Goal: Task Accomplishment & Management: Manage account settings

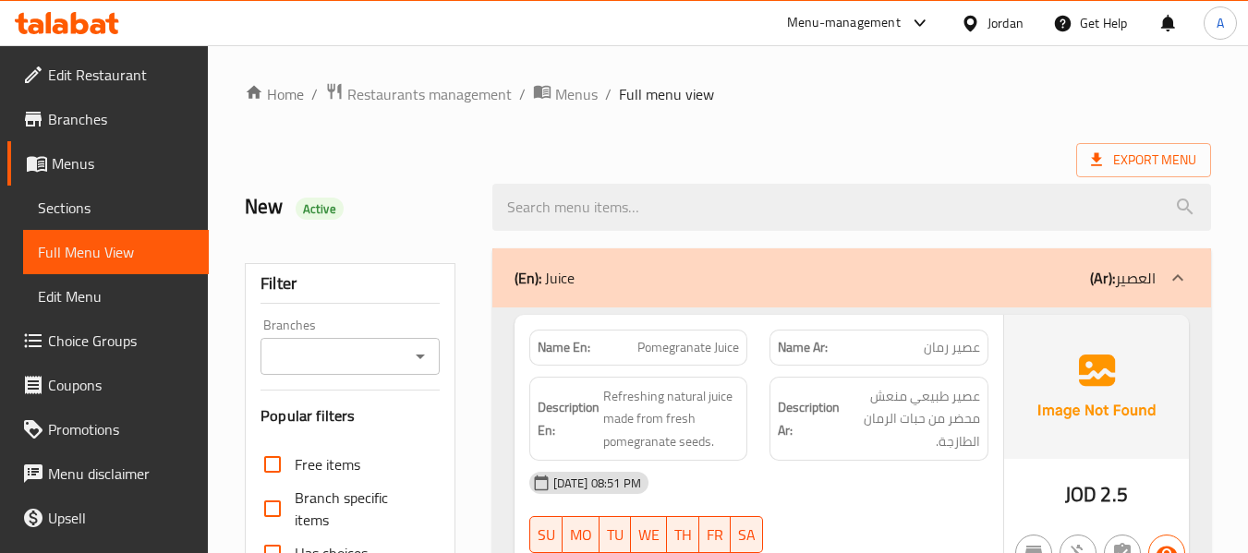
click at [145, 140] on link "Branches" at bounding box center [107, 119] width 201 height 44
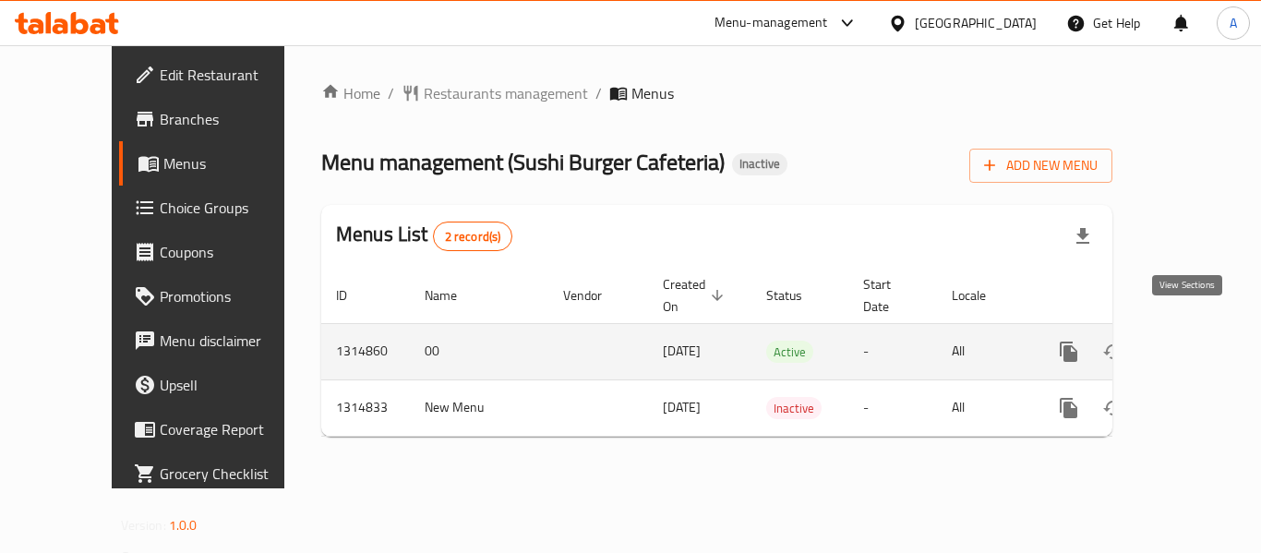
click at [1198, 341] on icon "enhanced table" at bounding box center [1202, 352] width 22 height 22
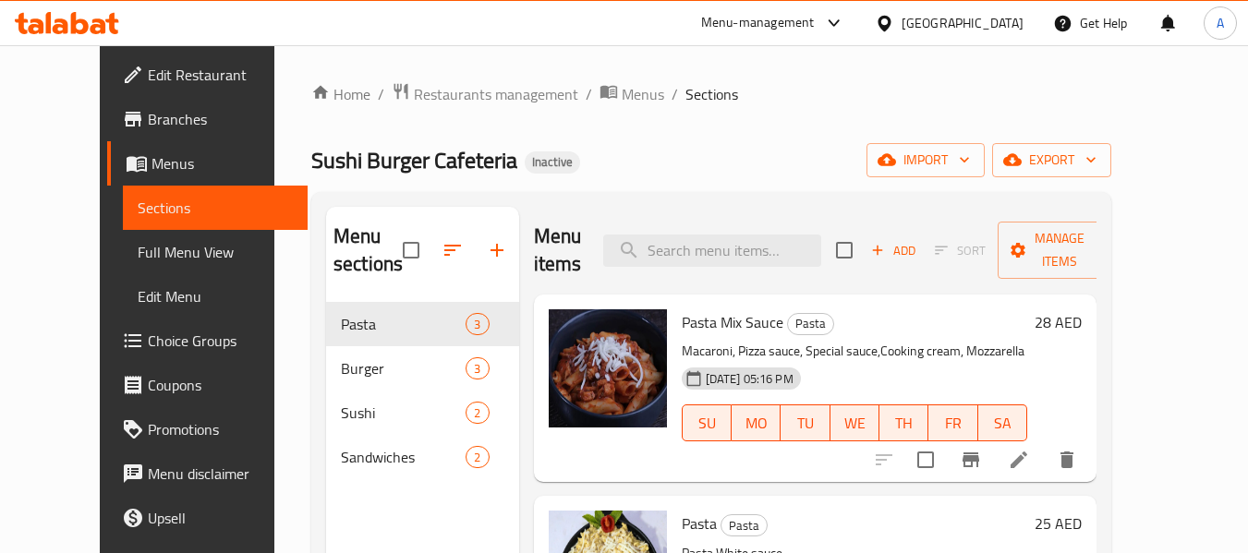
click at [138, 248] on span "Full Menu View" at bounding box center [216, 252] width 156 height 22
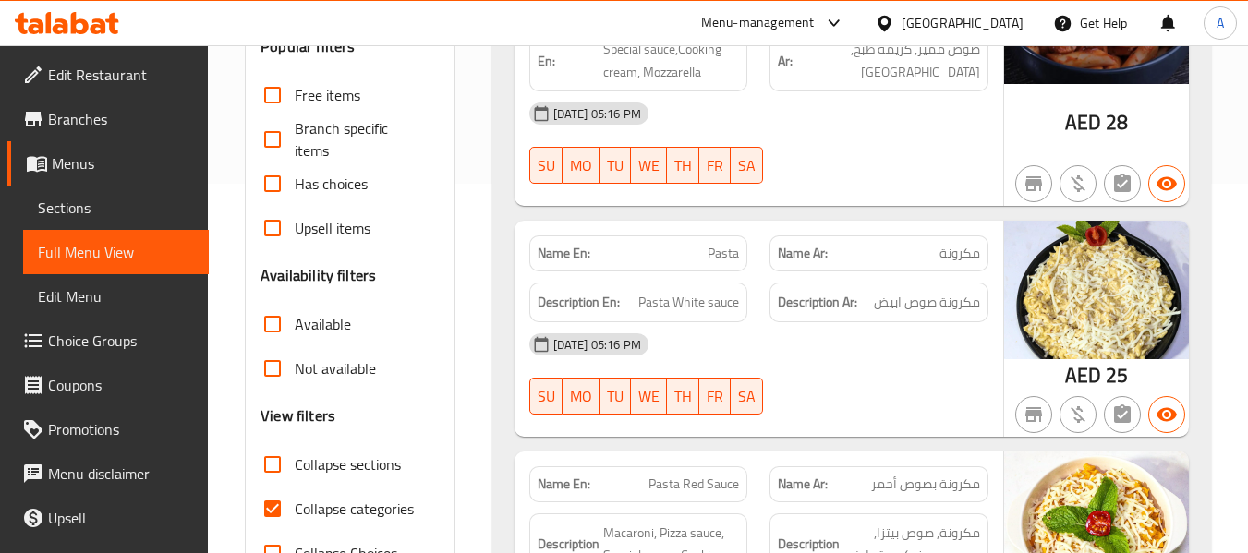
click at [365, 509] on span "Collapse categories" at bounding box center [354, 509] width 119 height 22
click at [295, 509] on input "Collapse categories" at bounding box center [272, 509] width 44 height 44
checkbox input "false"
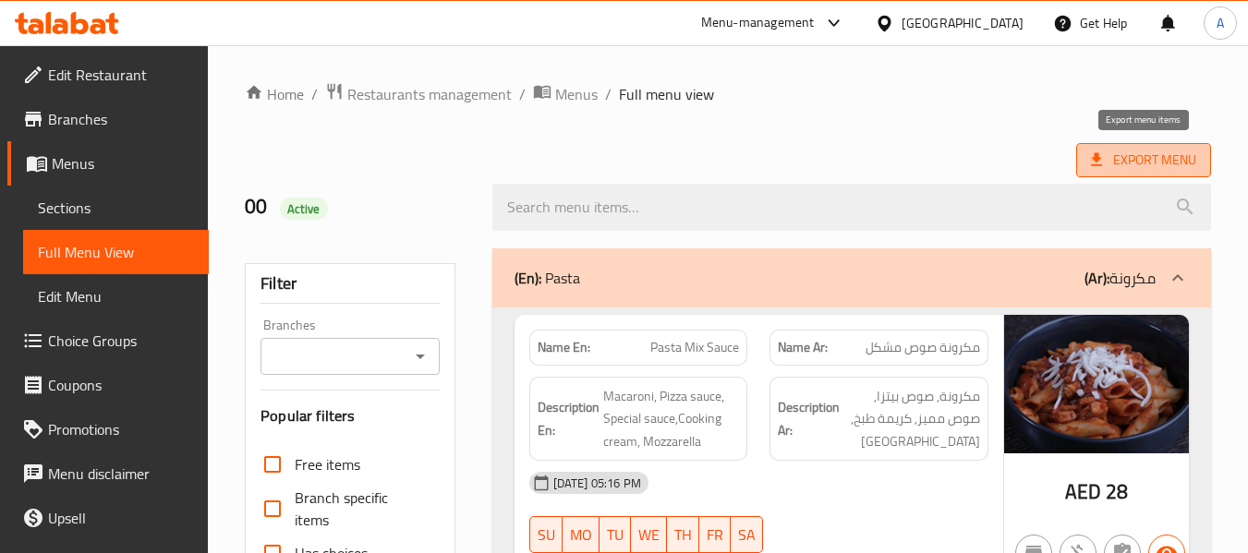
click at [1151, 168] on span "Export Menu" at bounding box center [1143, 160] width 105 height 23
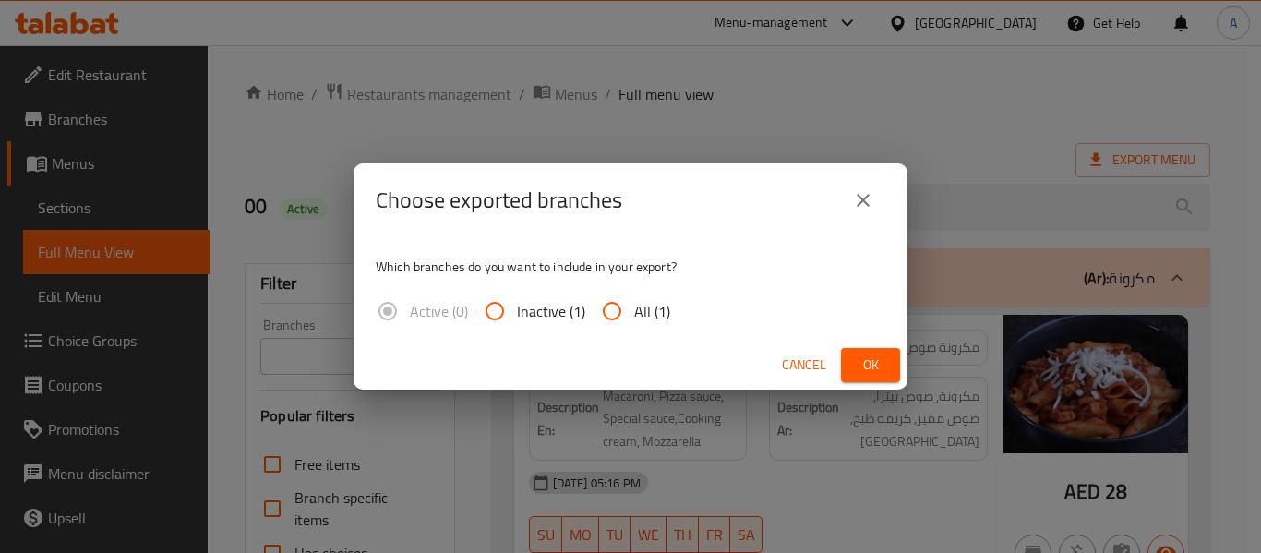
click at [639, 309] on span "All (1)" at bounding box center [652, 311] width 36 height 22
click at [634, 309] on input "All (1)" at bounding box center [612, 311] width 44 height 44
radio input "true"
click at [882, 361] on span "Ok" at bounding box center [871, 365] width 30 height 23
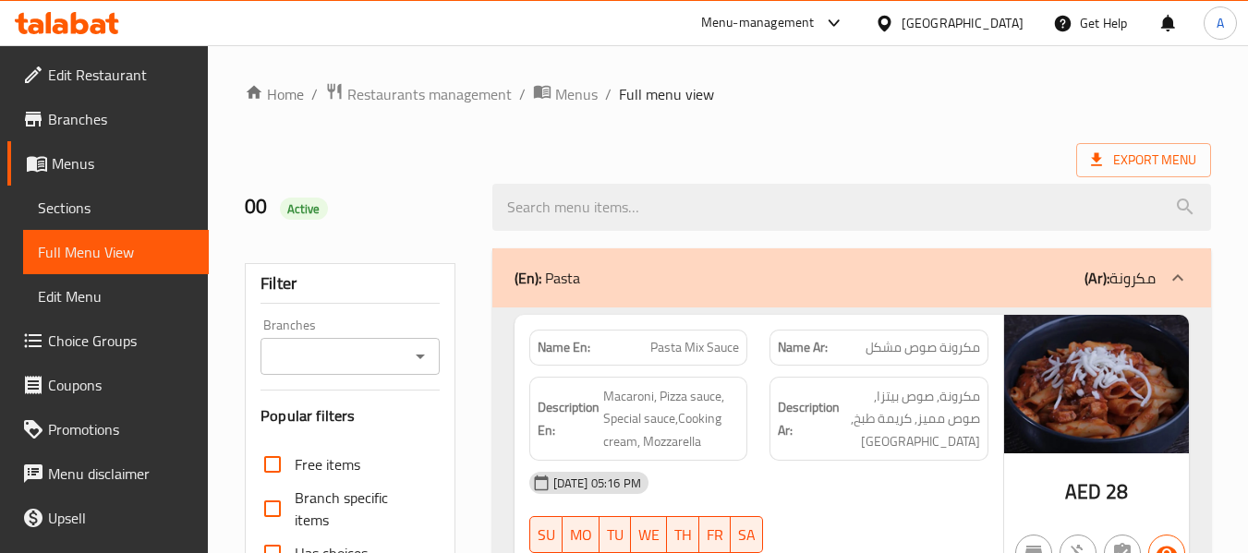
click at [545, 345] on strong "Name En:" at bounding box center [563, 347] width 53 height 19
copy strong "Name En:"
click at [79, 198] on span "Sections" at bounding box center [116, 208] width 156 height 22
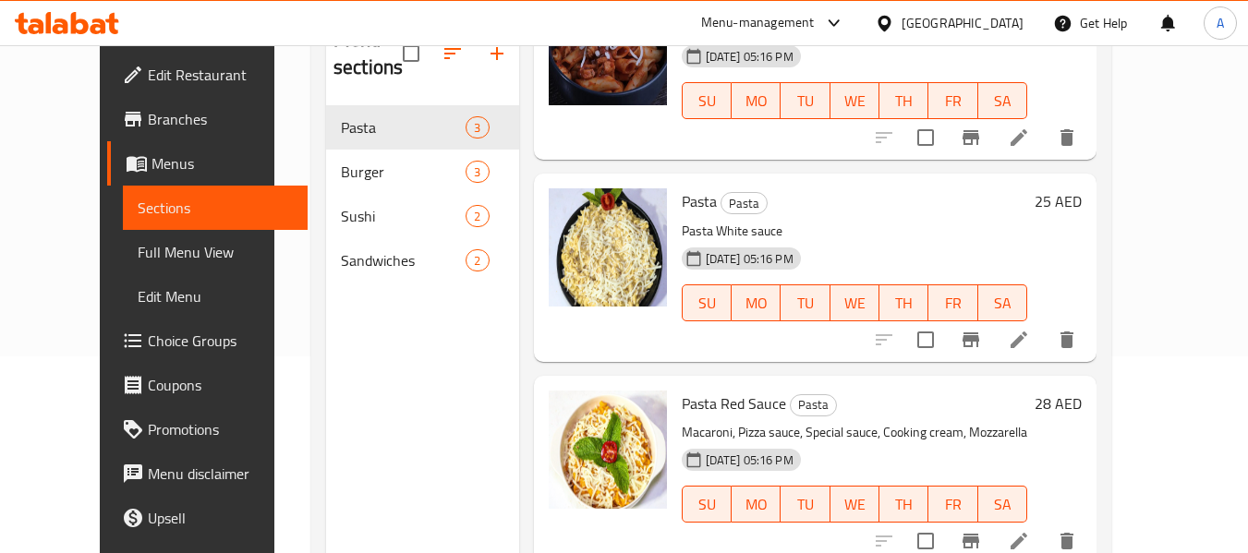
scroll to position [74, 0]
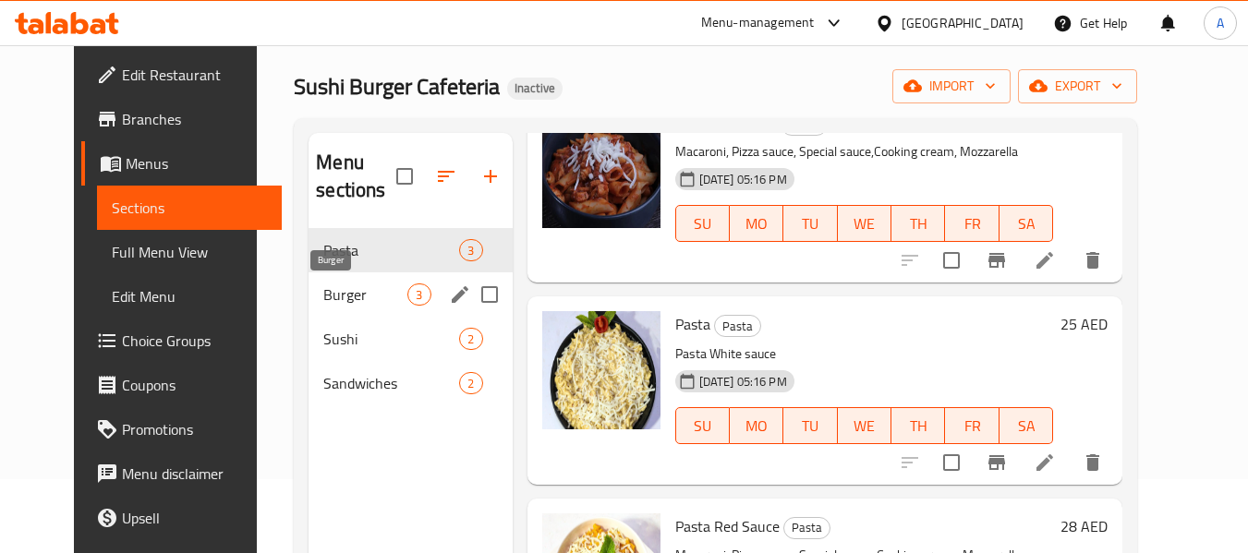
click at [342, 289] on span "Burger" at bounding box center [365, 295] width 84 height 22
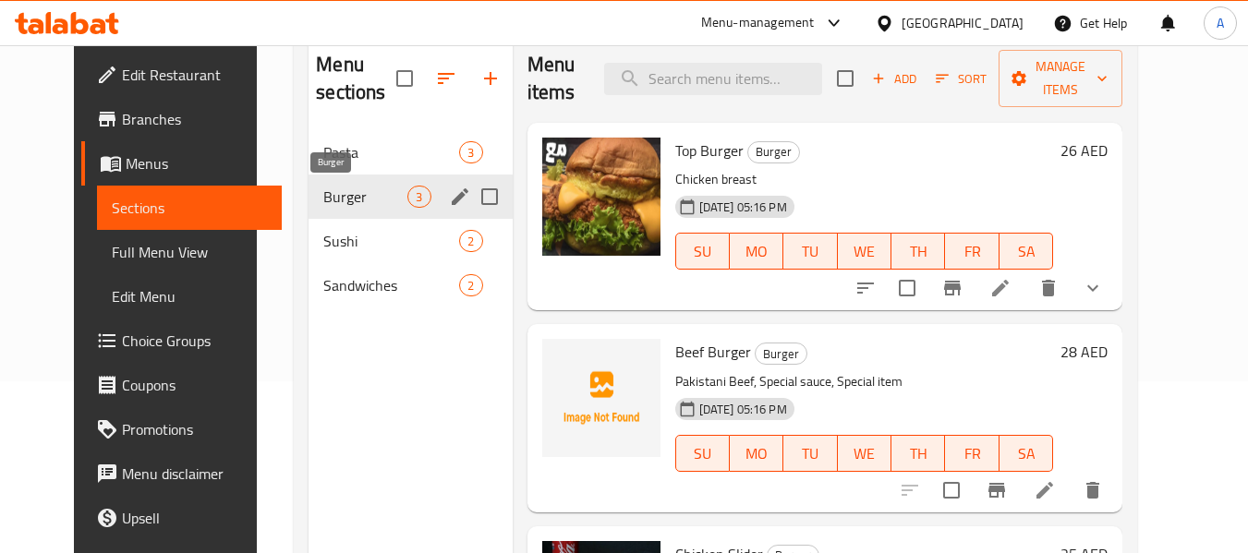
scroll to position [74, 0]
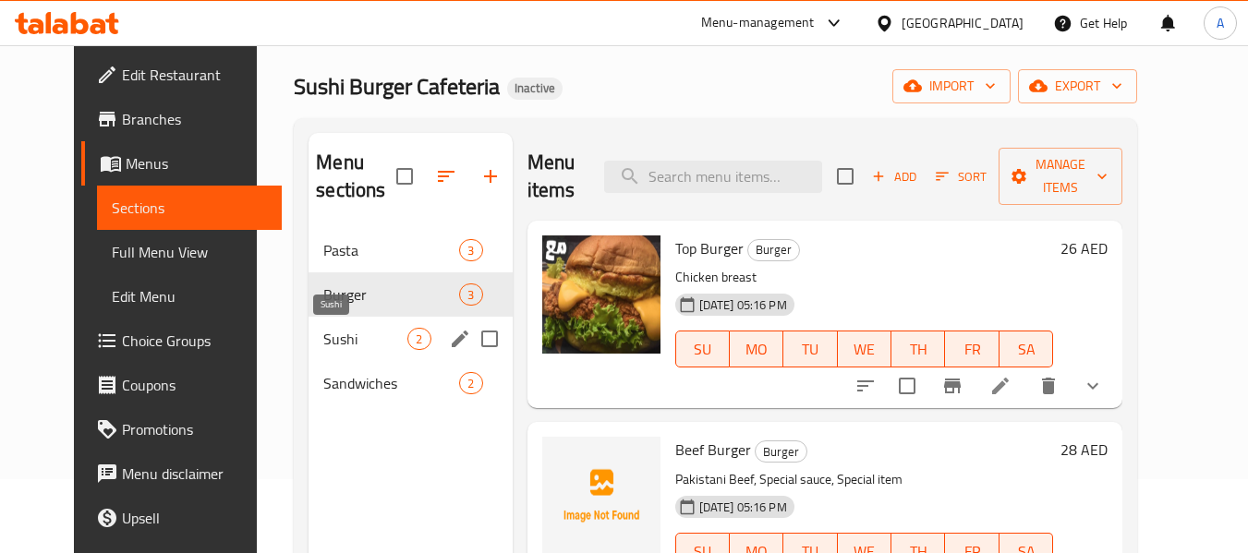
click at [327, 340] on span "Sushi" at bounding box center [365, 339] width 84 height 22
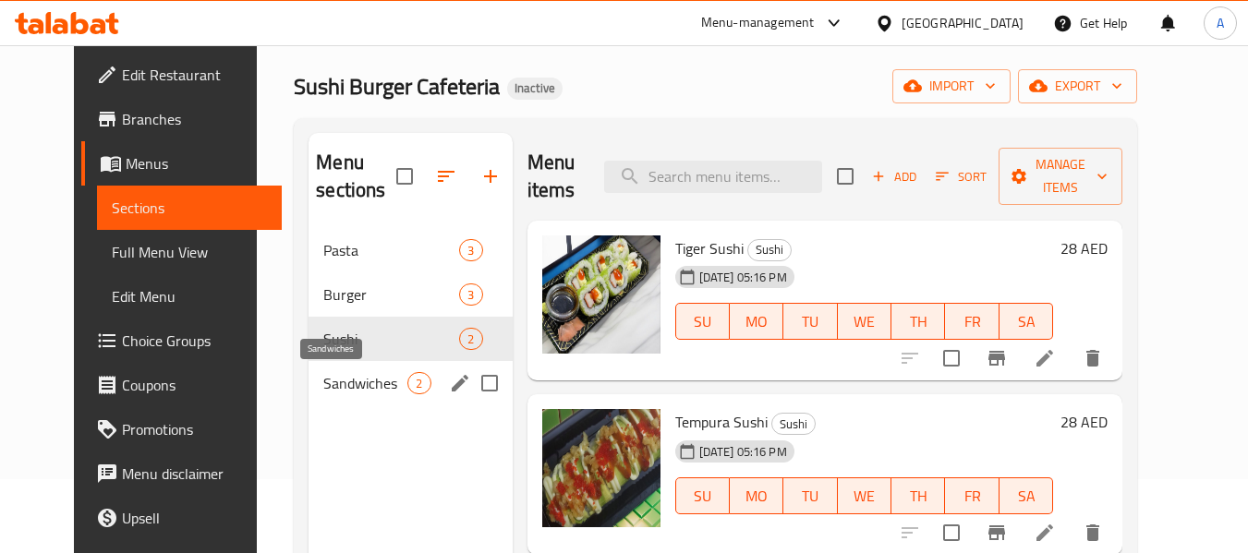
click at [334, 374] on span "Sandwiches" at bounding box center [365, 383] width 84 height 22
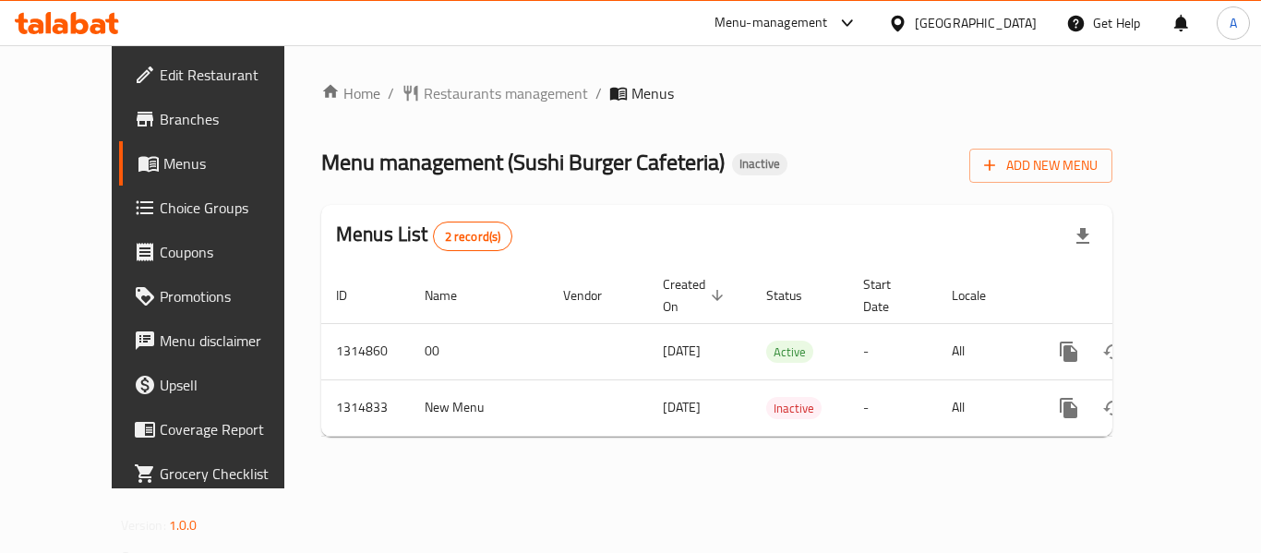
click at [103, 18] on icon at bounding box center [67, 23] width 104 height 22
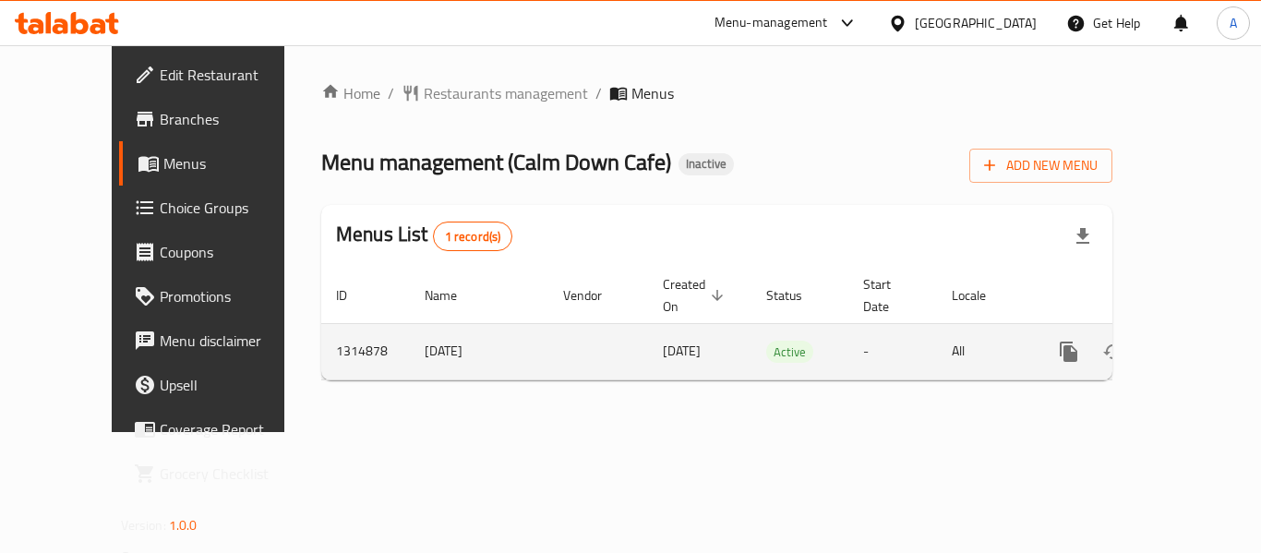
click at [1191, 341] on icon "enhanced table" at bounding box center [1202, 352] width 22 height 22
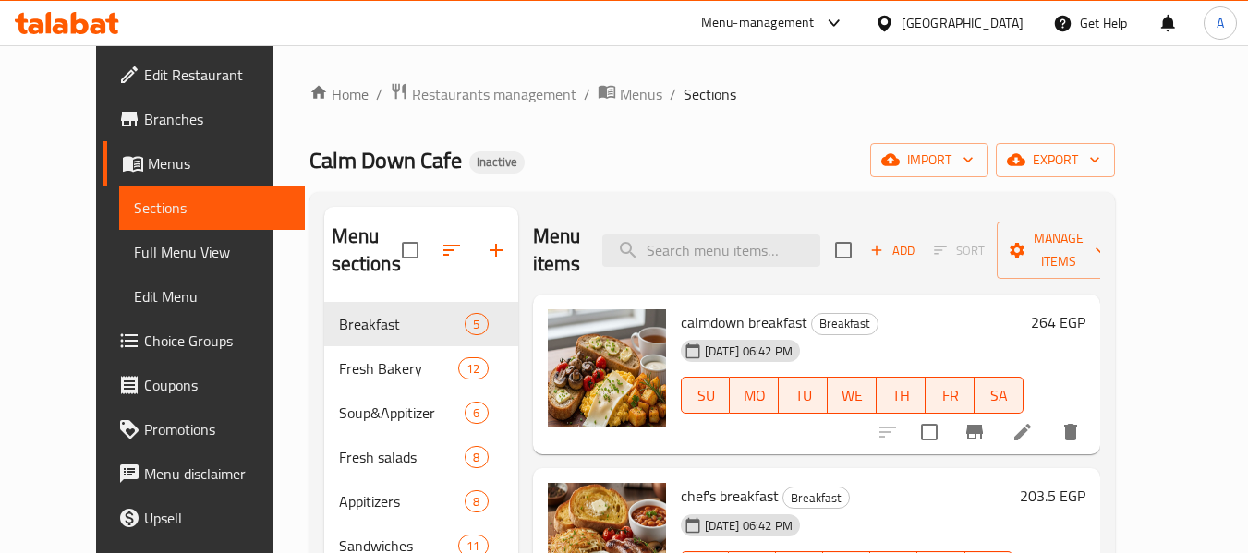
drag, startPoint x: 94, startPoint y: 237, endPoint x: 426, endPoint y: 125, distance: 350.2
click at [119, 237] on link "Full Menu View" at bounding box center [212, 252] width 186 height 44
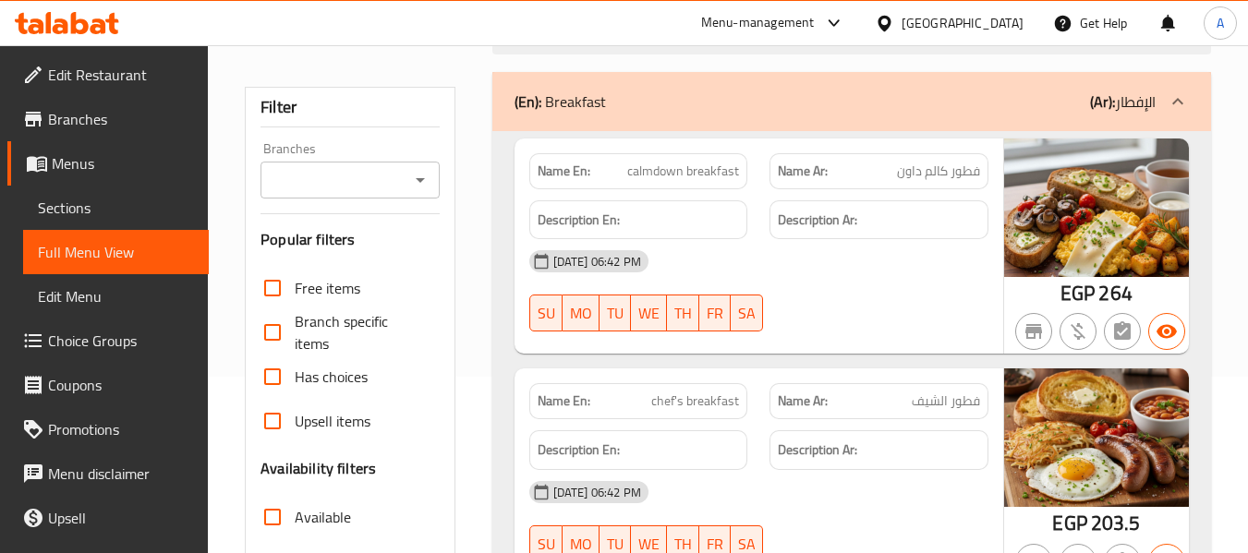
scroll to position [462, 0]
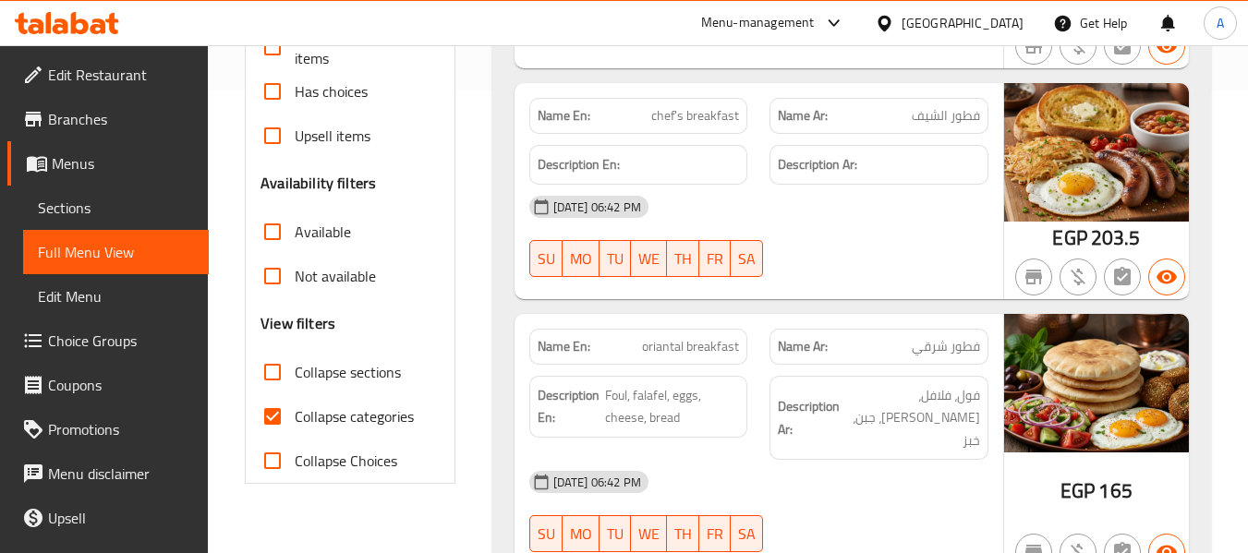
click at [338, 406] on span "Collapse categories" at bounding box center [354, 416] width 119 height 22
click at [295, 406] on input "Collapse categories" at bounding box center [272, 416] width 44 height 44
checkbox input "false"
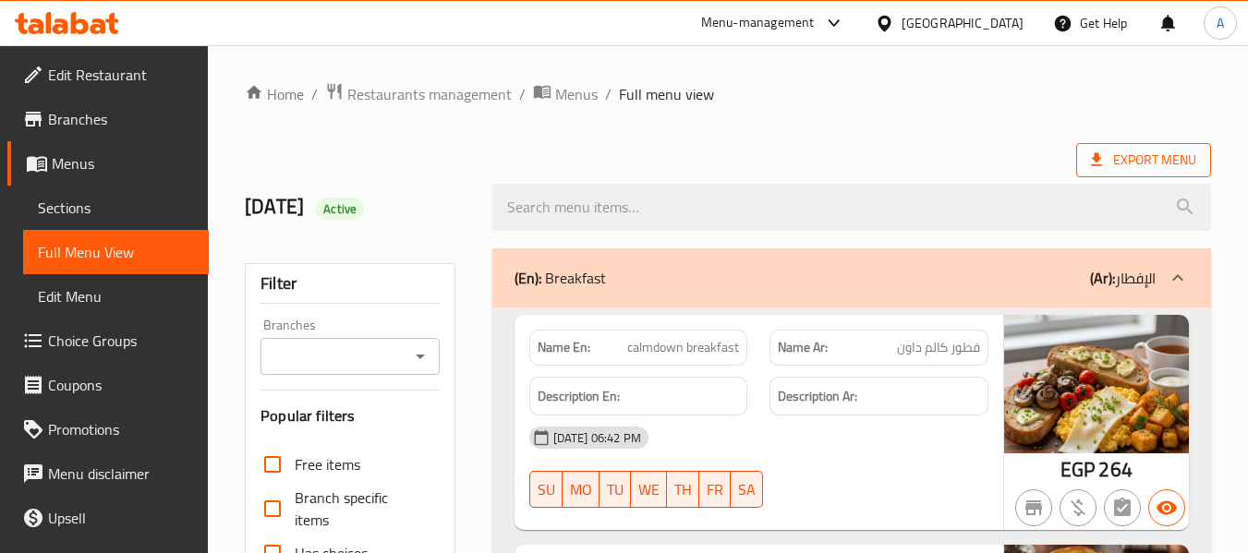
click at [1131, 156] on span "Export Menu" at bounding box center [1143, 160] width 105 height 23
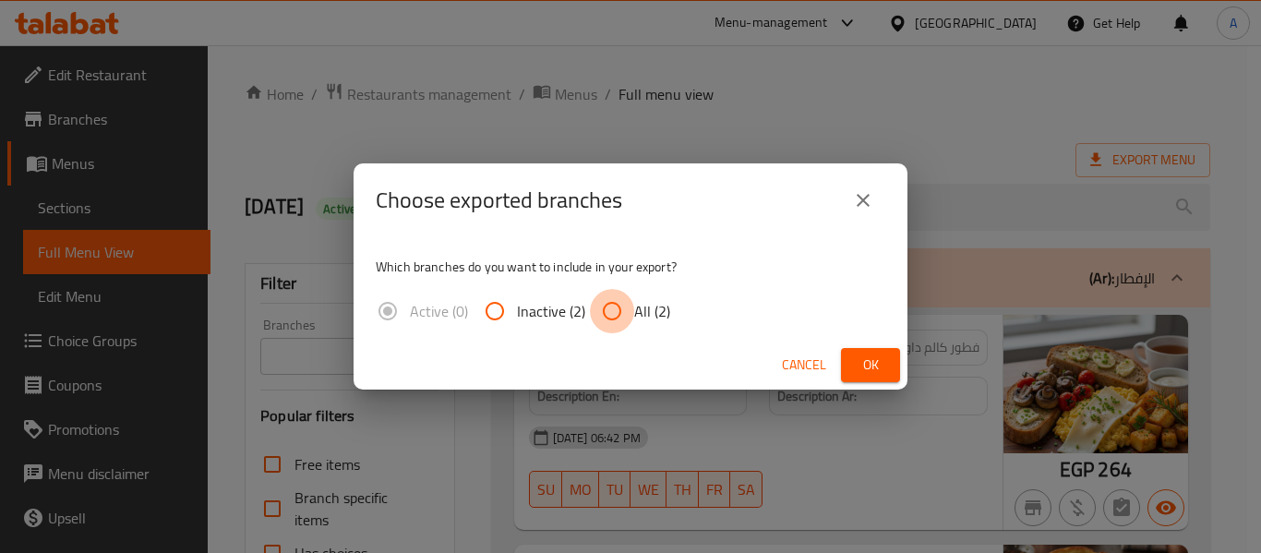
click at [612, 307] on input "All (2)" at bounding box center [612, 311] width 44 height 44
radio input "true"
click at [872, 362] on span "Ok" at bounding box center [871, 365] width 30 height 23
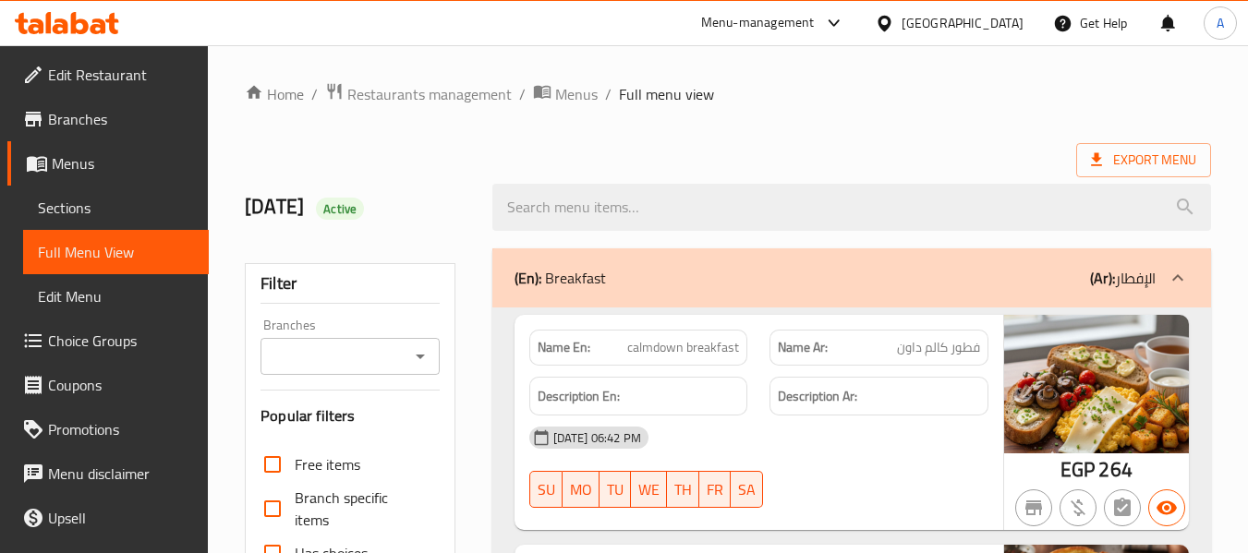
click at [90, 30] on icon at bounding box center [67, 23] width 104 height 22
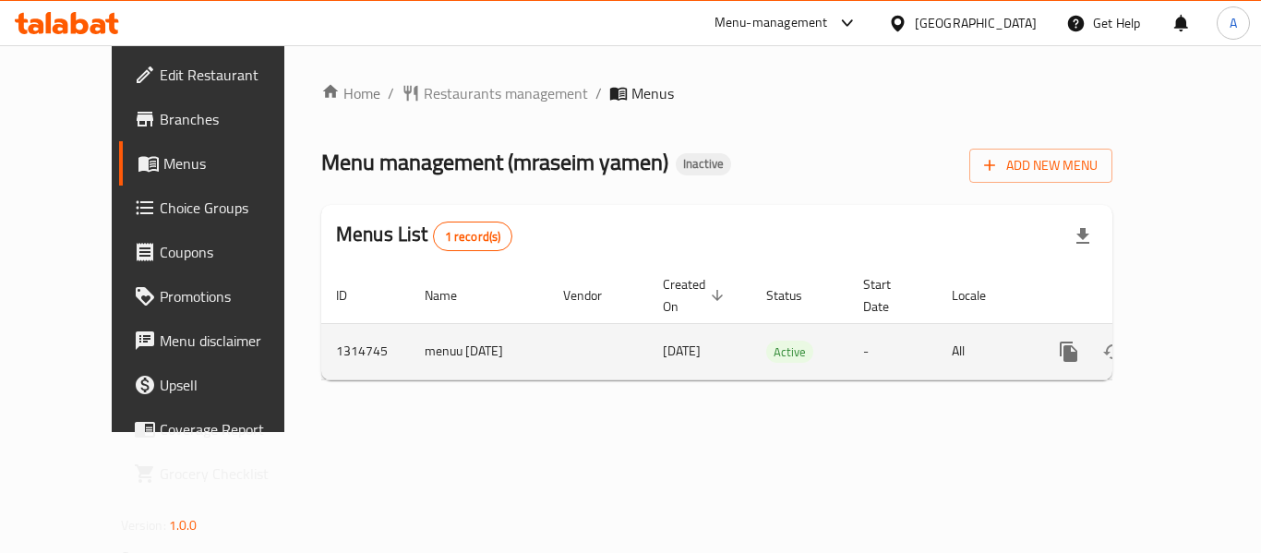
click at [1207, 333] on link "enhanced table" at bounding box center [1202, 352] width 44 height 44
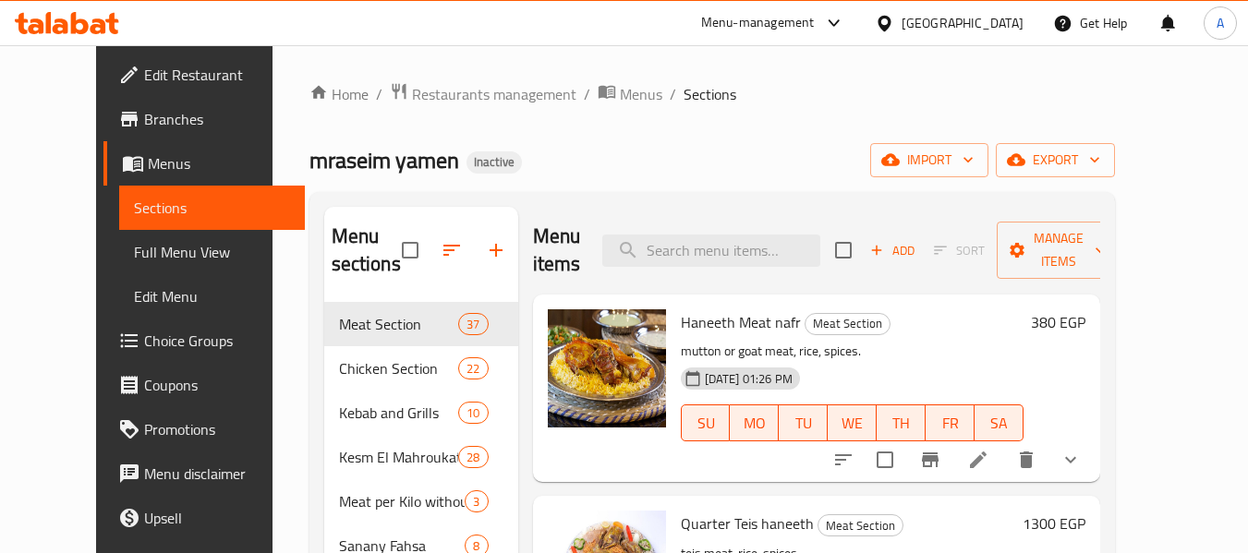
click at [134, 263] on span "Full Menu View" at bounding box center [212, 252] width 156 height 22
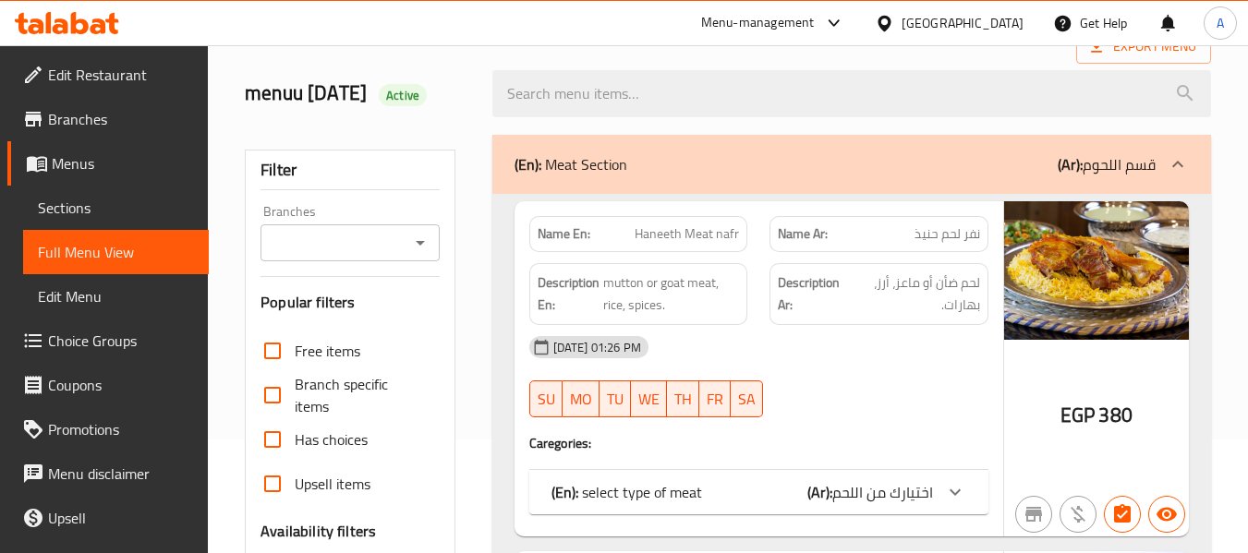
scroll to position [462, 0]
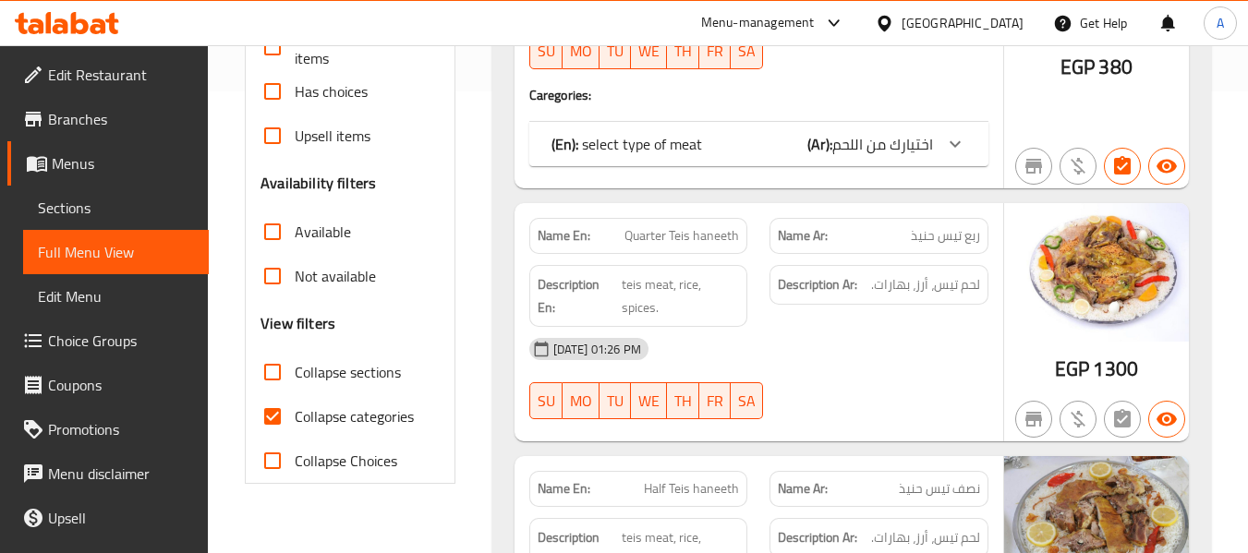
click at [356, 413] on span "Collapse categories" at bounding box center [354, 416] width 119 height 22
click at [295, 413] on input "Collapse categories" at bounding box center [272, 416] width 44 height 44
checkbox input "false"
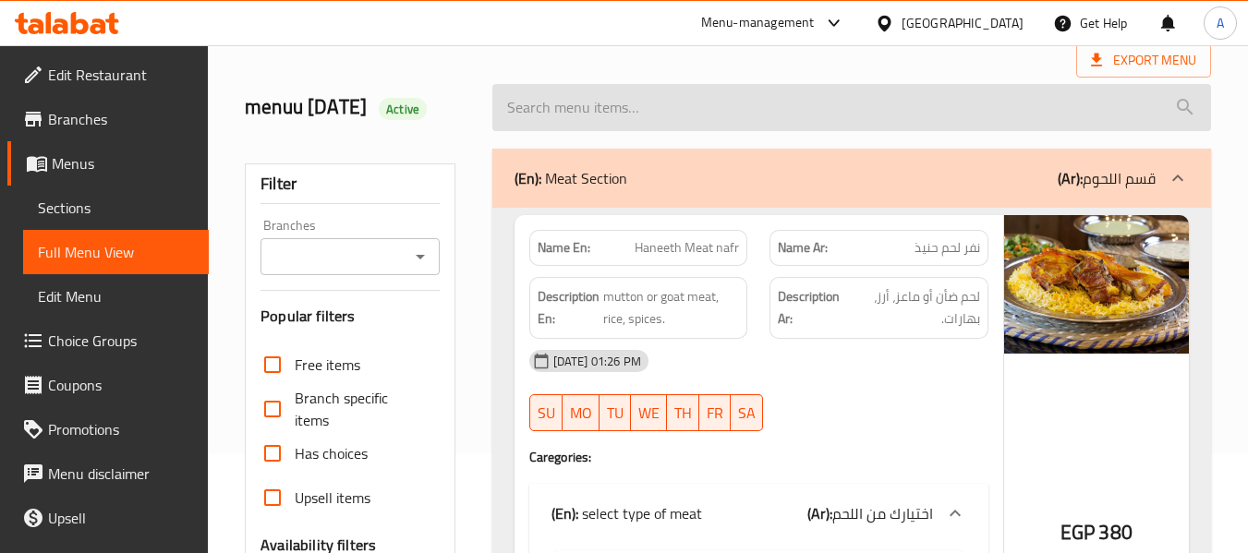
scroll to position [0, 0]
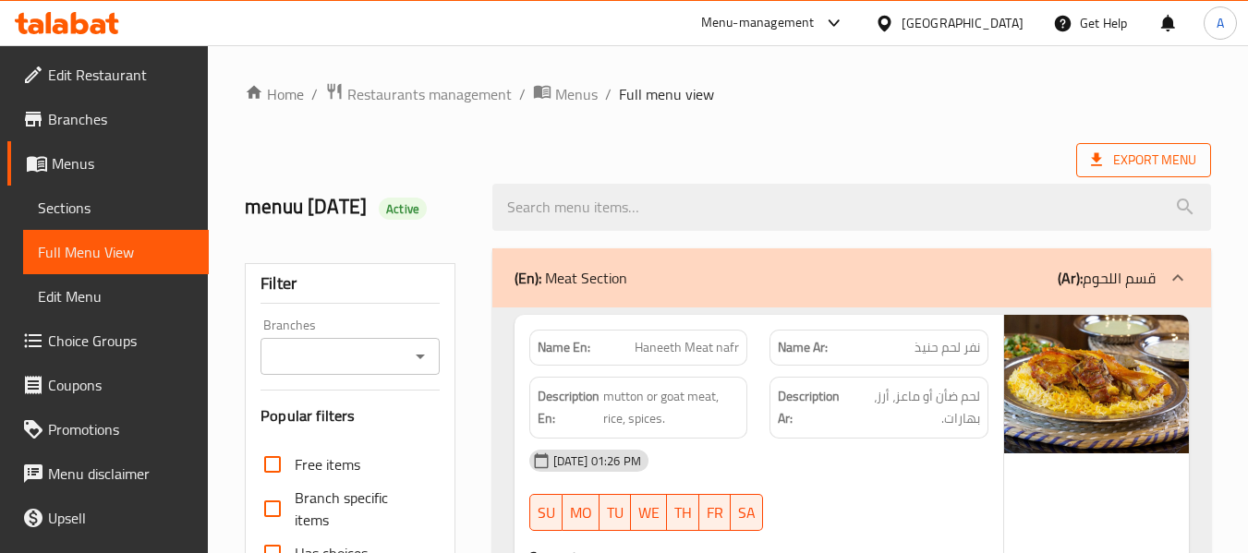
click at [1133, 162] on span "Export Menu" at bounding box center [1143, 160] width 105 height 23
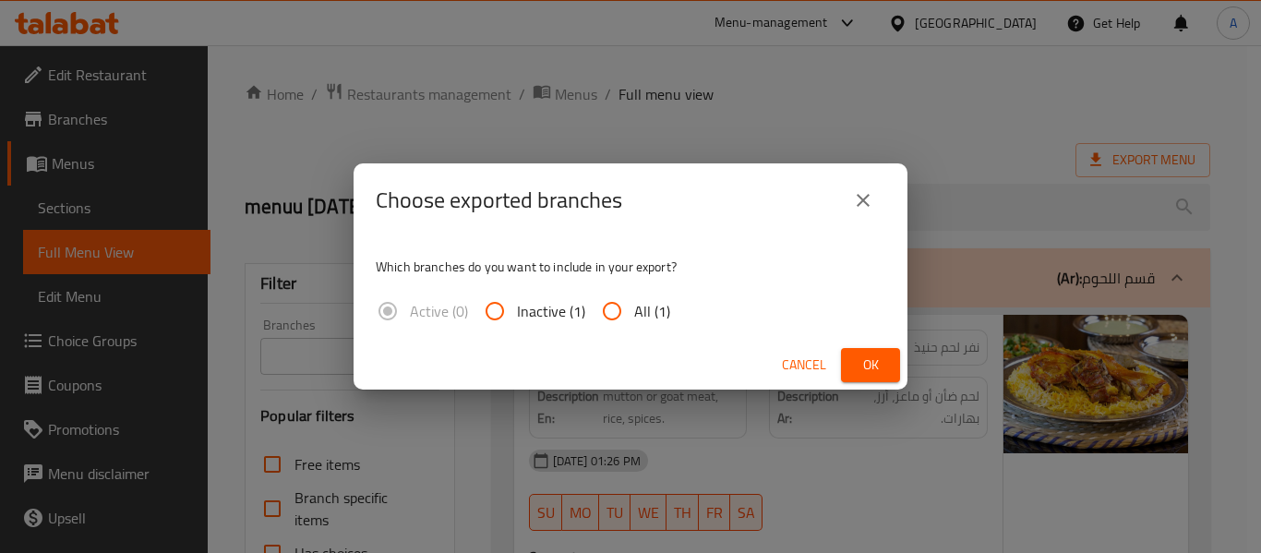
click at [583, 322] on span "Inactive (1)" at bounding box center [551, 311] width 68 height 22
click at [517, 324] on input "Inactive (1)" at bounding box center [495, 311] width 44 height 44
radio input "true"
click at [631, 318] on input "All (1)" at bounding box center [612, 311] width 44 height 44
radio input "true"
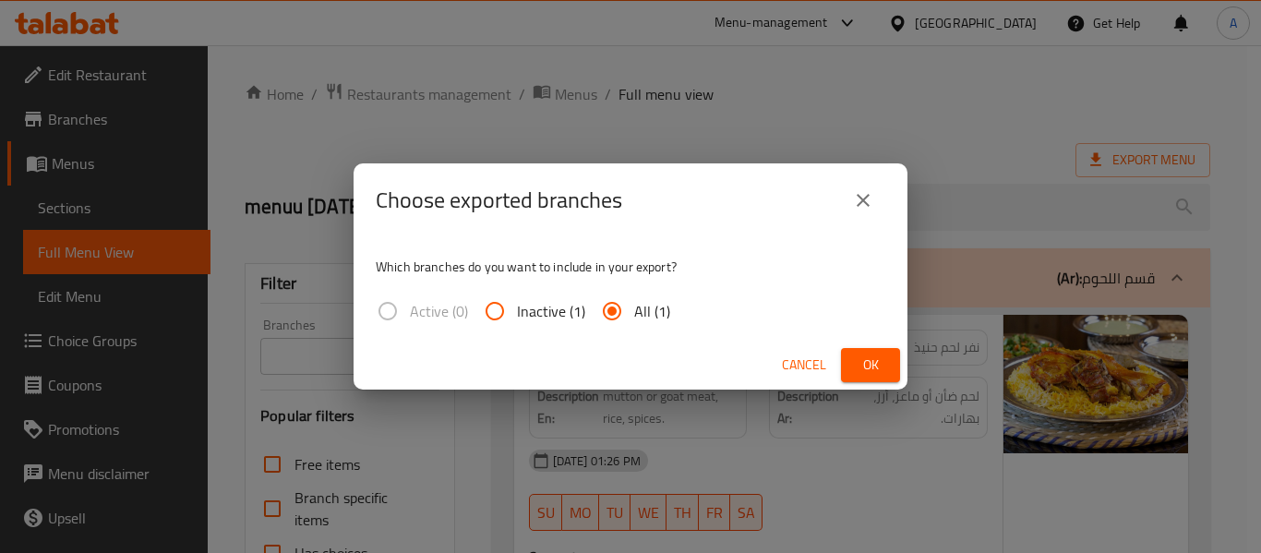
drag, startPoint x: 875, startPoint y: 360, endPoint x: 1233, endPoint y: 257, distance: 372.1
click at [876, 360] on span "Ok" at bounding box center [871, 365] width 30 height 23
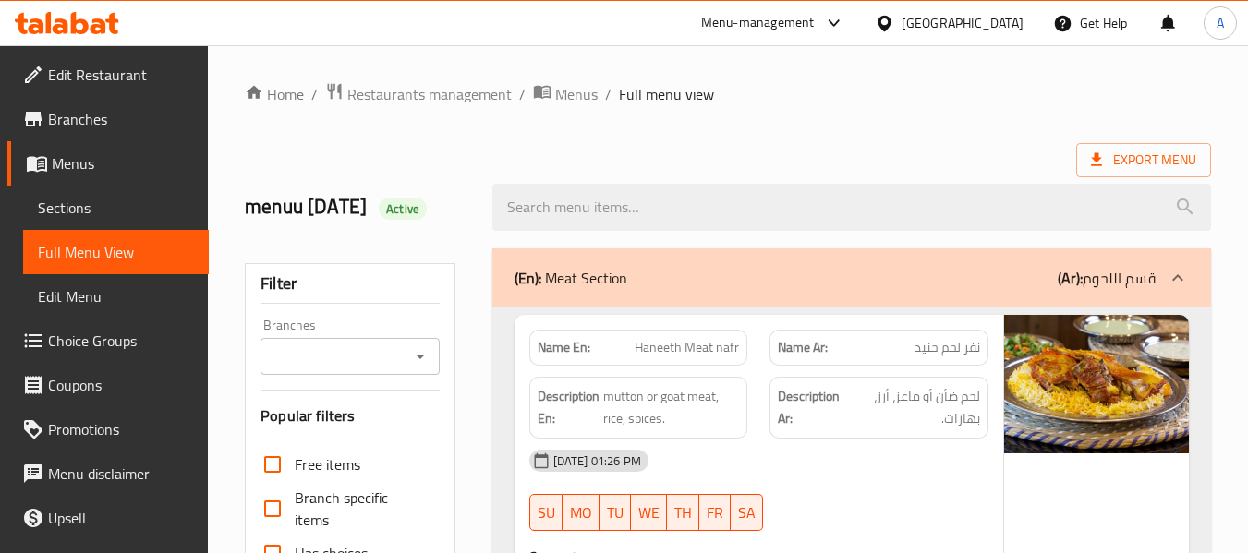
click at [106, 211] on span "Sections" at bounding box center [116, 208] width 156 height 22
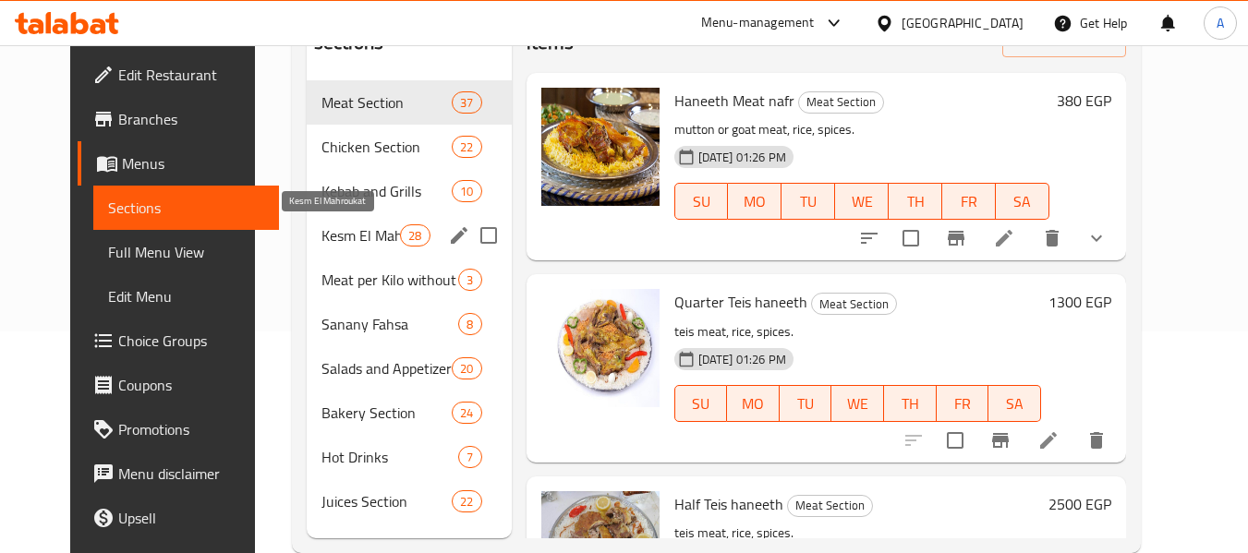
scroll to position [259, 0]
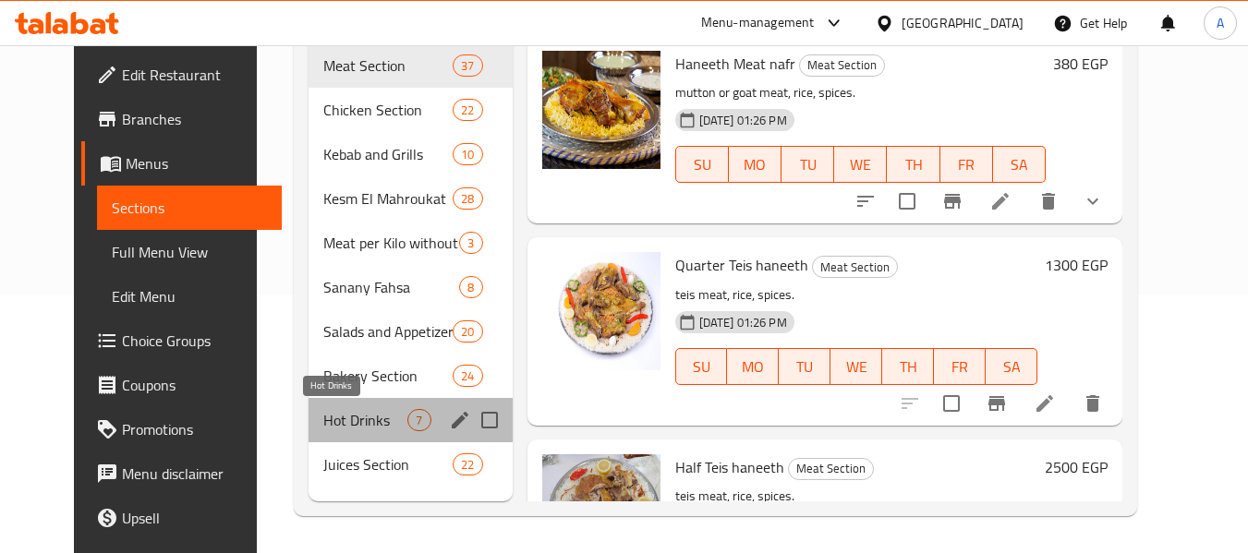
click at [363, 425] on span "Hot Drinks" at bounding box center [365, 420] width 84 height 22
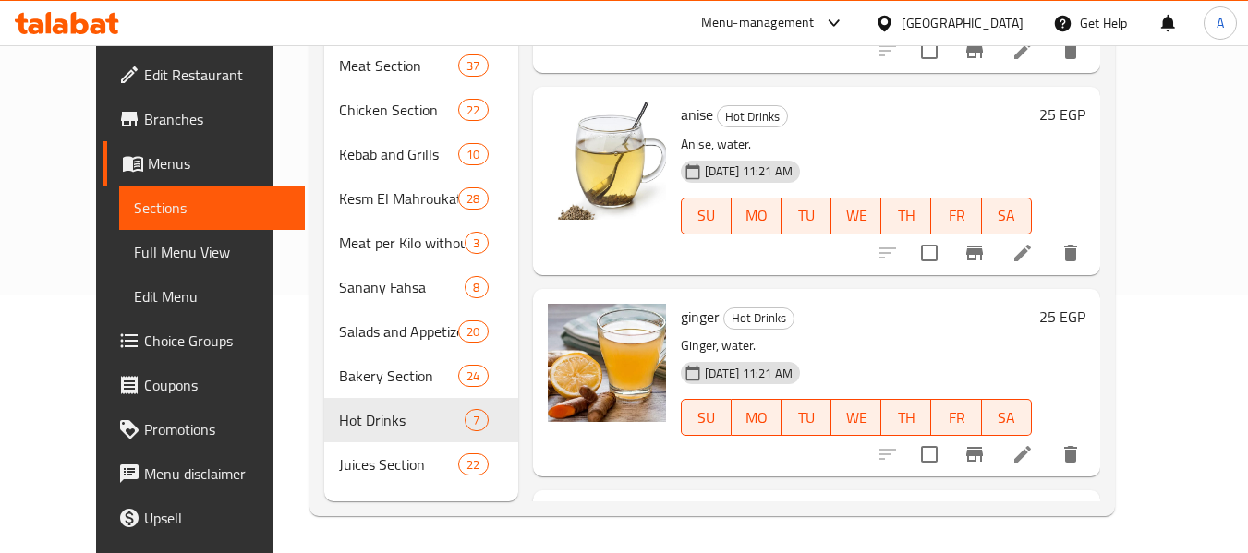
scroll to position [933, 0]
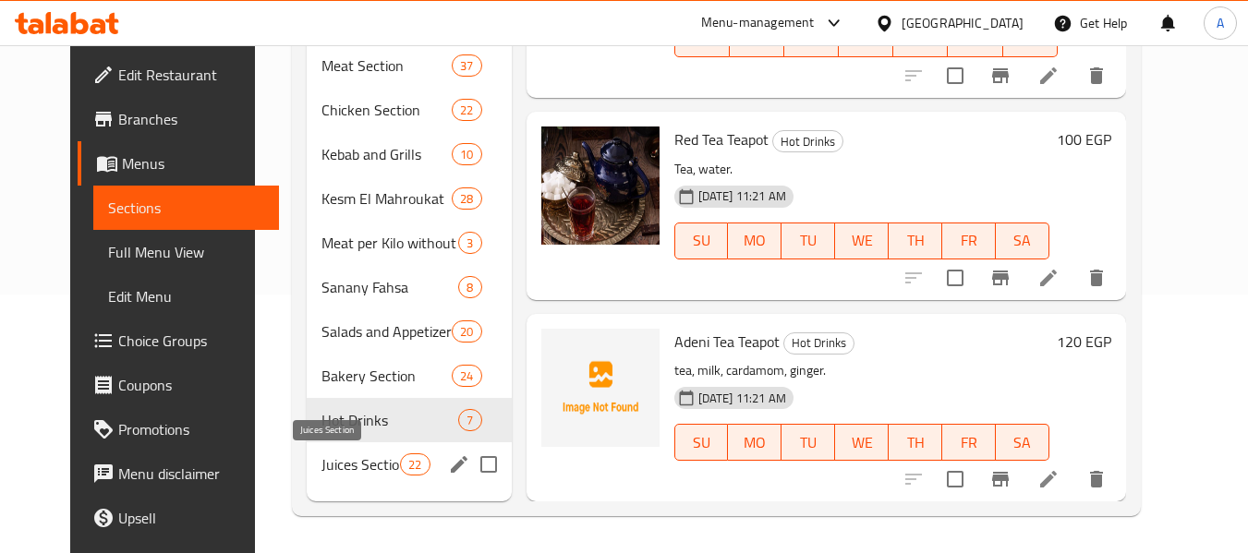
click at [378, 460] on span "Juices Section" at bounding box center [360, 464] width 78 height 22
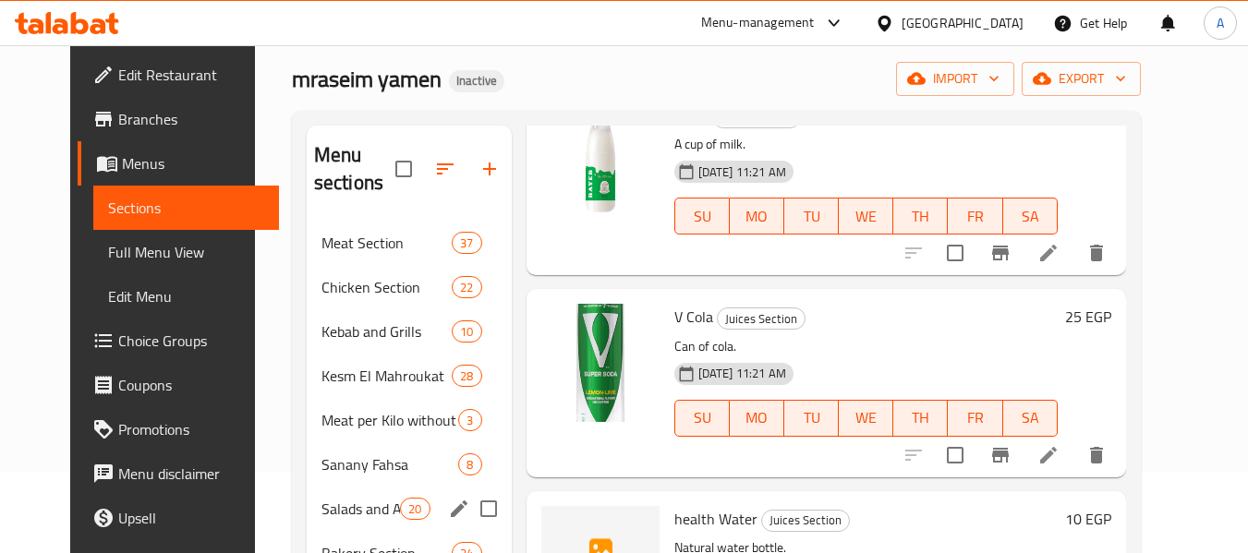
scroll to position [74, 0]
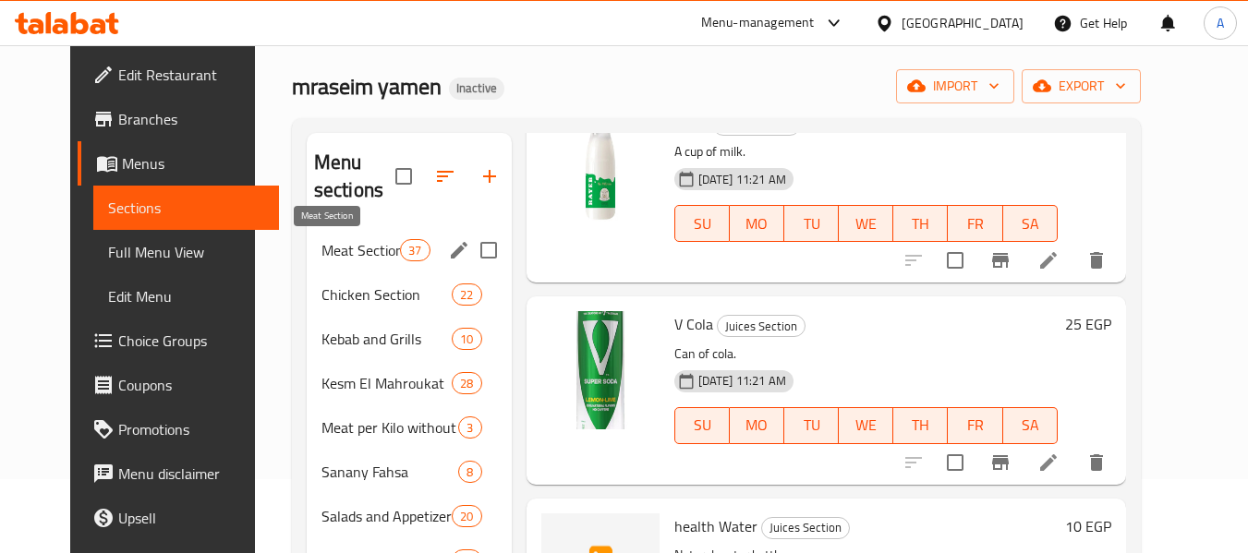
click at [358, 259] on span "Meat Section" at bounding box center [360, 250] width 78 height 22
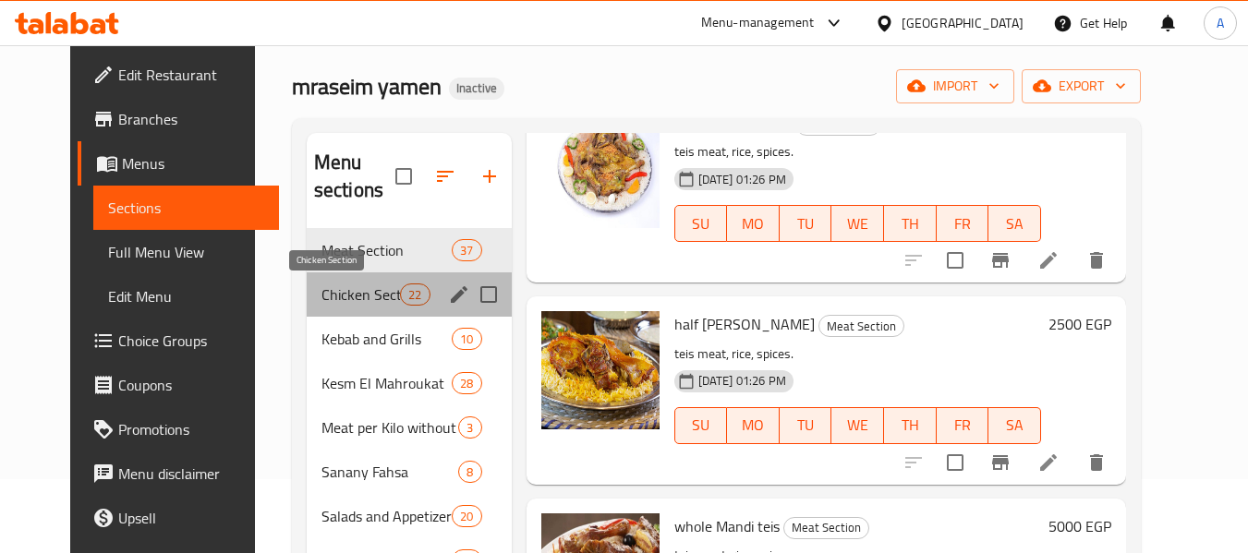
click at [327, 284] on span "Chicken Section" at bounding box center [360, 295] width 78 height 22
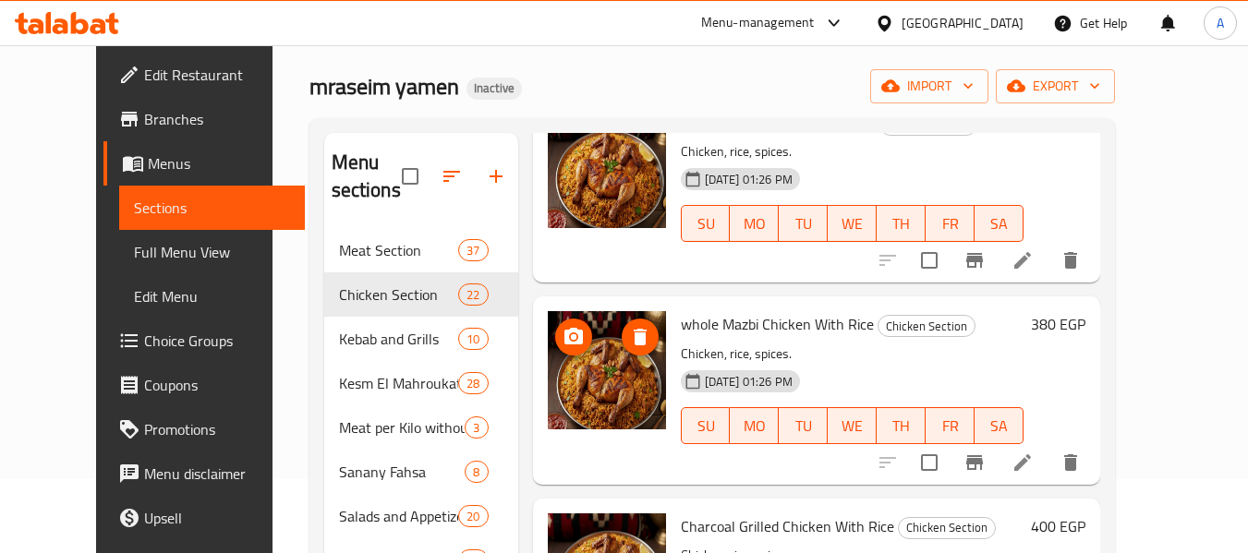
scroll to position [259, 0]
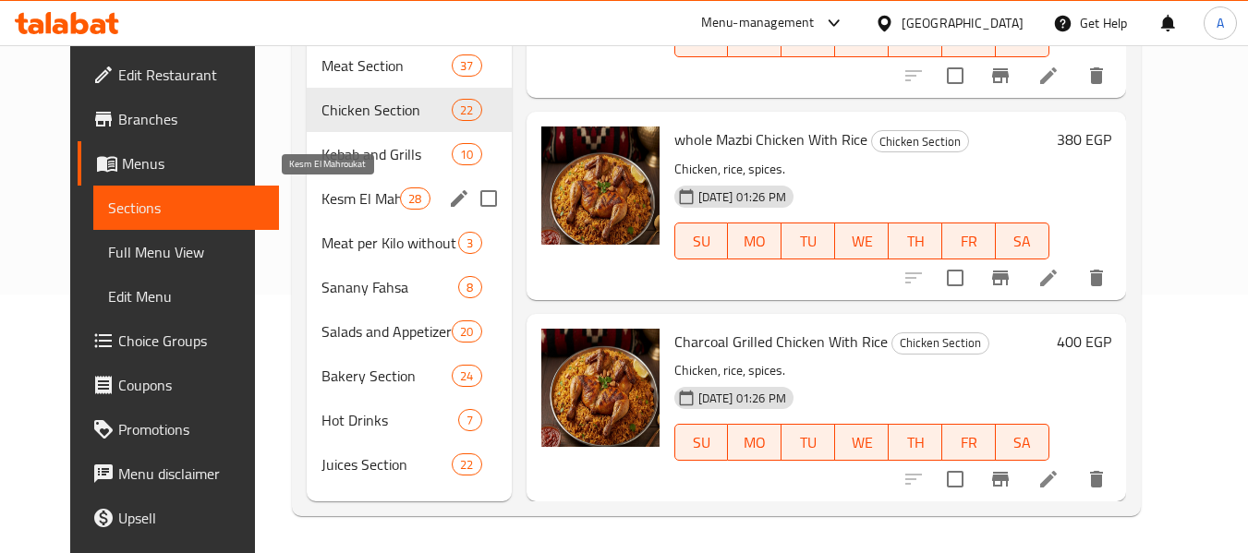
click at [329, 202] on span "Kesm El Mahroukat" at bounding box center [360, 198] width 78 height 22
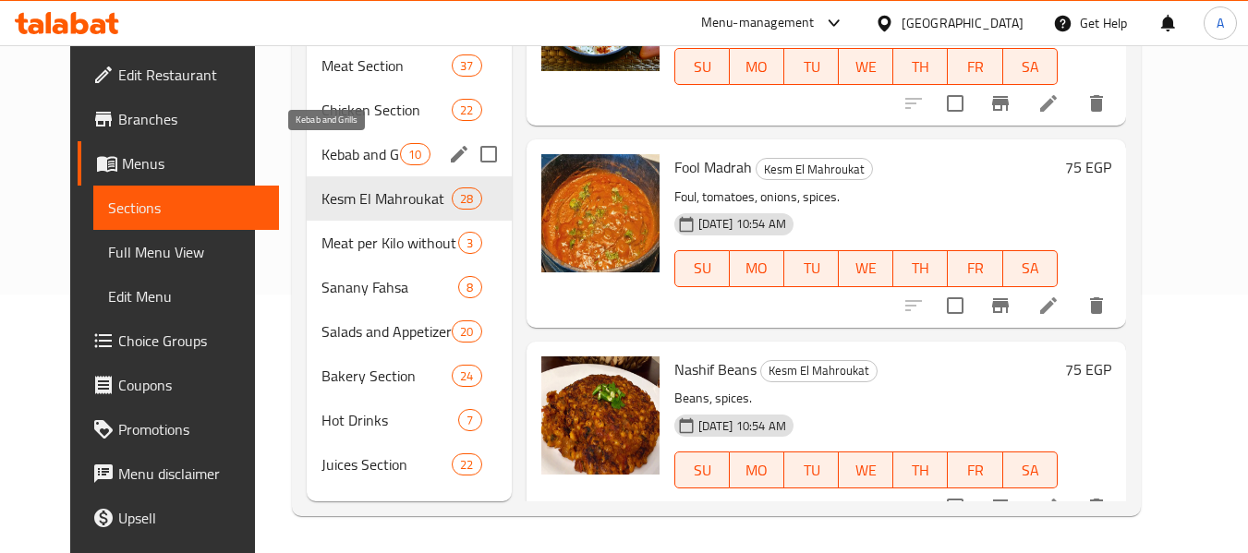
click at [341, 149] on span "Kebab and Grills" at bounding box center [360, 154] width 78 height 22
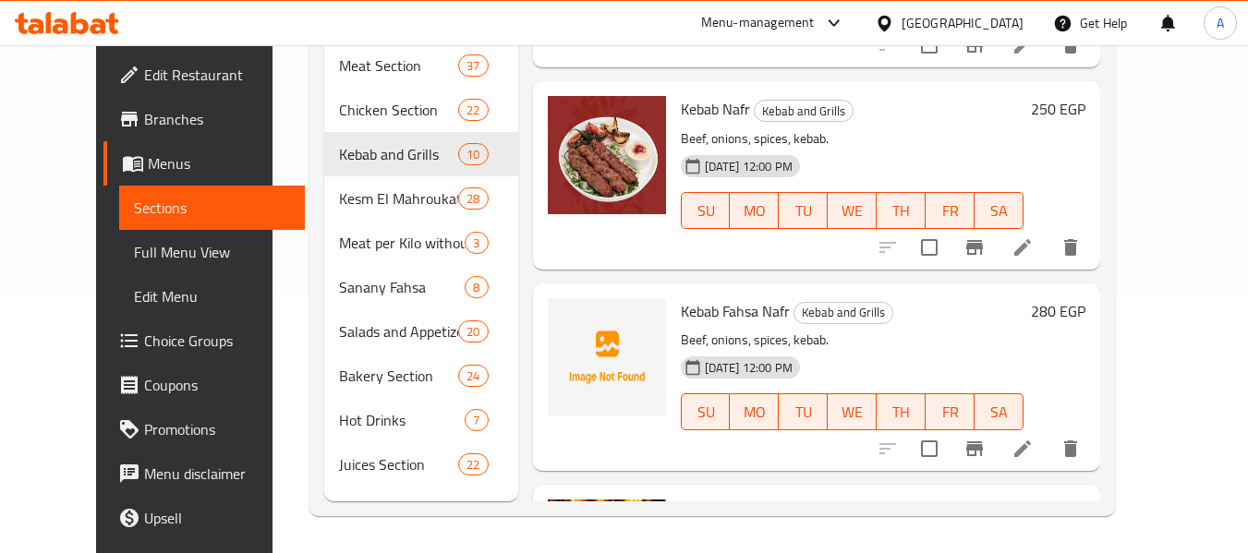
scroll to position [153, 0]
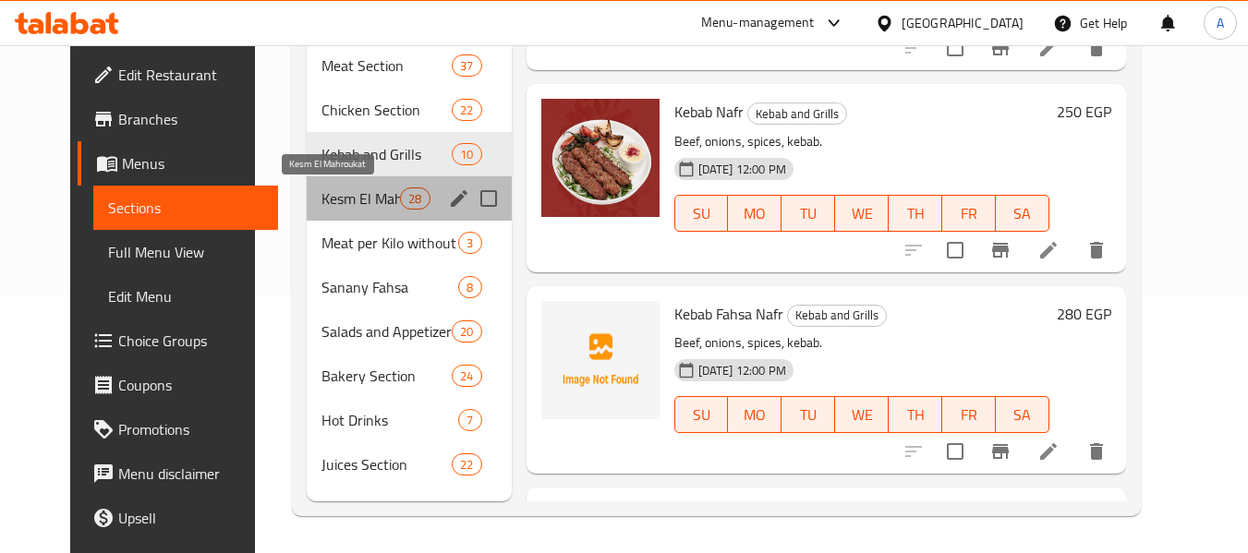
click at [346, 205] on span "Kesm El Mahroukat" at bounding box center [360, 198] width 78 height 22
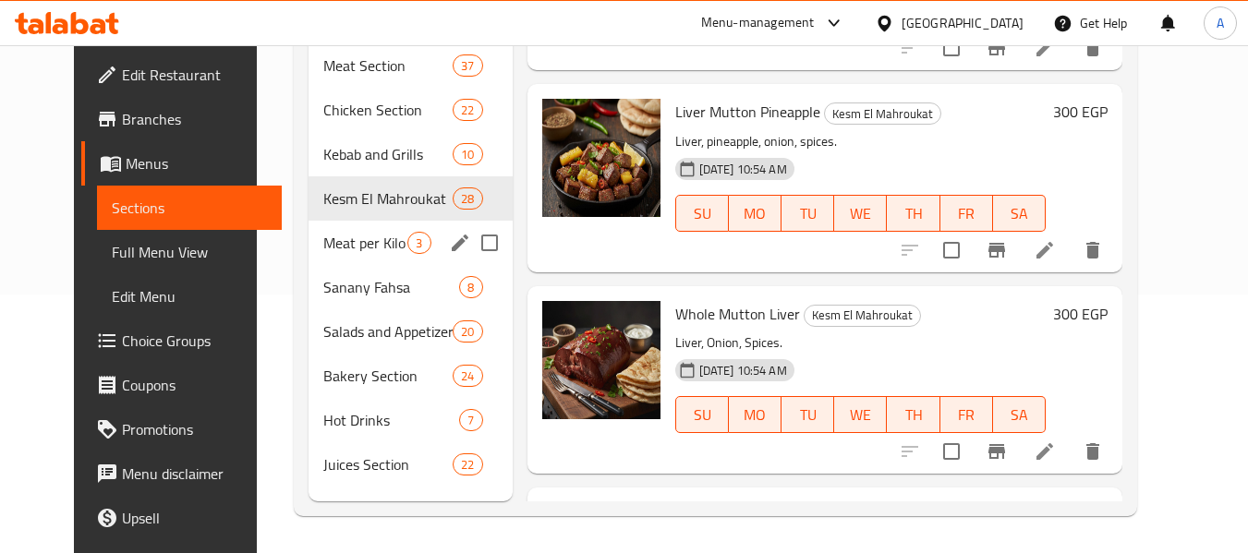
click at [359, 254] on div "Meat per Kilo without Cooking 3" at bounding box center [409, 243] width 203 height 44
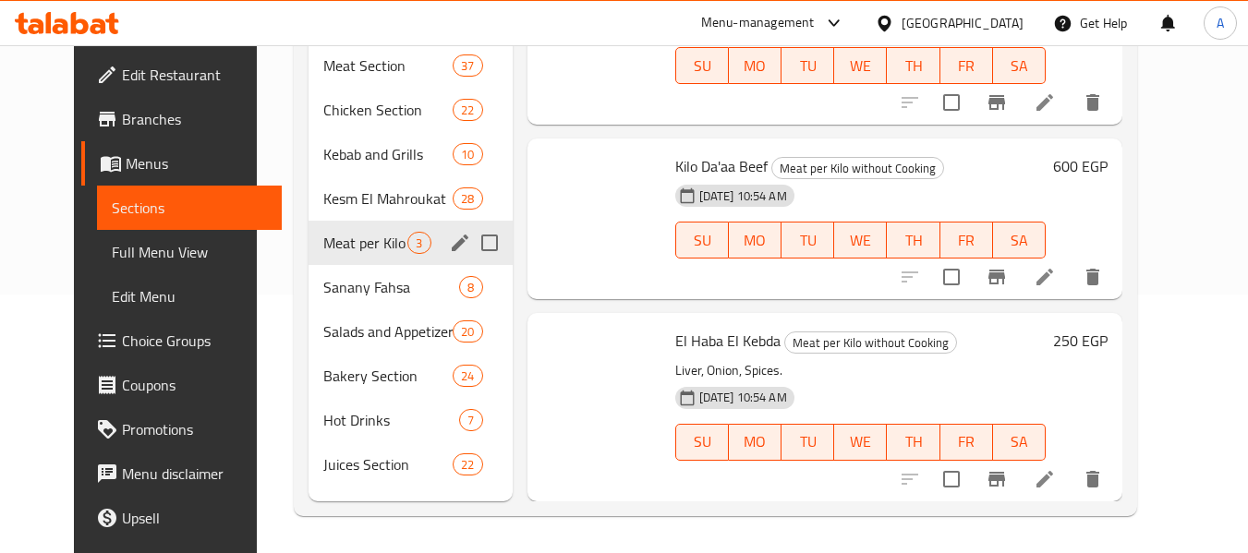
scroll to position [71, 0]
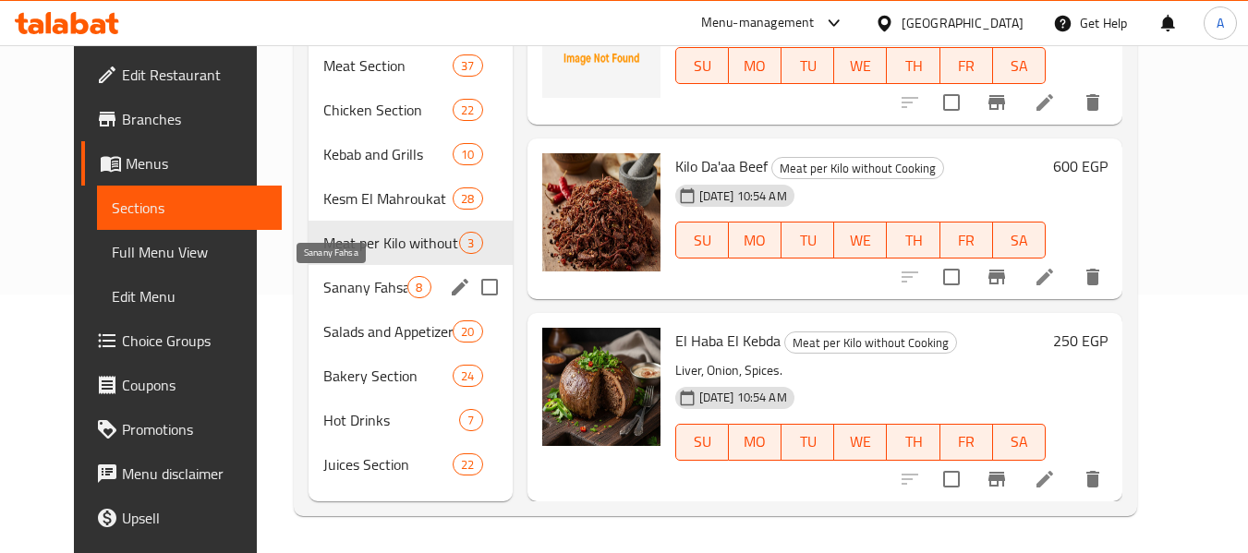
click at [361, 285] on span "Sanany Fahsa" at bounding box center [365, 287] width 84 height 22
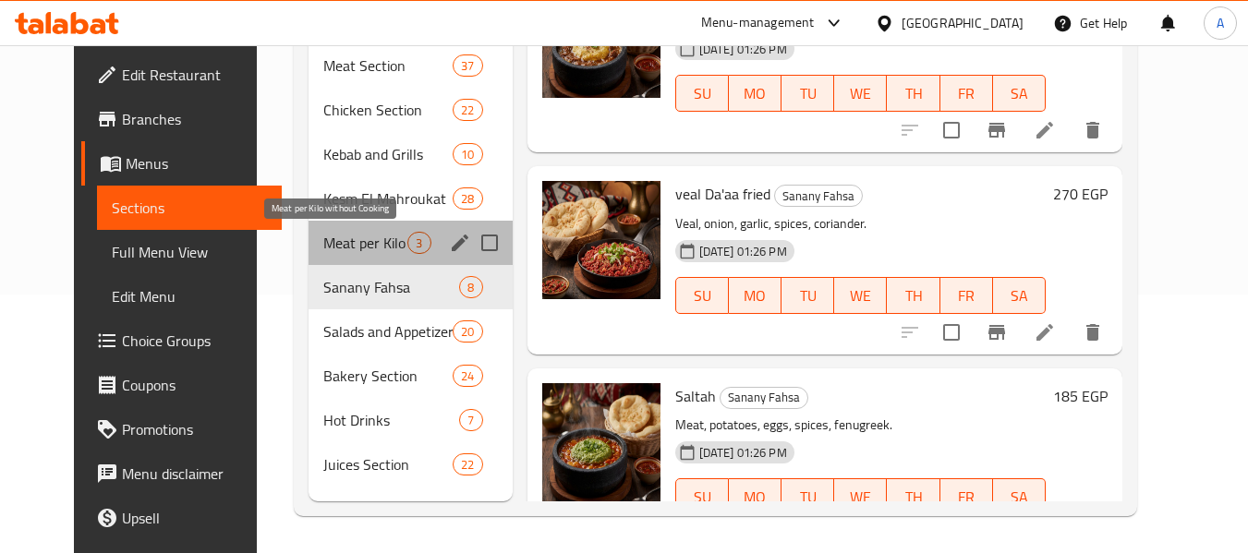
click at [376, 236] on span "Meat per Kilo without Cooking" at bounding box center [365, 243] width 84 height 22
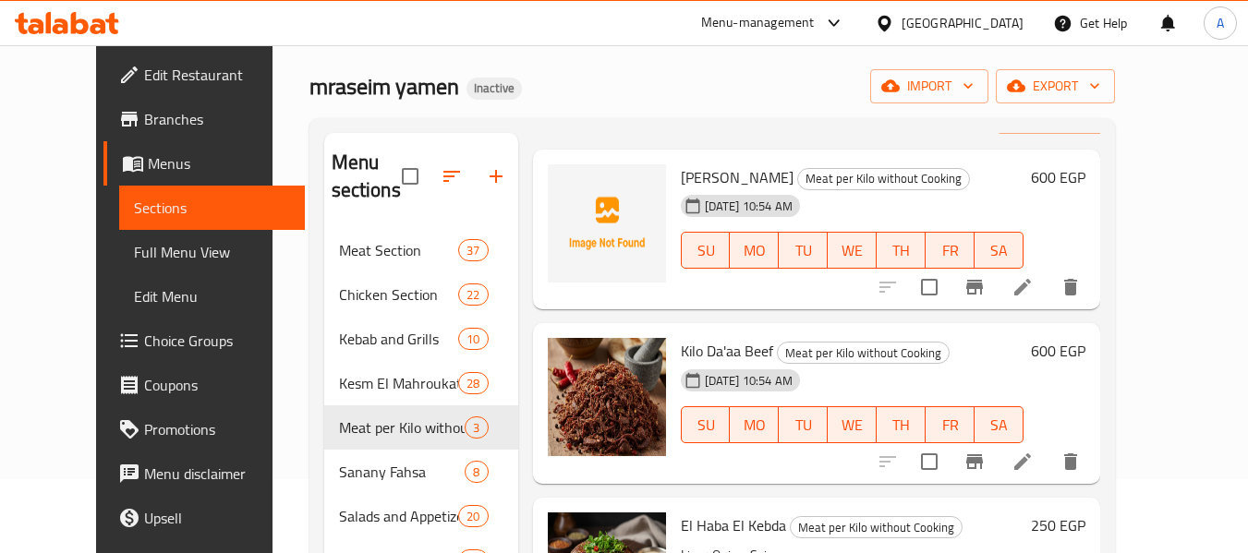
scroll to position [259, 0]
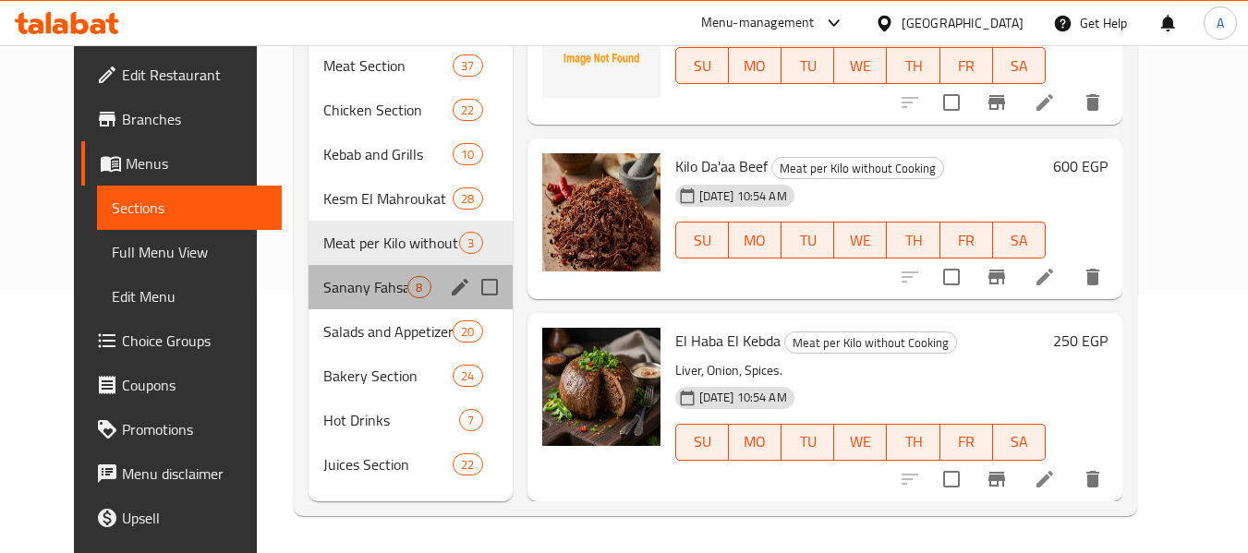
click at [387, 305] on div "Sanany Fahsa 8" at bounding box center [409, 287] width 203 height 44
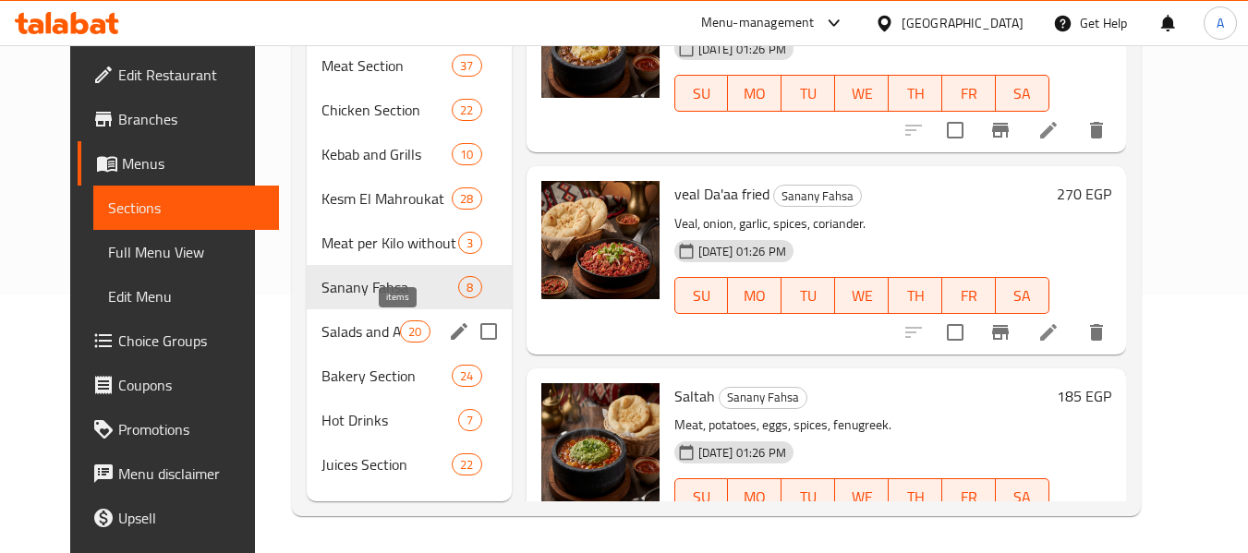
click at [401, 332] on span "20" at bounding box center [415, 332] width 28 height 18
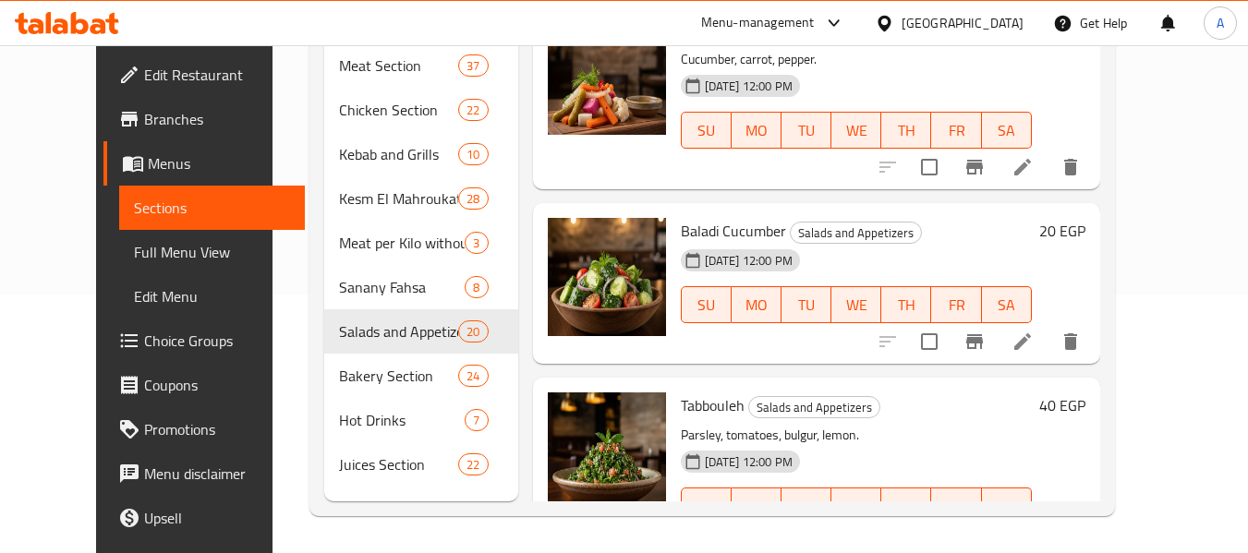
scroll to position [2287, 0]
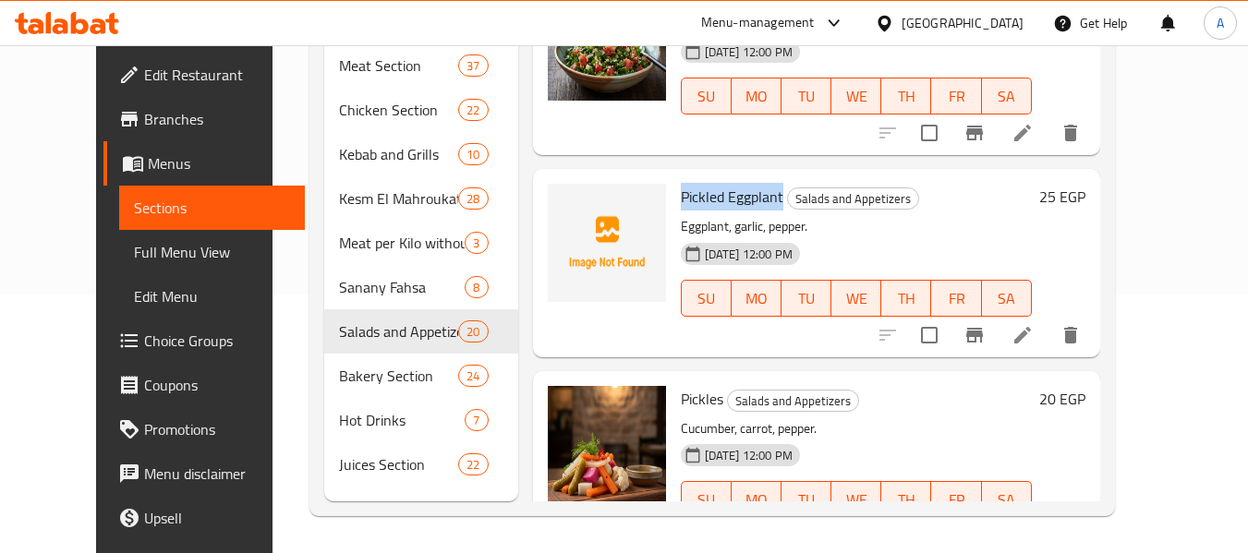
drag, startPoint x: 653, startPoint y: 196, endPoint x: 759, endPoint y: 201, distance: 106.3
click at [759, 201] on div "Pickled Eggplant Salads and Appetizers Eggplant, garlic, pepper. 28-09-2025 12:…" at bounding box center [856, 262] width 366 height 173
copy span "Pickled Eggplant"
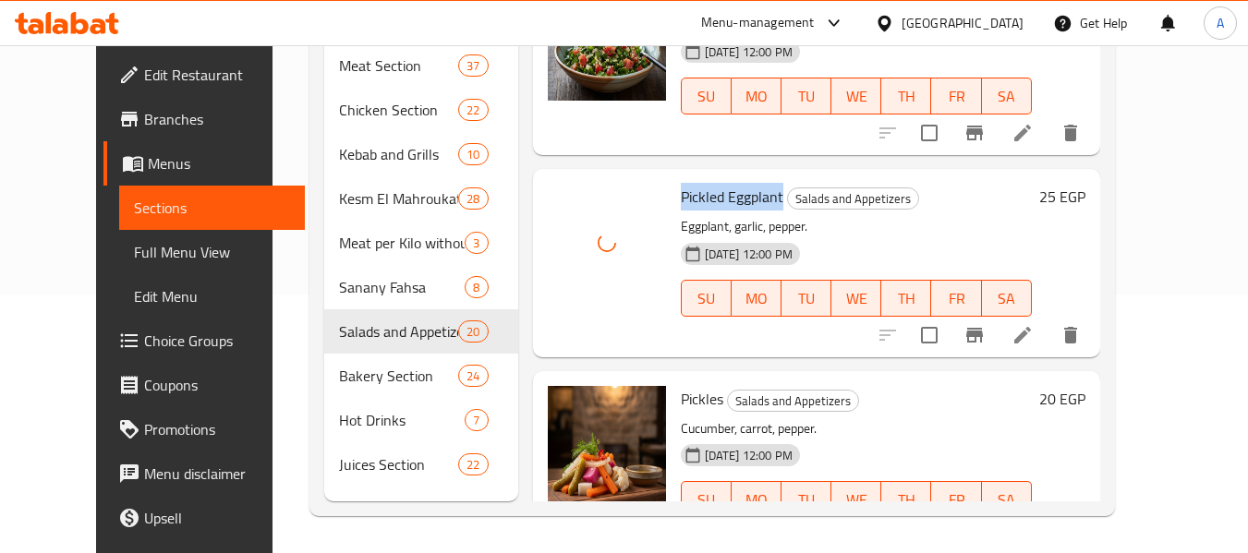
copy span "Pickled Eggplant"
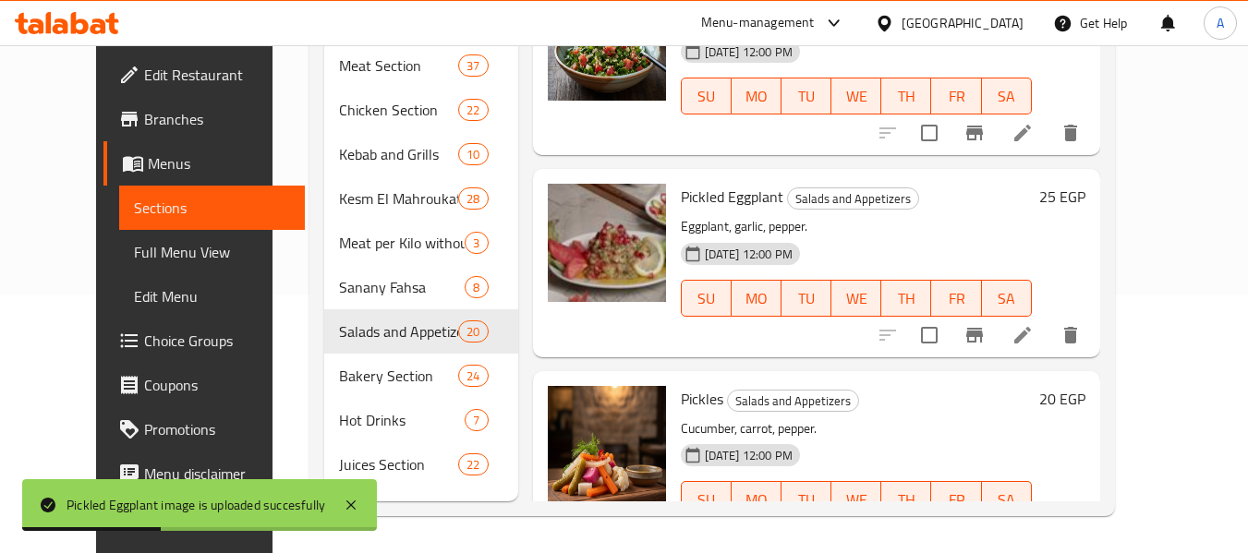
click at [967, 193] on h6 "Pickled Eggplant Salads and Appetizers" at bounding box center [856, 197] width 351 height 26
click at [134, 247] on span "Full Menu View" at bounding box center [212, 252] width 156 height 22
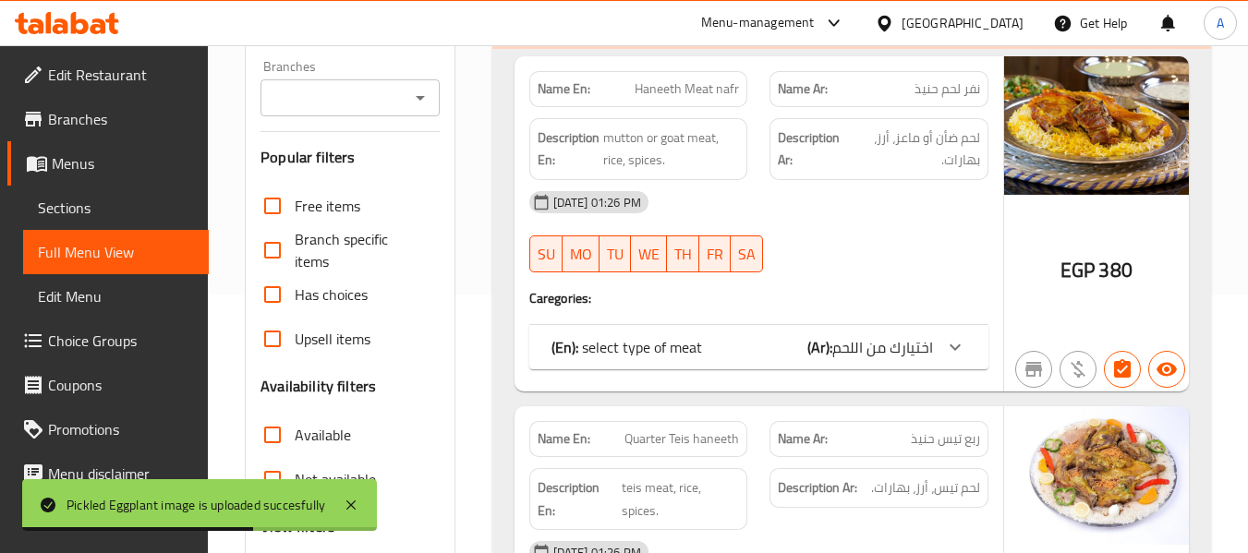
scroll to position [628, 0]
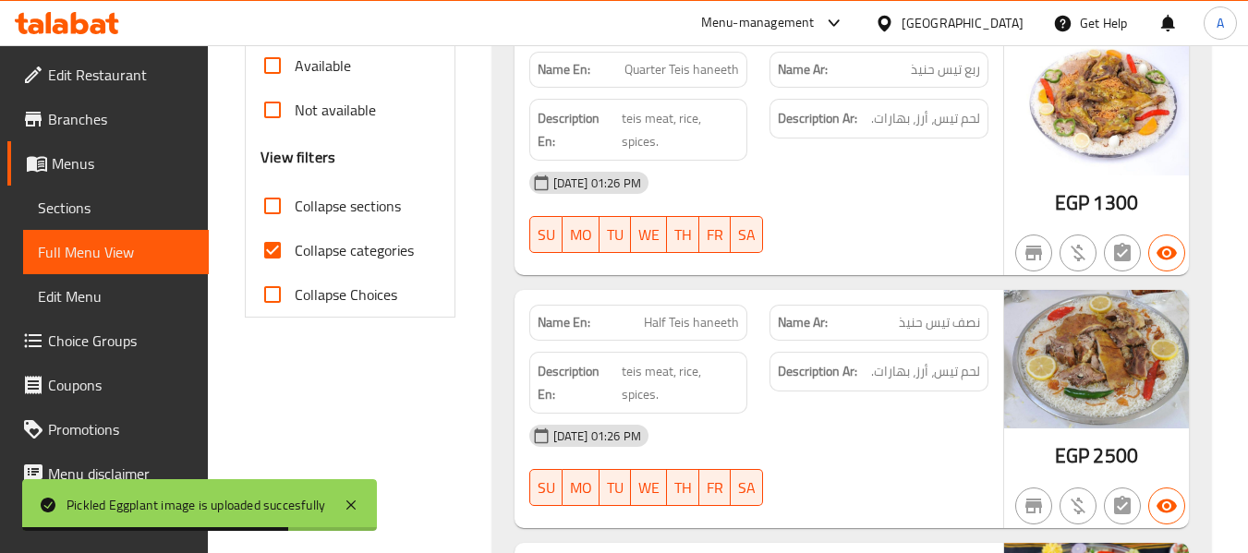
click at [401, 258] on span "Collapse categories" at bounding box center [354, 250] width 119 height 22
click at [295, 258] on input "Collapse categories" at bounding box center [272, 250] width 44 height 44
checkbox input "false"
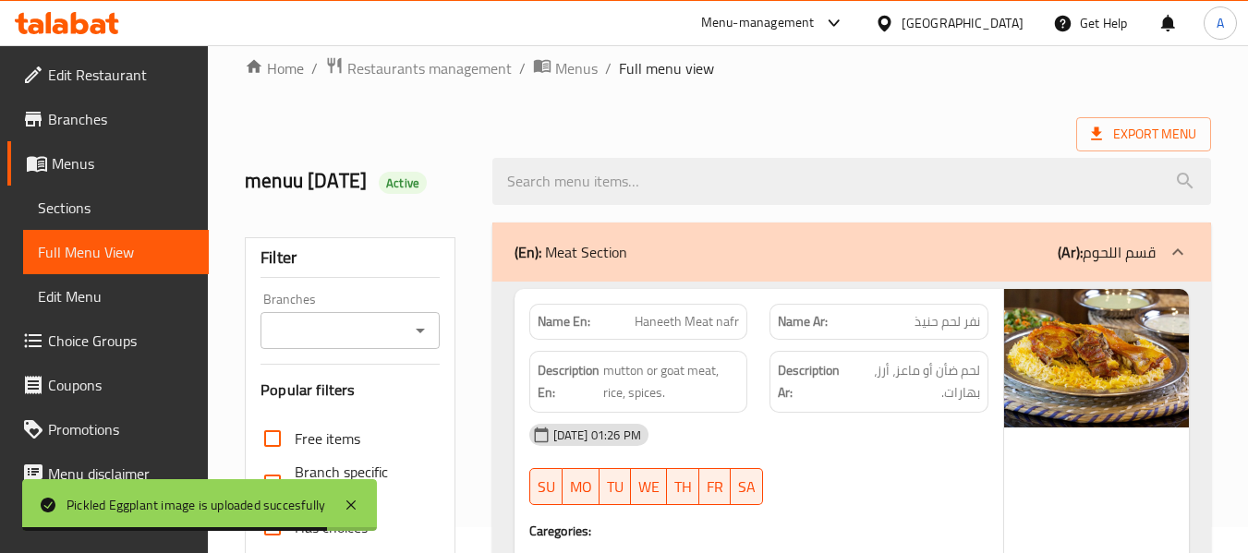
scroll to position [0, 0]
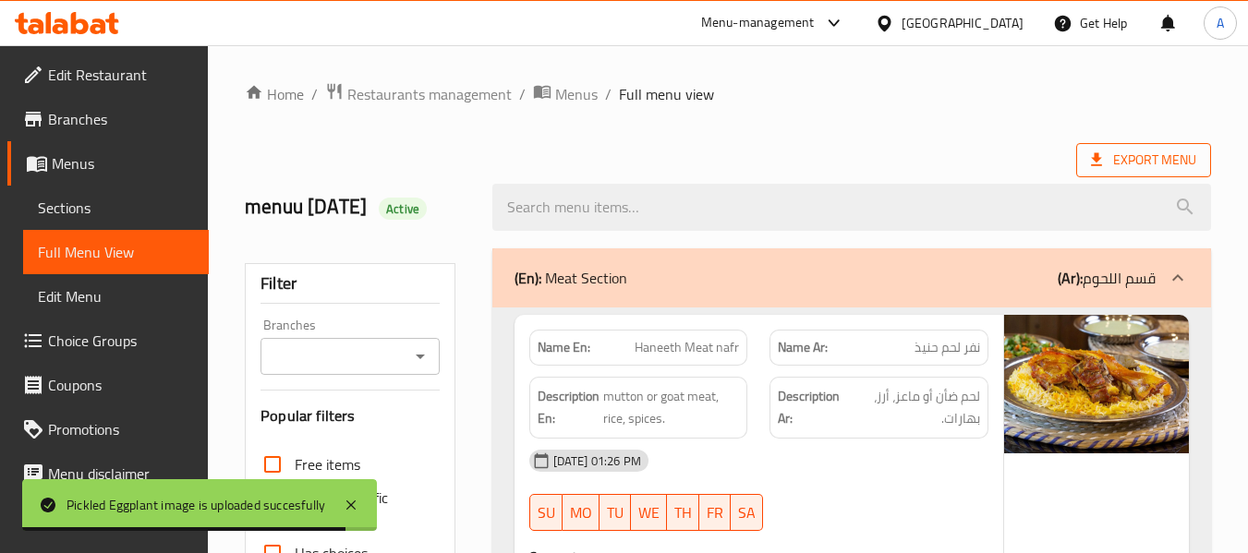
click at [1122, 160] on span "Export Menu" at bounding box center [1143, 160] width 105 height 23
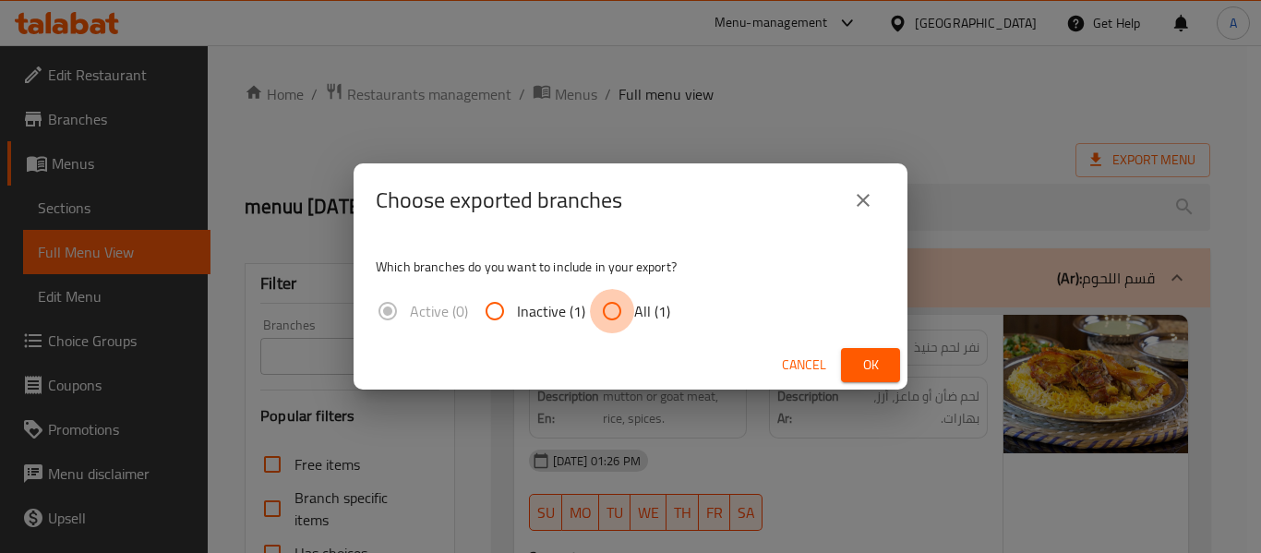
click at [603, 312] on input "All (1)" at bounding box center [612, 311] width 44 height 44
radio input "true"
click at [890, 364] on button "Ok" at bounding box center [870, 365] width 59 height 34
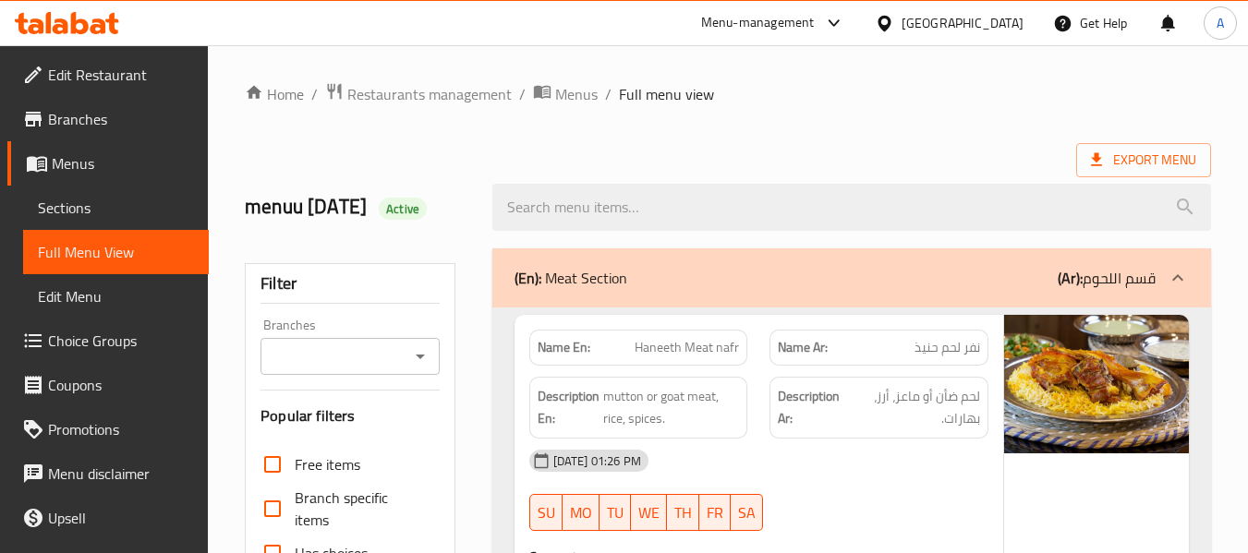
click at [77, 27] on icon at bounding box center [67, 23] width 104 height 22
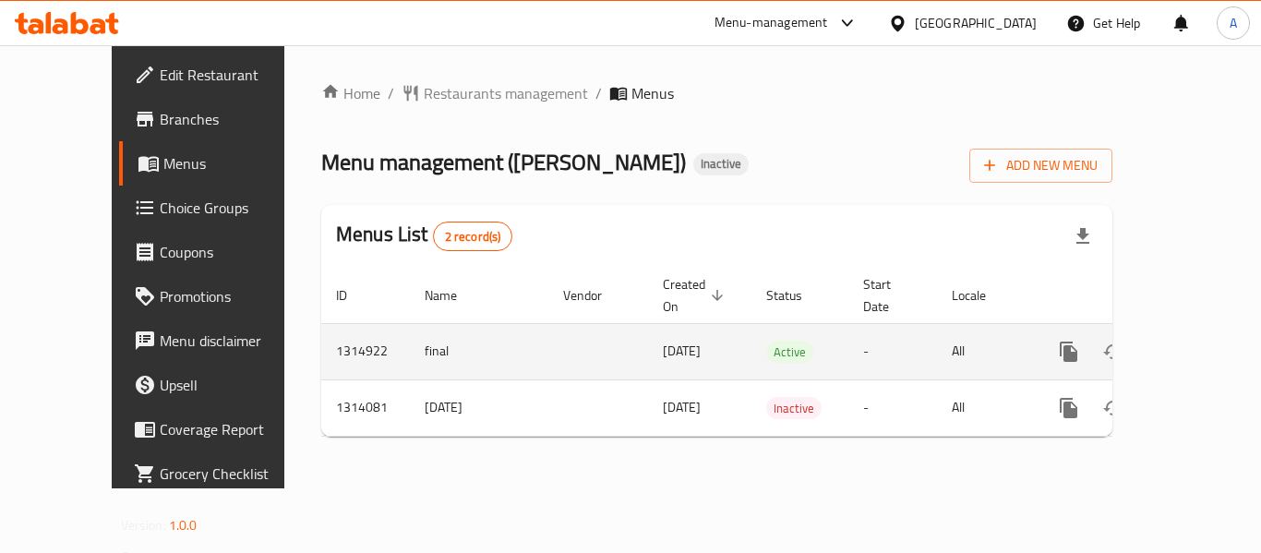
click at [1191, 341] on icon "enhanced table" at bounding box center [1202, 352] width 22 height 22
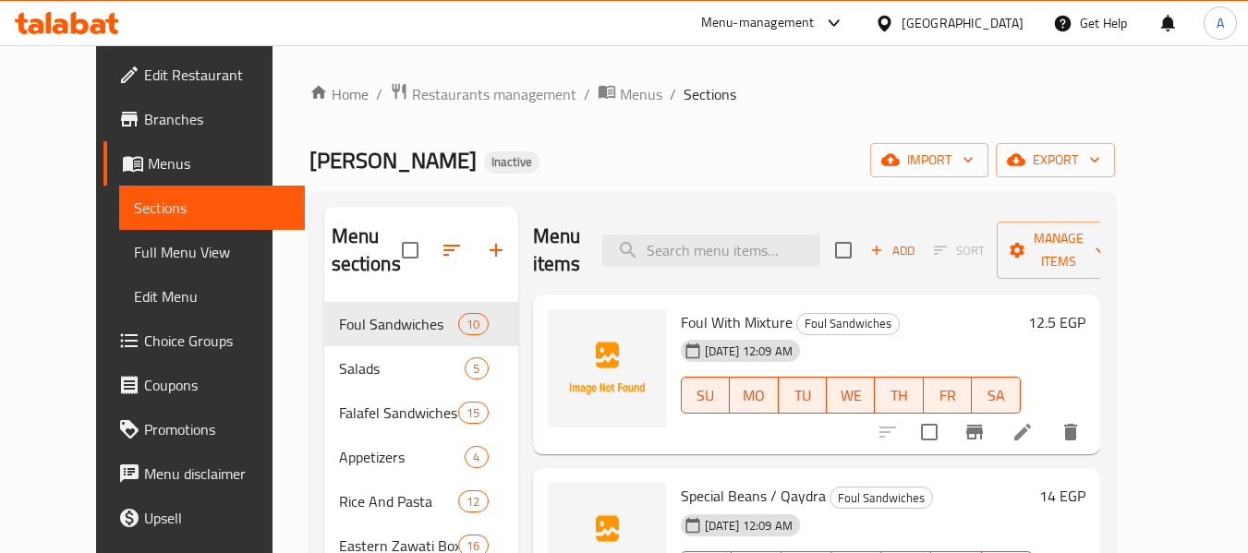
click at [134, 251] on span "Full Menu View" at bounding box center [212, 252] width 156 height 22
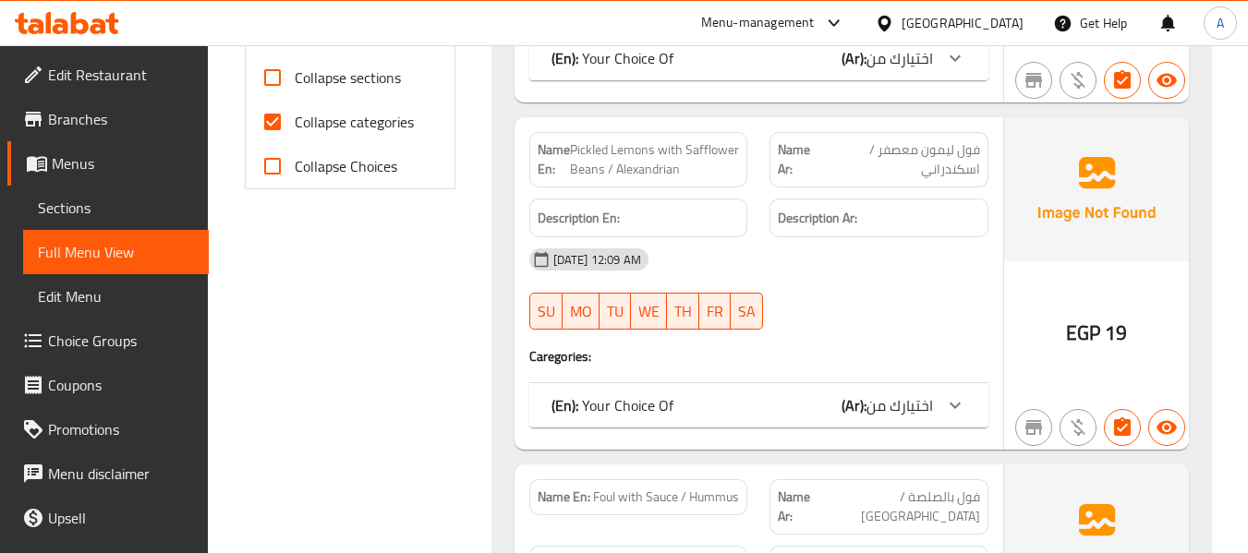
scroll to position [646, 0]
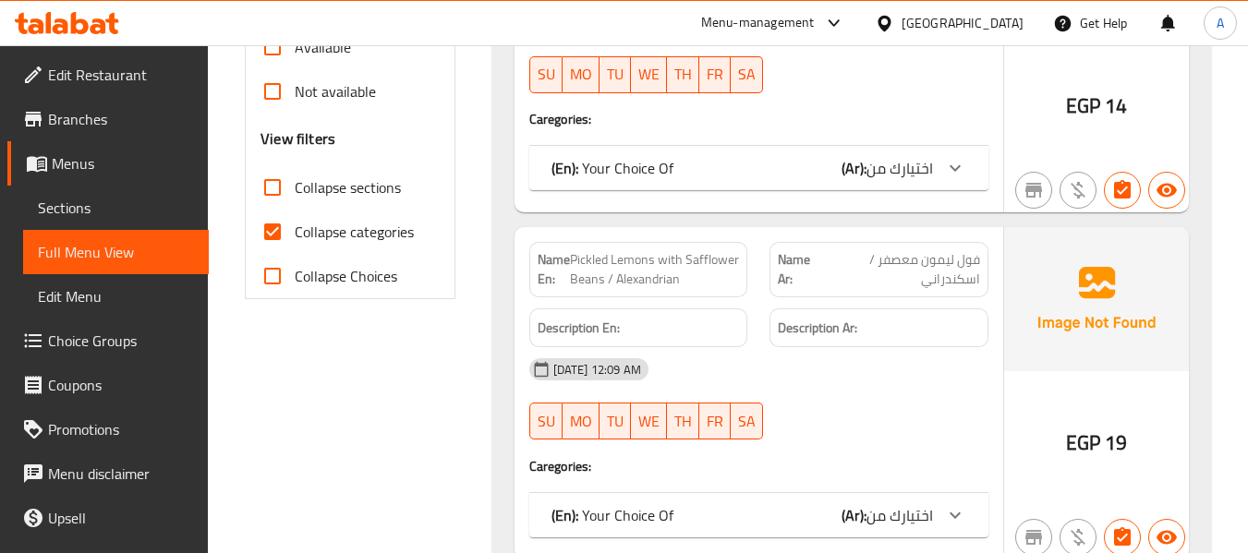
click at [374, 243] on span "Collapse categories" at bounding box center [354, 232] width 119 height 22
click at [295, 244] on input "Collapse categories" at bounding box center [272, 232] width 44 height 44
checkbox input "false"
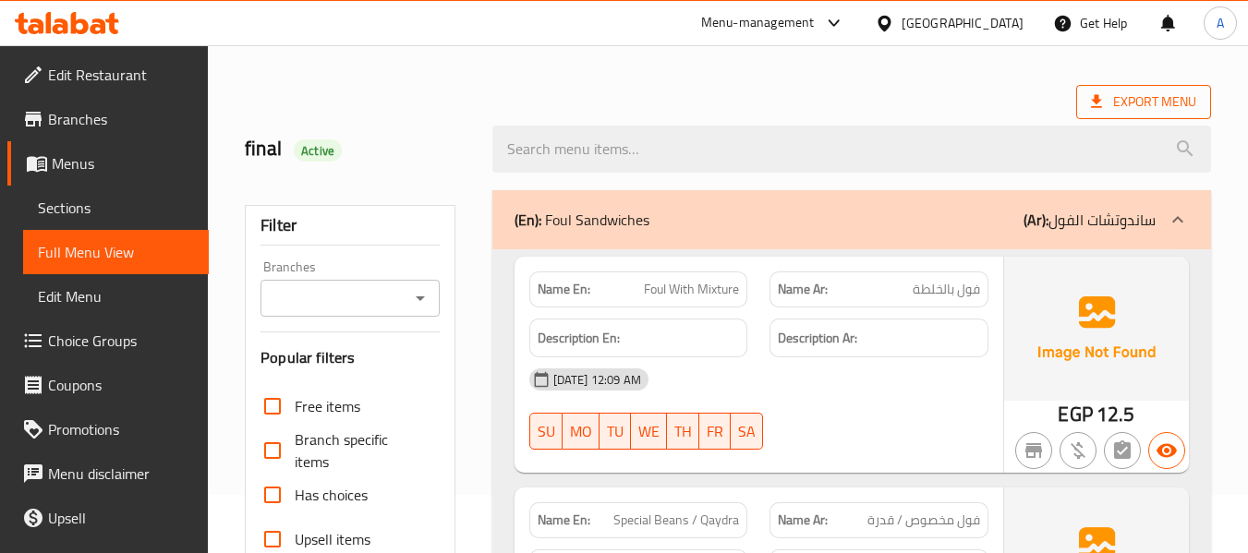
scroll to position [0, 0]
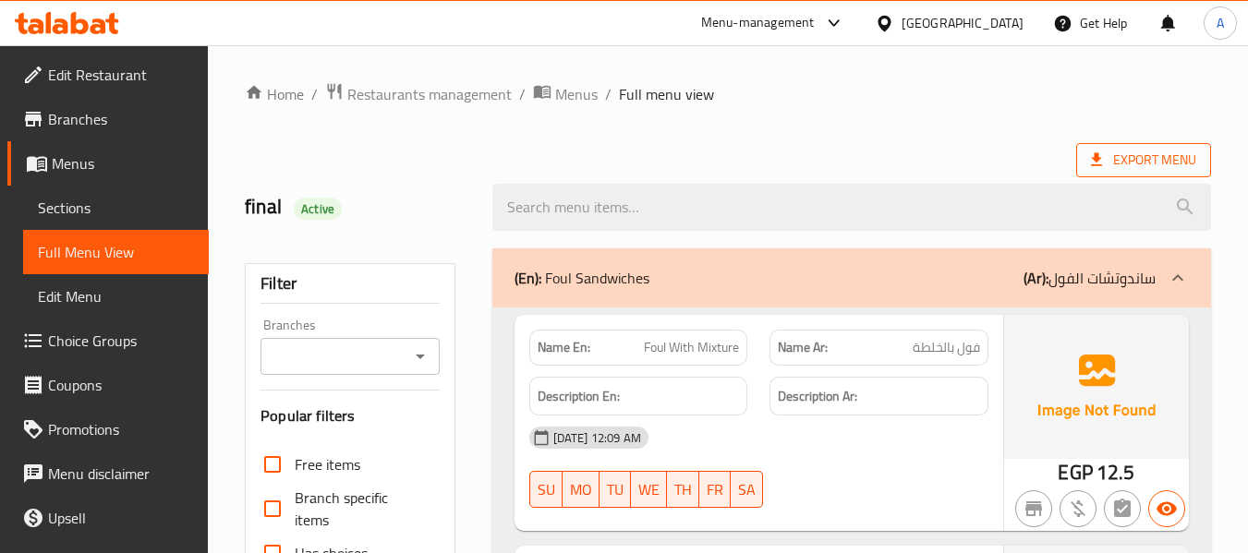
click at [1096, 166] on icon at bounding box center [1096, 159] width 11 height 13
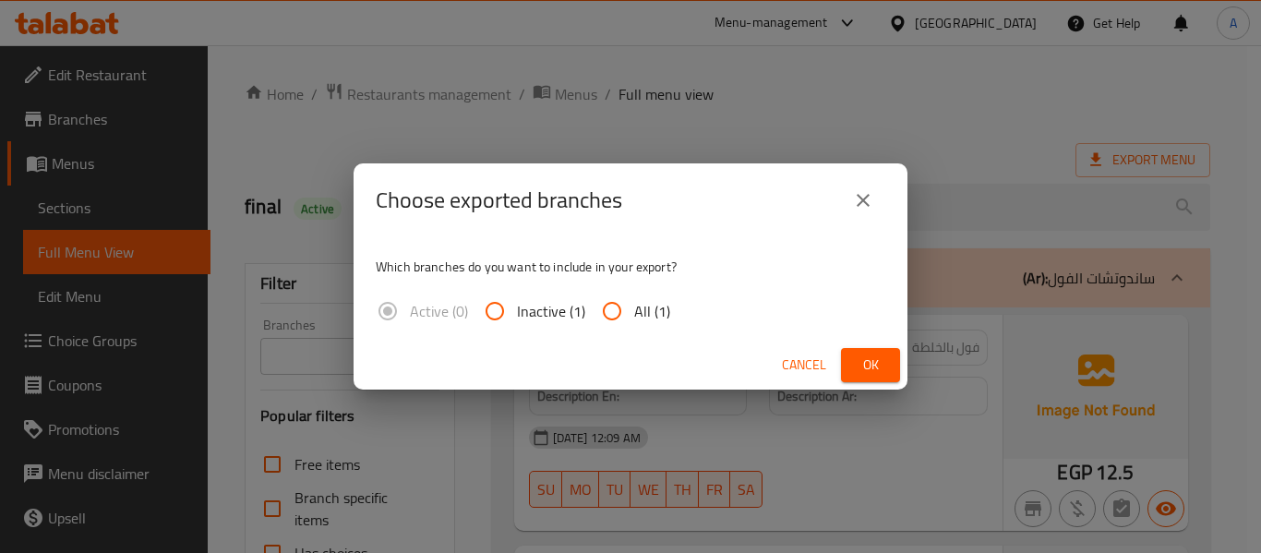
click at [643, 305] on span "All (1)" at bounding box center [652, 311] width 36 height 22
click at [634, 305] on input "All (1)" at bounding box center [612, 311] width 44 height 44
radio input "true"
click at [869, 361] on span "Ok" at bounding box center [871, 365] width 30 height 23
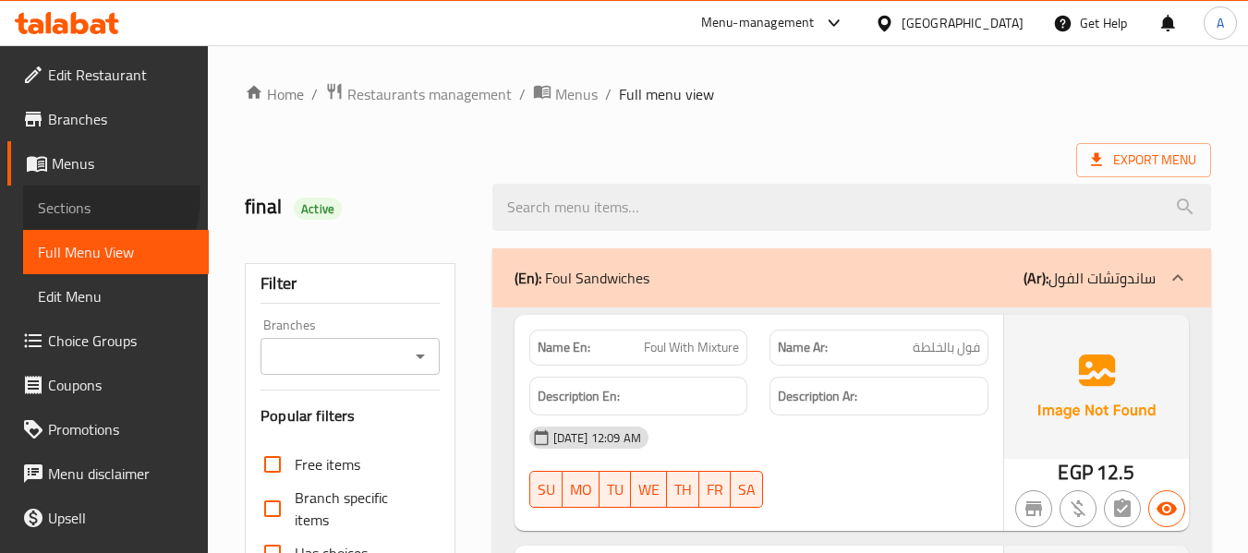
click at [69, 197] on span "Sections" at bounding box center [116, 208] width 156 height 22
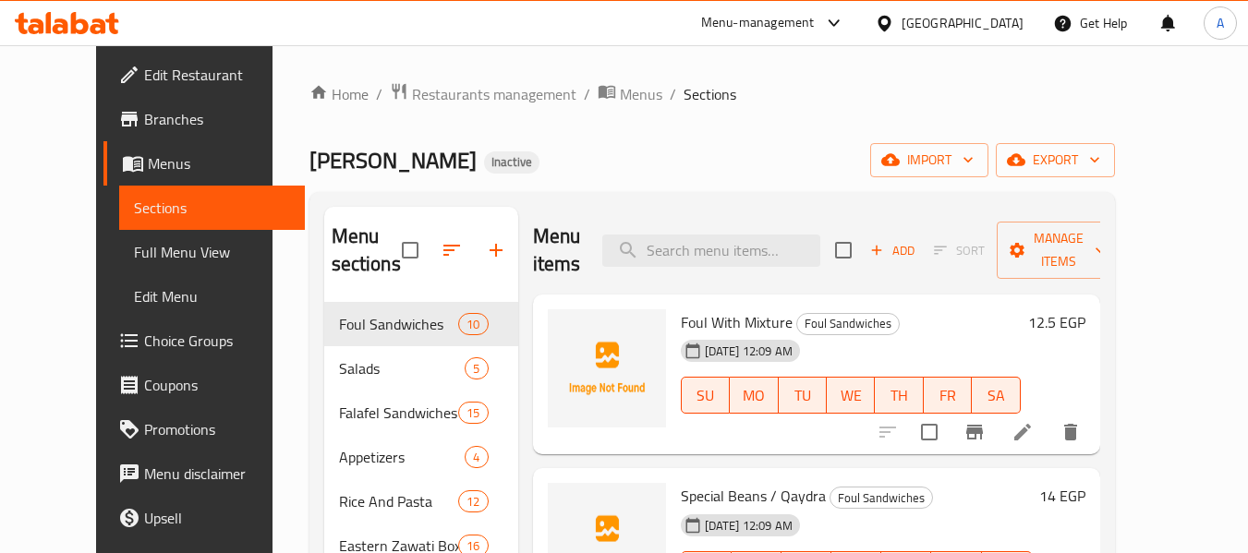
click at [91, 16] on icon at bounding box center [67, 23] width 104 height 22
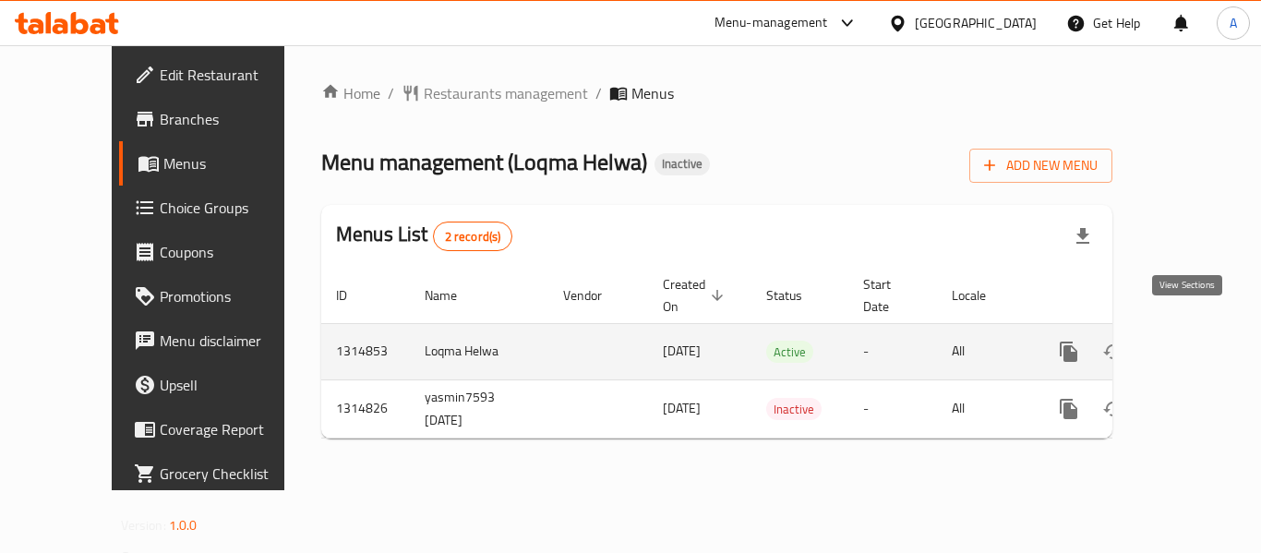
click at [1191, 341] on icon "enhanced table" at bounding box center [1202, 352] width 22 height 22
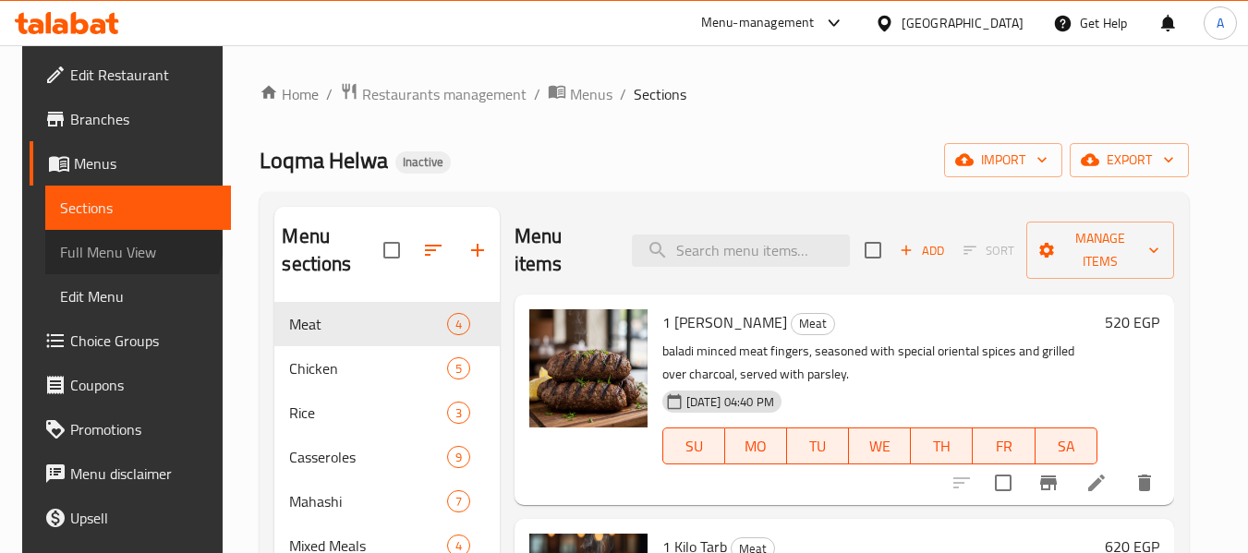
click at [108, 247] on span "Full Menu View" at bounding box center [138, 252] width 156 height 22
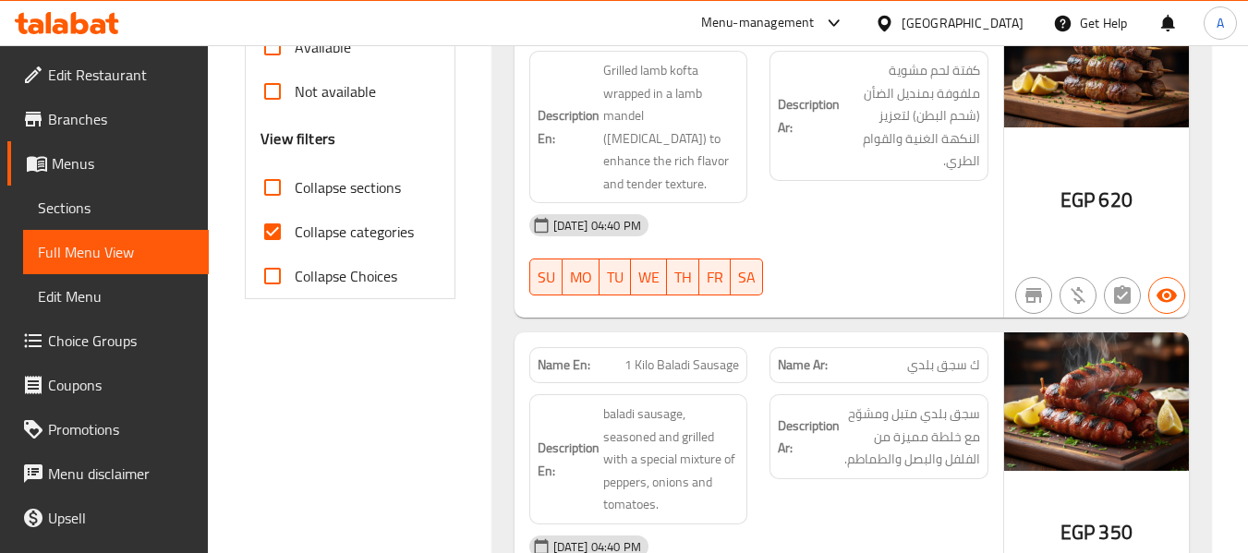
click at [386, 221] on span "Collapse categories" at bounding box center [354, 232] width 119 height 22
click at [295, 218] on input "Collapse categories" at bounding box center [272, 232] width 44 height 44
checkbox input "false"
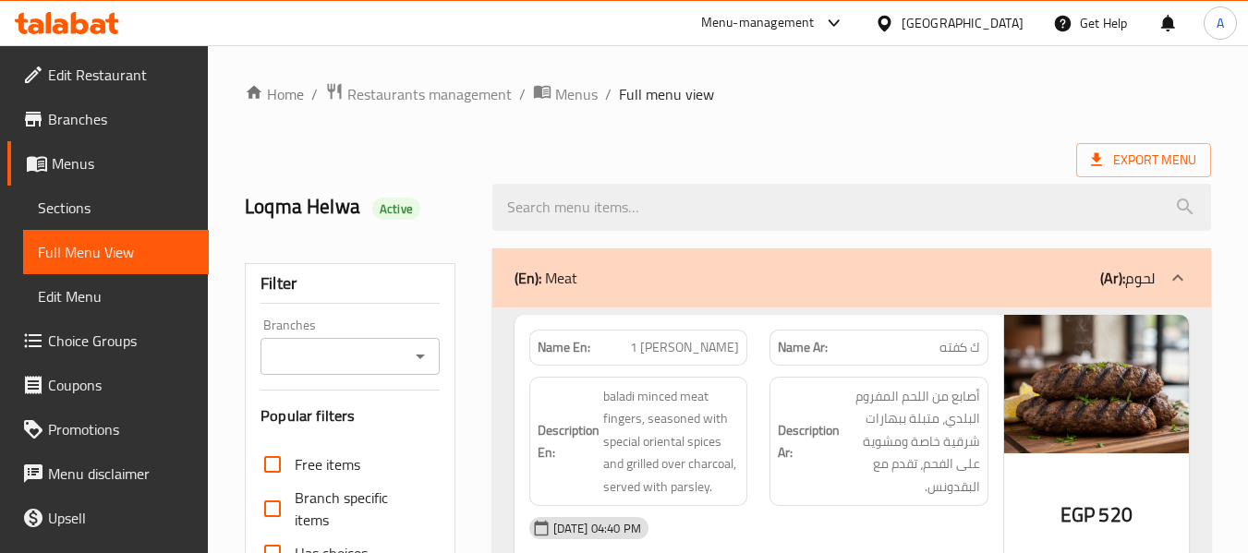
click at [1121, 161] on span "Export Menu" at bounding box center [1143, 160] width 105 height 23
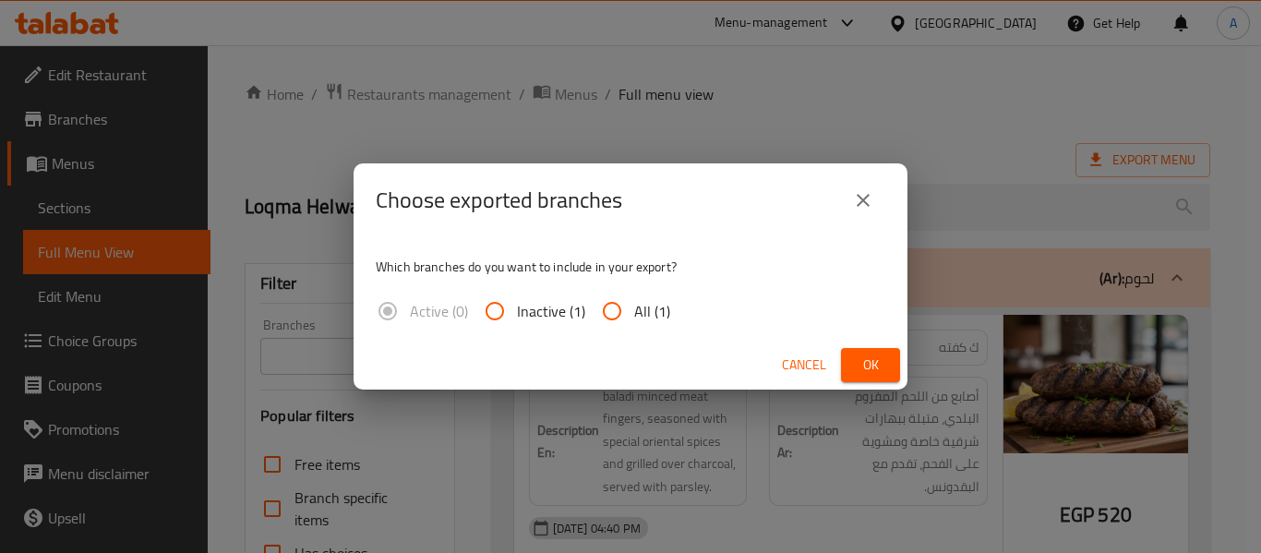
click at [622, 313] on input "All (1)" at bounding box center [612, 311] width 44 height 44
radio input "true"
click at [868, 373] on span "Ok" at bounding box center [871, 365] width 30 height 23
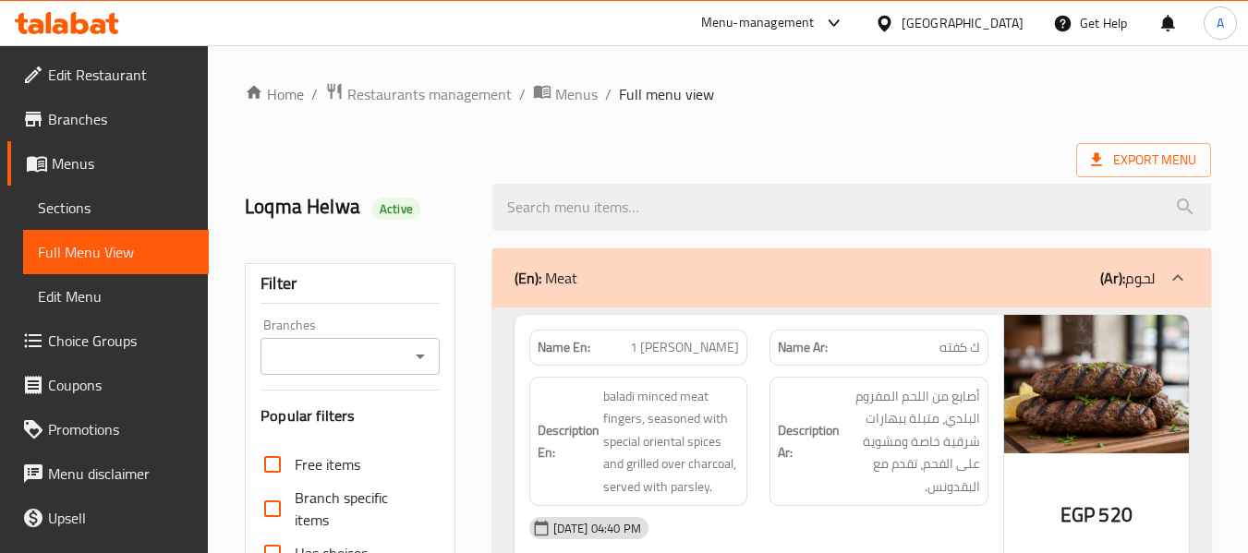
click at [75, 23] on icon at bounding box center [80, 23] width 18 height 22
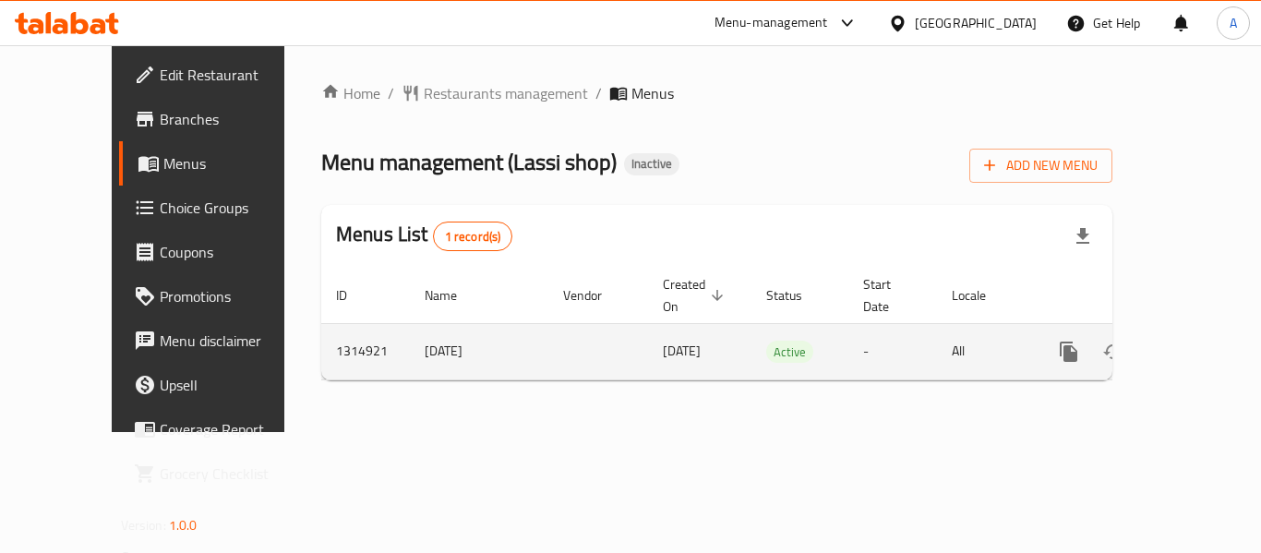
click at [1196, 330] on link "enhanced table" at bounding box center [1202, 352] width 44 height 44
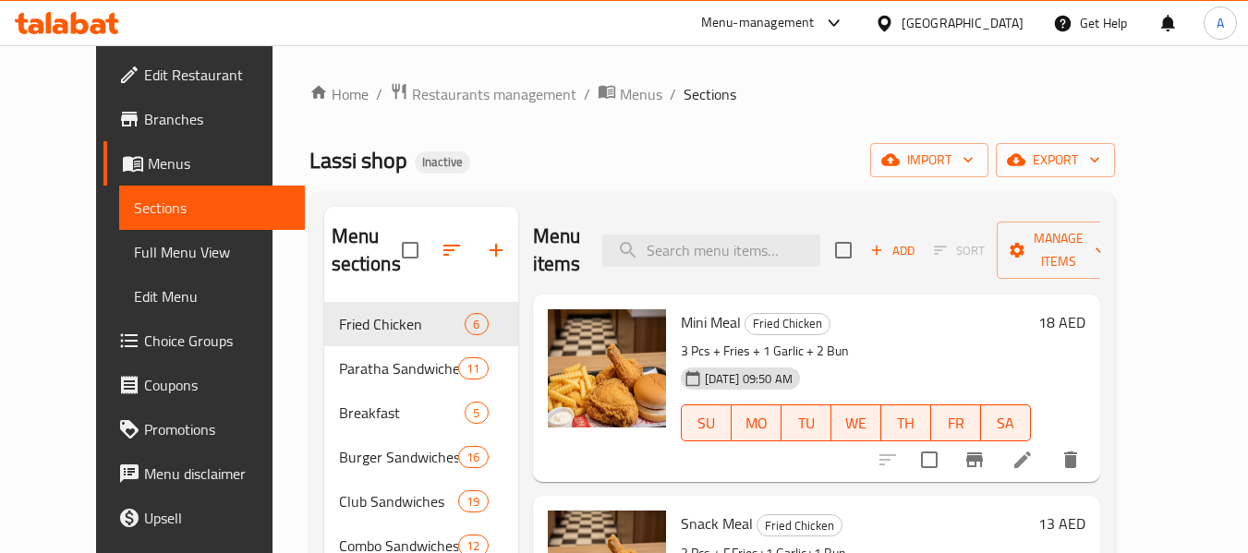
click at [119, 269] on link "Full Menu View" at bounding box center [212, 252] width 186 height 44
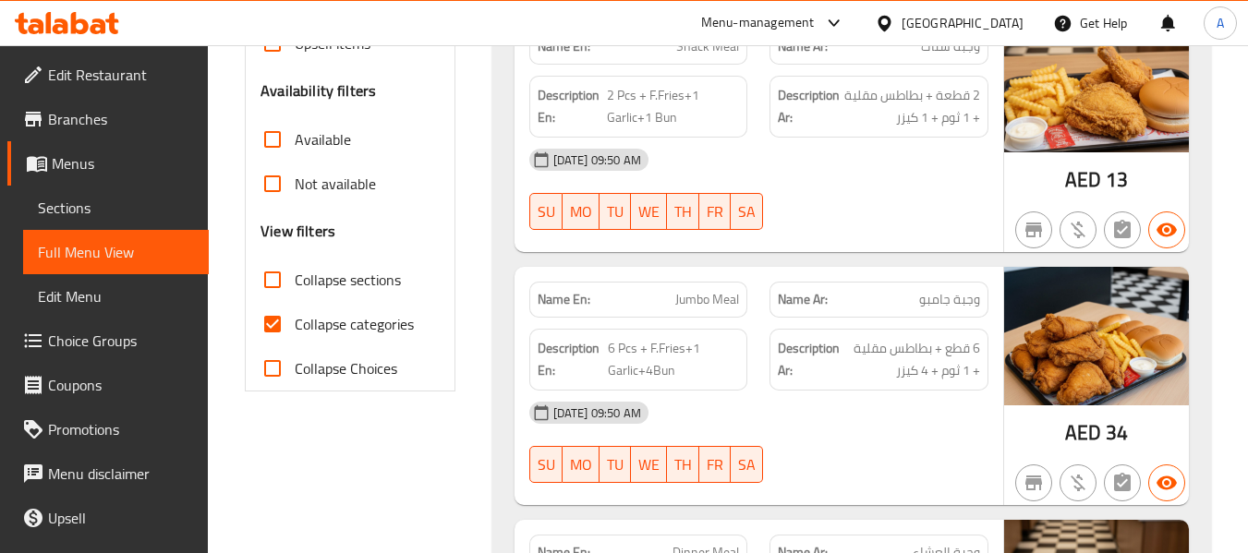
click at [370, 330] on span "Collapse categories" at bounding box center [354, 324] width 119 height 22
click at [295, 330] on input "Collapse categories" at bounding box center [272, 324] width 44 height 44
checkbox input "false"
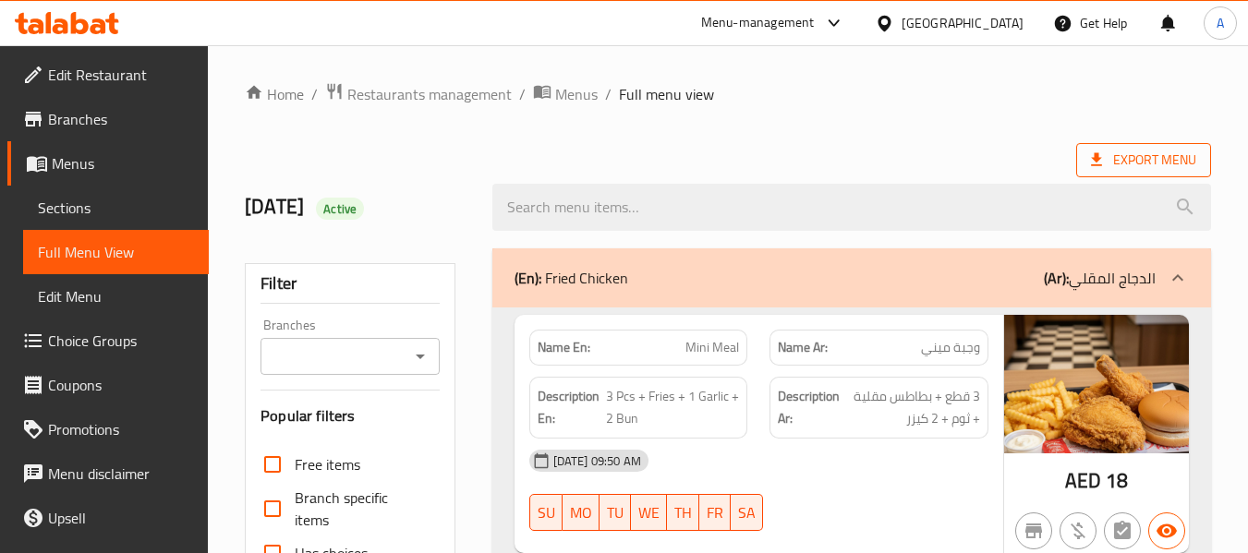
click at [1112, 173] on span "Export Menu" at bounding box center [1143, 160] width 135 height 34
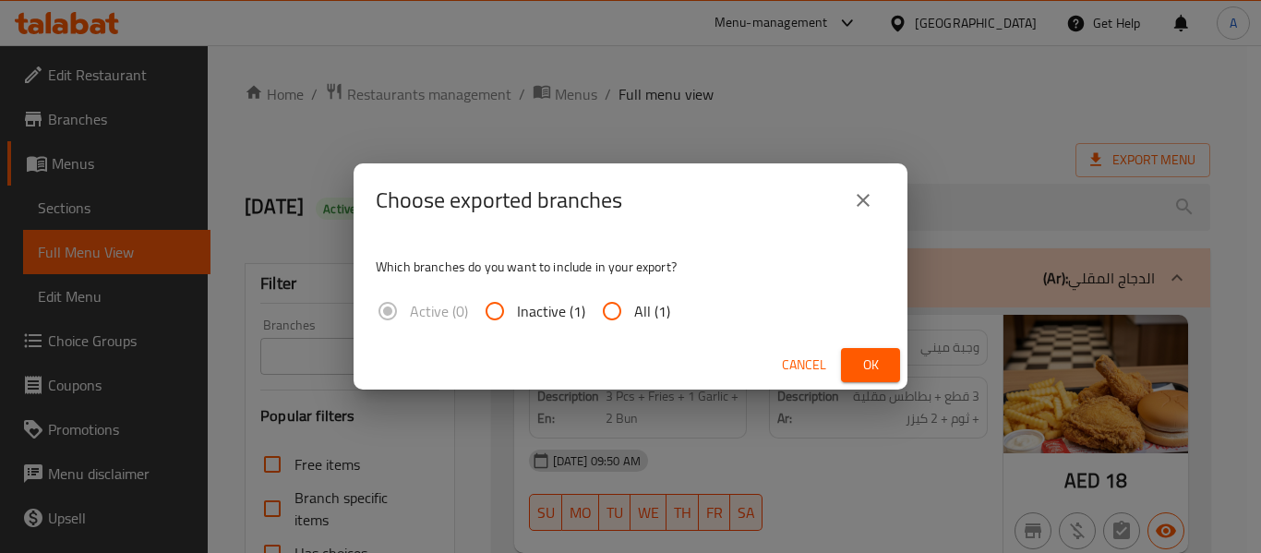
click at [636, 307] on span "All (1)" at bounding box center [652, 311] width 36 height 22
click at [634, 307] on input "All (1)" at bounding box center [612, 311] width 44 height 44
radio input "true"
click at [864, 371] on span "Ok" at bounding box center [871, 365] width 30 height 23
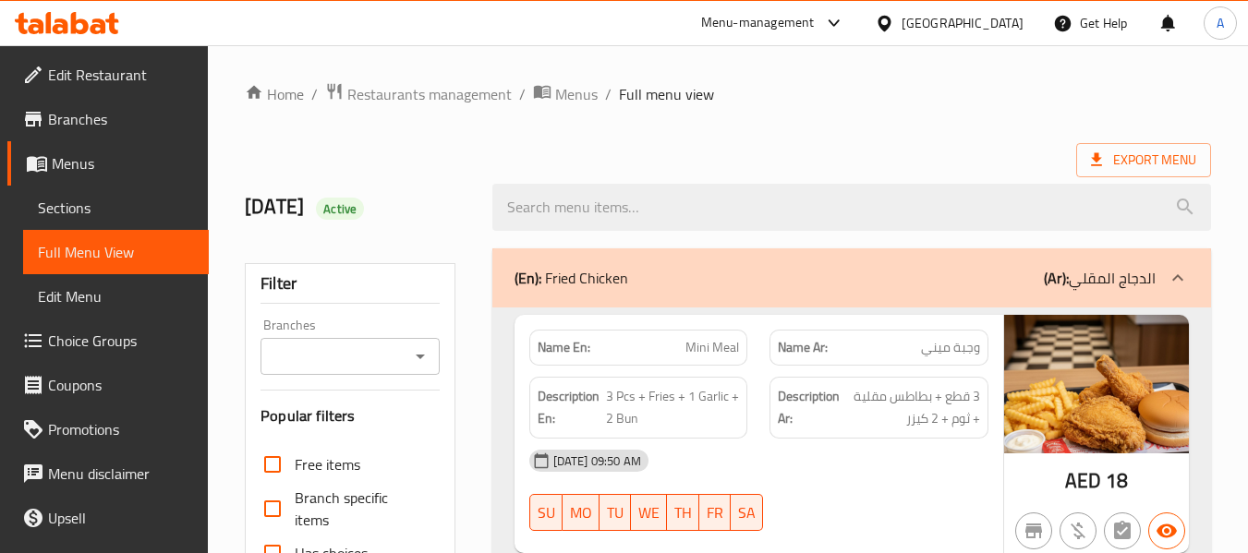
drag, startPoint x: 1223, startPoint y: 36, endPoint x: 99, endPoint y: 20, distance: 1124.0
click at [99, 20] on icon at bounding box center [99, 26] width 16 height 16
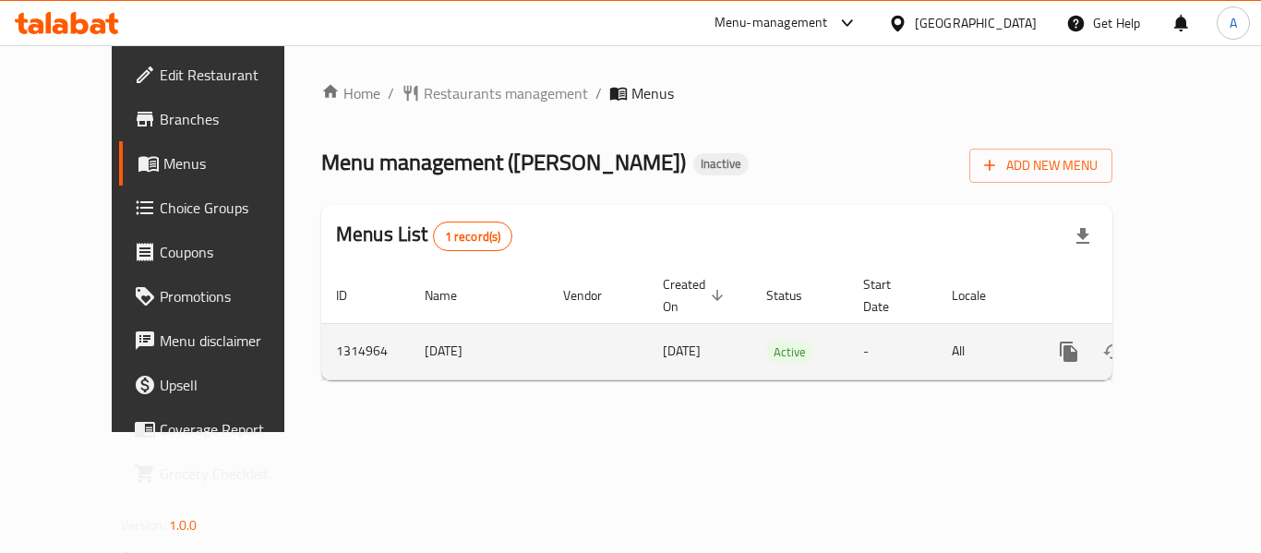
click at [1201, 330] on link "enhanced table" at bounding box center [1202, 352] width 44 height 44
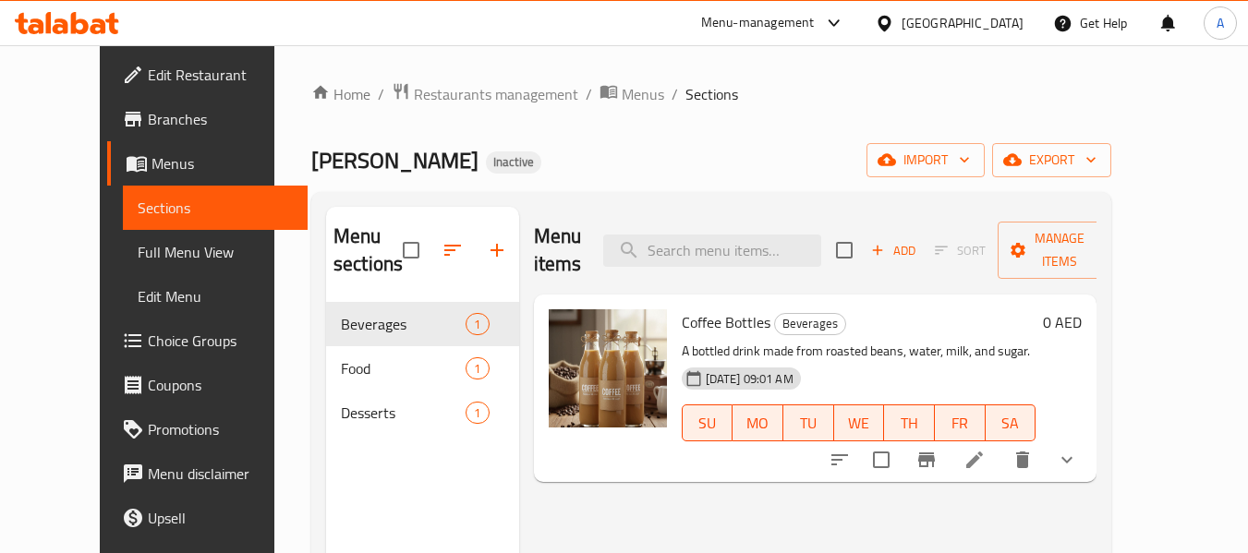
click at [138, 253] on span "Full Menu View" at bounding box center [216, 252] width 156 height 22
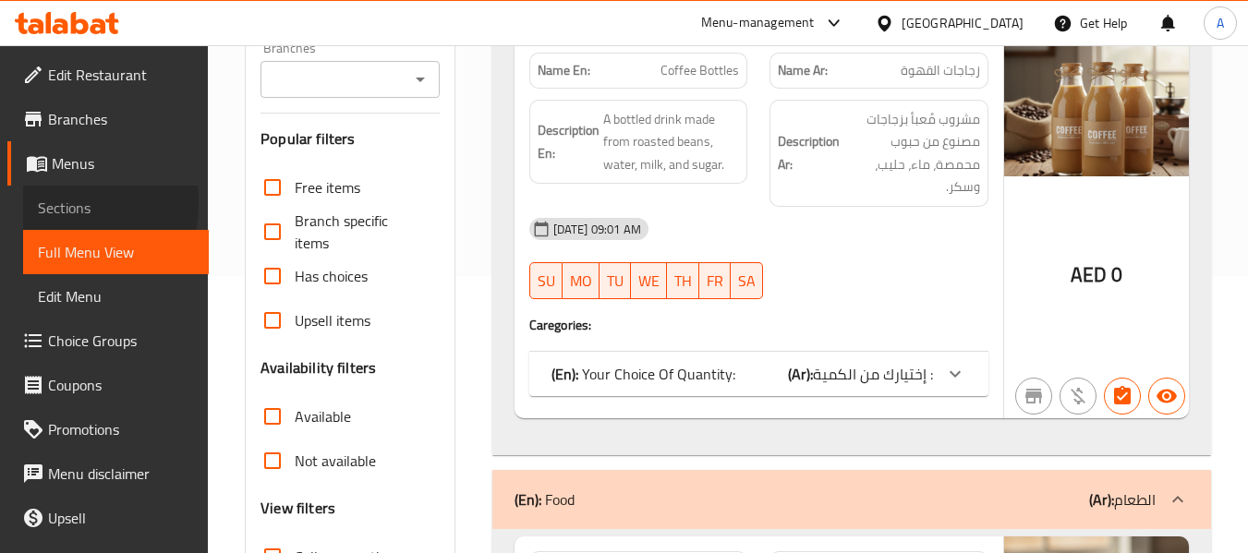
click at [48, 203] on span "Sections" at bounding box center [116, 208] width 156 height 22
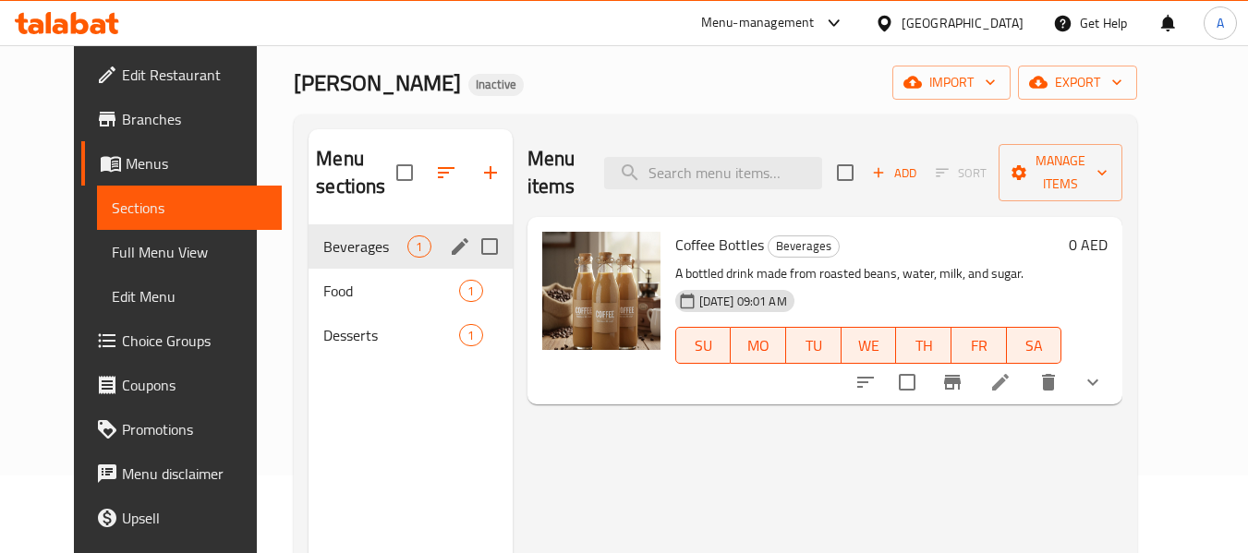
scroll to position [74, 0]
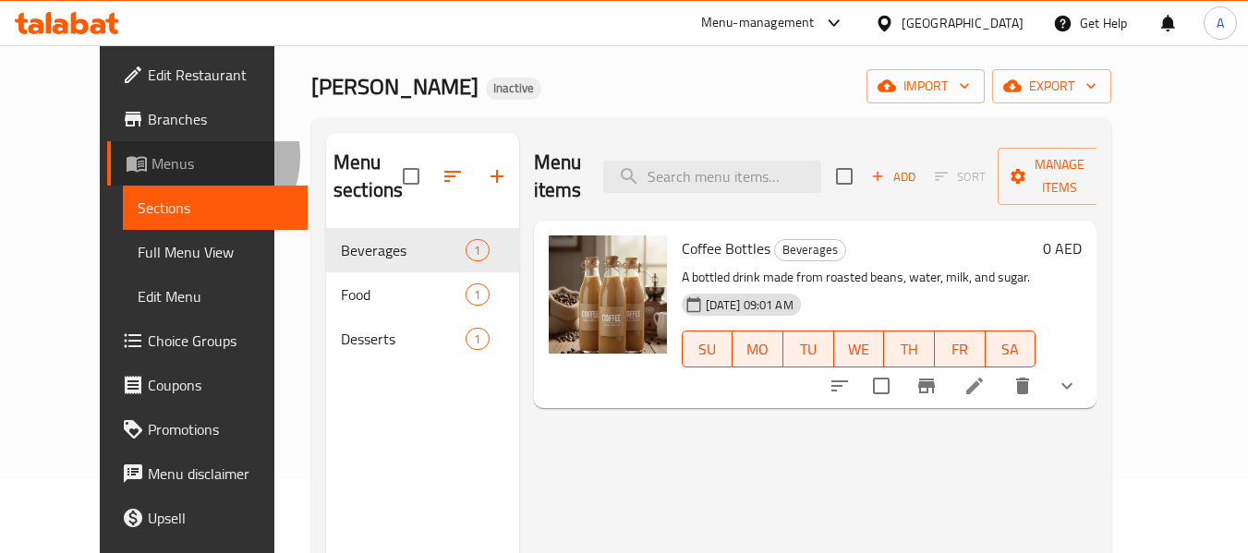
click at [151, 156] on span "Menus" at bounding box center [222, 163] width 142 height 22
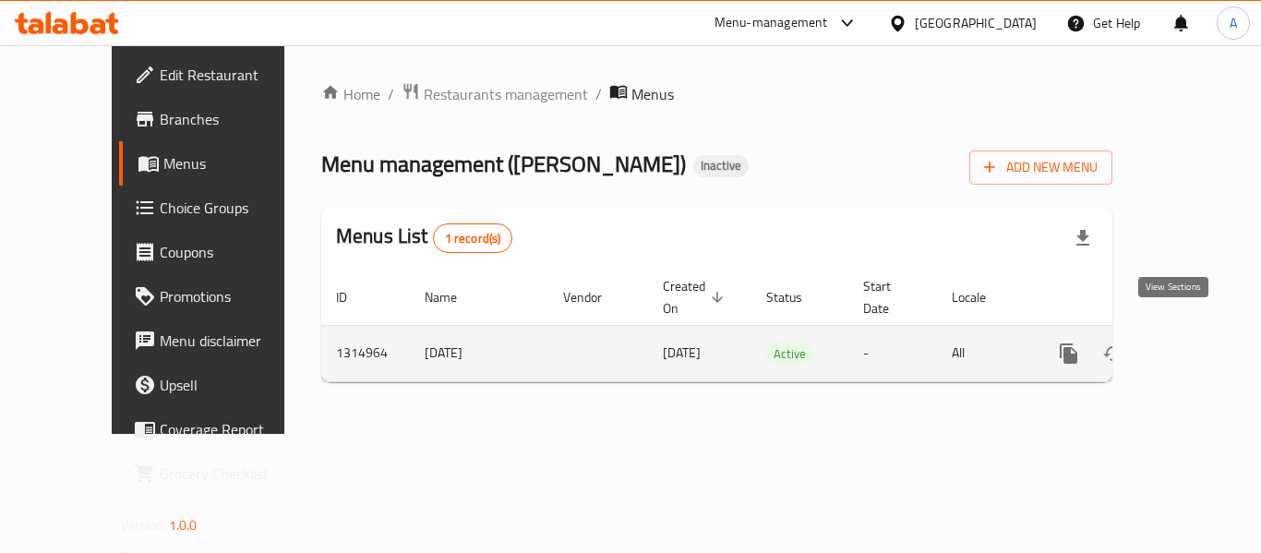
click at [1191, 343] on icon "enhanced table" at bounding box center [1202, 354] width 22 height 22
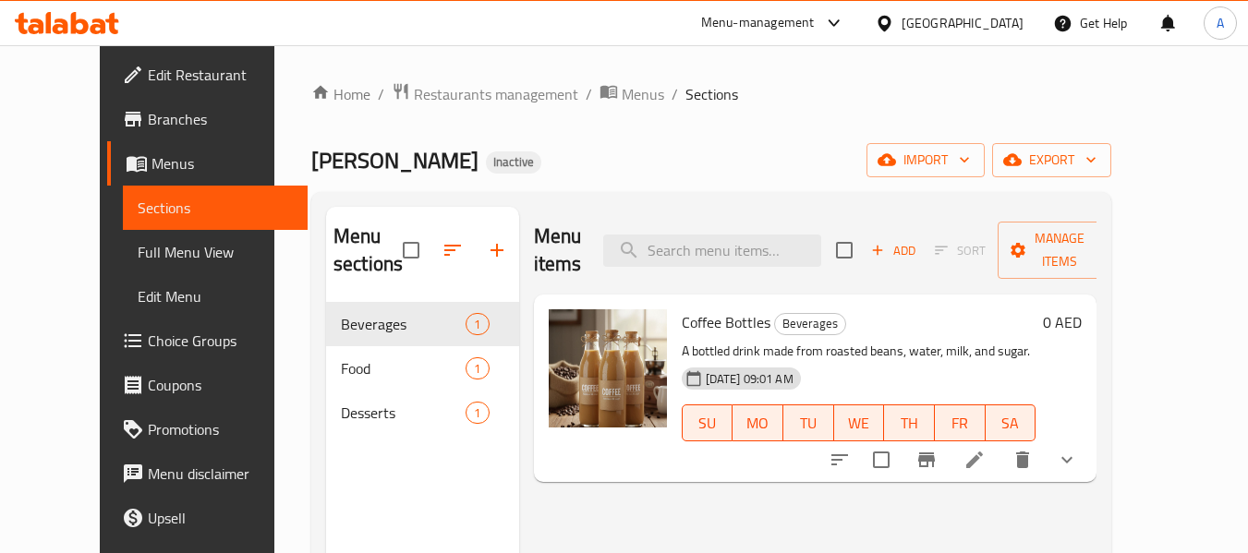
click at [138, 250] on span "Full Menu View" at bounding box center [216, 252] width 156 height 22
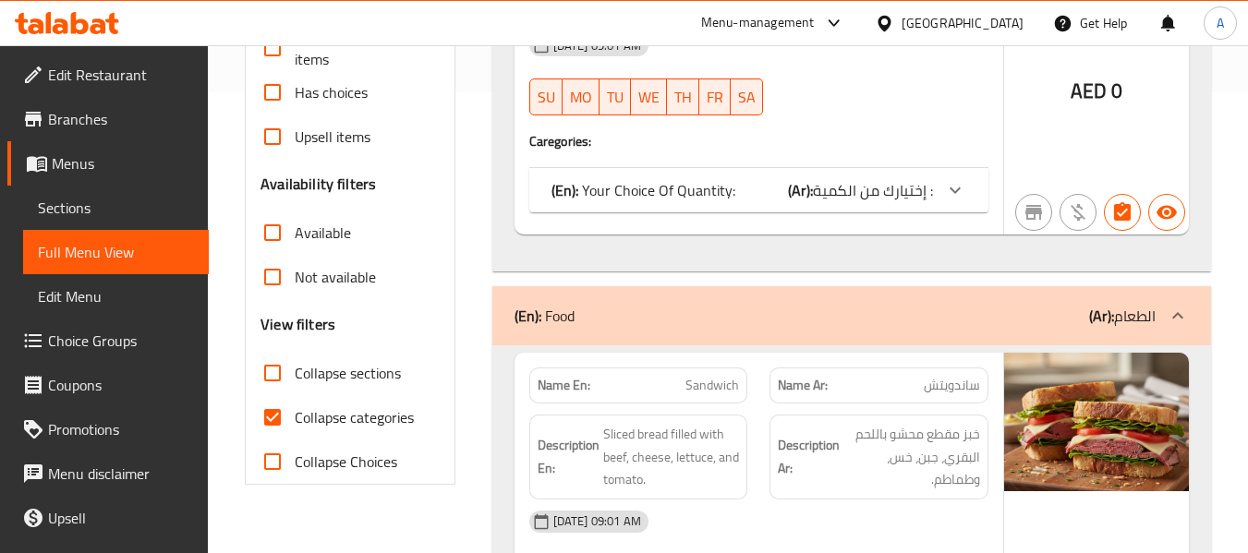
scroll to position [462, 0]
click at [354, 428] on span "Collapse categories" at bounding box center [354, 416] width 119 height 22
click at [295, 428] on input "Collapse categories" at bounding box center [272, 416] width 44 height 44
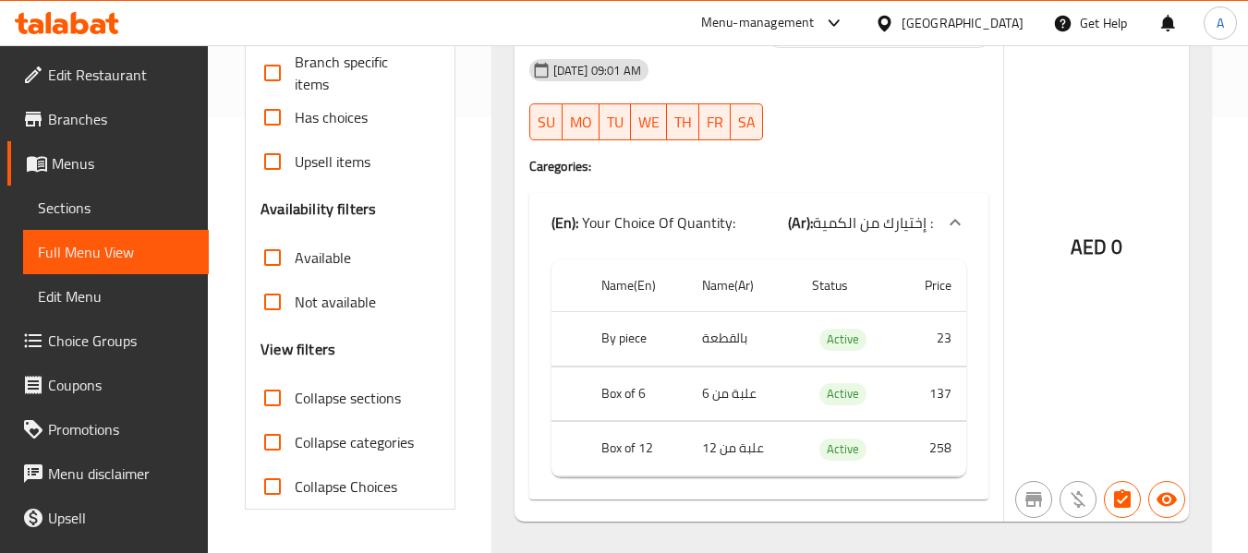
scroll to position [554, 0]
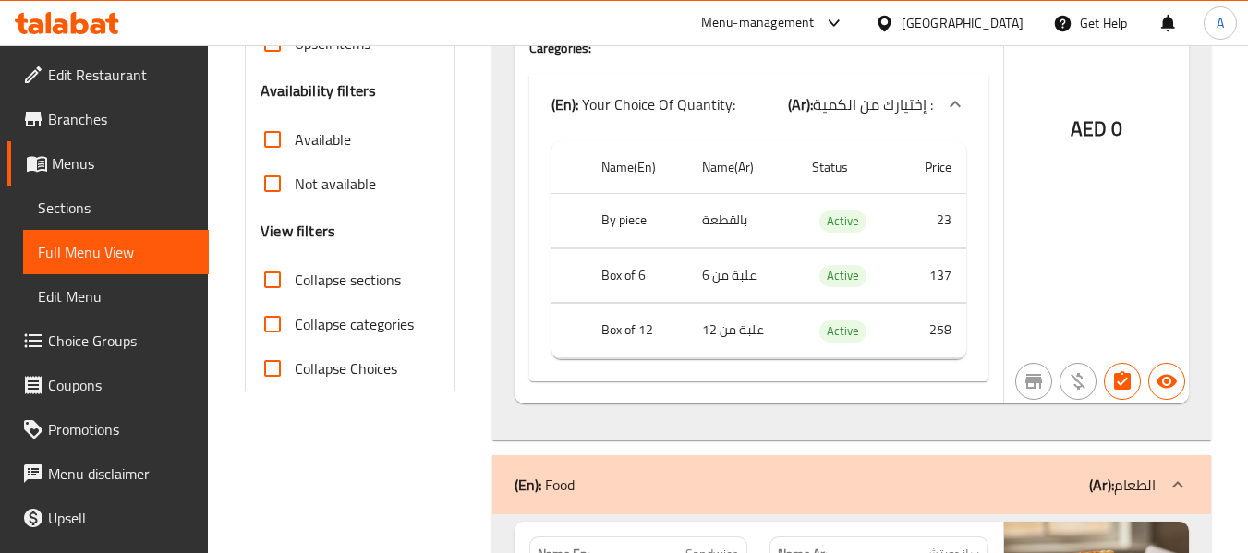
click at [272, 320] on input "Collapse categories" at bounding box center [272, 324] width 44 height 44
checkbox input "true"
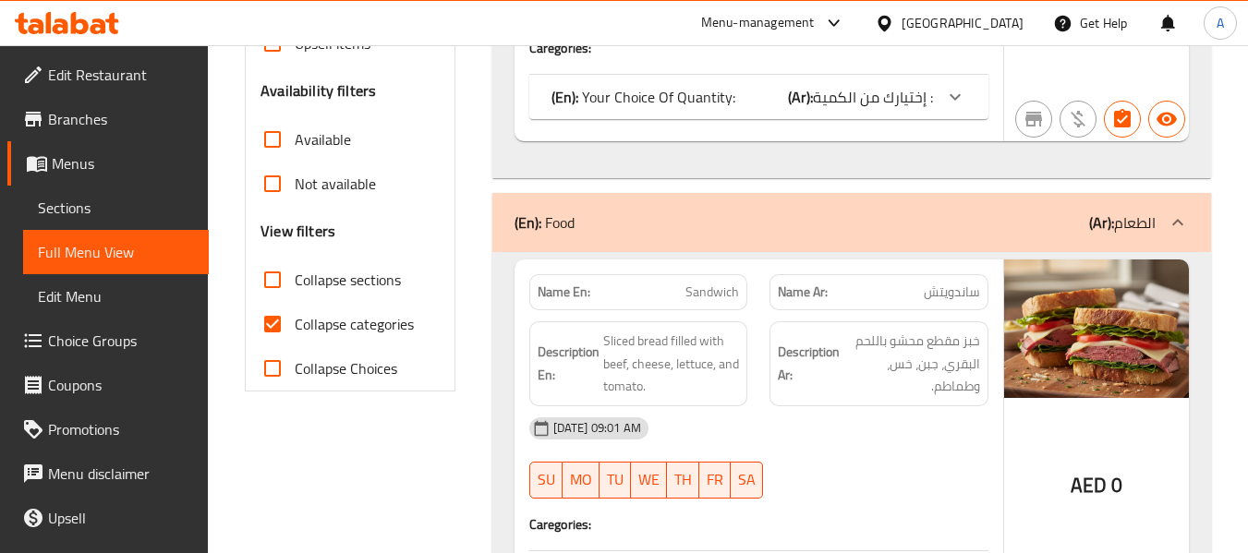
click at [349, 291] on span "Collapse sections" at bounding box center [348, 280] width 106 height 22
click at [295, 291] on input "Collapse sections" at bounding box center [272, 280] width 44 height 44
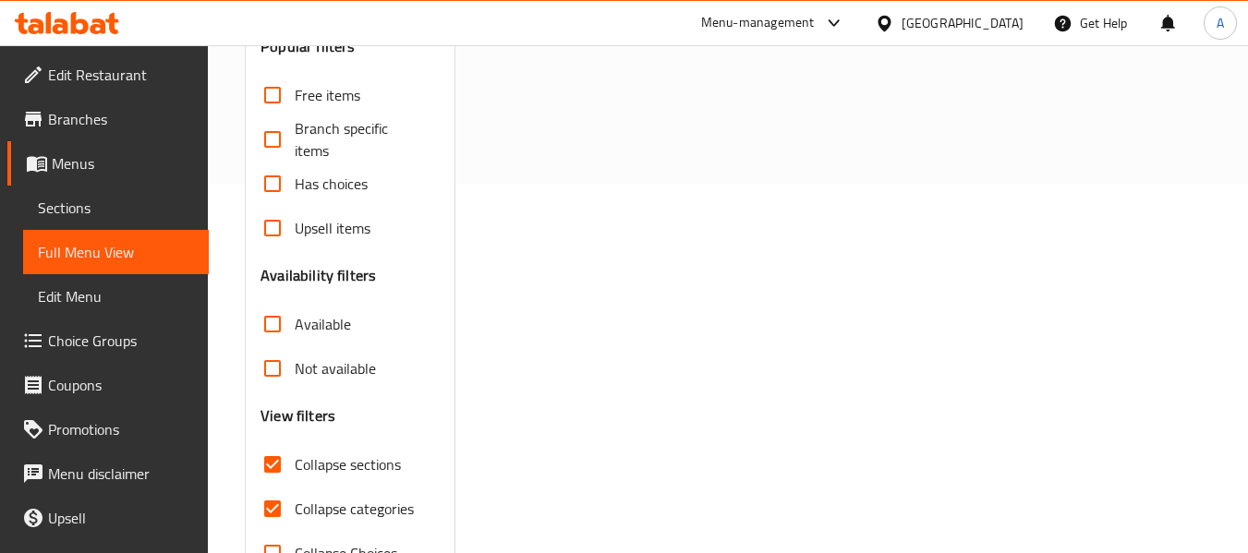
scroll to position [337, 0]
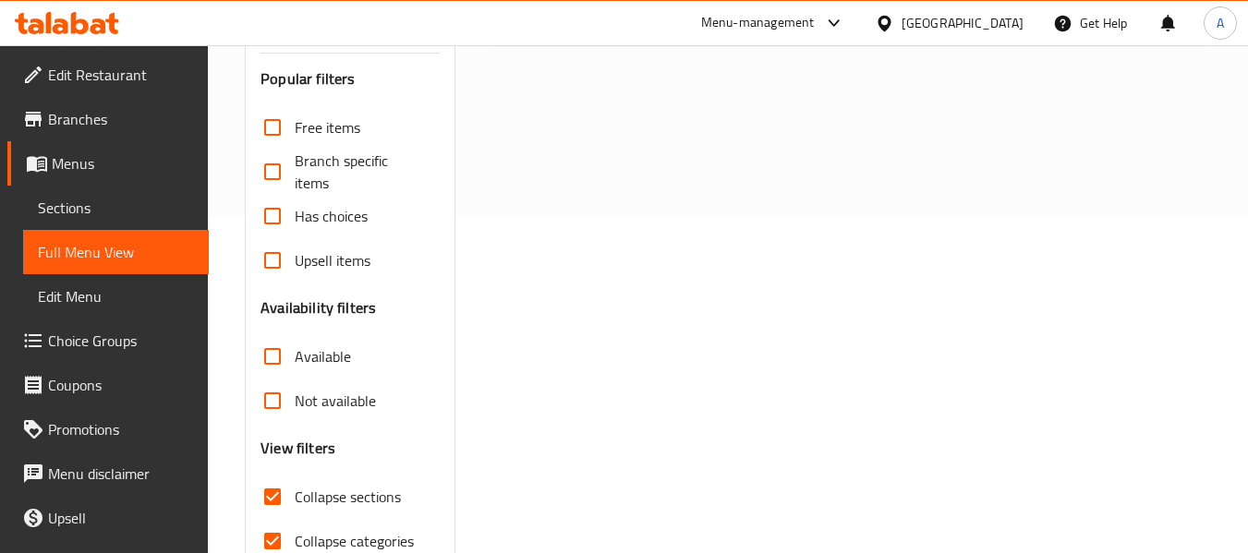
click at [325, 501] on span "Collapse sections" at bounding box center [348, 497] width 106 height 22
click at [295, 501] on input "Collapse sections" at bounding box center [272, 497] width 44 height 44
checkbox input "false"
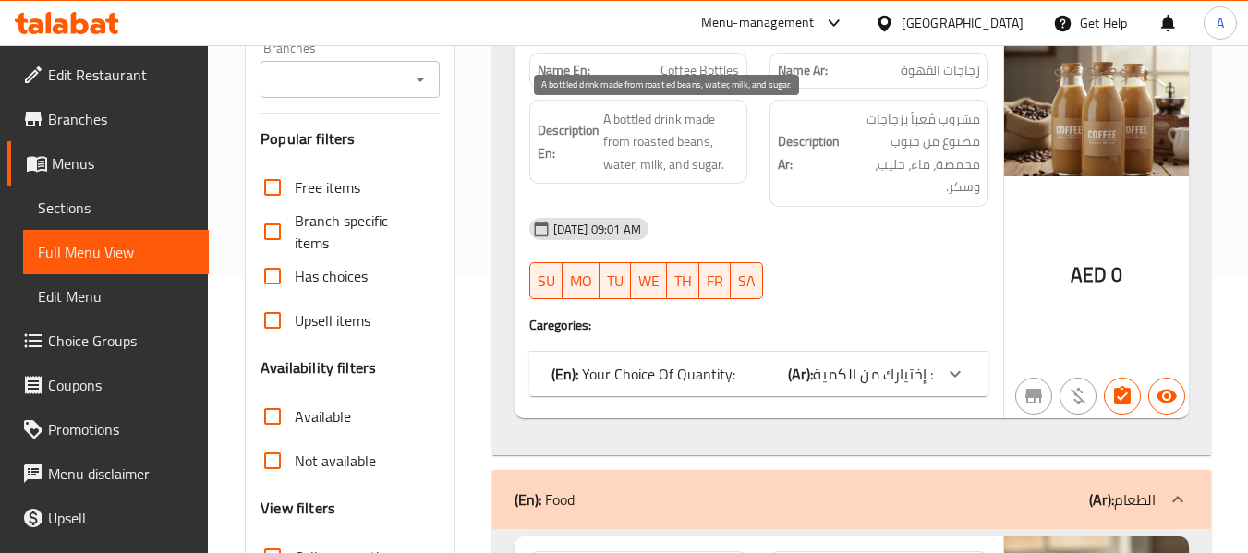
scroll to position [185, 0]
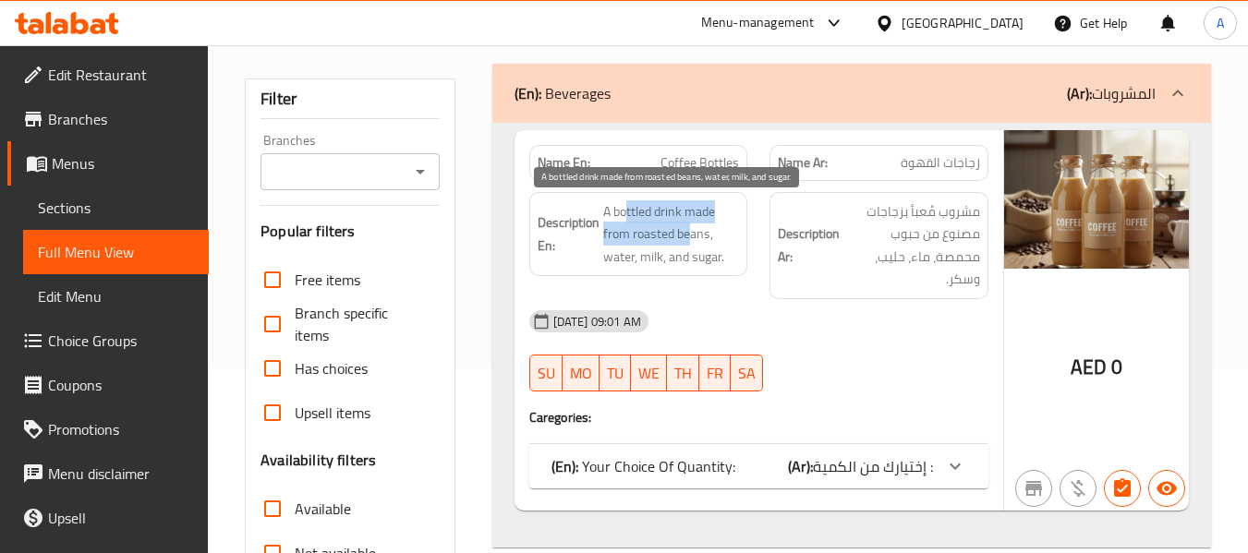
drag, startPoint x: 623, startPoint y: 212, endPoint x: 682, endPoint y: 243, distance: 65.7
click at [700, 237] on span "A bottled drink made from roasted beans, water, milk, and sugar." at bounding box center [671, 234] width 137 height 68
click at [661, 235] on span "A bottled drink made from roasted beans, water, milk, and sugar." at bounding box center [671, 234] width 137 height 68
drag, startPoint x: 618, startPoint y: 238, endPoint x: 706, endPoint y: 257, distance: 89.7
click at [706, 257] on span "A bottled drink made from roasted beans, water, milk, and sugar." at bounding box center [671, 234] width 137 height 68
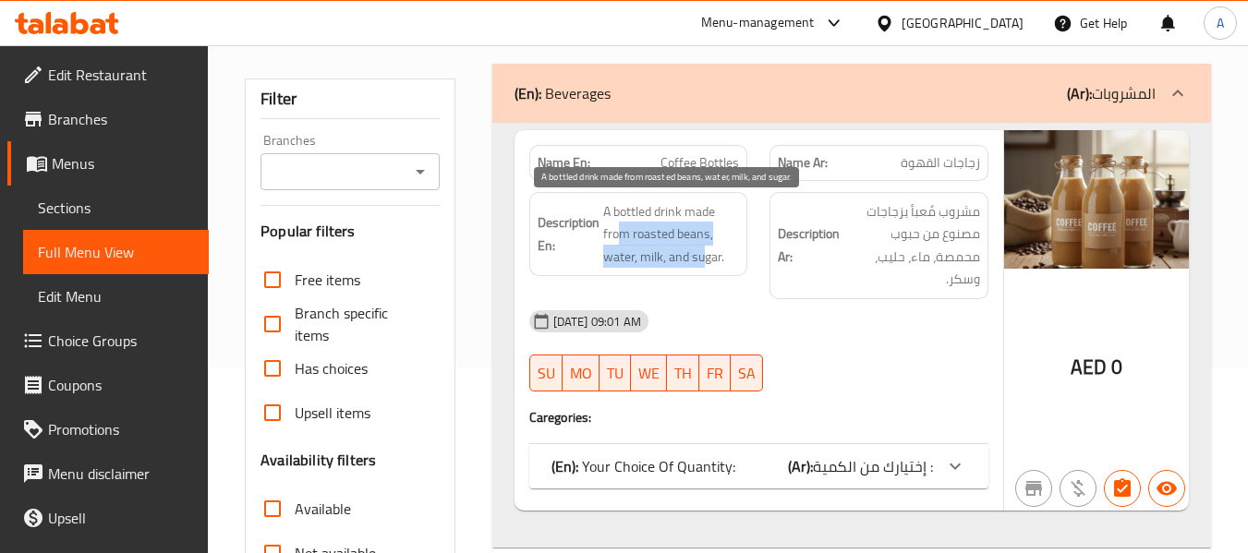
click at [657, 258] on span "A bottled drink made from roasted beans, water, milk, and sugar." at bounding box center [671, 234] width 137 height 68
drag, startPoint x: 701, startPoint y: 252, endPoint x: 715, endPoint y: 258, distance: 14.9
click at [708, 257] on span "A bottled drink made from roasted beans, water, milk, and sugar." at bounding box center [671, 234] width 137 height 68
click at [721, 259] on span "A bottled drink made from roasted beans, water, milk, and sugar." at bounding box center [671, 234] width 137 height 68
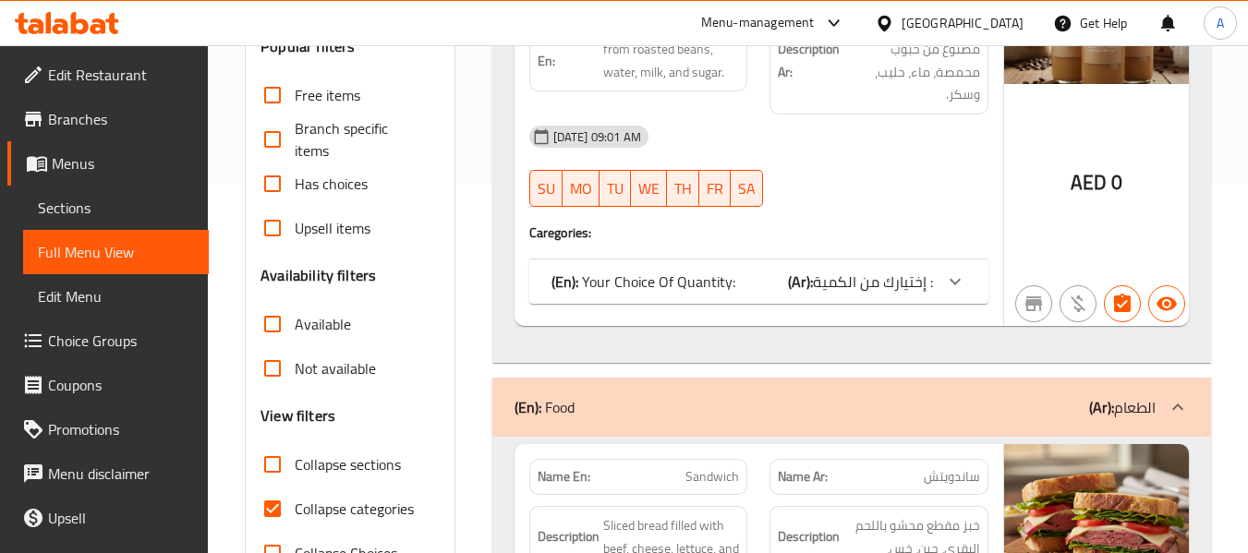
click at [747, 291] on div "(En): Your Choice Of Quantity: (Ar): إختيارك من الكمية :" at bounding box center [741, 282] width 381 height 22
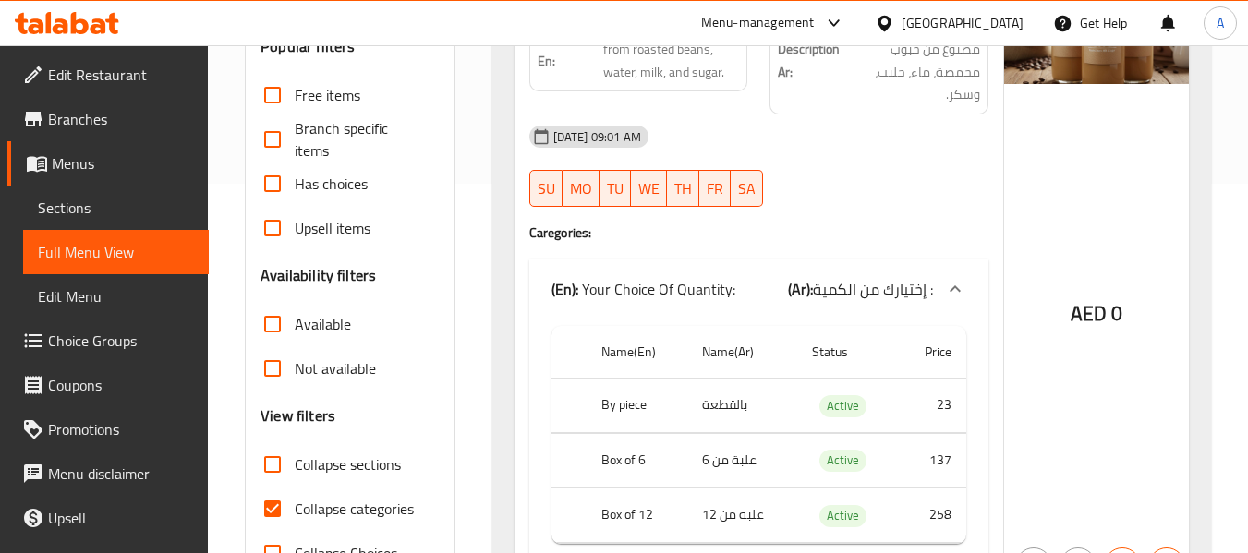
click at [132, 335] on span "Choice Groups" at bounding box center [121, 341] width 146 height 22
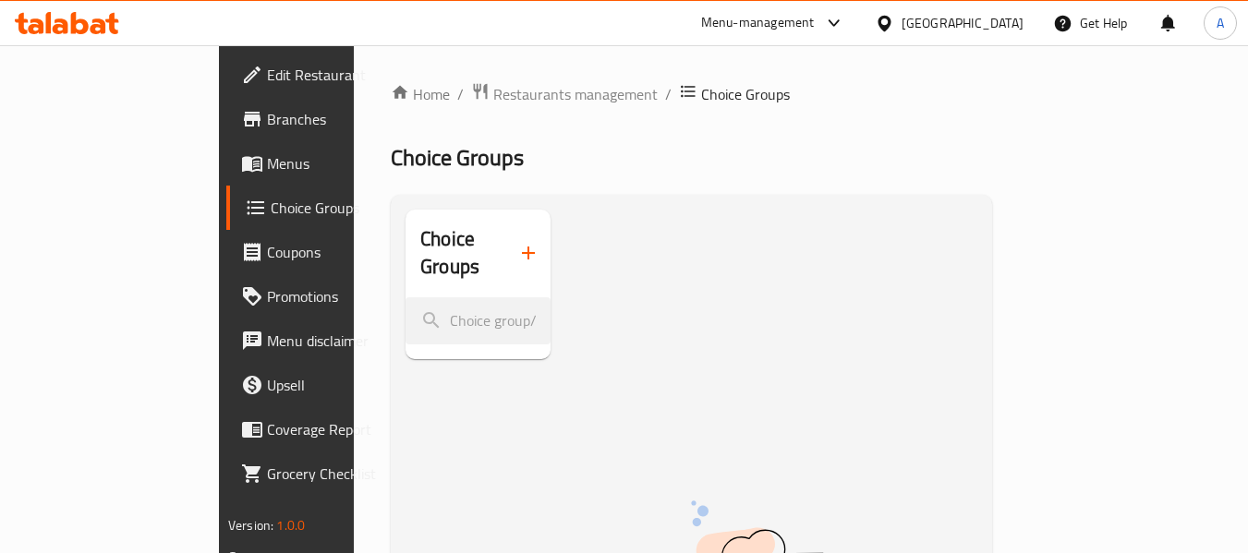
drag, startPoint x: 432, startPoint y: 380, endPoint x: 344, endPoint y: 284, distance: 130.7
click at [428, 359] on div "Choice Groups" at bounding box center [477, 285] width 145 height 150
click at [267, 170] on span "Menus" at bounding box center [340, 163] width 146 height 22
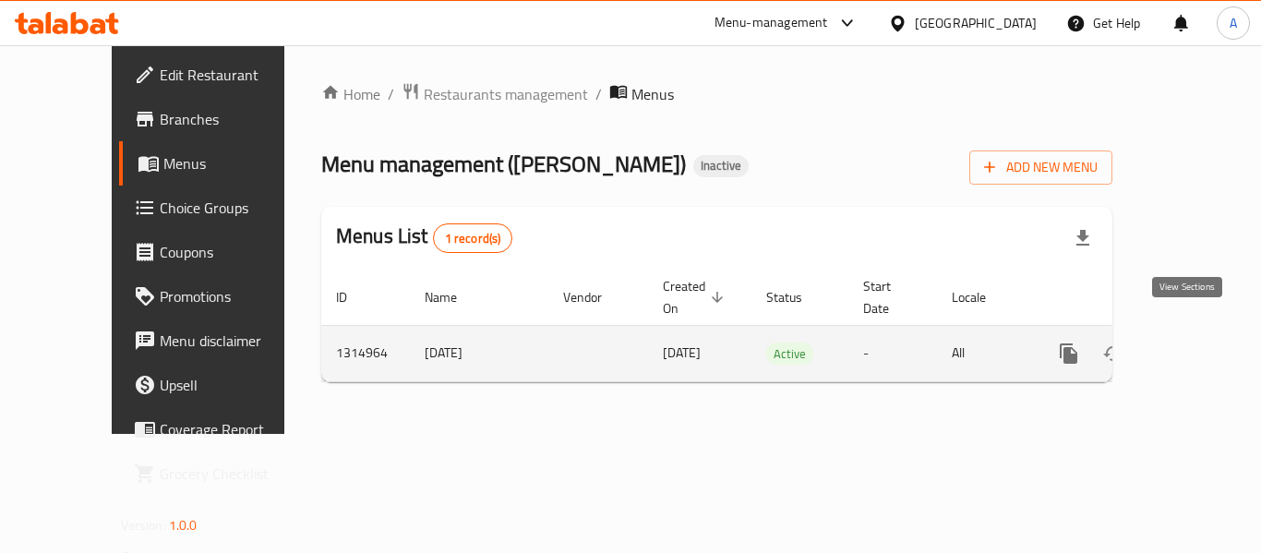
click at [1194, 332] on link "enhanced table" at bounding box center [1202, 354] width 44 height 44
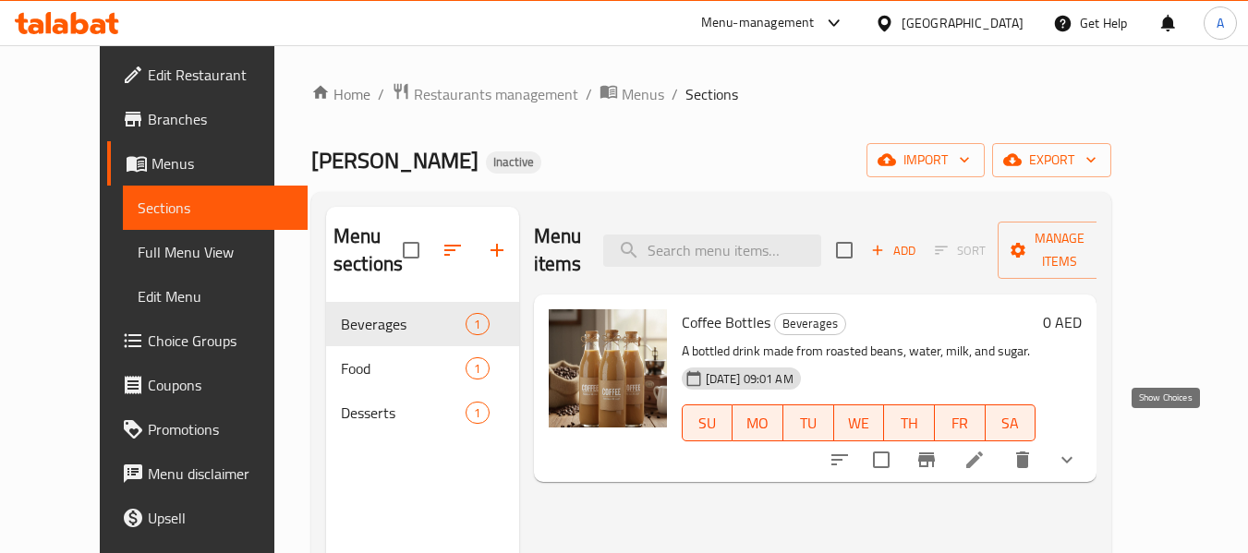
click at [1078, 449] on icon "show more" at bounding box center [1067, 460] width 22 height 22
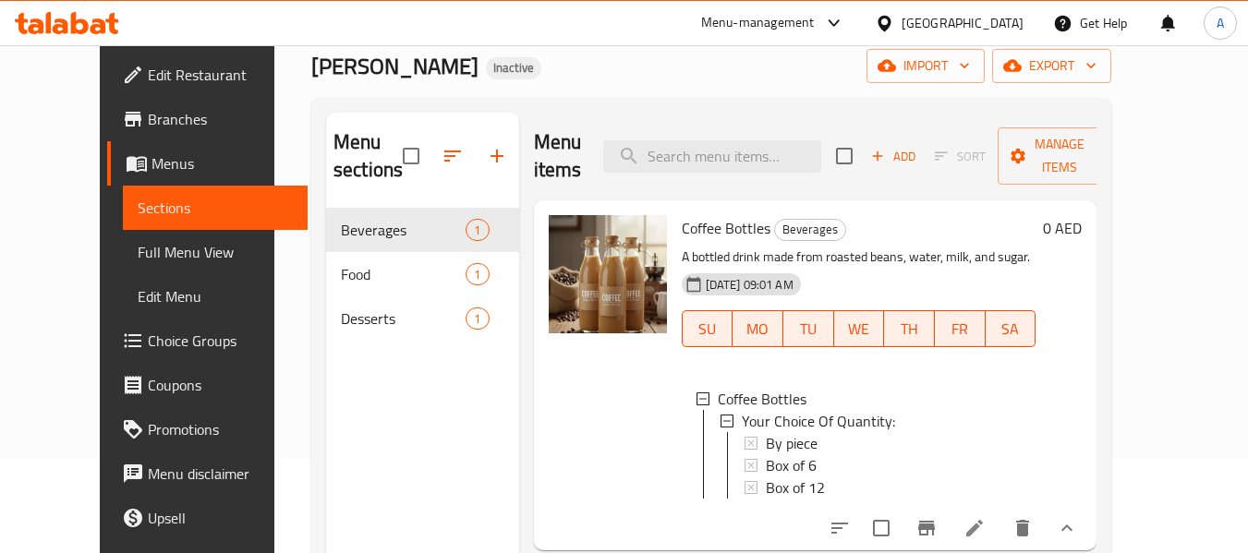
scroll to position [185, 0]
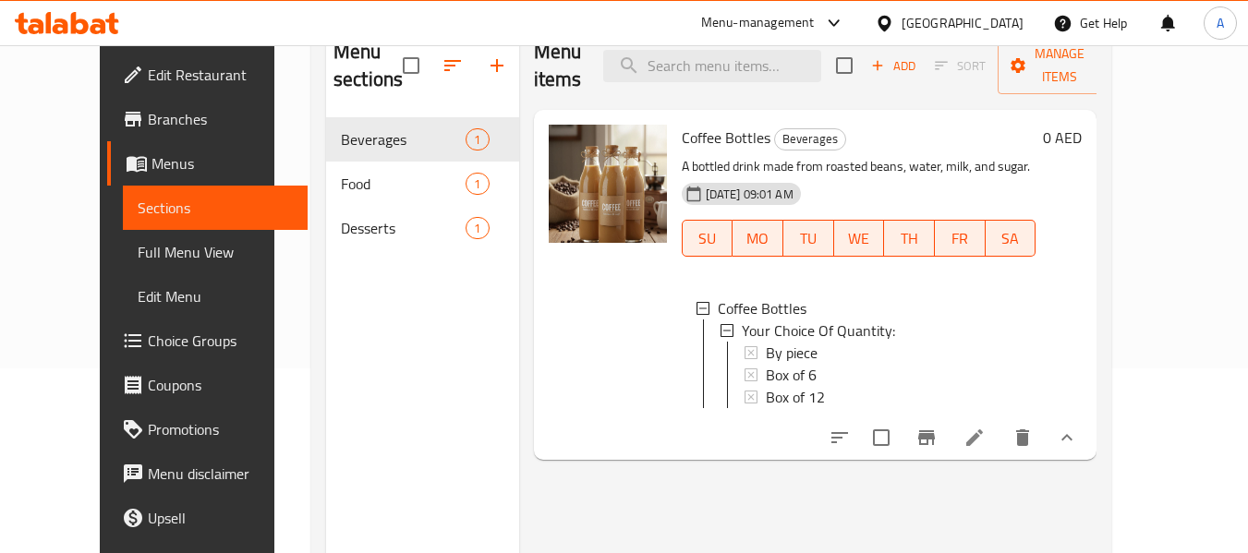
click at [1078, 430] on icon "show more" at bounding box center [1067, 438] width 22 height 22
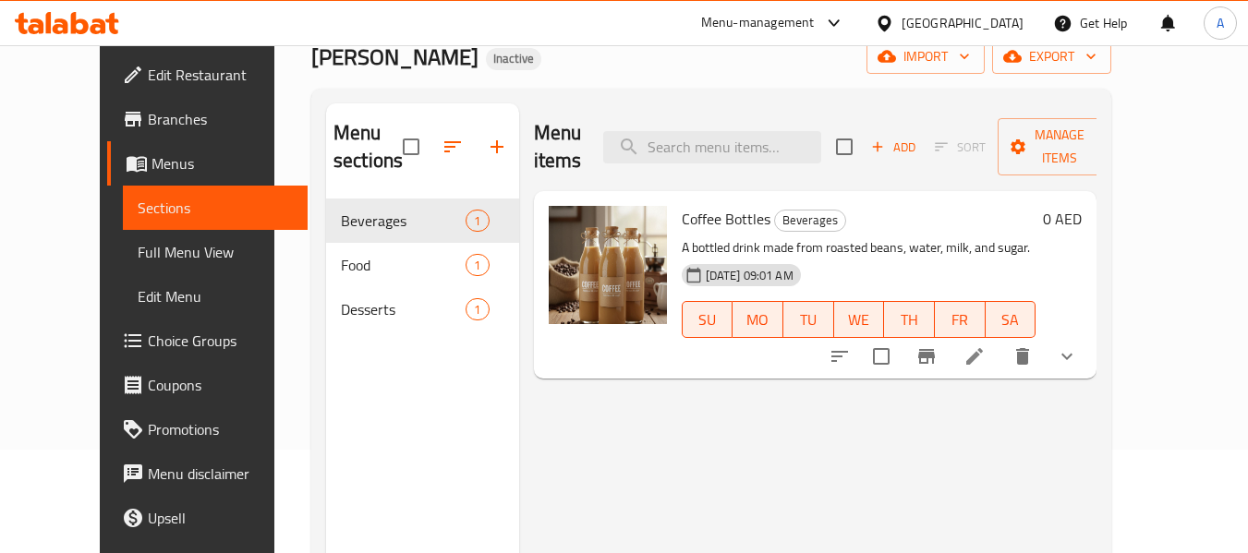
scroll to position [0, 0]
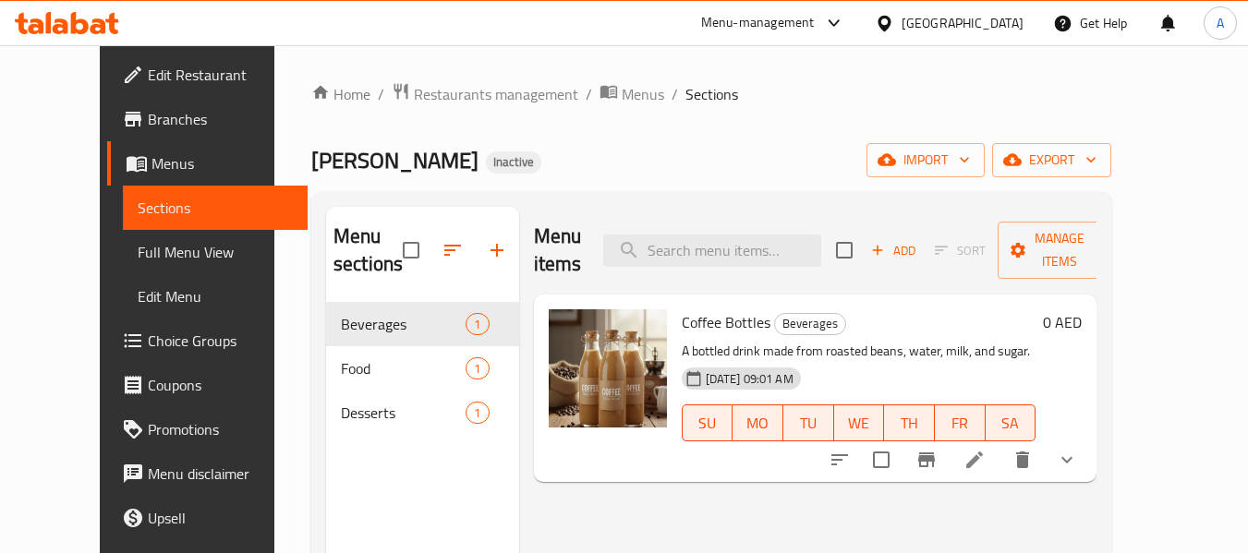
click at [138, 262] on span "Full Menu View" at bounding box center [216, 252] width 156 height 22
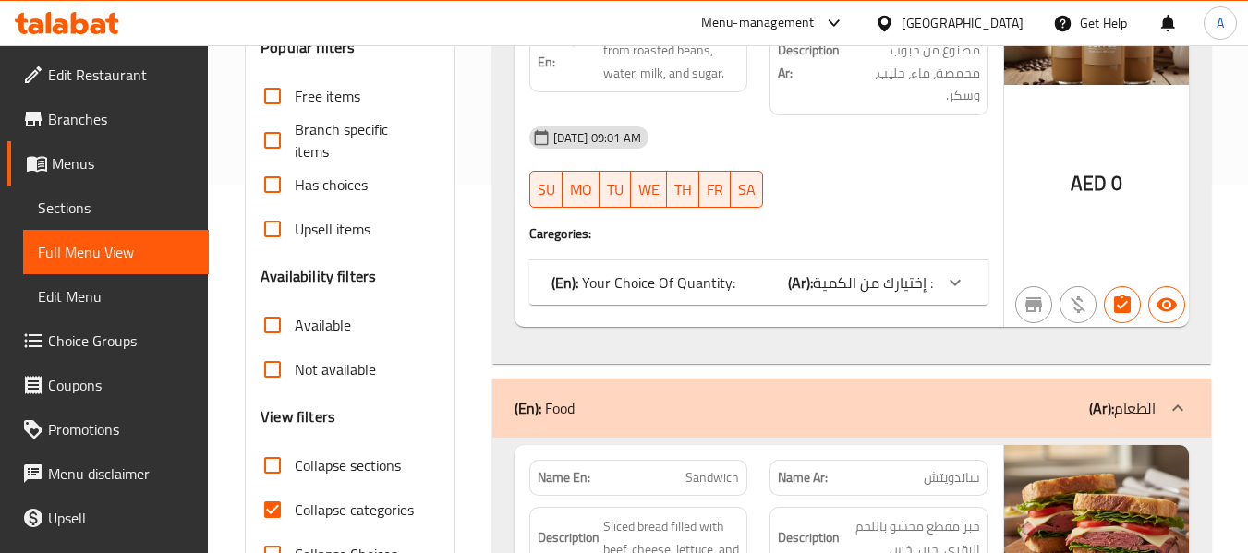
scroll to position [369, 0]
click at [362, 504] on span "Collapse categories" at bounding box center [354, 509] width 119 height 22
click at [295, 504] on input "Collapse categories" at bounding box center [272, 509] width 44 height 44
checkbox input "false"
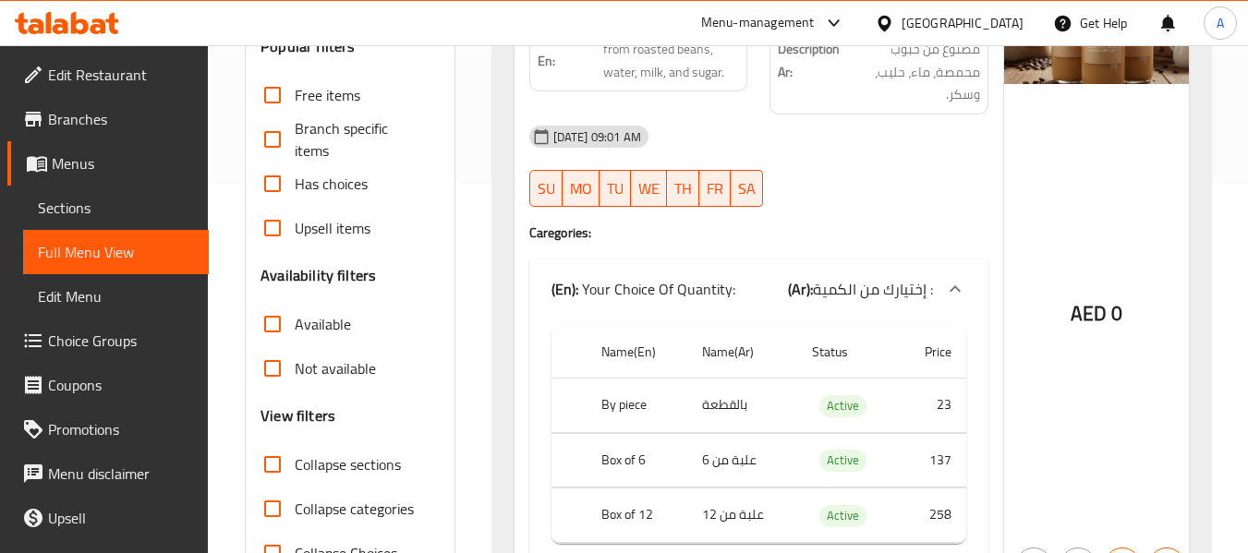
scroll to position [92, 0]
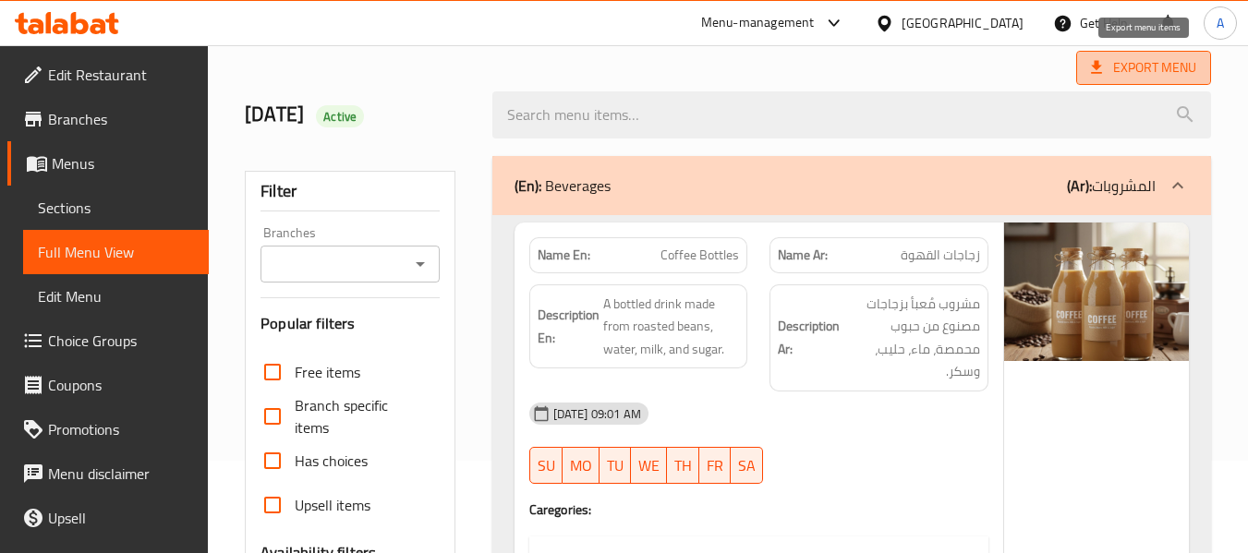
click at [1133, 66] on span "Export Menu" at bounding box center [1143, 67] width 105 height 23
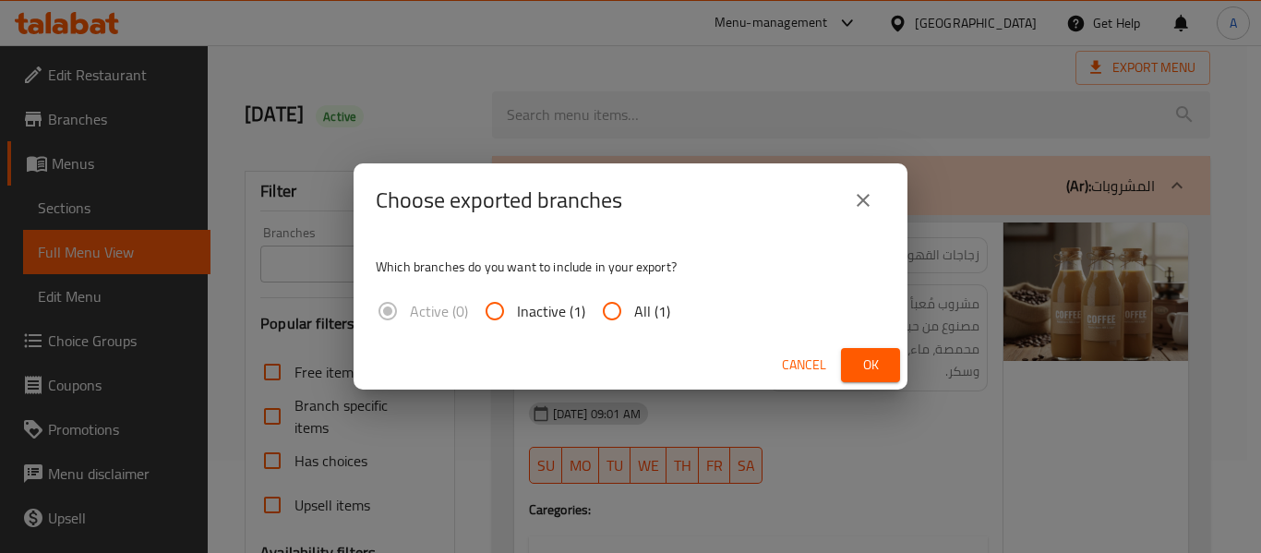
click at [644, 310] on span "All (1)" at bounding box center [652, 311] width 36 height 22
click at [634, 310] on input "All (1)" at bounding box center [612, 311] width 44 height 44
radio input "true"
click at [880, 355] on span "Ok" at bounding box center [871, 365] width 30 height 23
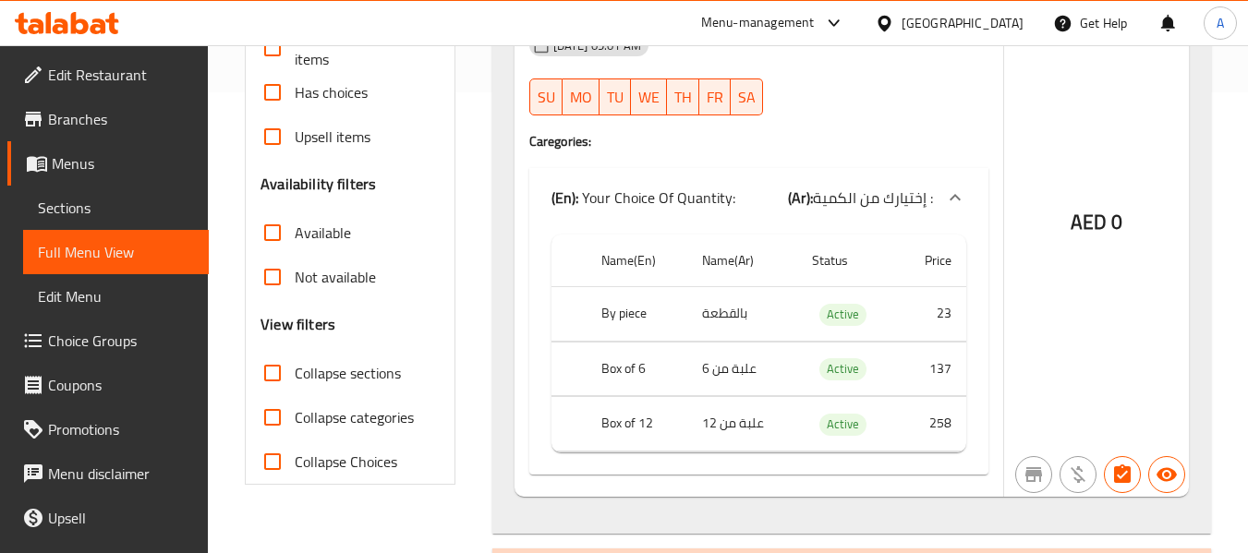
scroll to position [462, 0]
click at [105, 206] on span "Sections" at bounding box center [116, 208] width 156 height 22
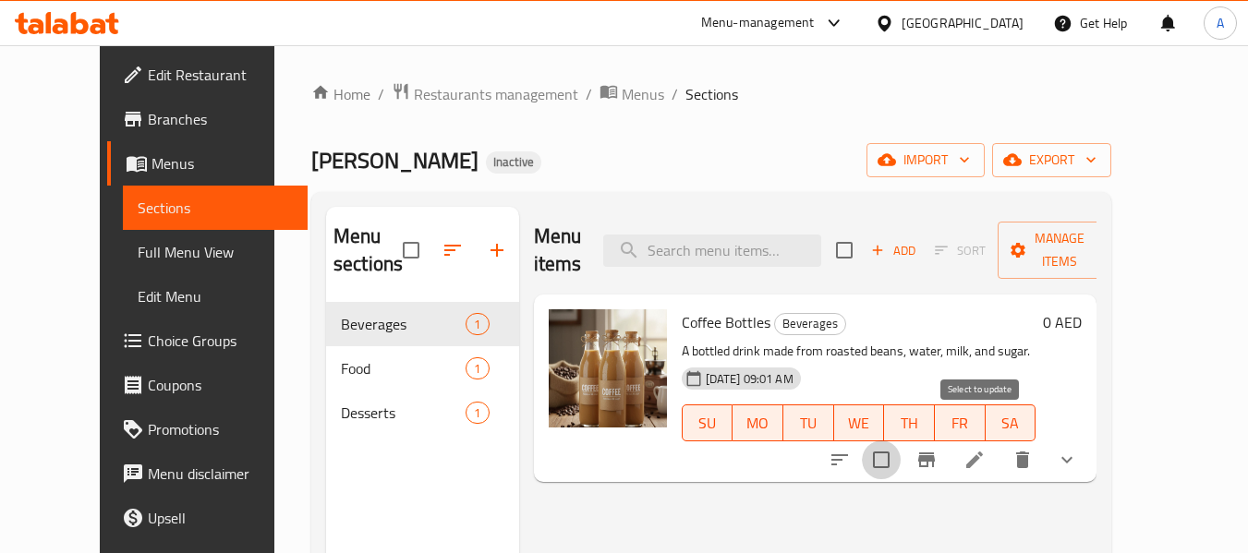
click at [900, 441] on input "checkbox" at bounding box center [881, 460] width 39 height 39
checkbox input "true"
click at [1078, 449] on icon "show more" at bounding box center [1067, 460] width 22 height 22
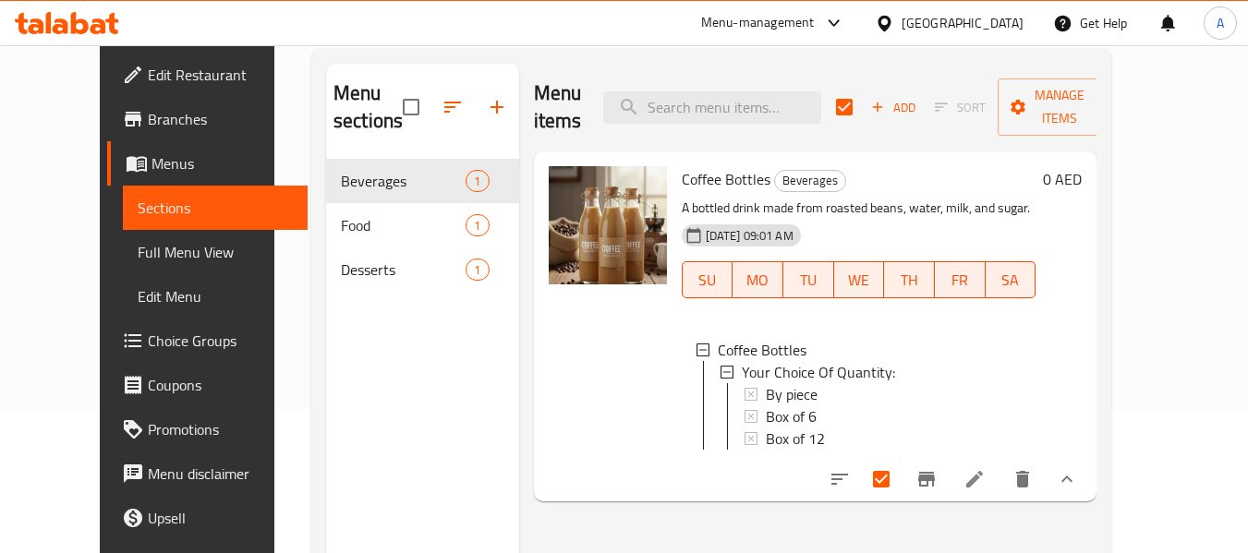
scroll to position [259, 0]
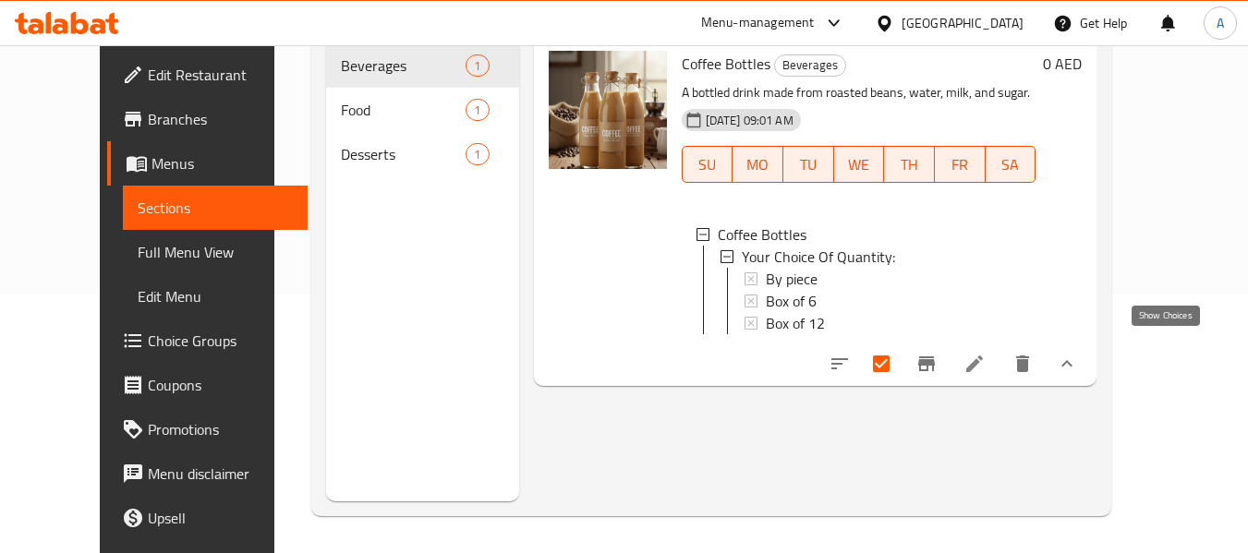
drag, startPoint x: 1161, startPoint y: 352, endPoint x: 1151, endPoint y: 352, distance: 10.2
click at [1078, 353] on icon "show more" at bounding box center [1067, 364] width 22 height 22
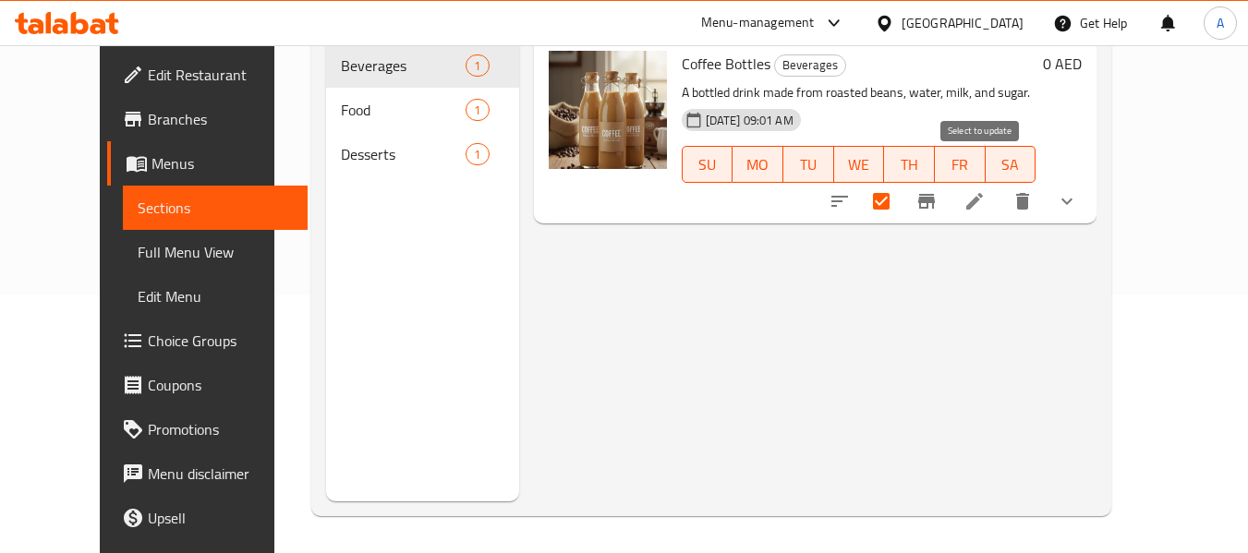
click at [900, 182] on input "checkbox" at bounding box center [881, 201] width 39 height 39
checkbox input "false"
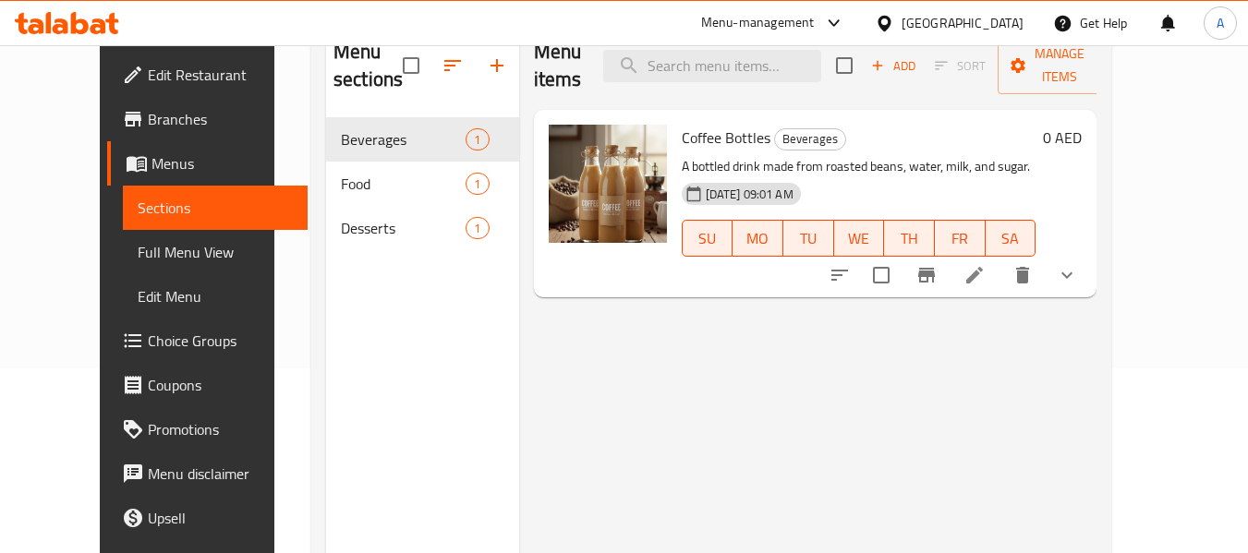
scroll to position [92, 0]
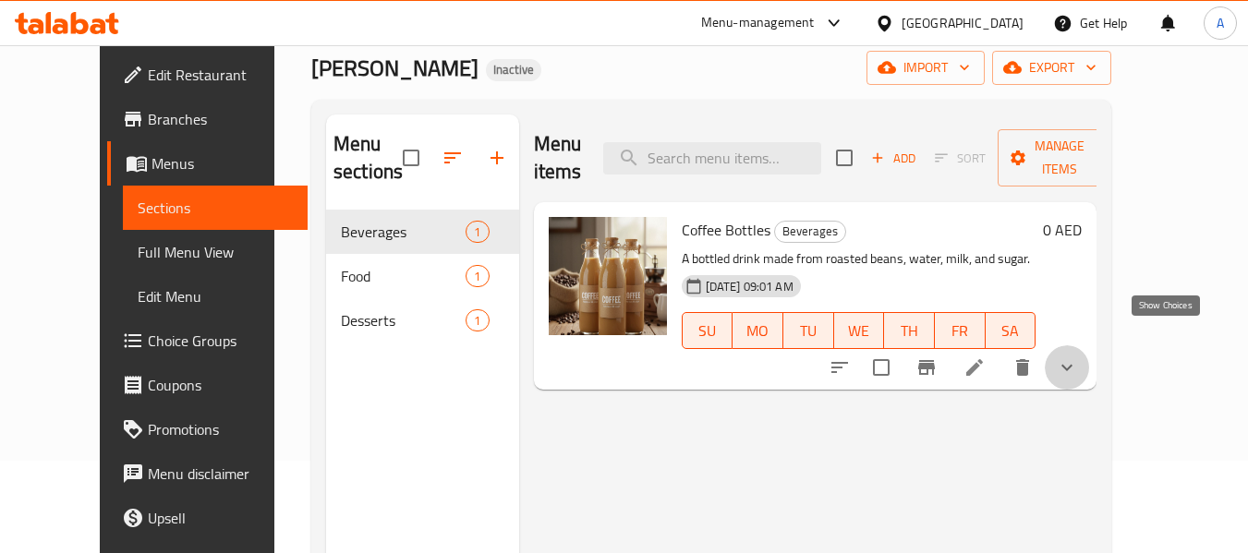
click at [1072, 365] on icon "show more" at bounding box center [1066, 368] width 11 height 6
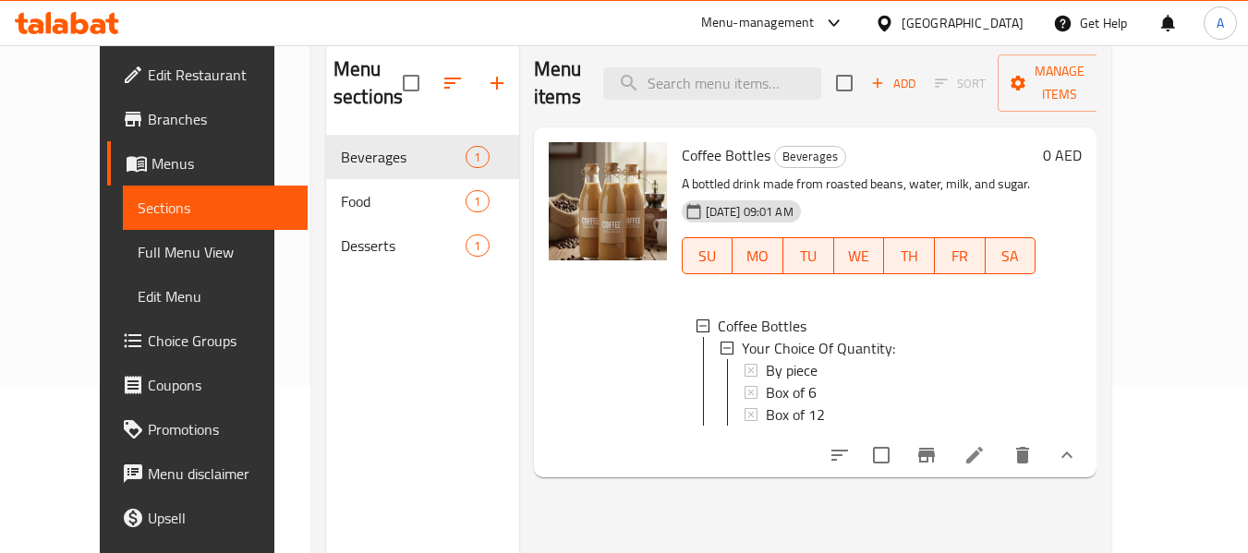
scroll to position [259, 0]
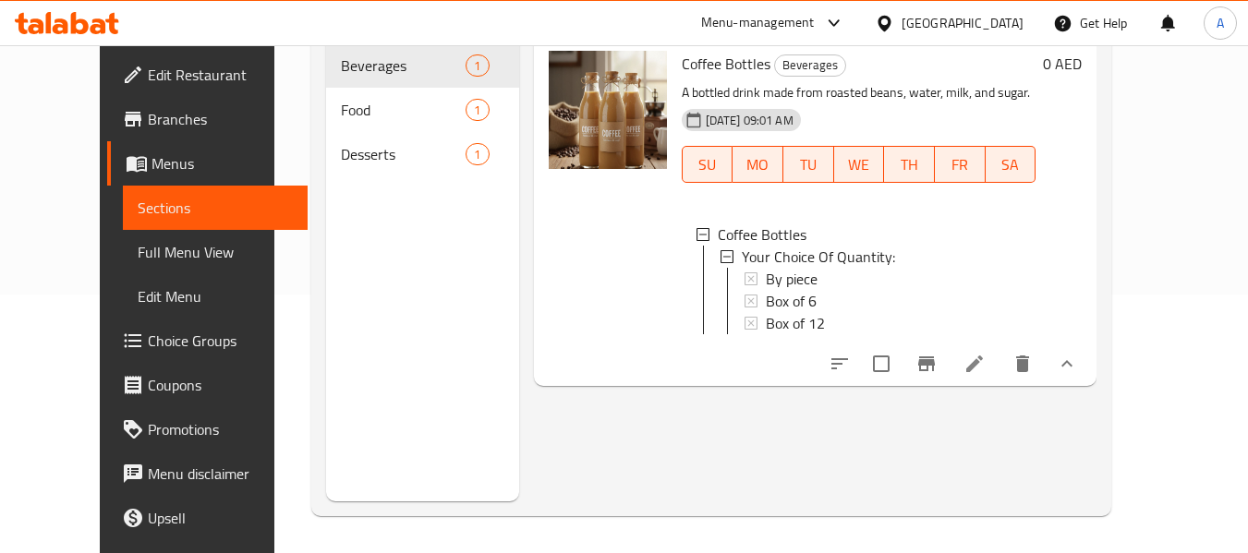
click at [1089, 361] on button "show more" at bounding box center [1066, 364] width 44 height 44
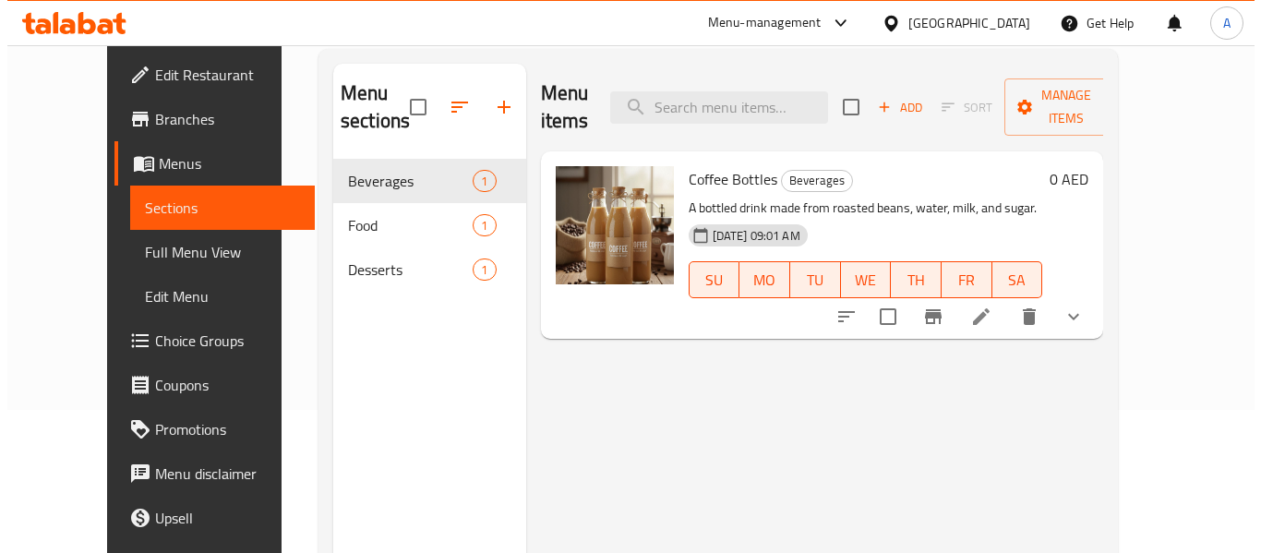
scroll to position [0, 0]
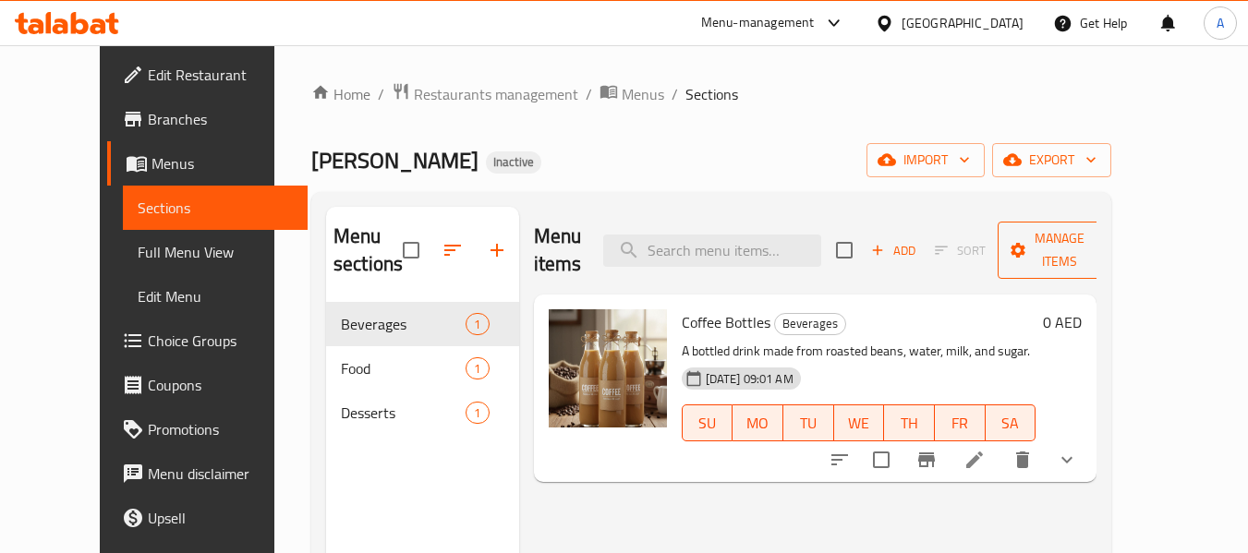
click at [1026, 243] on icon "button" at bounding box center [1018, 250] width 15 height 15
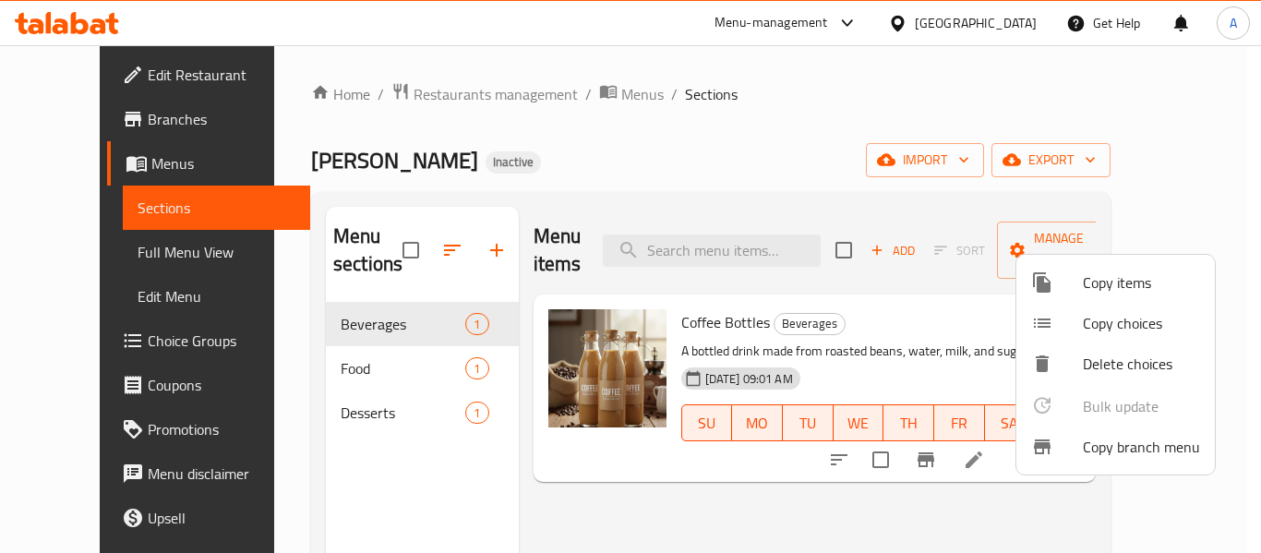
click at [1080, 290] on div at bounding box center [1058, 283] width 52 height 22
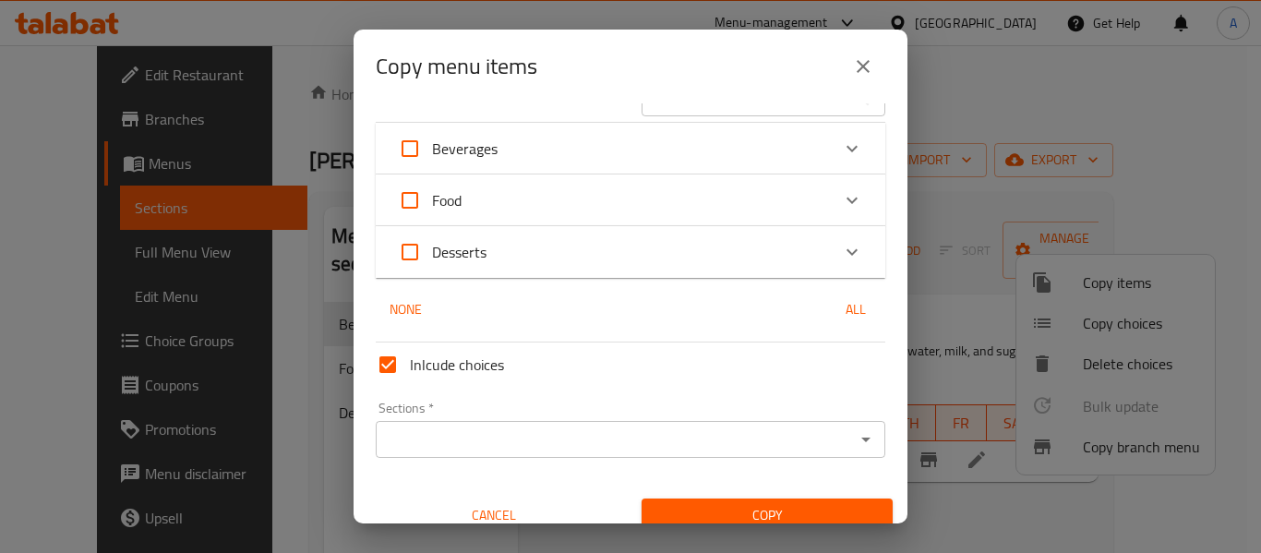
scroll to position [59, 0]
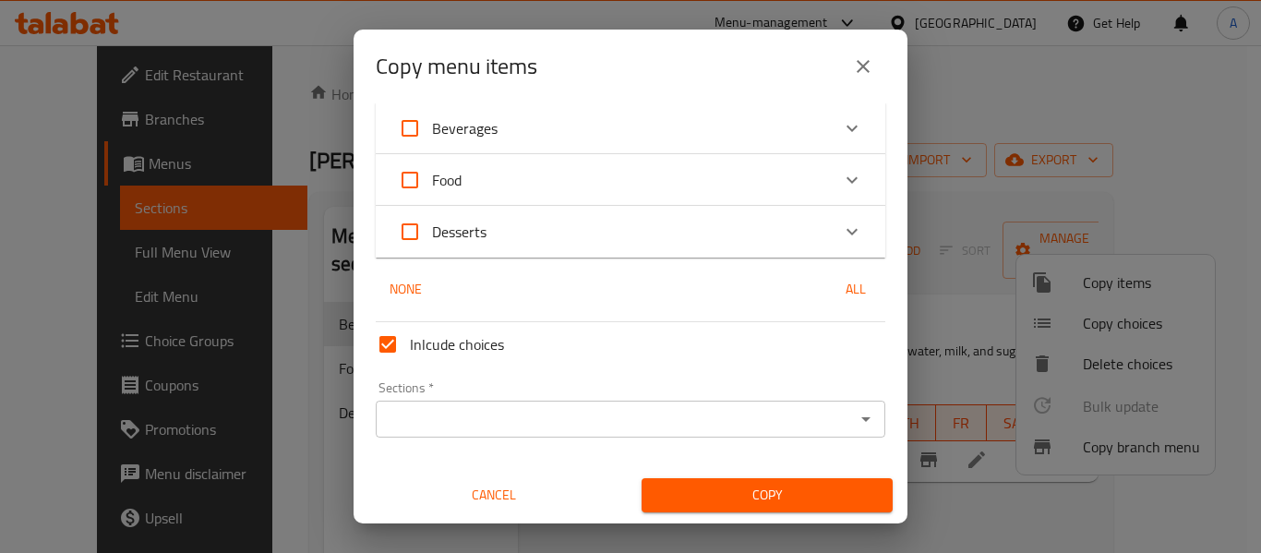
click at [463, 347] on span "Inlcude choices" at bounding box center [457, 344] width 94 height 22
click at [410, 347] on input "Inlcude choices" at bounding box center [388, 344] width 44 height 44
checkbox input "false"
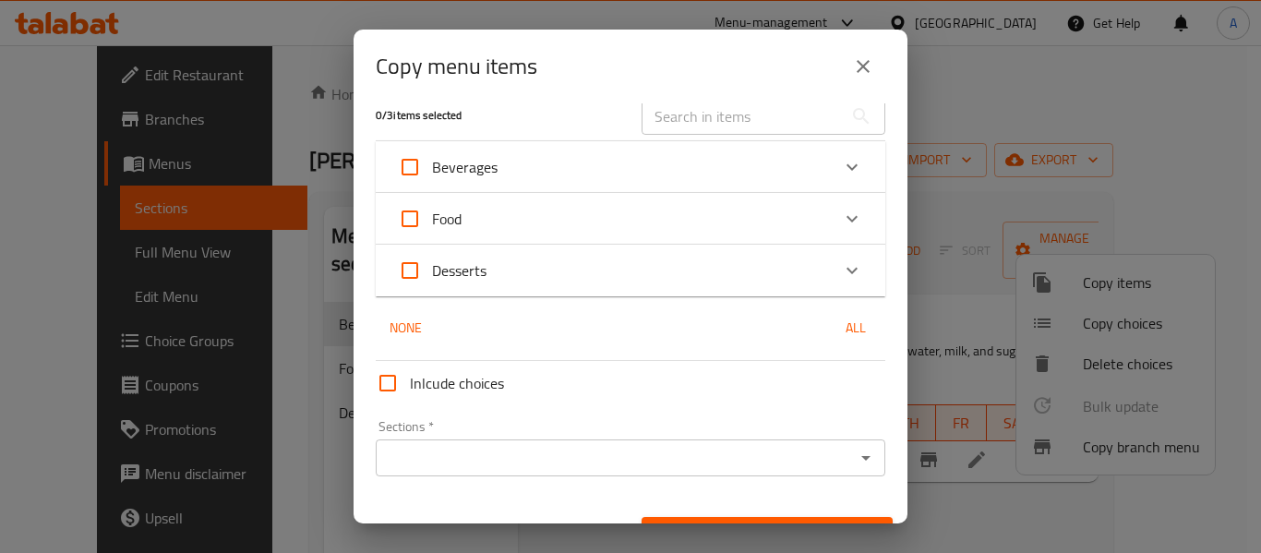
scroll to position [0, 0]
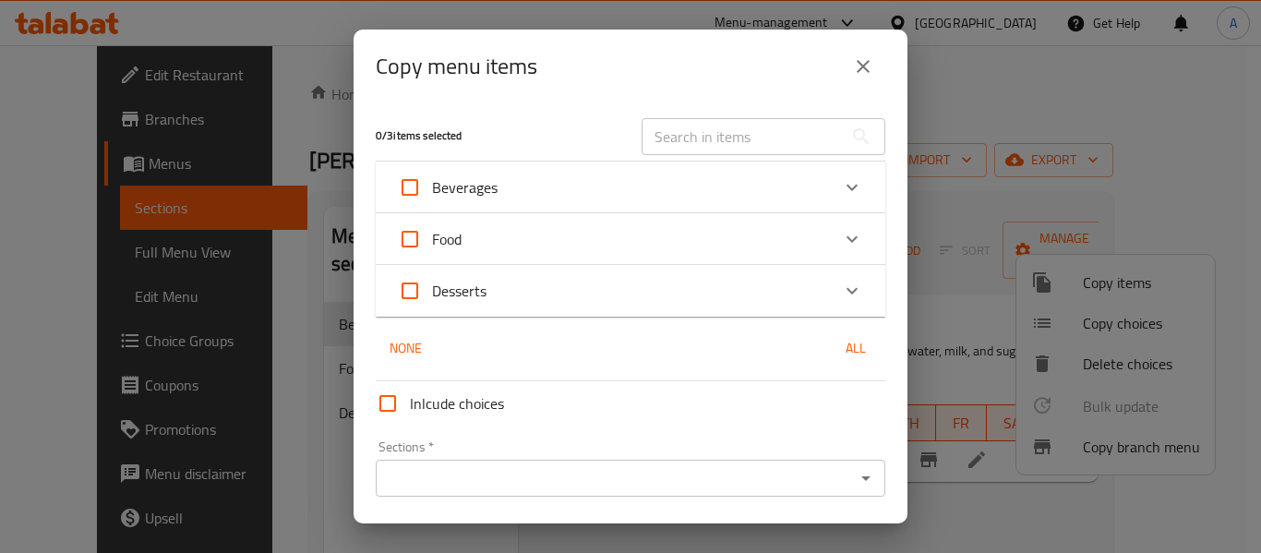
click at [841, 178] on icon "Expand" at bounding box center [852, 187] width 22 height 22
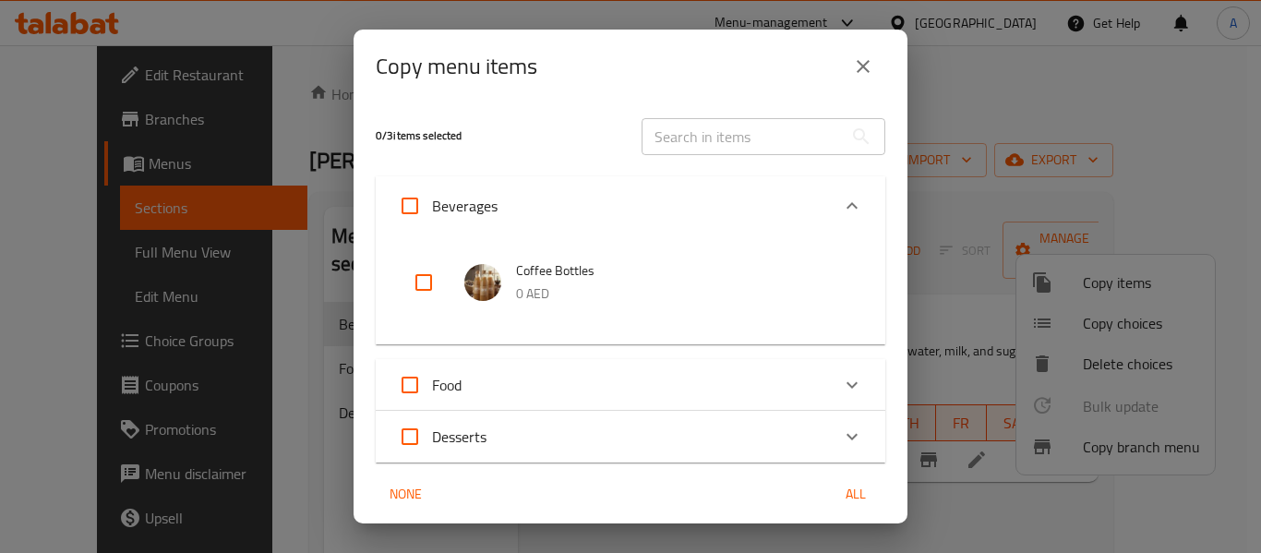
click at [422, 283] on input "checkbox" at bounding box center [424, 282] width 44 height 44
checkbox input "true"
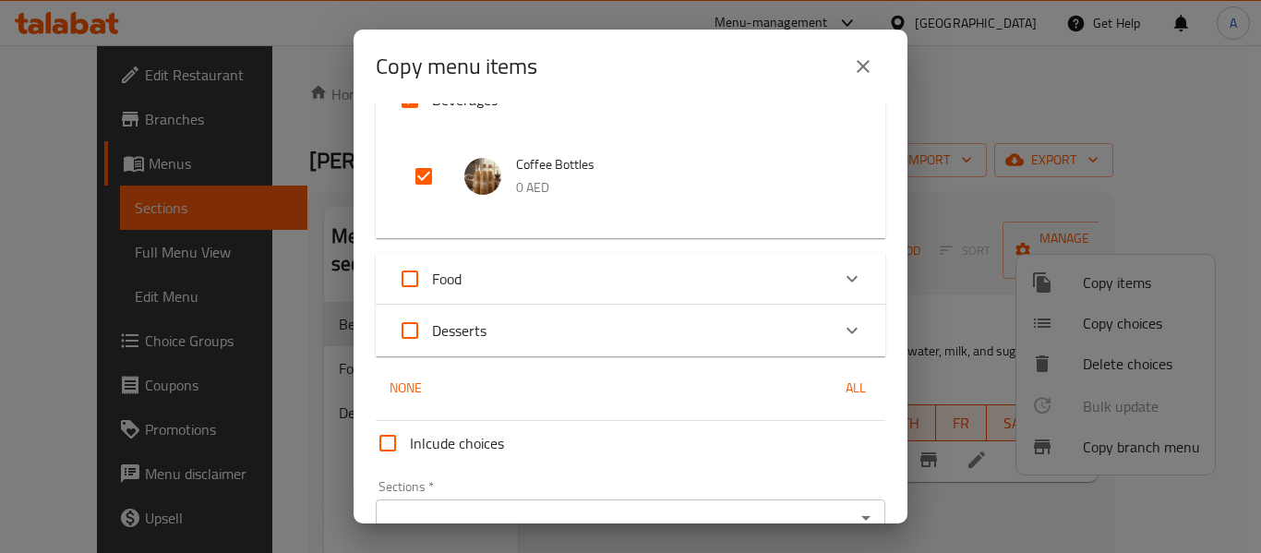
scroll to position [205, 0]
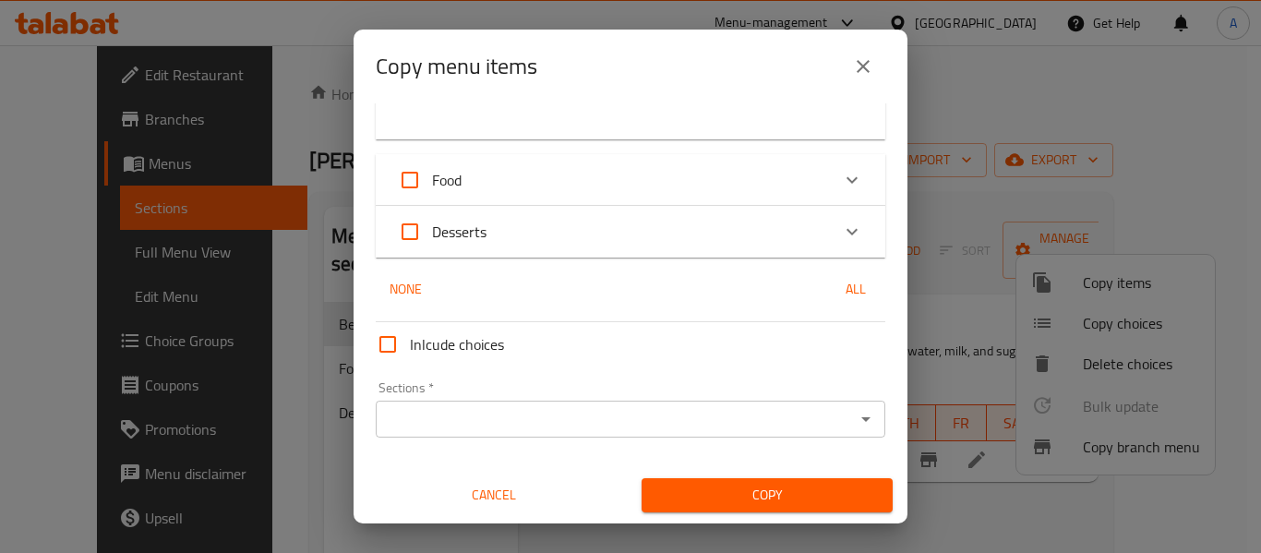
click at [709, 419] on input "Sections   *" at bounding box center [615, 419] width 468 height 26
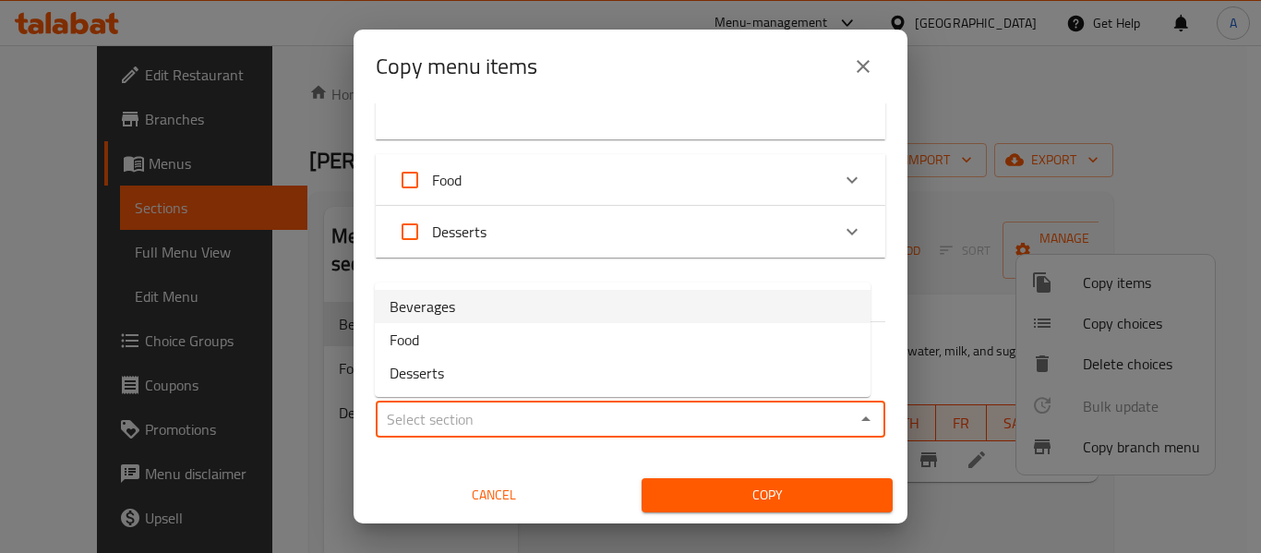
click at [525, 313] on li "Beverages" at bounding box center [623, 306] width 496 height 33
type input "Beverages"
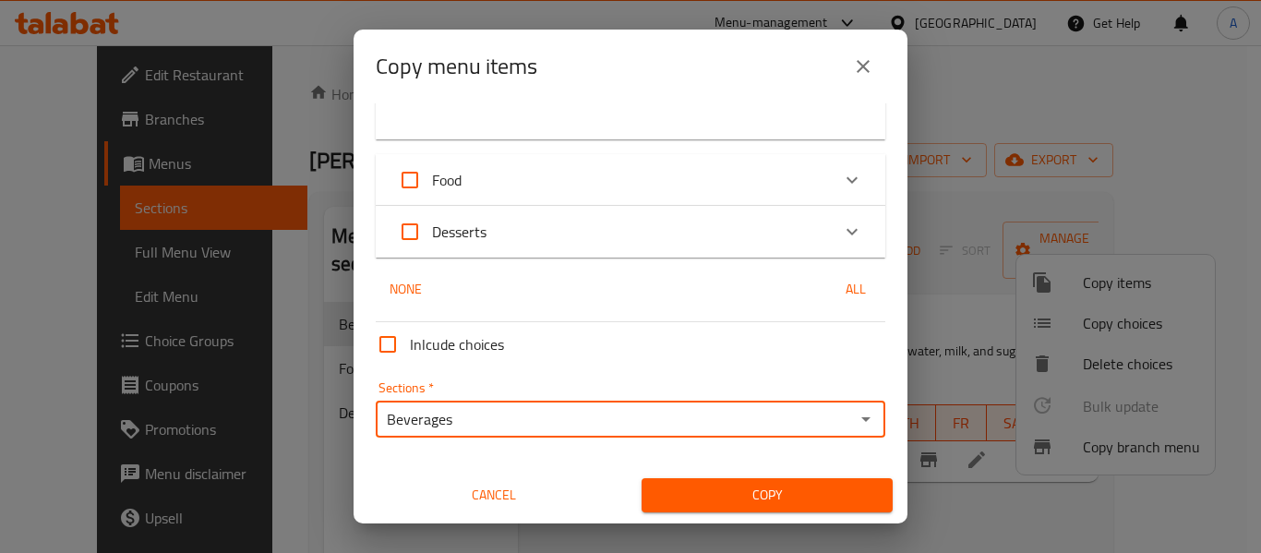
click at [821, 500] on span "Copy" at bounding box center [768, 495] width 222 height 23
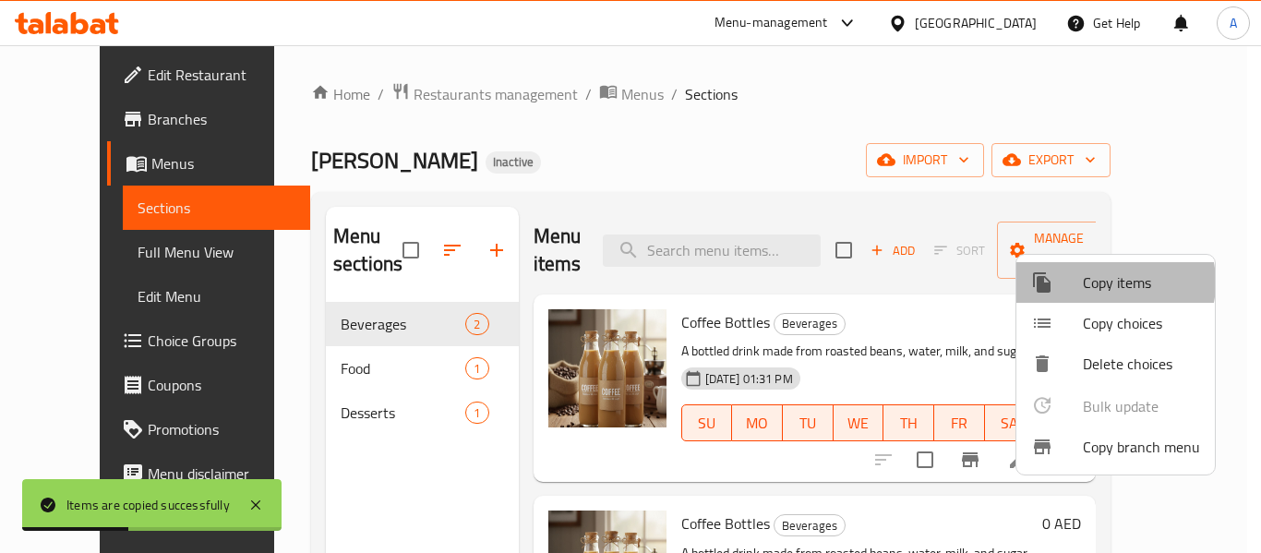
click at [1104, 283] on span "Copy items" at bounding box center [1141, 283] width 117 height 22
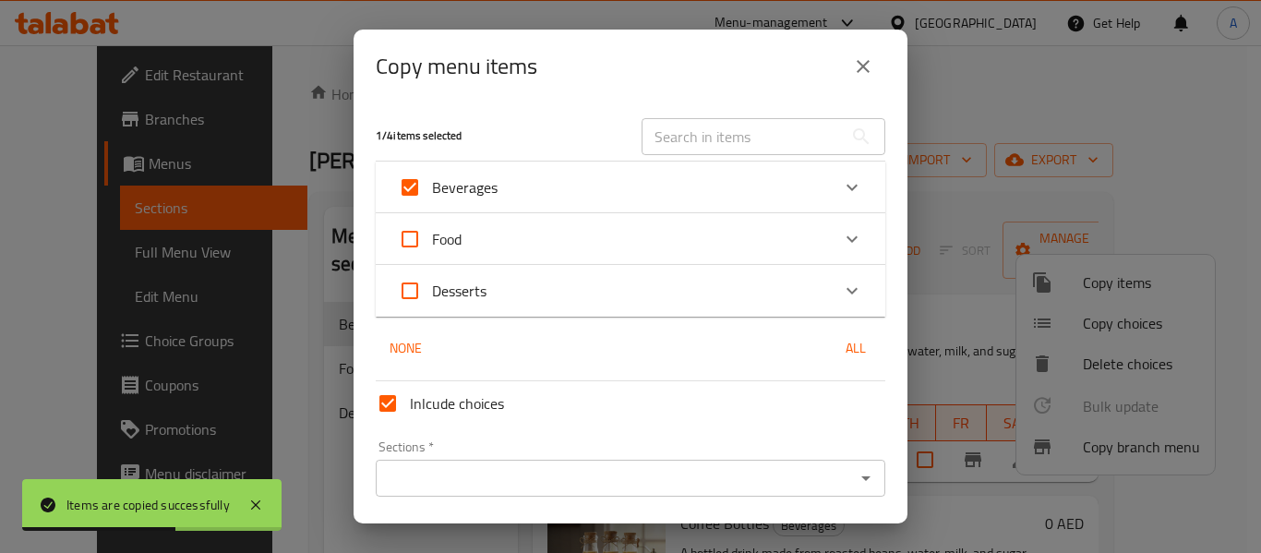
click at [483, 407] on span "Inlcude choices" at bounding box center [457, 403] width 94 height 22
click at [410, 407] on input "Inlcude choices" at bounding box center [388, 403] width 44 height 44
checkbox input "false"
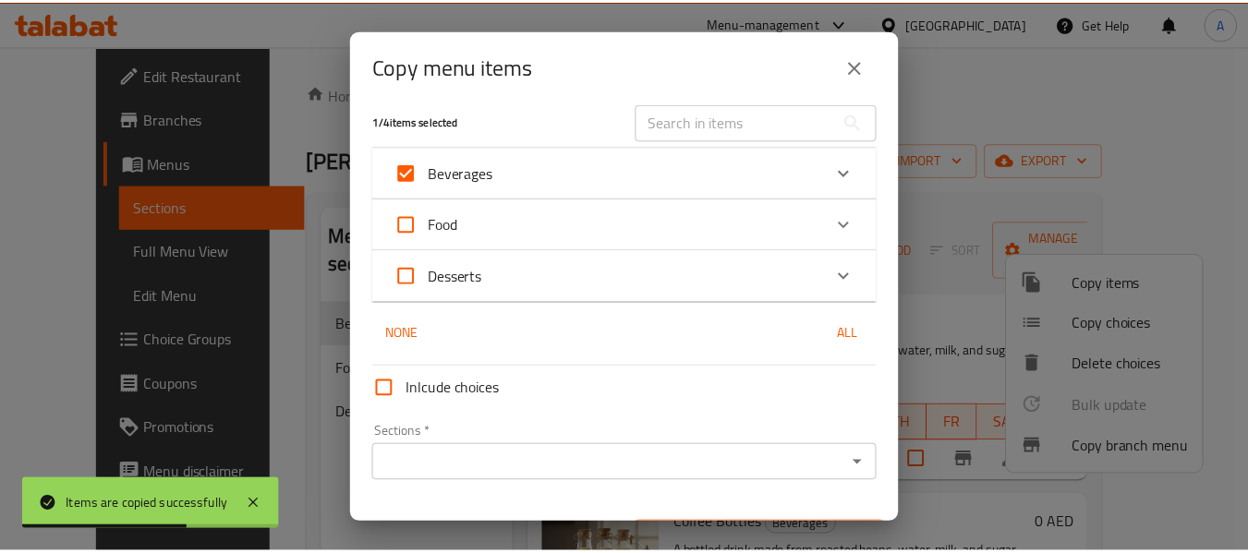
scroll to position [59, 0]
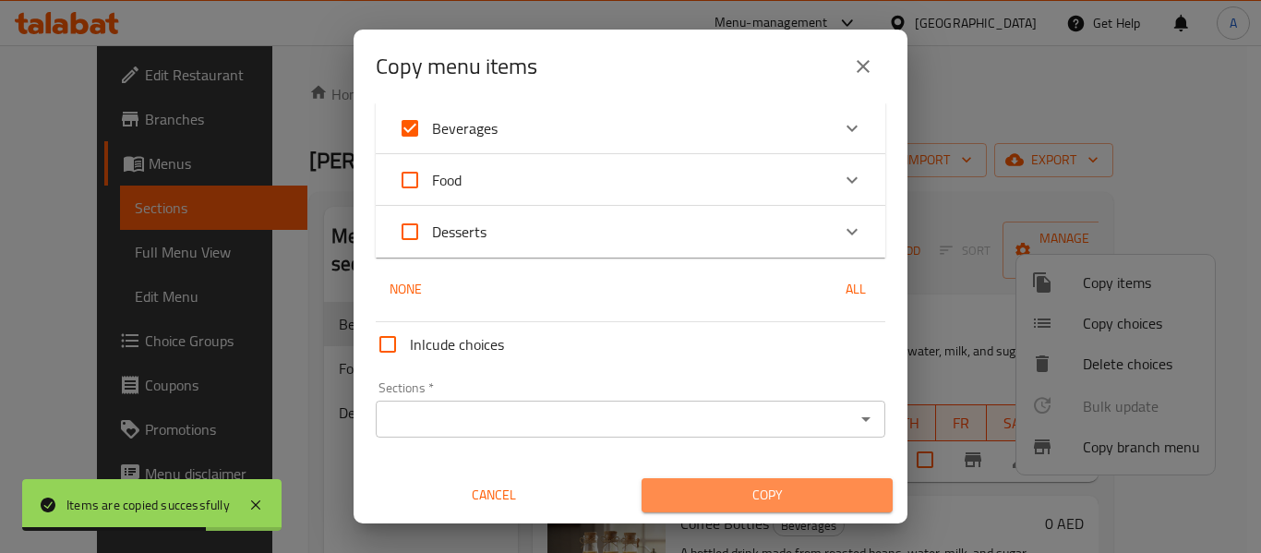
click at [814, 493] on span "Copy" at bounding box center [768, 495] width 222 height 23
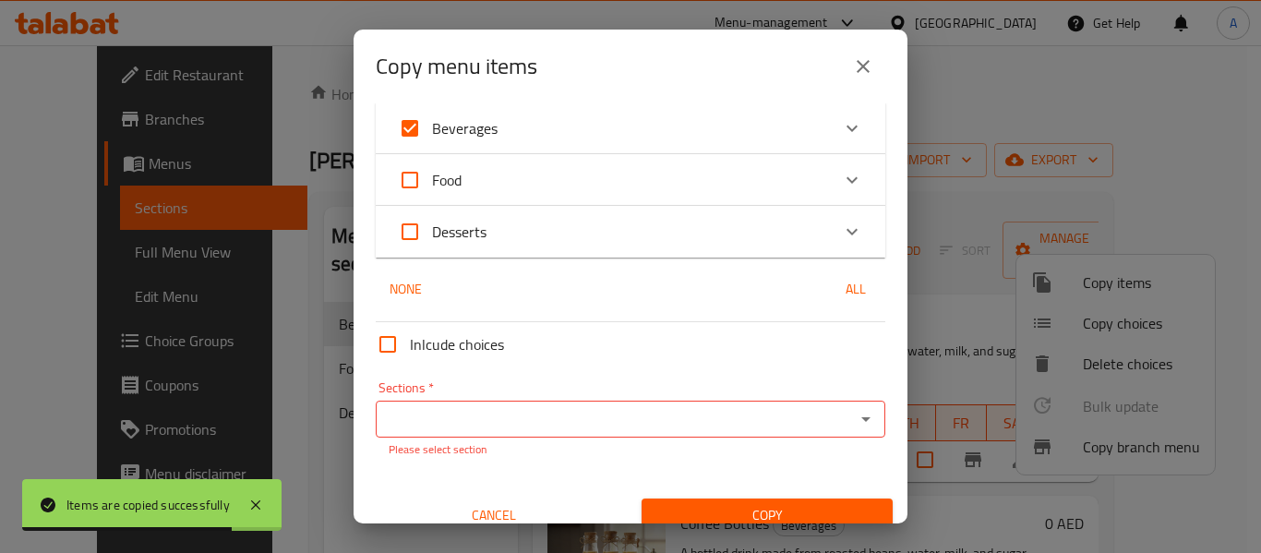
click at [656, 416] on input "Sections   *" at bounding box center [615, 419] width 468 height 26
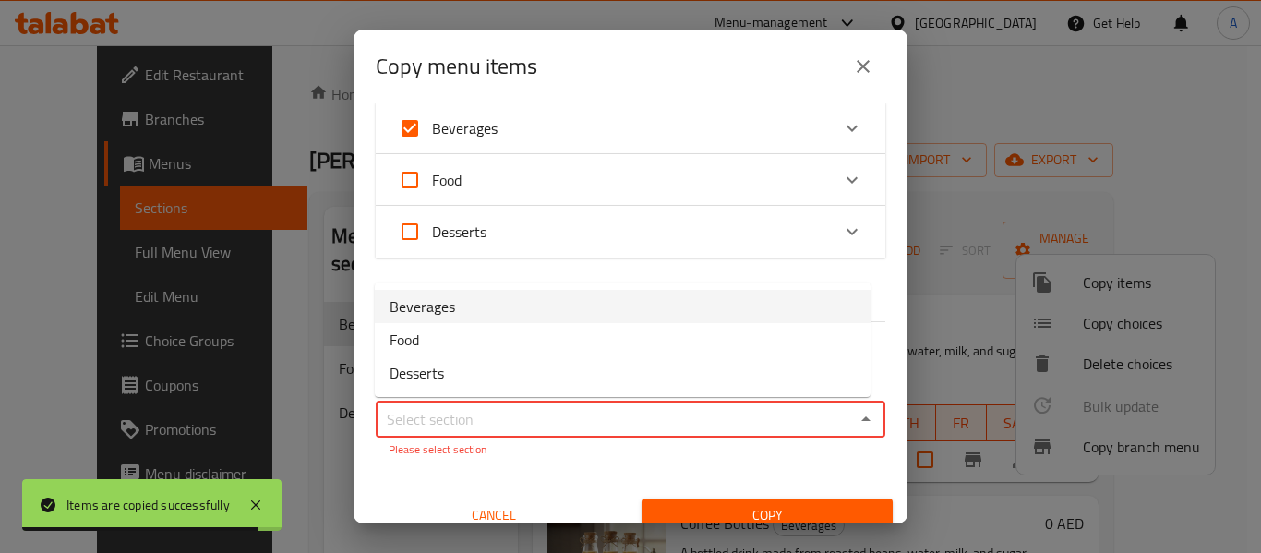
click at [525, 322] on li "Beverages" at bounding box center [623, 306] width 496 height 33
type input "Beverages"
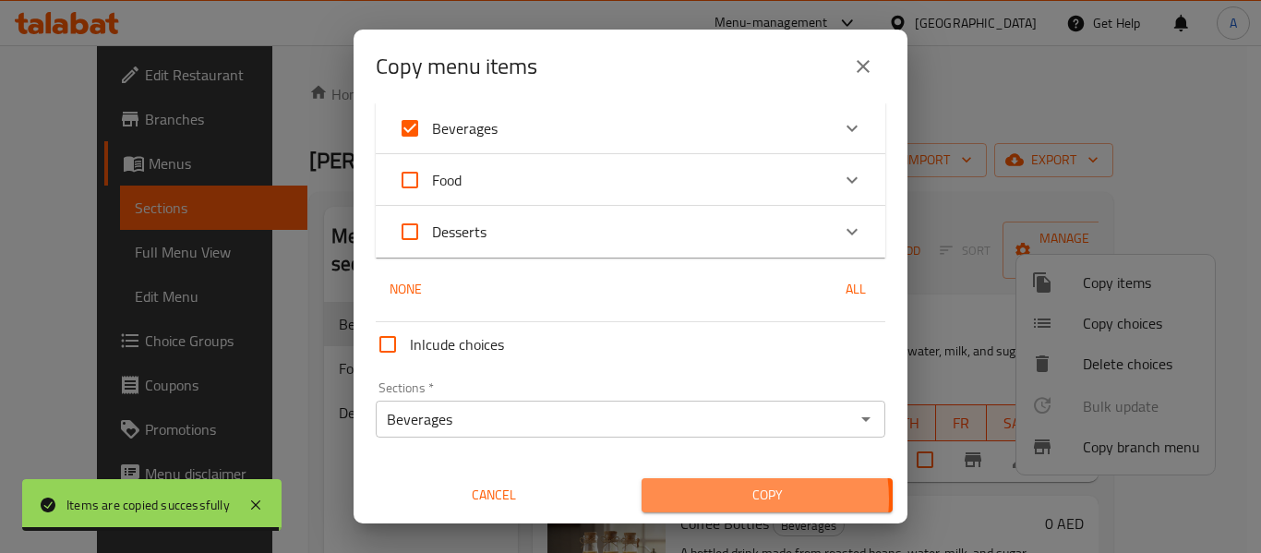
click at [721, 499] on span "Copy" at bounding box center [768, 495] width 222 height 23
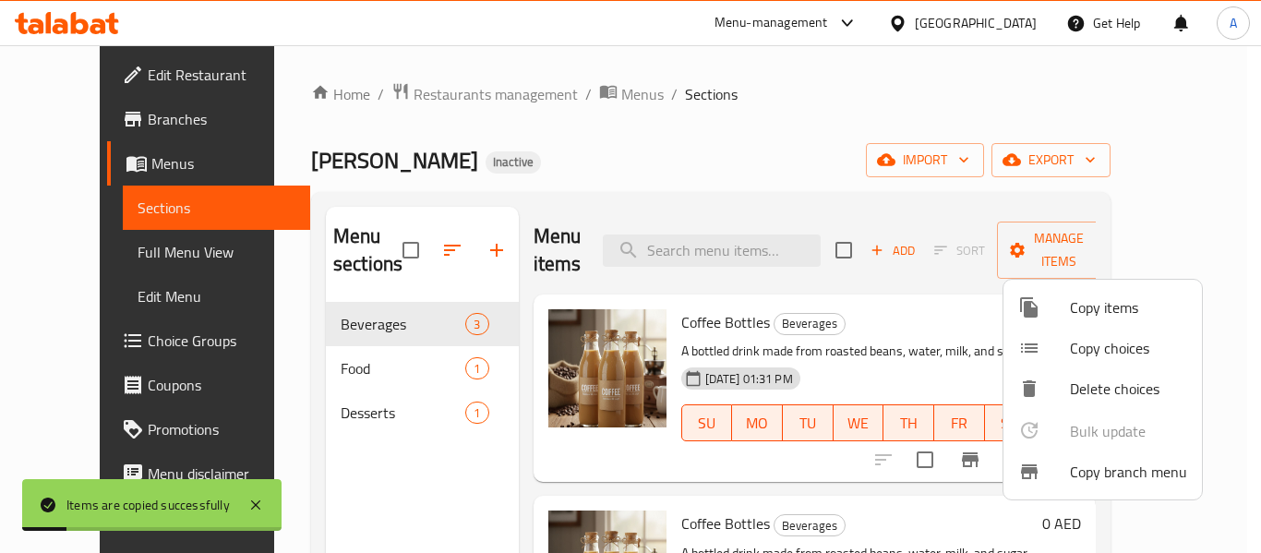
click at [880, 293] on div at bounding box center [630, 276] width 1261 height 553
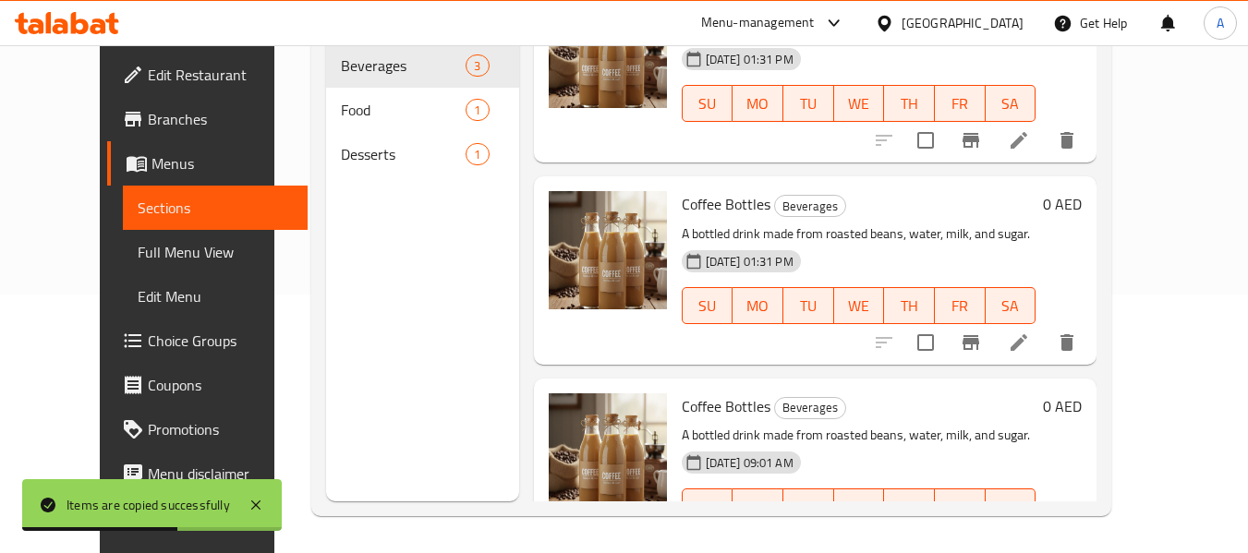
scroll to position [126, 0]
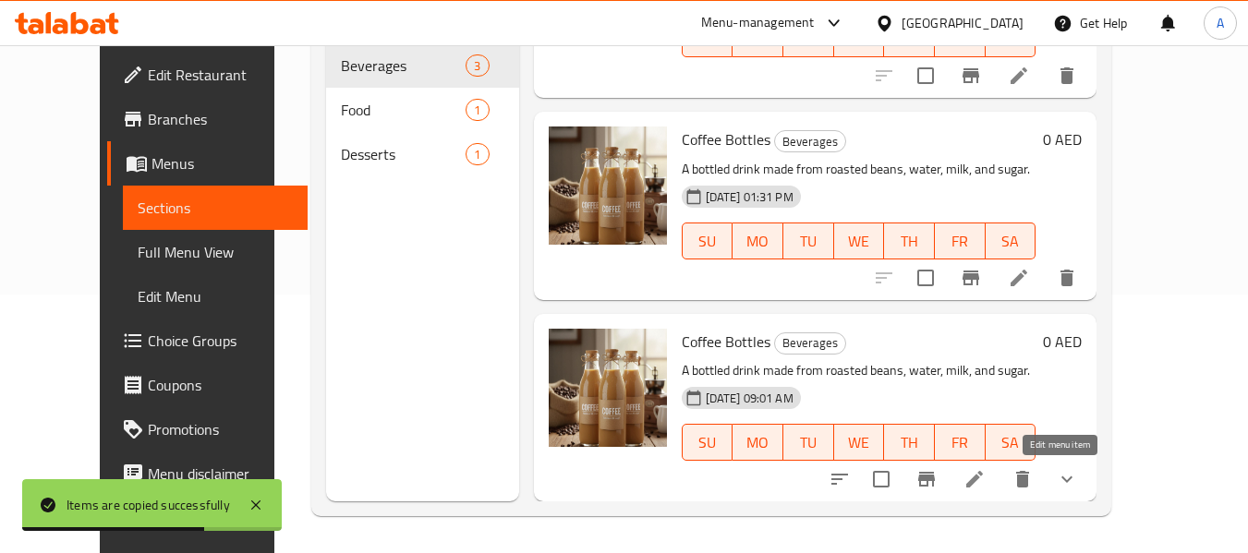
click at [985, 477] on icon at bounding box center [974, 479] width 22 height 22
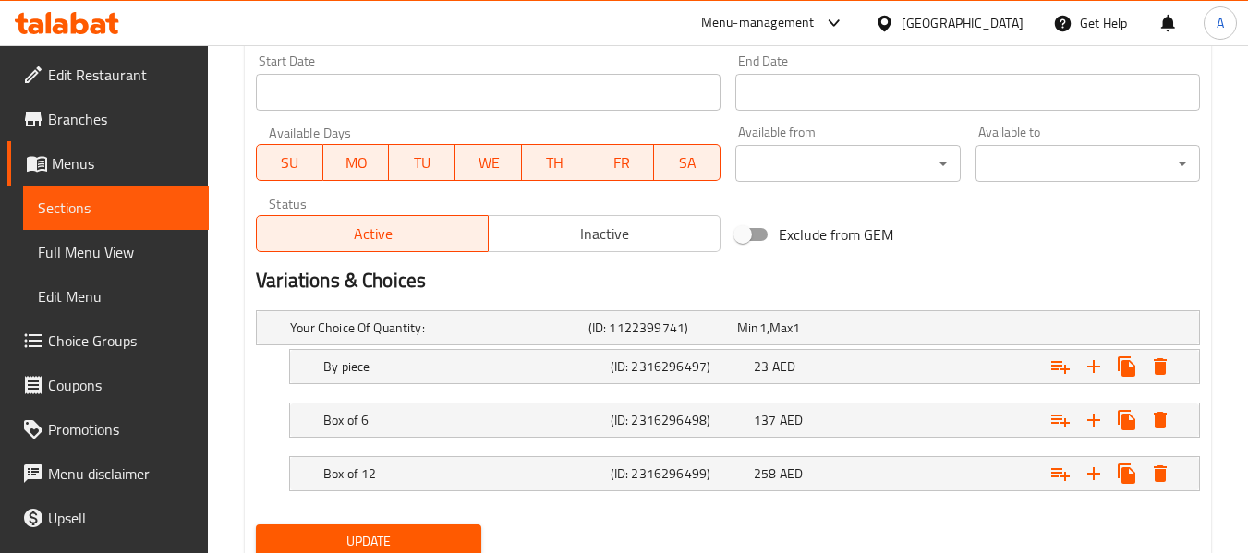
scroll to position [874, 0]
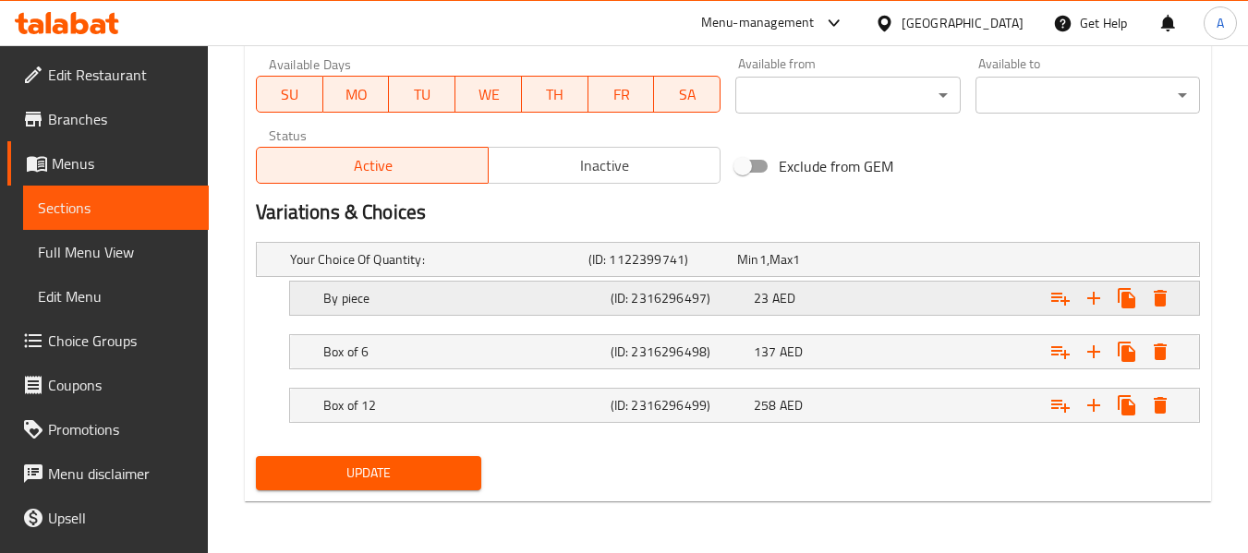
drag, startPoint x: 374, startPoint y: 303, endPoint x: 304, endPoint y: 301, distance: 70.2
click at [304, 301] on div "By piece (ID: 2316296497) 23 AED" at bounding box center [744, 298] width 909 height 33
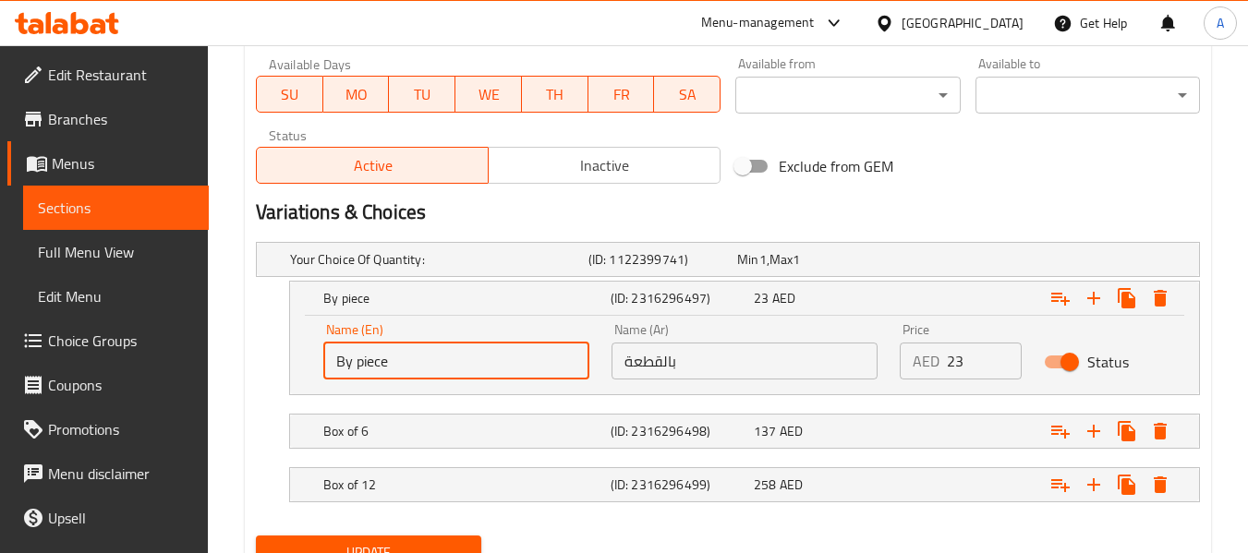
drag, startPoint x: 334, startPoint y: 364, endPoint x: 321, endPoint y: 363, distance: 13.0
click at [321, 363] on div "Name (En) By piece Name (En)" at bounding box center [456, 351] width 288 height 78
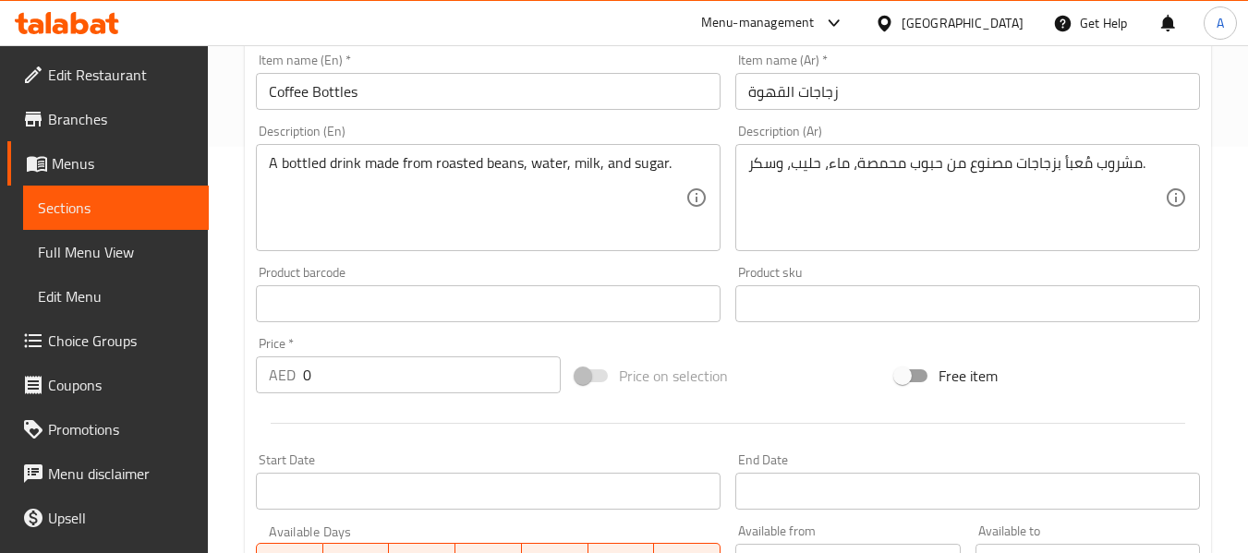
scroll to position [0, 0]
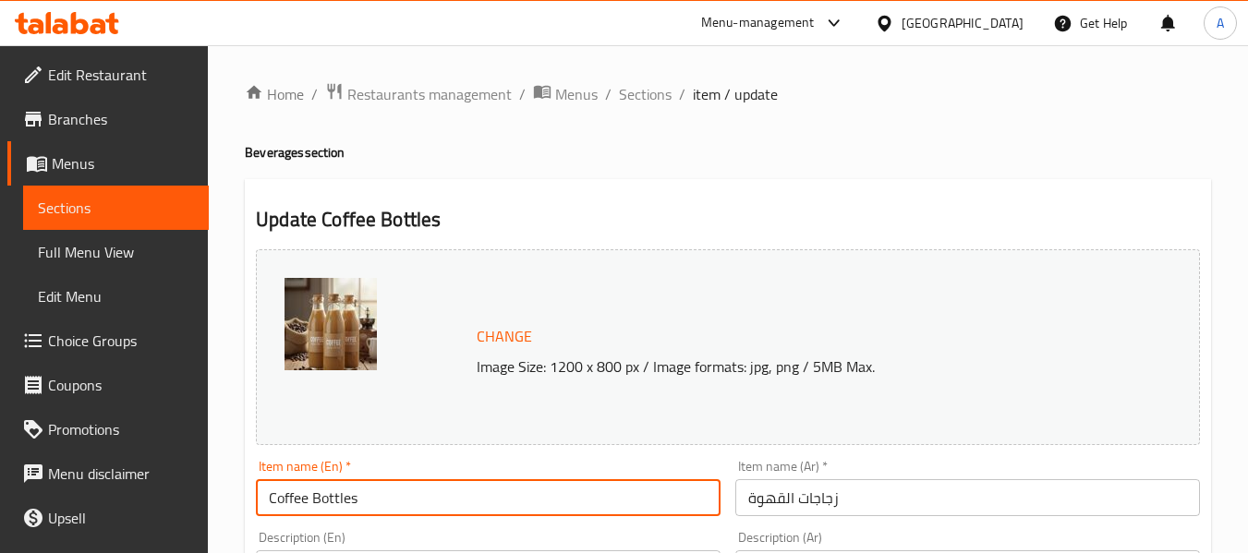
click at [400, 490] on input "Coffee Bottles" at bounding box center [488, 497] width 465 height 37
paste input "By piece"
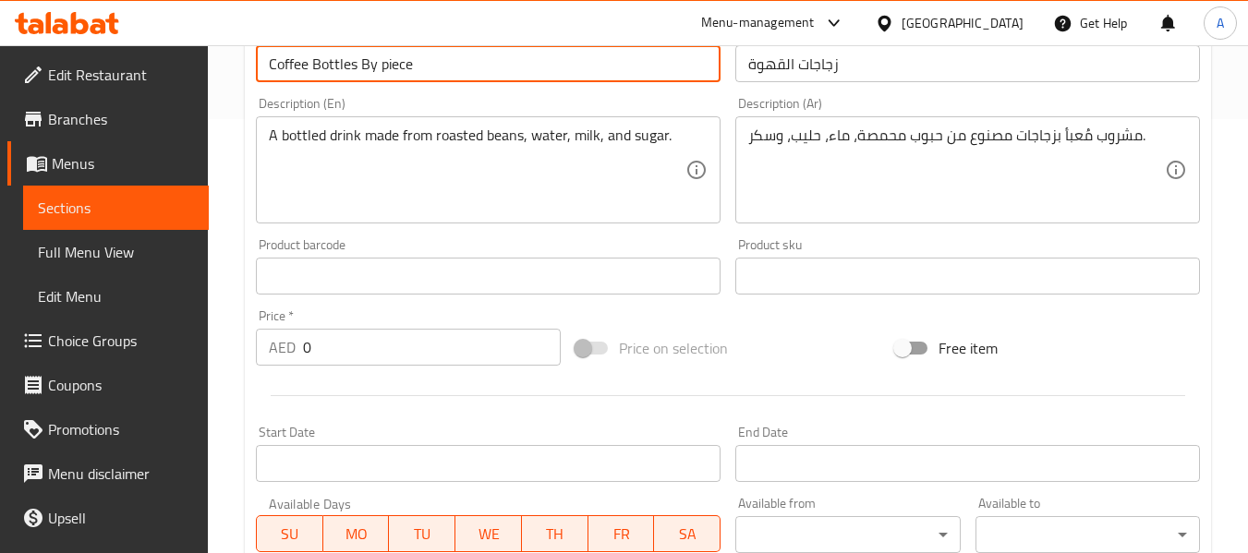
scroll to position [739, 0]
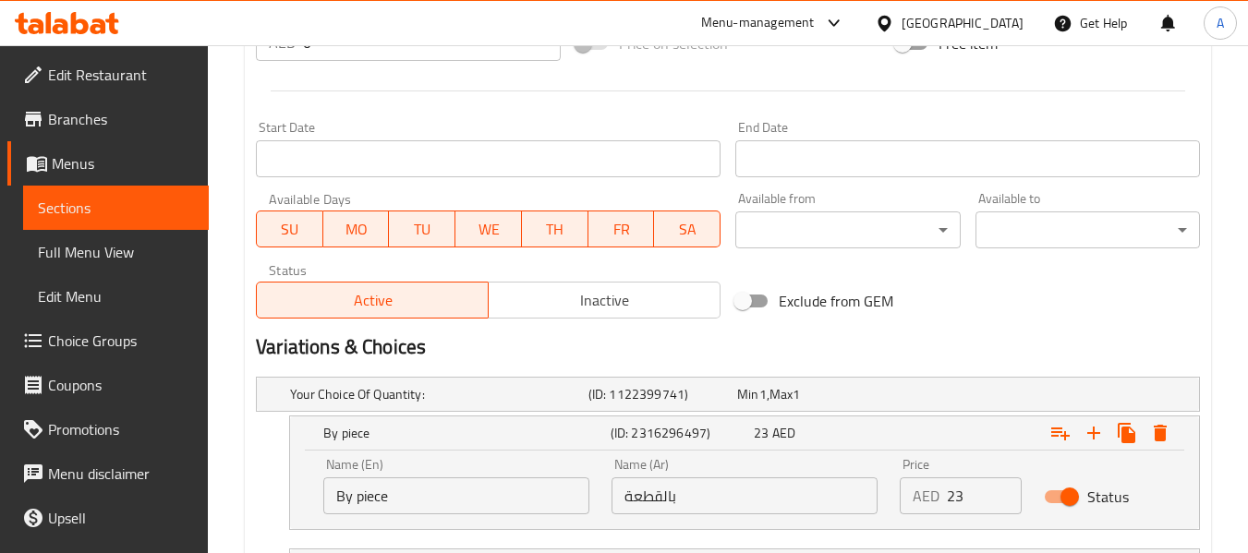
type input "Coffee Bottles By piece"
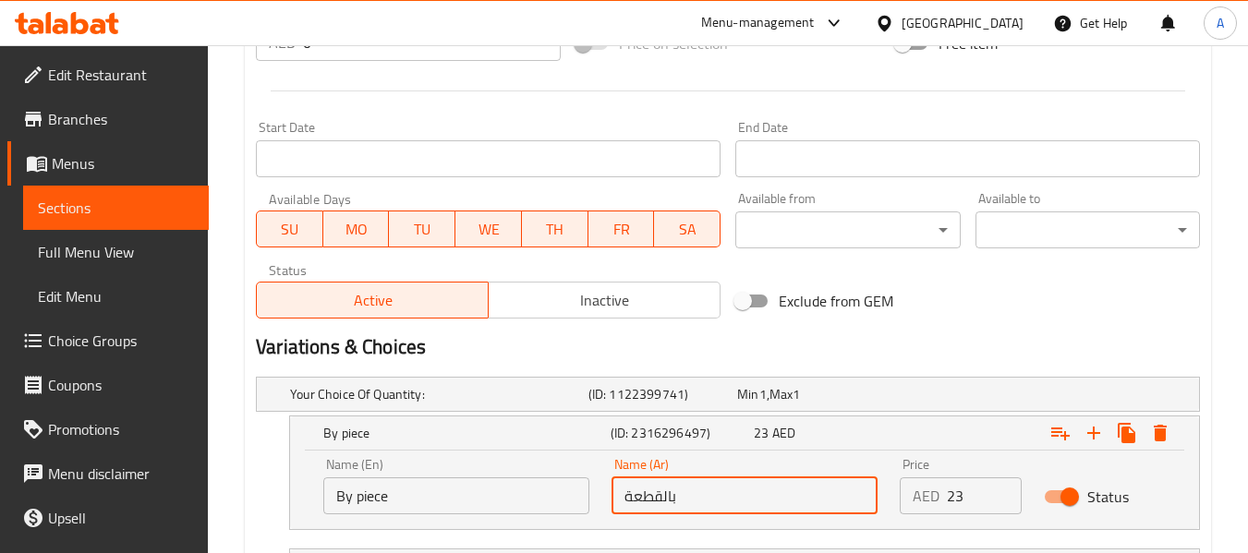
drag, startPoint x: 695, startPoint y: 509, endPoint x: 585, endPoint y: 507, distance: 109.9
click at [585, 507] on div "Name (En) By piece Name (En) Name (Ar) بالقطعة Name (Ar) Price AED 23 Price Sta…" at bounding box center [744, 486] width 864 height 78
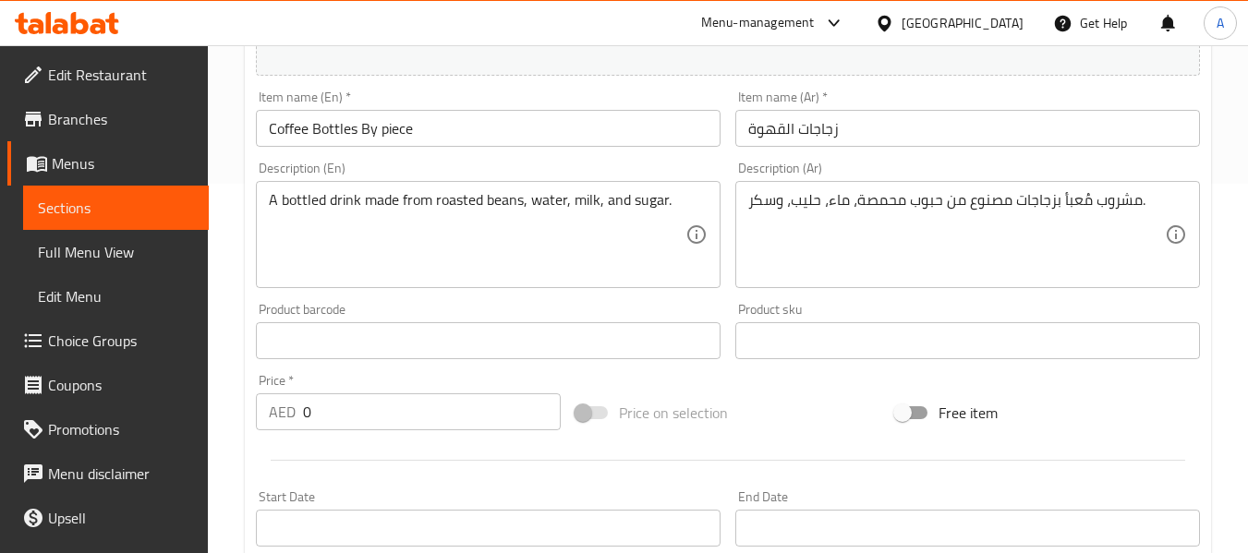
click at [891, 106] on div "Item name (Ar)   * زجاجات القهوة Item name (Ar) *" at bounding box center [967, 119] width 465 height 56
click at [893, 134] on input "زجاجات القهوة" at bounding box center [967, 128] width 465 height 37
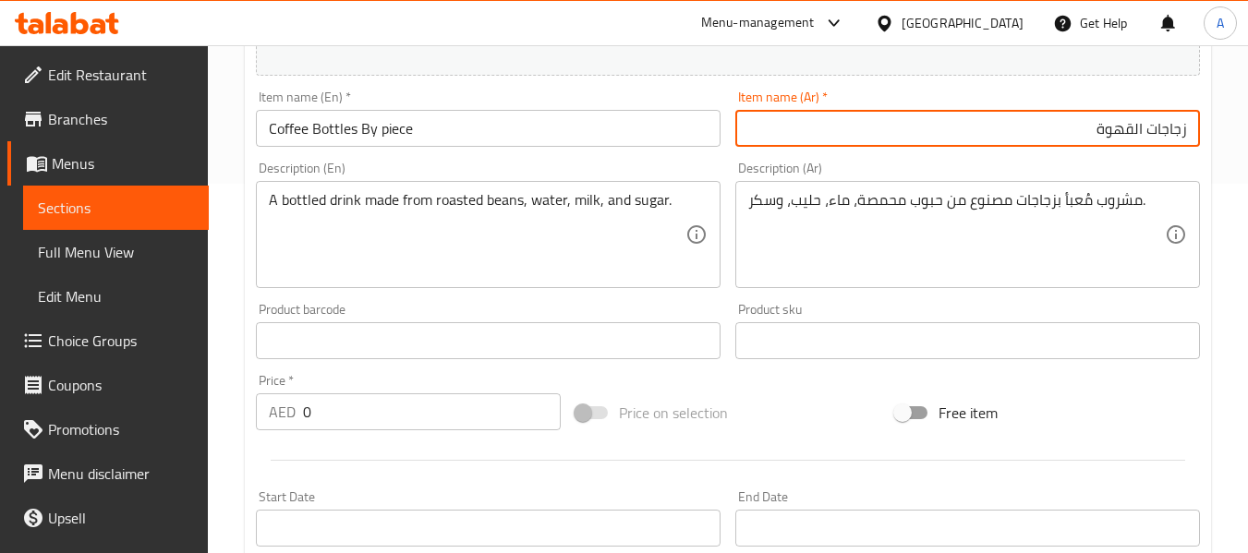
paste input "بالقطعة"
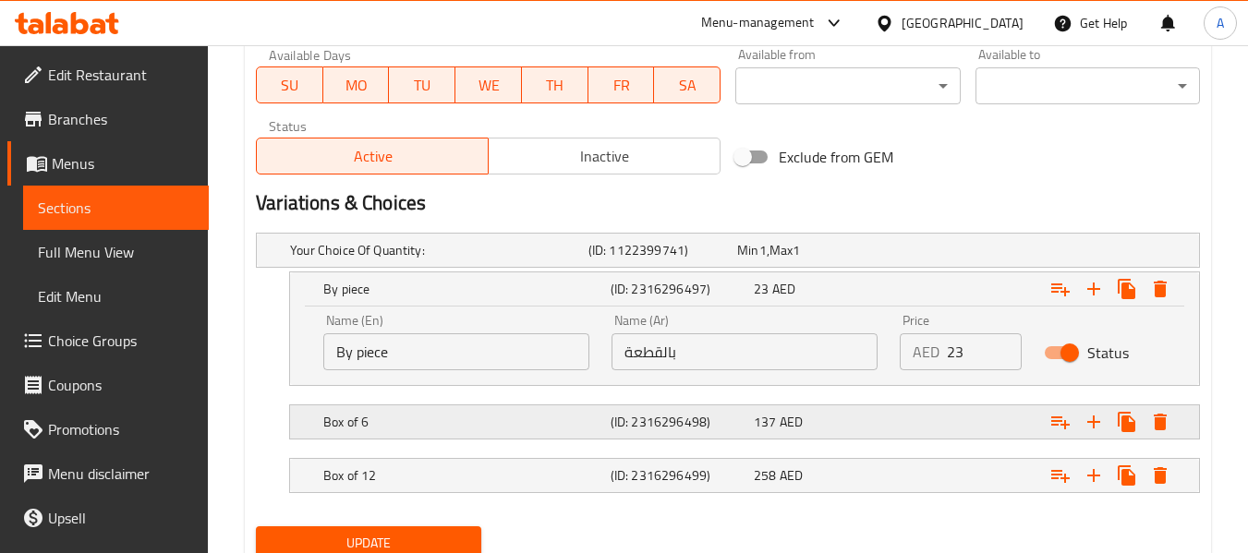
scroll to position [953, 0]
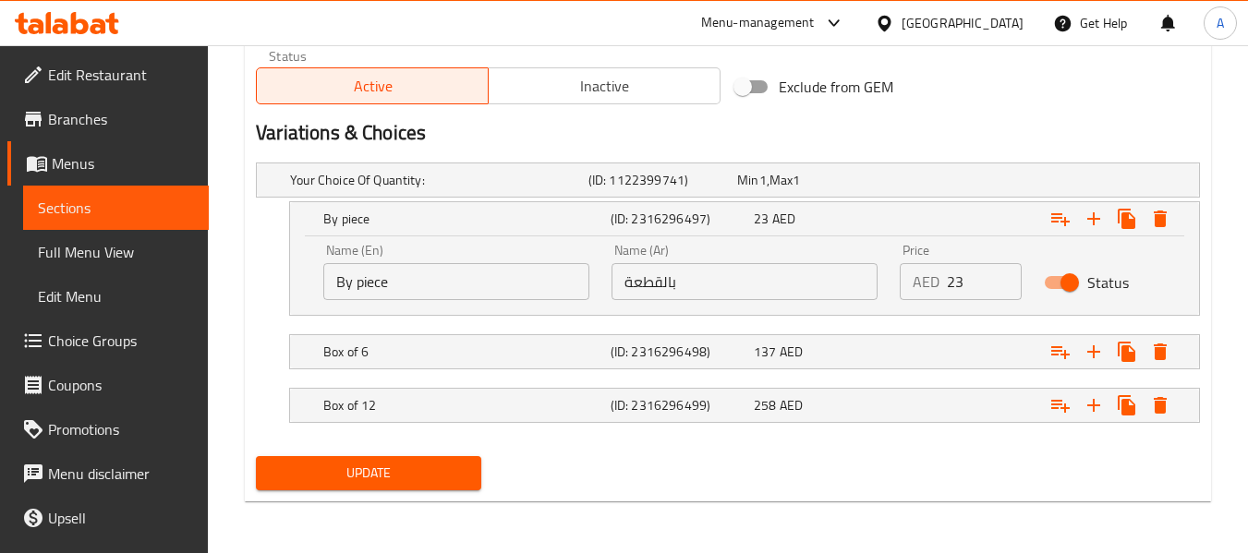
type input "زجاجات القهوة بالقطعة"
drag, startPoint x: 969, startPoint y: 278, endPoint x: 934, endPoint y: 284, distance: 35.7
click at [940, 284] on div "AED 23 Price" at bounding box center [960, 281] width 122 height 37
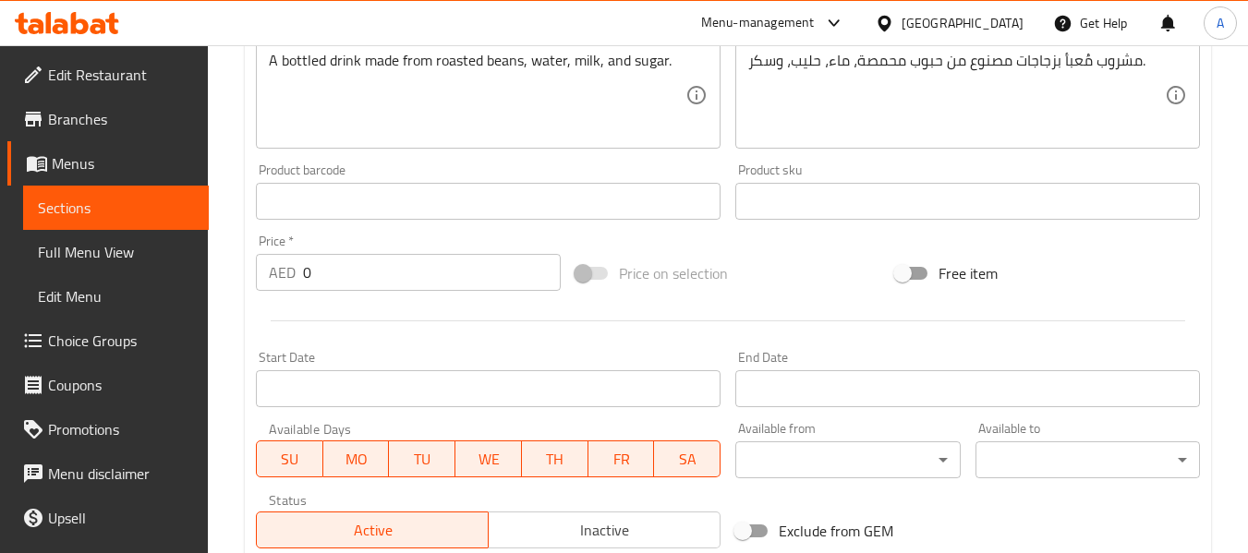
scroll to position [491, 0]
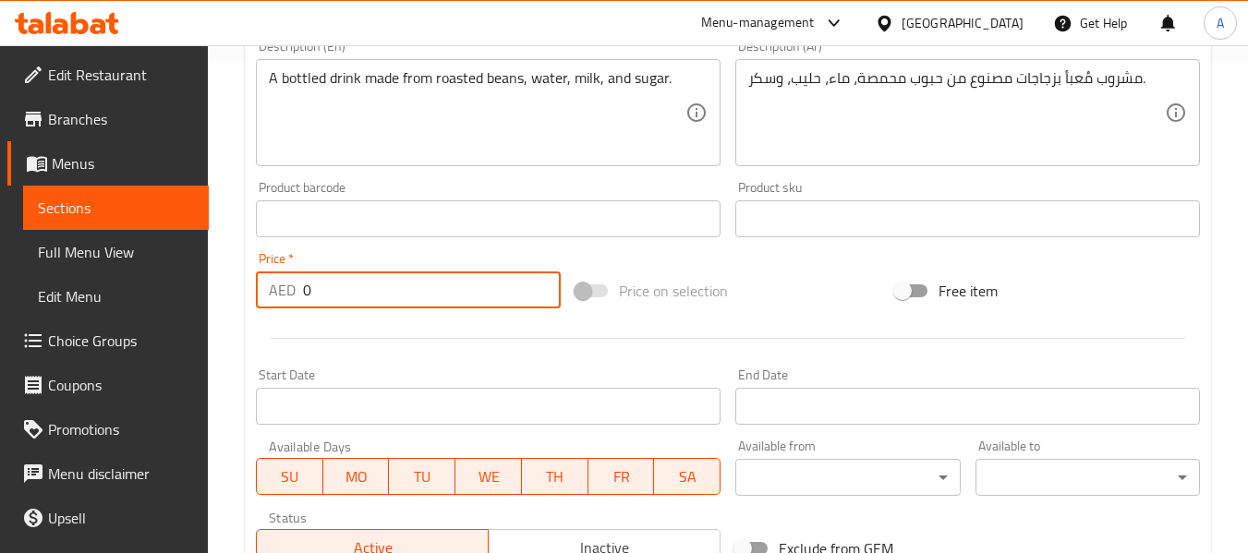
drag, startPoint x: 346, startPoint y: 299, endPoint x: 273, endPoint y: 290, distance: 73.5
click at [273, 290] on div "AED 0 Price *" at bounding box center [408, 290] width 305 height 37
paste input "23"
type input "23"
click at [332, 340] on div at bounding box center [727, 338] width 959 height 45
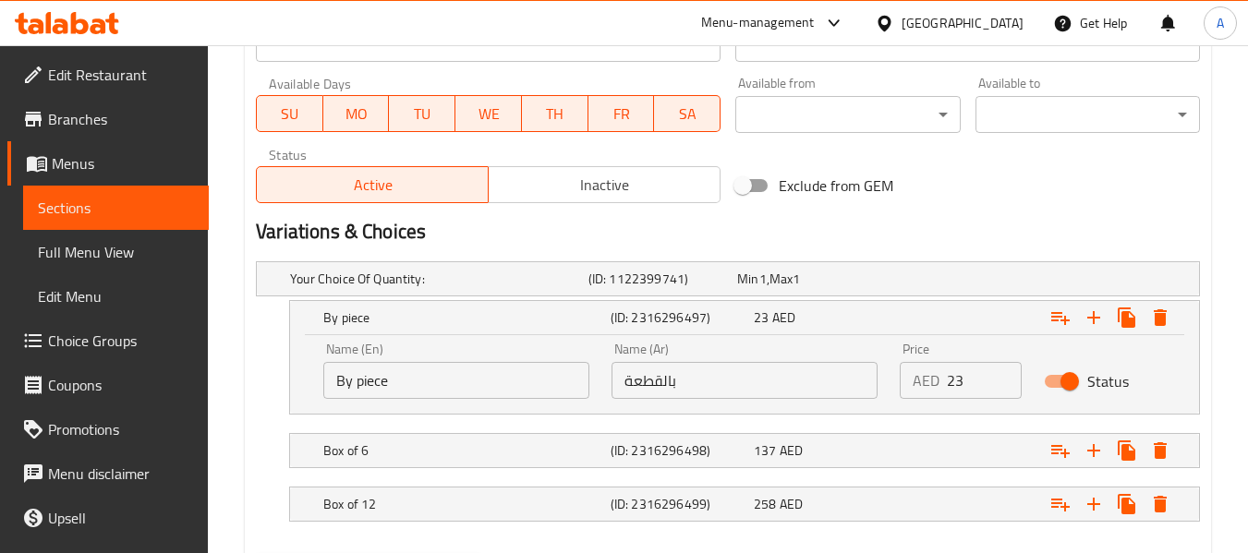
scroll to position [953, 0]
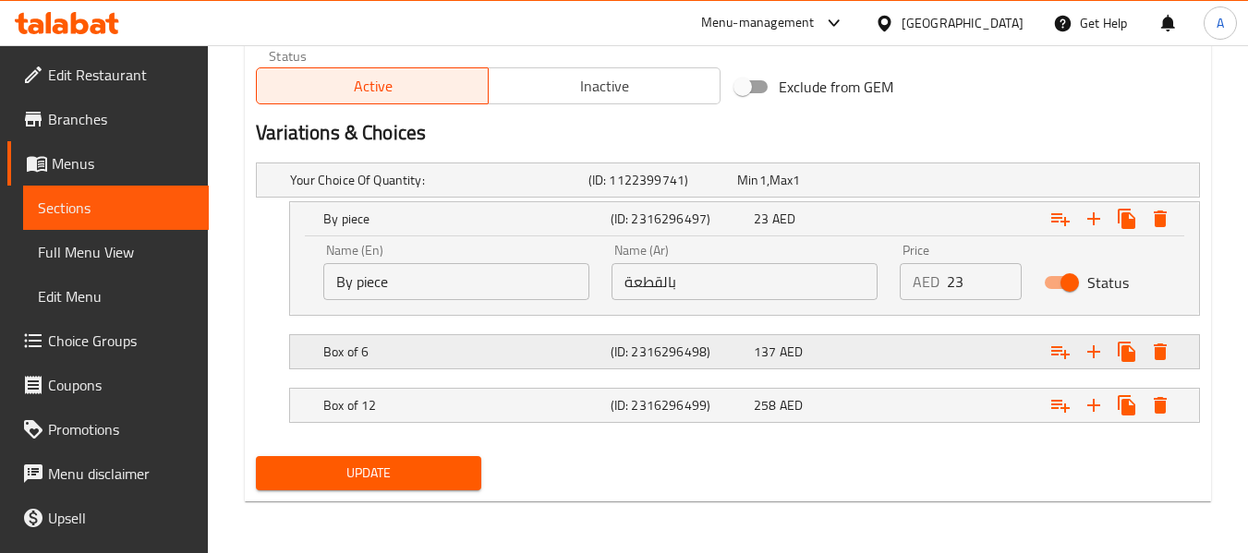
click at [668, 357] on h5 "(ID: 2316296498)" at bounding box center [678, 352] width 136 height 18
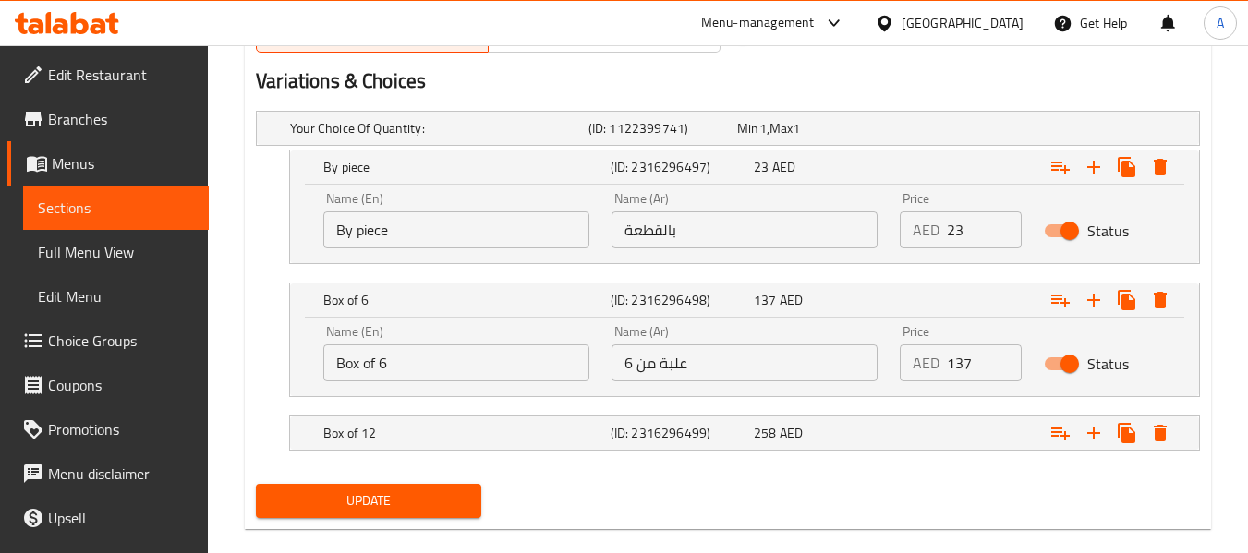
scroll to position [1032, 0]
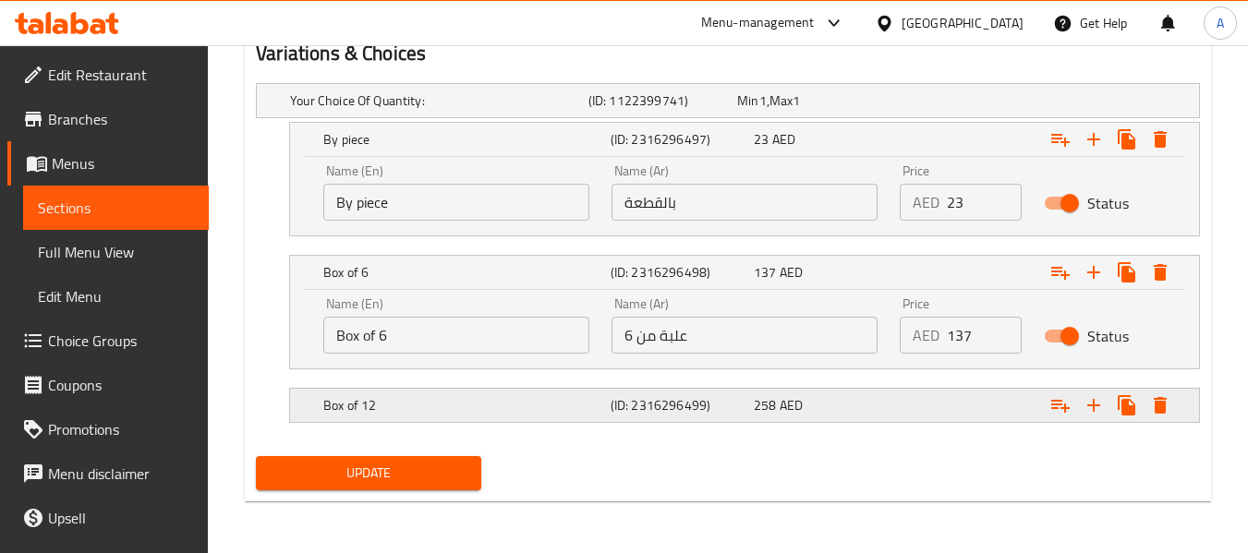
click at [682, 396] on h5 "(ID: 2316296499)" at bounding box center [678, 405] width 136 height 18
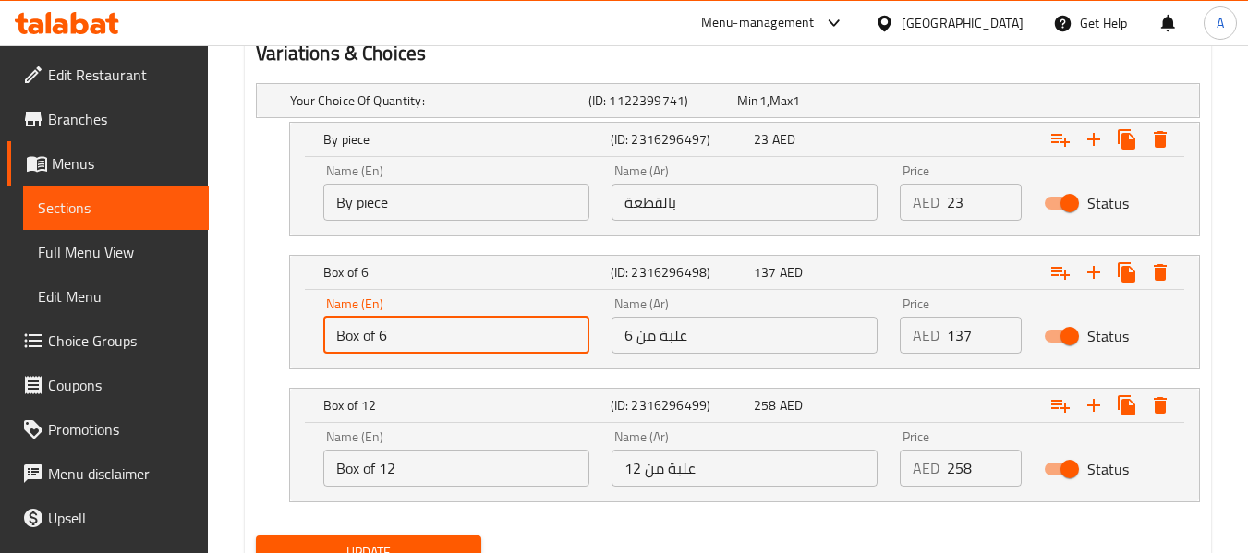
drag, startPoint x: 446, startPoint y: 350, endPoint x: 327, endPoint y: 332, distance: 120.4
click at [327, 332] on input "Box of 6" at bounding box center [456, 335] width 266 height 37
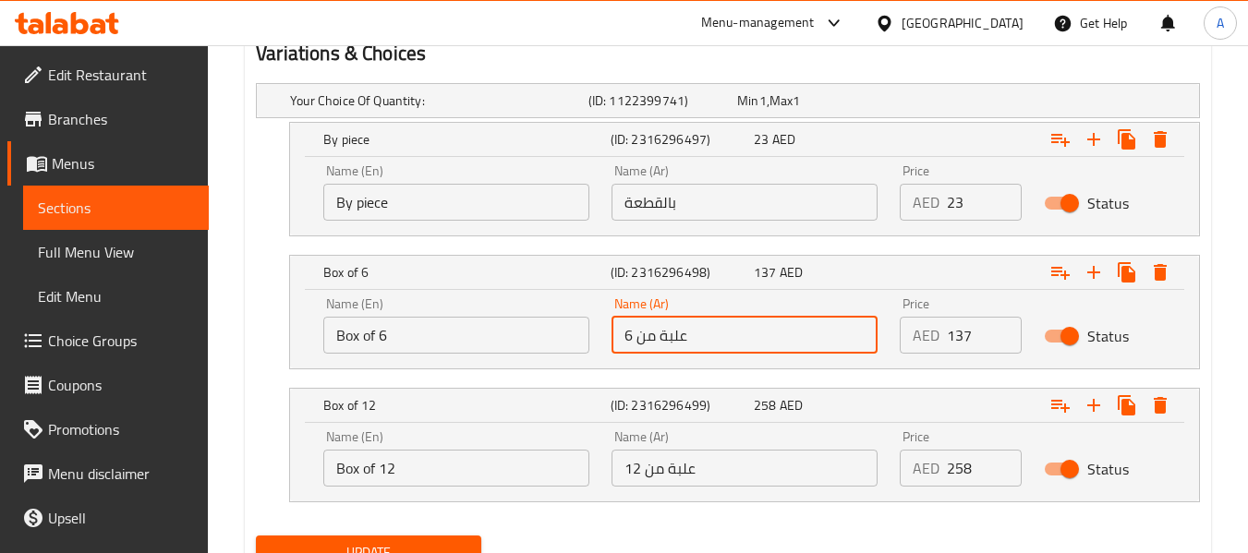
drag, startPoint x: 704, startPoint y: 347, endPoint x: 614, endPoint y: 347, distance: 89.6
click at [614, 347] on input "علبة من 6" at bounding box center [744, 335] width 266 height 37
click at [673, 340] on input "علبة من 6" at bounding box center [744, 335] width 266 height 37
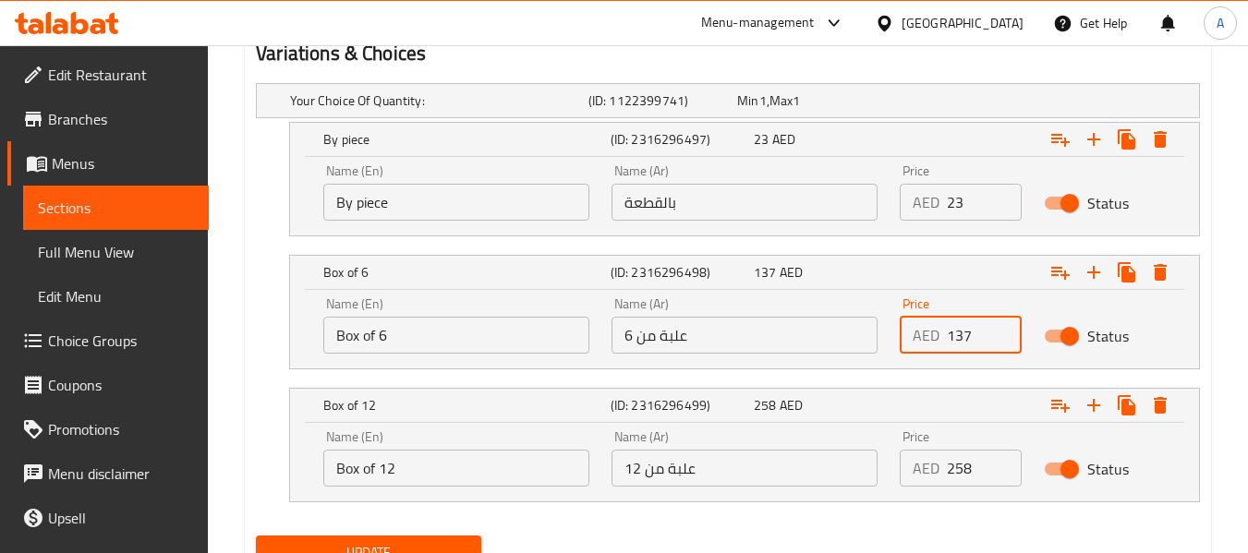
drag, startPoint x: 979, startPoint y: 343, endPoint x: 942, endPoint y: 341, distance: 37.0
click at [942, 341] on div "AED 137 Price" at bounding box center [960, 335] width 122 height 37
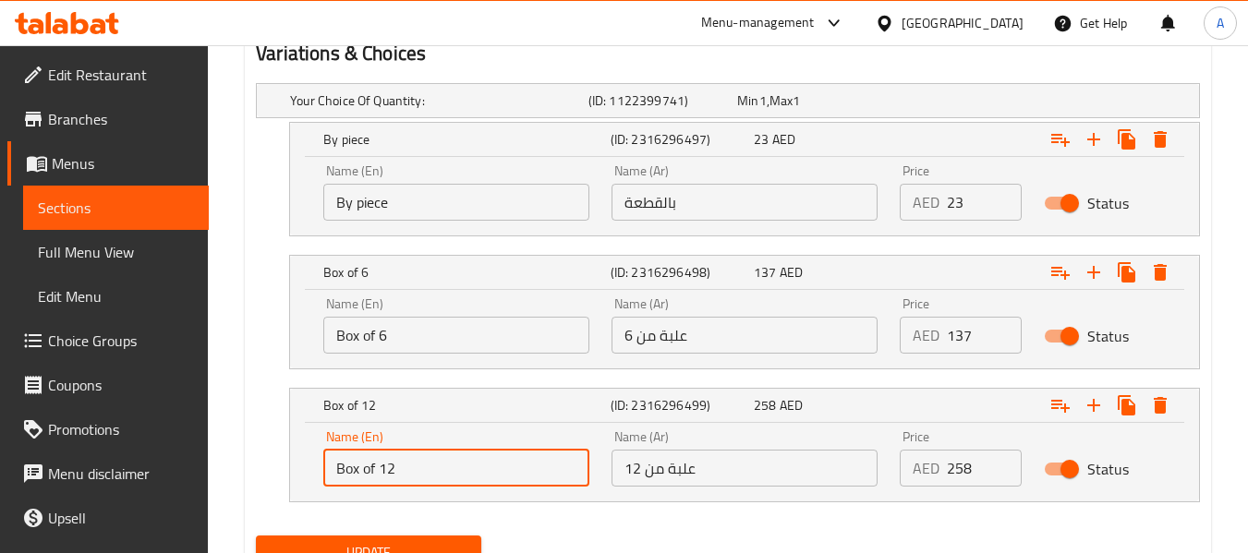
drag, startPoint x: 405, startPoint y: 476, endPoint x: 316, endPoint y: 468, distance: 89.9
click at [316, 468] on div "Name (En) Box of 12 Name (En)" at bounding box center [456, 458] width 288 height 78
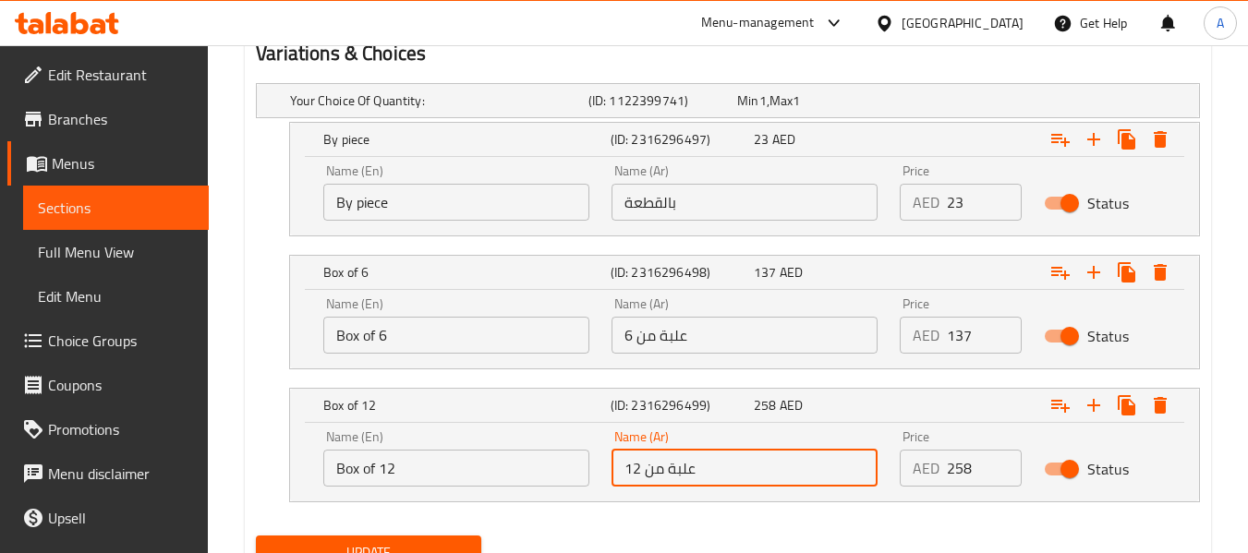
drag, startPoint x: 699, startPoint y: 477, endPoint x: 628, endPoint y: 471, distance: 71.3
click at [620, 469] on input "علبة من 12" at bounding box center [744, 468] width 266 height 37
click at [635, 473] on input "علبة من 12" at bounding box center [744, 468] width 266 height 37
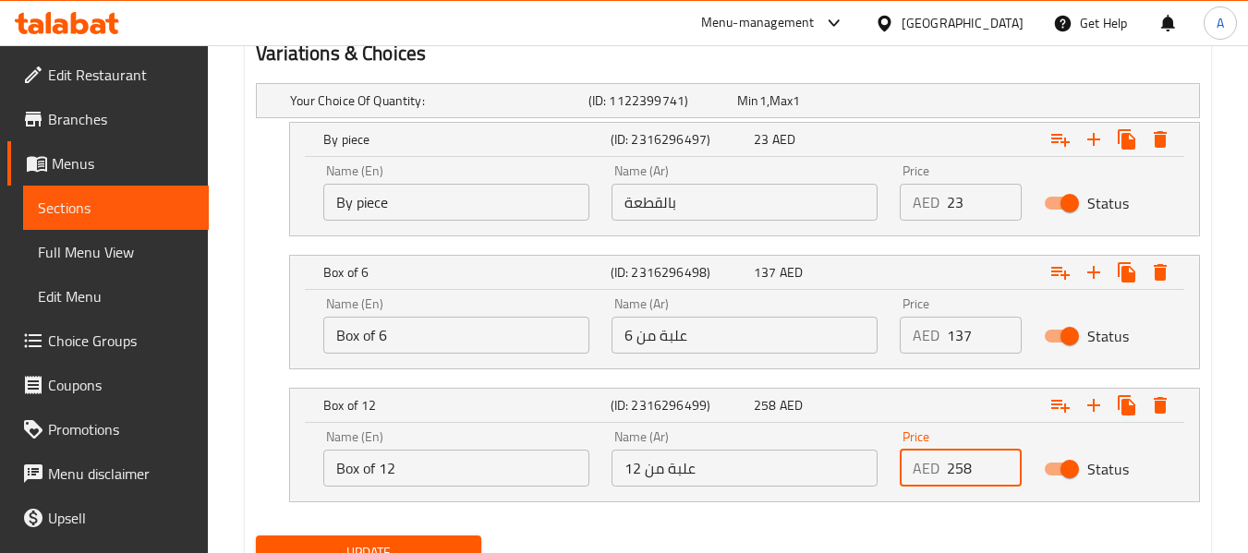
drag, startPoint x: 973, startPoint y: 468, endPoint x: 934, endPoint y: 463, distance: 40.1
click at [934, 463] on div "AED 258 Price" at bounding box center [960, 468] width 122 height 37
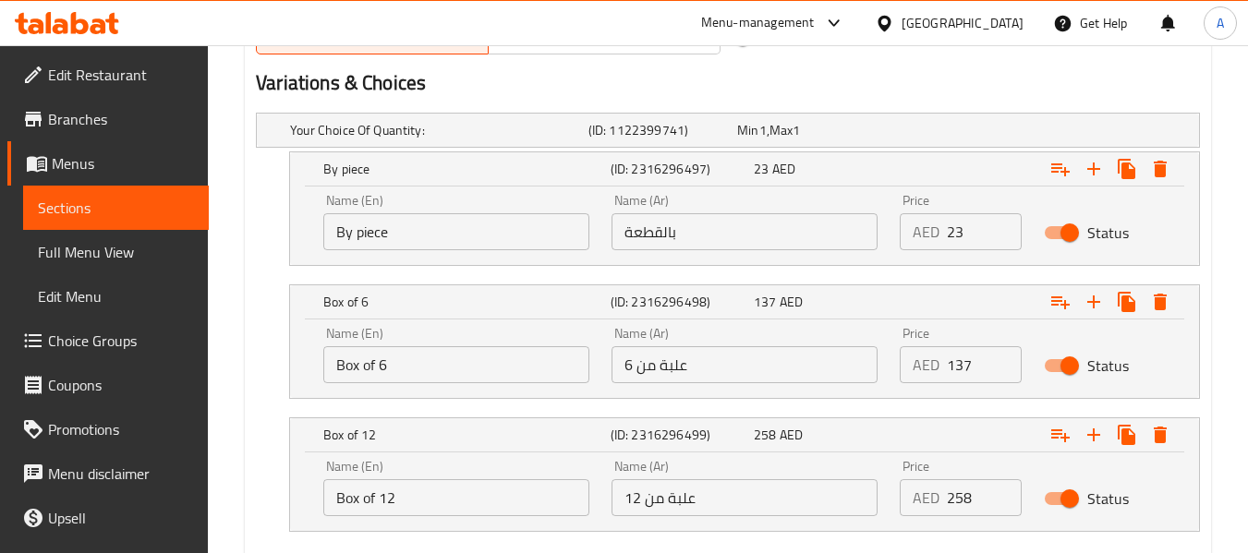
scroll to position [835, 0]
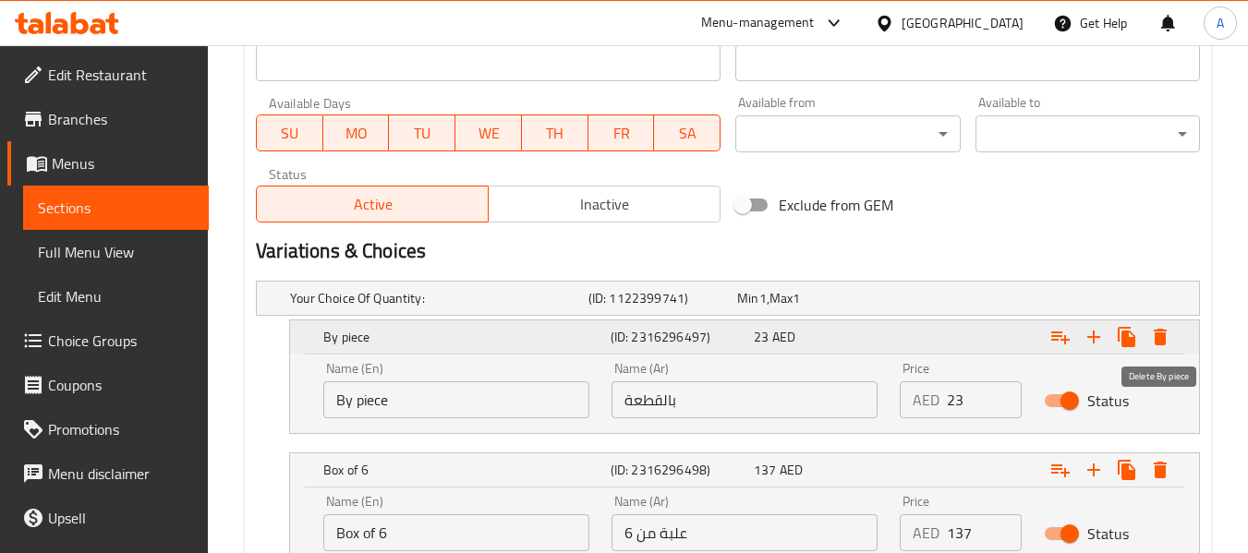
click at [1164, 342] on icon "Expand" at bounding box center [1159, 337] width 13 height 17
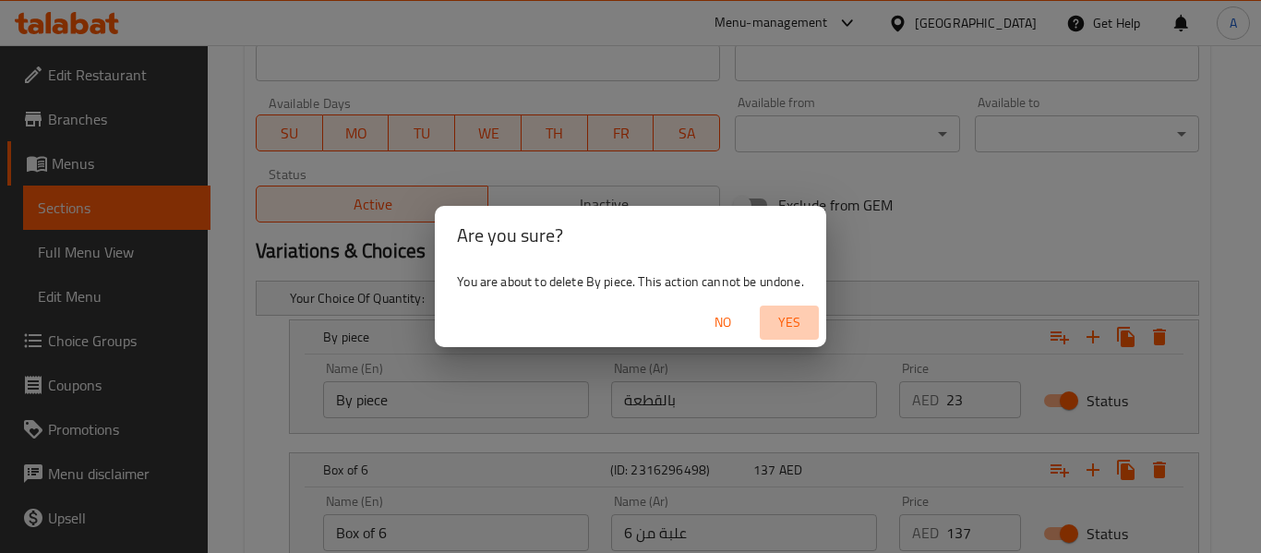
click at [783, 320] on span "Yes" at bounding box center [789, 322] width 44 height 23
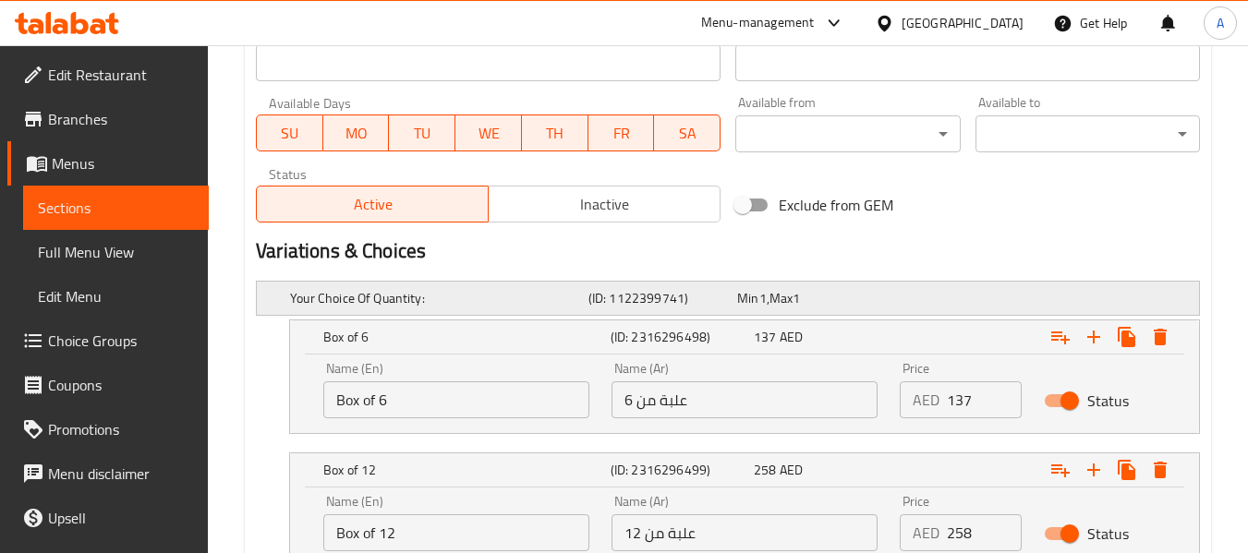
click at [1019, 305] on div "Your Choice Of Quantity: (ID: 1122399741) Min 1 , Max 1" at bounding box center [733, 298] width 894 height 41
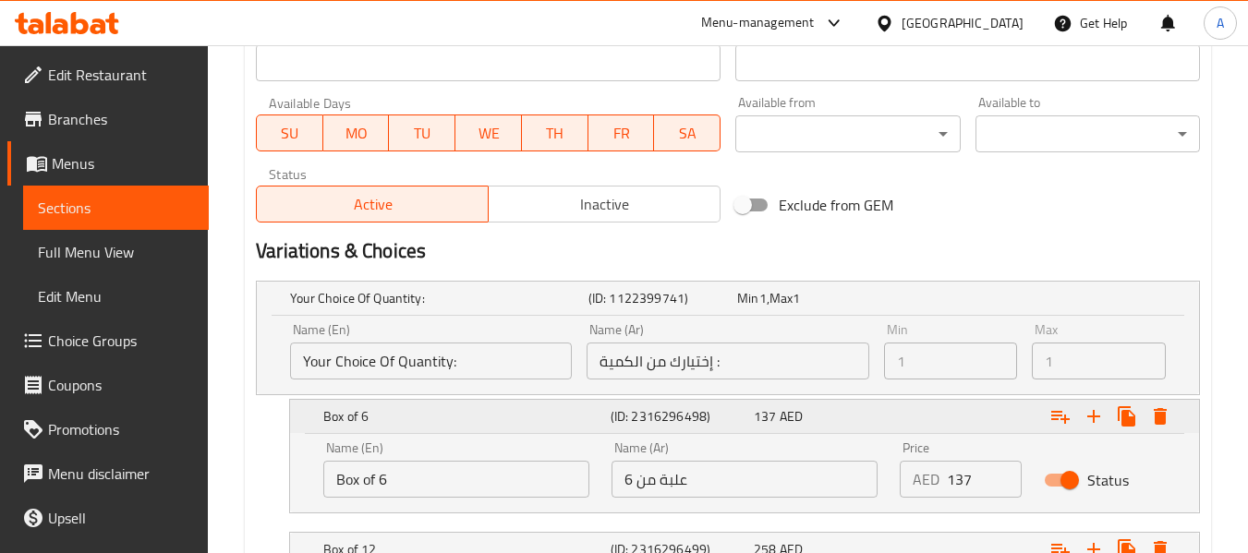
click at [1153, 408] on icon "Expand" at bounding box center [1160, 416] width 22 height 22
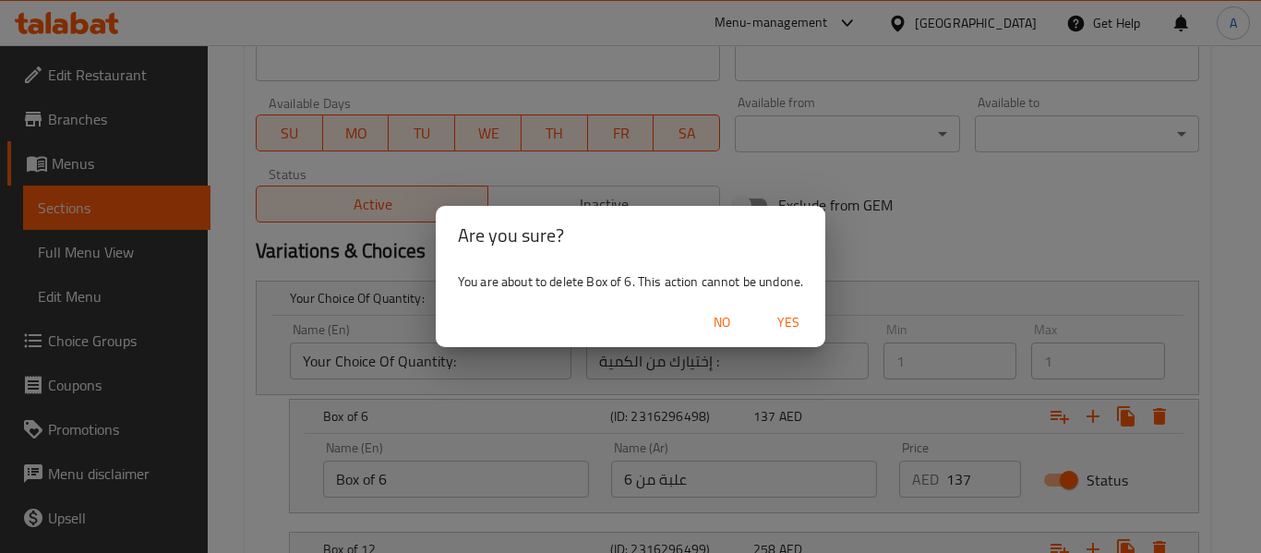
drag, startPoint x: 778, startPoint y: 331, endPoint x: 799, endPoint y: 331, distance: 20.3
click at [779, 331] on span "Yes" at bounding box center [788, 322] width 44 height 23
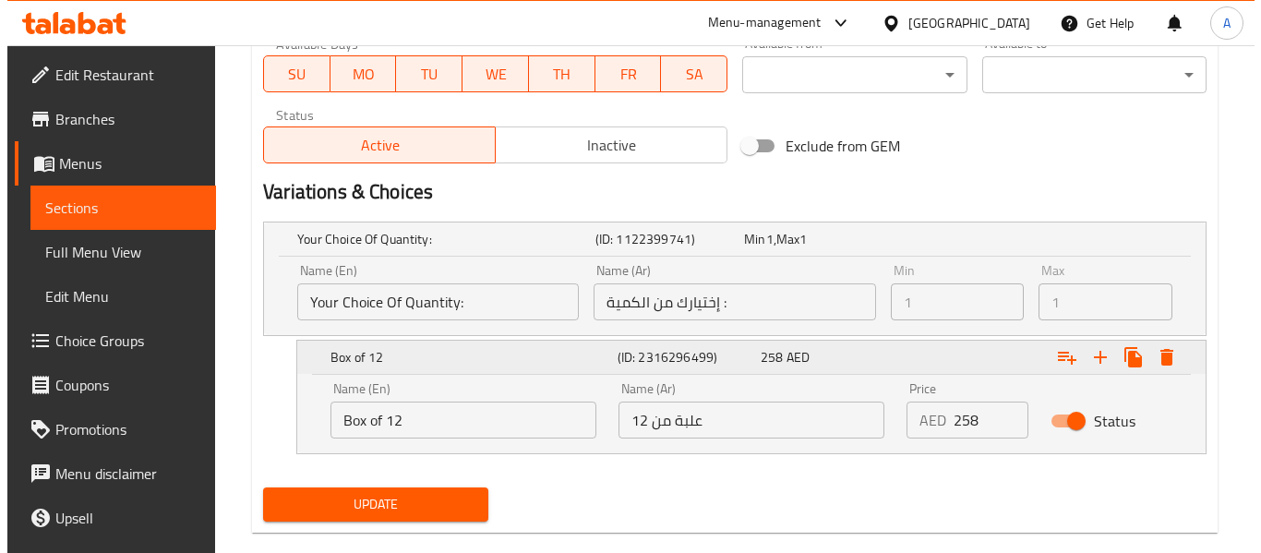
scroll to position [925, 0]
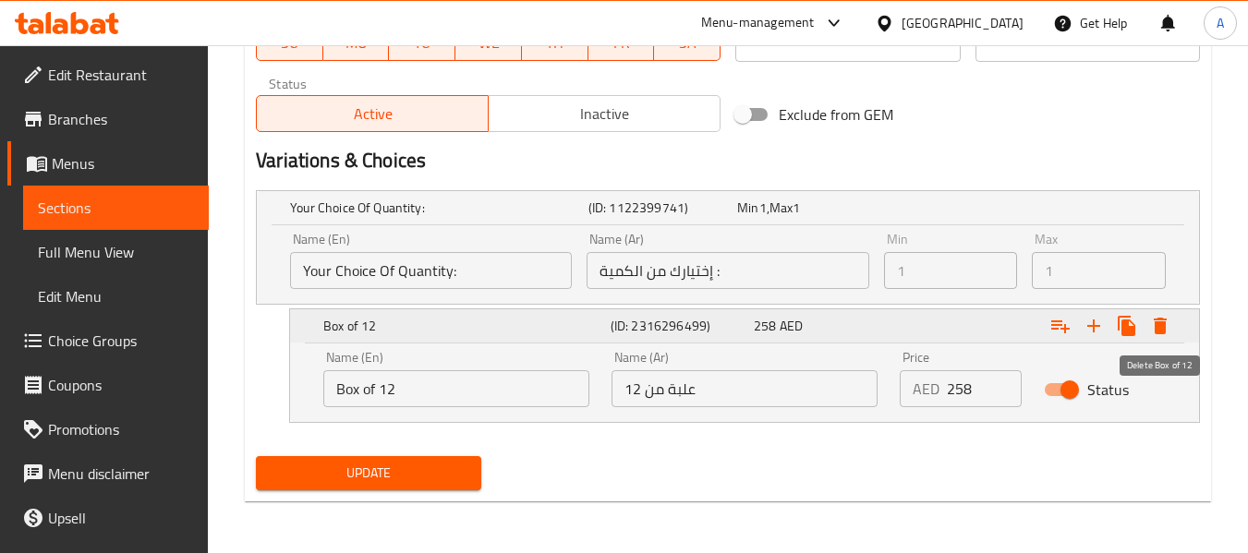
click at [1156, 324] on icon "Expand" at bounding box center [1159, 326] width 13 height 17
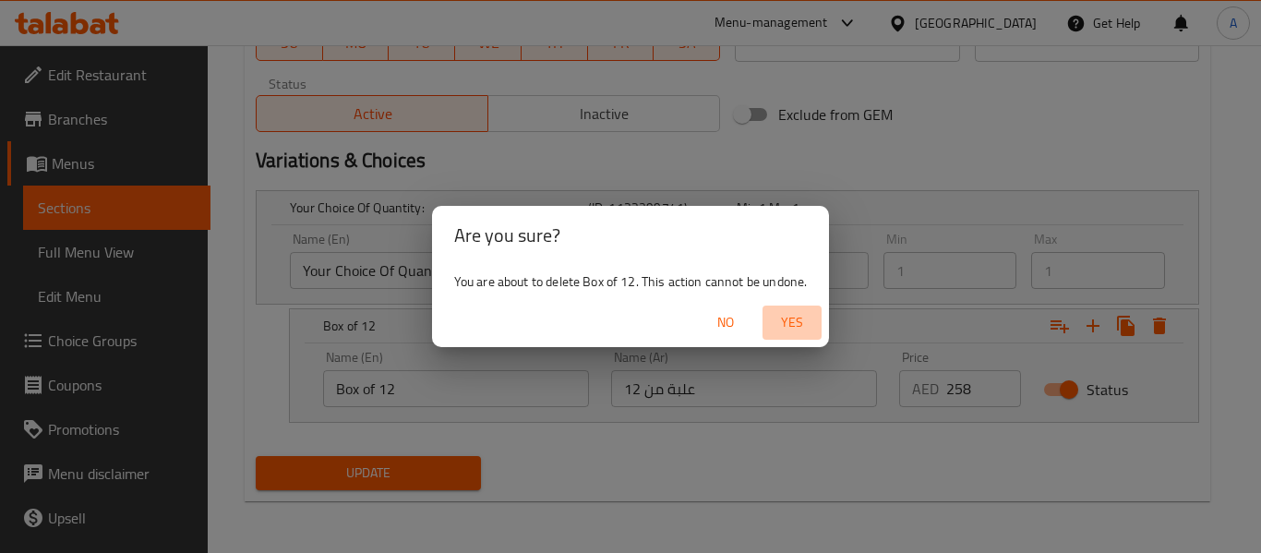
click at [791, 329] on span "Yes" at bounding box center [792, 322] width 44 height 23
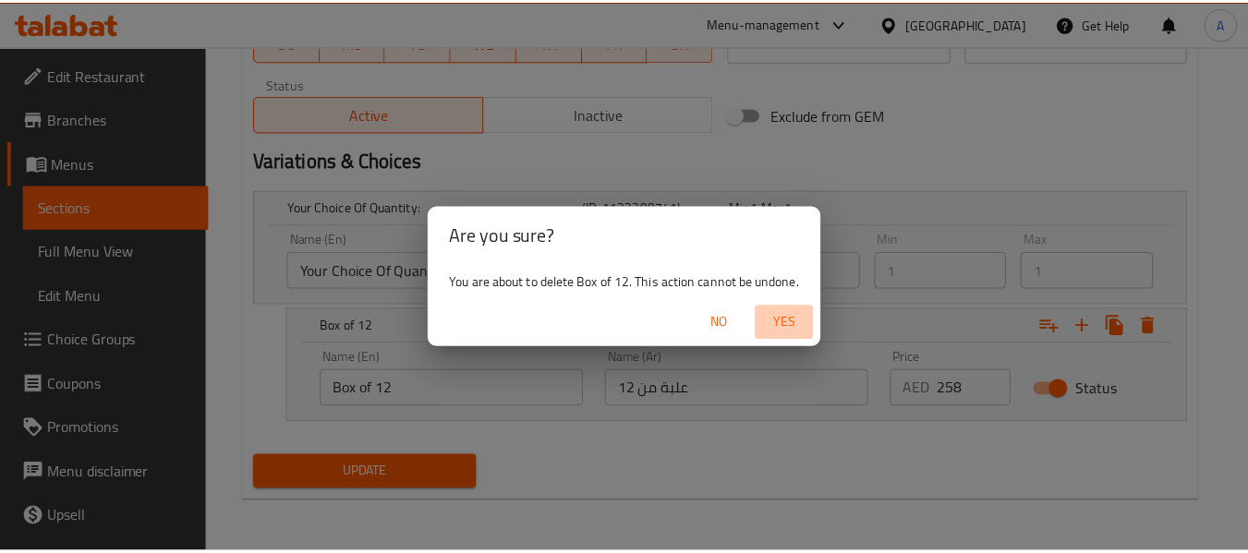
scroll to position [778, 0]
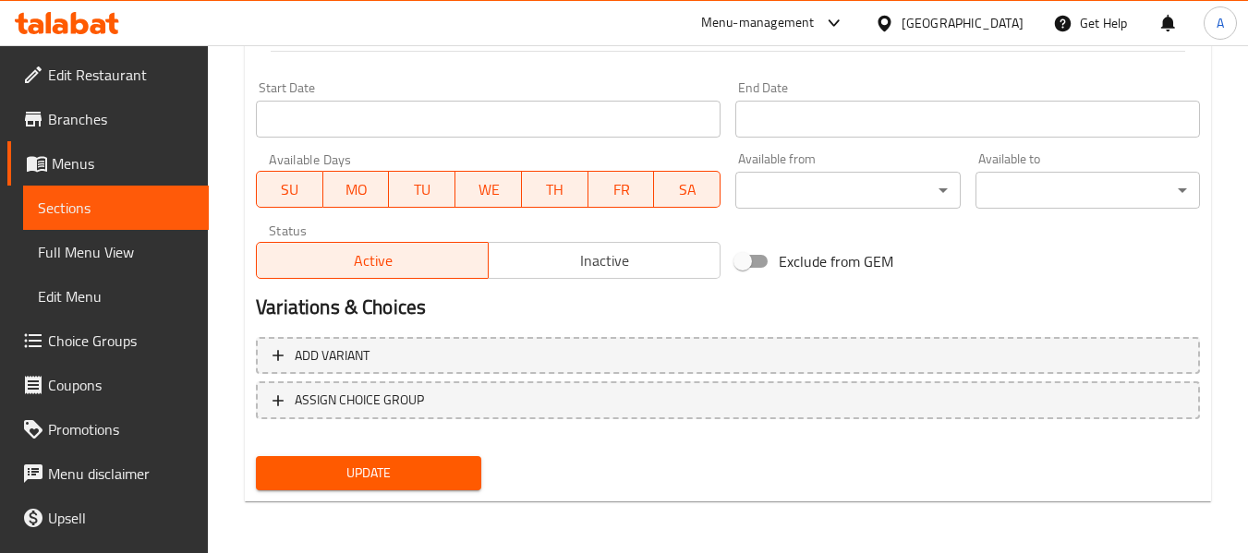
click at [426, 476] on span "Update" at bounding box center [368, 473] width 195 height 23
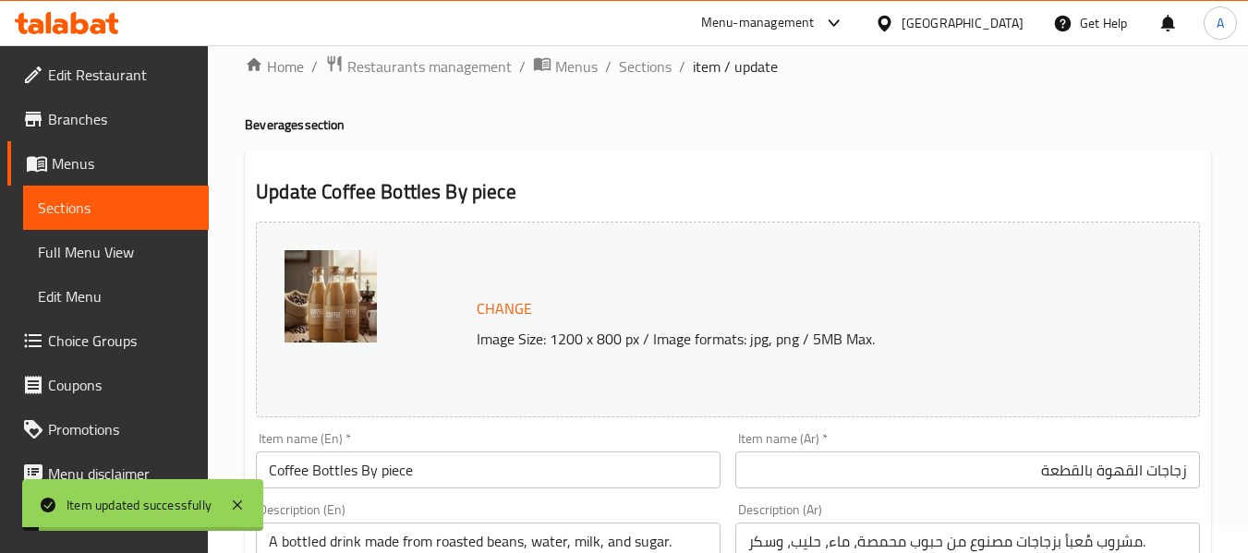
scroll to position [0, 0]
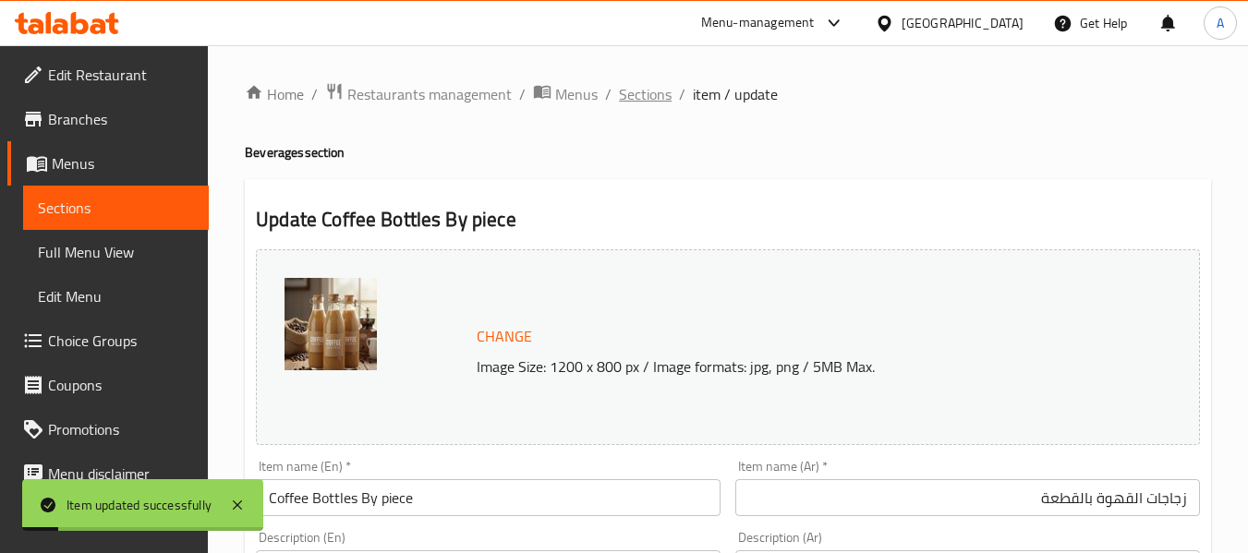
click at [635, 90] on span "Sections" at bounding box center [645, 94] width 53 height 22
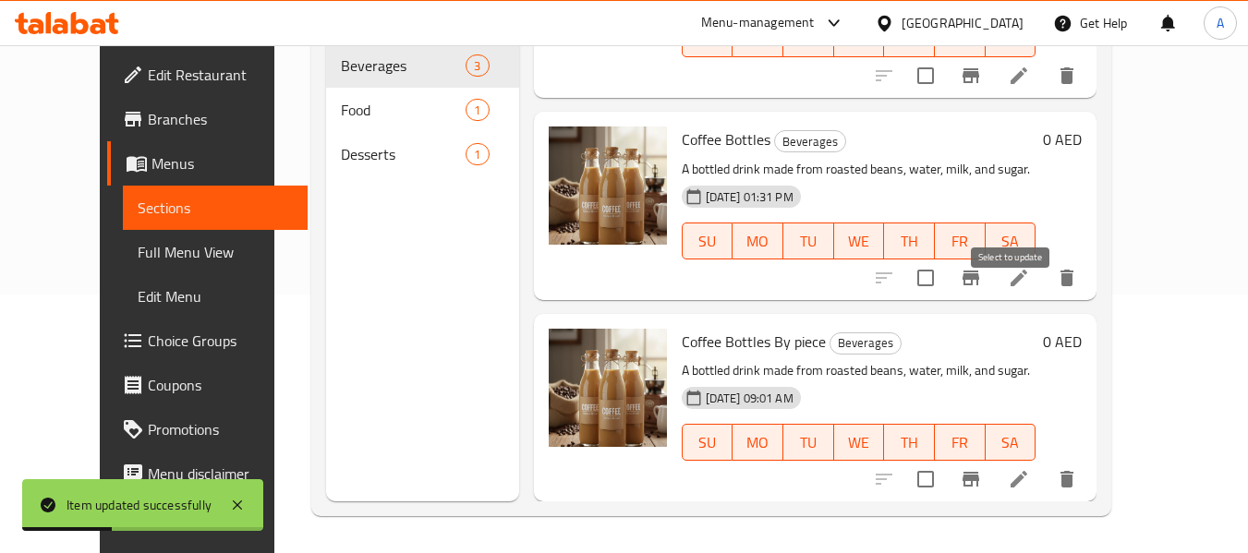
scroll to position [33, 0]
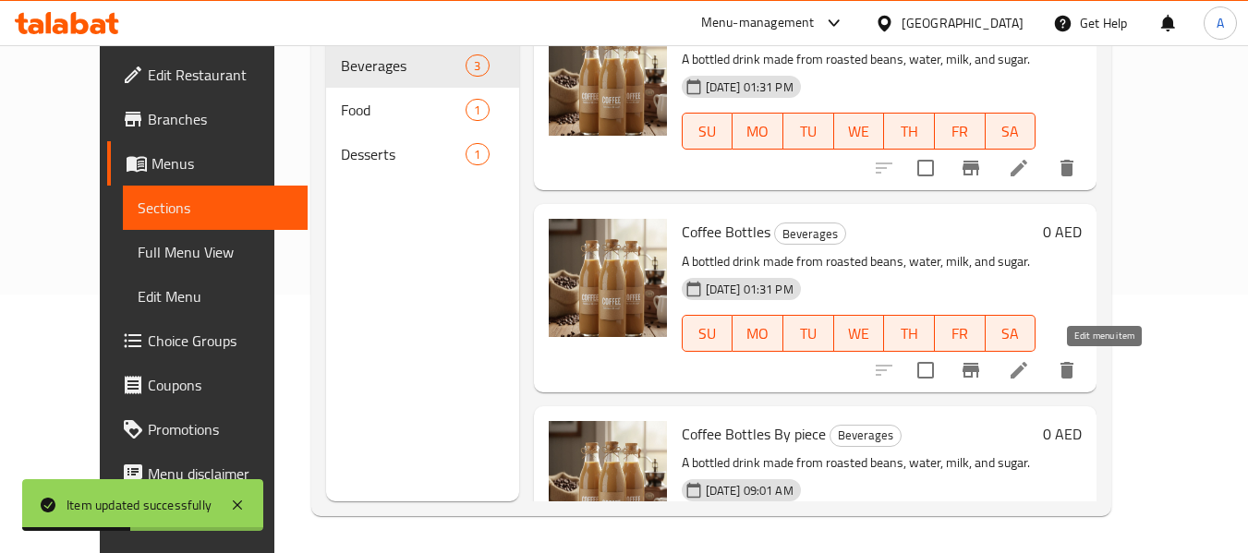
click at [1030, 372] on icon at bounding box center [1019, 370] width 22 height 22
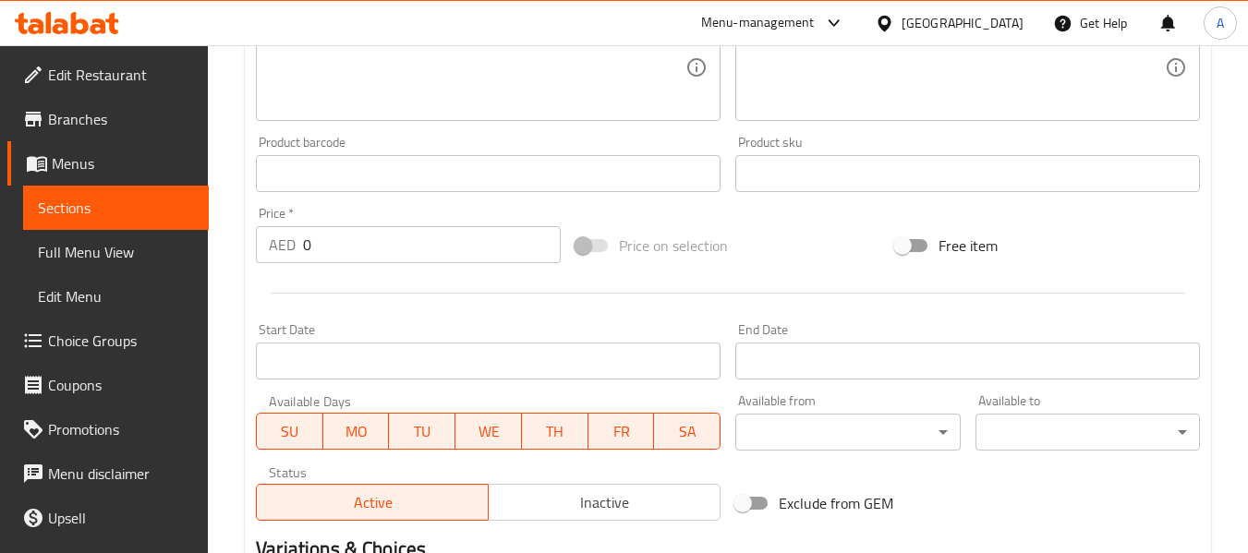
scroll to position [185, 0]
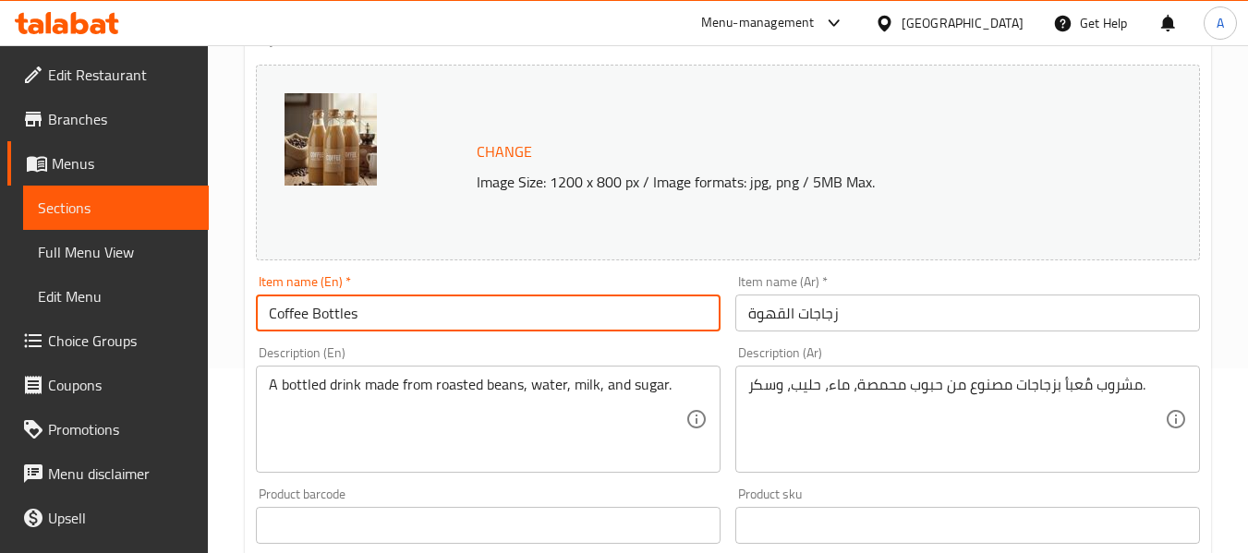
click at [421, 317] on input "Coffee Bottles" at bounding box center [488, 313] width 465 height 37
paste input "Box of 6"
type input "Coffee Bottles Box of 6"
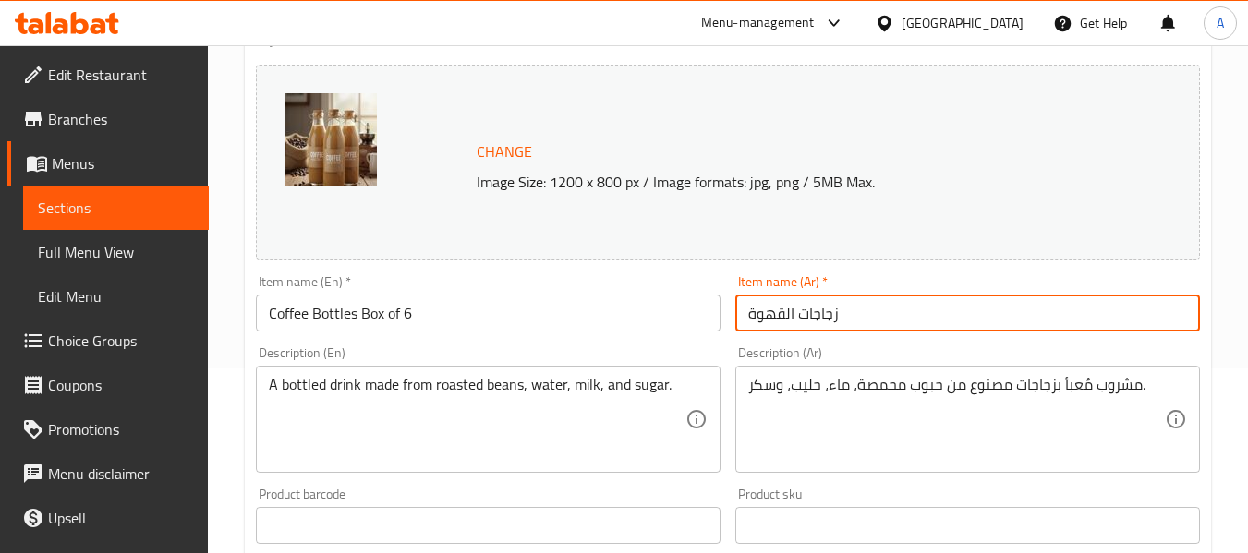
click at [959, 318] on input "زجاجات القهوة" at bounding box center [967, 313] width 465 height 37
click at [1057, 314] on input "زجاجات القهوة" at bounding box center [967, 313] width 465 height 37
paste input "علبة من 6"
drag, startPoint x: 1046, startPoint y: 326, endPoint x: 1091, endPoint y: 332, distance: 44.8
click at [1091, 332] on div "Item name (Ar)   * زجاجات القهوة علبة من 6 Item name (Ar) *" at bounding box center [967, 303] width 479 height 71
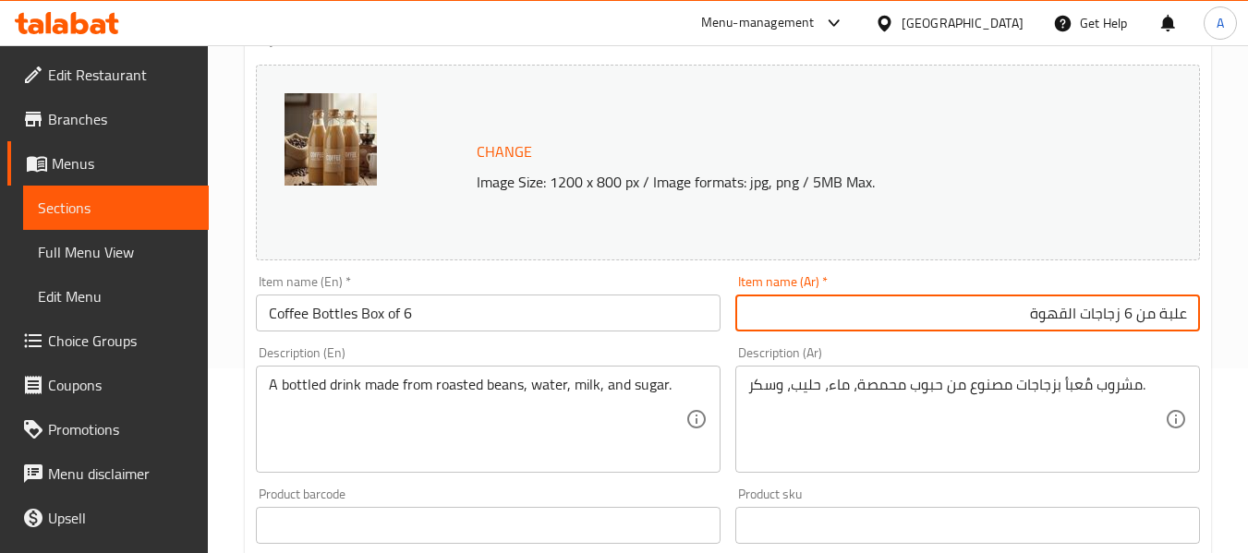
type input "علبة من 6 زجاجات القهوة"
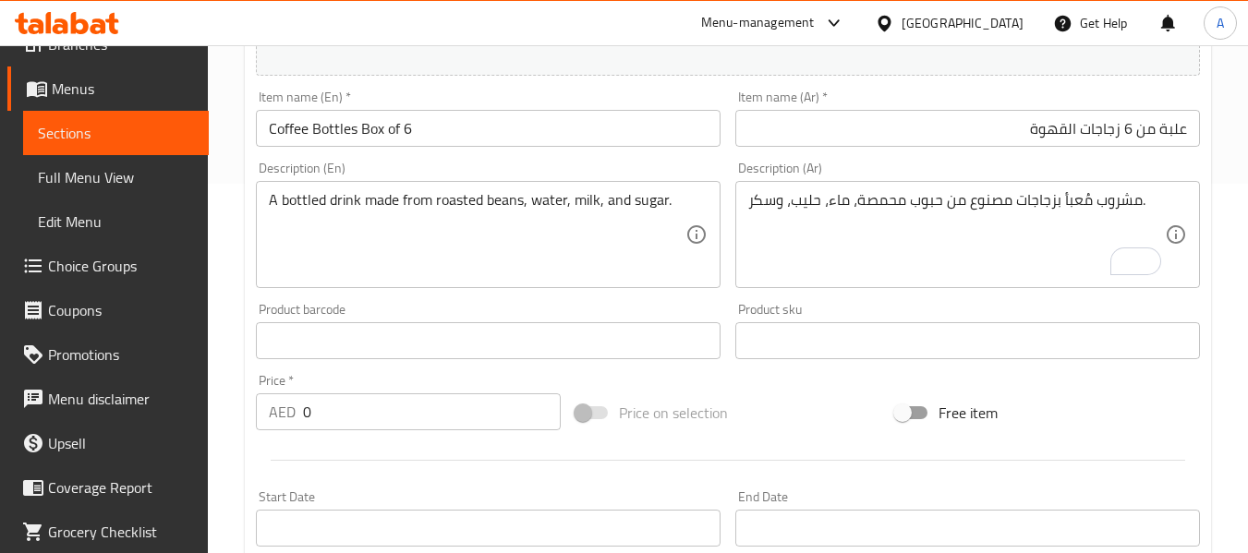
scroll to position [132, 0]
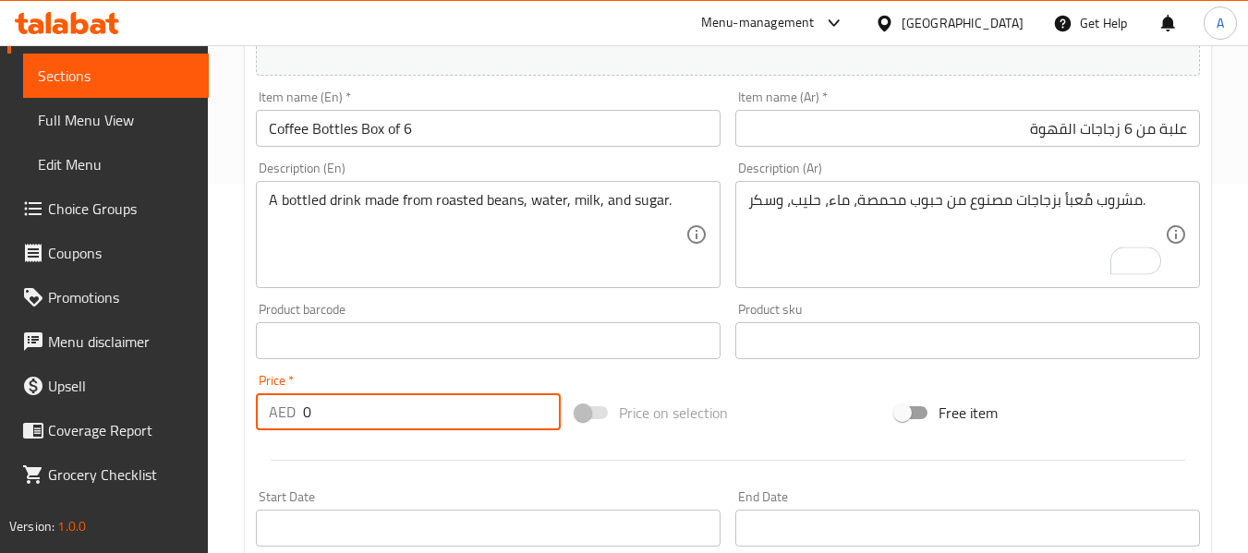
drag, startPoint x: 329, startPoint y: 403, endPoint x: 299, endPoint y: 399, distance: 29.8
click at [299, 399] on div "AED 0 Price *" at bounding box center [408, 411] width 305 height 37
paste input "137"
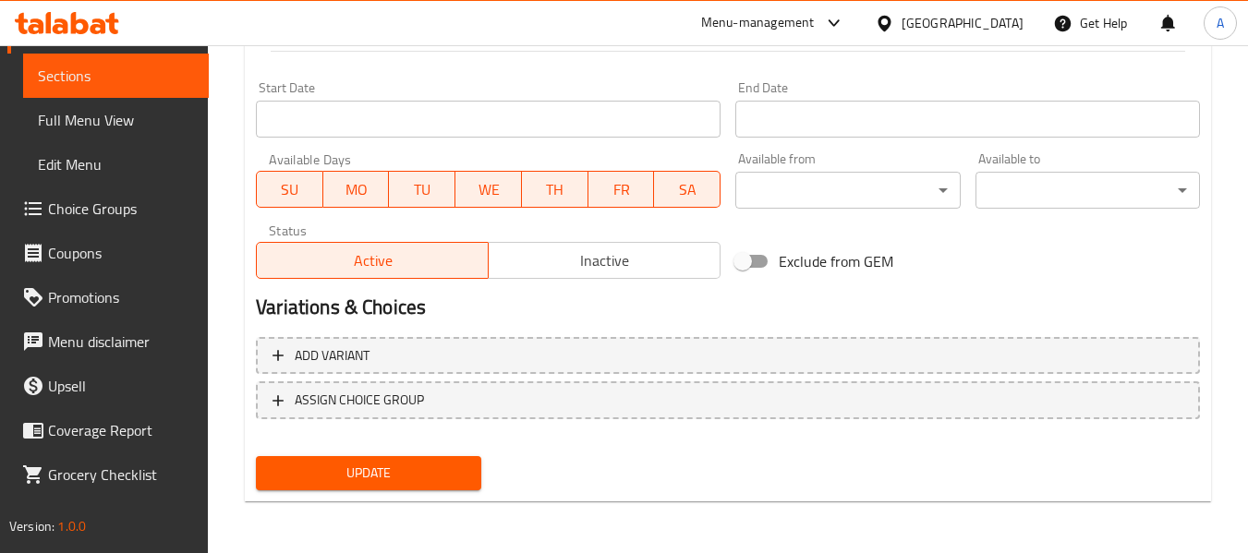
type input "137"
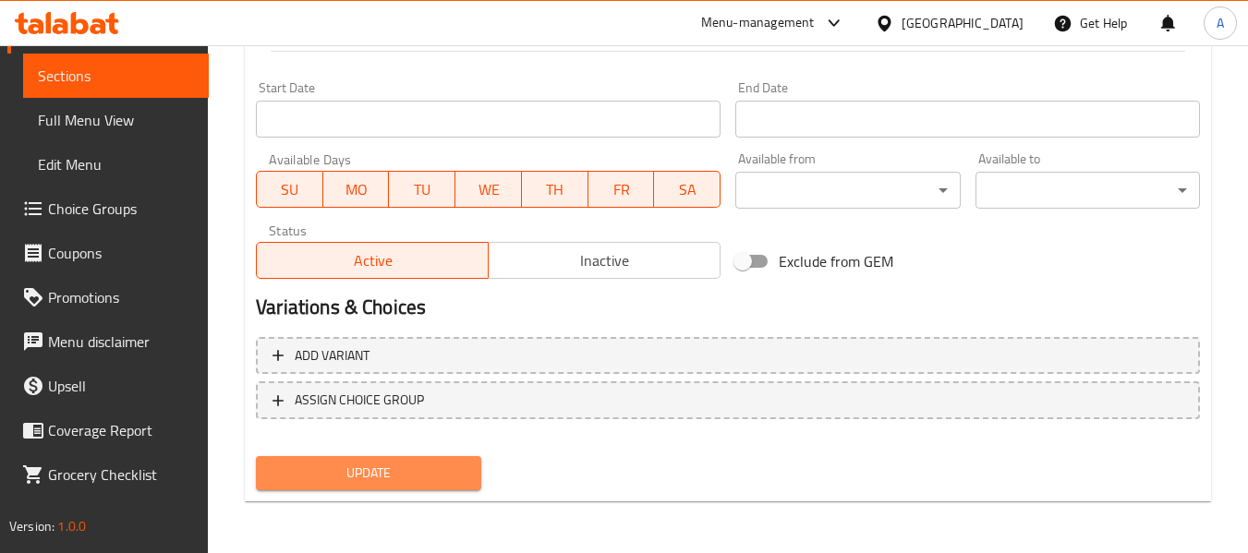
click at [428, 482] on span "Update" at bounding box center [368, 473] width 195 height 23
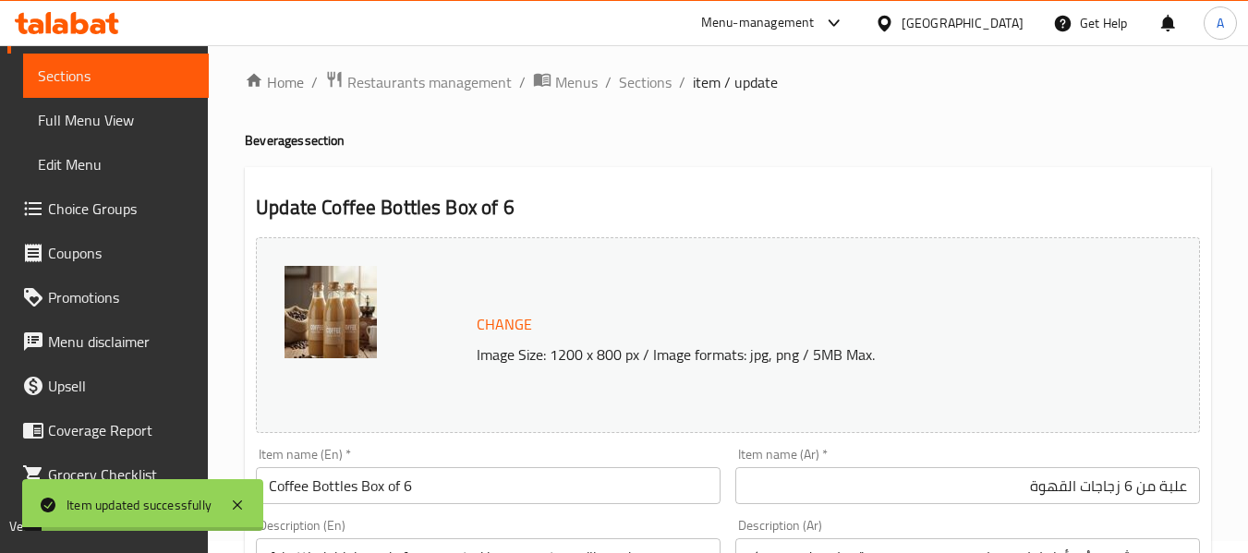
scroll to position [0, 0]
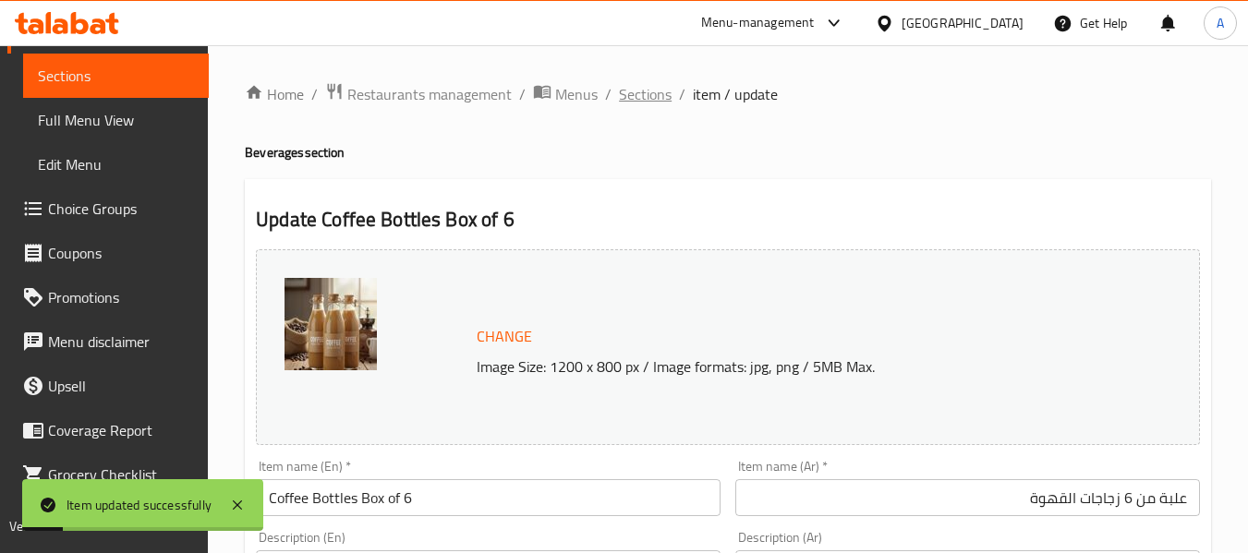
click at [623, 99] on span "Sections" at bounding box center [645, 94] width 53 height 22
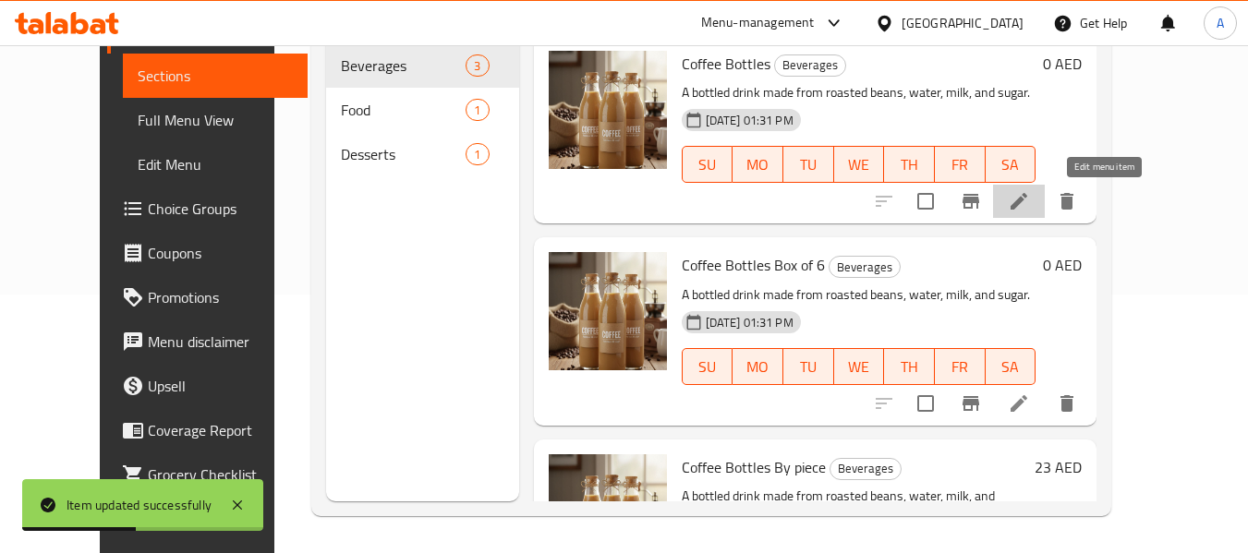
click at [1030, 211] on icon at bounding box center [1019, 201] width 22 height 22
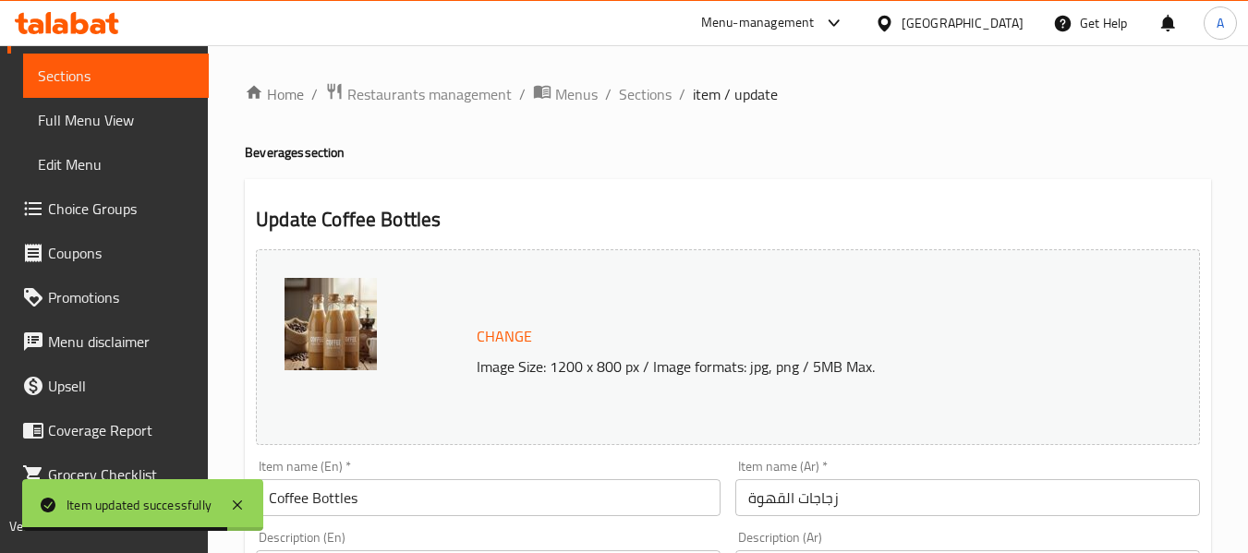
click at [377, 499] on input "Coffee Bottles" at bounding box center [488, 497] width 465 height 37
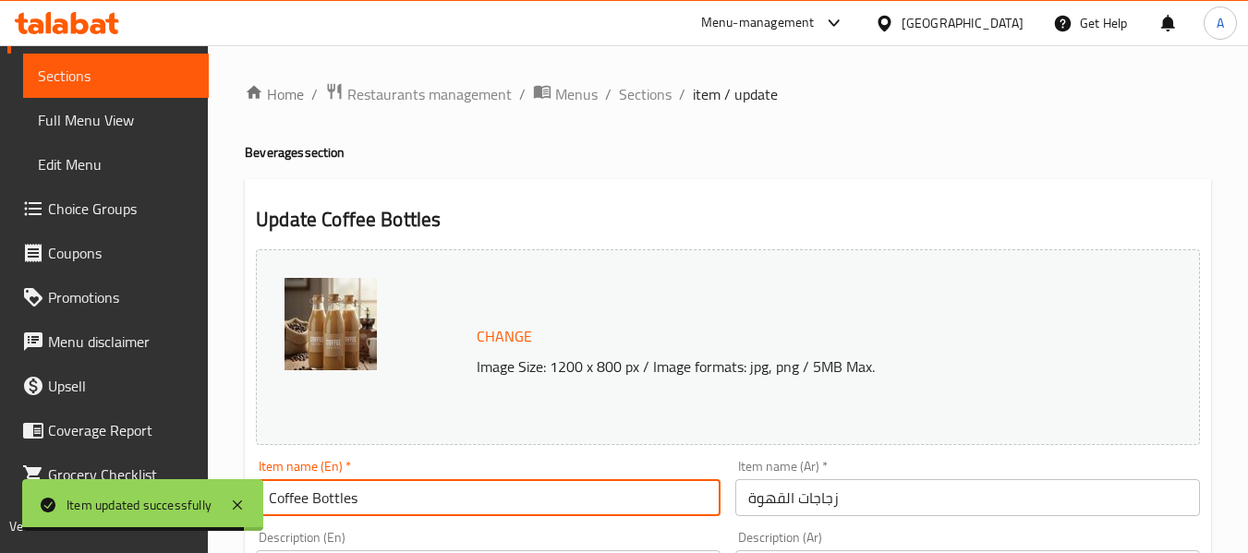
paste input "Box of 12"
type input "Coffee Bottles Box of 12"
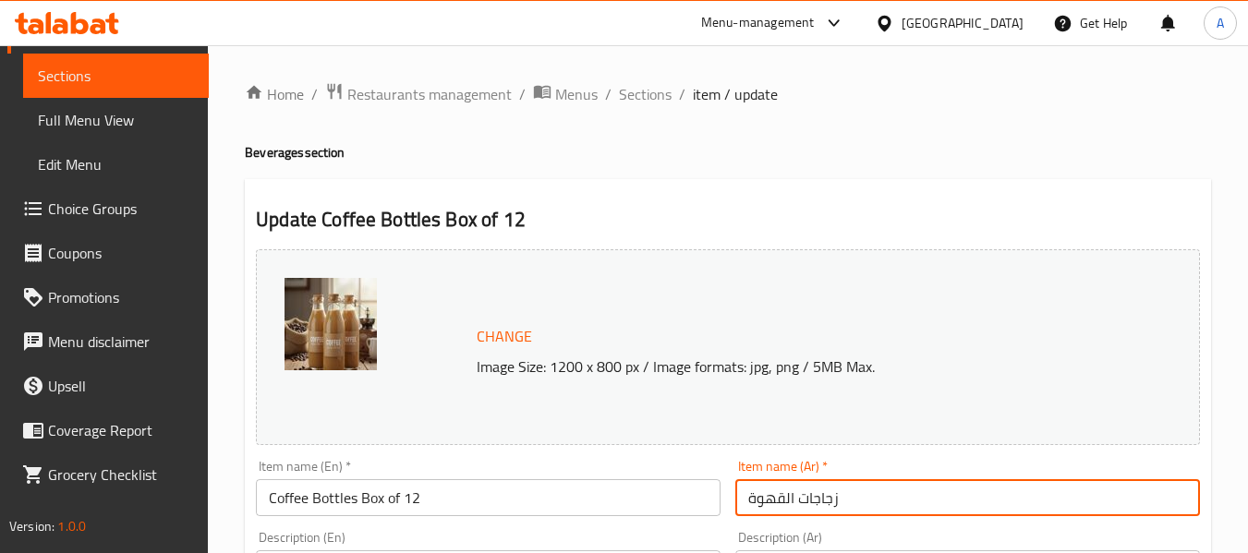
click at [899, 499] on input "زجاجات القهوة" at bounding box center [967, 497] width 465 height 37
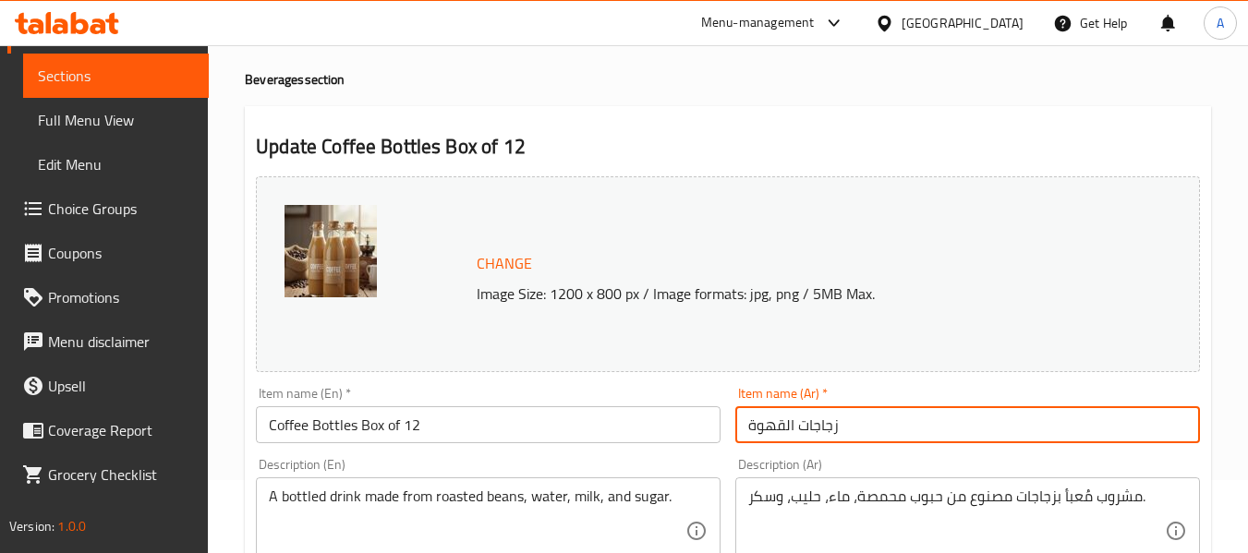
scroll to position [185, 0]
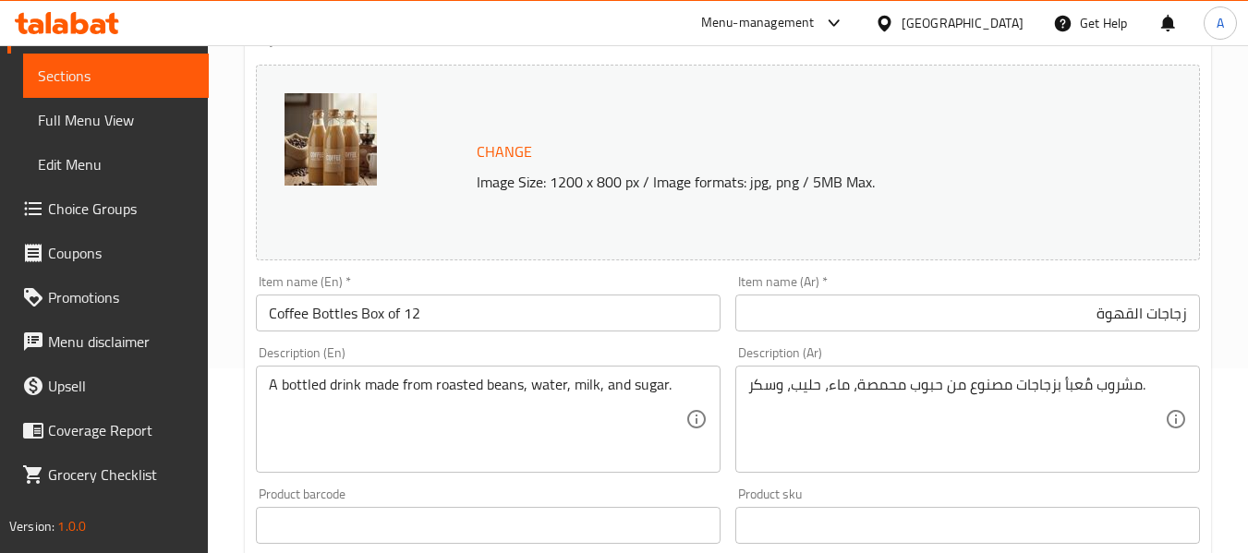
click at [1189, 315] on input "زجاجات القهوة" at bounding box center [967, 313] width 465 height 37
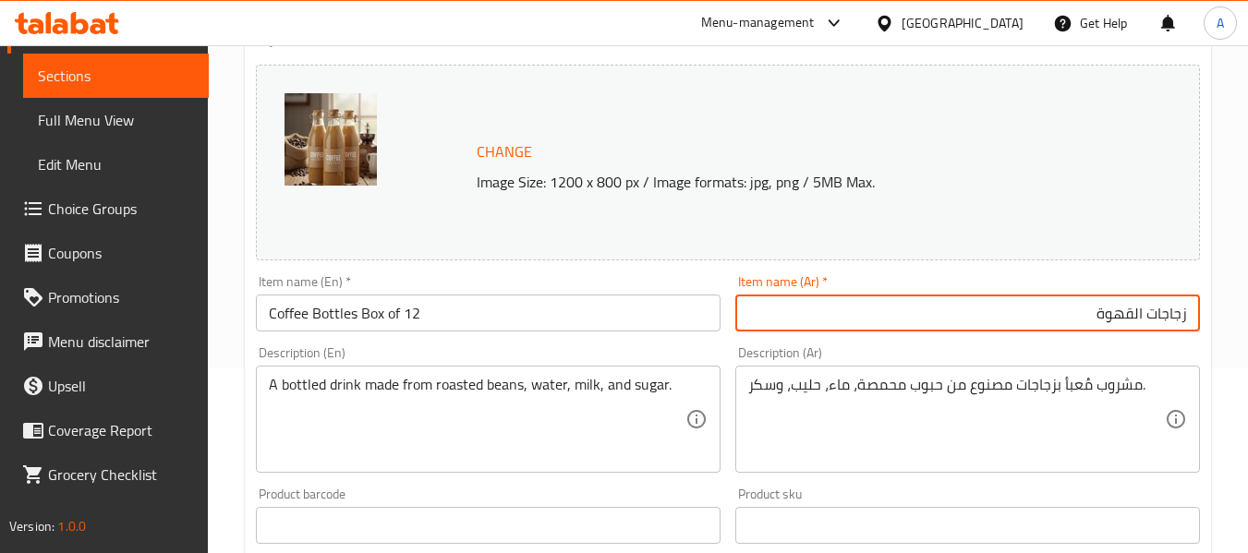
paste input "علبة من 12"
click at [991, 318] on input "علبة من 12 زجاجات القهوة" at bounding box center [967, 313] width 465 height 37
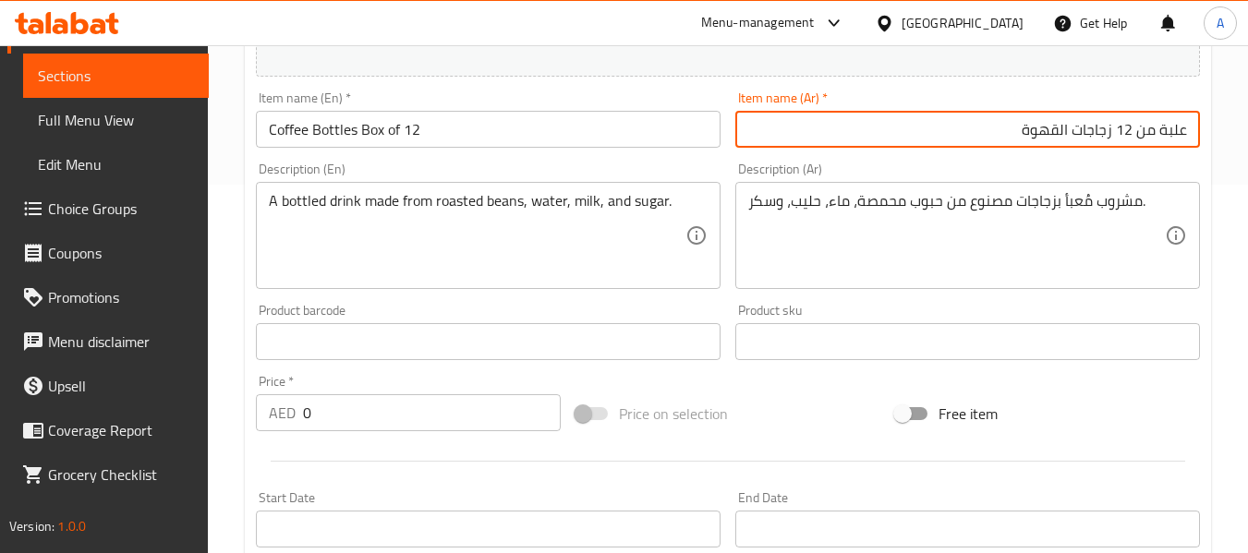
scroll to position [369, 0]
type input "علبة من 12 زجاجات القهوة"
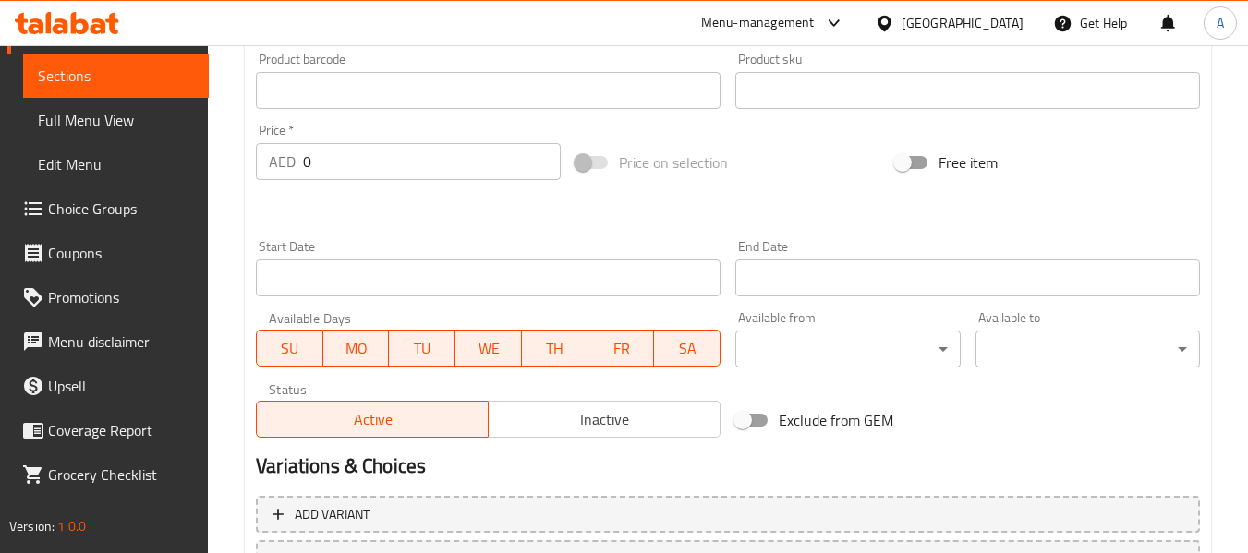
scroll to position [646, 0]
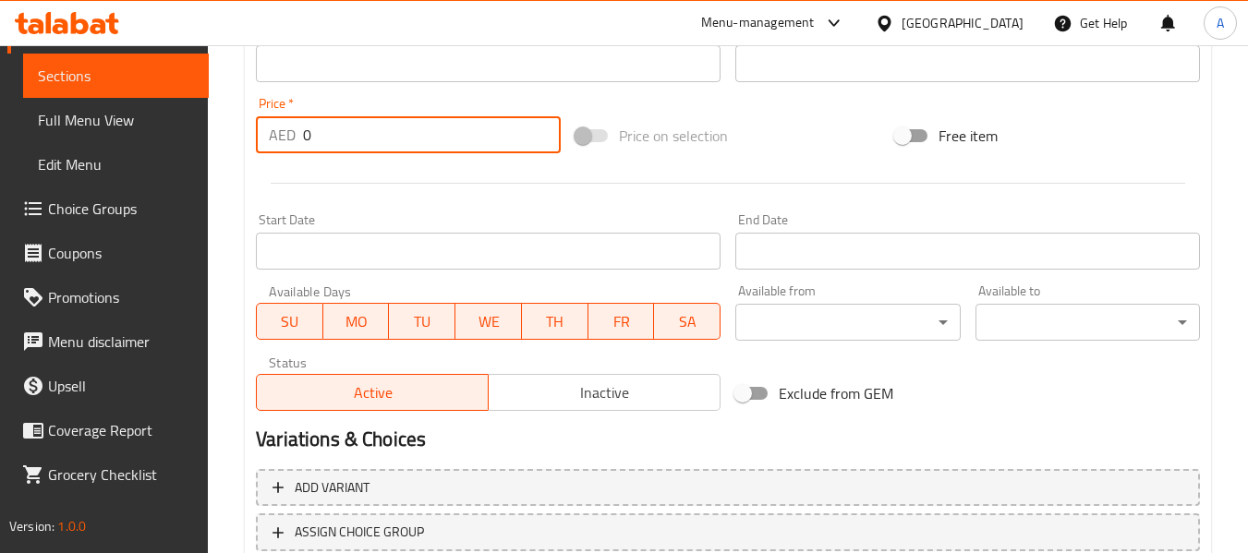
drag, startPoint x: 330, startPoint y: 139, endPoint x: 301, endPoint y: 133, distance: 29.2
click at [301, 133] on div "AED 0 Price *" at bounding box center [408, 134] width 305 height 37
paste input "258"
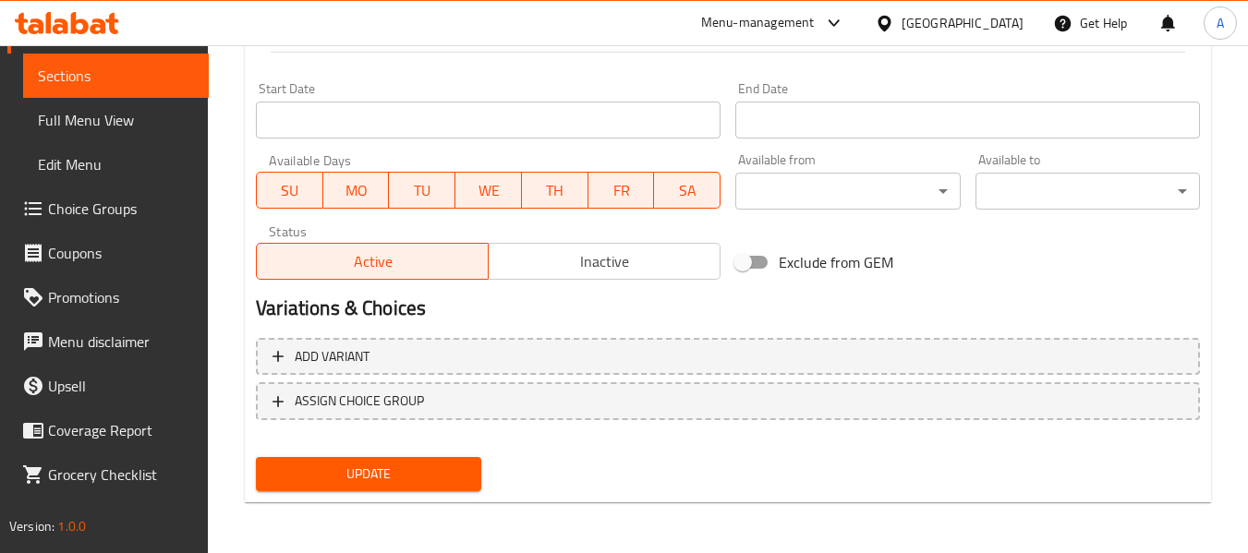
scroll to position [778, 0]
type input "258"
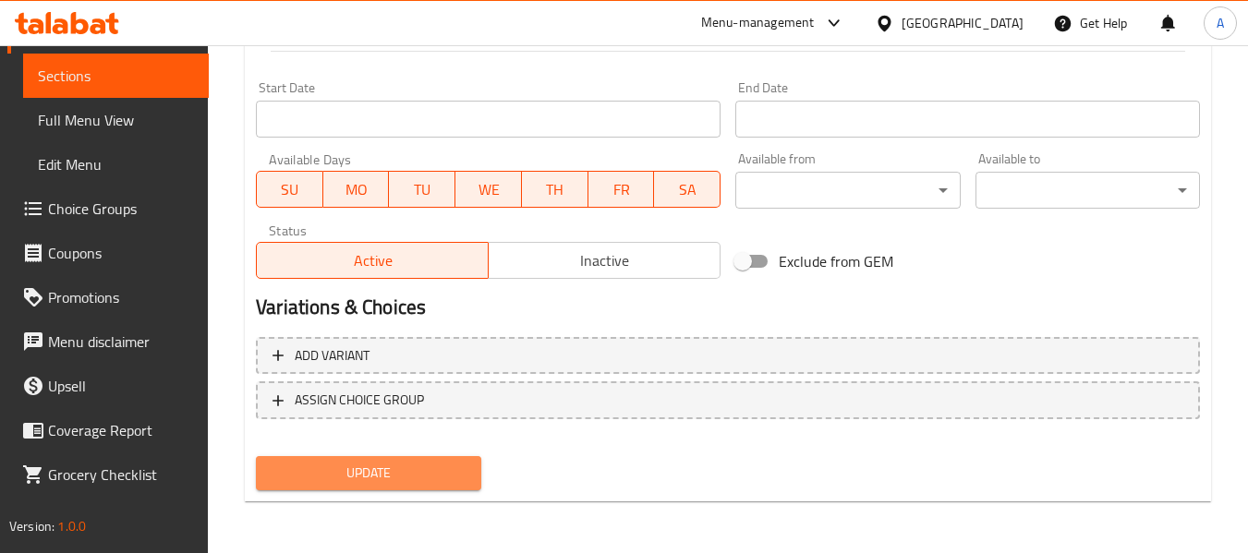
click at [416, 470] on span "Update" at bounding box center [368, 473] width 195 height 23
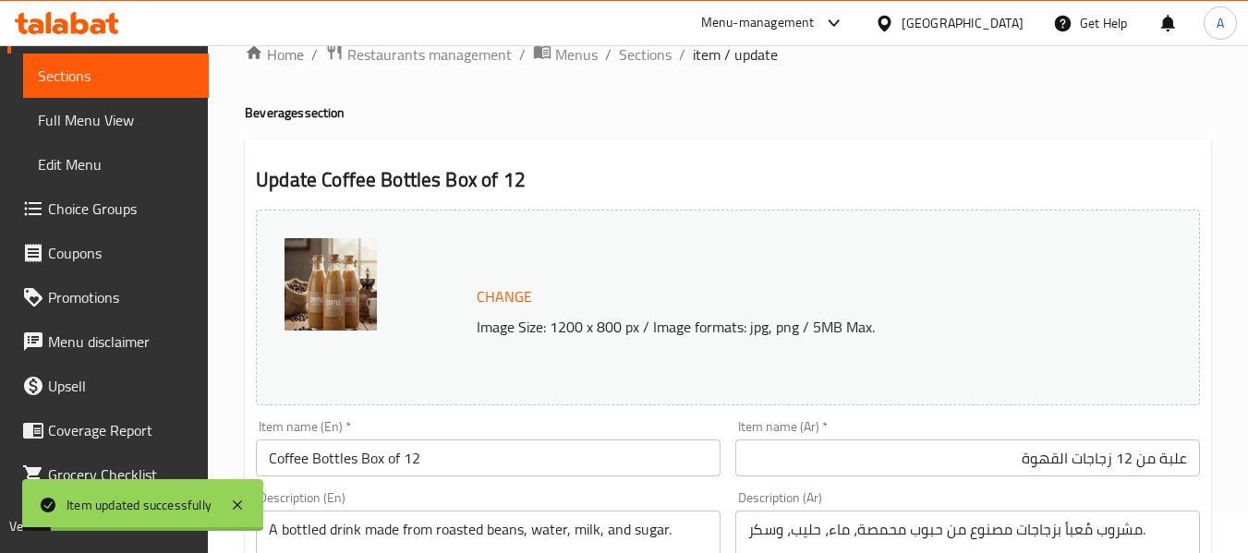
scroll to position [0, 0]
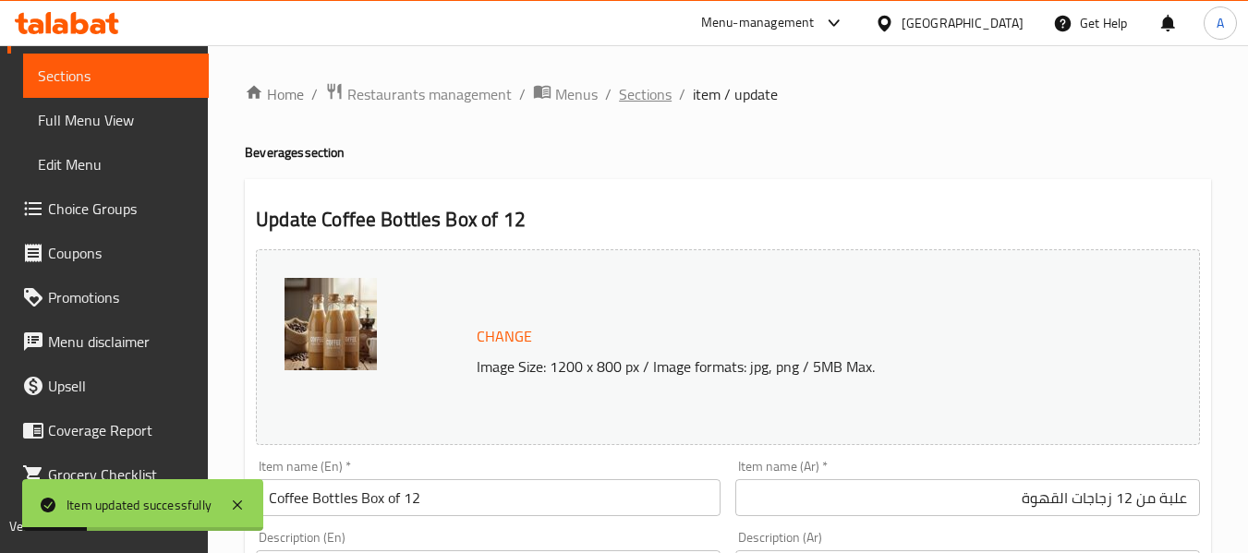
click at [652, 91] on span "Sections" at bounding box center [645, 94] width 53 height 22
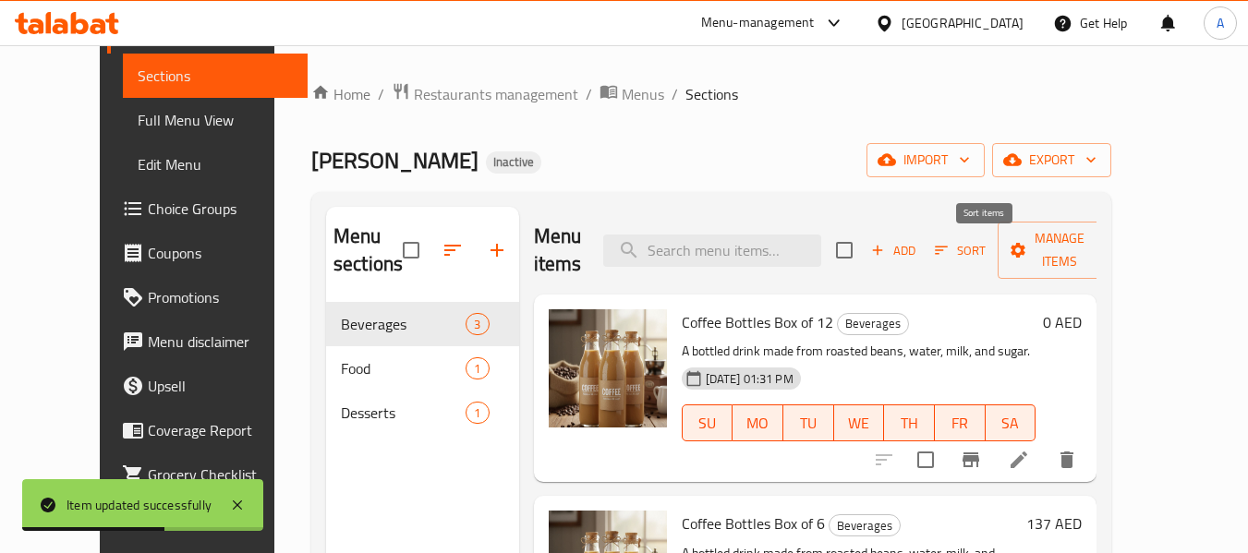
click at [949, 250] on icon "button" at bounding box center [941, 250] width 17 height 17
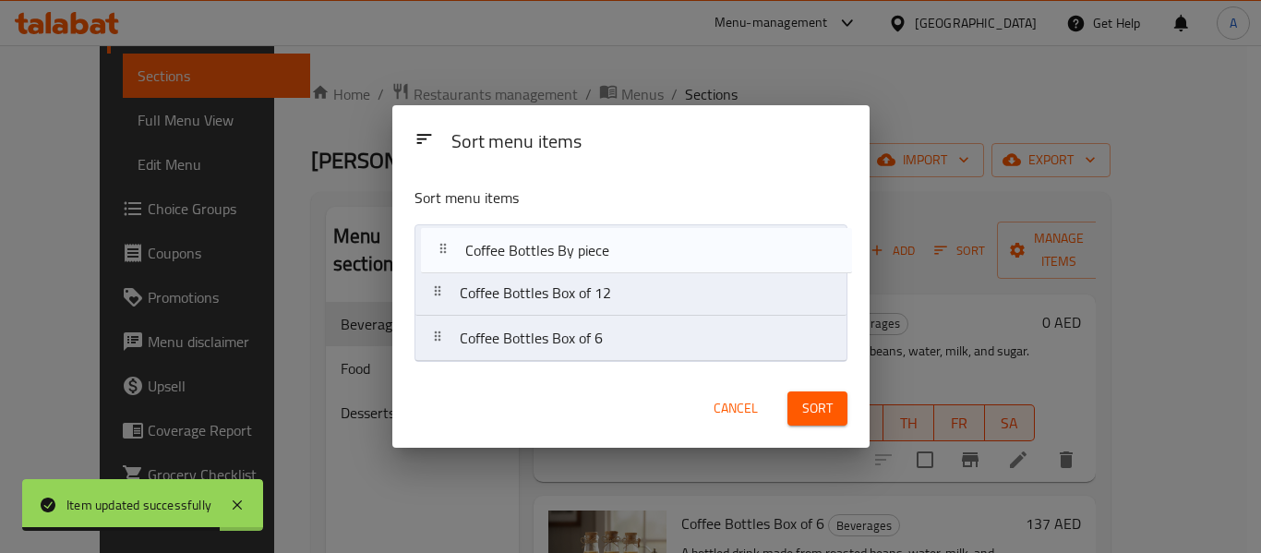
drag, startPoint x: 434, startPoint y: 346, endPoint x: 439, endPoint y: 247, distance: 98.9
click at [439, 247] on nav "Coffee Bottles Box of 12 Coffee Bottles Box of 6 Coffee Bottles By piece" at bounding box center [631, 293] width 433 height 138
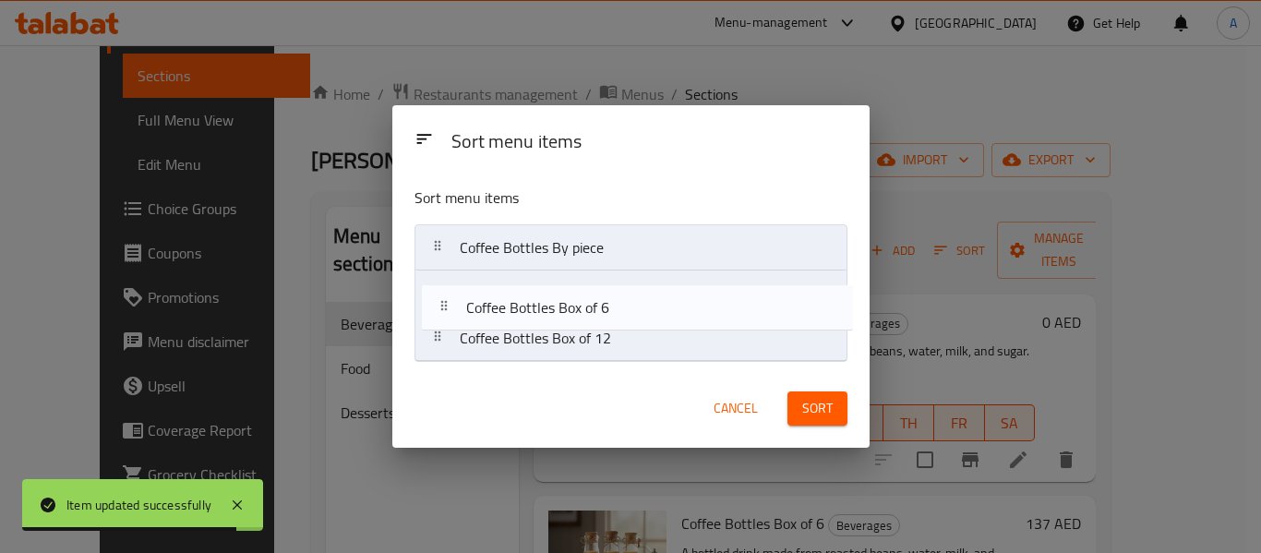
drag, startPoint x: 440, startPoint y: 332, endPoint x: 446, endPoint y: 279, distance: 53.0
click at [446, 279] on nav "Coffee Bottles By piece Coffee Bottles Box of 12 Coffee Bottles Box of 6" at bounding box center [631, 293] width 433 height 138
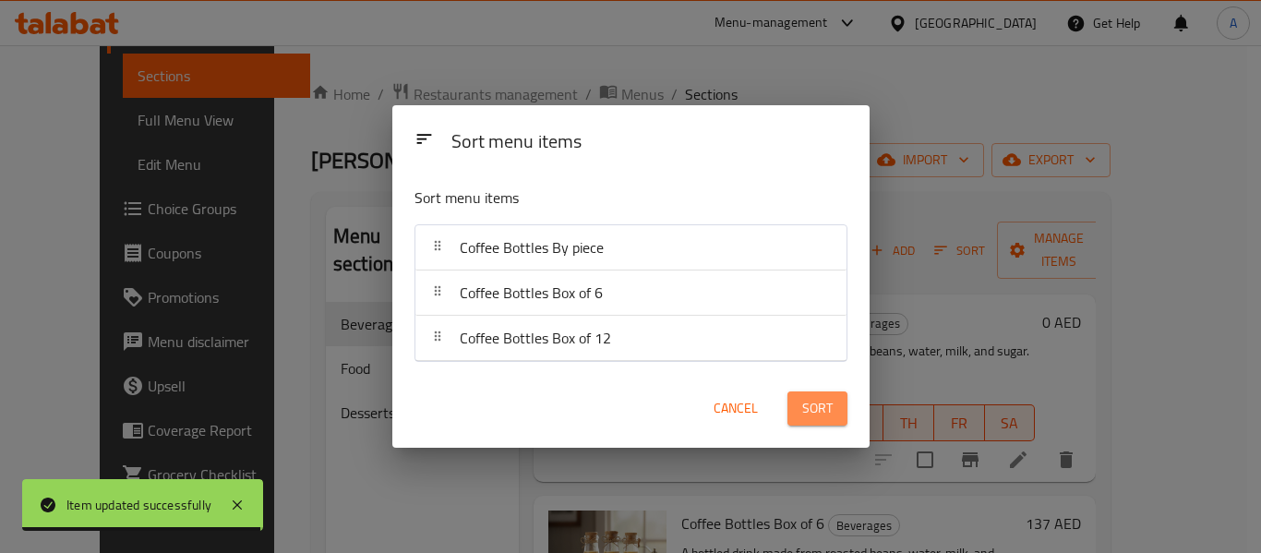
click at [830, 401] on span "Sort" at bounding box center [818, 408] width 30 height 23
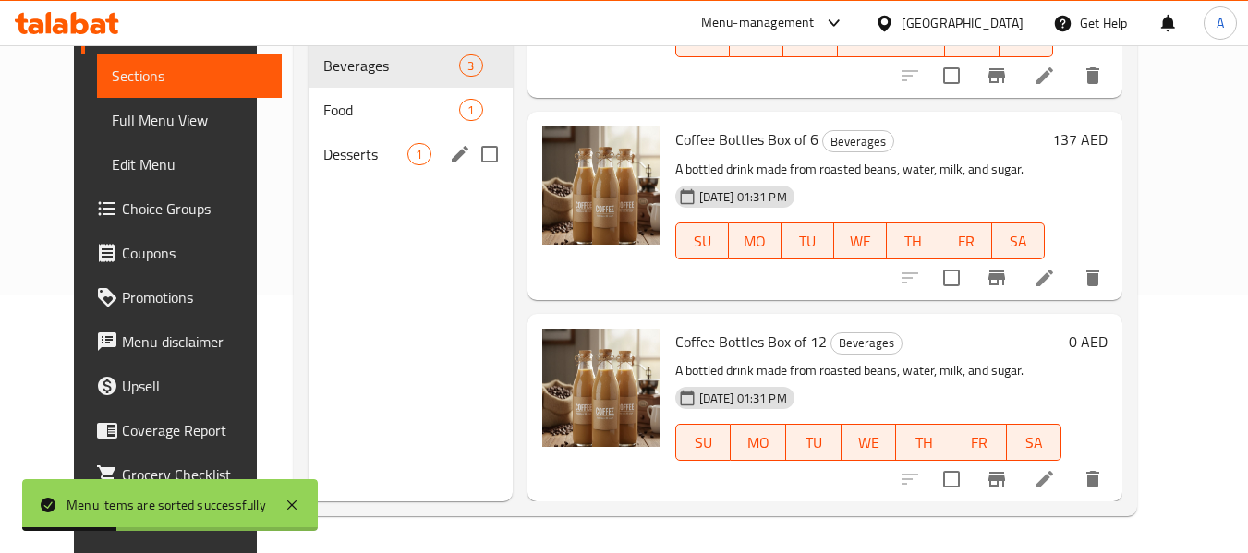
scroll to position [166, 0]
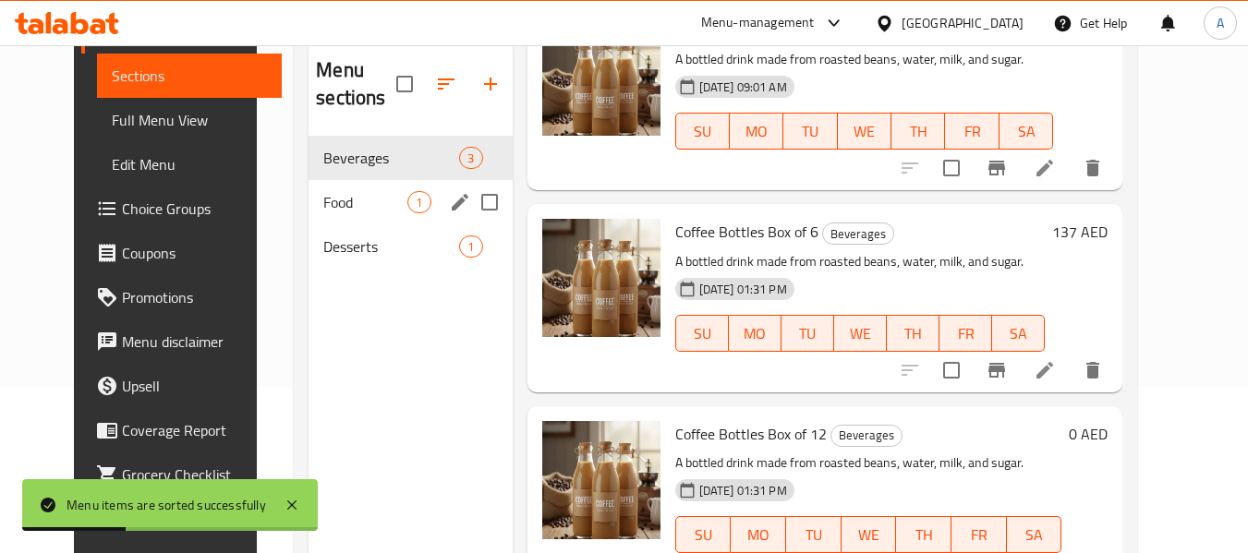
click at [345, 200] on span "Food" at bounding box center [365, 202] width 84 height 22
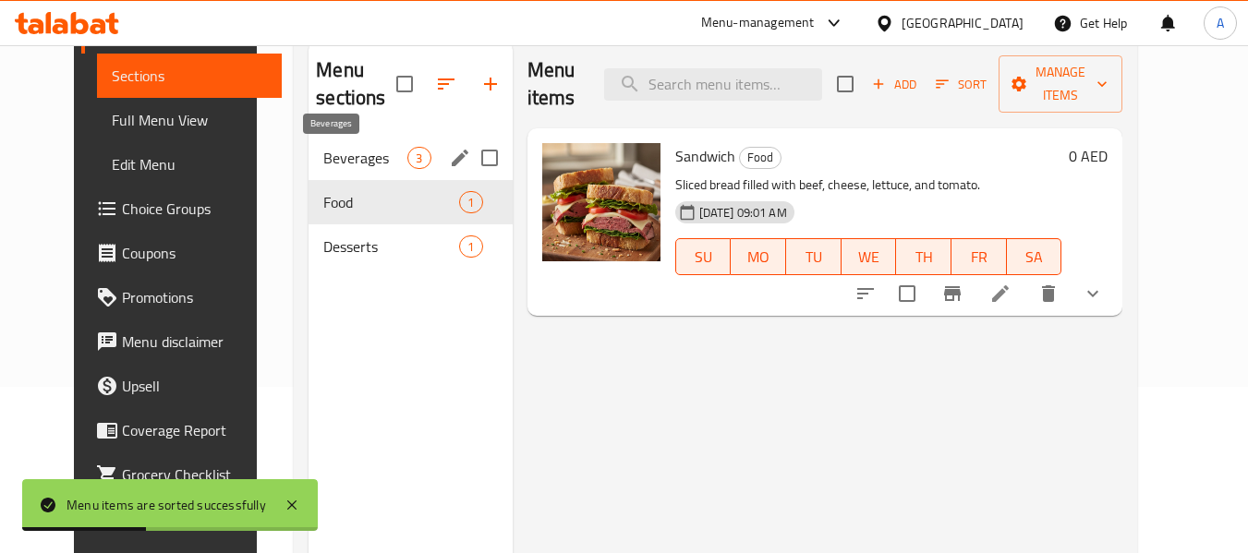
click at [380, 154] on span "Beverages" at bounding box center [365, 158] width 84 height 22
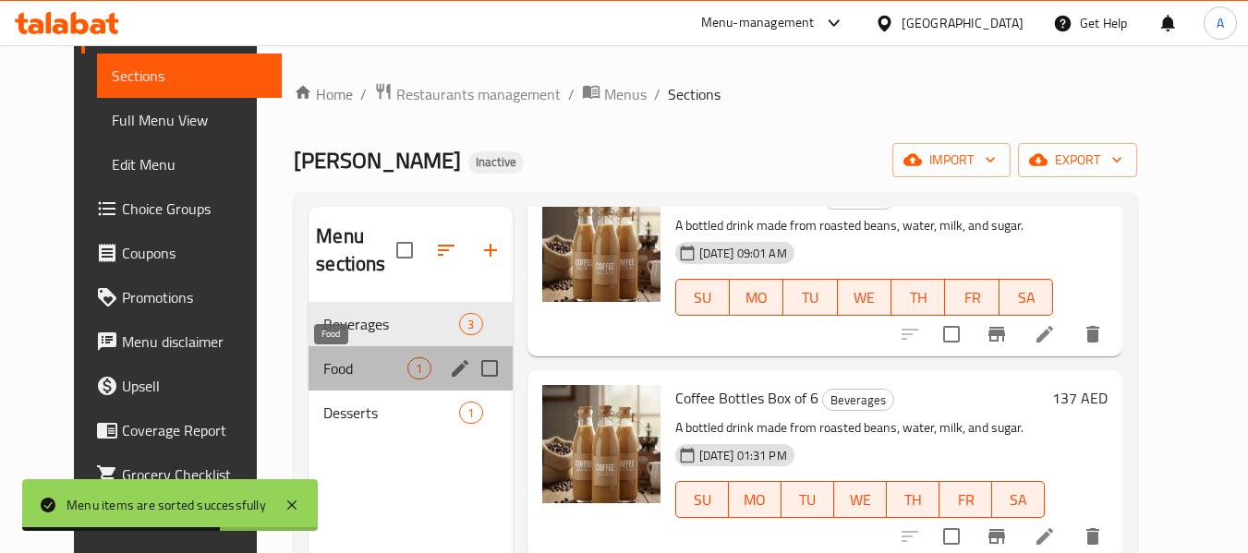
click at [356, 359] on span "Food" at bounding box center [365, 368] width 84 height 22
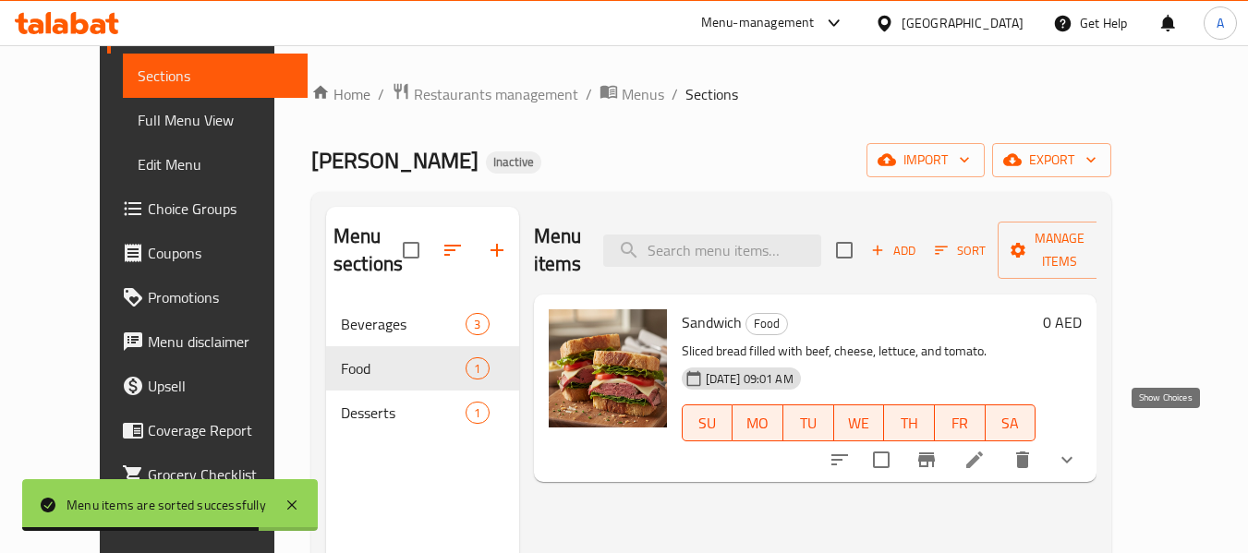
click at [1078, 449] on icon "show more" at bounding box center [1067, 460] width 22 height 22
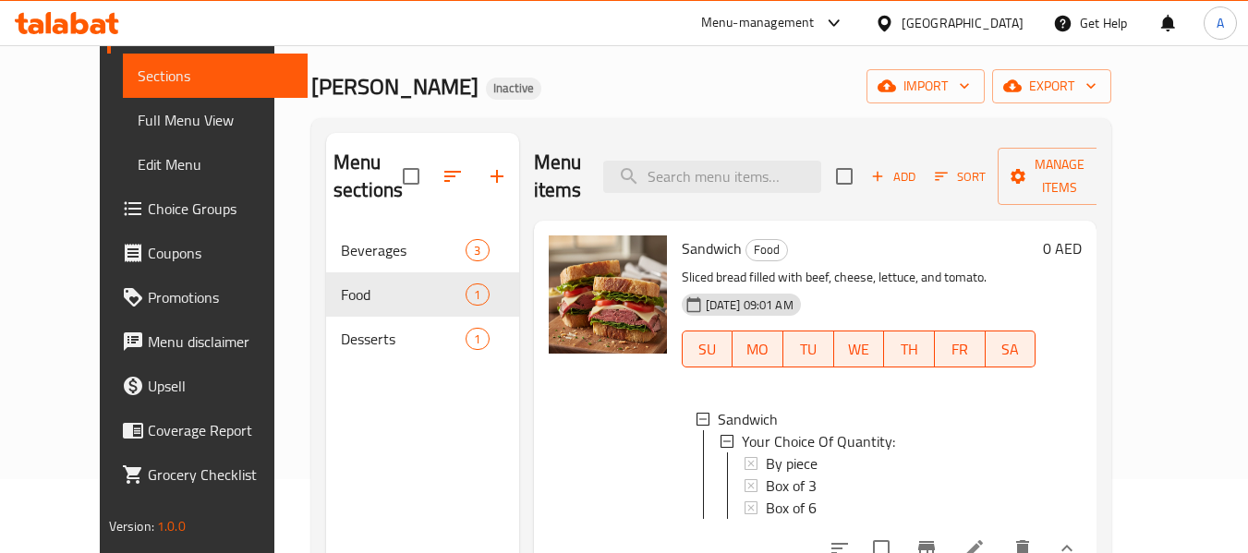
scroll to position [259, 0]
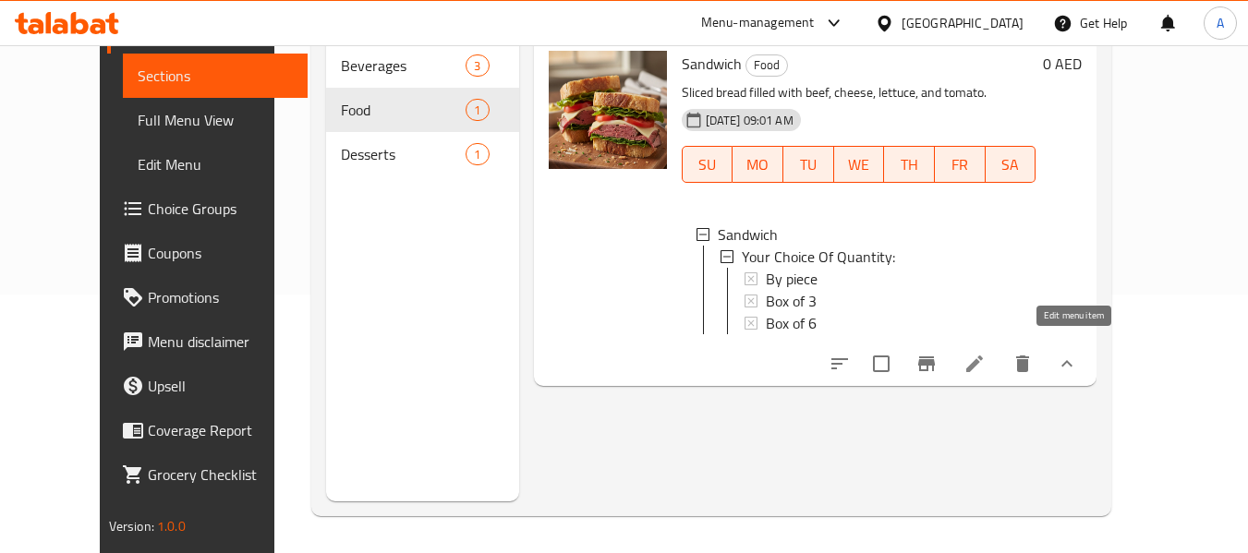
click at [985, 353] on icon at bounding box center [974, 364] width 22 height 22
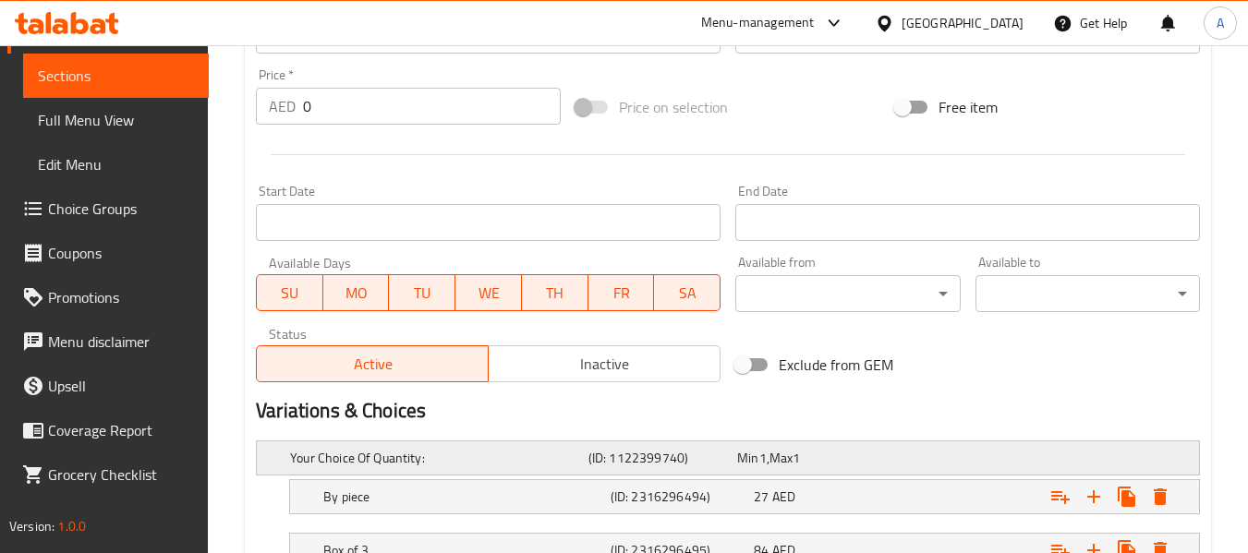
scroll to position [874, 0]
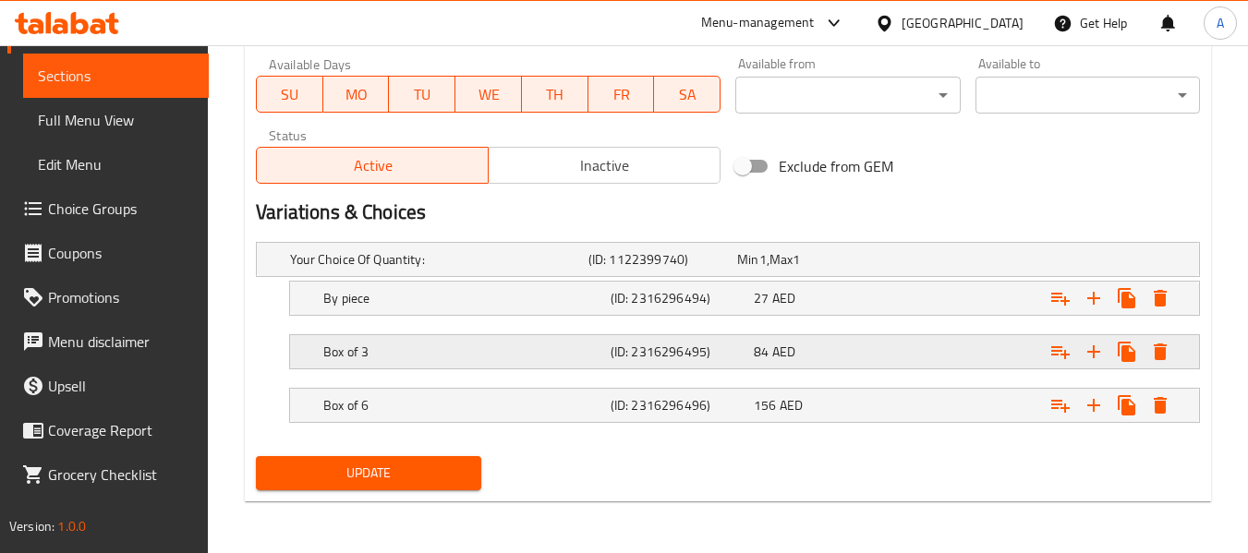
click at [396, 349] on h5 "Box of 3" at bounding box center [463, 352] width 280 height 18
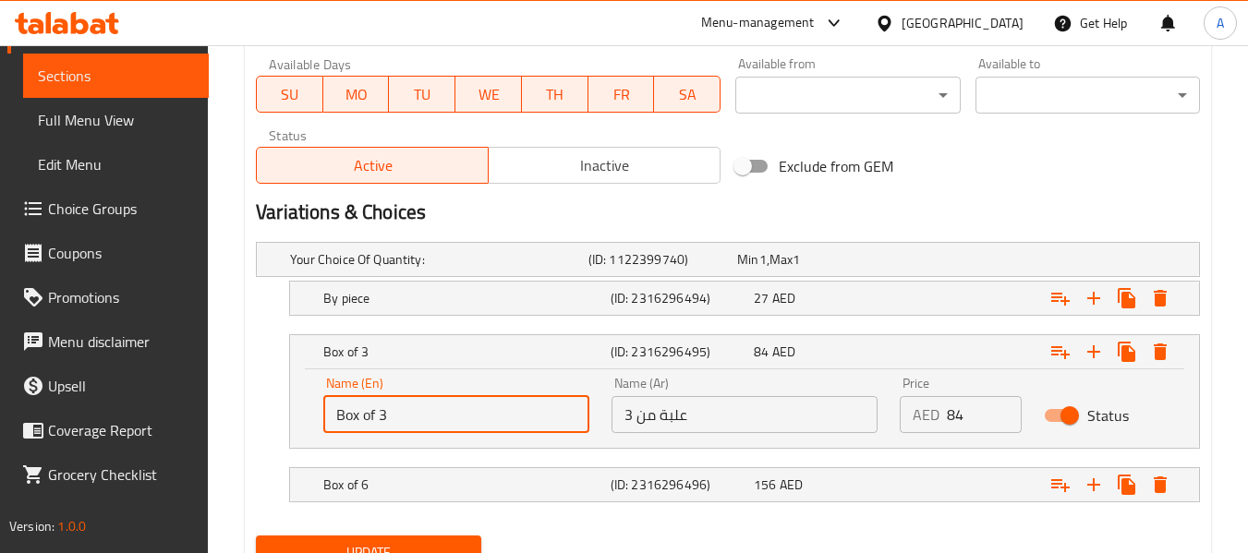
drag, startPoint x: 366, startPoint y: 403, endPoint x: 332, endPoint y: 399, distance: 34.4
click at [332, 399] on input "Box of 3" at bounding box center [456, 414] width 266 height 37
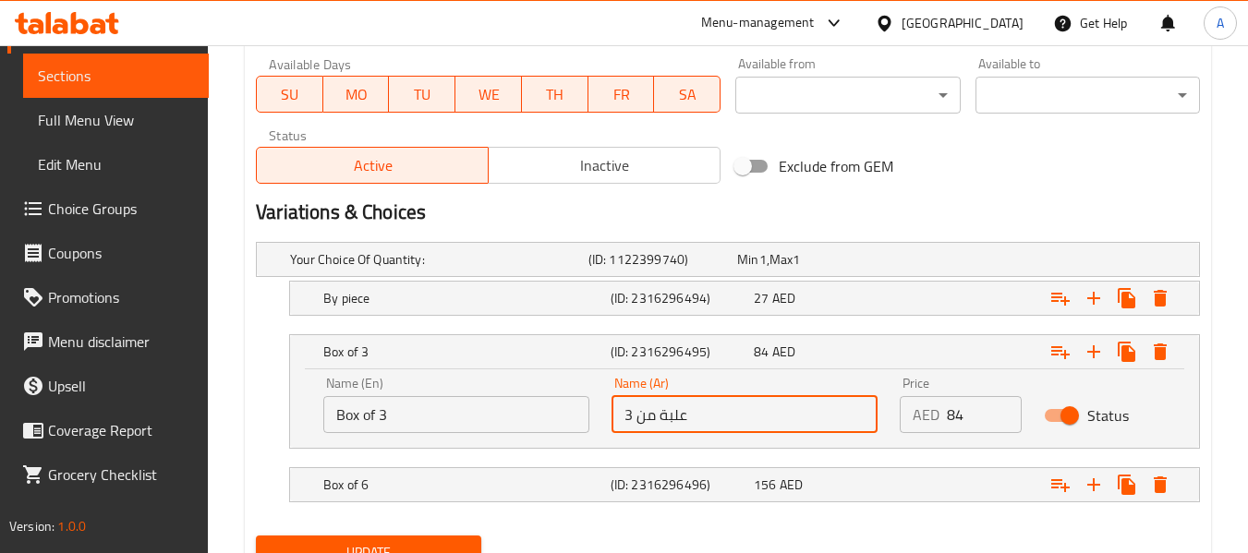
drag, startPoint x: 702, startPoint y: 405, endPoint x: 636, endPoint y: 408, distance: 65.6
click at [605, 423] on div "Name (Ar) علبة من 3 Name (Ar)" at bounding box center [744, 405] width 288 height 78
click at [648, 403] on input "علبة من 3" at bounding box center [744, 414] width 266 height 37
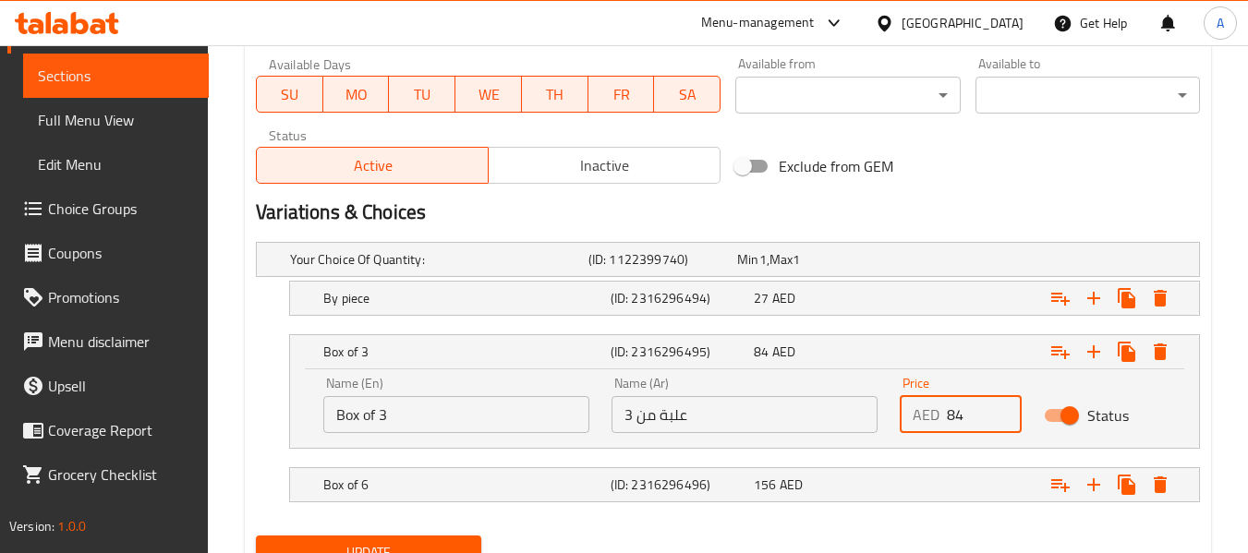
click at [955, 412] on input "84" at bounding box center [984, 414] width 75 height 37
click at [410, 479] on h5 "Box of 6" at bounding box center [463, 485] width 280 height 18
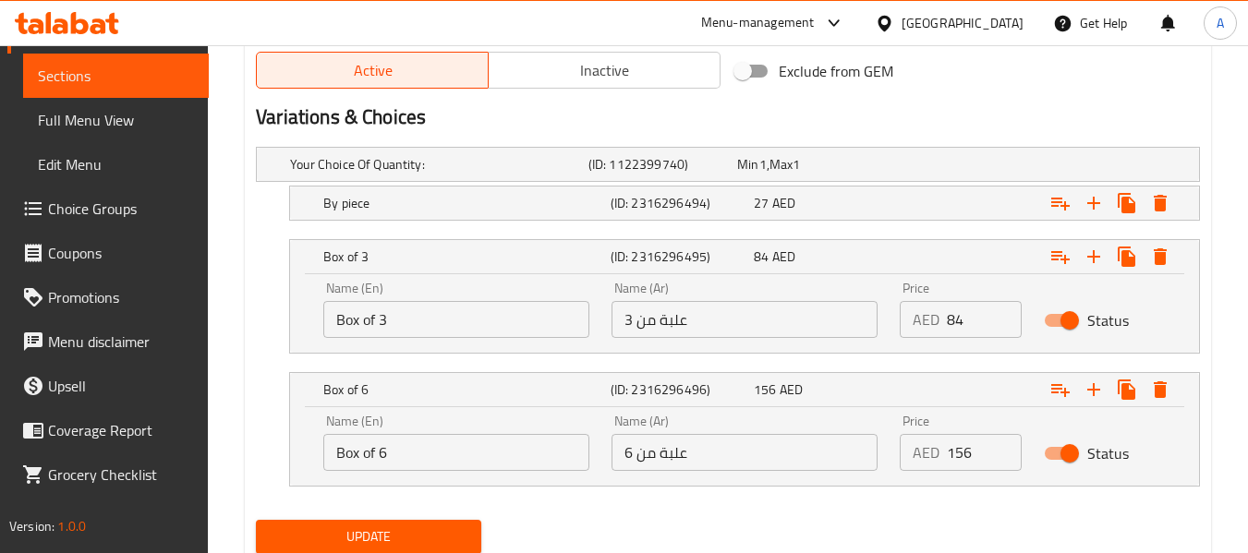
scroll to position [1032, 0]
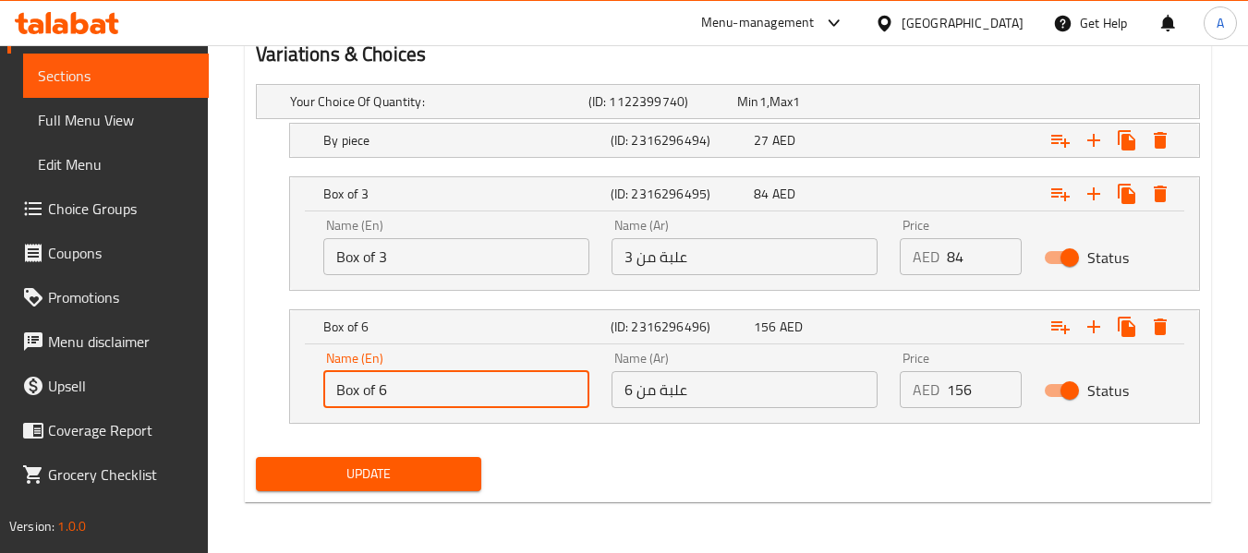
drag, startPoint x: 416, startPoint y: 404, endPoint x: 318, endPoint y: 398, distance: 98.1
click at [318, 398] on div "Name (En) Box of 6 Name (En)" at bounding box center [456, 380] width 288 height 78
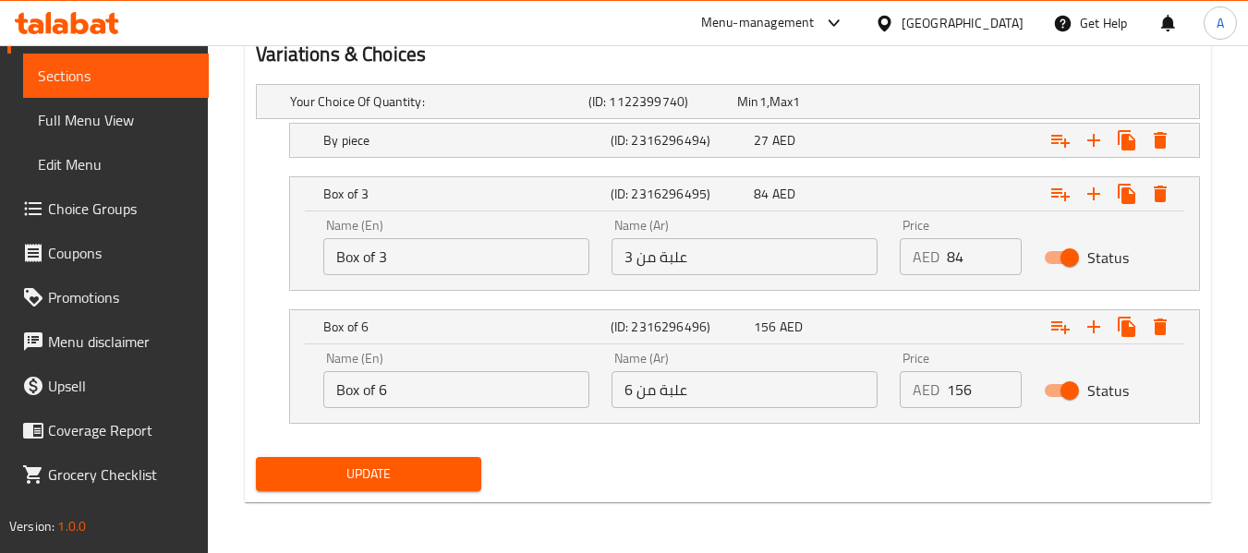
click at [658, 399] on input "علبة من 6" at bounding box center [744, 389] width 266 height 37
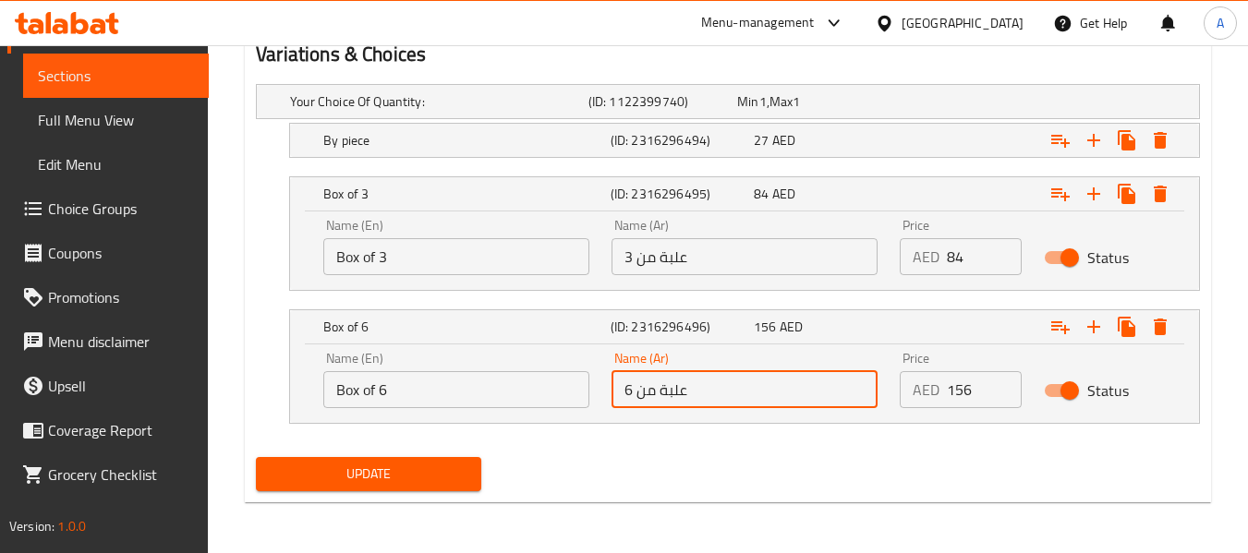
click at [658, 399] on input "علبة من 6" at bounding box center [744, 389] width 266 height 37
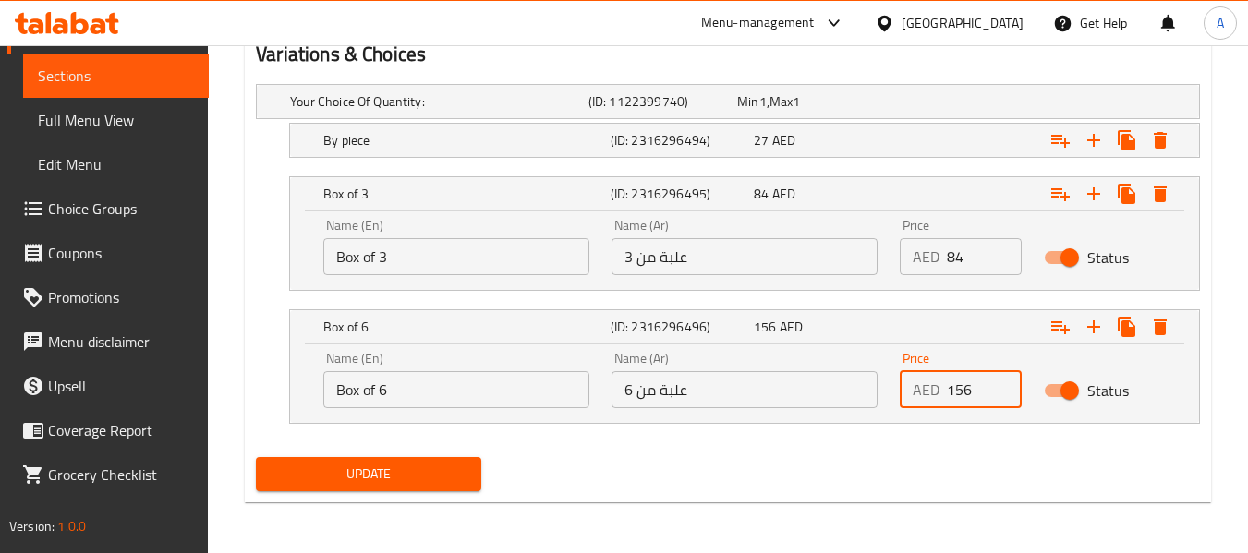
click at [957, 389] on input "156" at bounding box center [984, 389] width 75 height 37
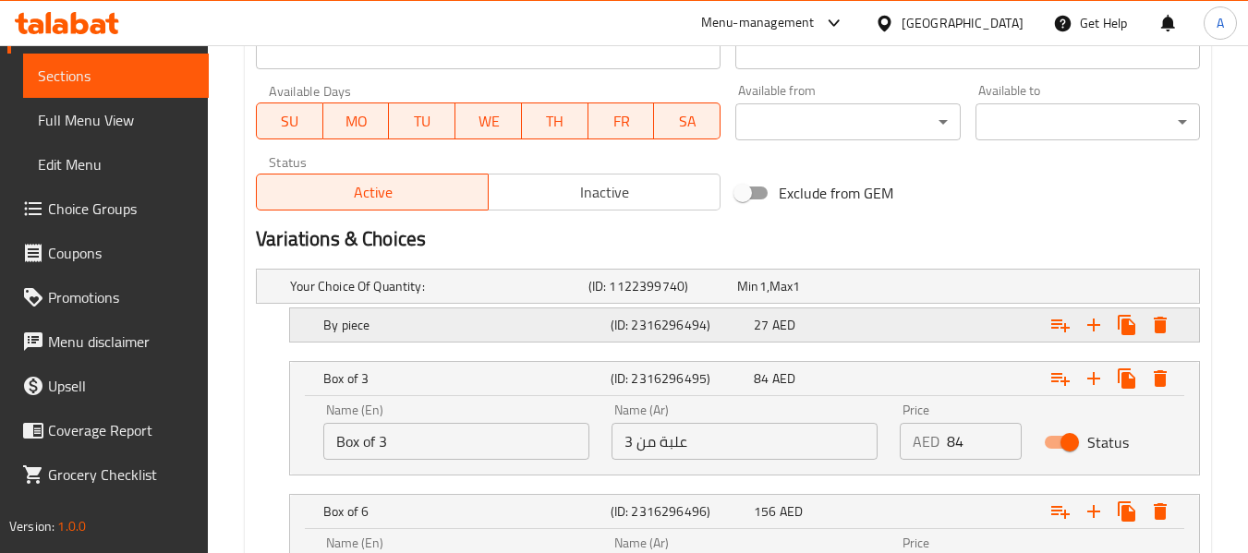
click at [499, 320] on h5 "By piece" at bounding box center [463, 325] width 280 height 18
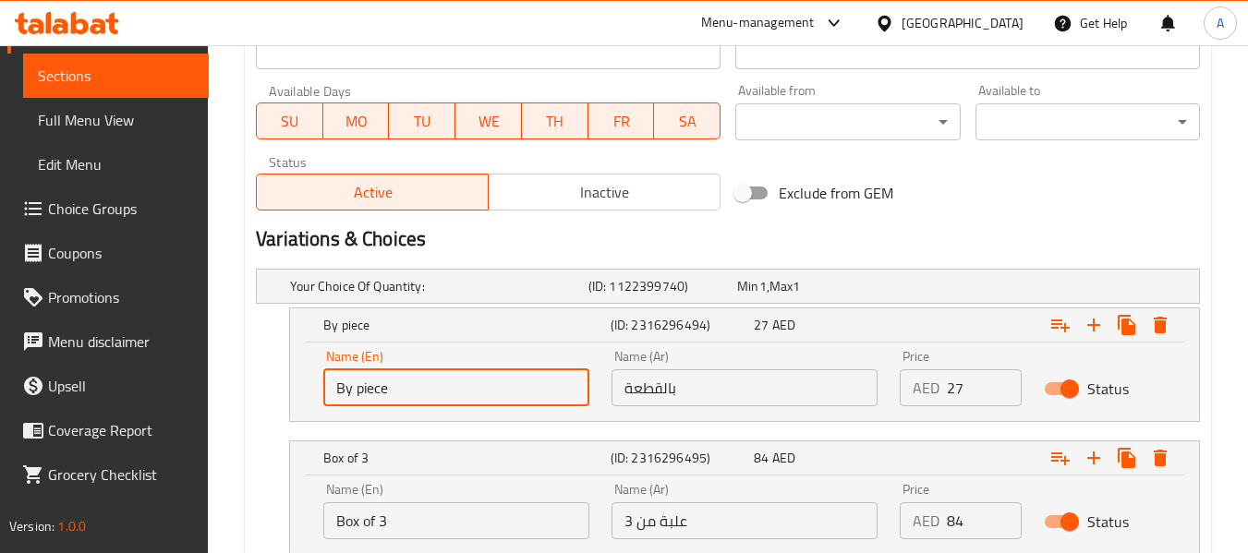
drag, startPoint x: 387, startPoint y: 388, endPoint x: 332, endPoint y: 372, distance: 56.7
click at [332, 372] on input "By piece" at bounding box center [456, 387] width 266 height 37
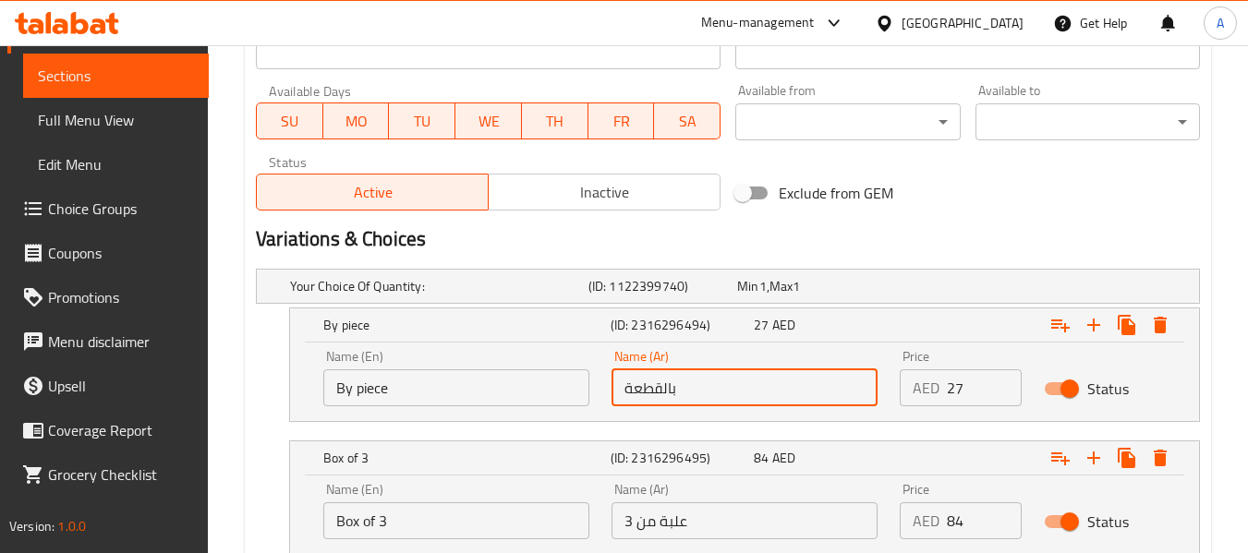
drag, startPoint x: 659, startPoint y: 390, endPoint x: 562, endPoint y: 382, distance: 97.2
click at [562, 382] on div "Name (En) By piece Name (En) Name (Ar) بالقطعة Name (Ar) Price AED 27 Price Sta…" at bounding box center [744, 378] width 864 height 78
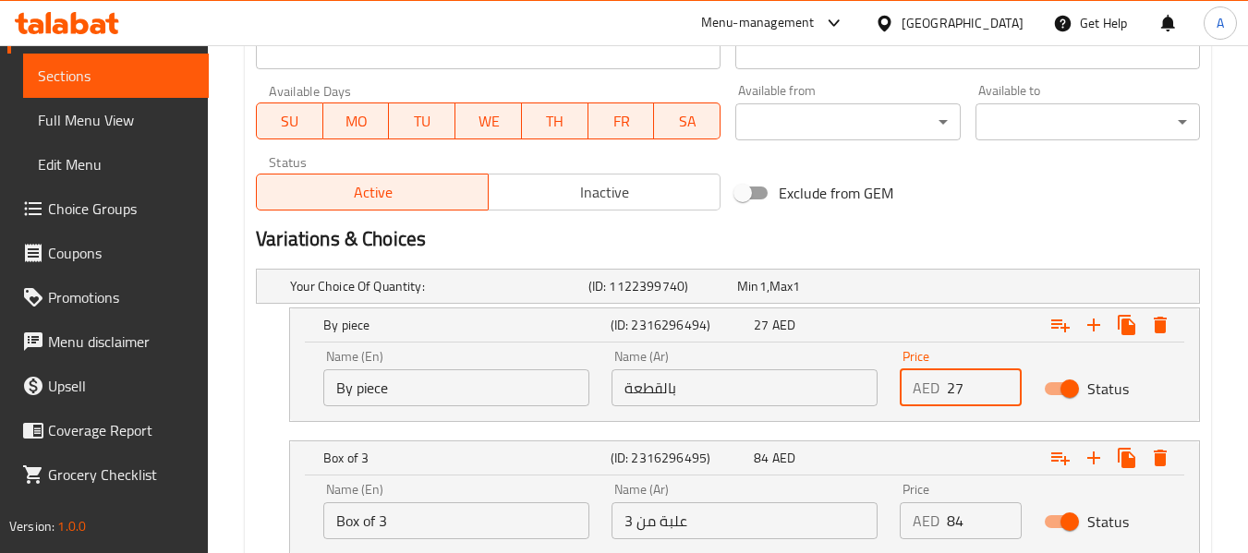
drag, startPoint x: 982, startPoint y: 379, endPoint x: 908, endPoint y: 381, distance: 73.9
click at [908, 381] on div "AED 27 Price" at bounding box center [960, 387] width 122 height 37
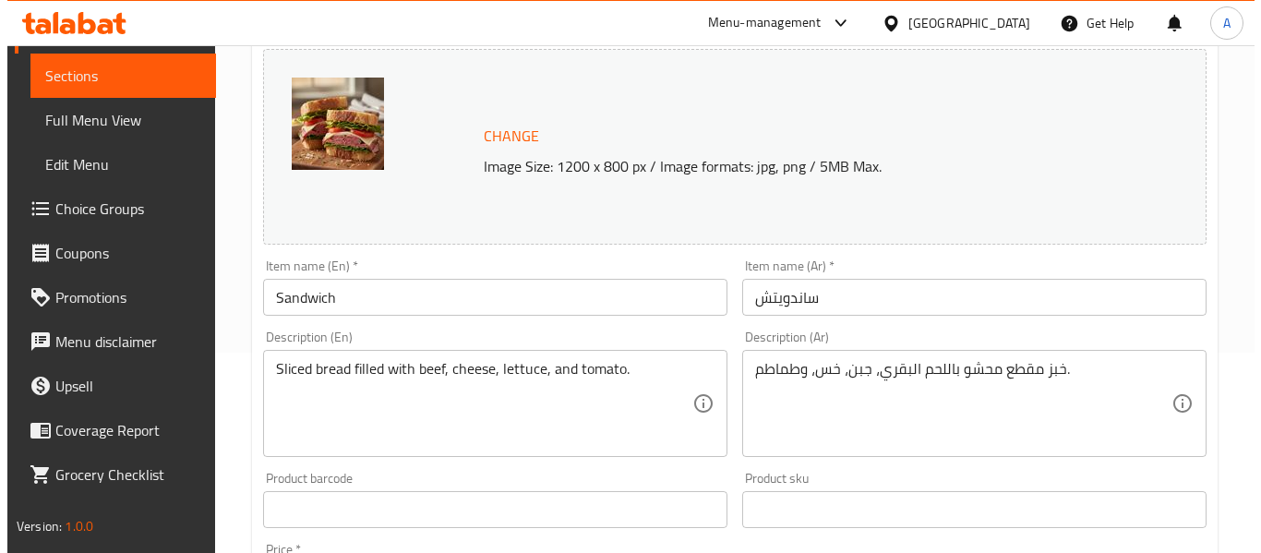
scroll to position [0, 0]
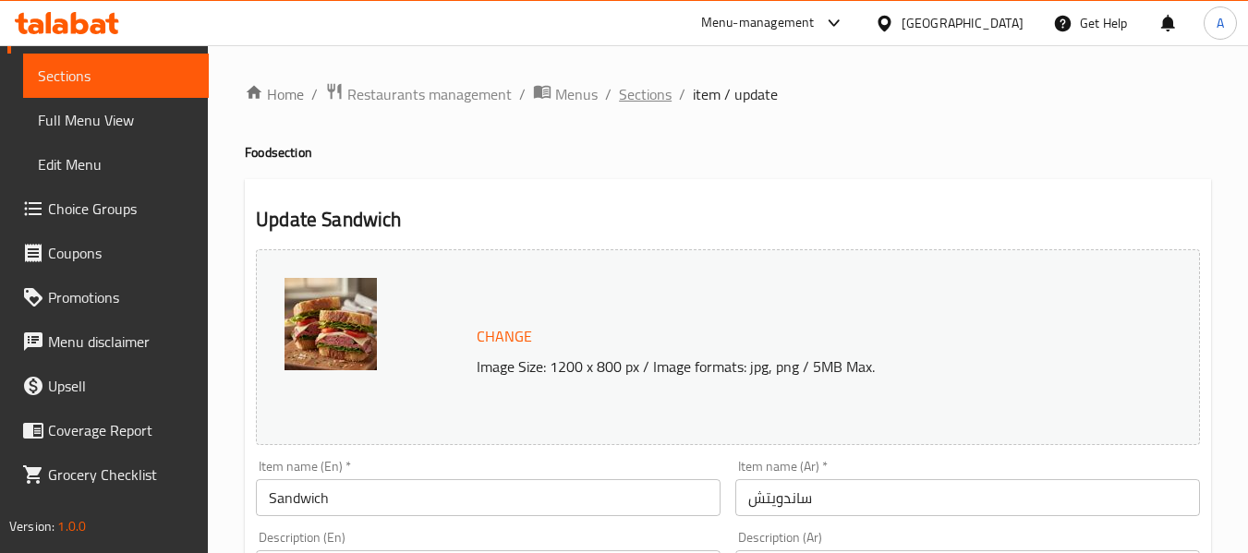
click at [642, 105] on span "Sections" at bounding box center [645, 94] width 53 height 22
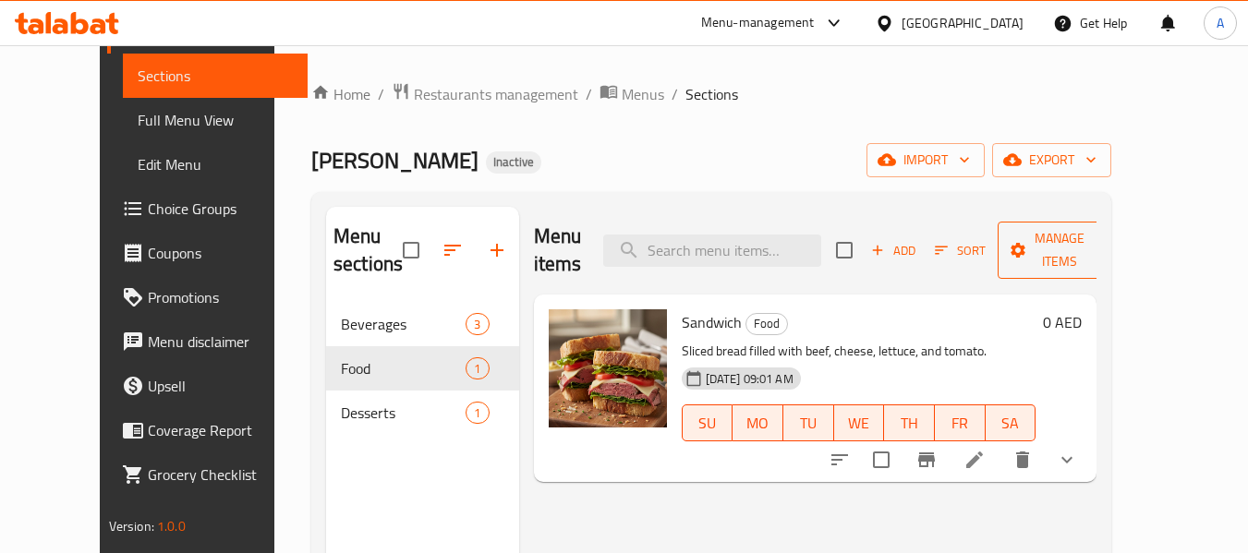
click at [1106, 237] on span "Manage items" at bounding box center [1059, 250] width 94 height 46
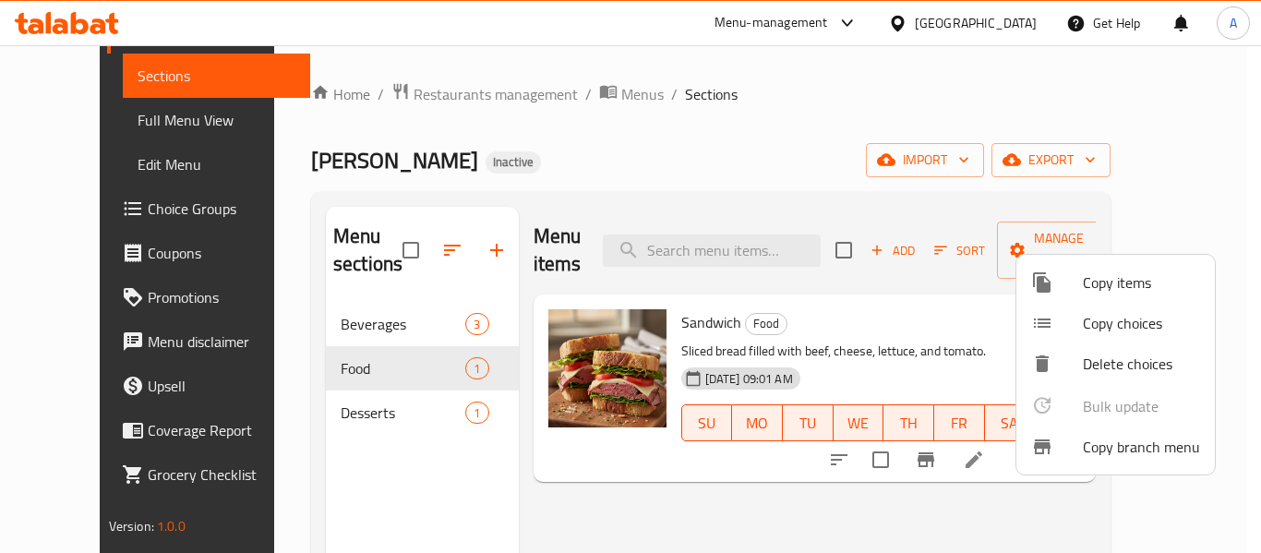
click at [1100, 292] on span "Copy items" at bounding box center [1141, 283] width 117 height 22
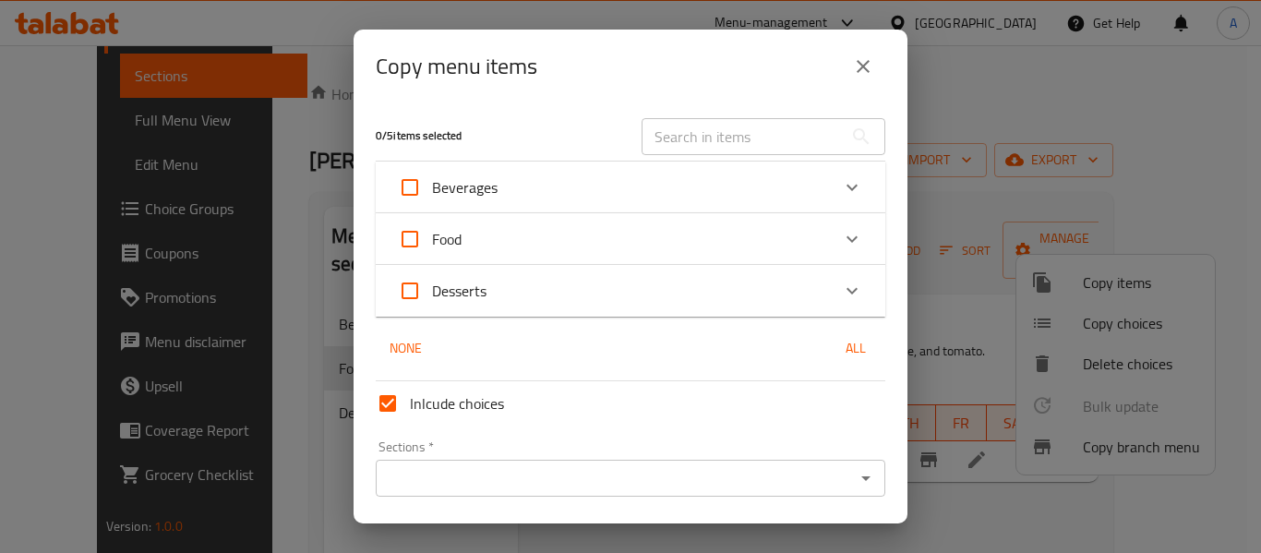
click at [841, 235] on icon "Expand" at bounding box center [852, 239] width 22 height 22
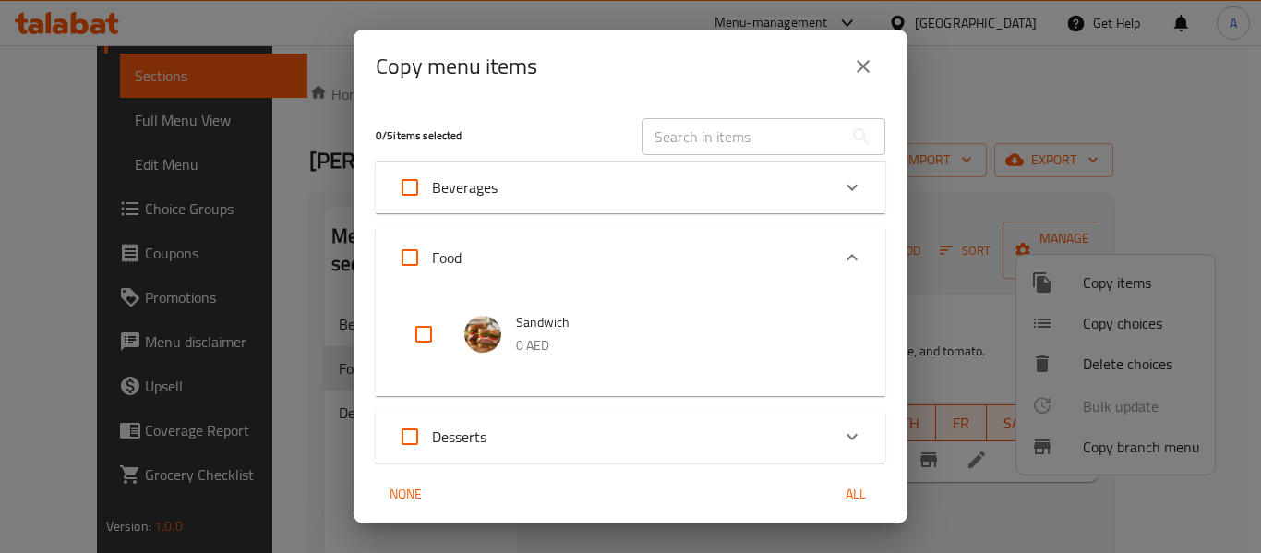
click at [583, 347] on p "0 AED" at bounding box center [682, 345] width 332 height 23
click at [428, 342] on input "checkbox" at bounding box center [424, 334] width 44 height 44
checkbox input "true"
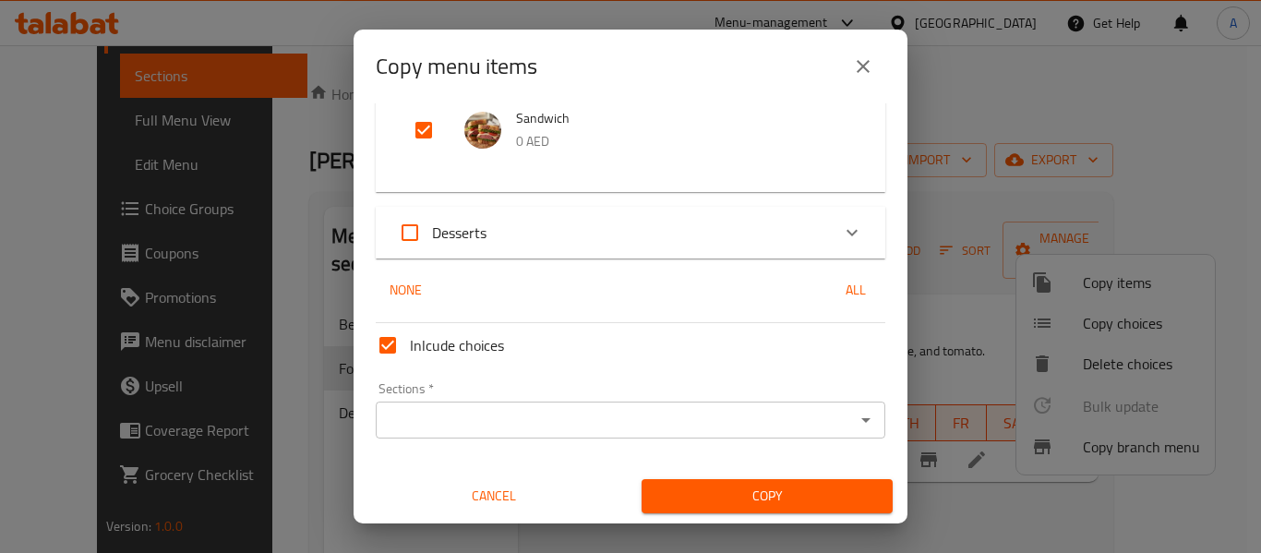
scroll to position [205, 0]
click at [389, 347] on input "Inlcude choices" at bounding box center [388, 344] width 44 height 44
checkbox input "false"
click at [449, 407] on input "Sections   *" at bounding box center [615, 419] width 468 height 26
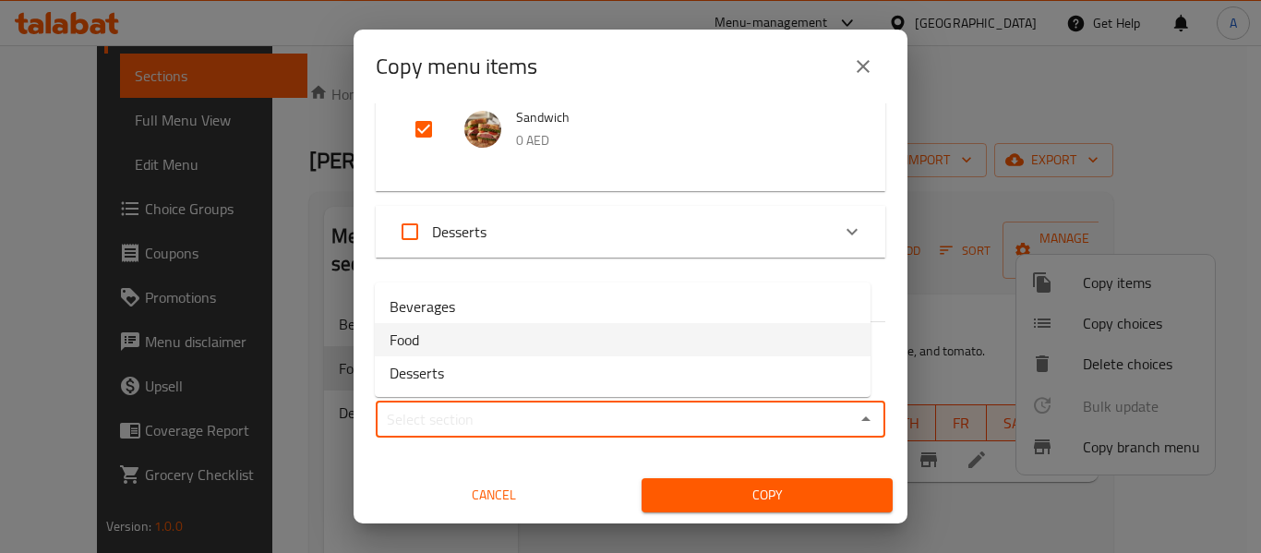
click at [456, 329] on li "Food" at bounding box center [623, 339] width 496 height 33
type input "Food"
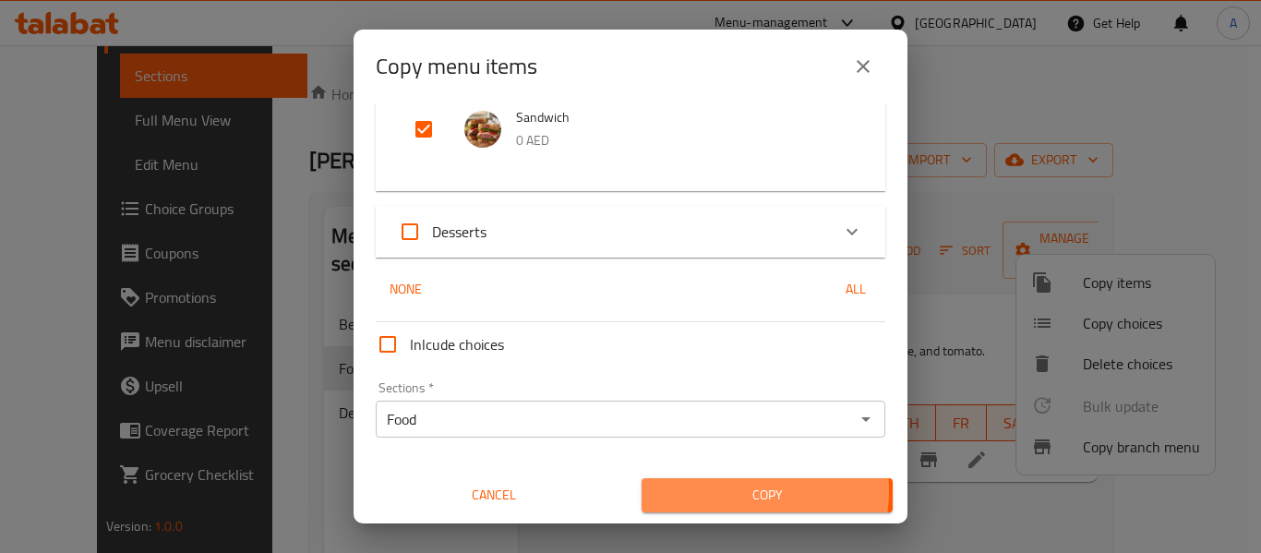
click at [716, 490] on span "Copy" at bounding box center [768, 495] width 222 height 23
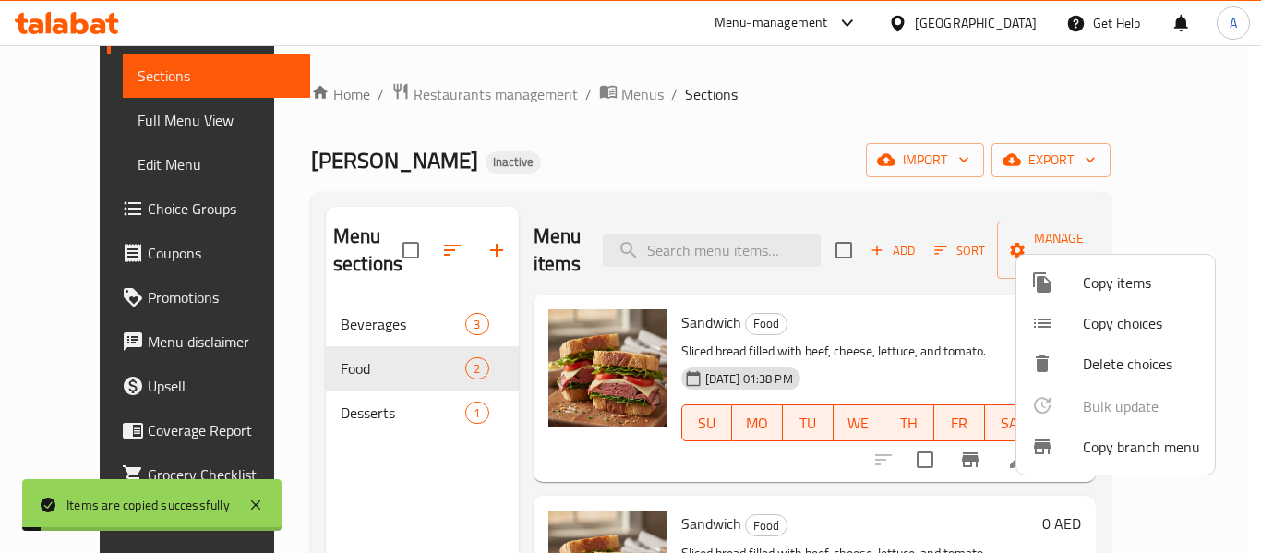
click at [1153, 283] on span "Copy items" at bounding box center [1141, 283] width 117 height 22
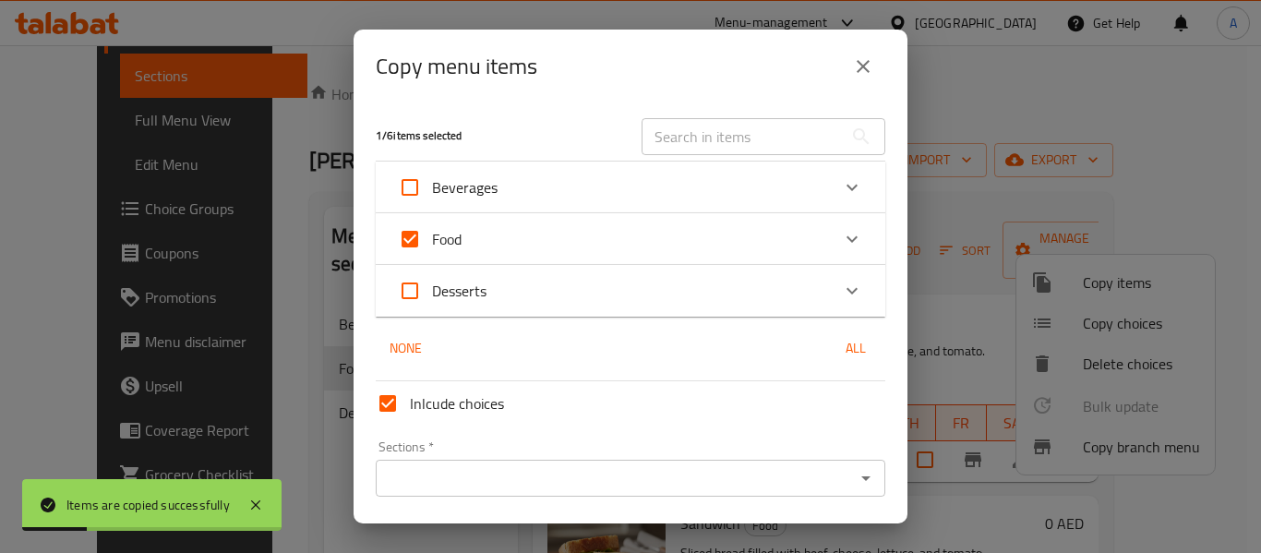
click at [422, 407] on span "Inlcude choices" at bounding box center [457, 403] width 94 height 22
click at [410, 407] on input "Inlcude choices" at bounding box center [388, 403] width 44 height 44
checkbox input "false"
click at [487, 240] on div "Food" at bounding box center [614, 239] width 432 height 44
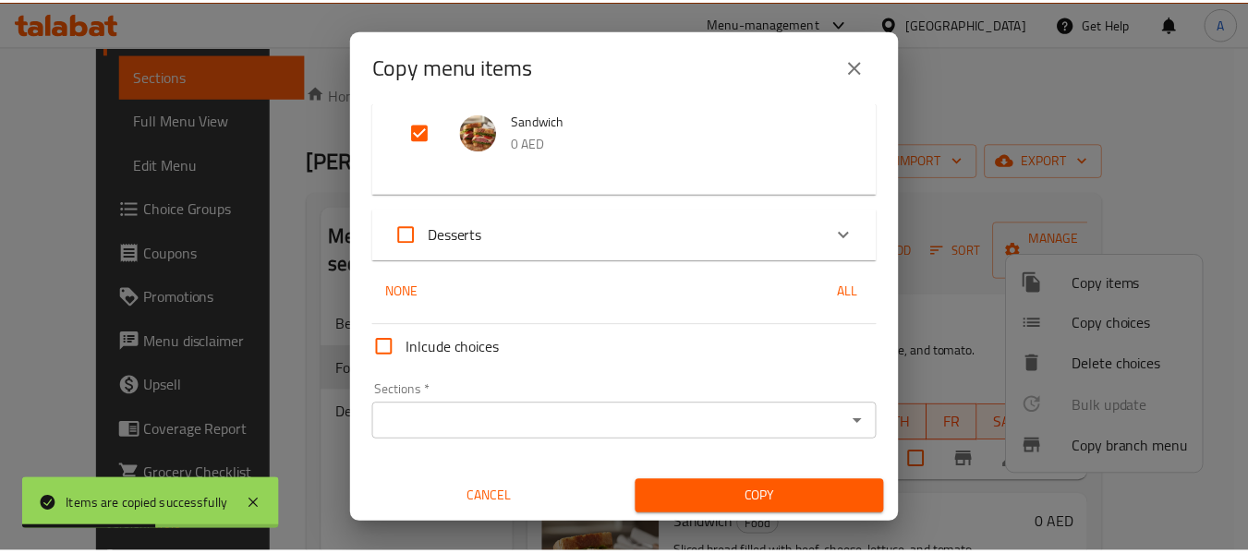
scroll to position [270, 0]
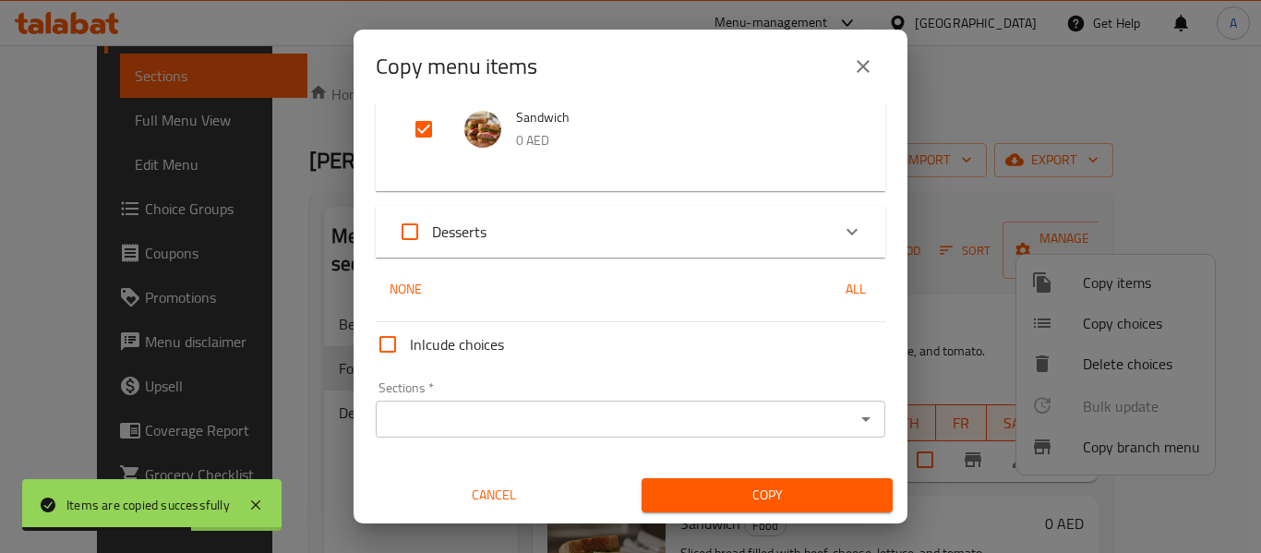
click at [589, 423] on input "Sections   *" at bounding box center [615, 419] width 468 height 26
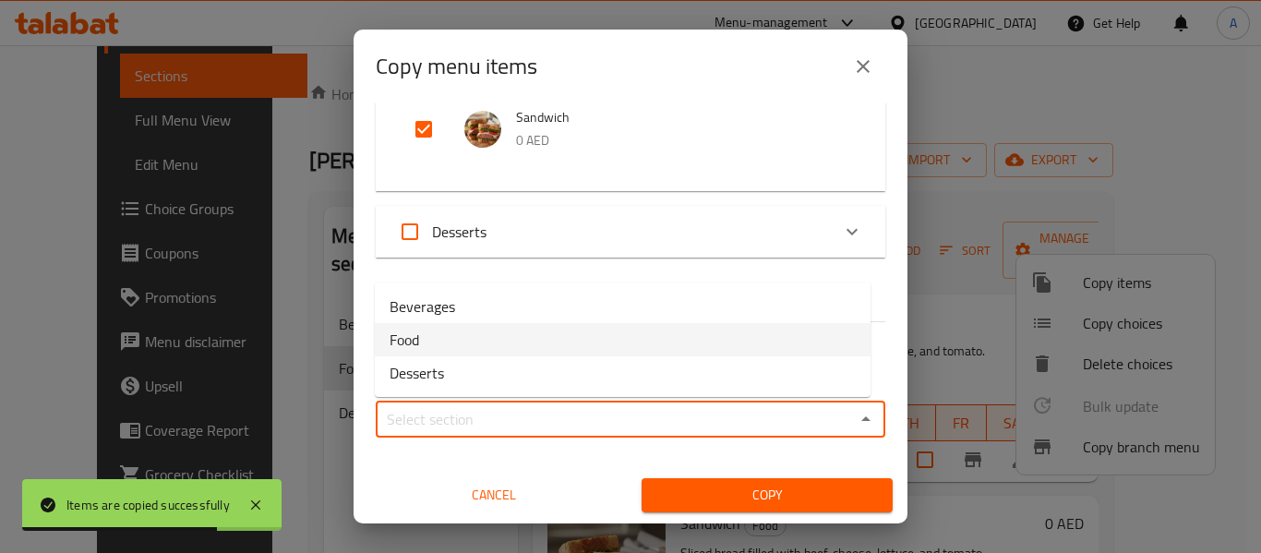
click at [479, 330] on li "Food" at bounding box center [623, 339] width 496 height 33
type input "Food"
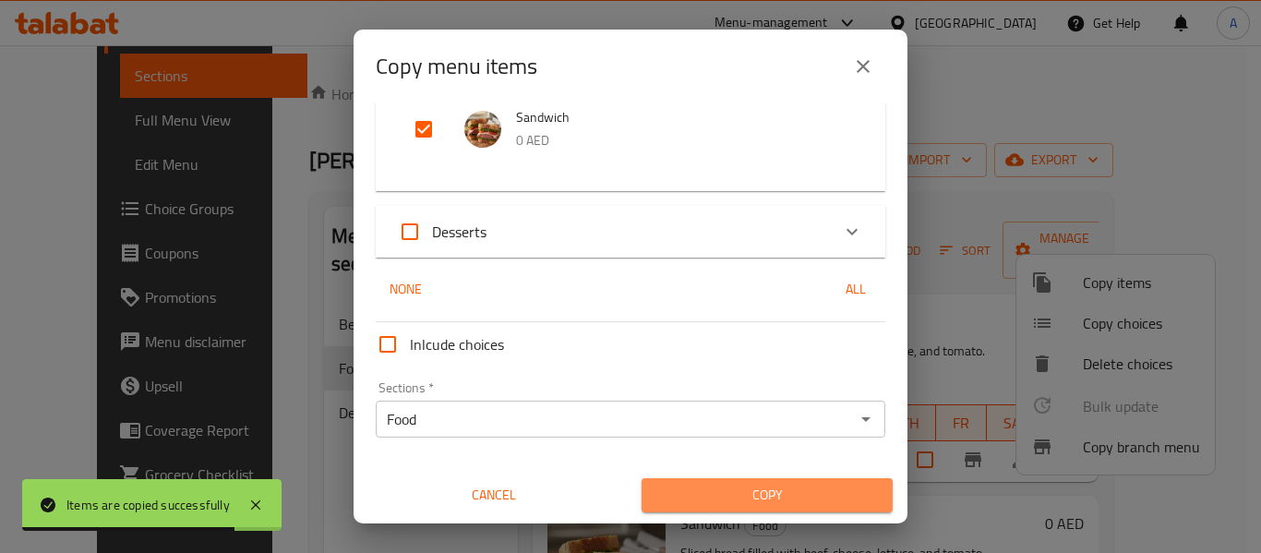
click at [771, 499] on span "Copy" at bounding box center [768, 495] width 222 height 23
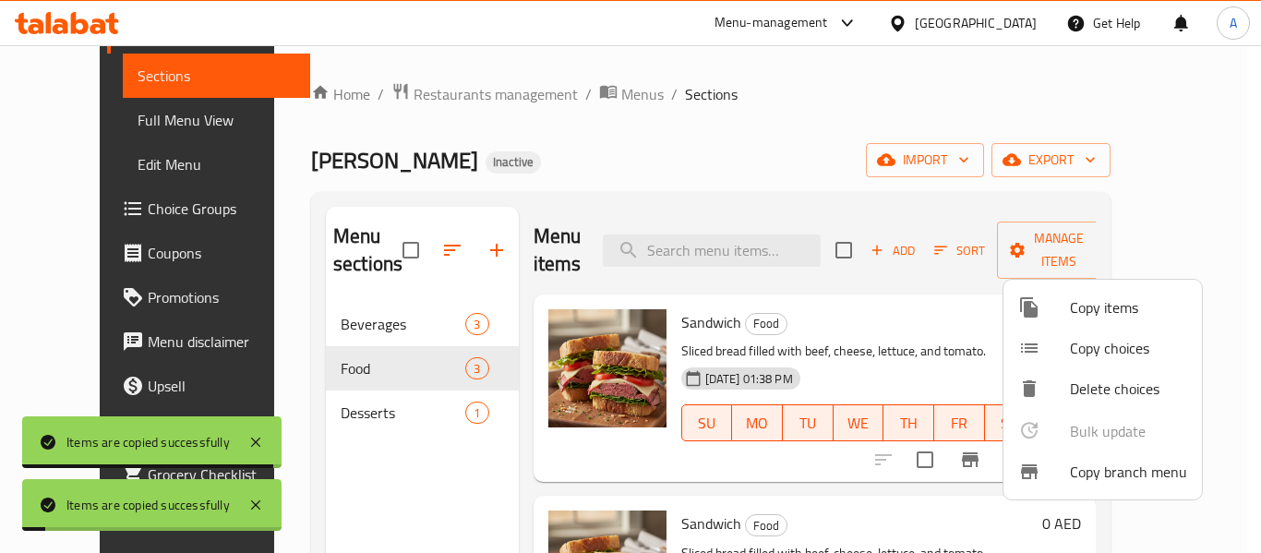
click at [806, 168] on div at bounding box center [630, 276] width 1261 height 553
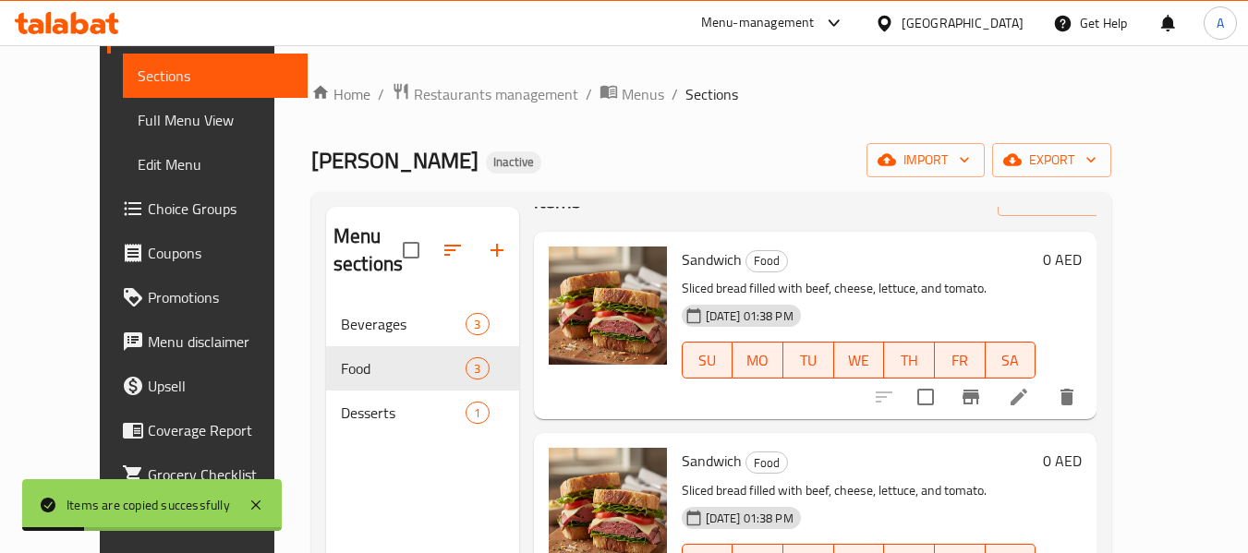
scroll to position [126, 0]
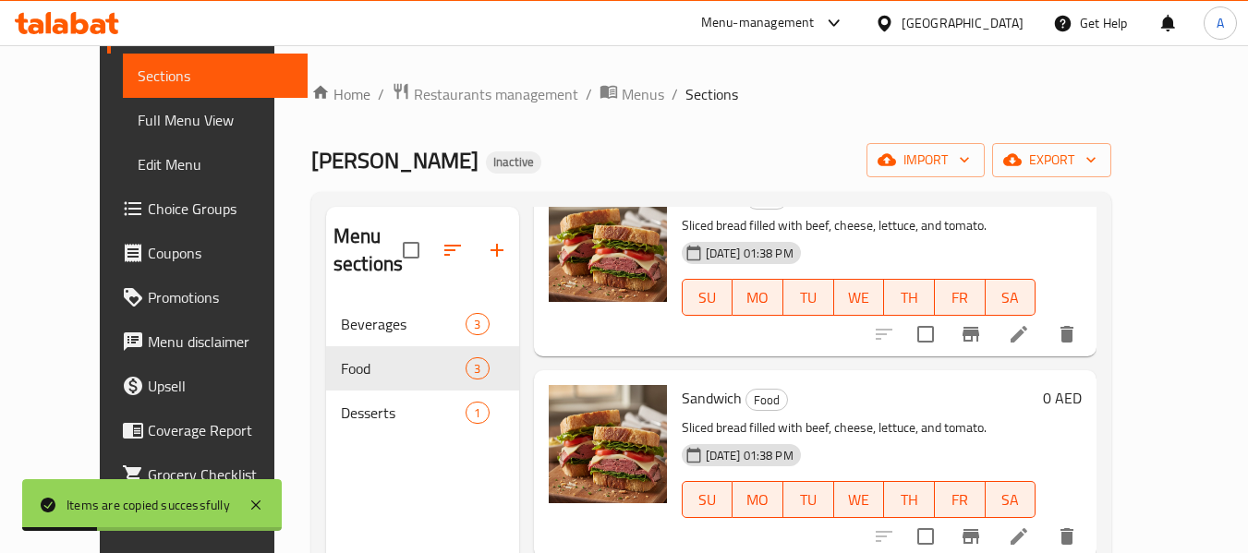
click at [1044, 350] on li at bounding box center [1019, 334] width 52 height 33
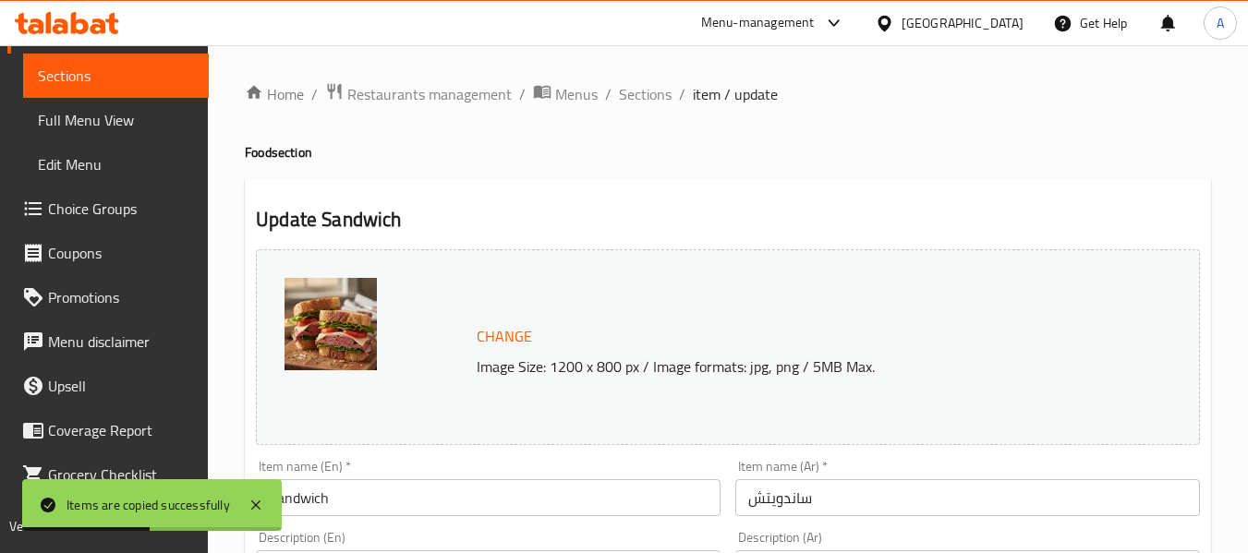
click at [451, 481] on input "Sandwich" at bounding box center [488, 497] width 465 height 37
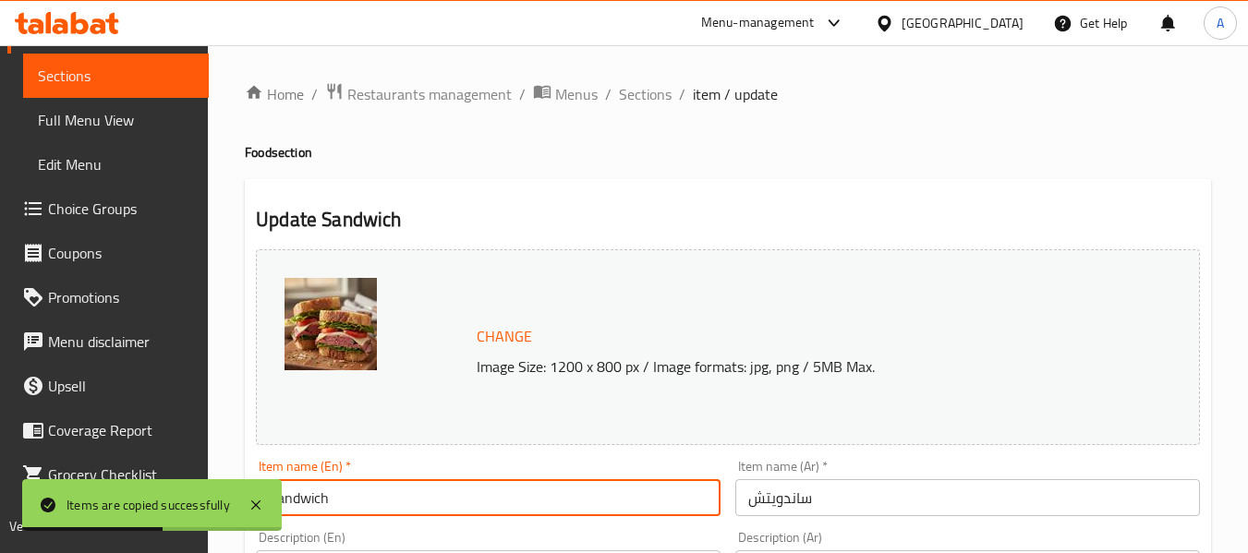
paste input "By piece"
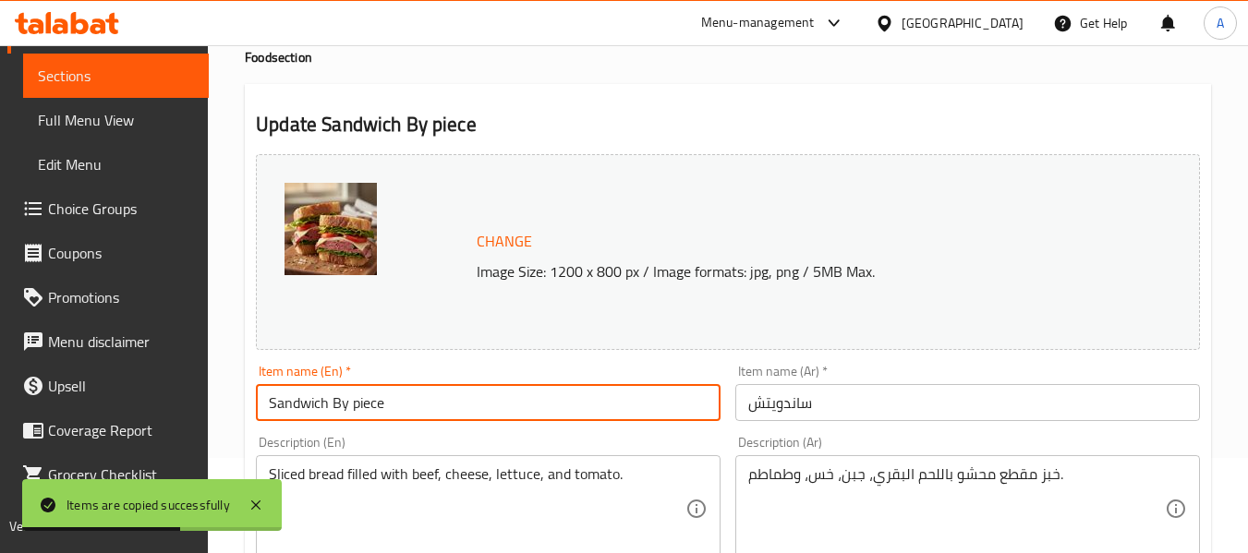
scroll to position [185, 0]
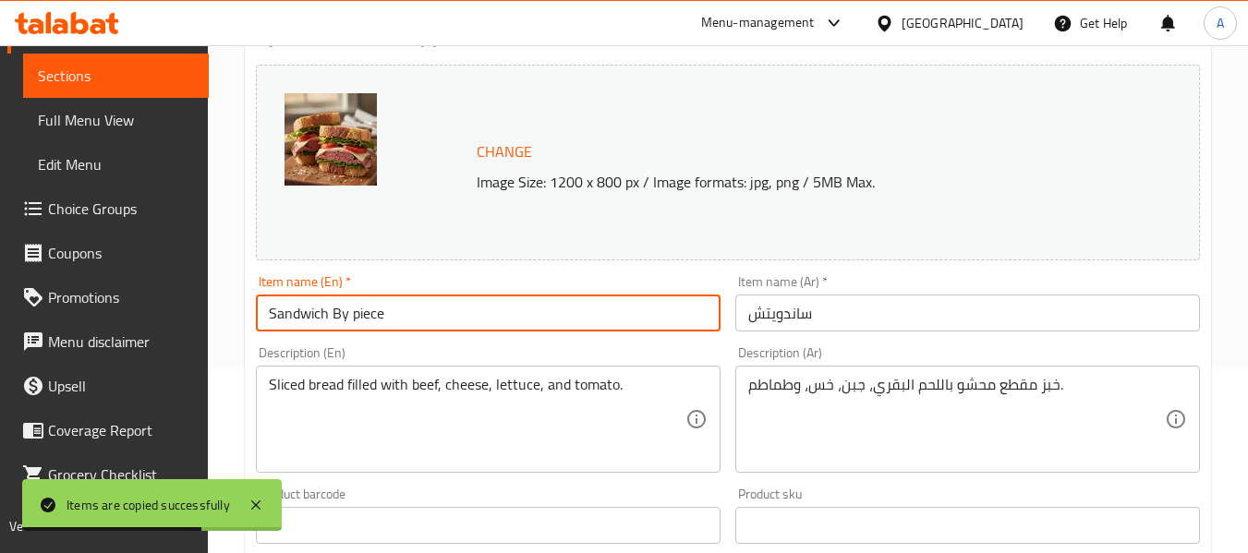
type input "Sandwich By piece"
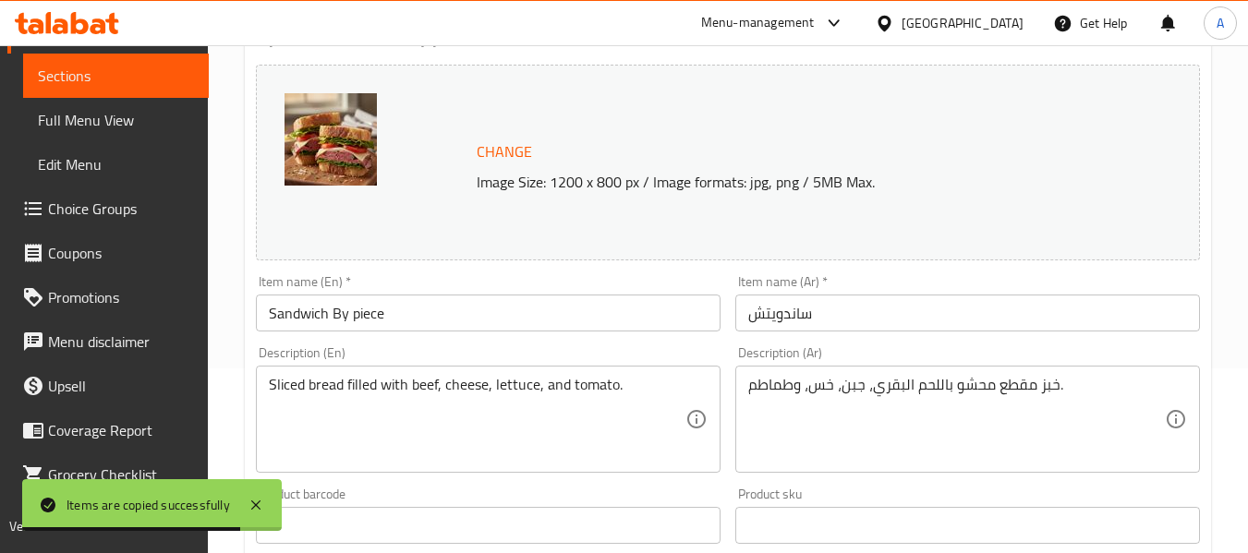
click at [872, 306] on input "ساندويتش" at bounding box center [967, 313] width 465 height 37
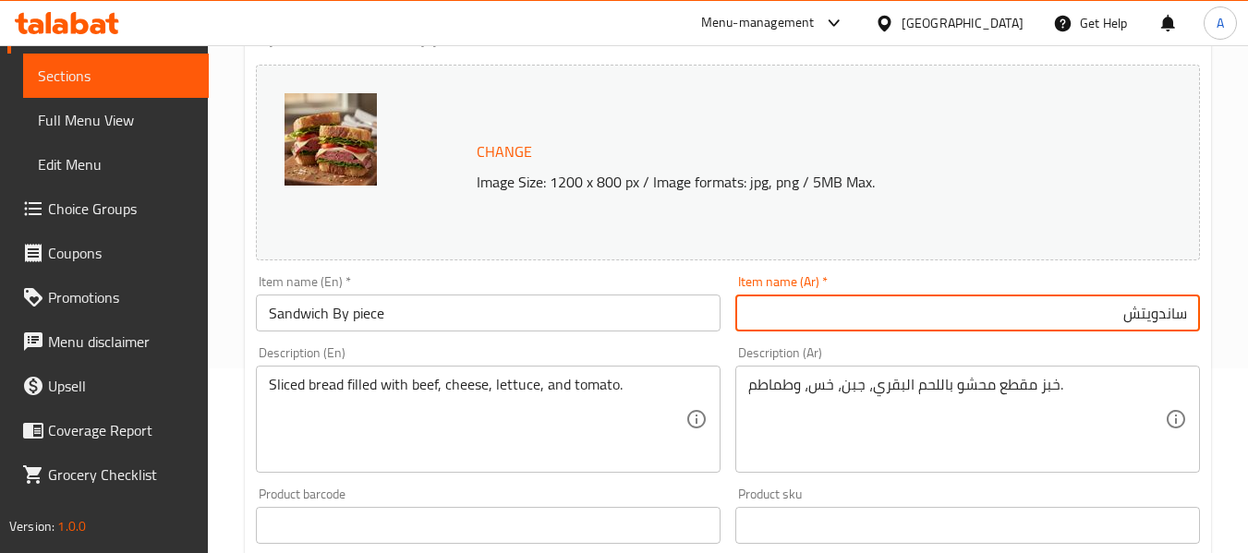
paste input "بالقطعة"
type input "ساندويتش بالقطعة"
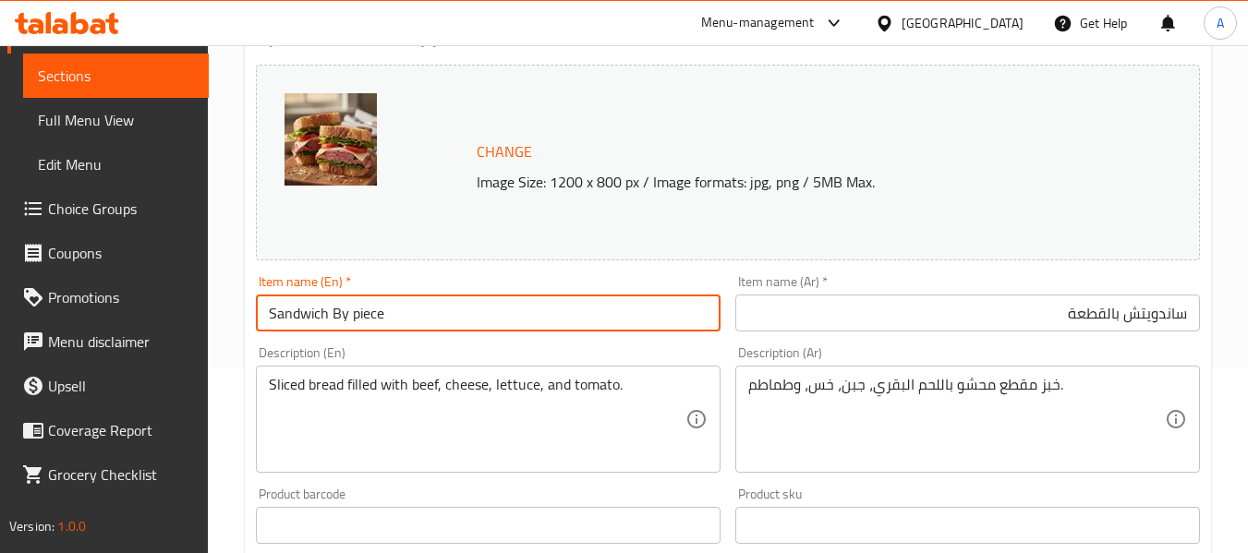
click at [518, 323] on input "Sandwich By piece" at bounding box center [488, 313] width 465 height 37
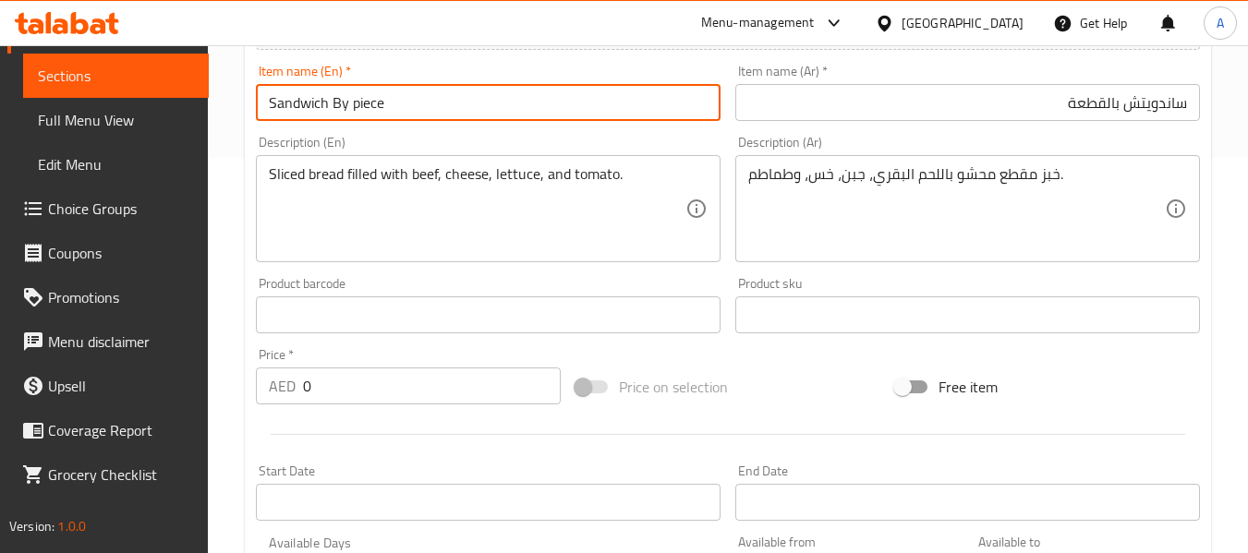
scroll to position [554, 0]
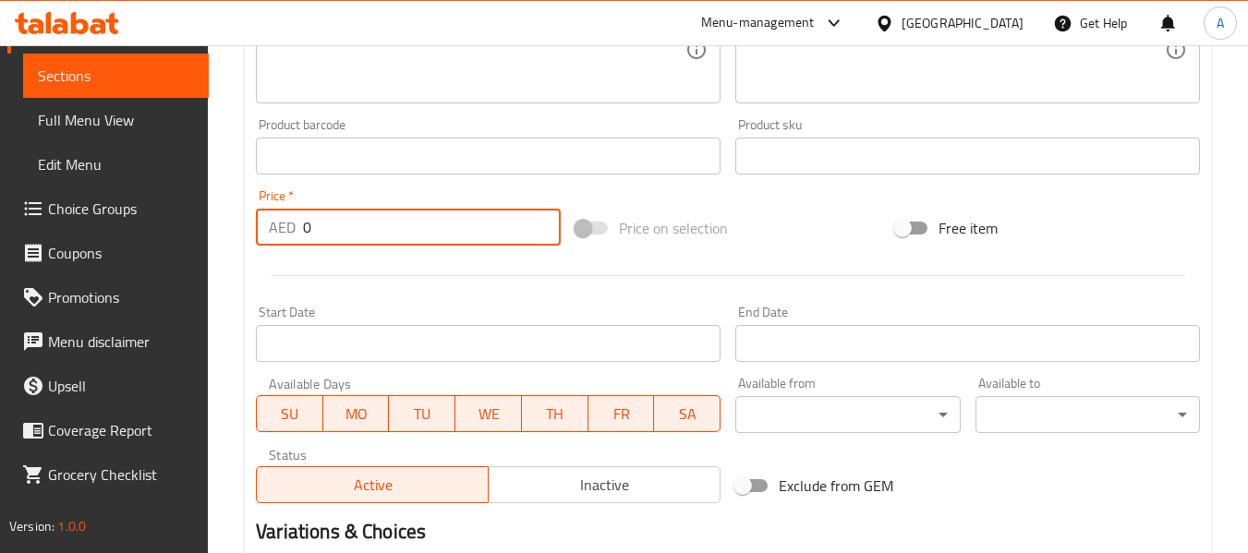
drag, startPoint x: 338, startPoint y: 238, endPoint x: 272, endPoint y: 234, distance: 65.7
click at [272, 234] on div "AED 0 Price *" at bounding box center [408, 227] width 305 height 37
paste input "27"
type input "27"
click at [406, 253] on div at bounding box center [727, 275] width 959 height 45
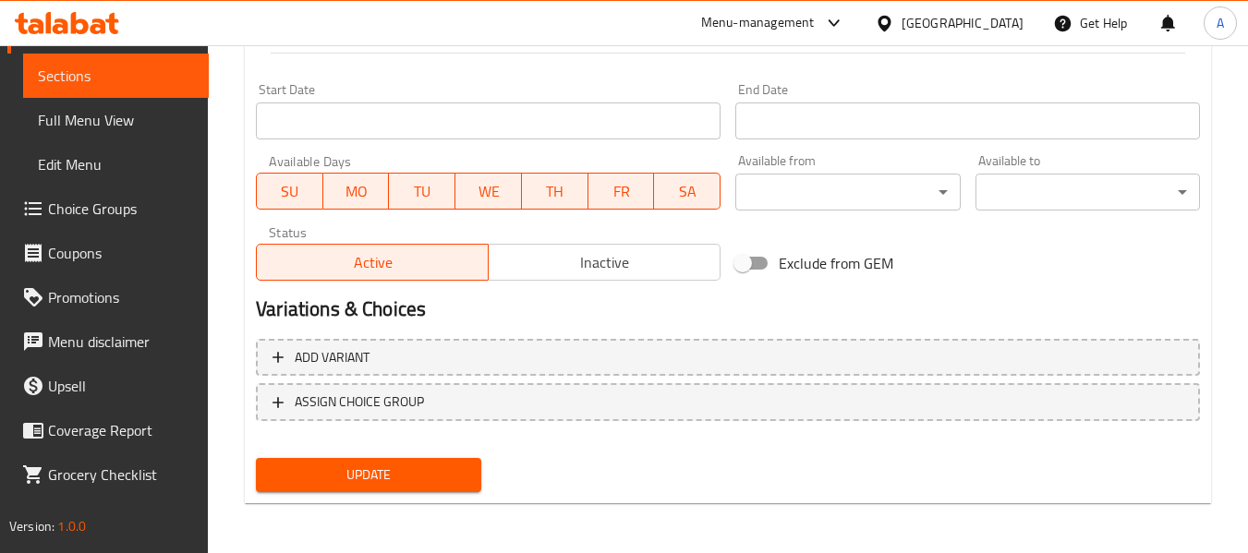
scroll to position [778, 0]
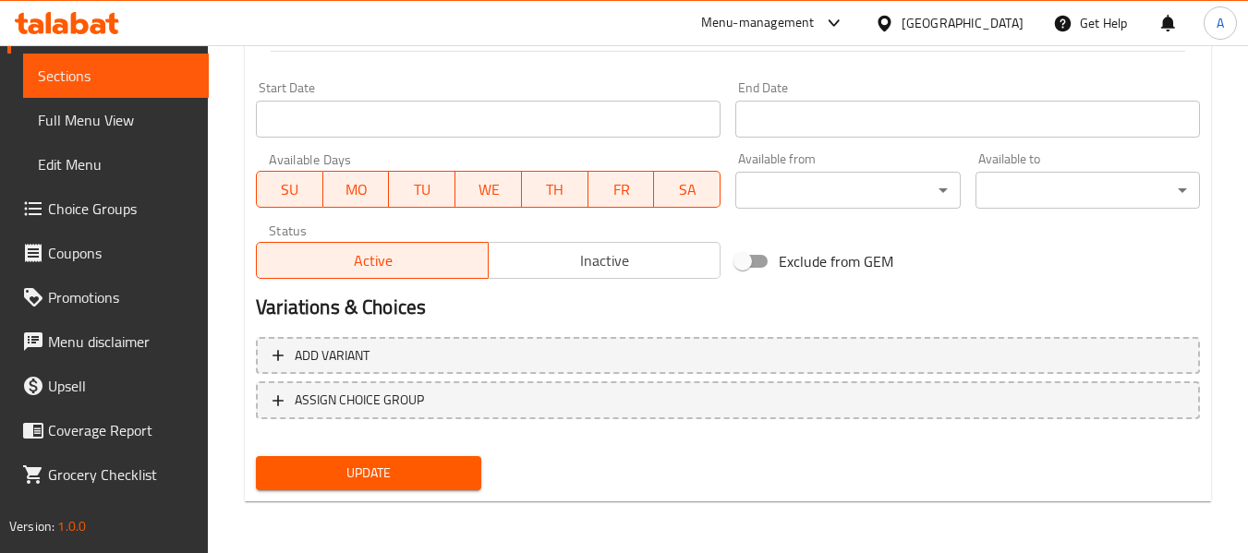
click at [424, 477] on span "Update" at bounding box center [368, 473] width 195 height 23
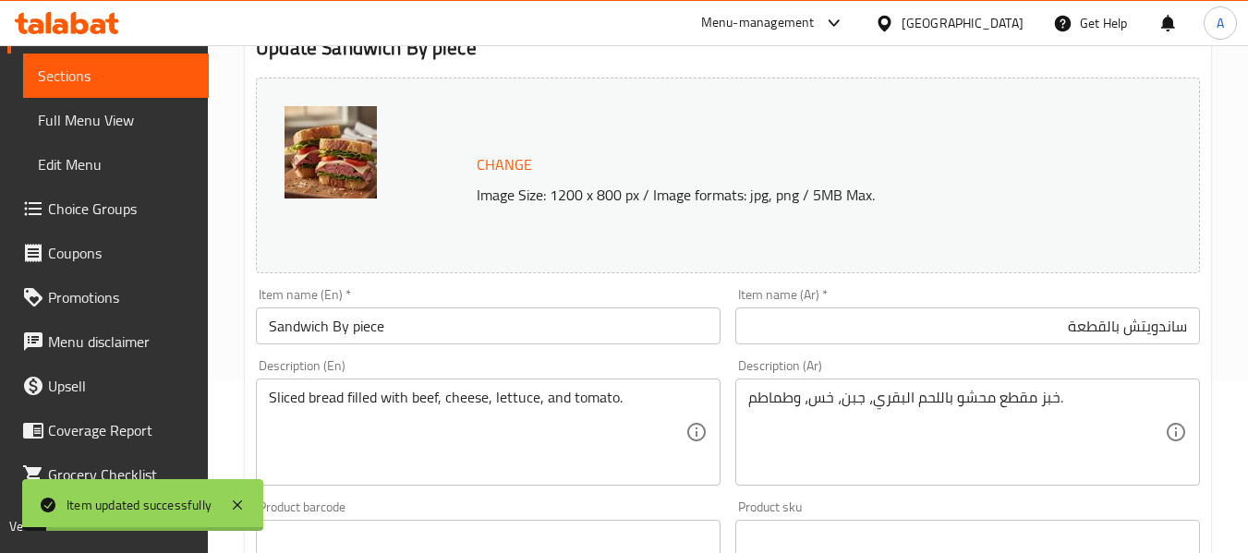
scroll to position [0, 0]
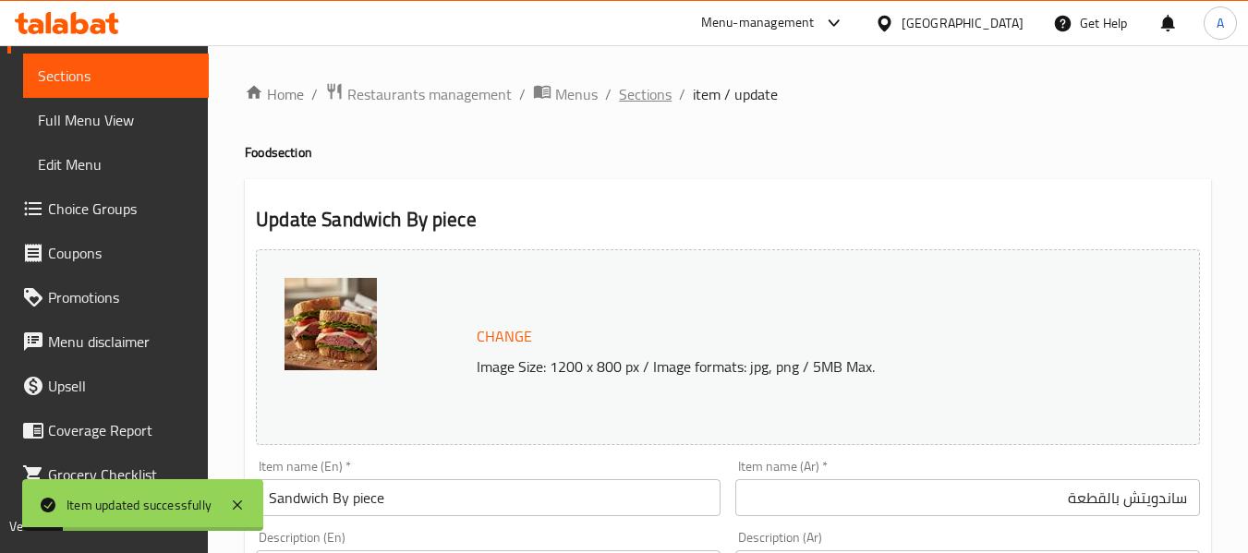
click at [629, 95] on span "Sections" at bounding box center [645, 94] width 53 height 22
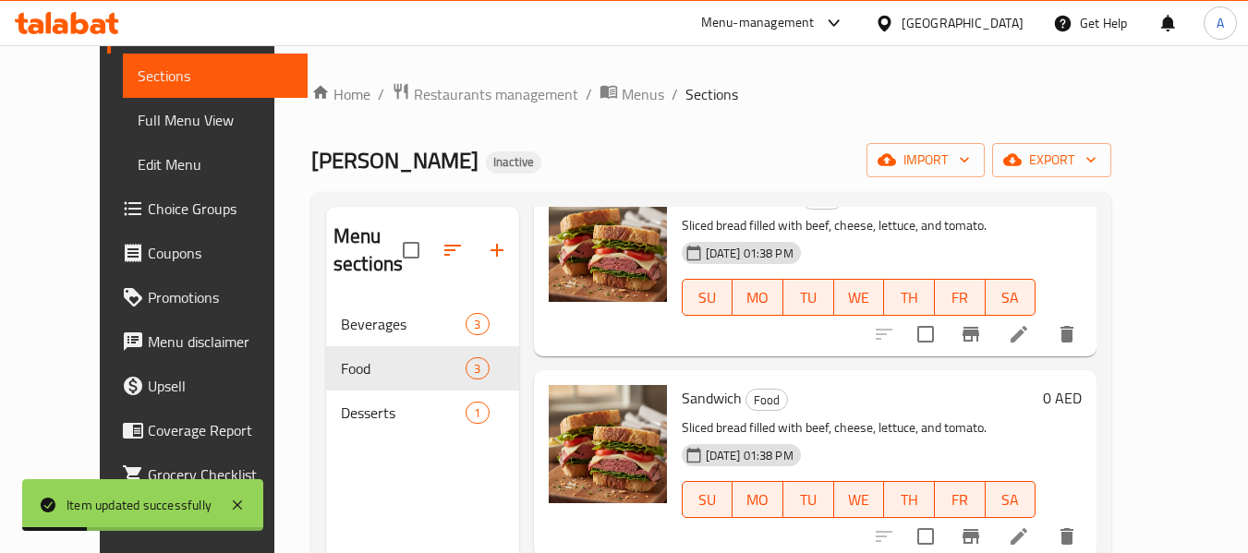
scroll to position [259, 0]
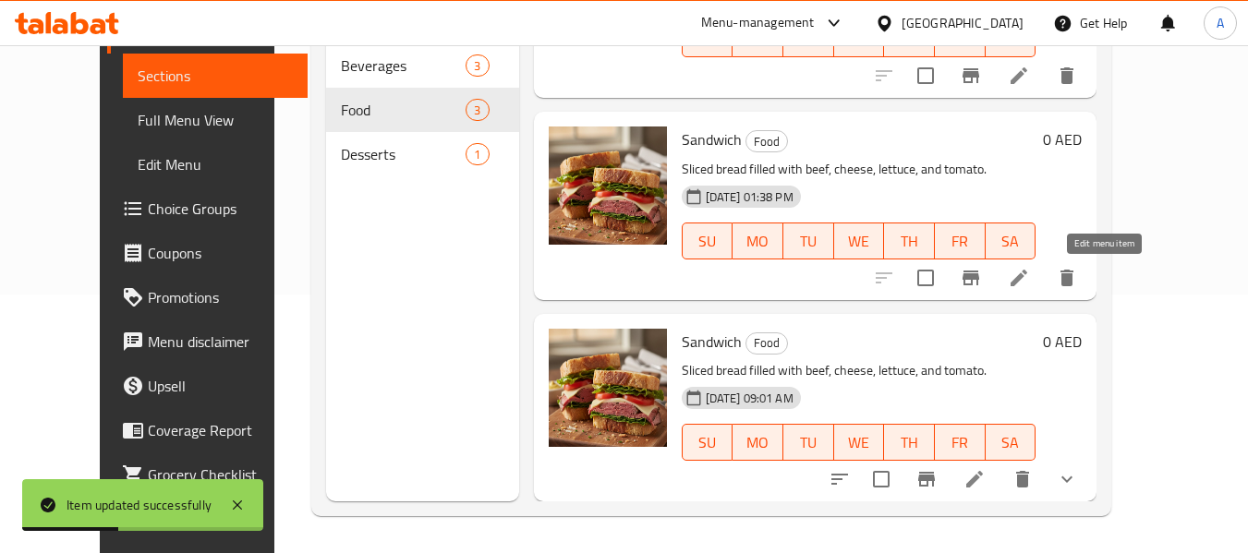
click at [1030, 274] on icon at bounding box center [1019, 278] width 22 height 22
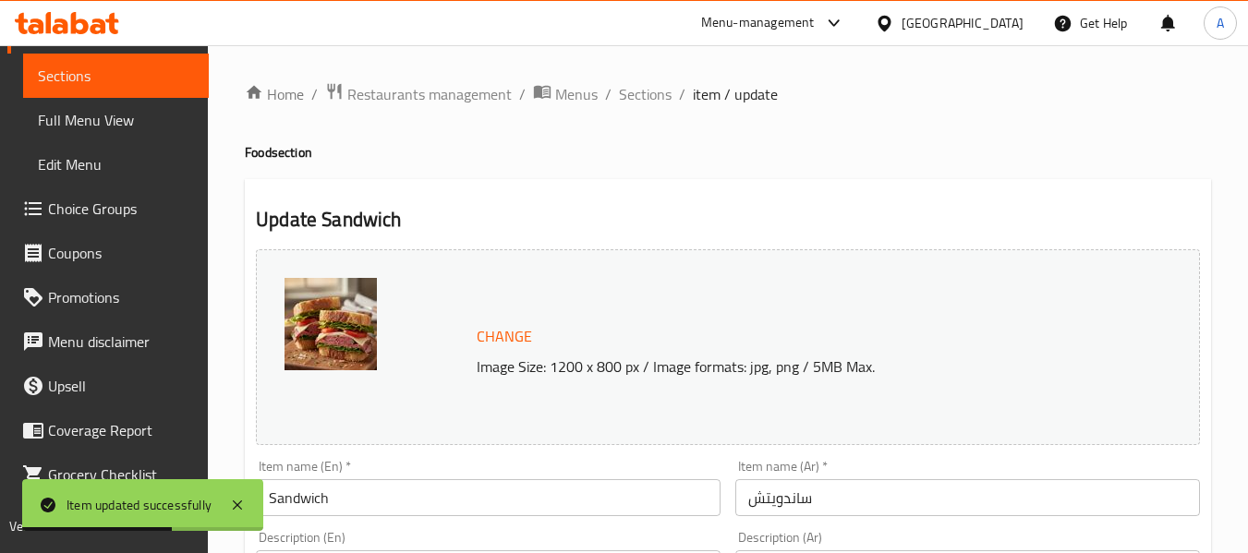
click at [384, 501] on input "Sandwich" at bounding box center [488, 497] width 465 height 37
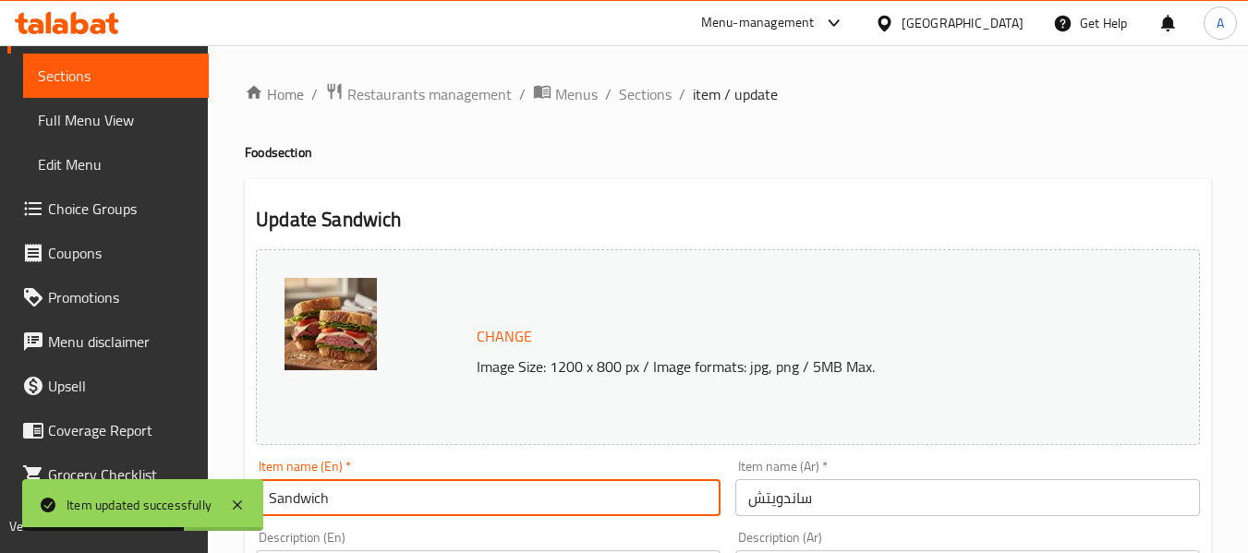
paste input "Box of 3"
type input "Sandwich Box of 3"
drag, startPoint x: 958, startPoint y: 490, endPoint x: 964, endPoint y: 480, distance: 12.0
click at [958, 490] on input "ساندويتش" at bounding box center [967, 497] width 465 height 37
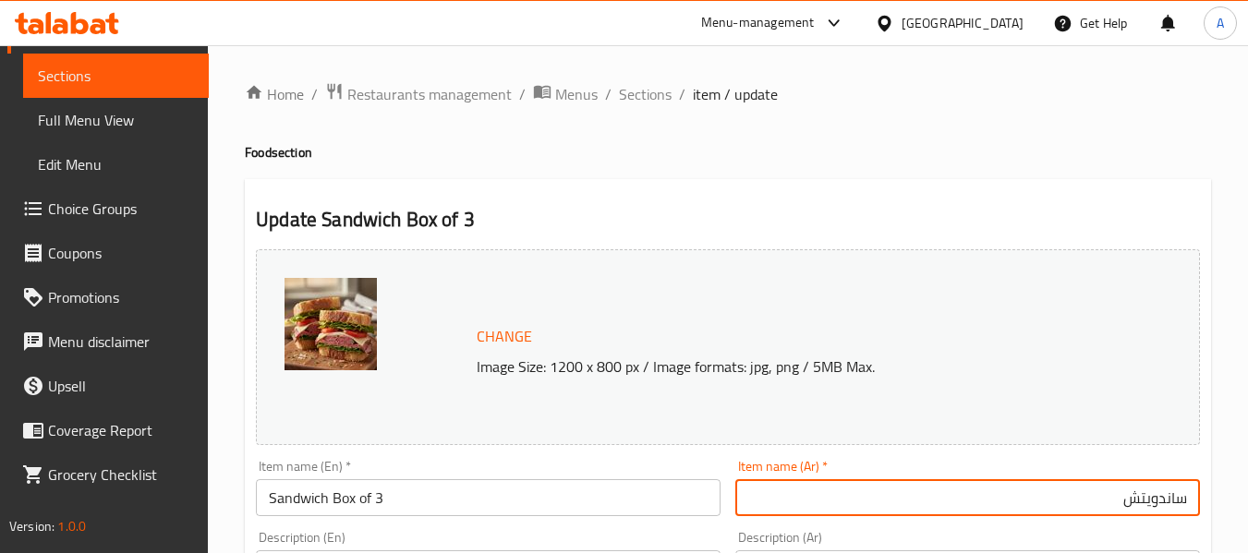
click at [1189, 501] on input "ساندويتش" at bounding box center [967, 497] width 465 height 37
paste input "علبة من 3"
click at [1021, 507] on input "علبة من 3 ساندويتش" at bounding box center [967, 497] width 465 height 37
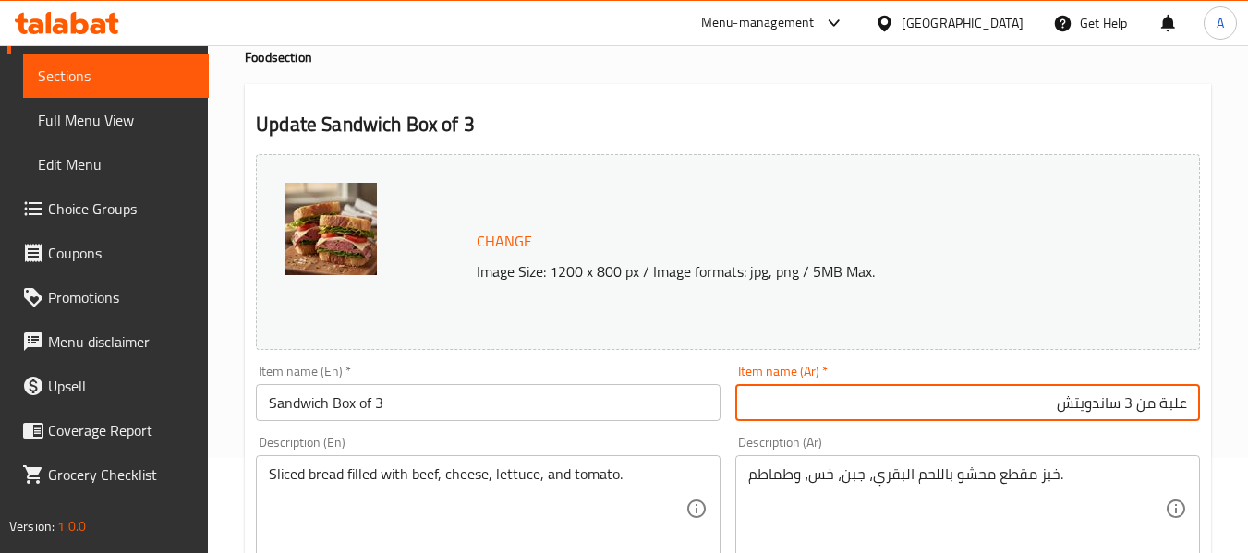
scroll to position [277, 0]
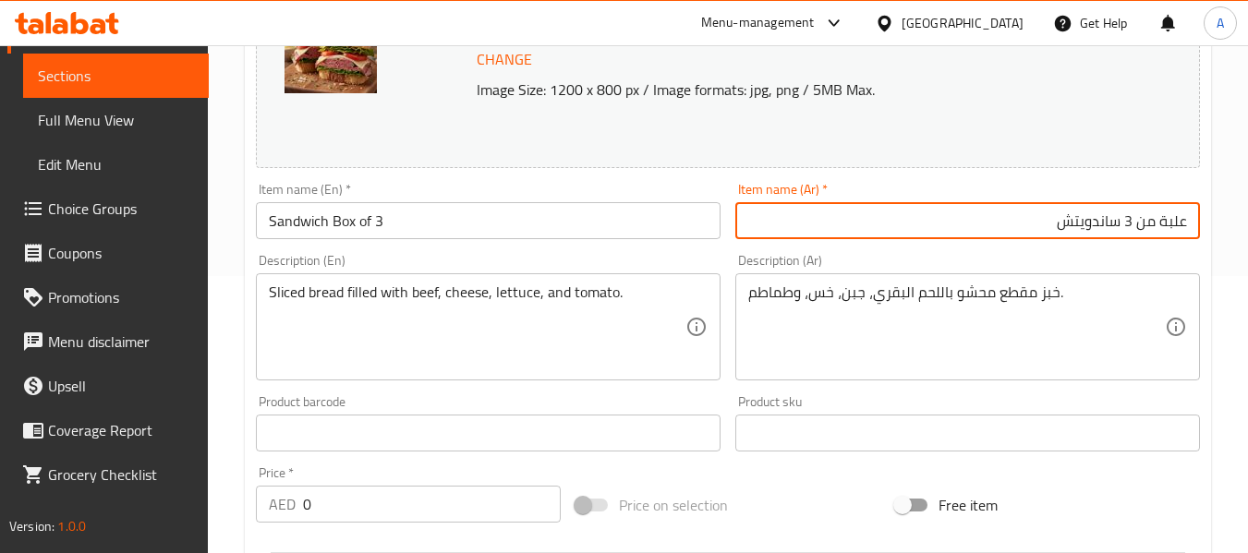
type input "علبة من 3 ساندويتش"
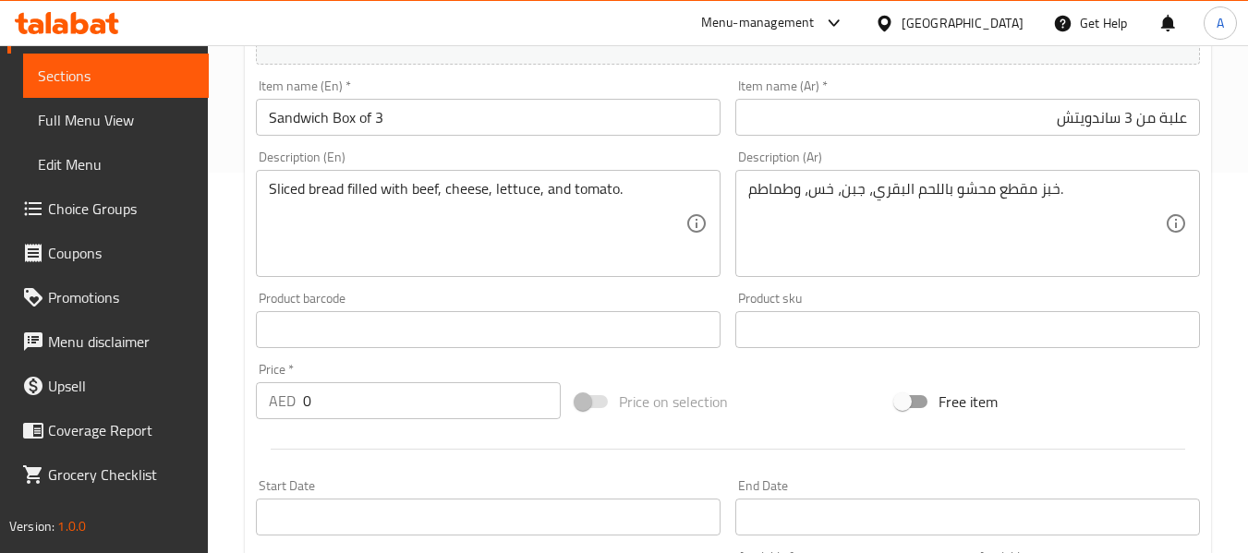
scroll to position [462, 0]
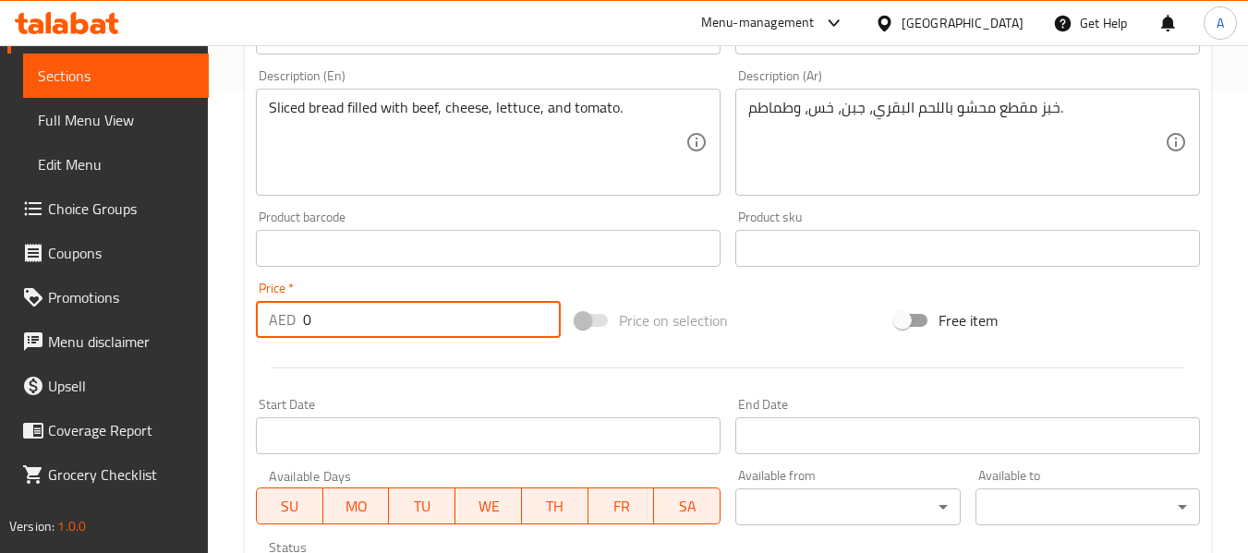
drag, startPoint x: 368, startPoint y: 330, endPoint x: 272, endPoint y: 319, distance: 96.7
click at [272, 319] on div "AED 0 Price *" at bounding box center [408, 319] width 305 height 37
paste input "84"
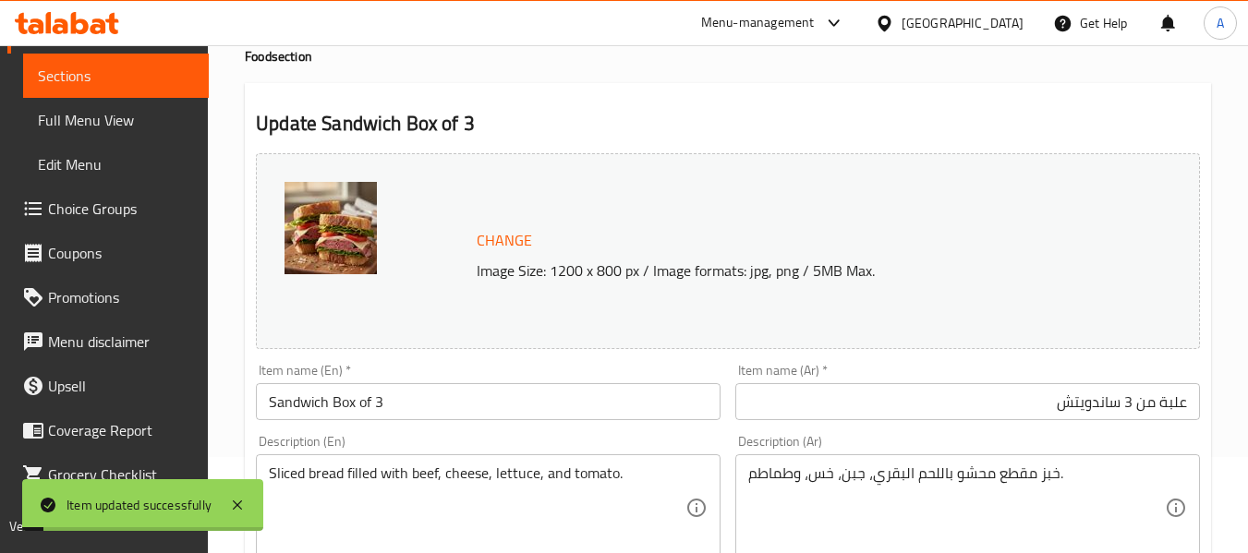
scroll to position [0, 0]
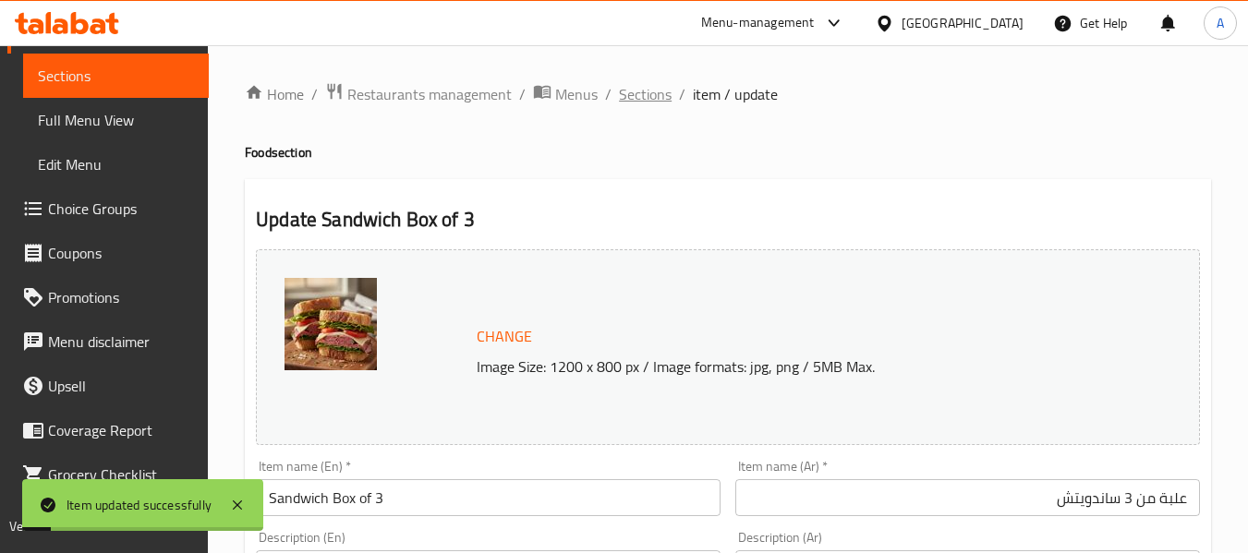
type input "86"
click at [631, 89] on span "Sections" at bounding box center [645, 94] width 53 height 22
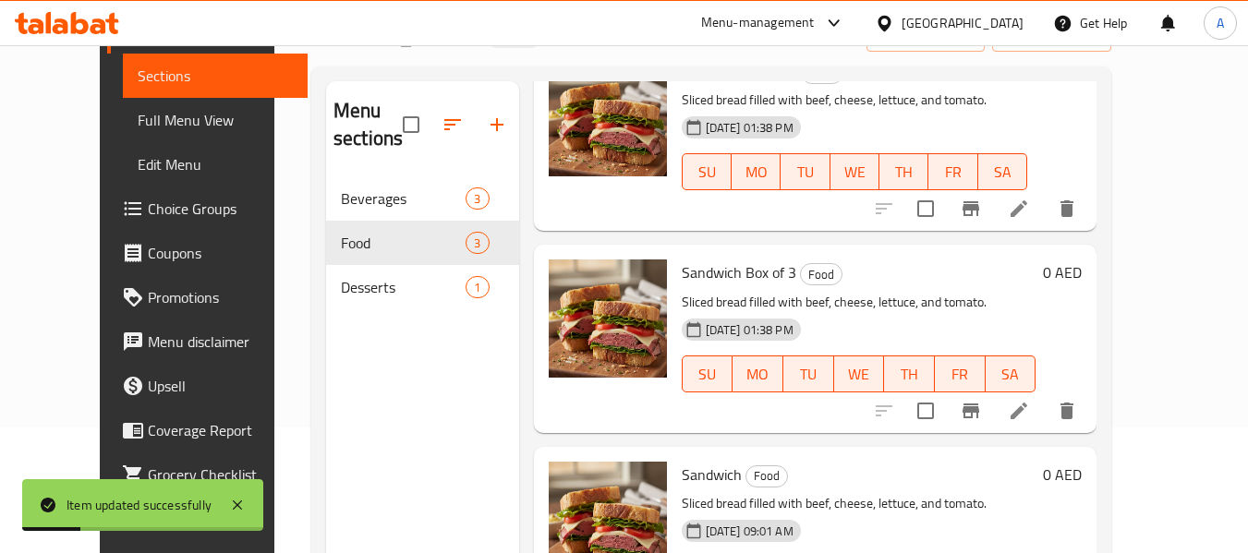
scroll to position [259, 0]
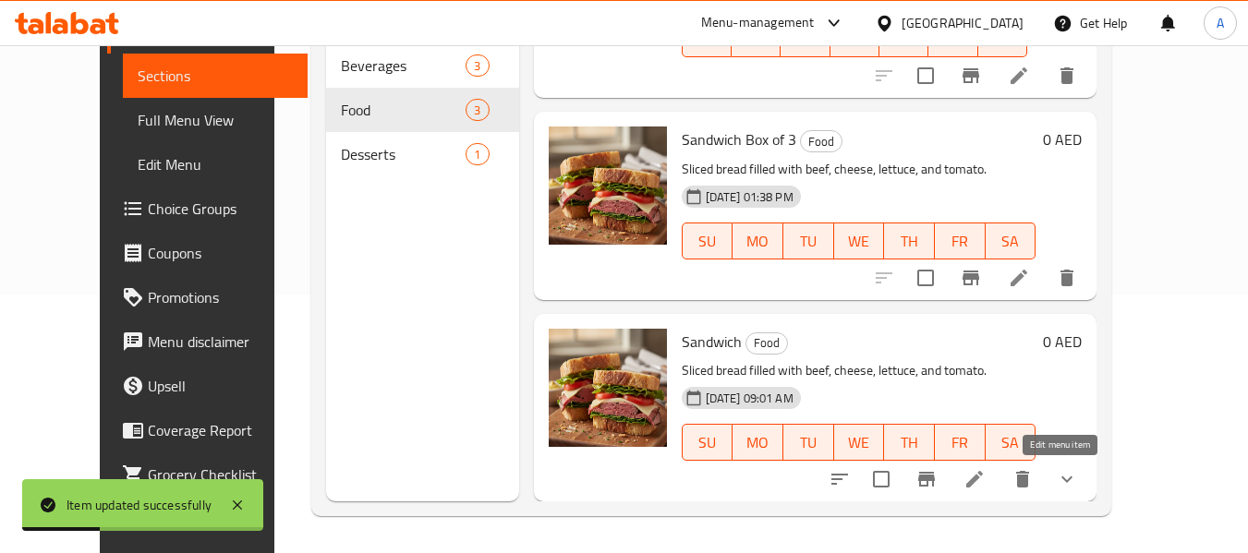
click at [985, 469] on icon at bounding box center [974, 479] width 22 height 22
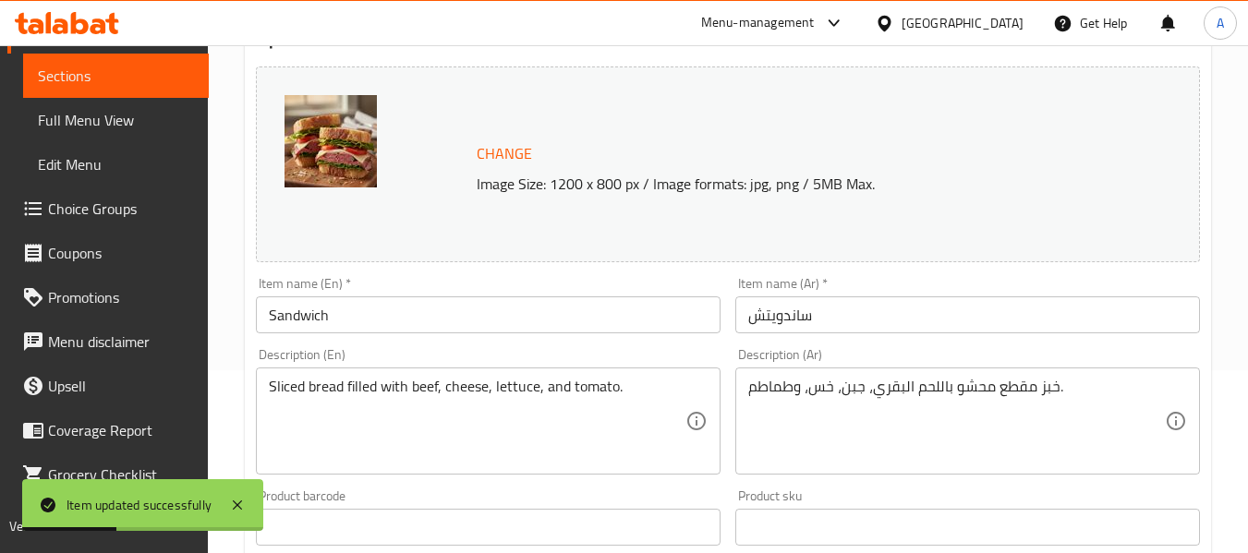
scroll to position [185, 0]
click at [375, 322] on input "Sandwich" at bounding box center [488, 313] width 465 height 37
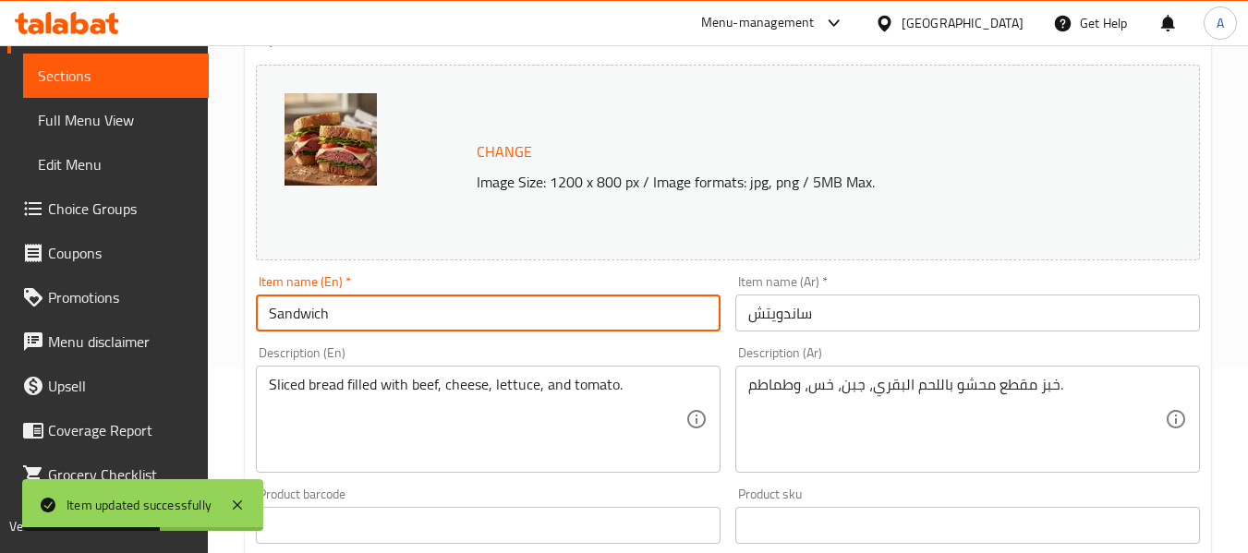
paste input "Box of 6"
click at [325, 319] on input "SandwichBox of 6" at bounding box center [488, 313] width 465 height 37
click at [431, 319] on input "Sandwich Box of 6" at bounding box center [488, 313] width 465 height 37
type input "Sandwich Box of 6"
click at [924, 314] on input "ساندويتش" at bounding box center [967, 313] width 465 height 37
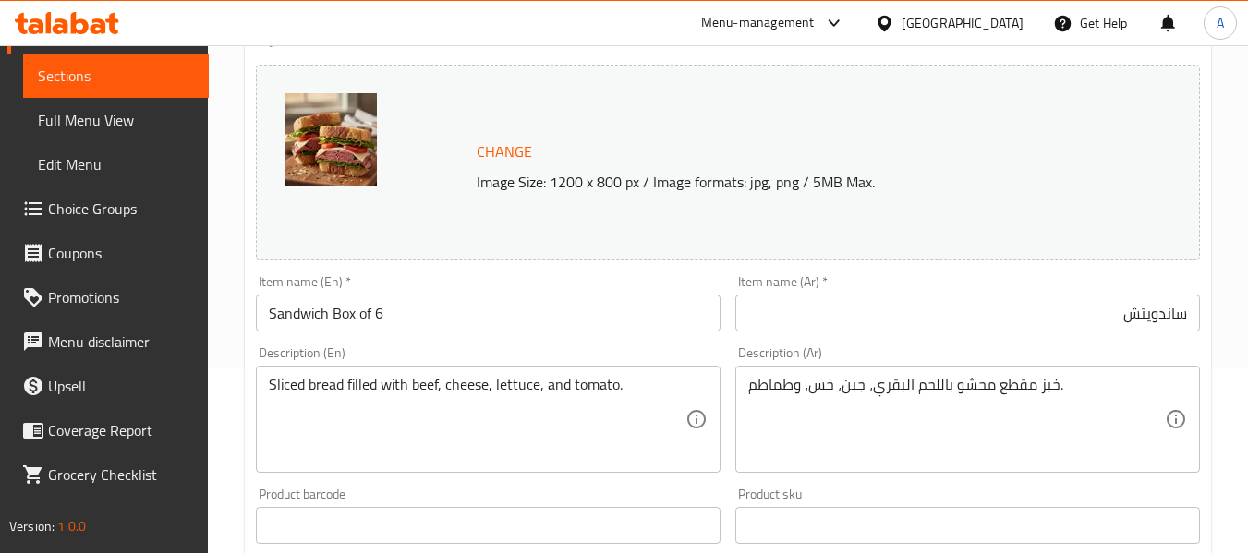
click at [1189, 317] on input "ساندويتش" at bounding box center [967, 313] width 465 height 37
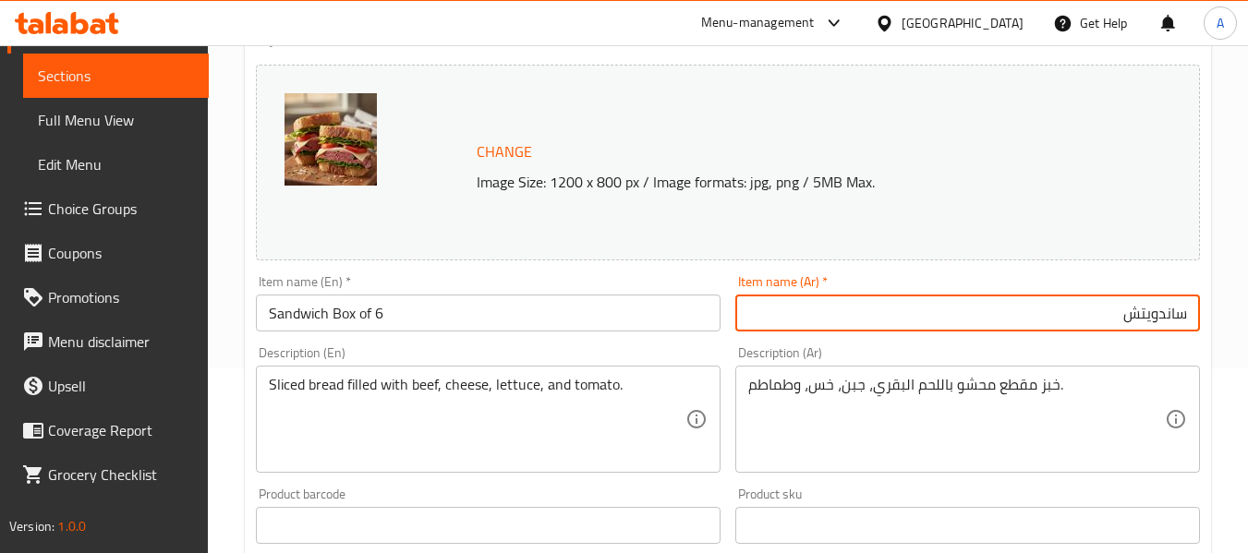
paste input "علبة من 6"
click at [1038, 324] on input "علبة من 6 ساندويتش" at bounding box center [967, 313] width 465 height 37
type input "علبة من 6 ساندويتش"
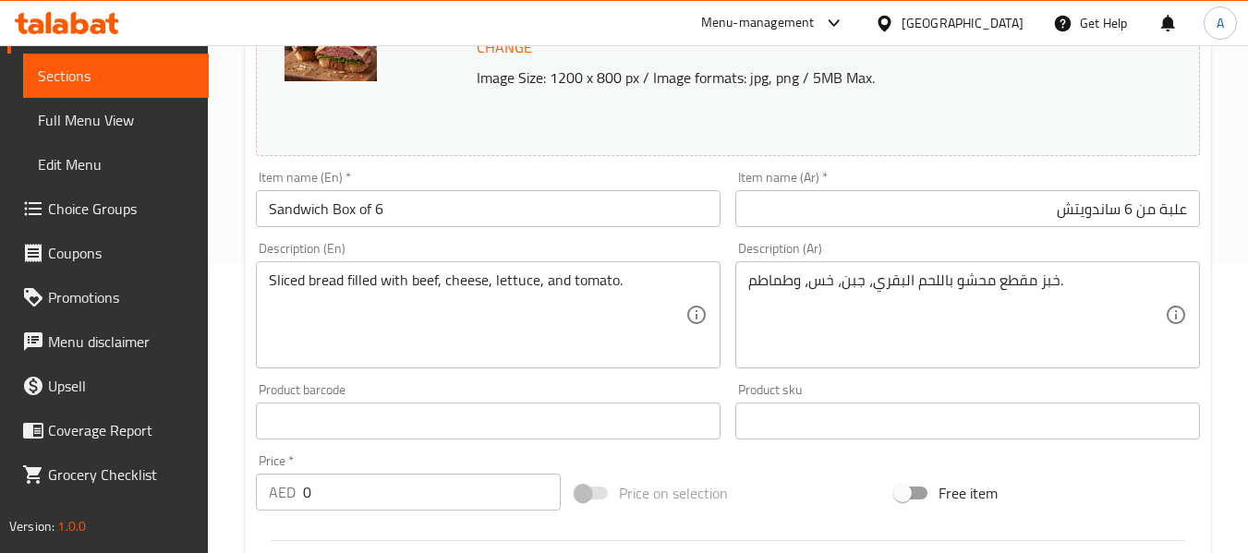
scroll to position [646, 0]
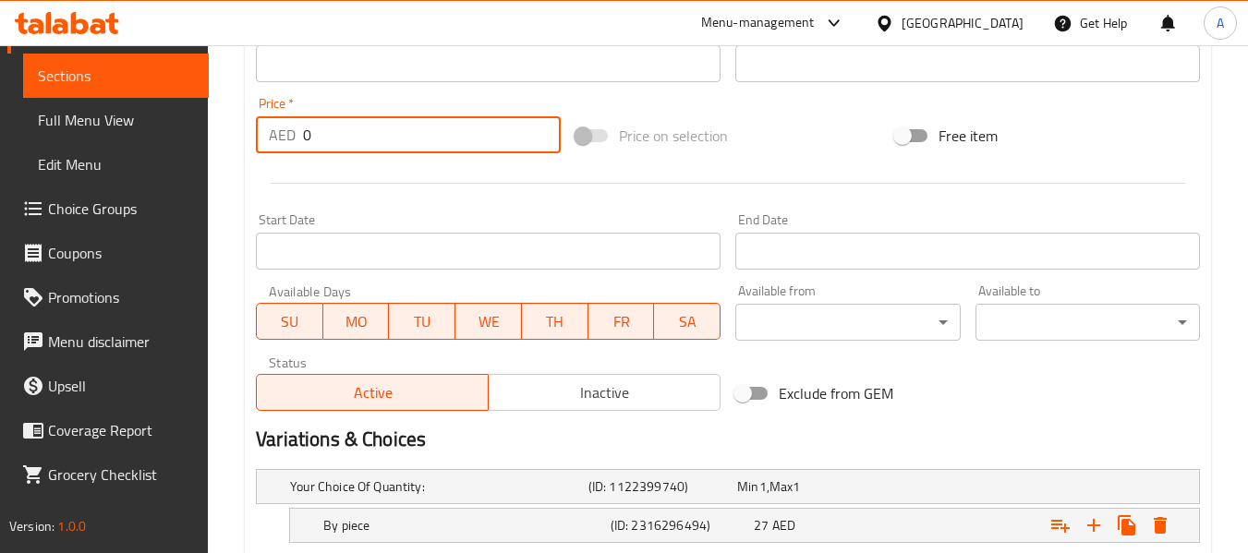
drag, startPoint x: 320, startPoint y: 142, endPoint x: 295, endPoint y: 142, distance: 25.9
click at [295, 142] on div "AED 0 Price *" at bounding box center [408, 134] width 305 height 37
paste input "156"
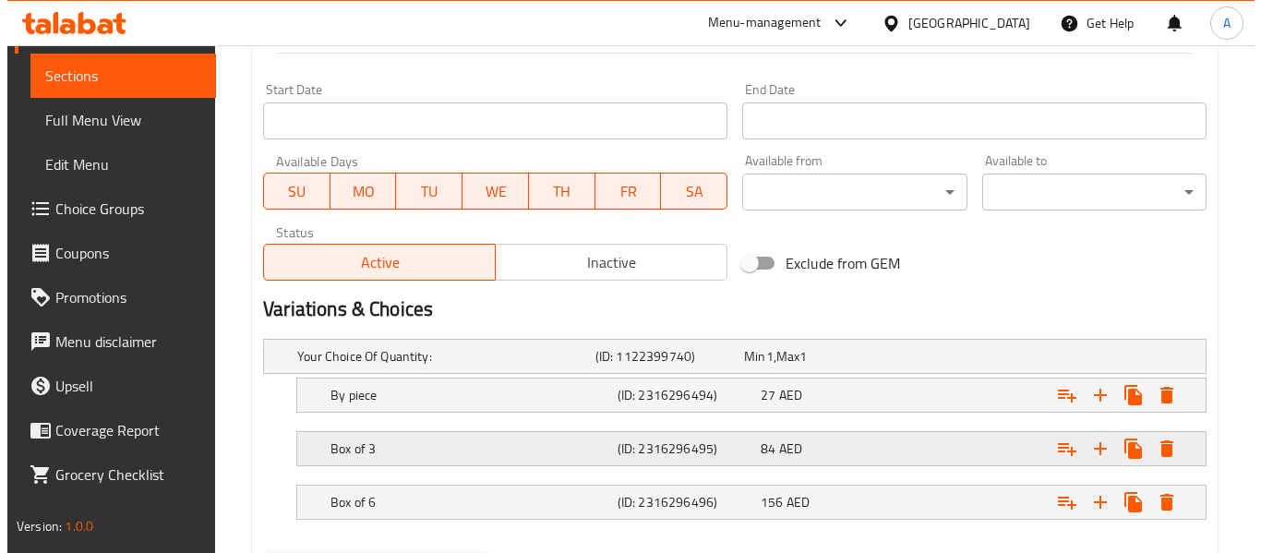
scroll to position [874, 0]
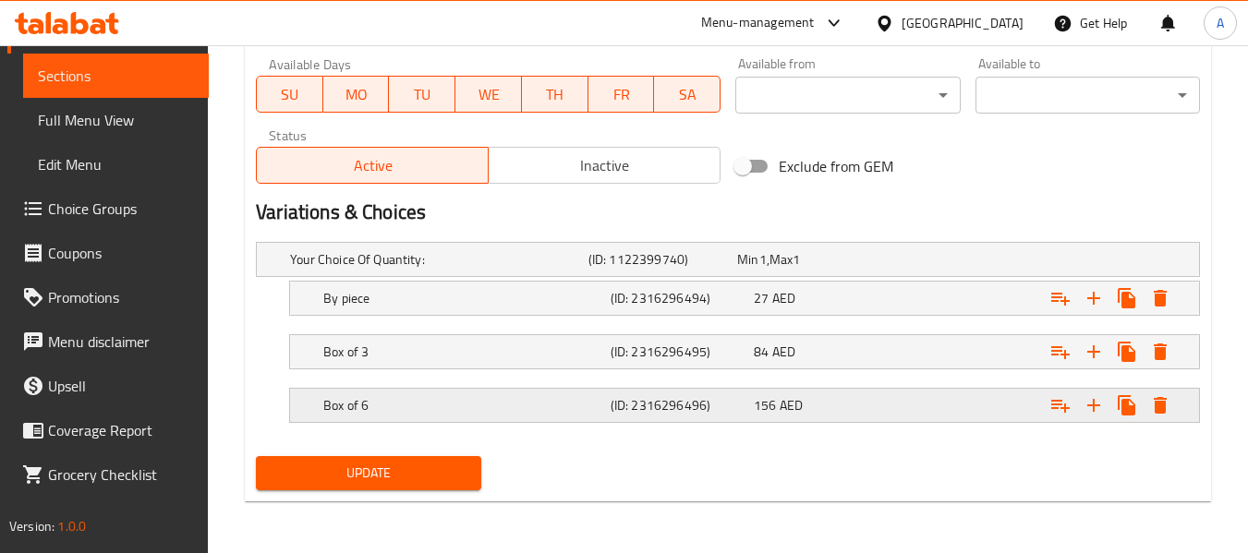
type input "156"
click at [1161, 404] on icon "Expand" at bounding box center [1159, 405] width 13 height 17
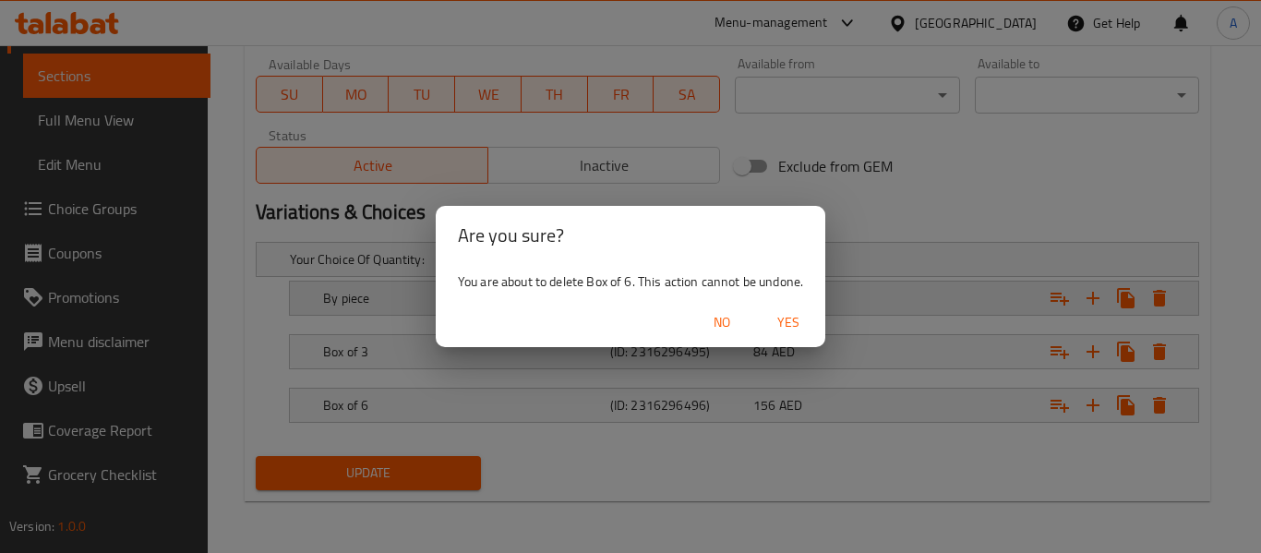
drag, startPoint x: 802, startPoint y: 314, endPoint x: 1076, endPoint y: 364, distance: 278.8
click at [801, 314] on span "Yes" at bounding box center [788, 322] width 44 height 23
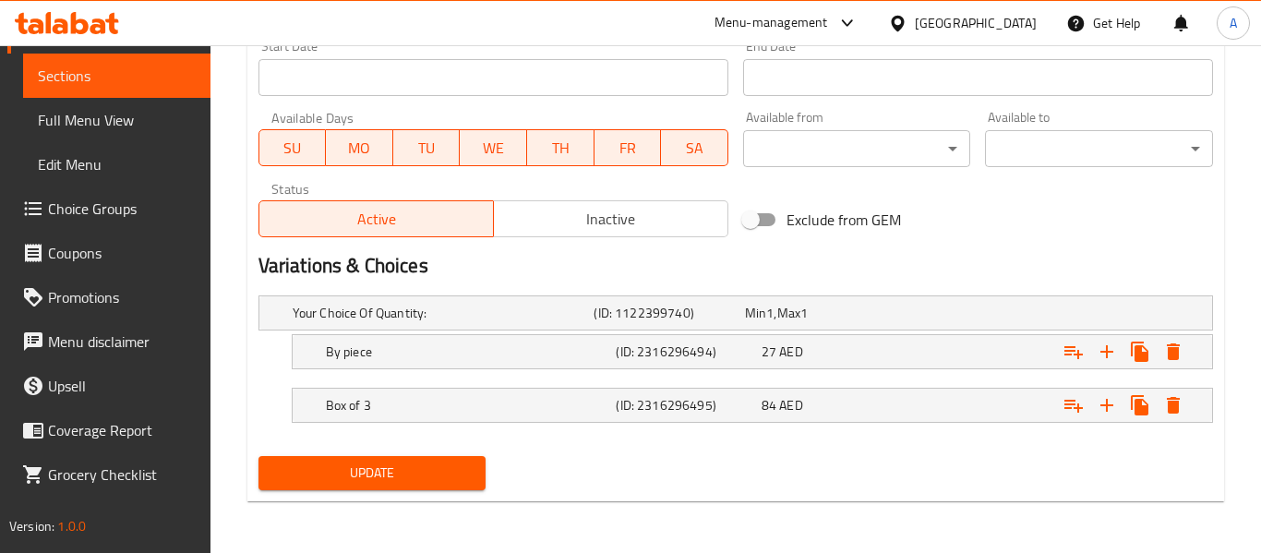
scroll to position [820, 0]
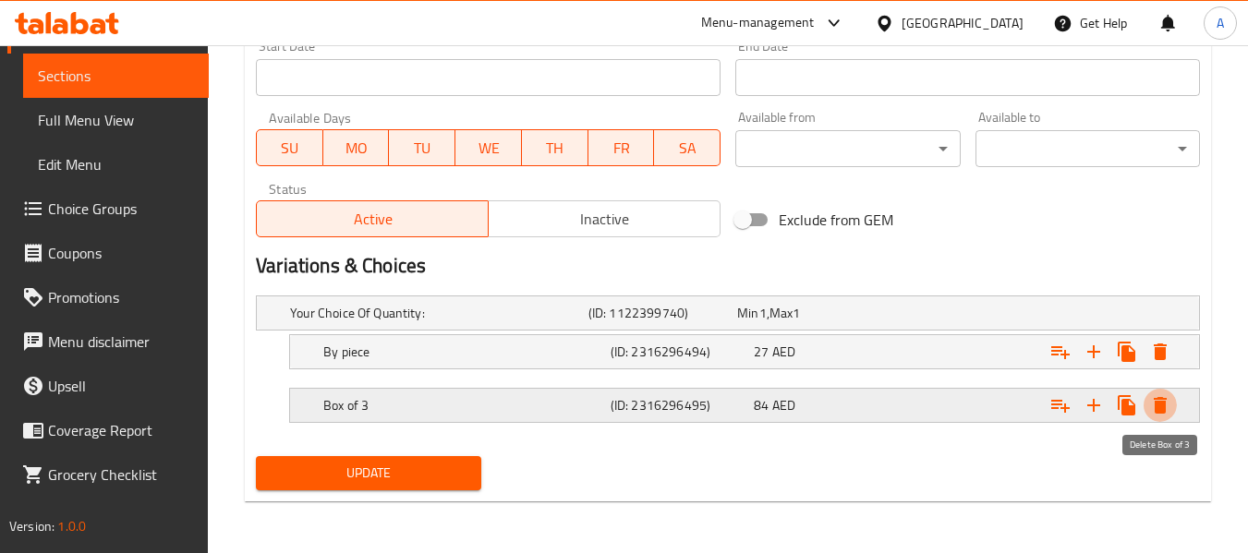
click at [1168, 406] on icon "Expand" at bounding box center [1160, 405] width 22 height 22
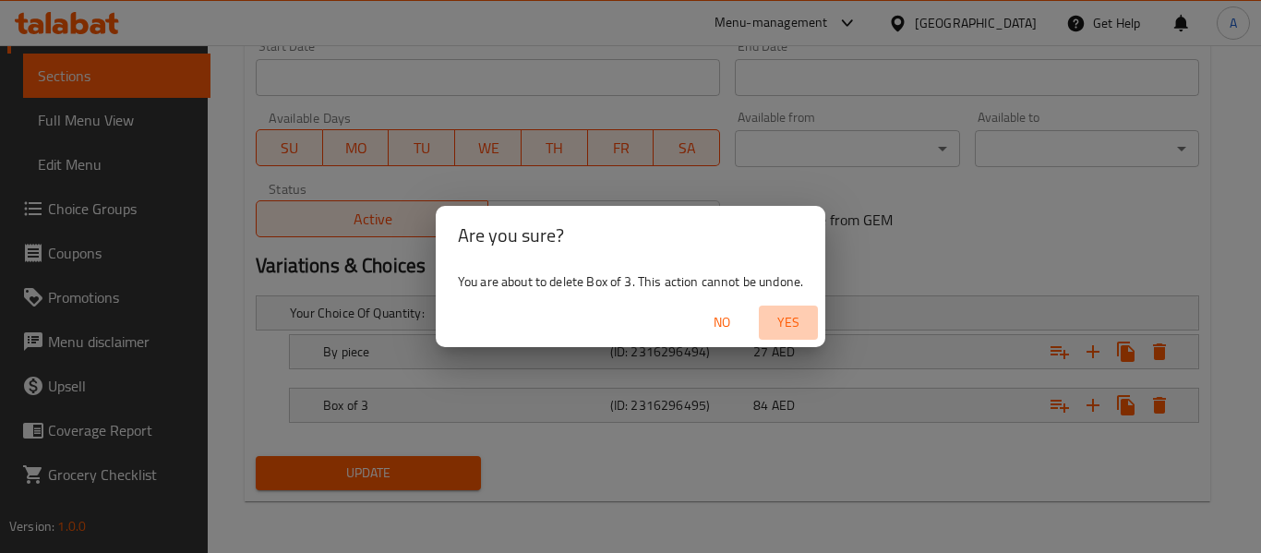
click at [810, 329] on span "Yes" at bounding box center [788, 322] width 44 height 23
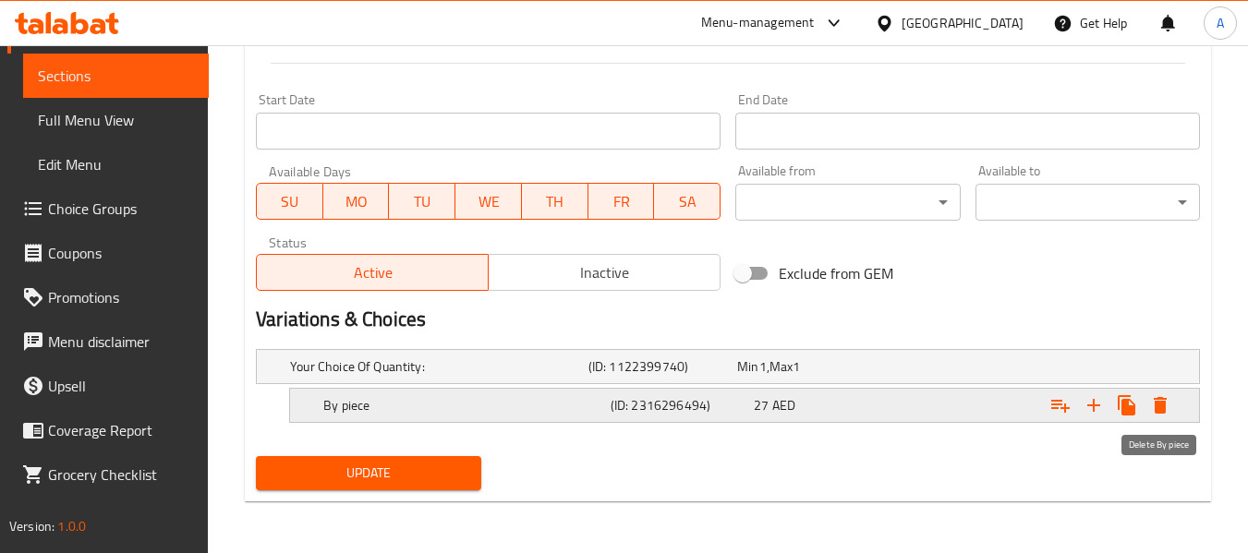
click at [1165, 403] on icon "Expand" at bounding box center [1159, 405] width 13 height 17
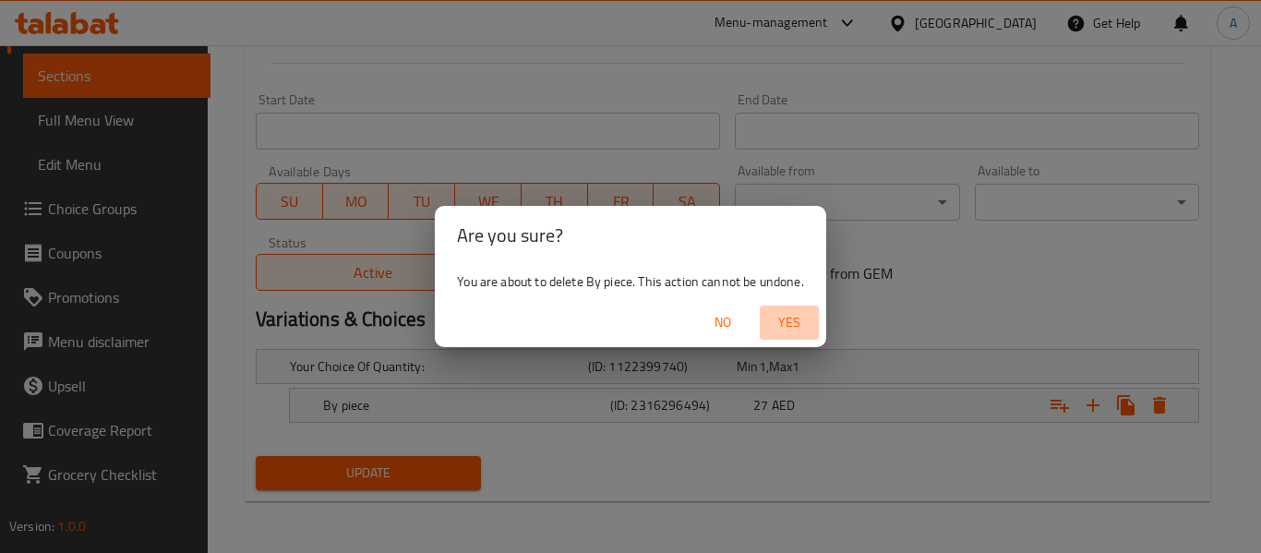
click at [808, 323] on span "Yes" at bounding box center [789, 322] width 44 height 23
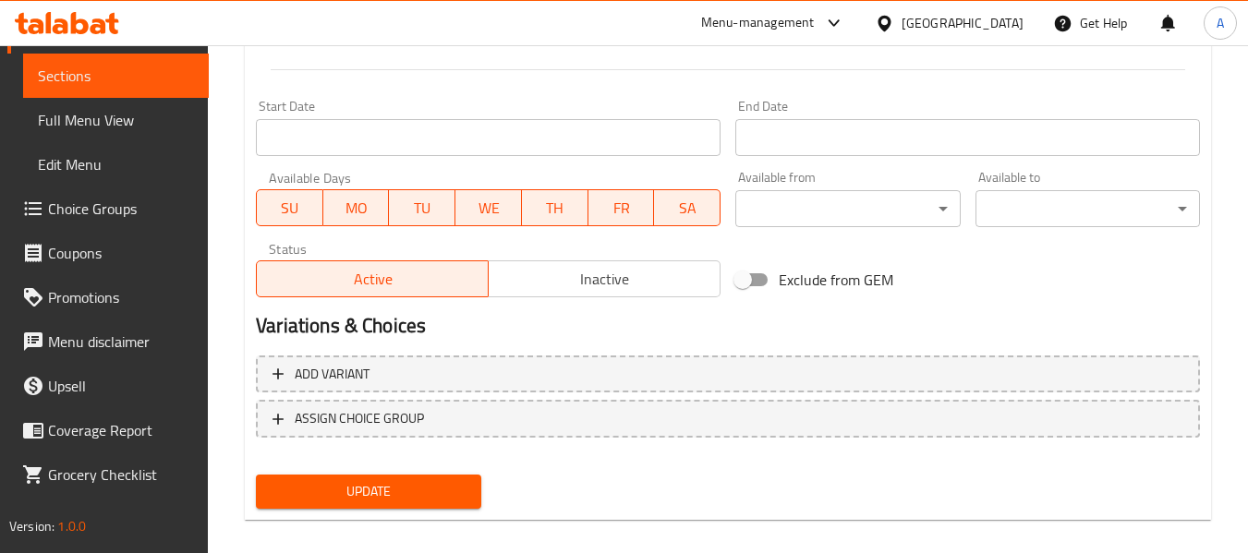
click at [411, 497] on span "Update" at bounding box center [368, 491] width 195 height 23
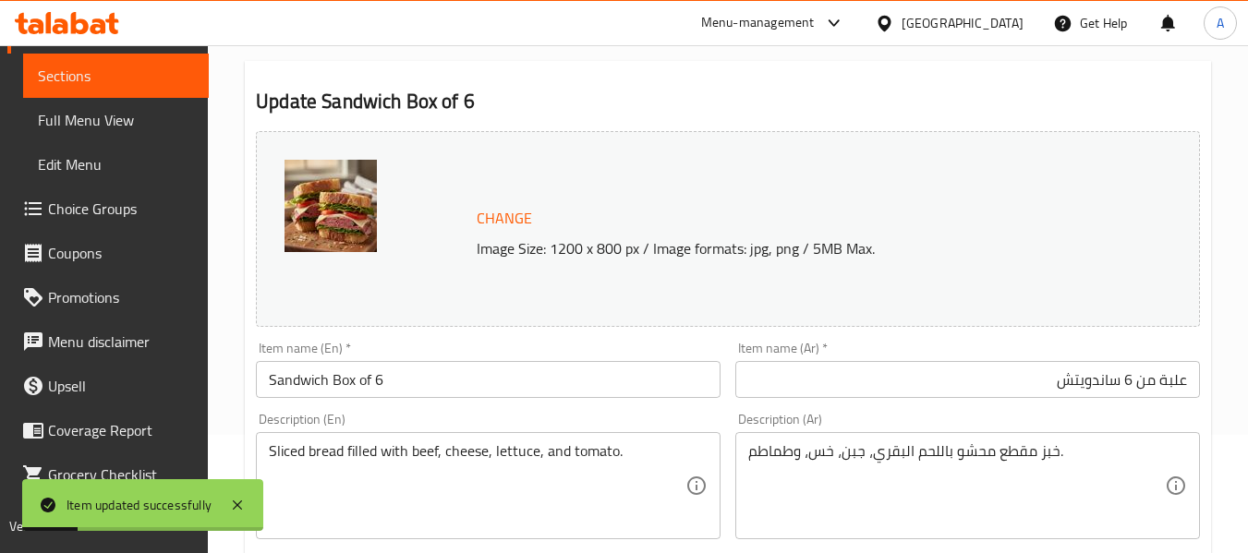
scroll to position [0, 0]
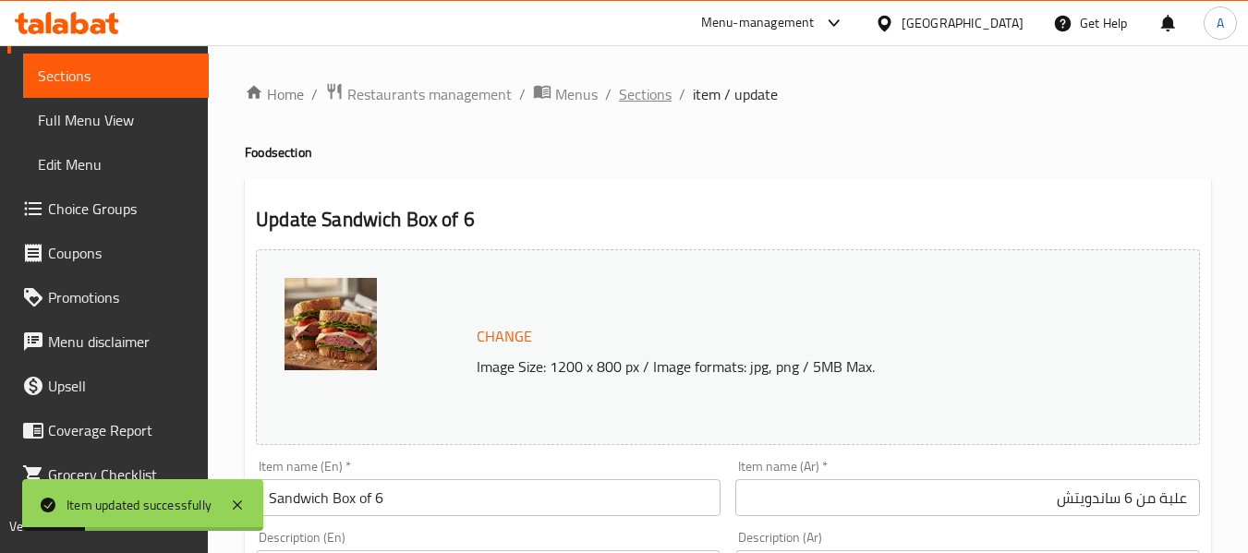
click at [645, 96] on span "Sections" at bounding box center [645, 94] width 53 height 22
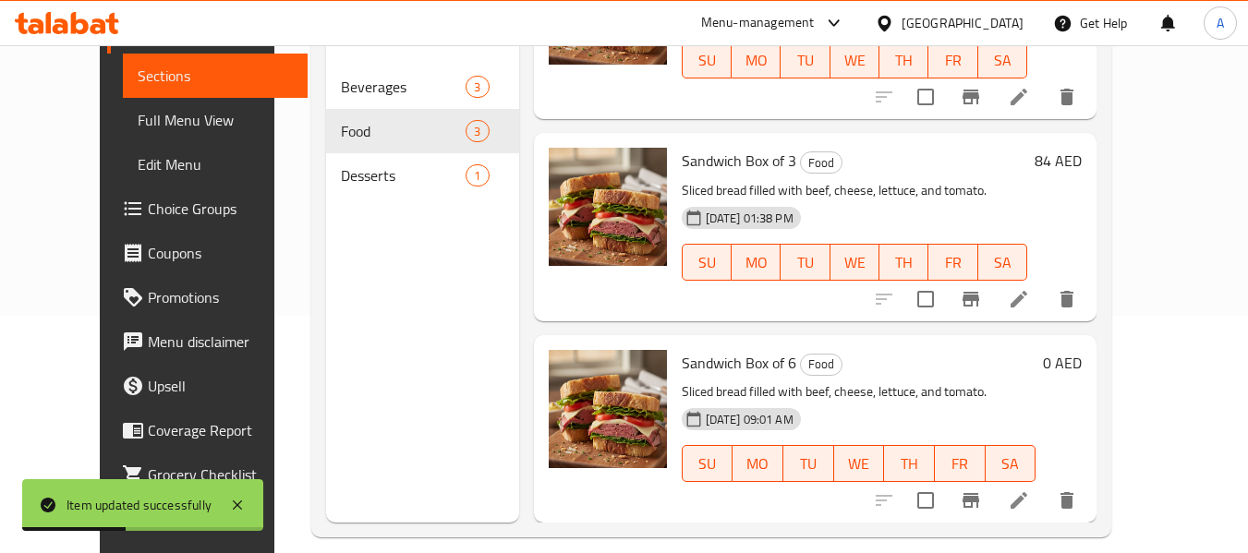
scroll to position [259, 0]
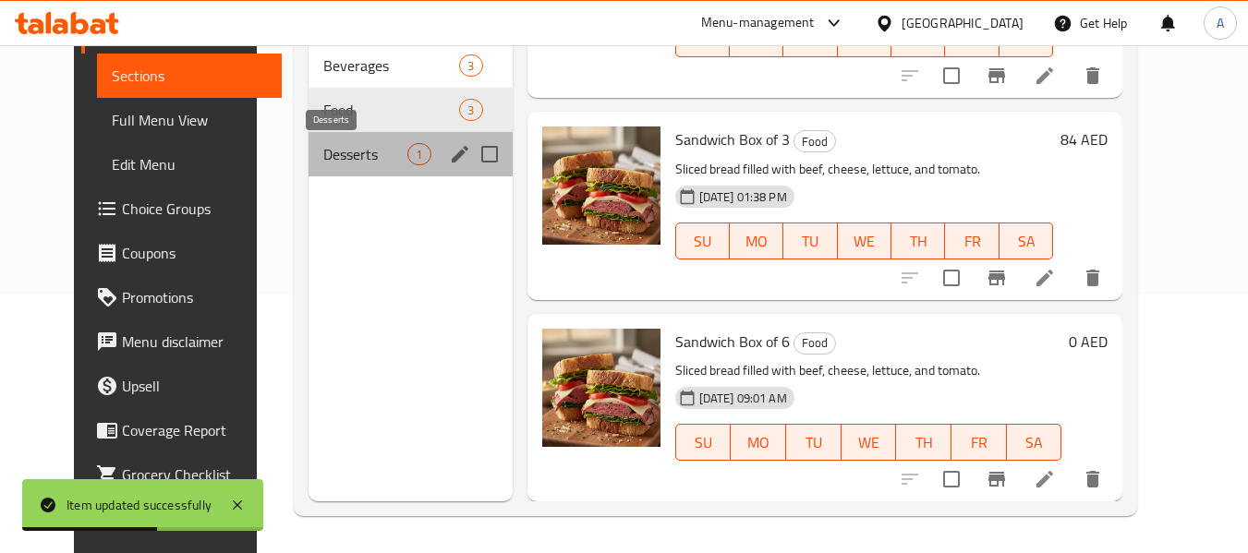
click at [323, 159] on span "Desserts" at bounding box center [365, 154] width 84 height 22
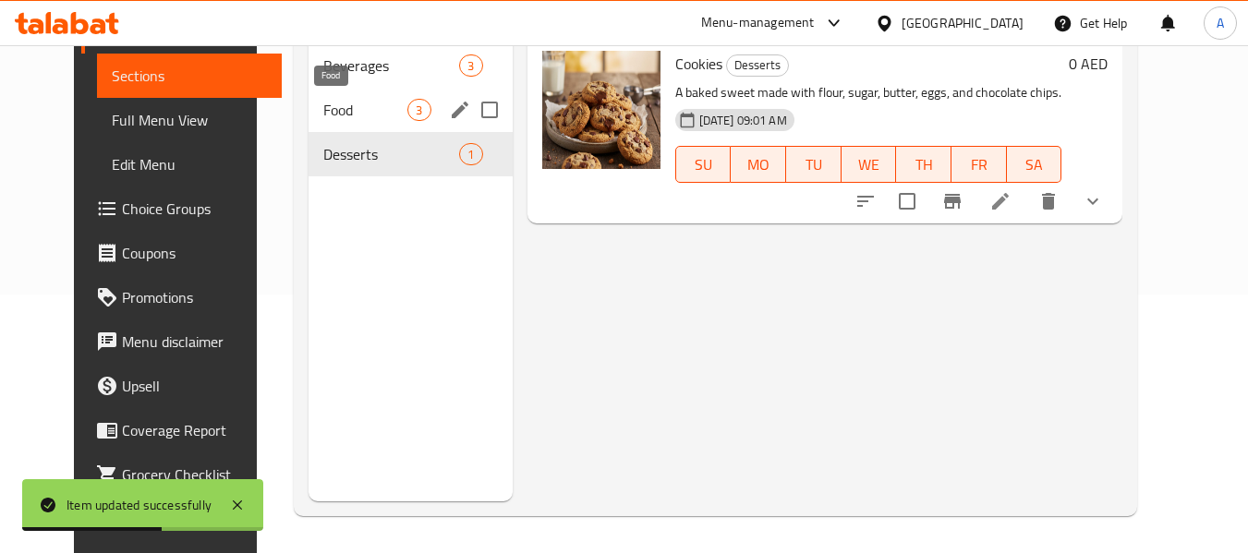
click at [334, 119] on span "Food" at bounding box center [365, 110] width 84 height 22
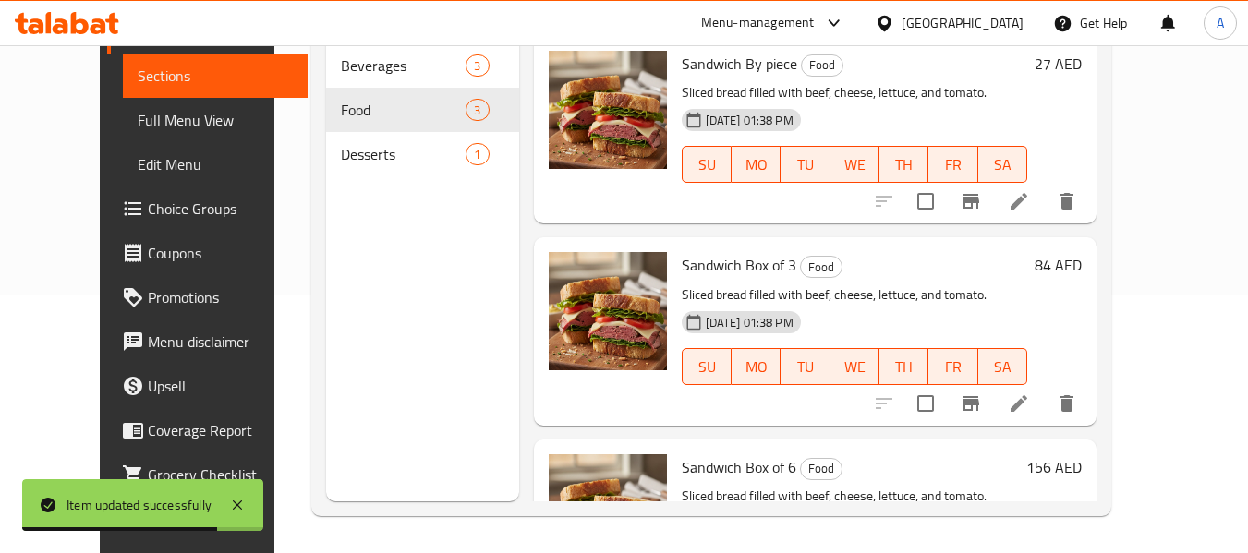
scroll to position [166, 0]
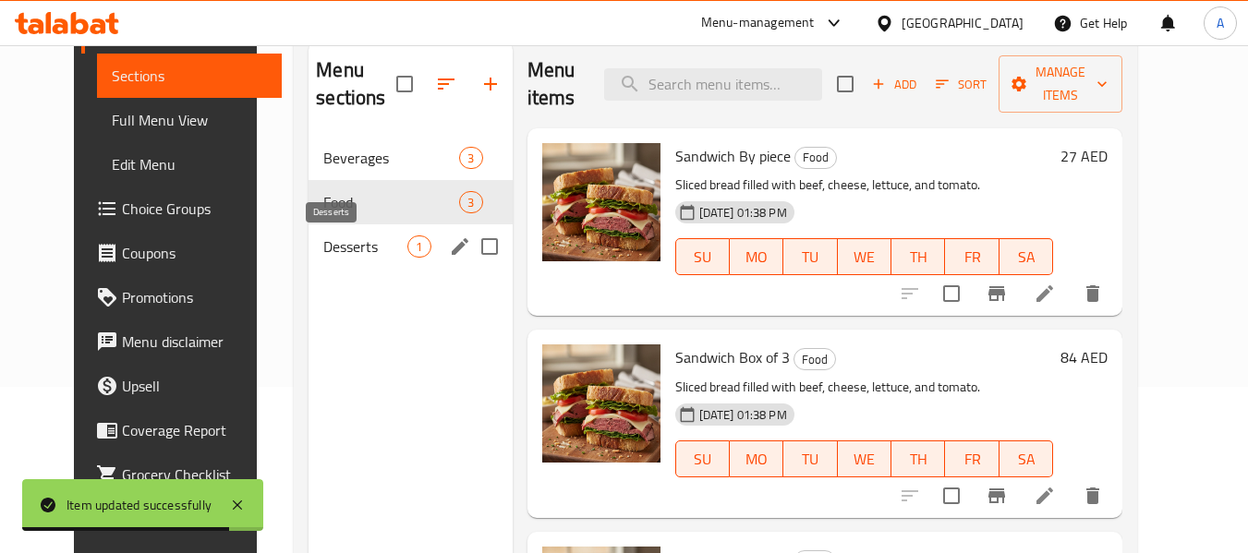
click at [358, 245] on span "Desserts" at bounding box center [365, 246] width 84 height 22
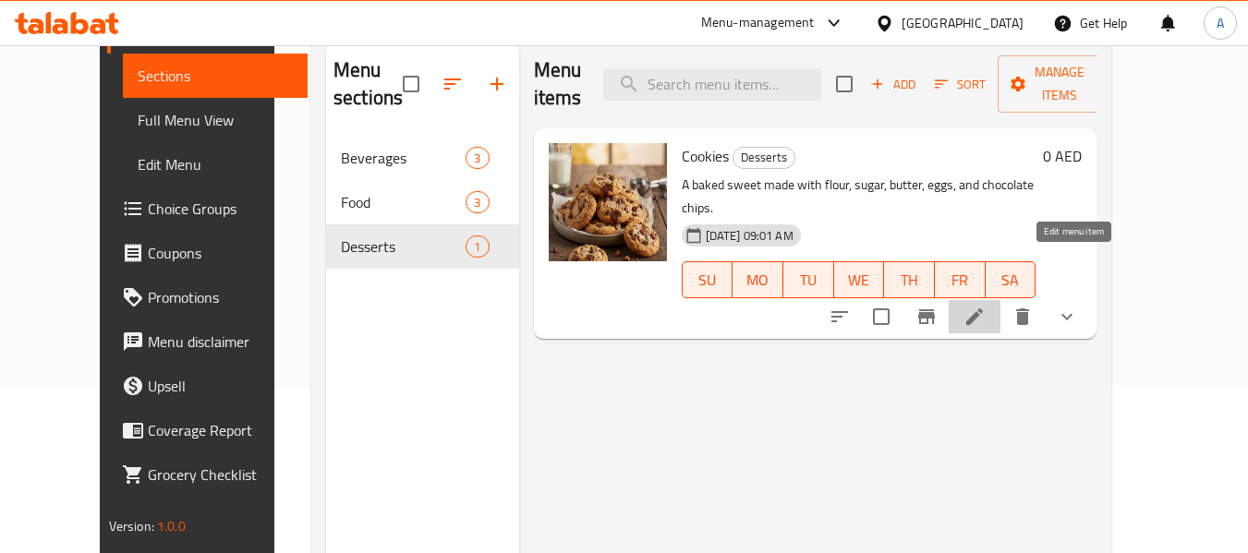
click at [983, 308] on icon at bounding box center [974, 316] width 17 height 17
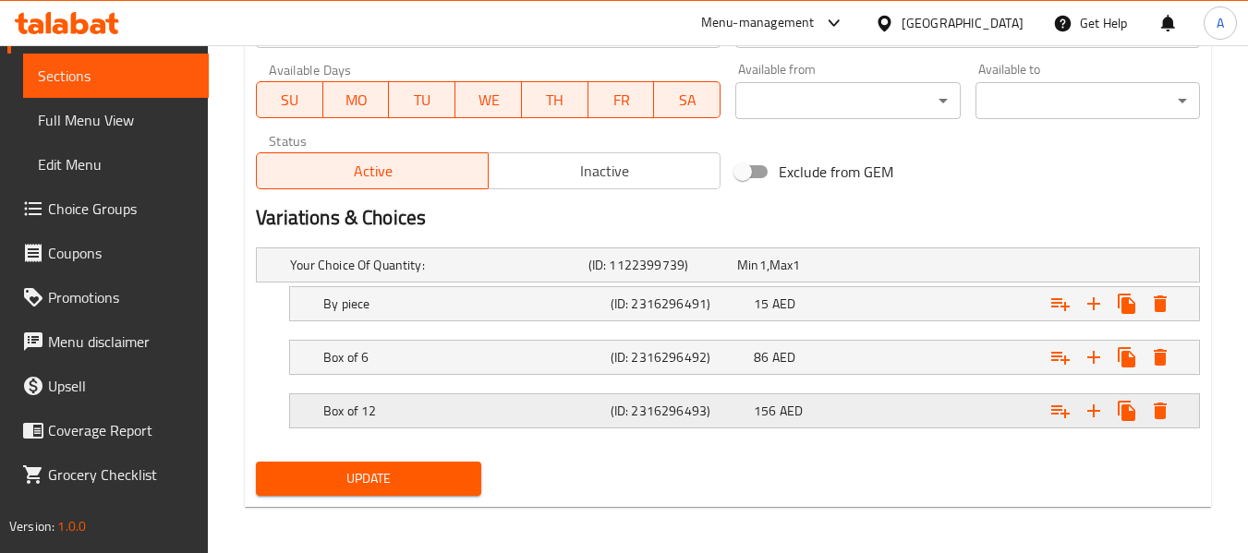
scroll to position [874, 0]
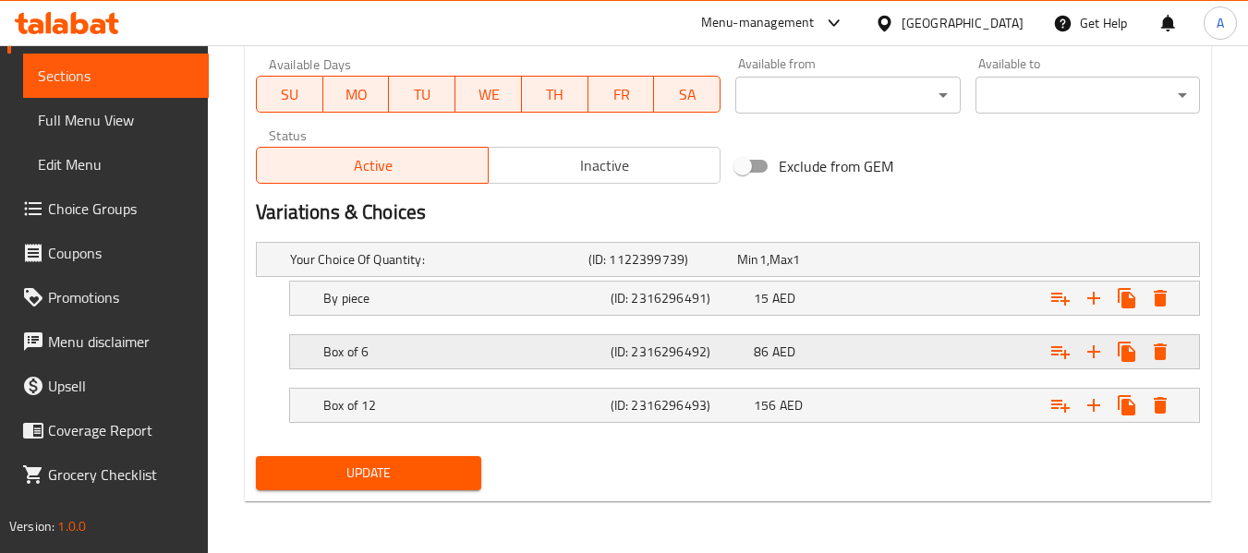
click at [401, 349] on h5 "Box of 6" at bounding box center [463, 352] width 280 height 18
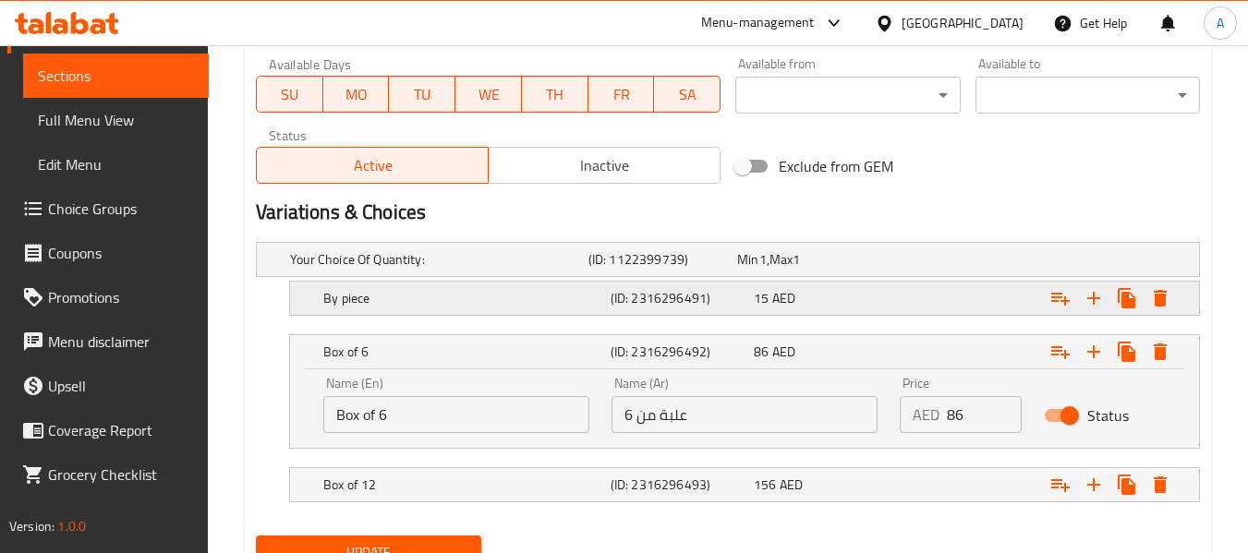
click at [372, 310] on div "By piece" at bounding box center [463, 298] width 287 height 26
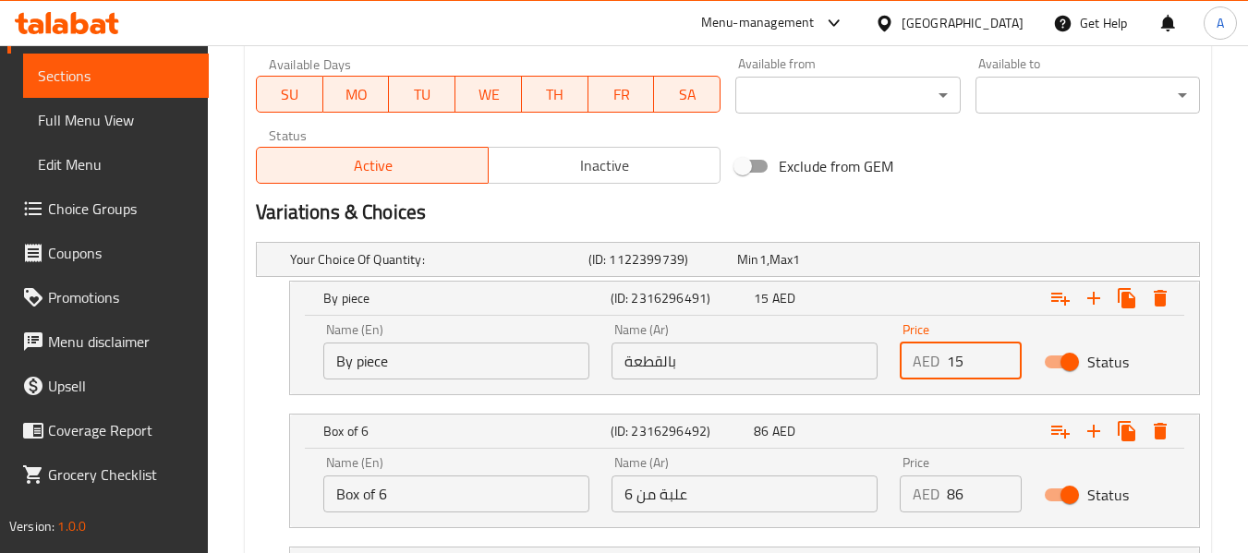
click at [940, 365] on div "AED 15 Price" at bounding box center [960, 361] width 122 height 37
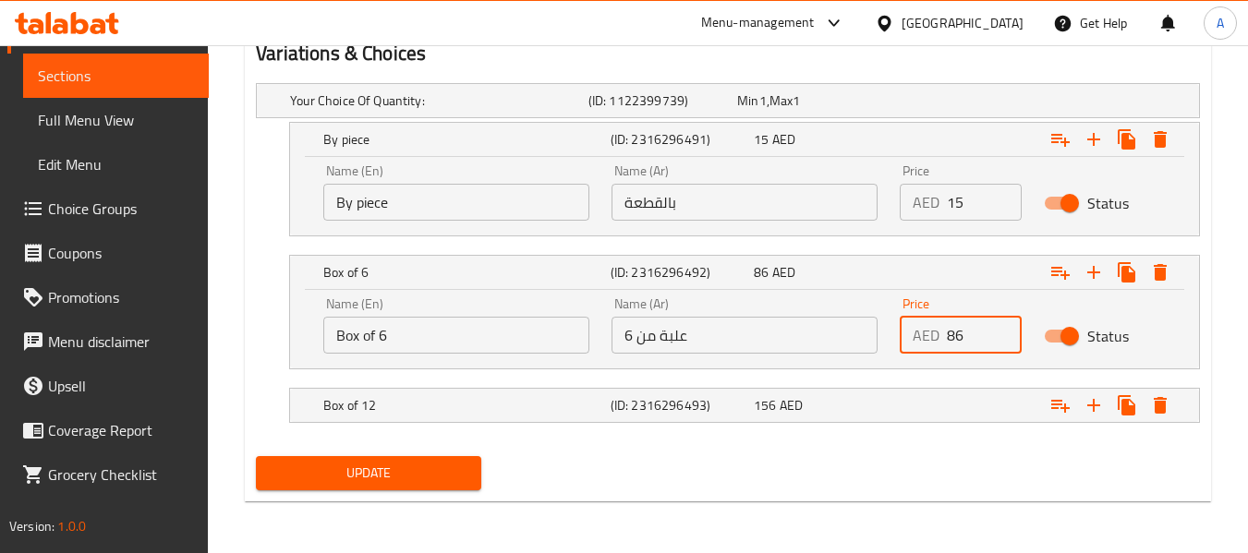
click at [954, 332] on input "86" at bounding box center [984, 335] width 75 height 37
drag, startPoint x: 596, startPoint y: 403, endPoint x: 680, endPoint y: 425, distance: 86.9
click at [596, 403] on h5 "Box of 12" at bounding box center [463, 405] width 280 height 18
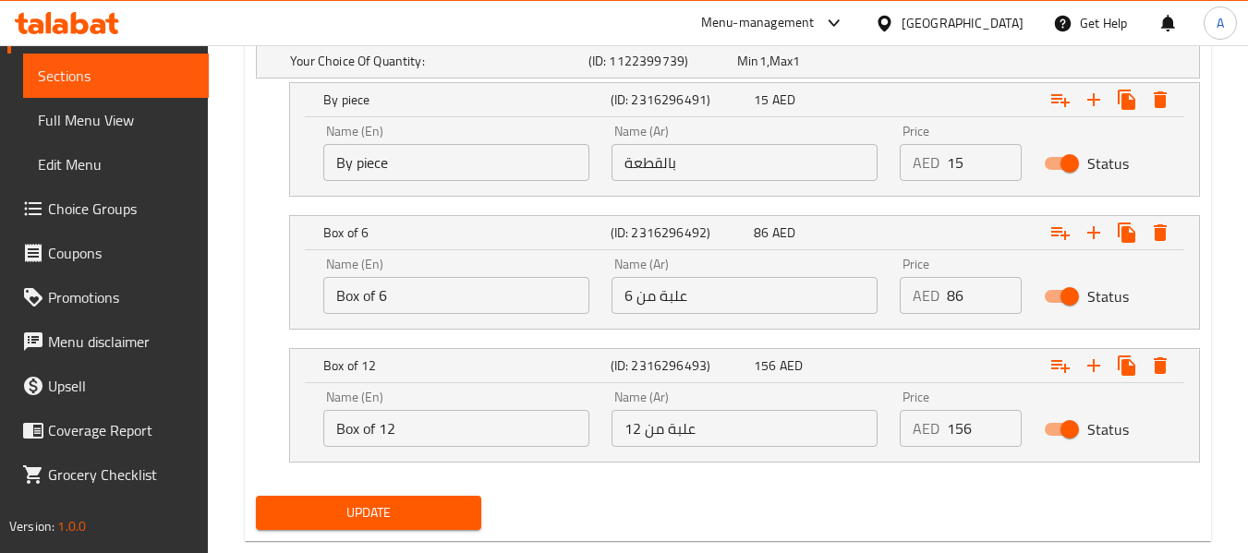
scroll to position [1112, 0]
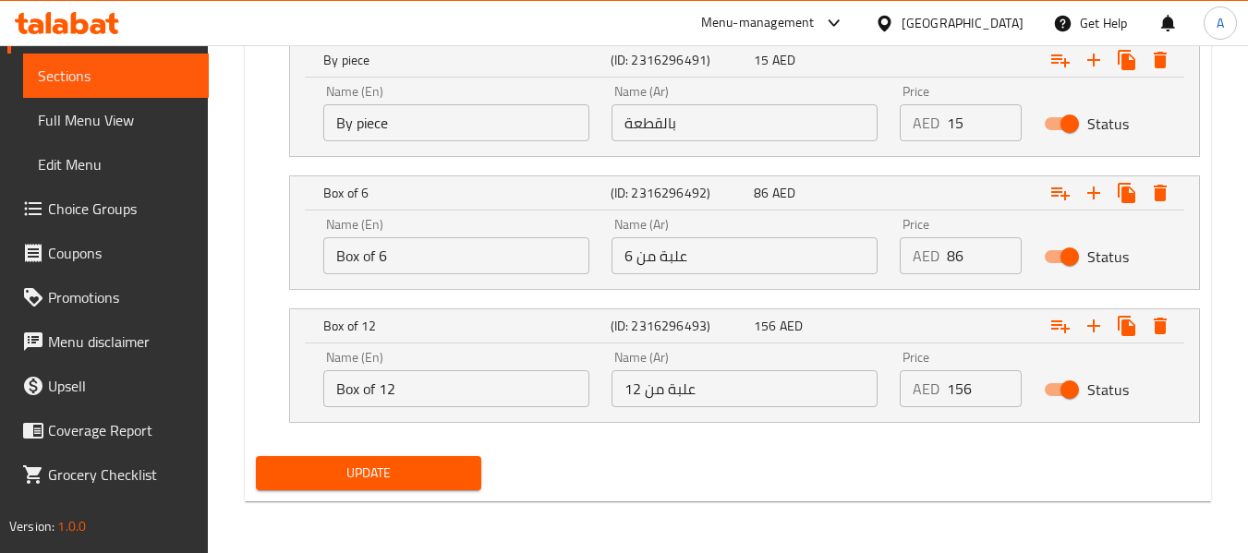
click at [960, 397] on input "156" at bounding box center [984, 388] width 75 height 37
drag, startPoint x: 420, startPoint y: 392, endPoint x: 330, endPoint y: 398, distance: 90.7
click at [330, 398] on input "Box of 12" at bounding box center [456, 388] width 266 height 37
drag, startPoint x: 728, startPoint y: 382, endPoint x: 622, endPoint y: 386, distance: 106.3
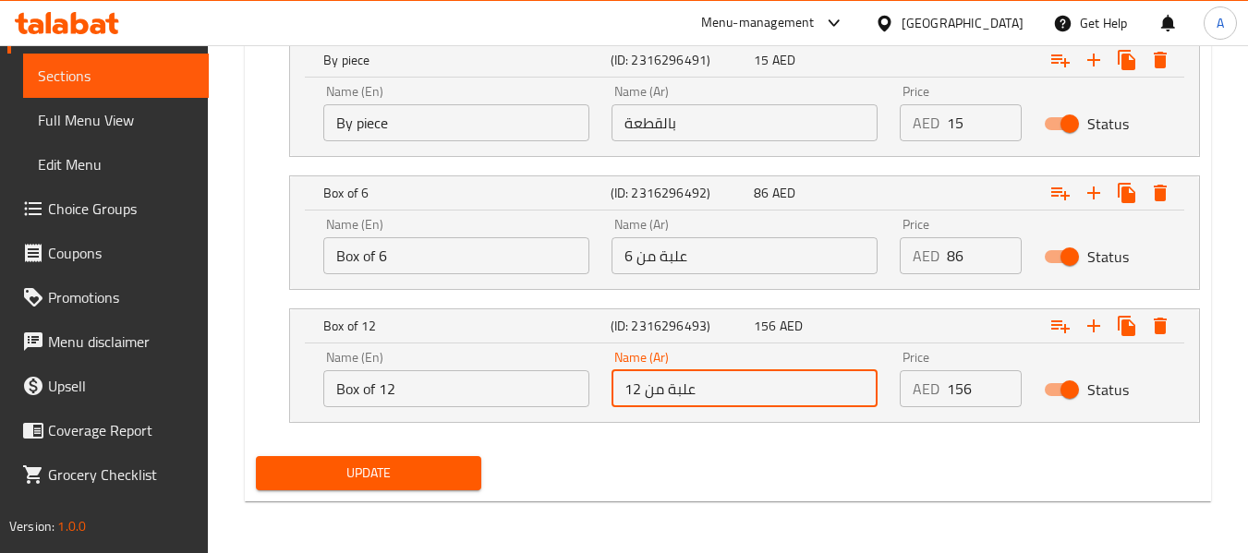
click at [622, 386] on input "علبة من 12" at bounding box center [744, 388] width 266 height 37
click at [634, 390] on input "علبة من 12" at bounding box center [744, 388] width 266 height 37
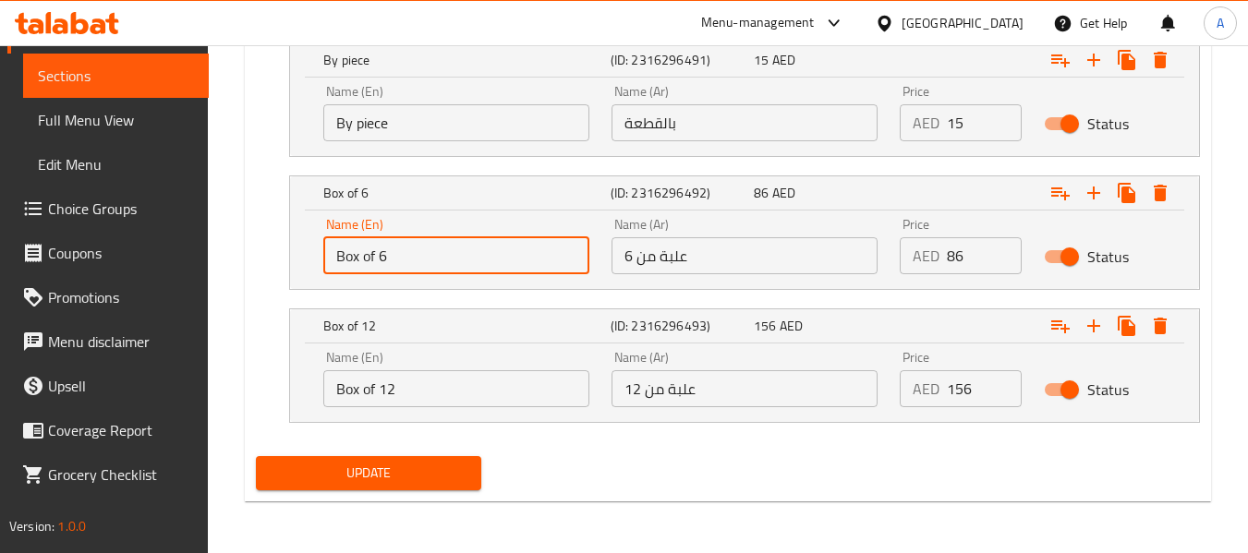
drag, startPoint x: 401, startPoint y: 254, endPoint x: 294, endPoint y: 259, distance: 107.3
click at [294, 259] on div "Name (En) Box of 6 Name (En) Name (Ar) علبة من 6 Name (Ar) Price AED 86 Price S…" at bounding box center [744, 250] width 909 height 78
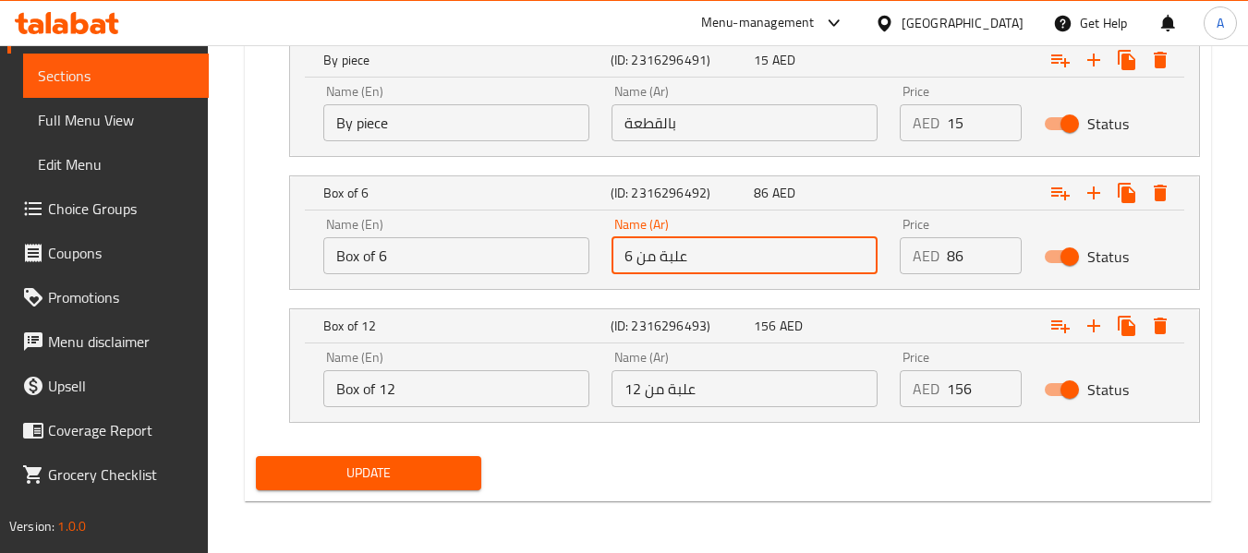
drag, startPoint x: 704, startPoint y: 262, endPoint x: 624, endPoint y: 259, distance: 79.5
click at [624, 259] on input "علبة من 6" at bounding box center [744, 255] width 266 height 37
click at [631, 257] on input "علبة من 6" at bounding box center [744, 255] width 266 height 37
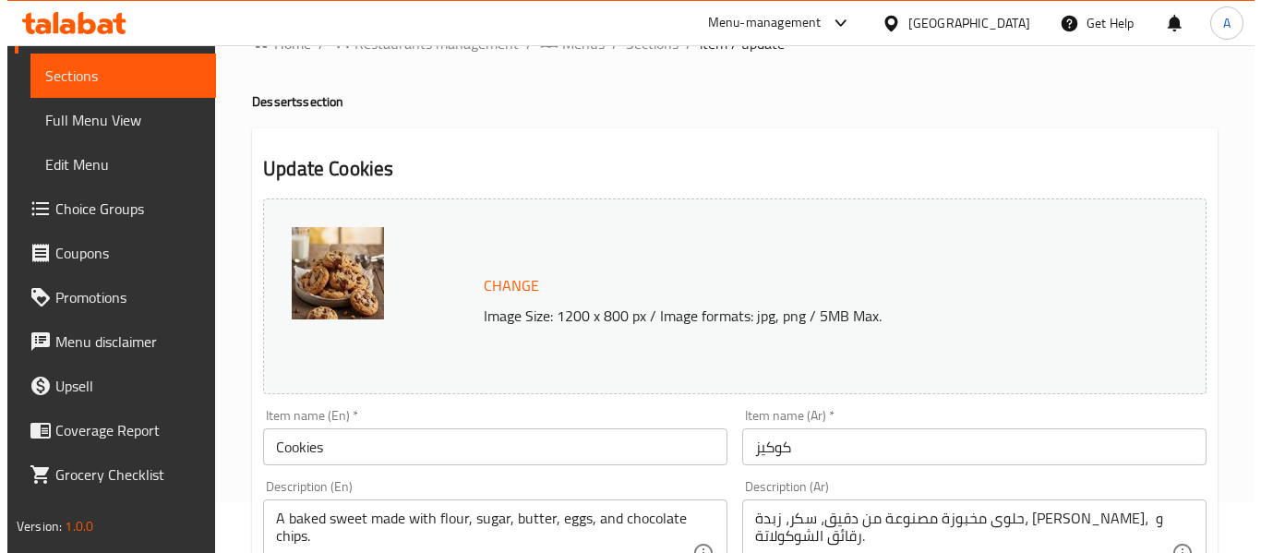
scroll to position [0, 0]
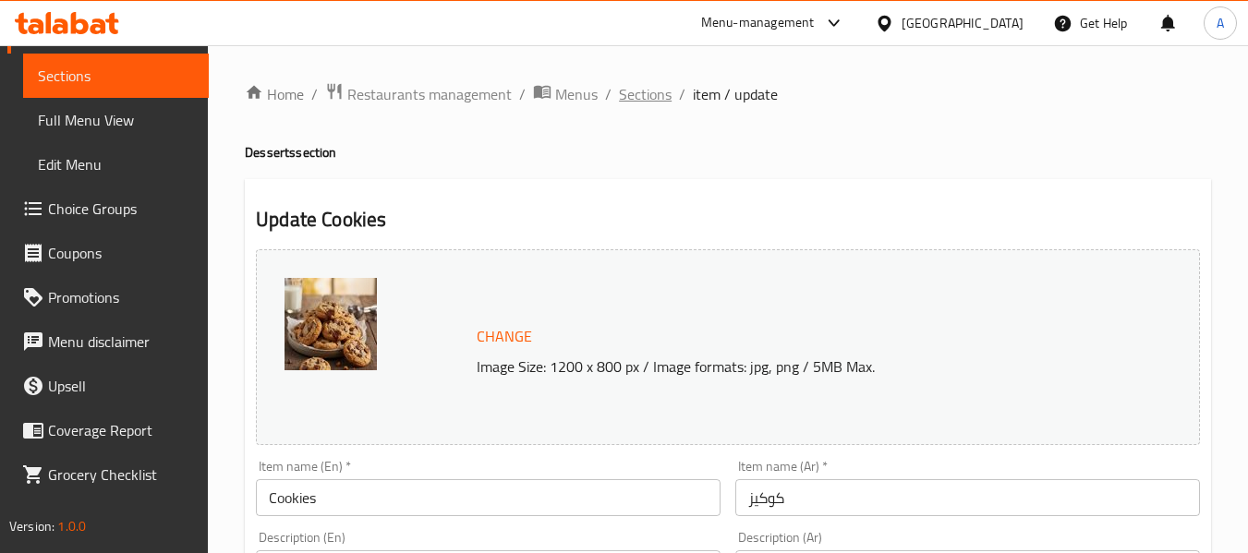
click at [629, 89] on span "Sections" at bounding box center [645, 94] width 53 height 22
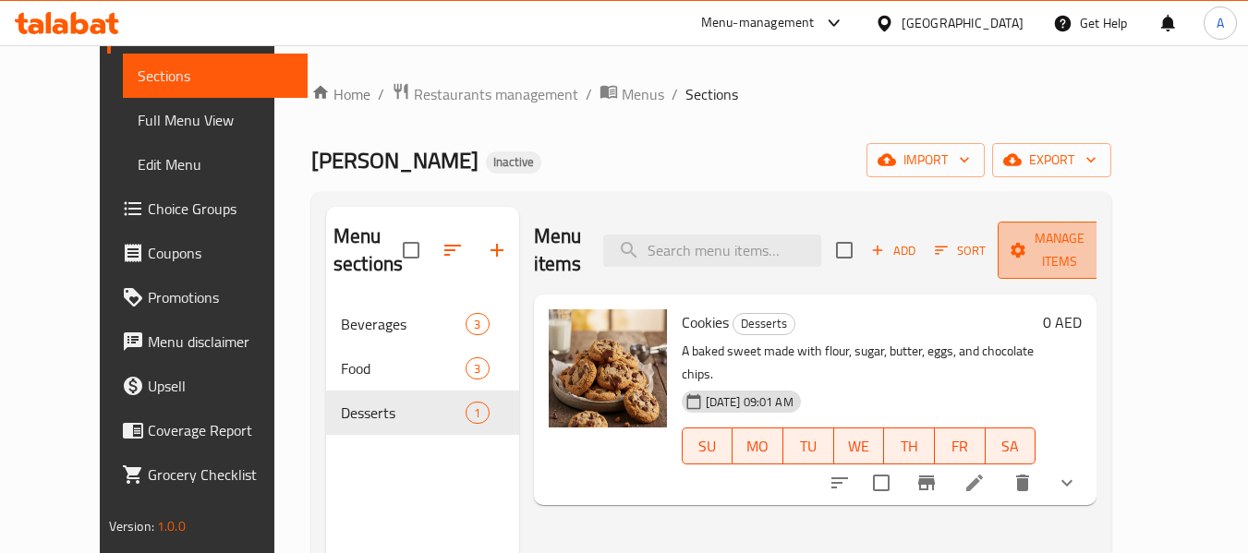
click at [1106, 245] on span "Manage items" at bounding box center [1059, 250] width 94 height 46
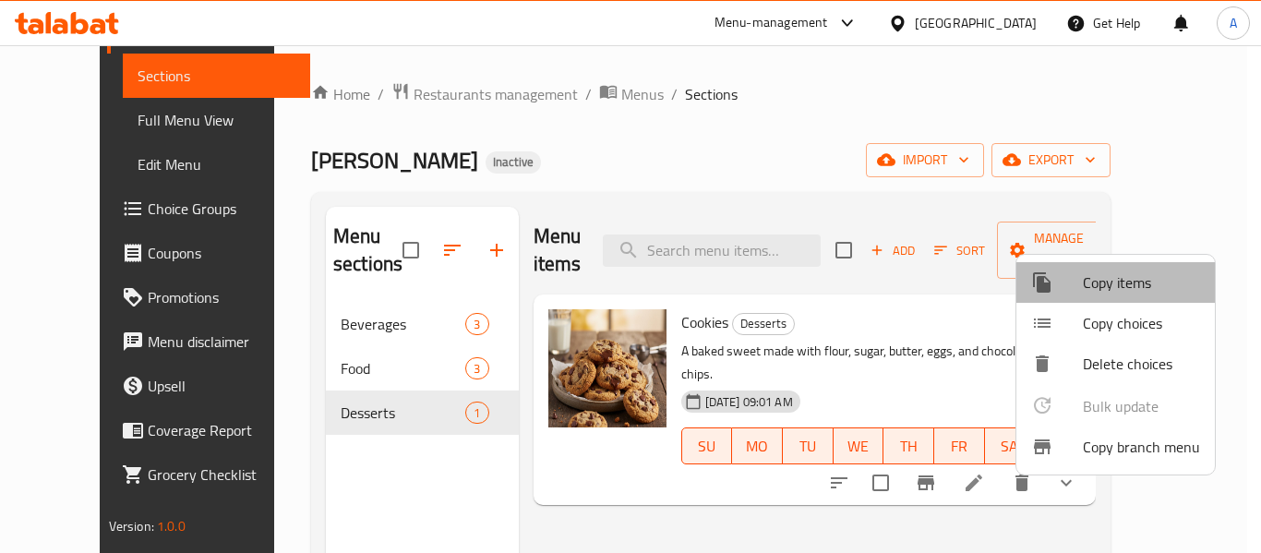
click at [1133, 282] on span "Copy items" at bounding box center [1141, 283] width 117 height 22
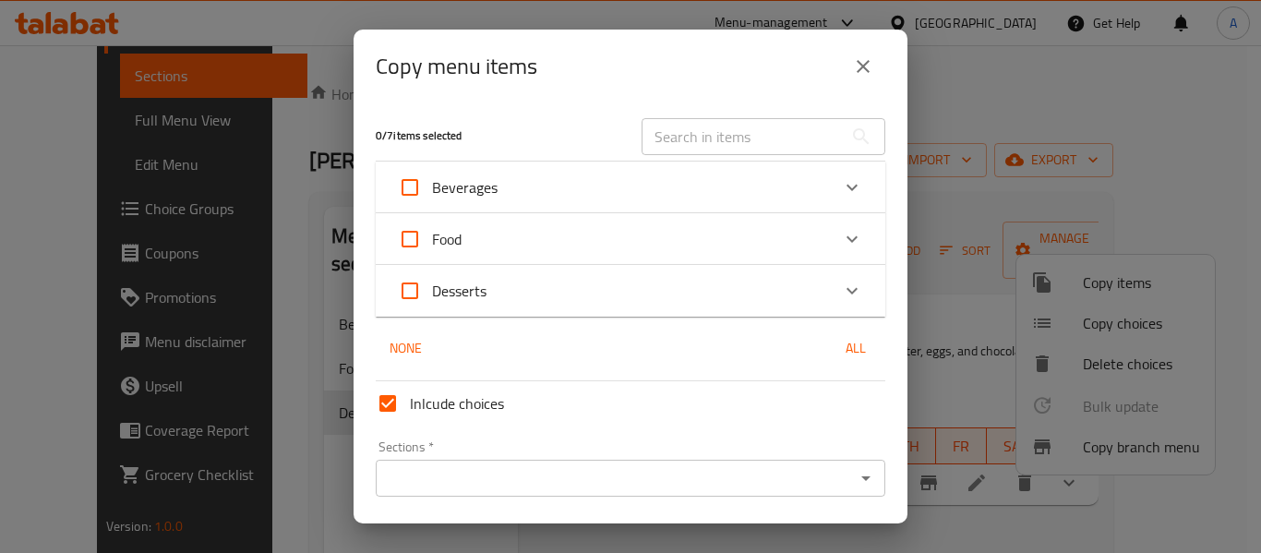
click at [471, 408] on span "Inlcude choices" at bounding box center [457, 403] width 94 height 22
click at [410, 408] on input "Inlcude choices" at bounding box center [388, 403] width 44 height 44
checkbox input "false"
click at [472, 284] on span "Desserts" at bounding box center [459, 291] width 54 height 28
click at [432, 284] on input "Desserts" at bounding box center [410, 291] width 44 height 44
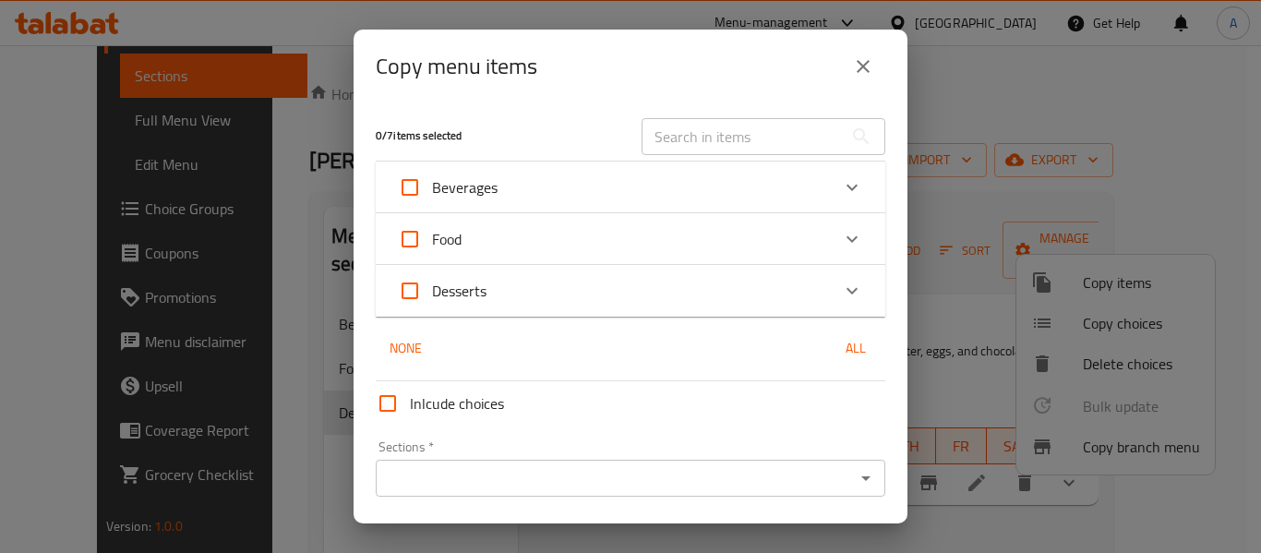
checkbox input "true"
click at [756, 294] on div "Desserts" at bounding box center [614, 291] width 432 height 44
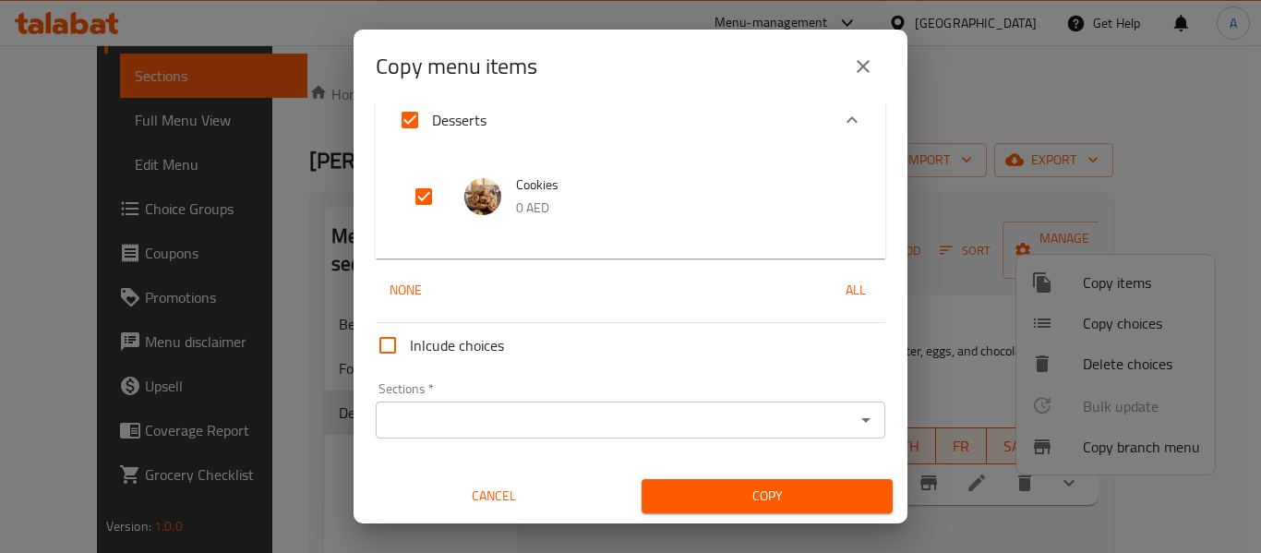
scroll to position [190, 0]
click at [624, 401] on div "Sections *" at bounding box center [631, 419] width 510 height 37
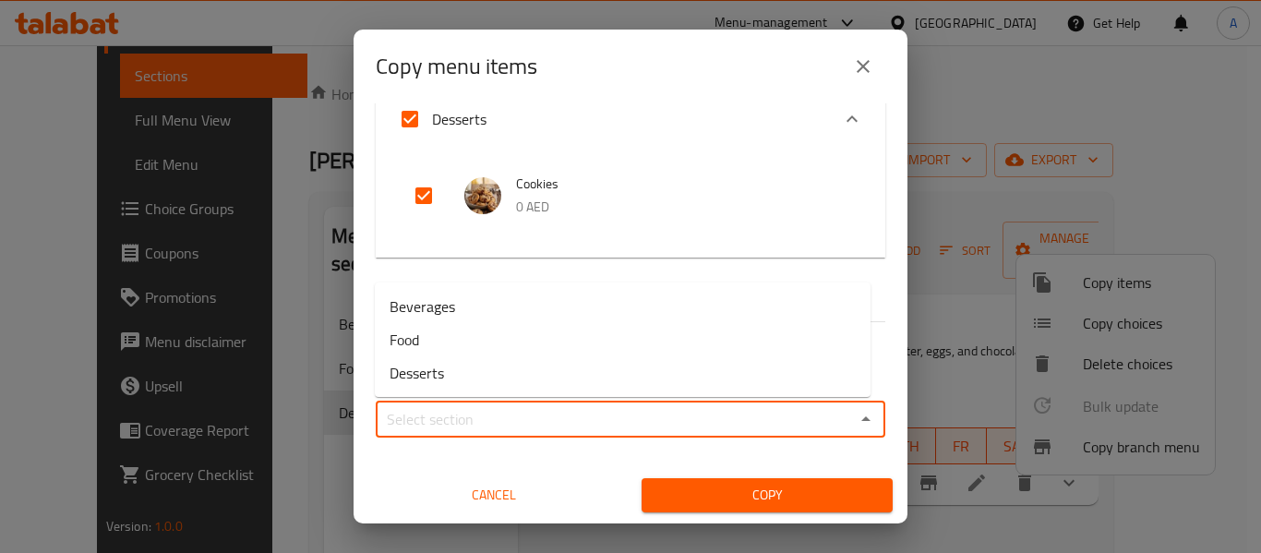
click at [482, 415] on input "Sections   *" at bounding box center [615, 419] width 468 height 26
click at [453, 382] on li "Desserts" at bounding box center [623, 372] width 496 height 33
type input "Desserts"
click at [769, 513] on div "Copy" at bounding box center [767, 495] width 273 height 56
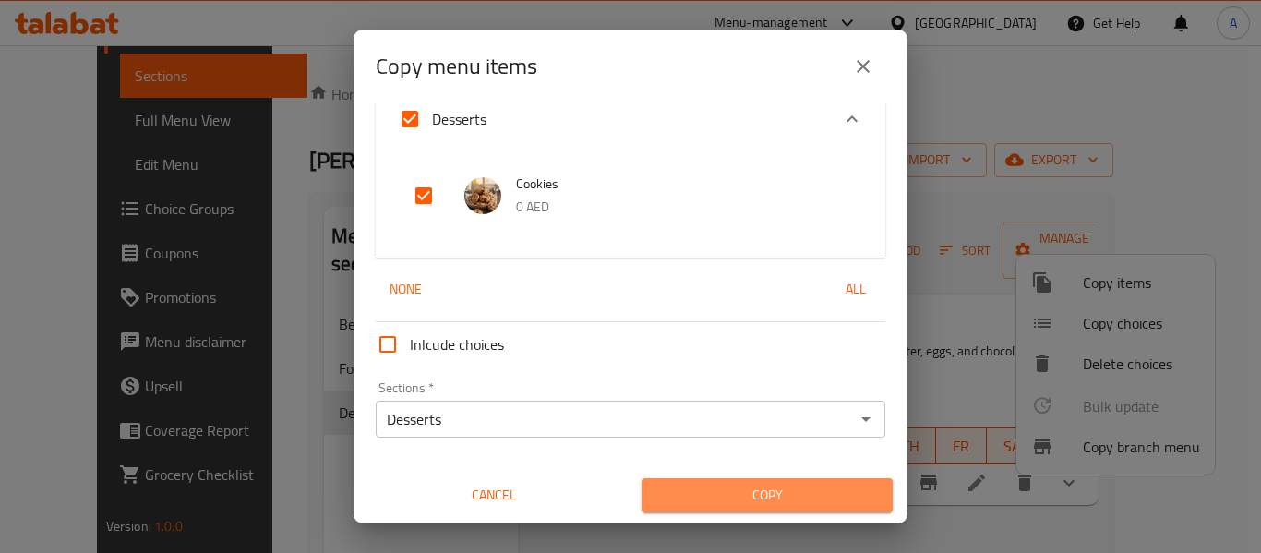
click at [768, 504] on span "Copy" at bounding box center [768, 495] width 222 height 23
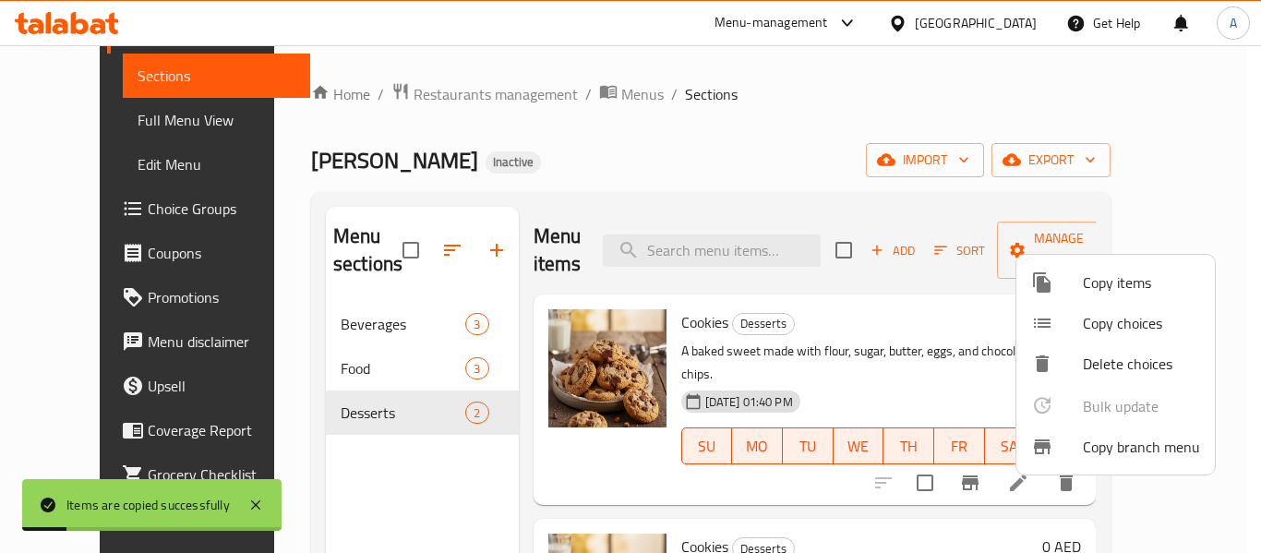
click at [1083, 299] on li "Copy items" at bounding box center [1116, 282] width 199 height 41
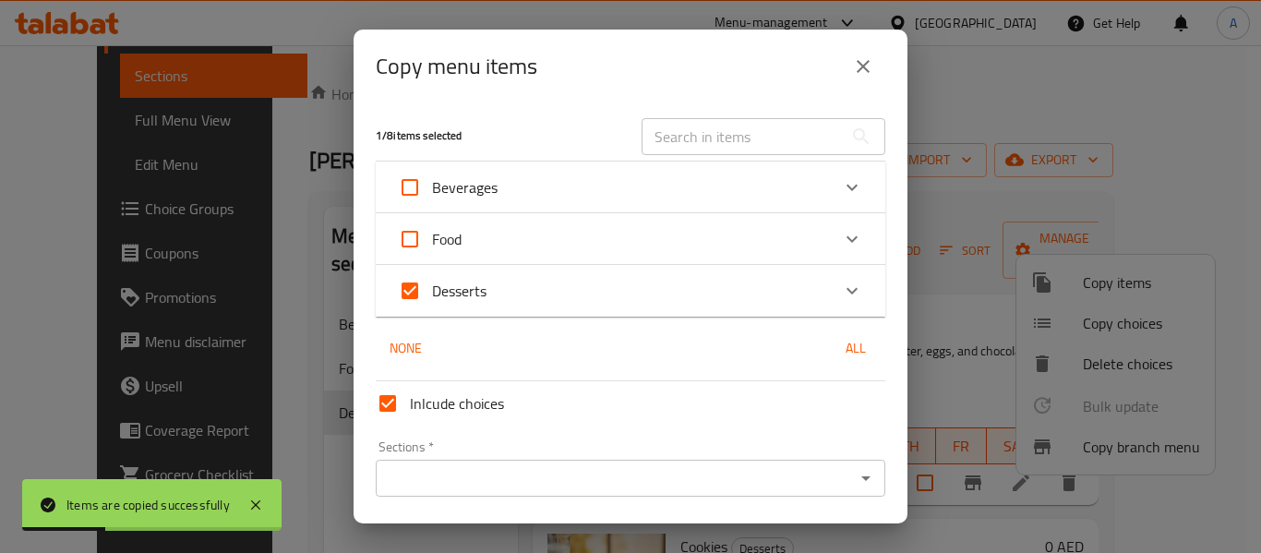
click at [454, 415] on span "Inlcude choices" at bounding box center [457, 403] width 94 height 22
click at [410, 416] on input "Inlcude choices" at bounding box center [388, 403] width 44 height 44
checkbox input "false"
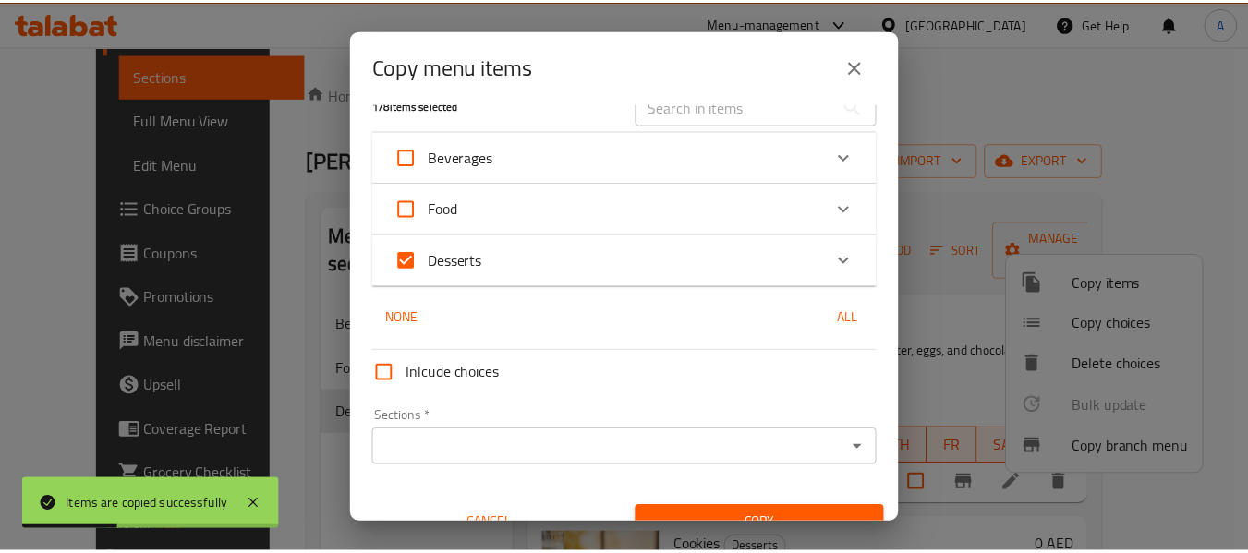
scroll to position [59, 0]
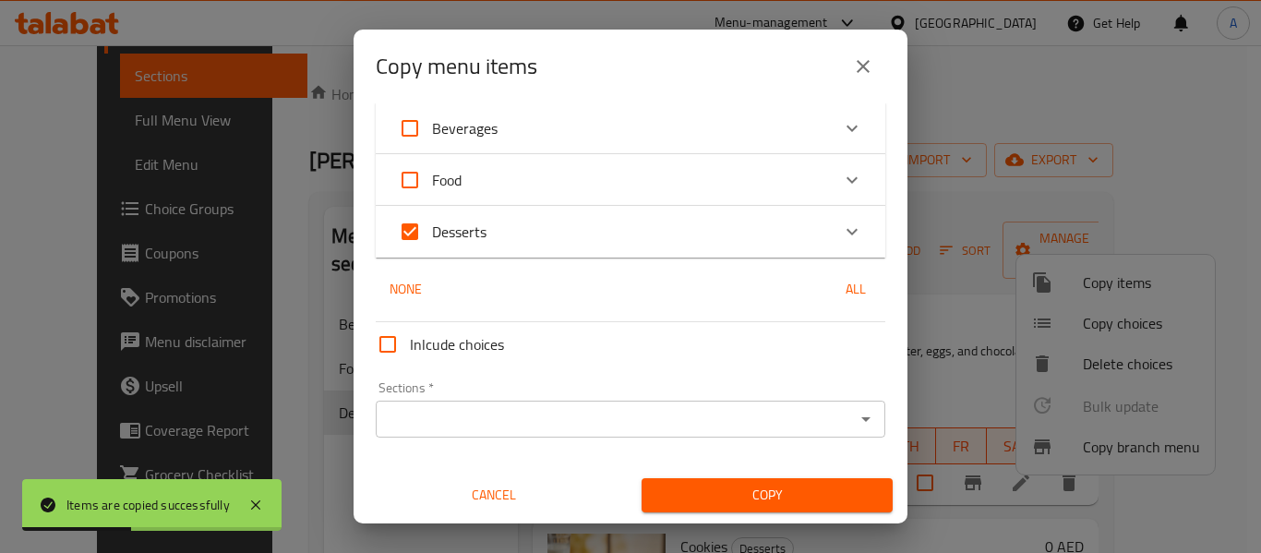
click at [772, 427] on input "Sections   *" at bounding box center [615, 419] width 468 height 26
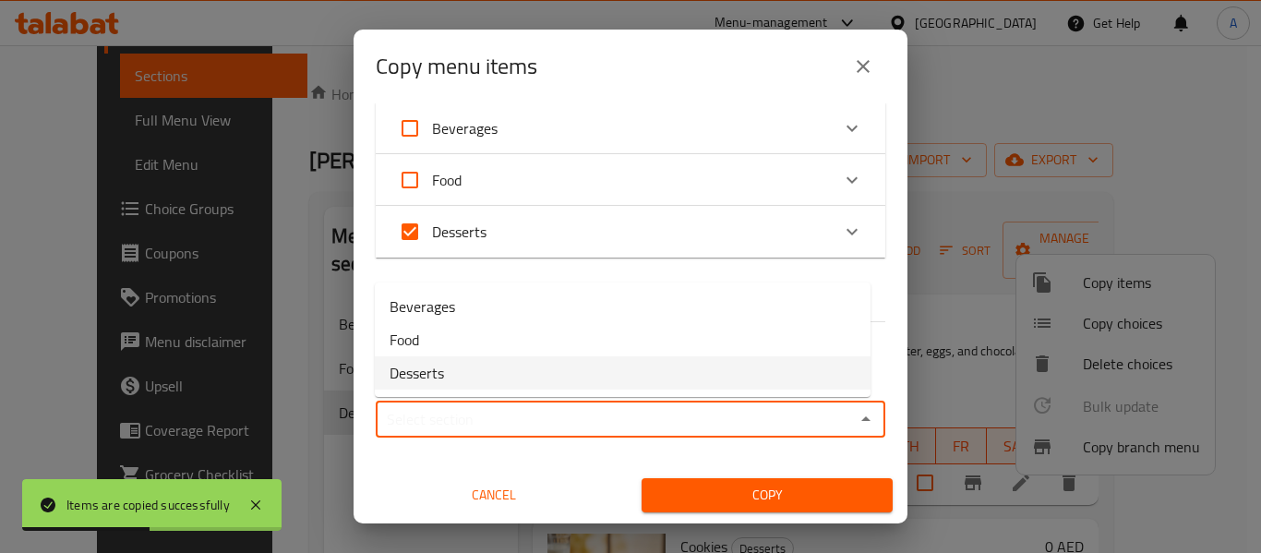
click at [524, 384] on li "Desserts" at bounding box center [623, 372] width 496 height 33
type input "Desserts"
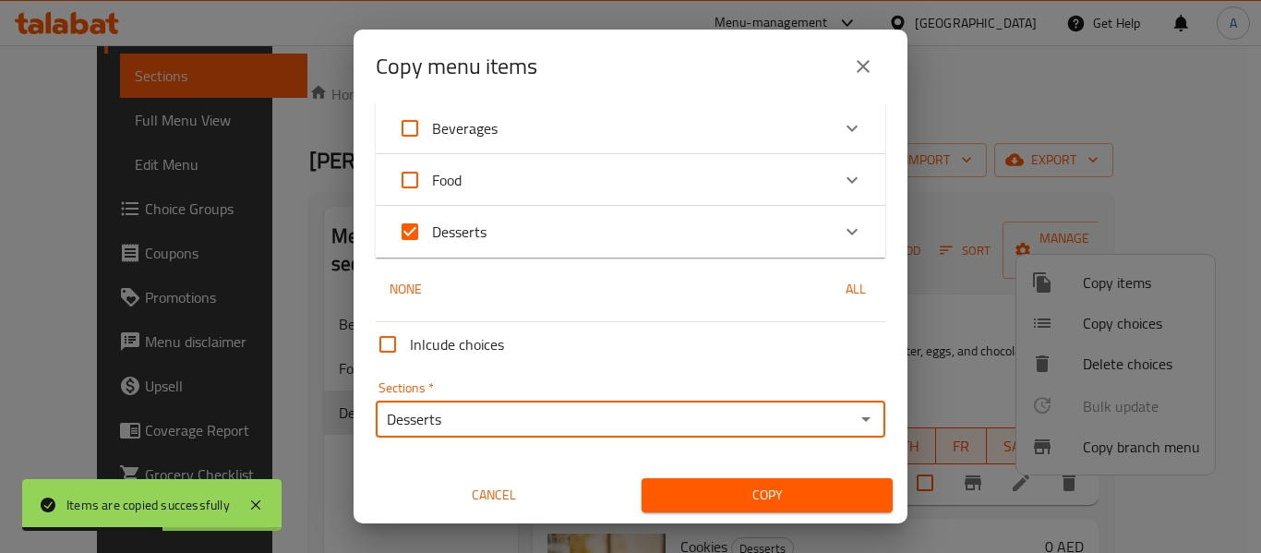
click at [831, 513] on button "Copy" at bounding box center [767, 495] width 251 height 34
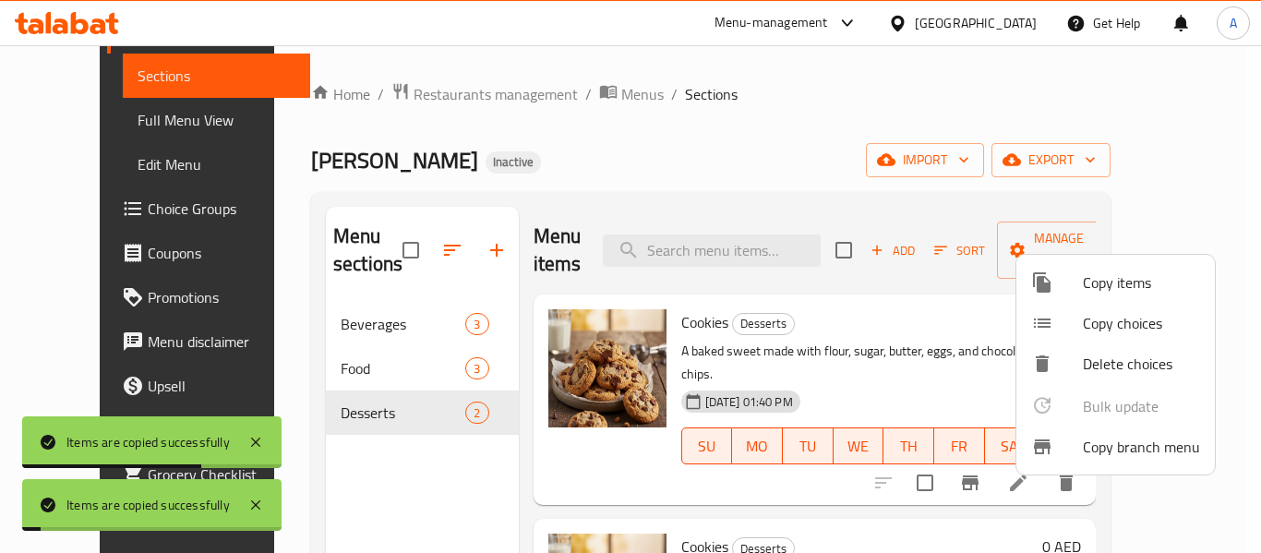
click at [827, 211] on div at bounding box center [630, 276] width 1261 height 553
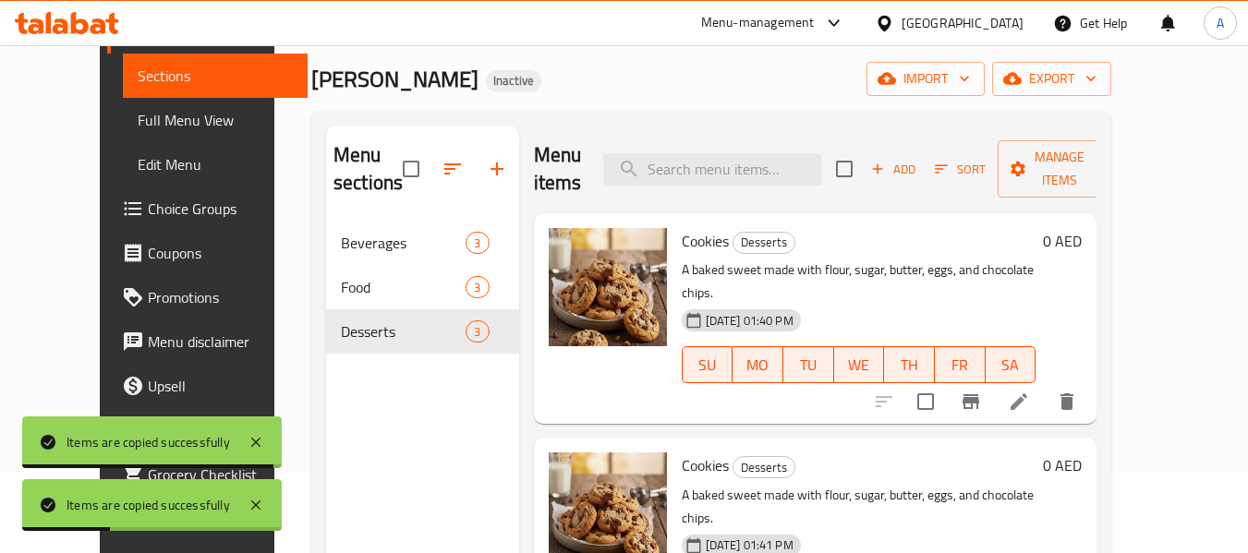
scroll to position [74, 0]
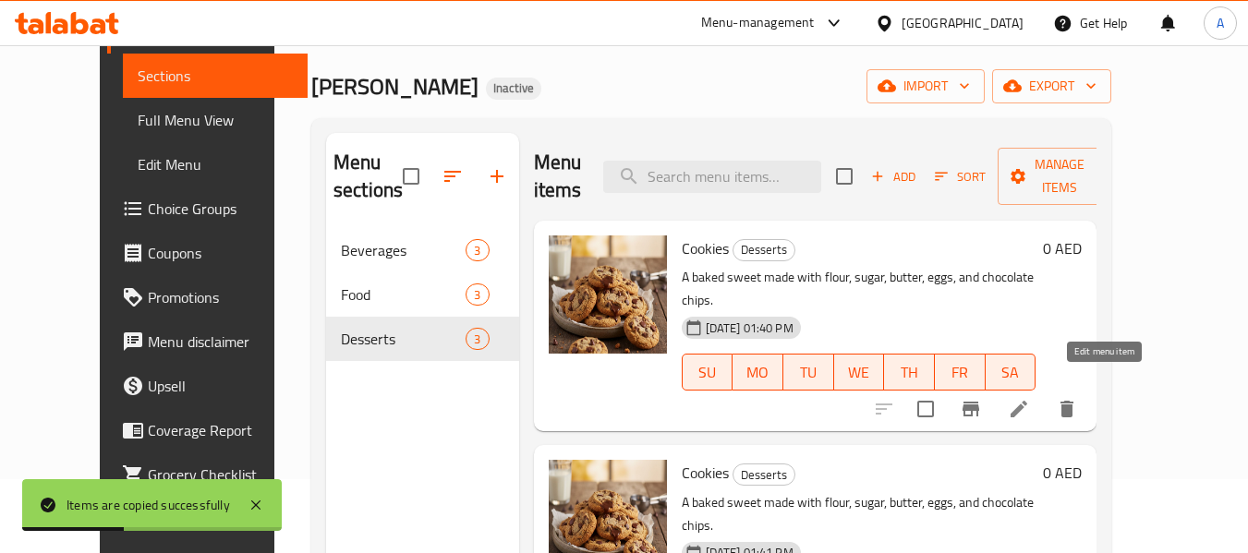
click at [1027, 401] on icon at bounding box center [1018, 409] width 17 height 17
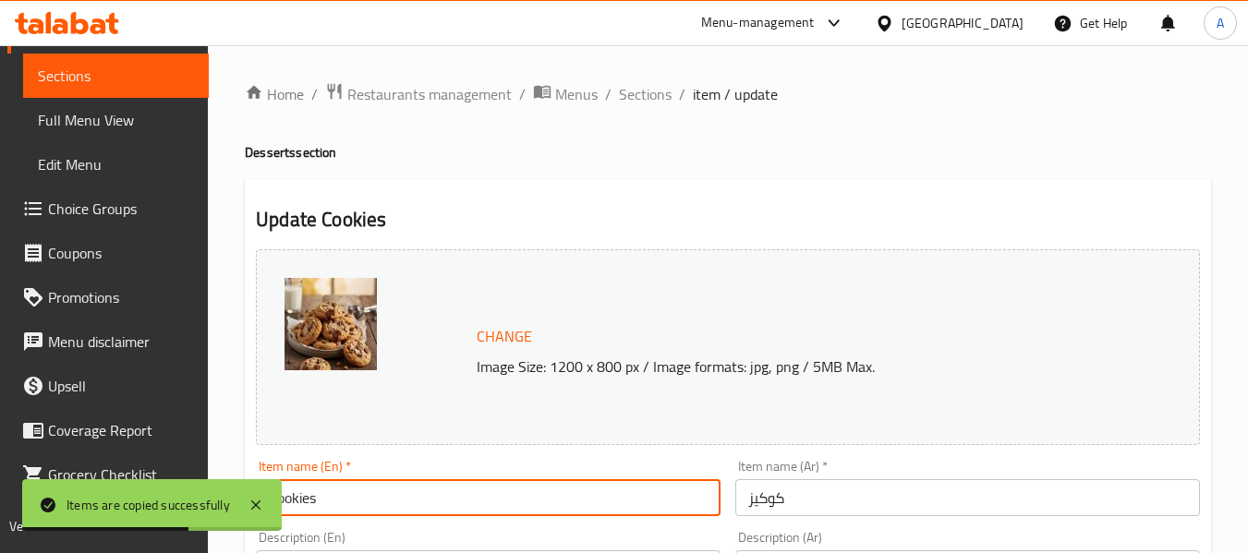
click at [483, 484] on input "Cookies" at bounding box center [488, 497] width 465 height 37
paste input "By piece"
type input "Cookies By piece"
click at [931, 487] on input "كوكيز" at bounding box center [967, 497] width 465 height 37
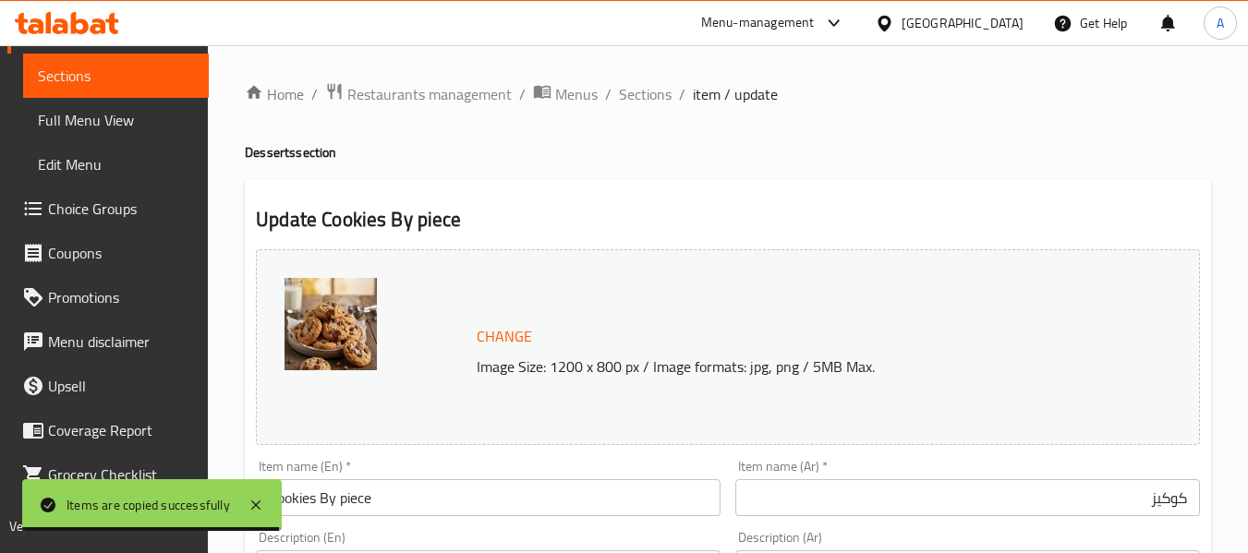
click at [1036, 507] on input "كوكيز" at bounding box center [967, 497] width 465 height 37
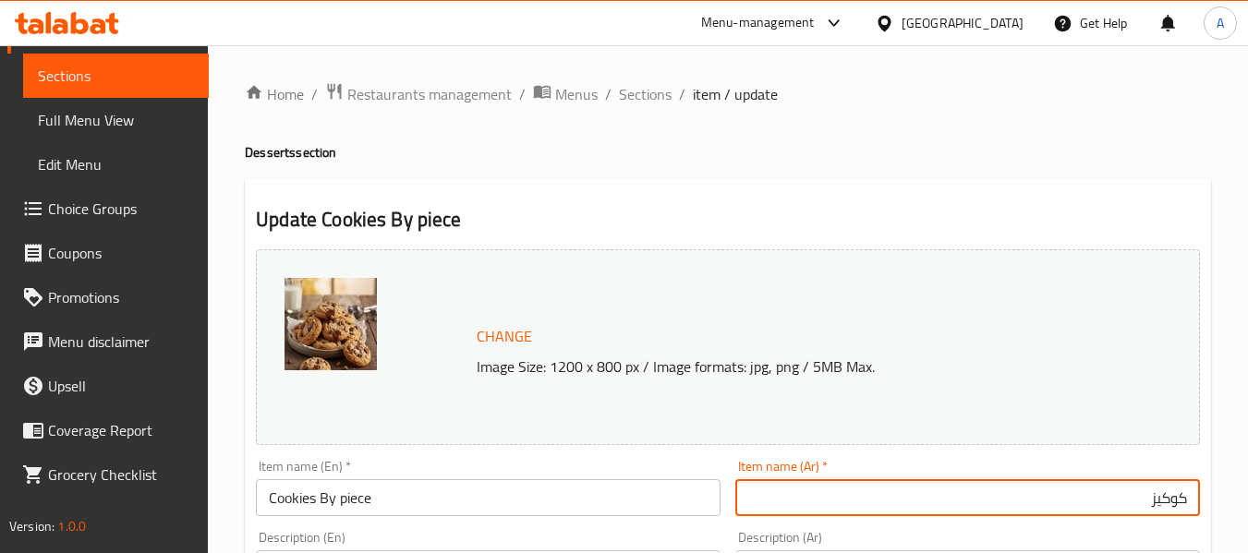
paste input "بالقطعة"
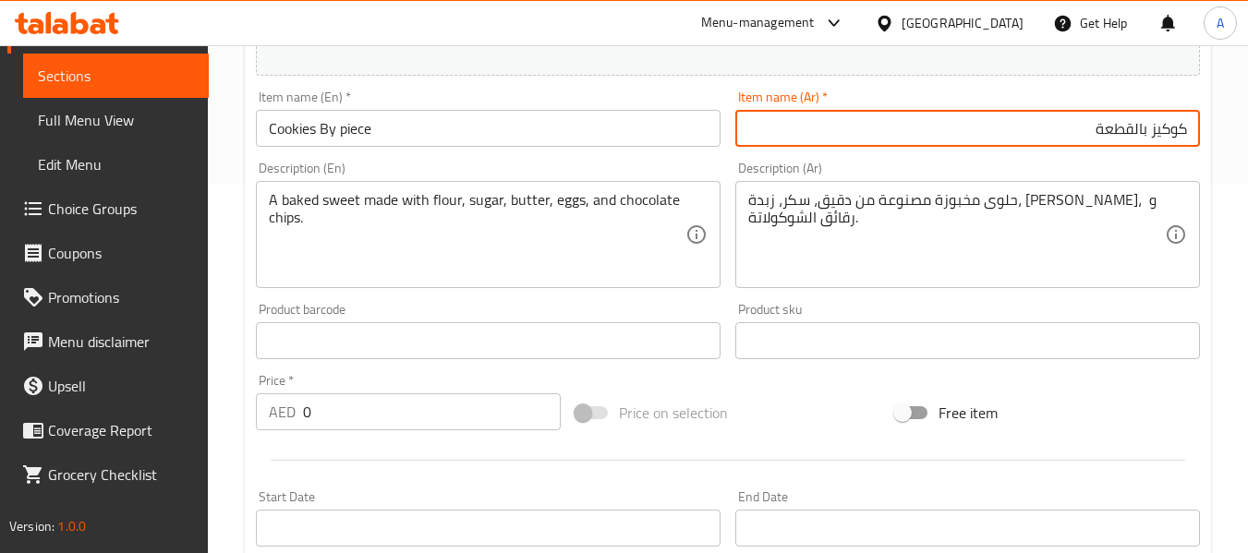
type input "كوكيز بالقطعة"
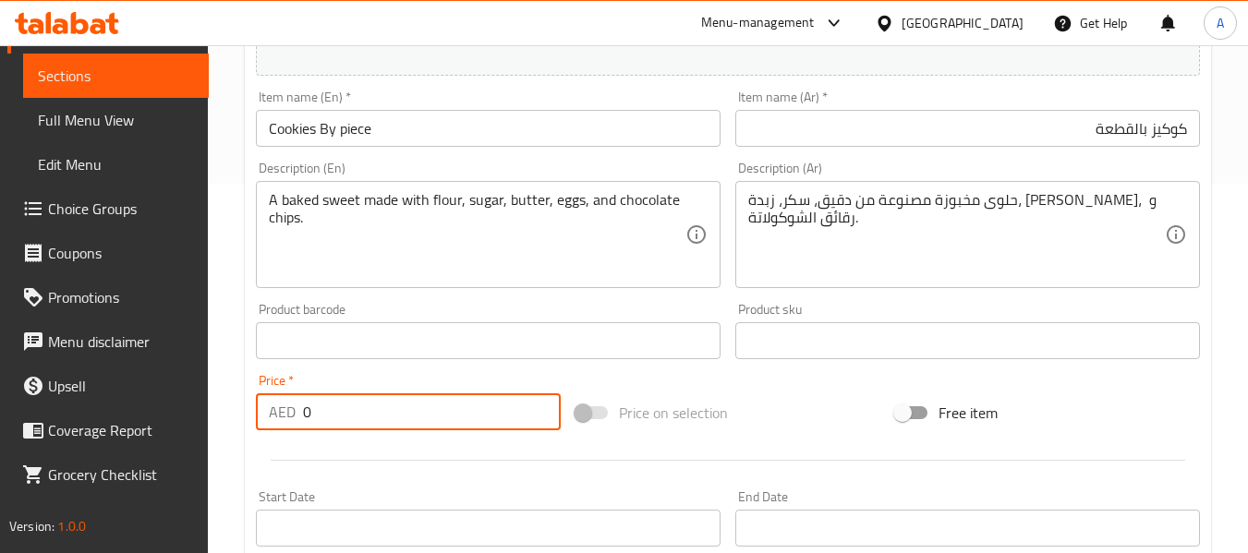
drag, startPoint x: 384, startPoint y: 415, endPoint x: 276, endPoint y: 414, distance: 108.1
click at [276, 414] on div "AED 0 Price *" at bounding box center [408, 411] width 305 height 37
type input "15"
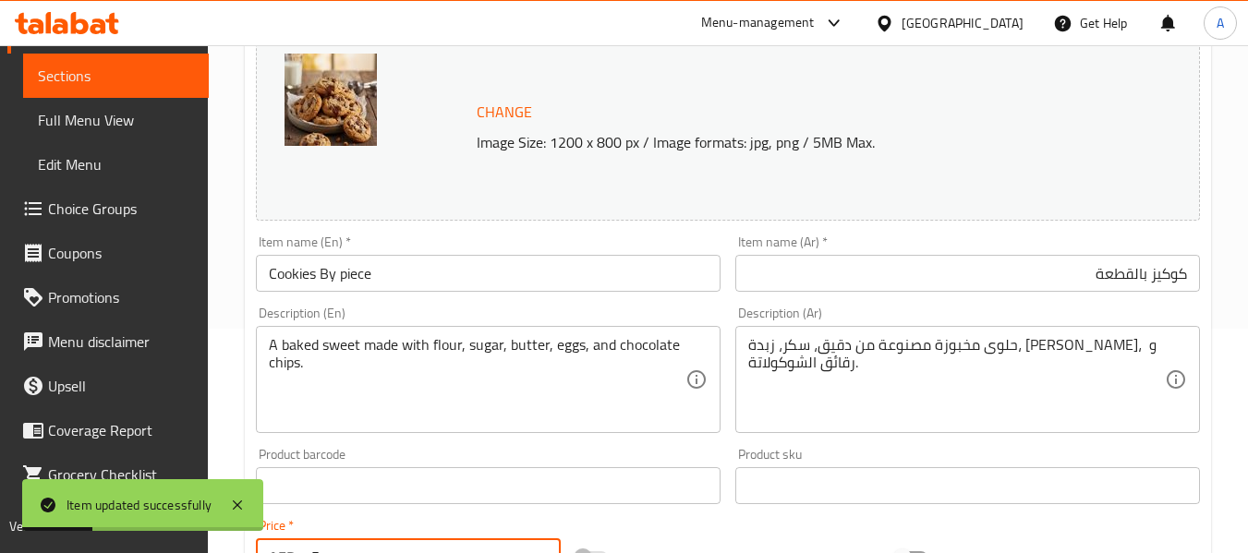
scroll to position [0, 0]
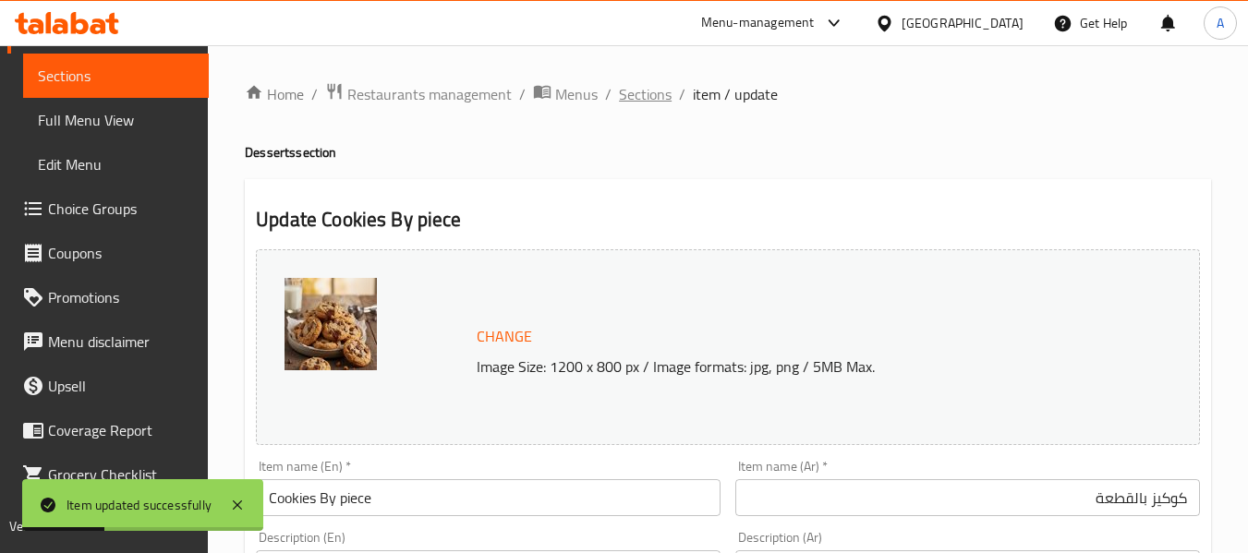
click at [631, 97] on span "Sections" at bounding box center [645, 94] width 53 height 22
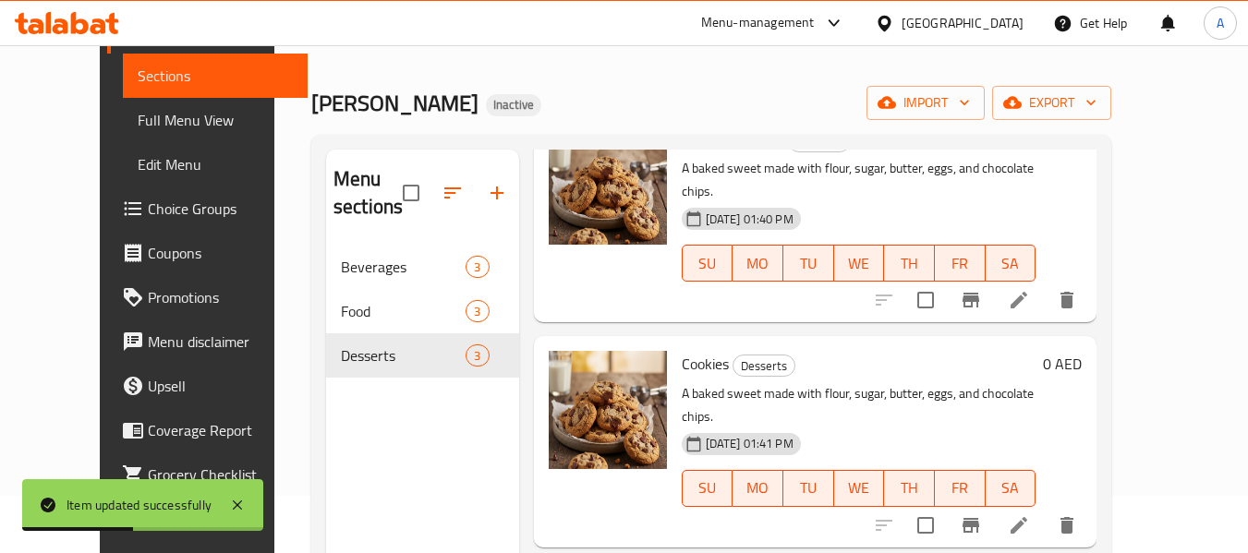
scroll to position [185, 0]
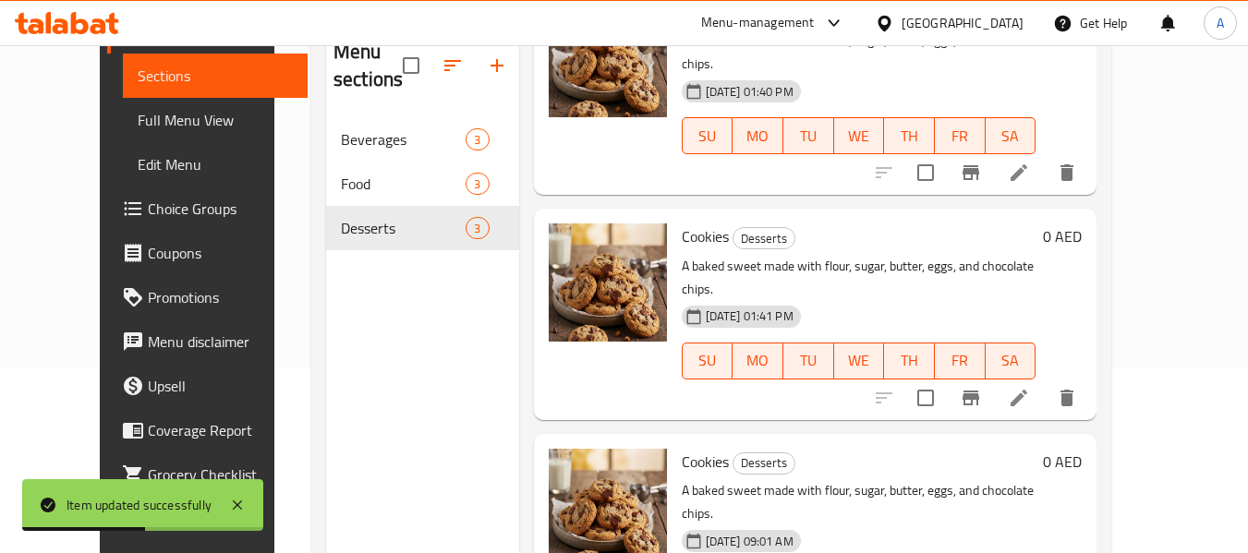
click at [1044, 381] on li at bounding box center [1019, 397] width 52 height 33
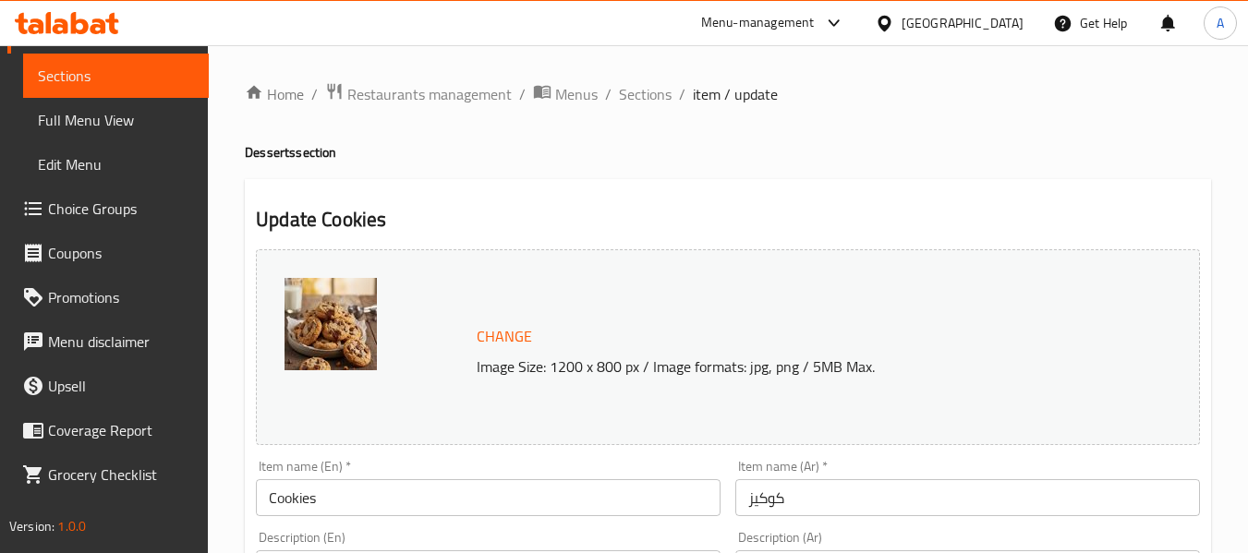
click at [387, 478] on div "Item name (En)   * Cookies Item name (En) *" at bounding box center [488, 488] width 465 height 56
click at [387, 494] on input "Cookies" at bounding box center [488, 497] width 465 height 37
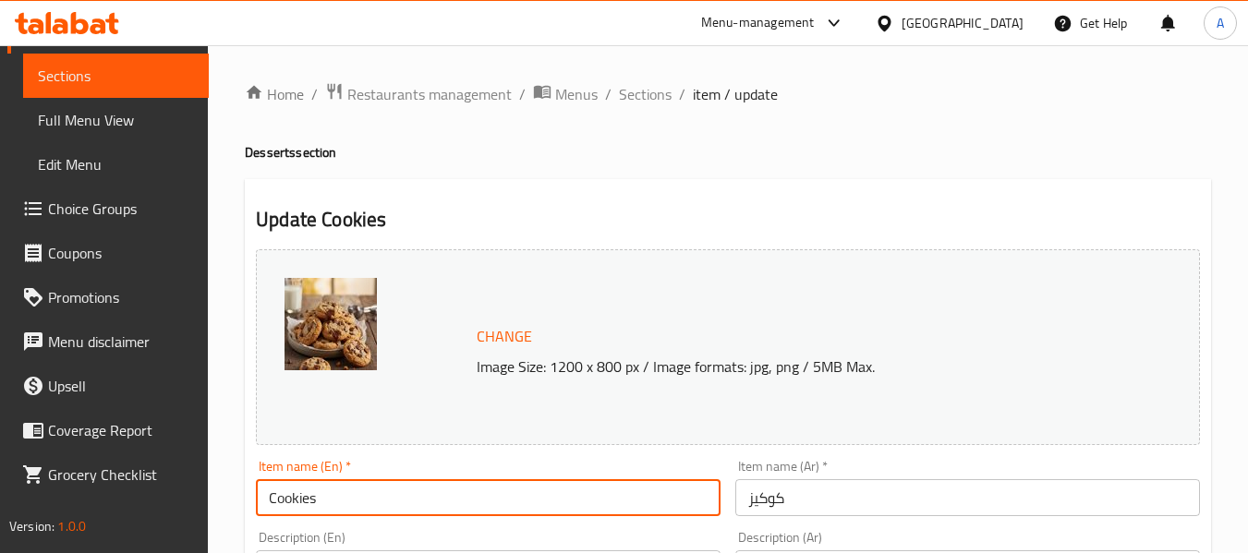
paste input "Box of 6"
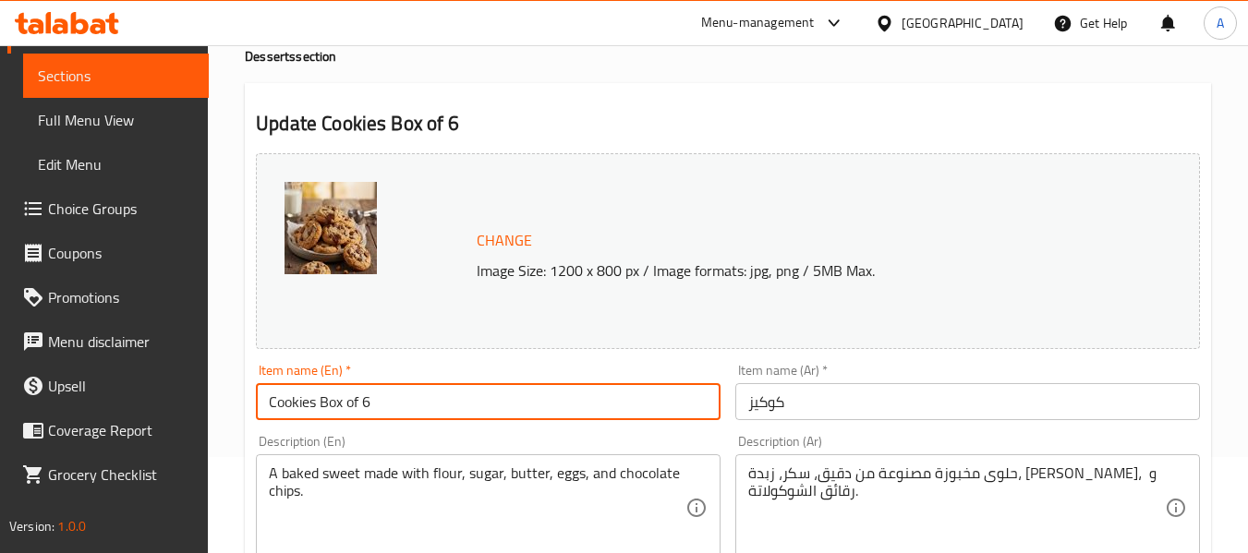
scroll to position [185, 0]
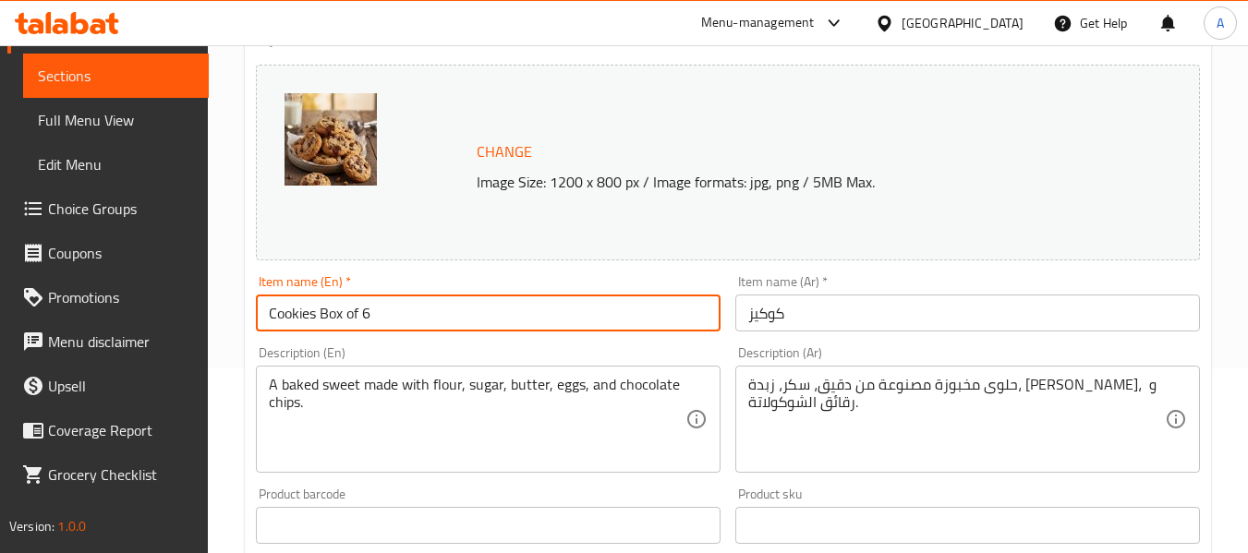
type input "Cookies Box of 6"
click at [926, 320] on input "كوكيز" at bounding box center [967, 313] width 465 height 37
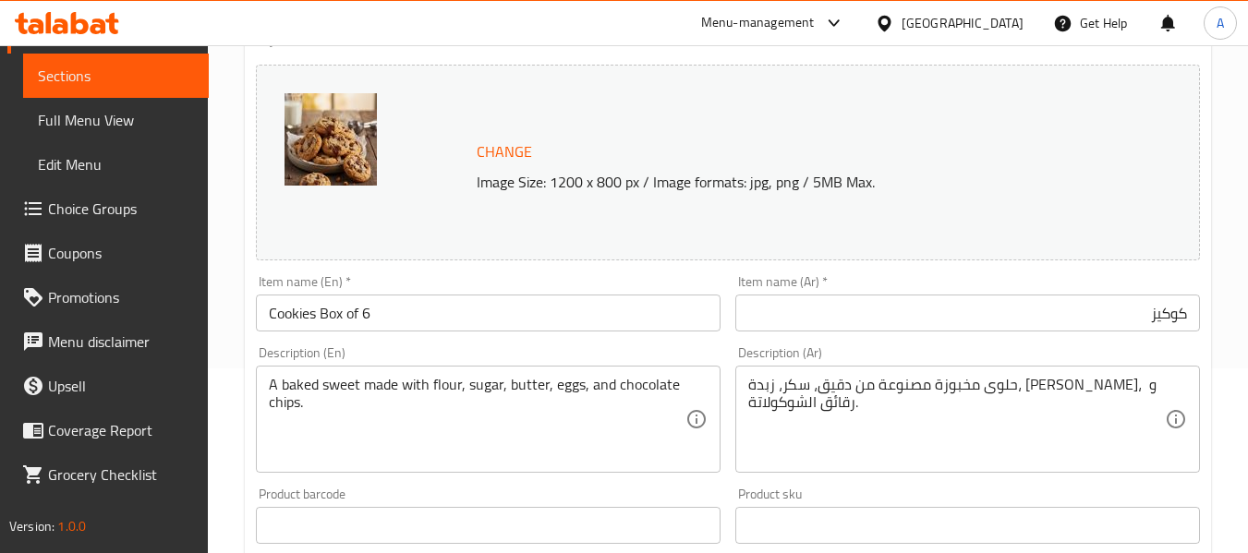
click at [1191, 312] on input "كوكيز" at bounding box center [967, 313] width 465 height 37
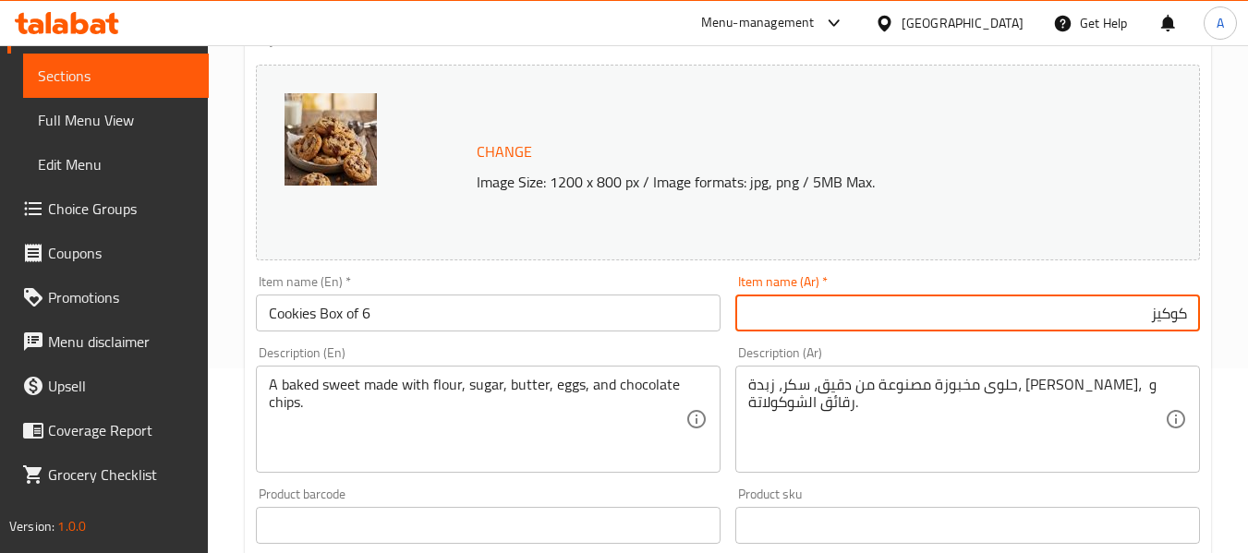
paste input "علبة من 6"
click at [1009, 320] on input "علبة من 6 كوكيز" at bounding box center [967, 313] width 465 height 37
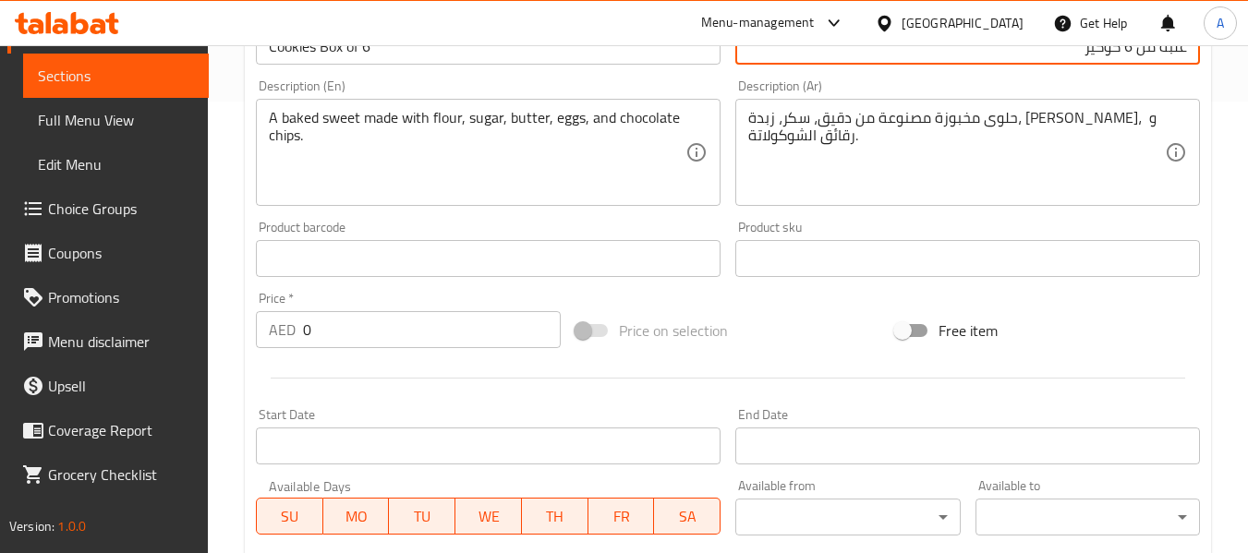
scroll to position [462, 0]
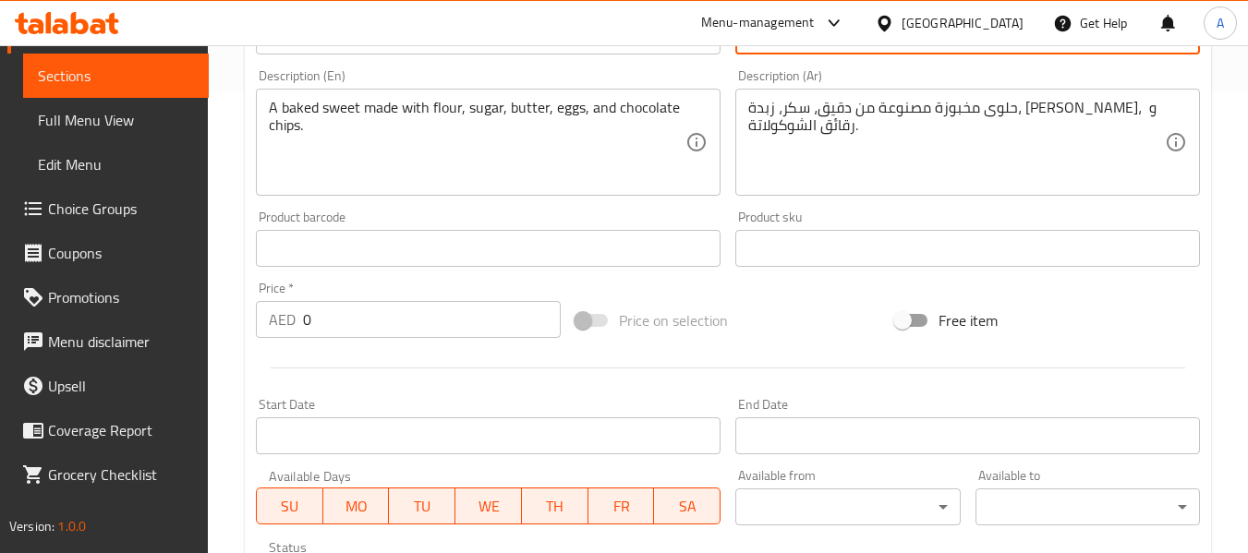
type input "علبة من 6 كوكيز"
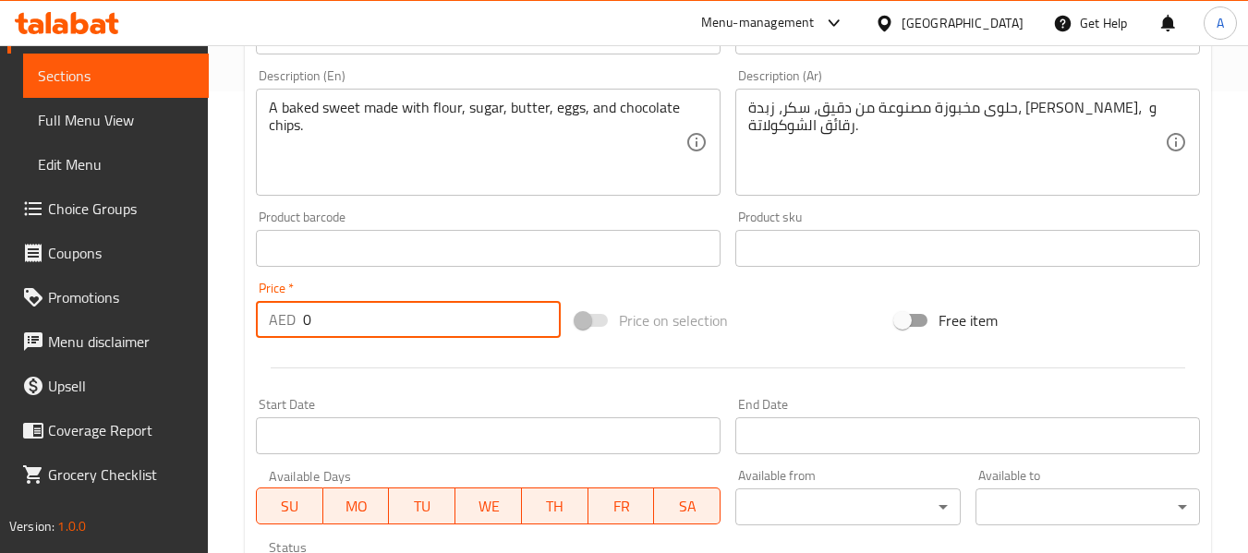
drag, startPoint x: 334, startPoint y: 332, endPoint x: 284, endPoint y: 329, distance: 50.9
click at [284, 329] on div "AED 0 Price *" at bounding box center [408, 319] width 305 height 37
paste input "86"
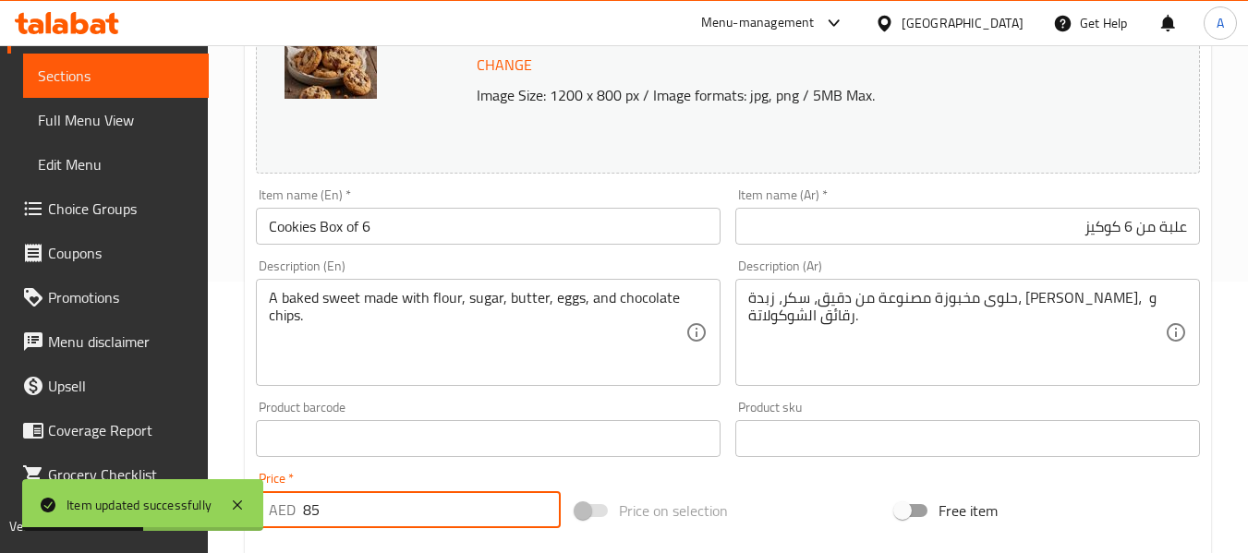
scroll to position [0, 0]
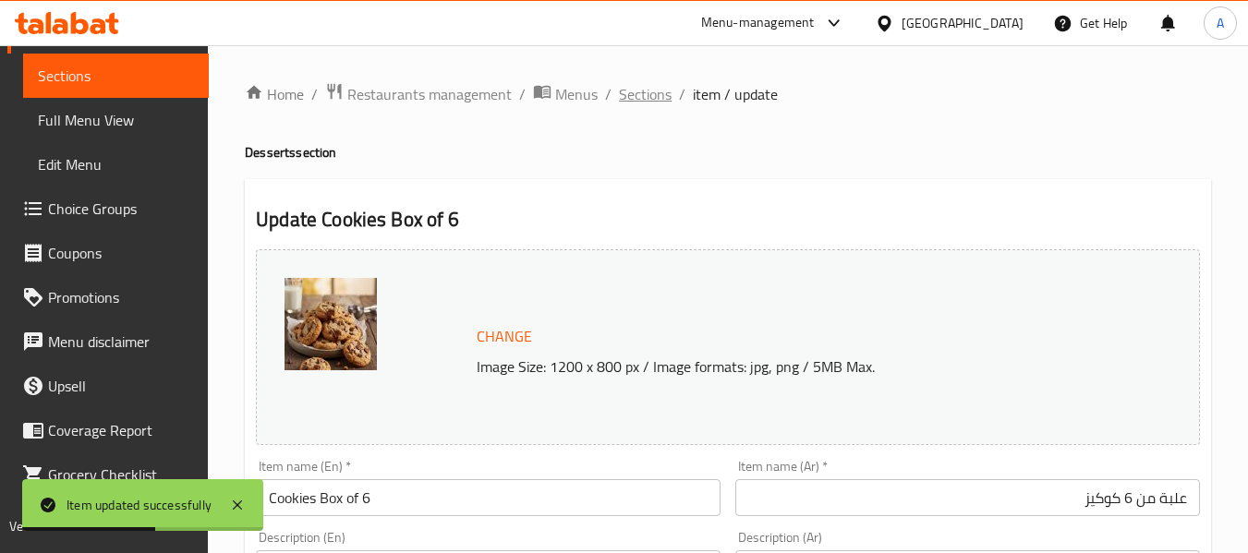
type input "85"
click at [635, 99] on span "Sections" at bounding box center [645, 94] width 53 height 22
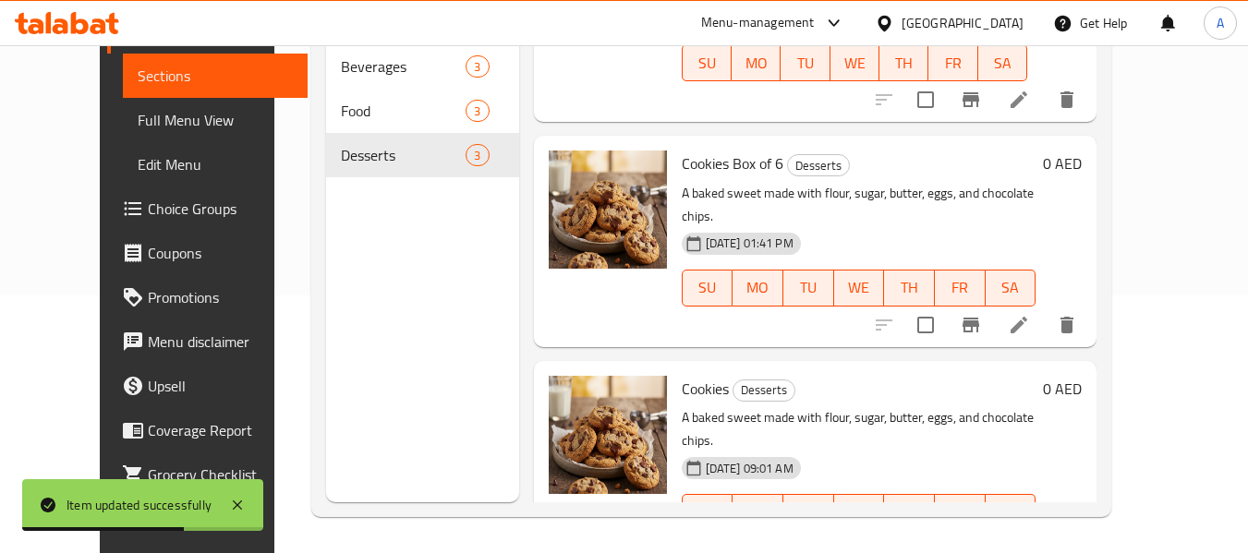
scroll to position [259, 0]
click at [983, 540] on icon at bounding box center [974, 548] width 17 height 17
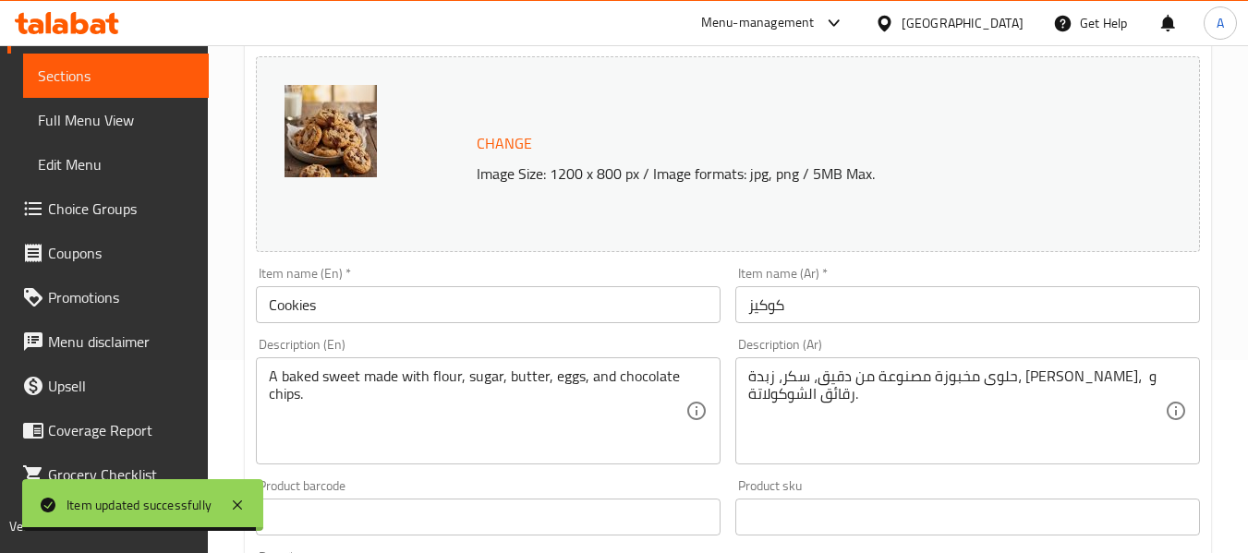
scroll to position [185, 0]
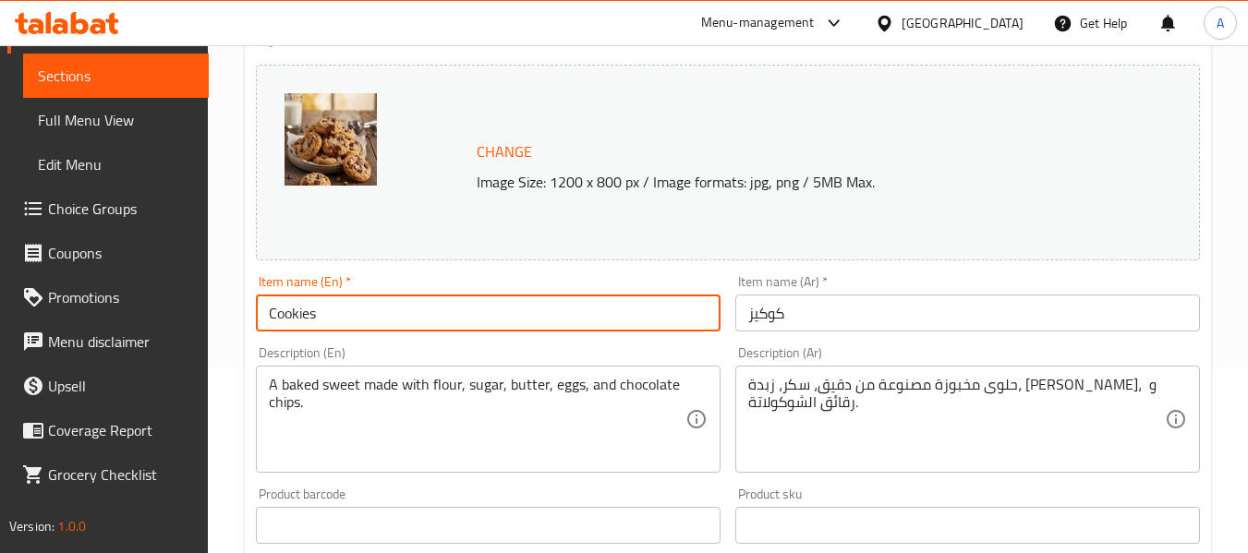
click at [404, 307] on input "Cookies" at bounding box center [488, 313] width 465 height 37
paste input "Box of 12"
type input "Cookies Box of 12"
click at [899, 324] on input "كوكيز" at bounding box center [967, 313] width 465 height 37
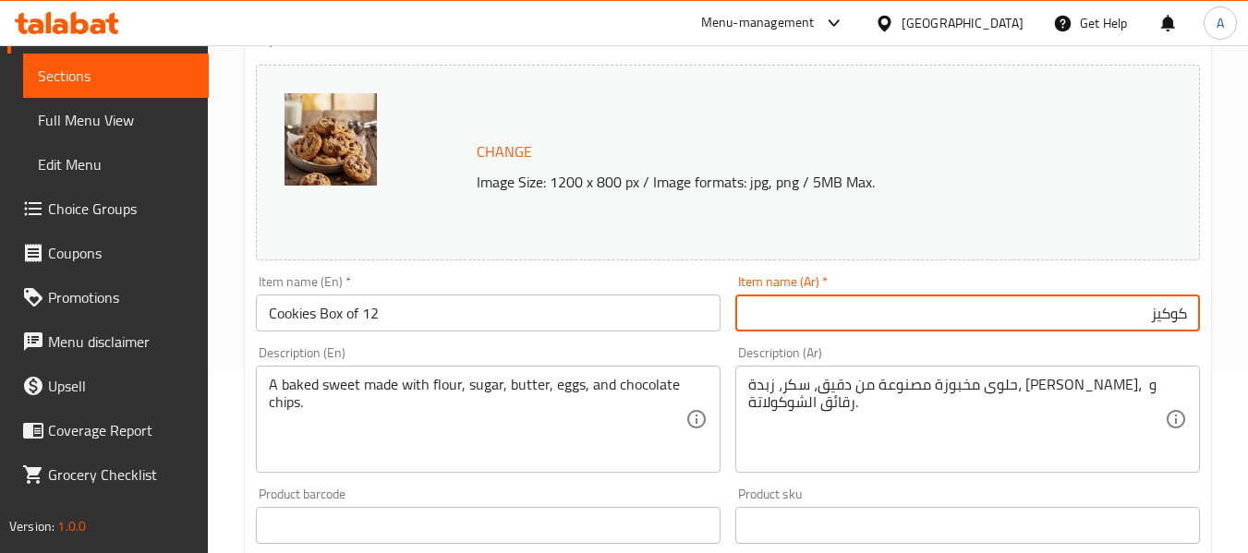
click at [1185, 320] on input "كوكيز" at bounding box center [967, 313] width 465 height 37
paste input "علبة من 12"
type input "علبة من 12 كوكيز"
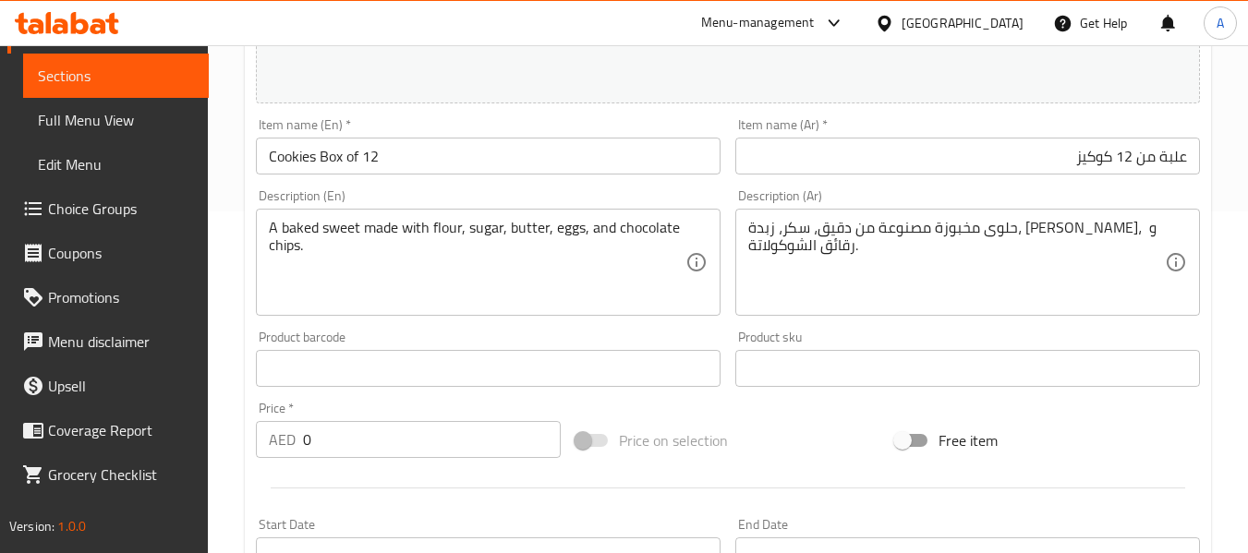
scroll to position [554, 0]
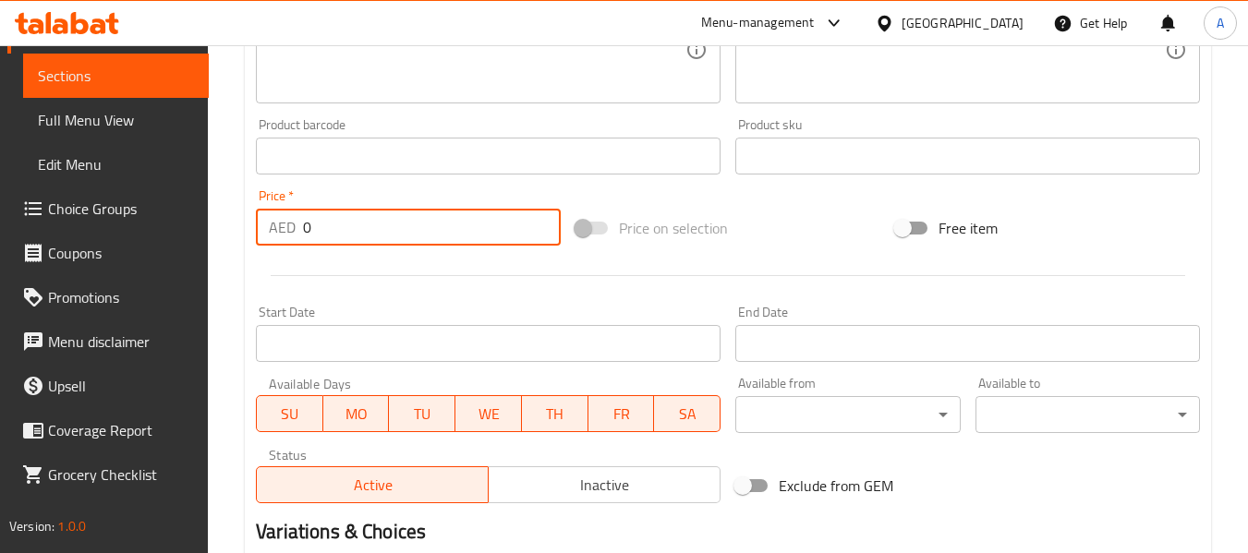
drag, startPoint x: 318, startPoint y: 234, endPoint x: 295, endPoint y: 235, distance: 23.1
click at [295, 235] on div "AED 0 Price *" at bounding box center [408, 227] width 305 height 37
paste input "156"
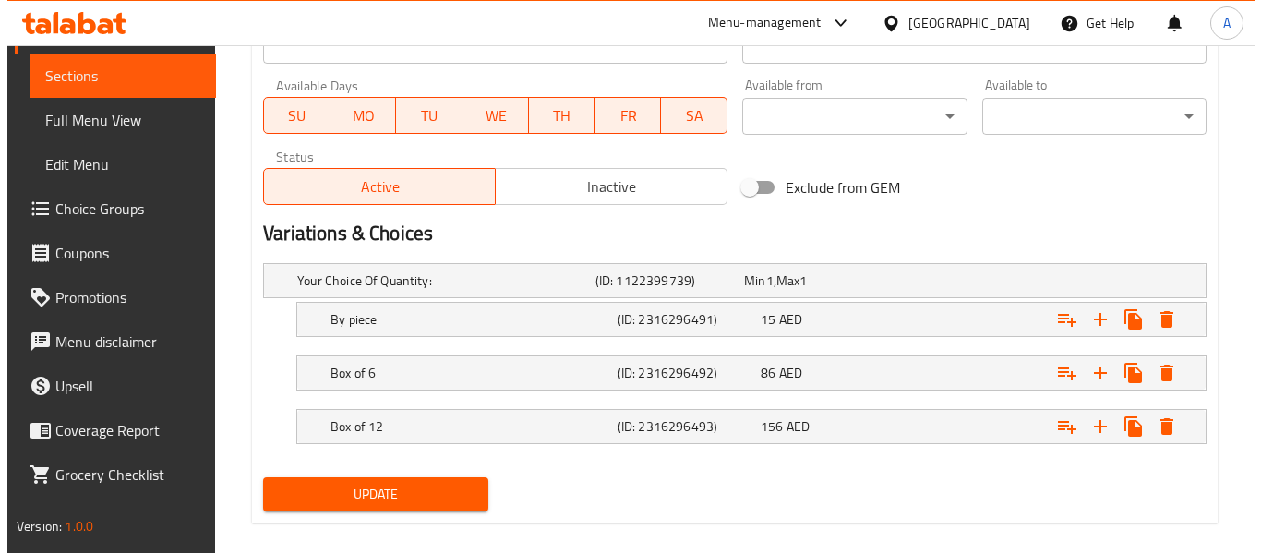
scroll to position [874, 0]
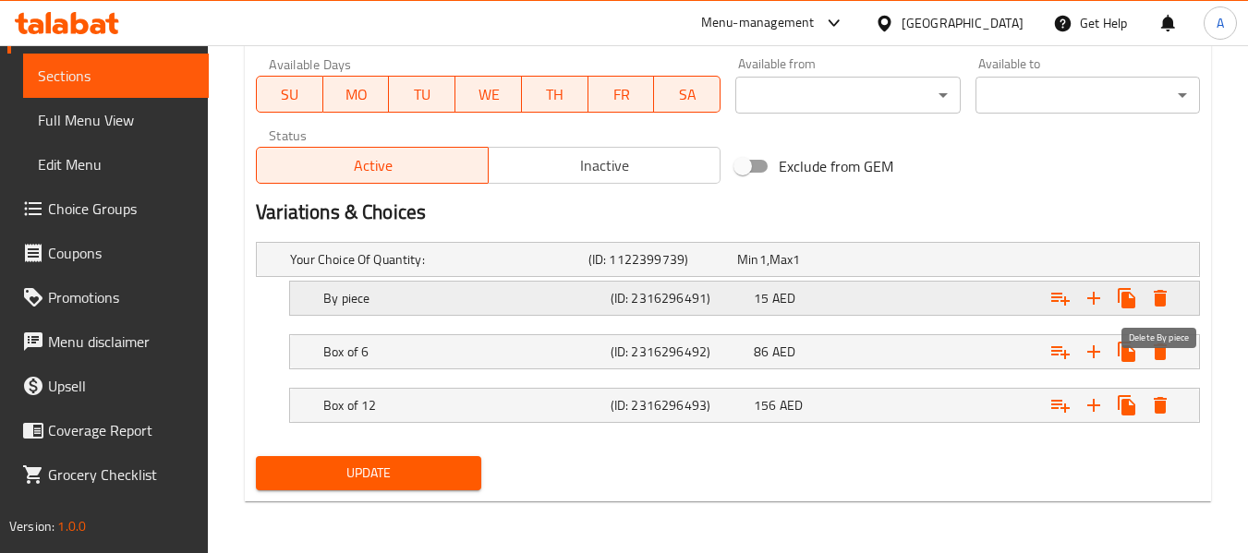
type input "156"
click at [1165, 298] on icon "Expand" at bounding box center [1159, 298] width 13 height 17
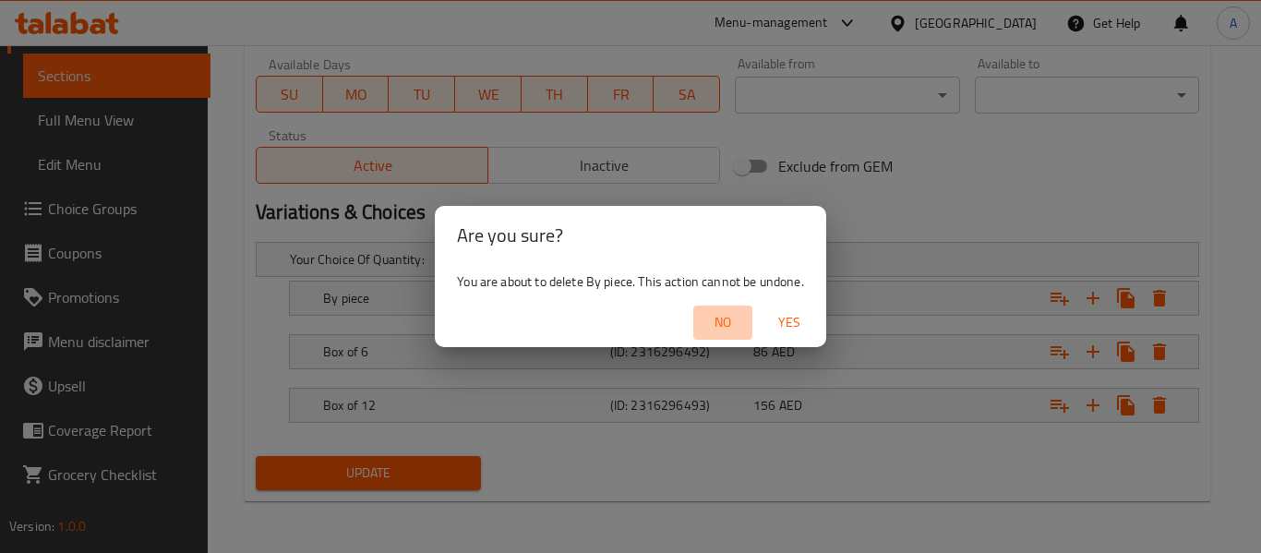
click at [725, 321] on span "No" at bounding box center [723, 322] width 44 height 23
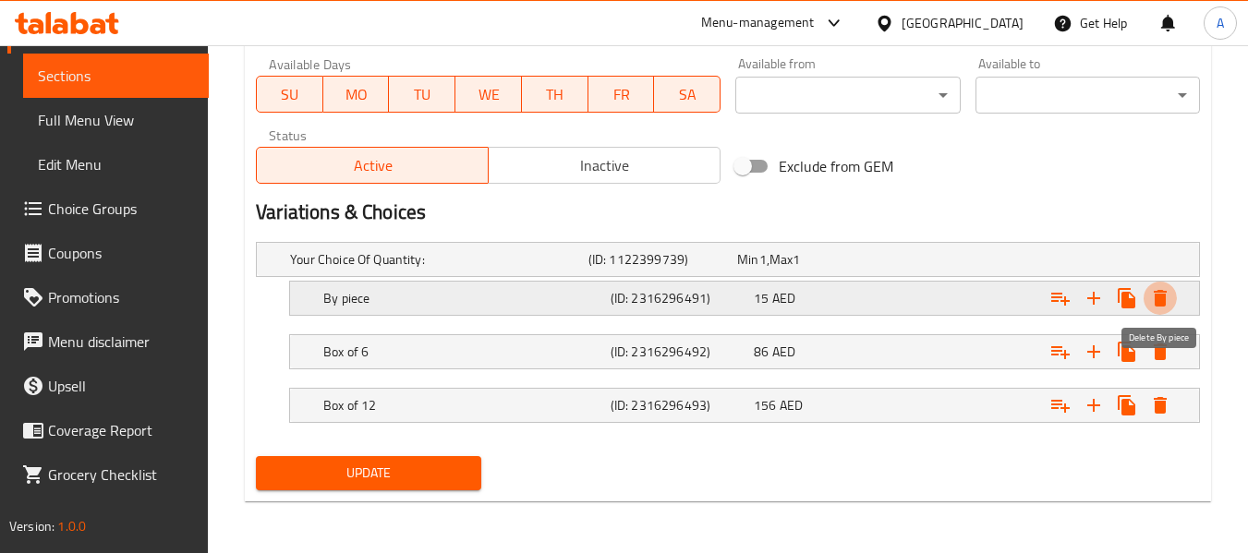
click at [1150, 296] on icon "Expand" at bounding box center [1160, 298] width 22 height 22
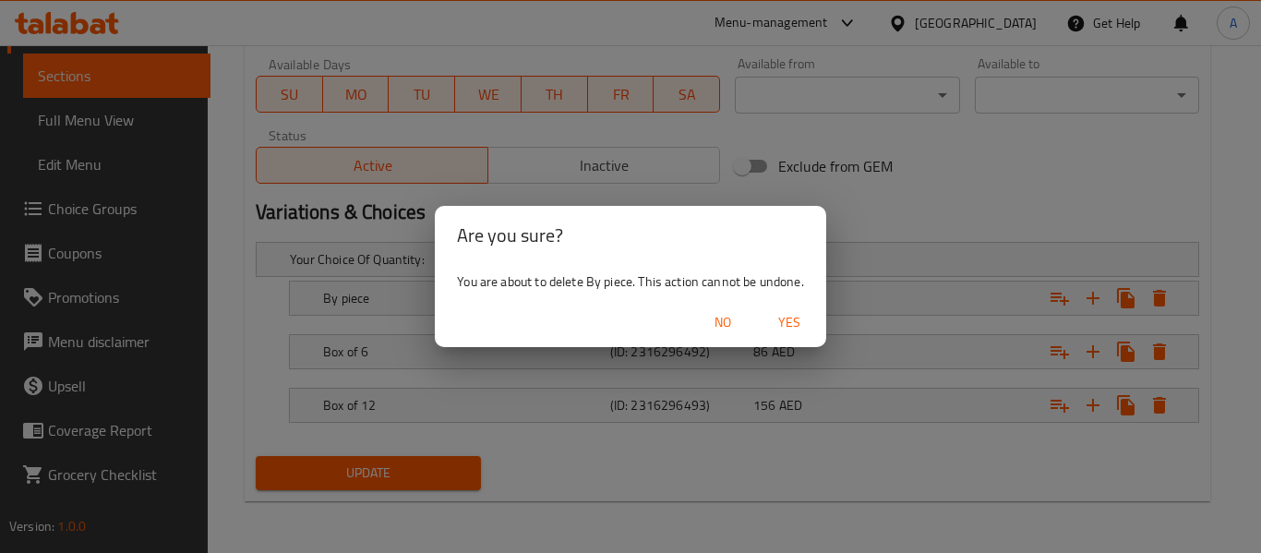
click at [784, 318] on span "Yes" at bounding box center [789, 322] width 44 height 23
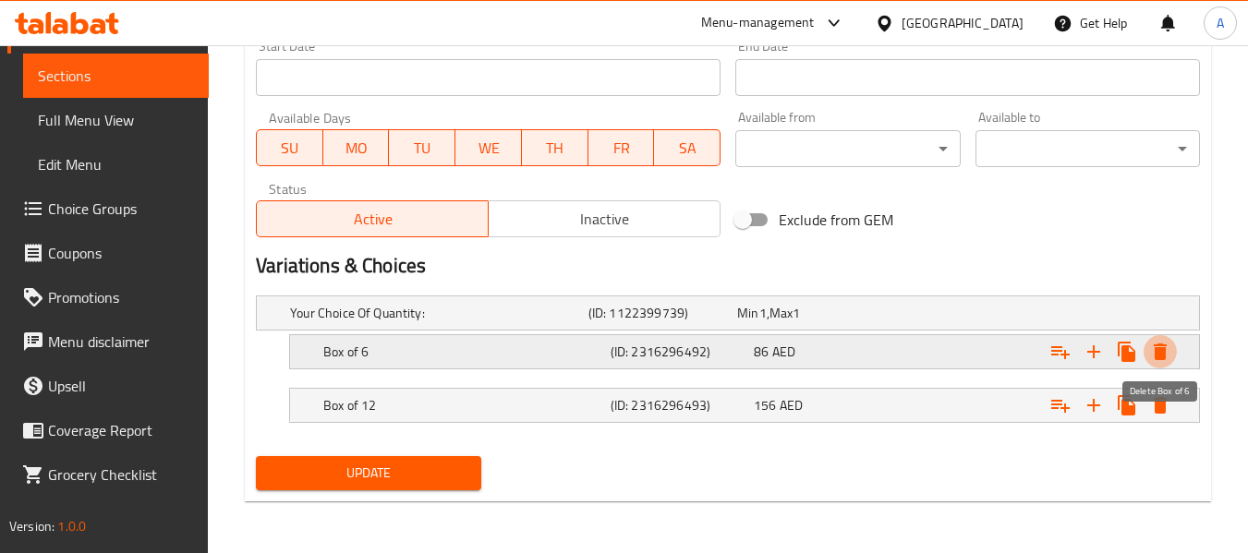
click at [1170, 348] on icon "Expand" at bounding box center [1160, 352] width 22 height 22
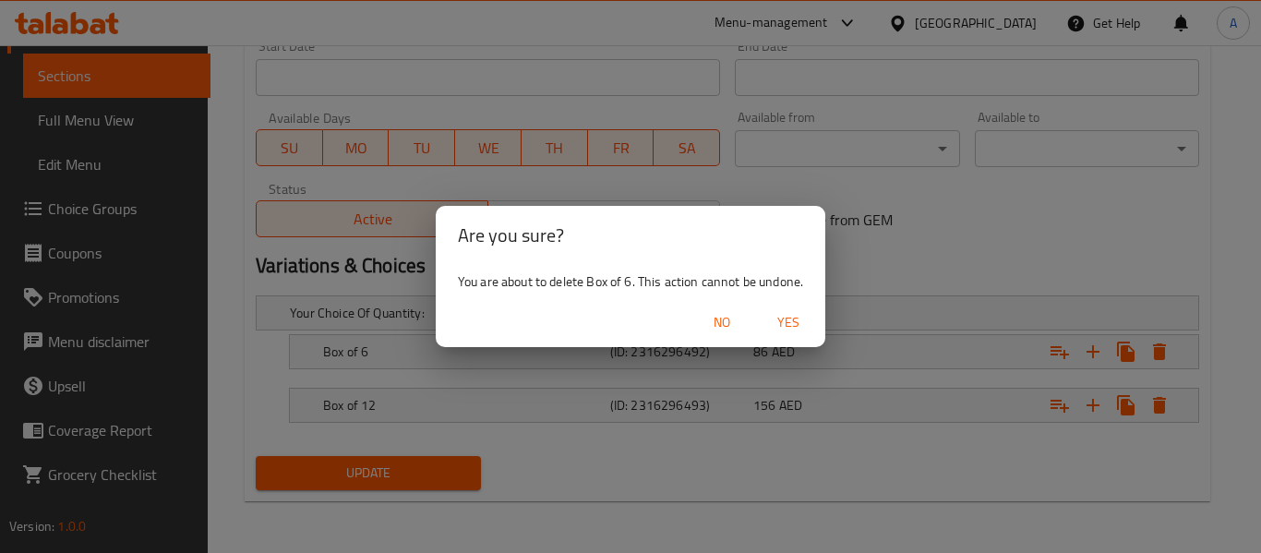
click at [800, 324] on span "Yes" at bounding box center [788, 322] width 44 height 23
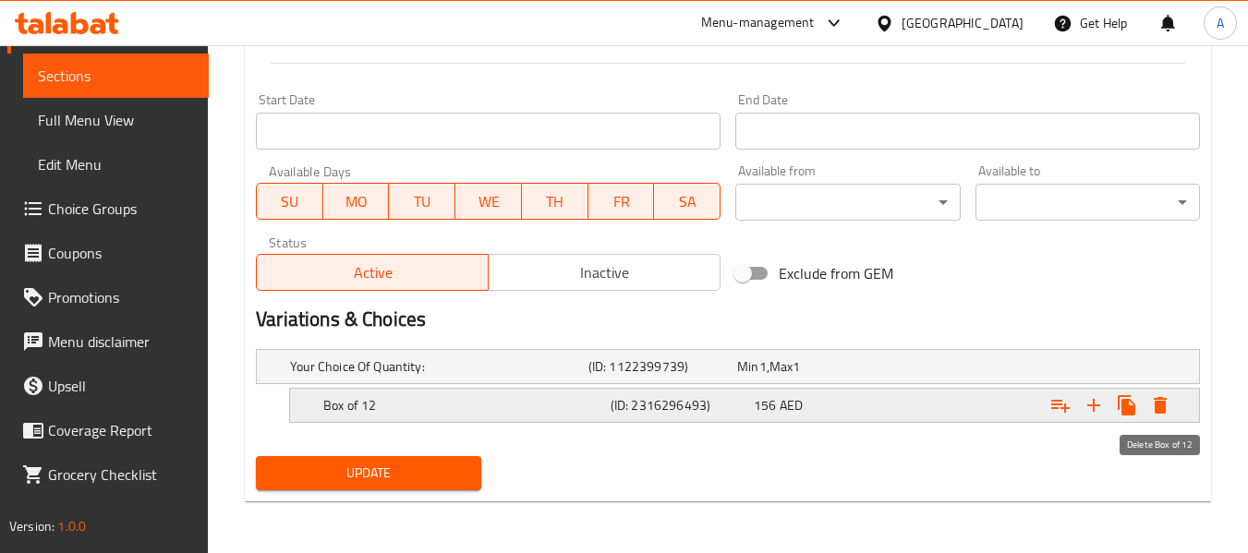
click at [1154, 403] on icon "Expand" at bounding box center [1159, 405] width 13 height 17
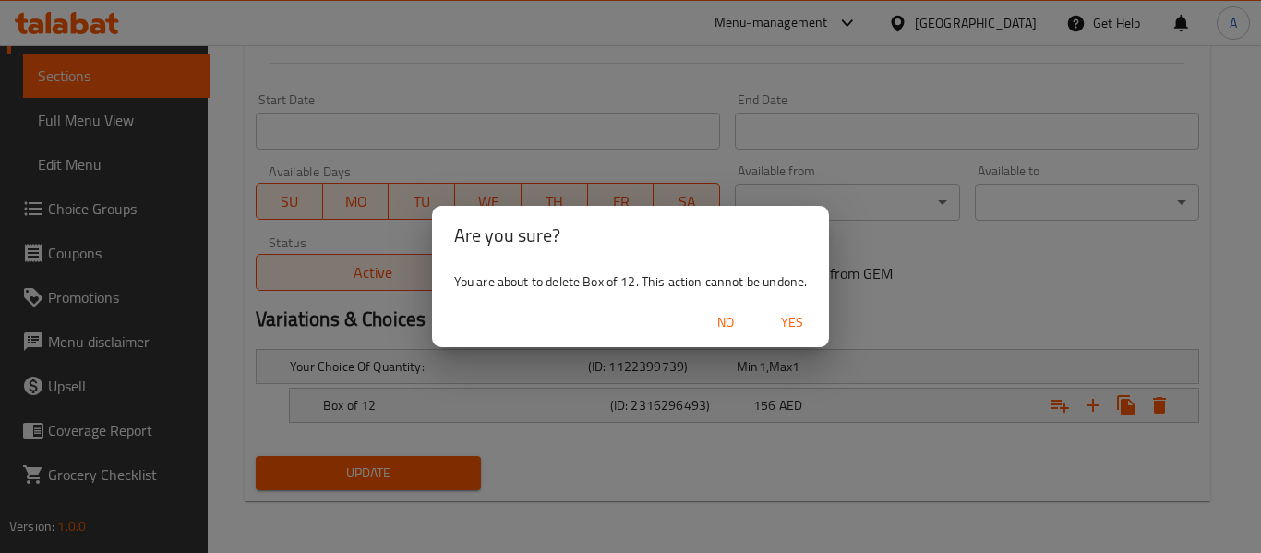
click at [782, 332] on span "Yes" at bounding box center [792, 322] width 44 height 23
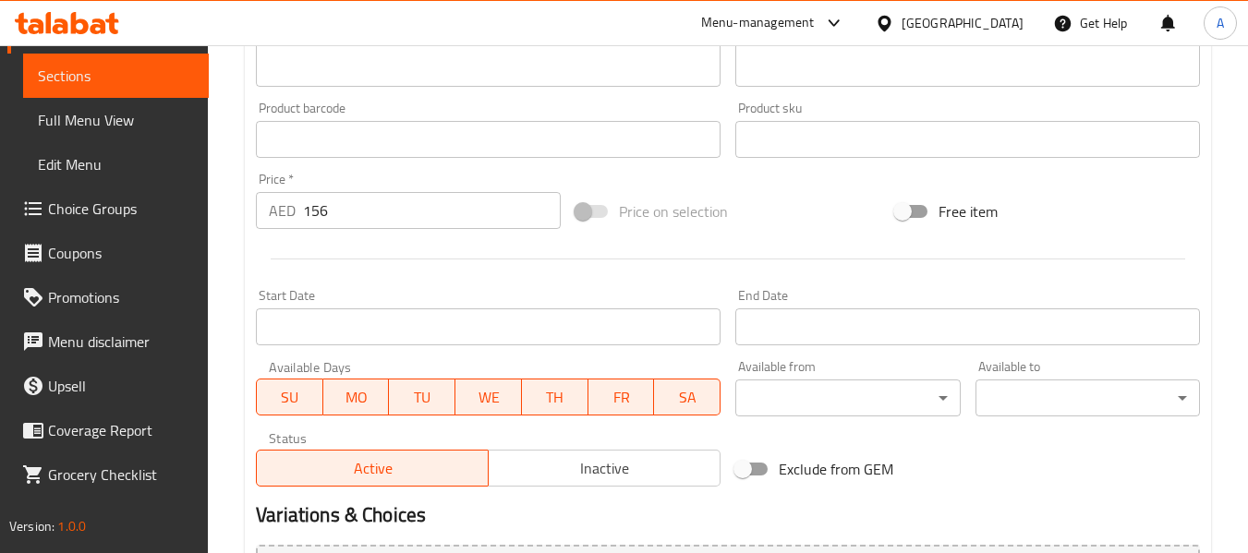
scroll to position [391, 0]
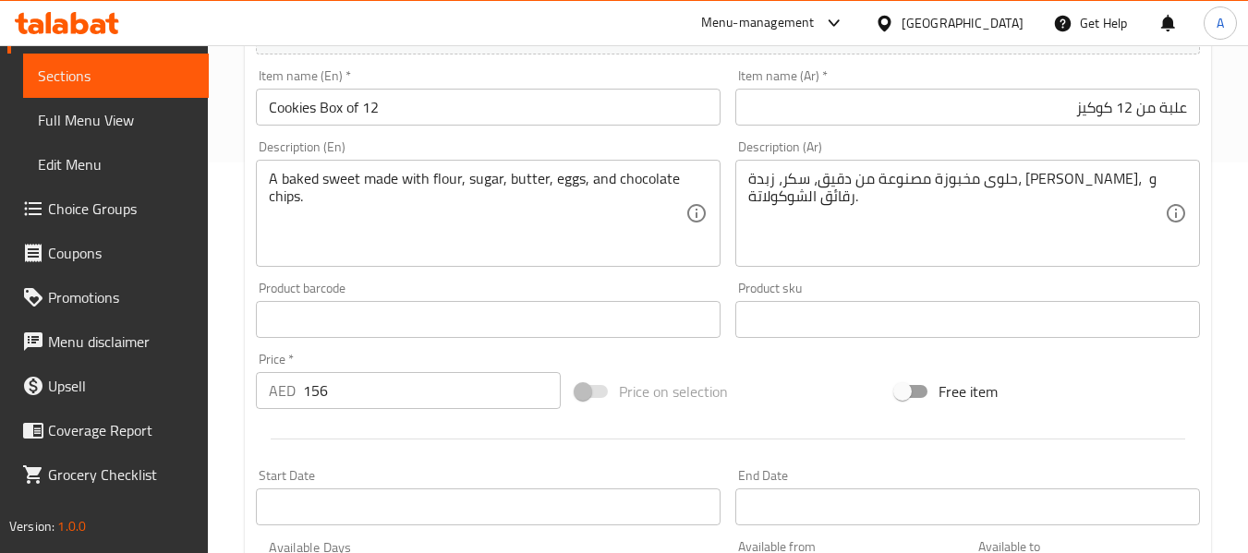
click at [522, 121] on input "Cookies Box of 12" at bounding box center [488, 107] width 465 height 37
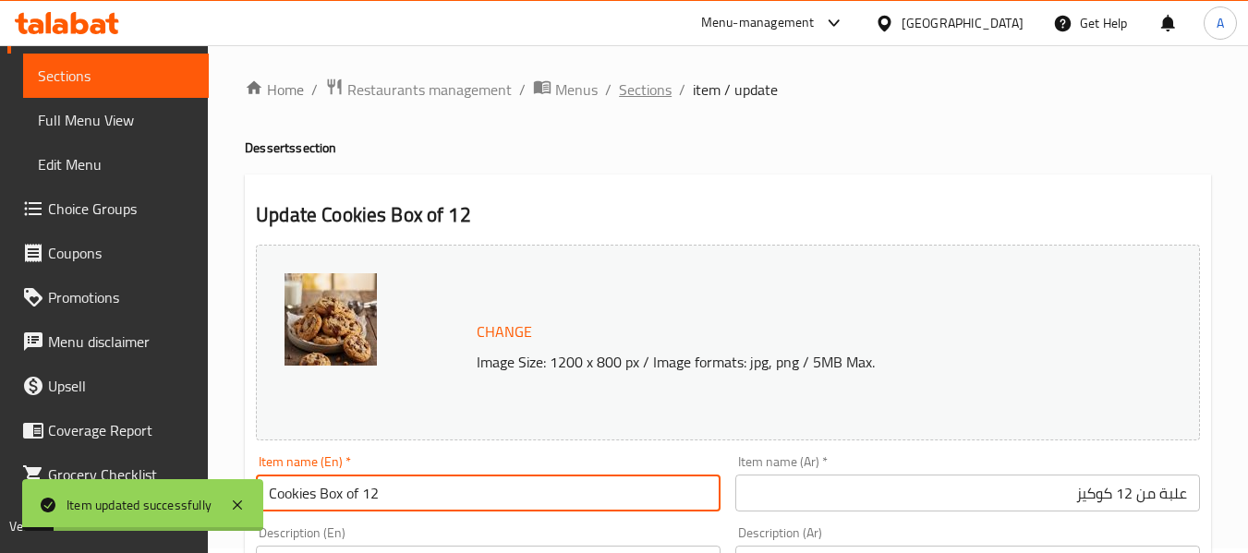
scroll to position [0, 0]
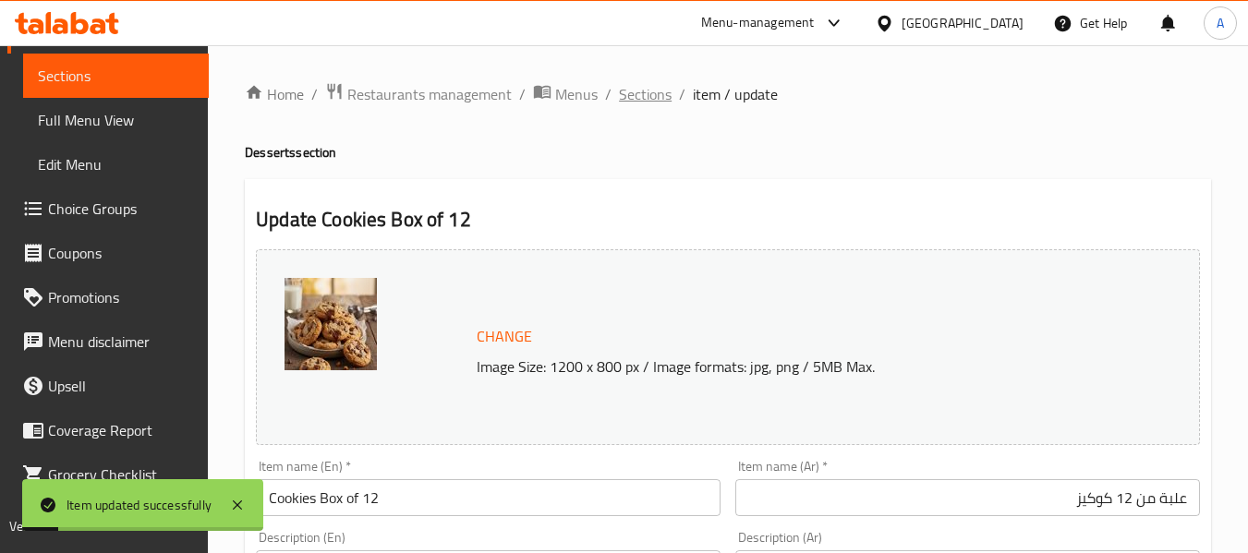
click at [657, 100] on span "Sections" at bounding box center [645, 94] width 53 height 22
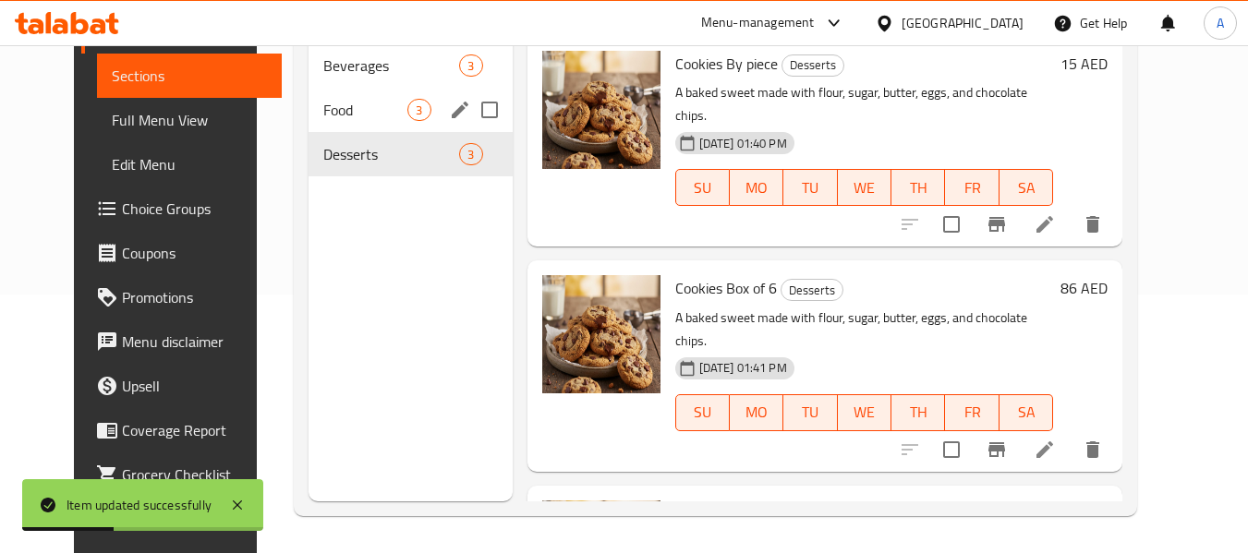
click at [356, 124] on div "Food 3" at bounding box center [409, 110] width 203 height 44
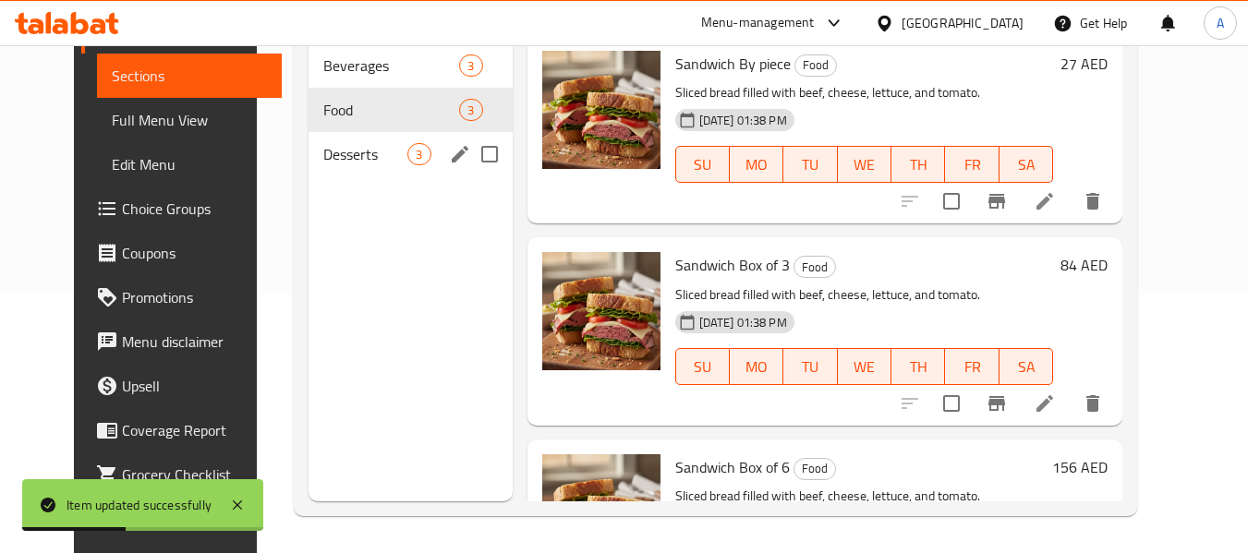
click at [353, 171] on div "Desserts 3" at bounding box center [409, 154] width 203 height 44
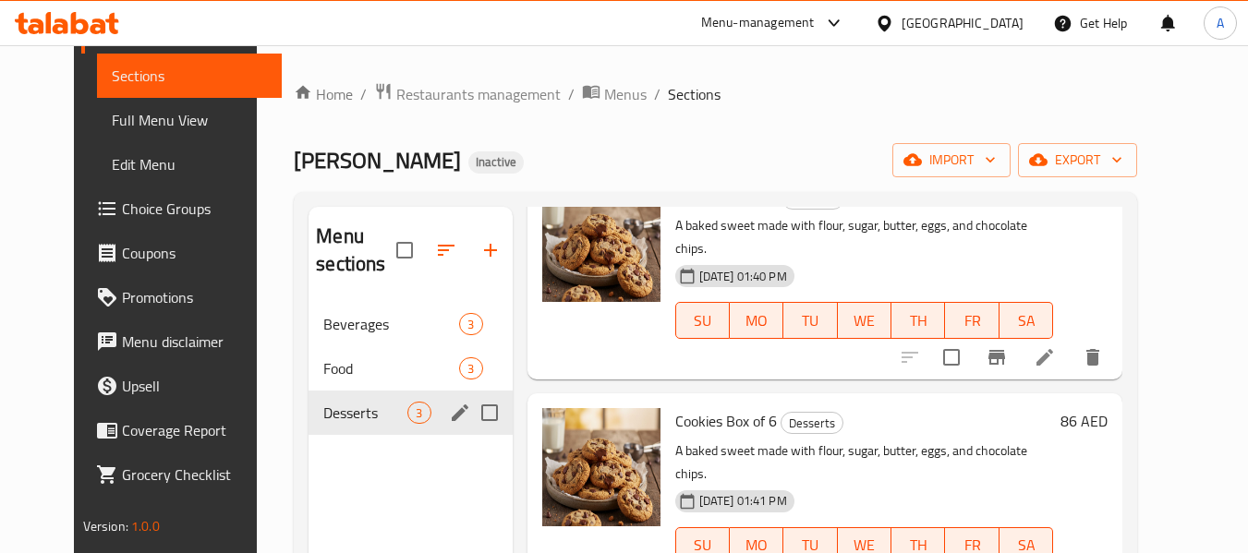
click at [309, 392] on div "Desserts 3" at bounding box center [409, 413] width 203 height 44
click at [323, 372] on span "Food" at bounding box center [365, 368] width 84 height 22
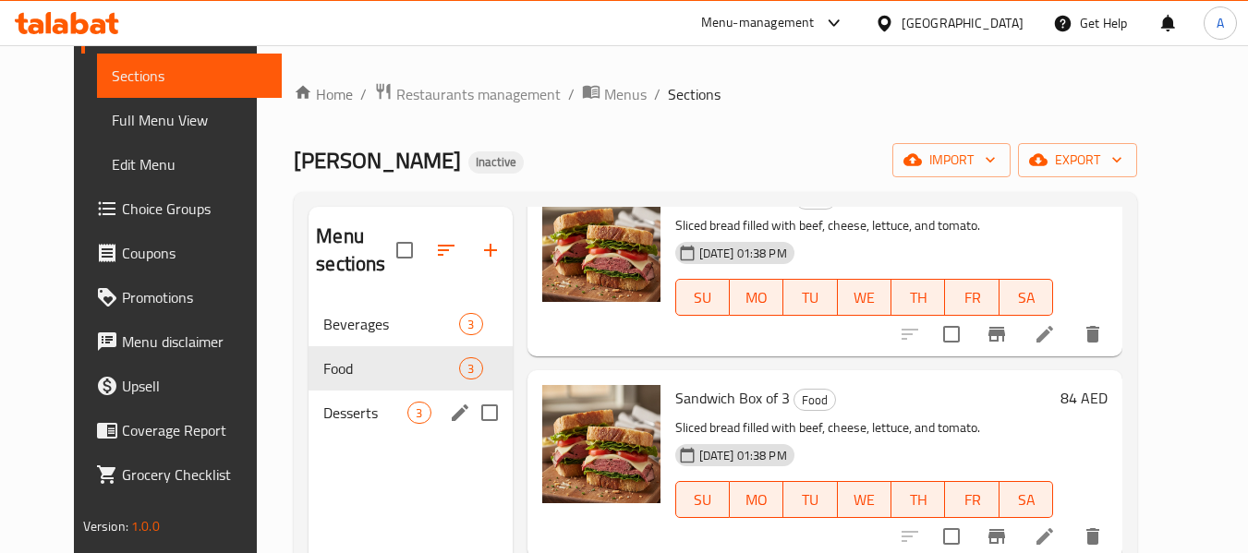
click at [373, 426] on div "Desserts 3" at bounding box center [409, 413] width 203 height 44
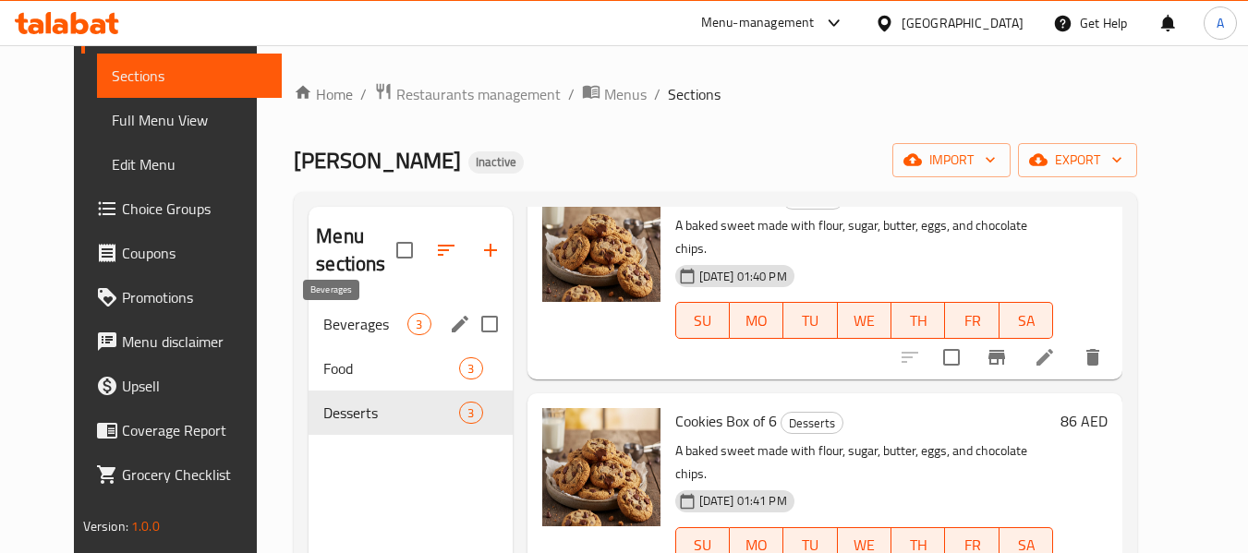
click at [347, 325] on span "Beverages" at bounding box center [365, 324] width 84 height 22
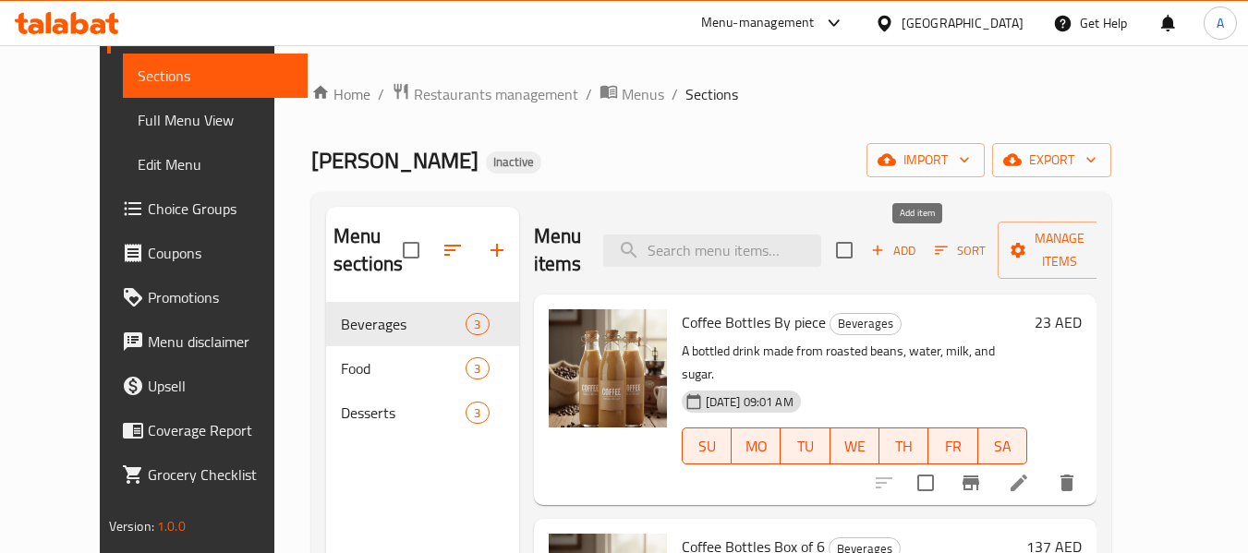
click at [915, 249] on span "Add" at bounding box center [893, 250] width 50 height 21
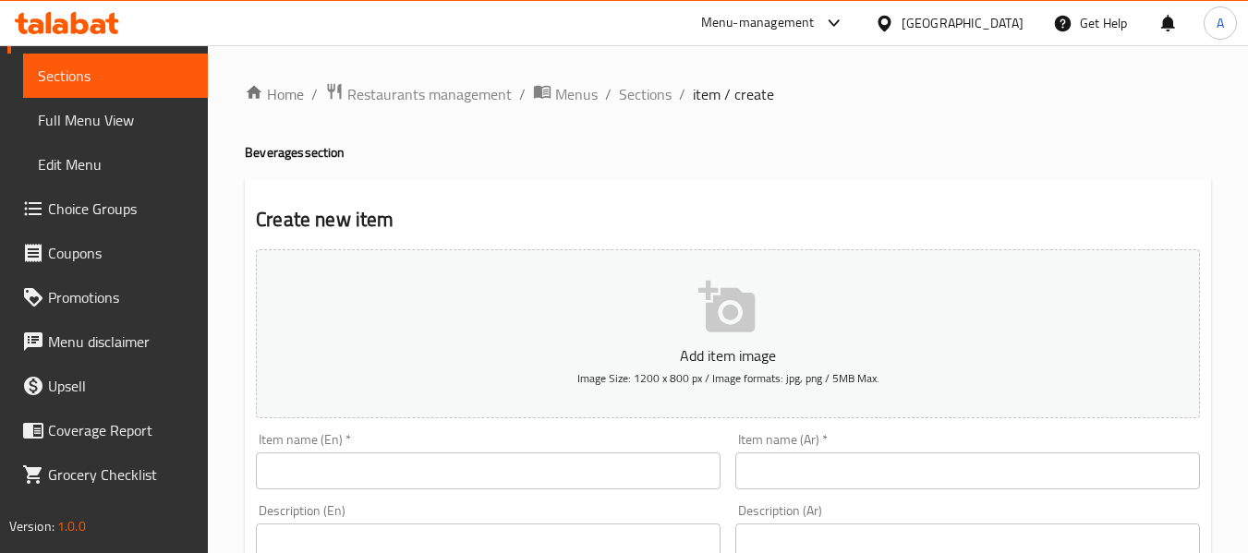
click at [489, 465] on input "text" at bounding box center [488, 471] width 465 height 37
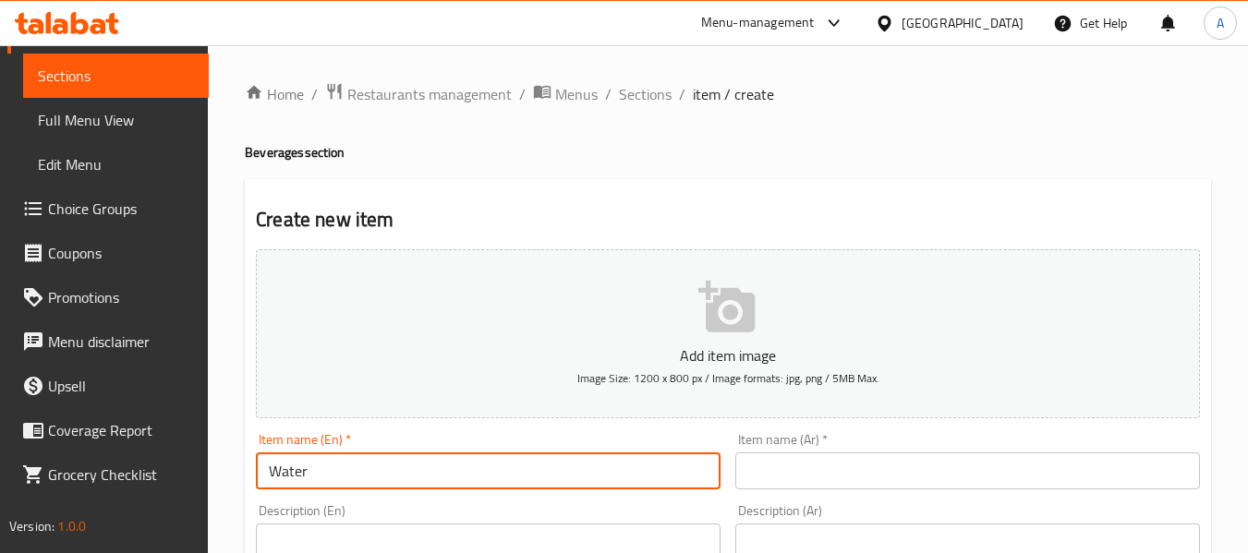
drag, startPoint x: 876, startPoint y: 476, endPoint x: 822, endPoint y: 454, distance: 58.5
click at [875, 476] on input "text" at bounding box center [967, 471] width 465 height 37
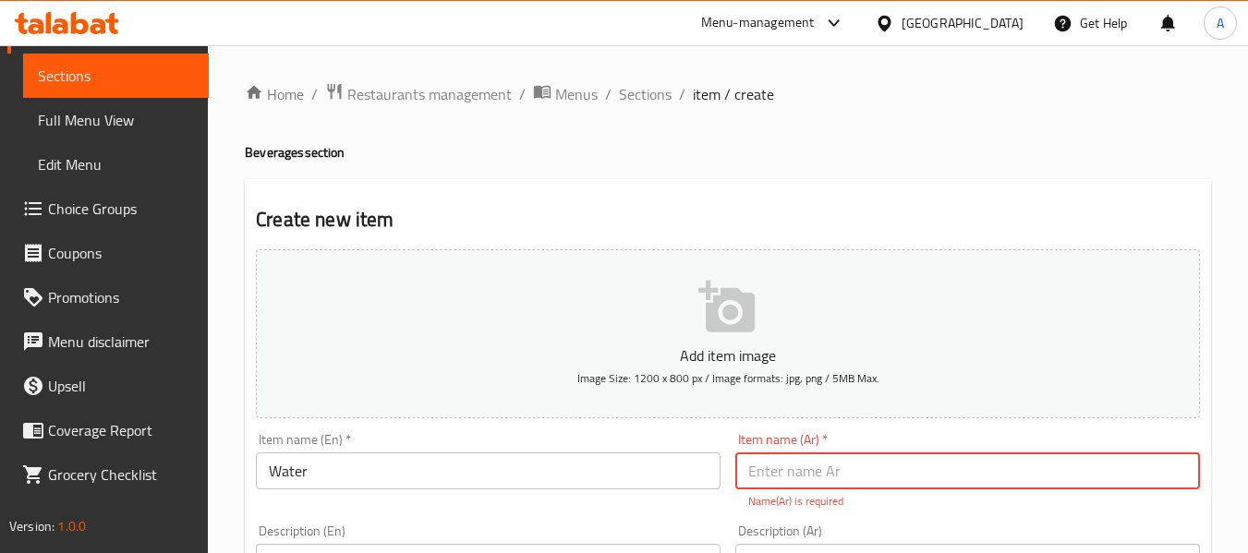
drag, startPoint x: 279, startPoint y: 465, endPoint x: 321, endPoint y: 282, distance: 187.7
click at [279, 465] on input "Water" at bounding box center [488, 471] width 465 height 37
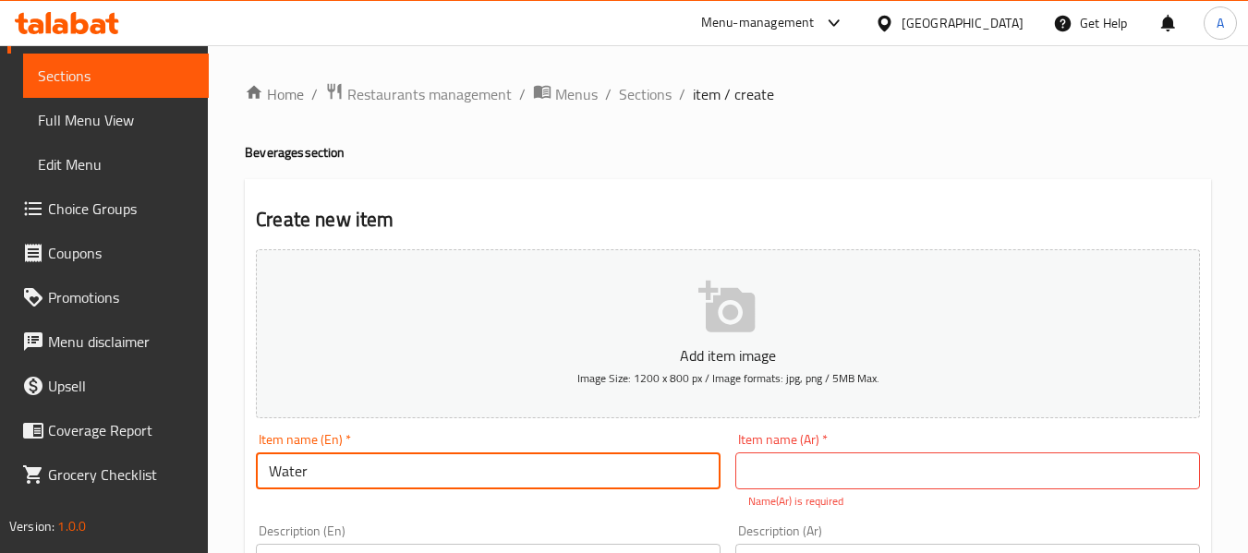
drag, startPoint x: 342, startPoint y: 489, endPoint x: 226, endPoint y: 461, distance: 118.7
paste input "Mineral"
type input "Mineral Water"
click at [851, 497] on p "Name(Ar) is required" at bounding box center [967, 501] width 439 height 17
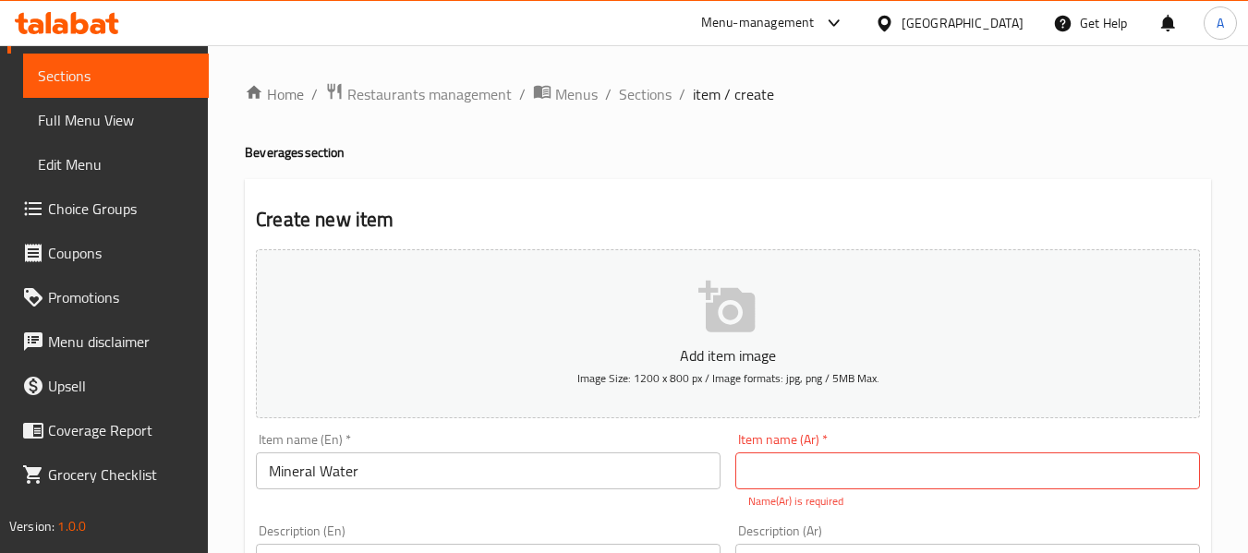
click at [838, 473] on input "text" at bounding box center [967, 471] width 465 height 37
paste input "مياه معدنية"
type input "مياه معدنية"
click at [650, 427] on div "Item name (En)   * Mineral Water Item name (En) *" at bounding box center [487, 461] width 479 height 71
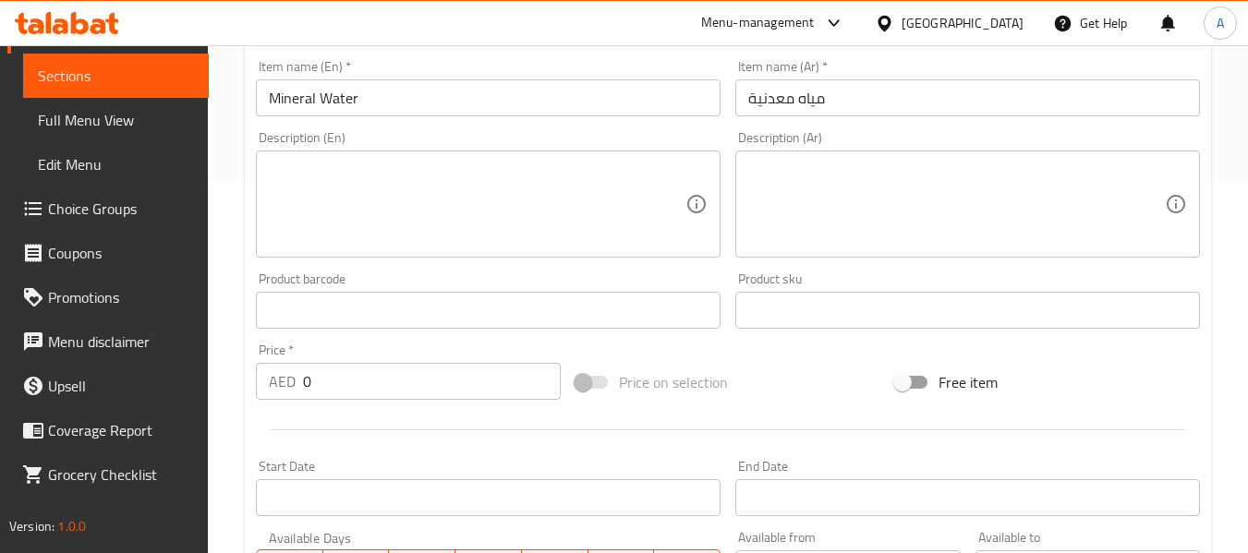
scroll to position [554, 0]
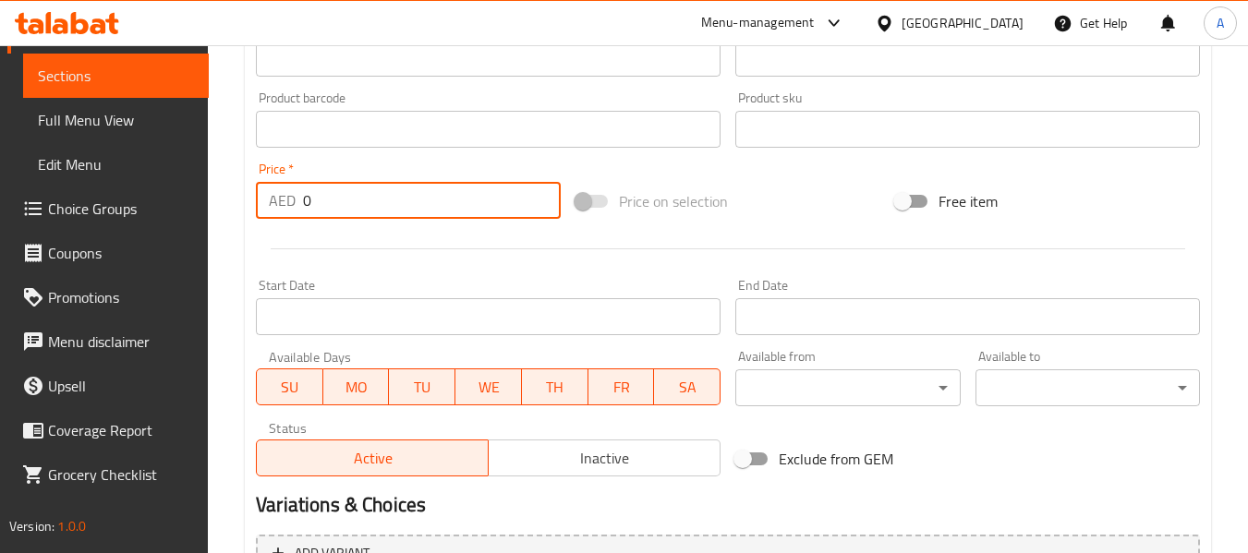
drag, startPoint x: 307, startPoint y: 204, endPoint x: 291, endPoint y: 201, distance: 15.9
click at [291, 201] on div "AED 0 Price *" at bounding box center [408, 200] width 305 height 37
type input "2"
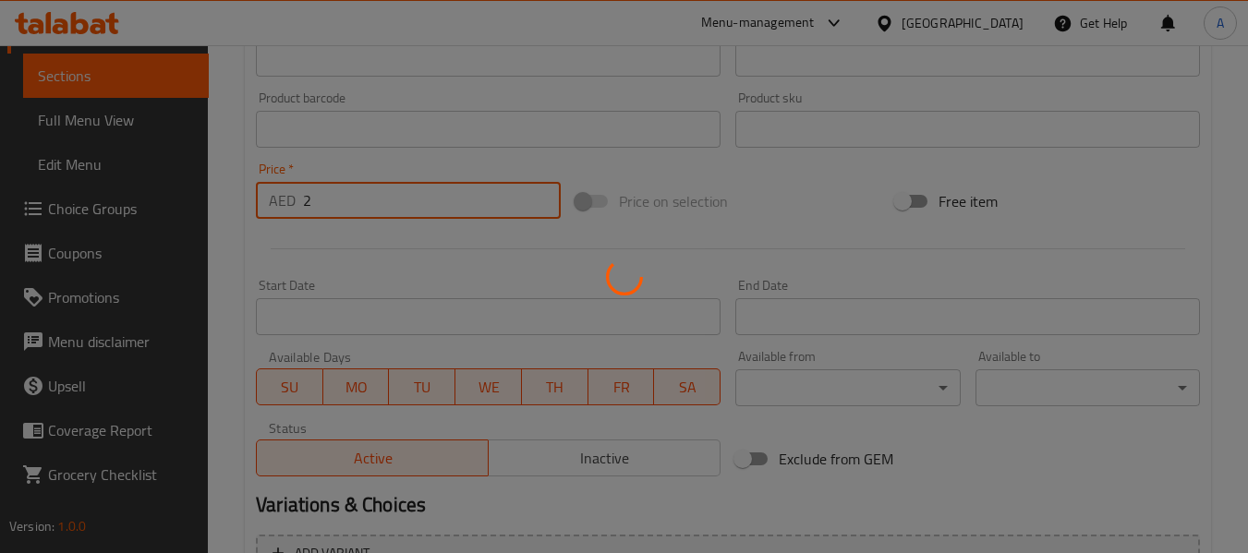
type input "0"
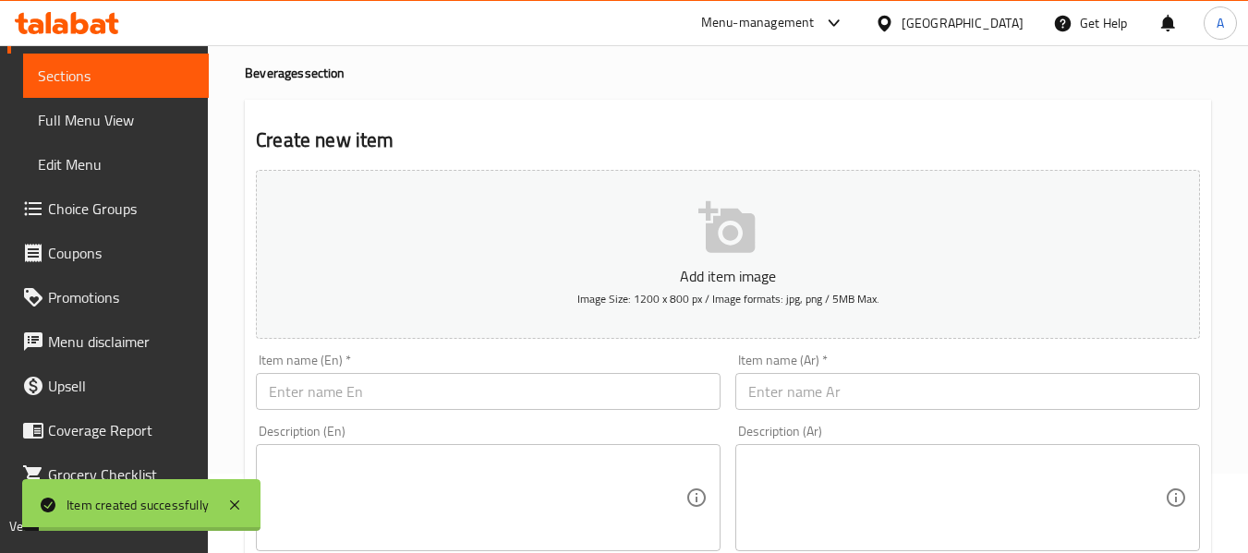
scroll to position [0, 0]
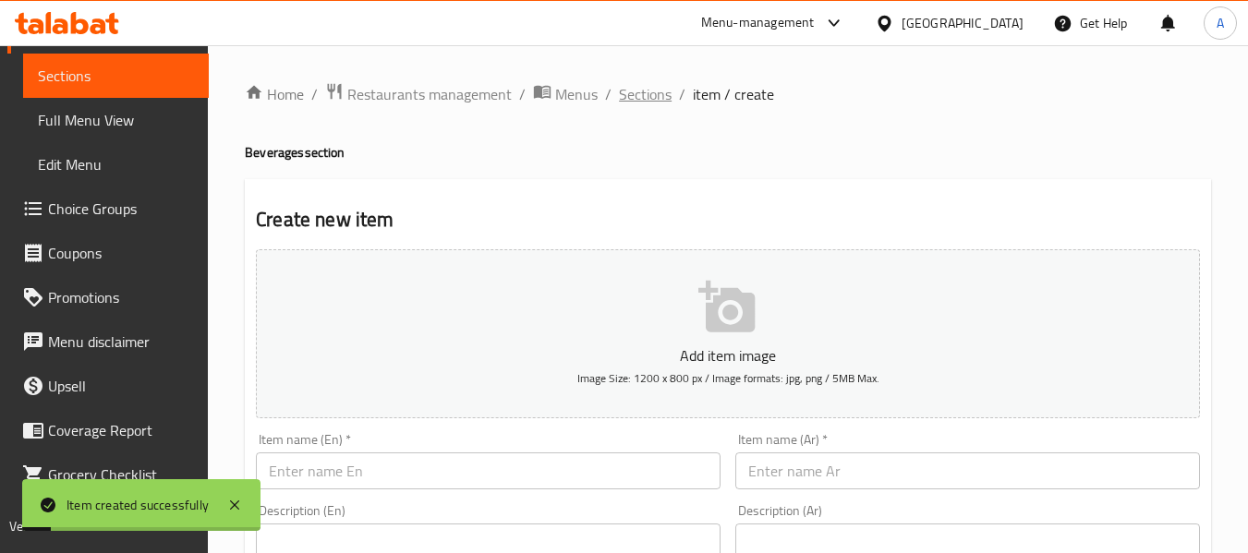
click at [647, 94] on span "Sections" at bounding box center [645, 94] width 53 height 22
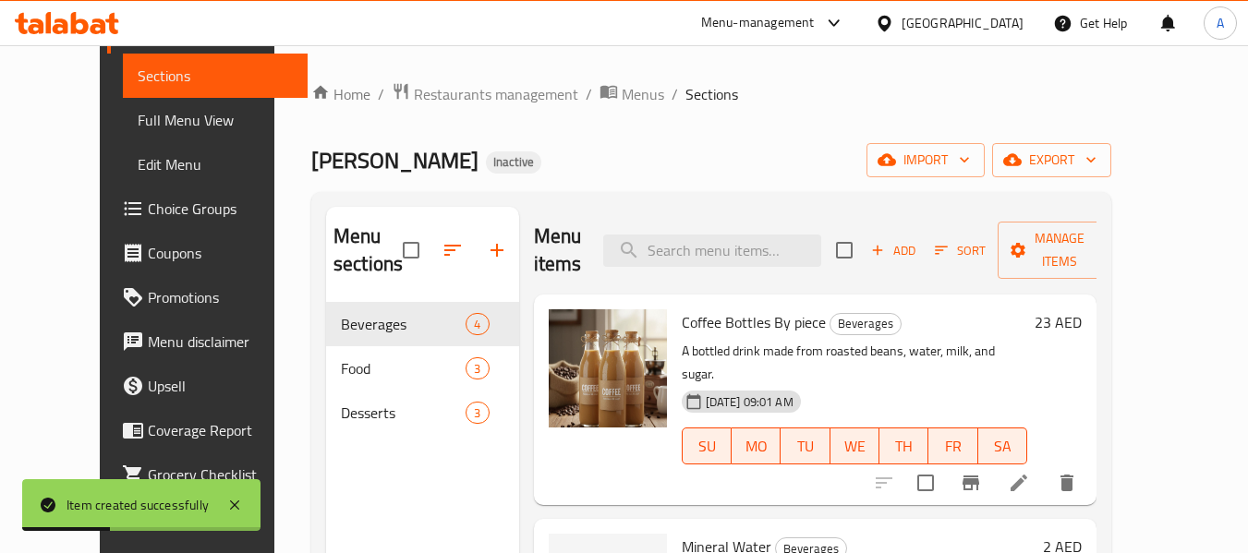
click at [982, 254] on span "Sort" at bounding box center [960, 250] width 51 height 21
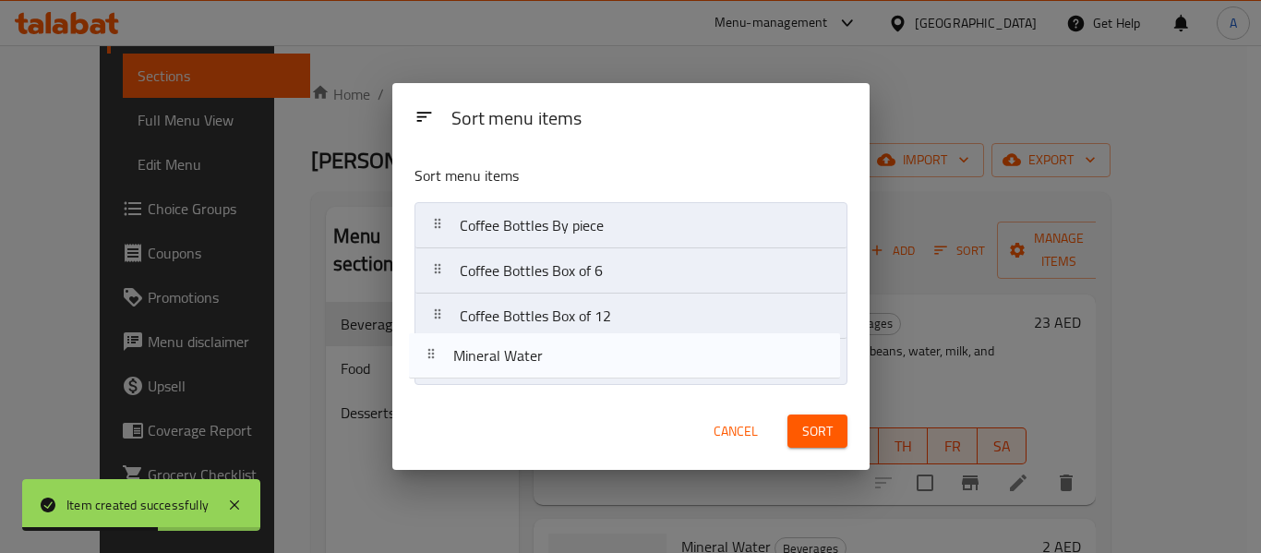
drag, startPoint x: 437, startPoint y: 280, endPoint x: 429, endPoint y: 386, distance: 106.5
click at [429, 386] on div "Sort menu items Coffee Bottles By piece Mineral Water Coffee Bottles Box of 6 C…" at bounding box center [630, 271] width 477 height 243
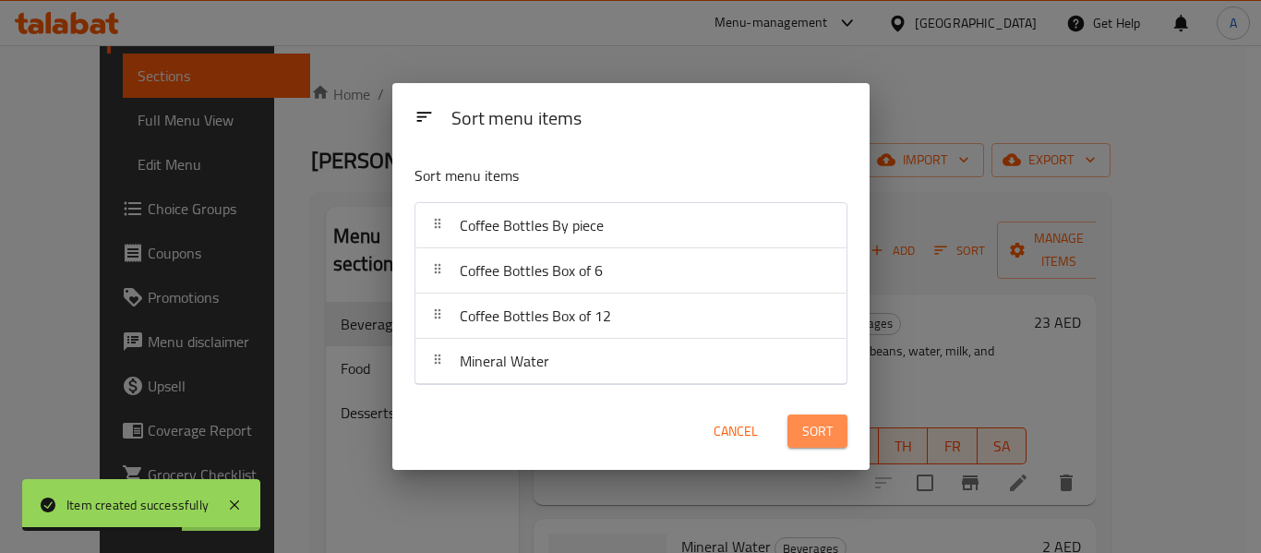
click at [795, 439] on button "Sort" at bounding box center [818, 432] width 60 height 34
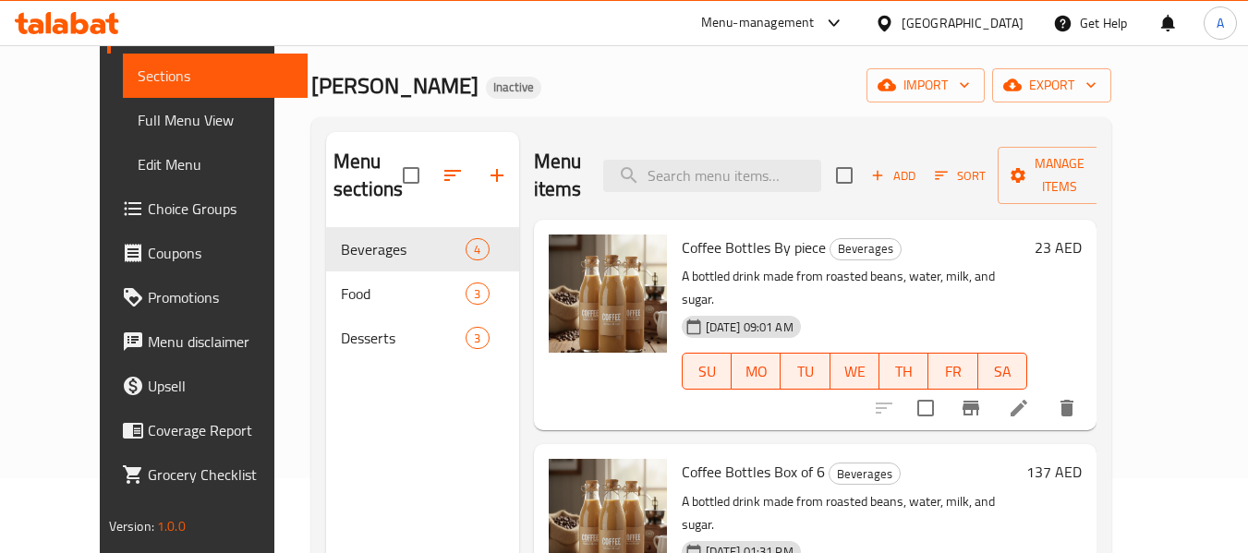
scroll to position [74, 0]
drag, startPoint x: 101, startPoint y: 86, endPoint x: 102, endPoint y: 103, distance: 17.6
click at [138, 86] on span "Sections" at bounding box center [216, 76] width 156 height 22
click at [138, 127] on span "Full Menu View" at bounding box center [216, 120] width 156 height 22
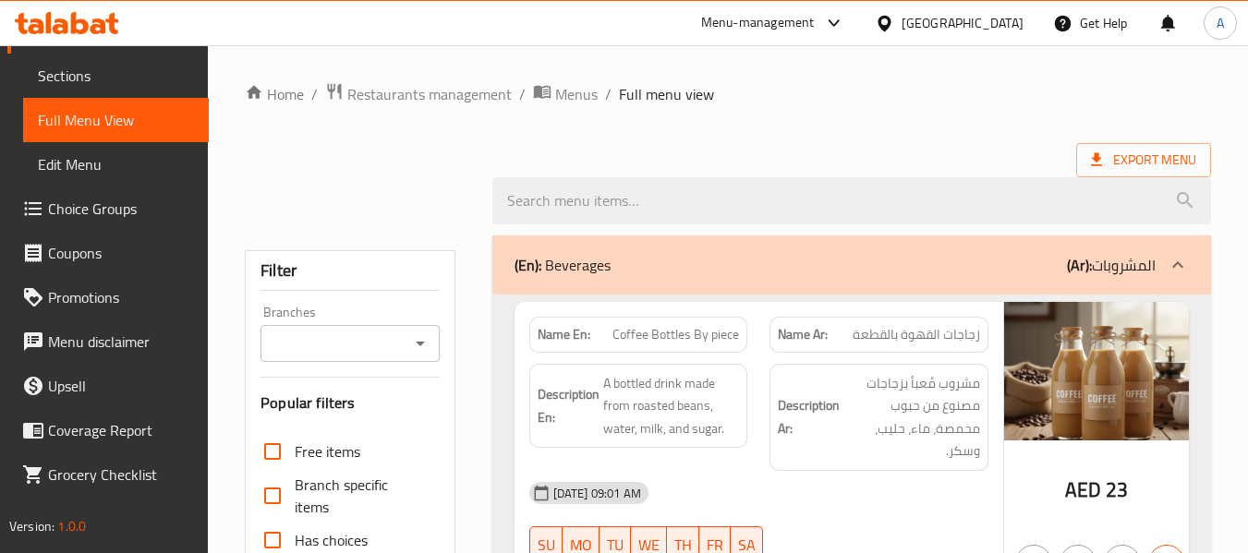
scroll to position [554, 0]
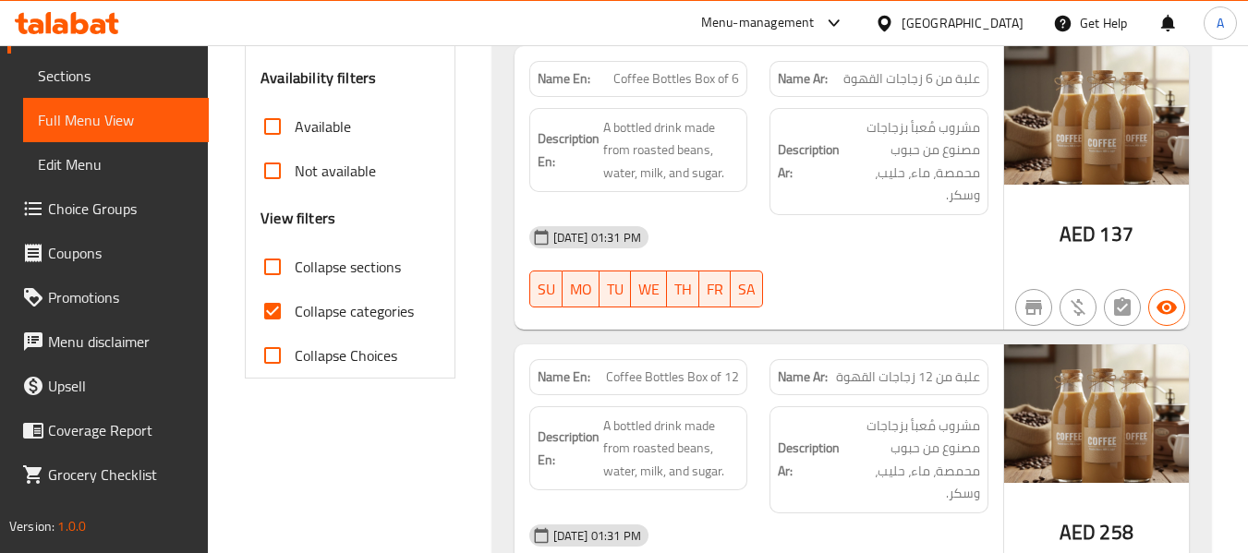
click at [398, 310] on span "Collapse categories" at bounding box center [354, 311] width 119 height 22
click at [295, 310] on input "Collapse categories" at bounding box center [272, 311] width 44 height 44
checkbox input "false"
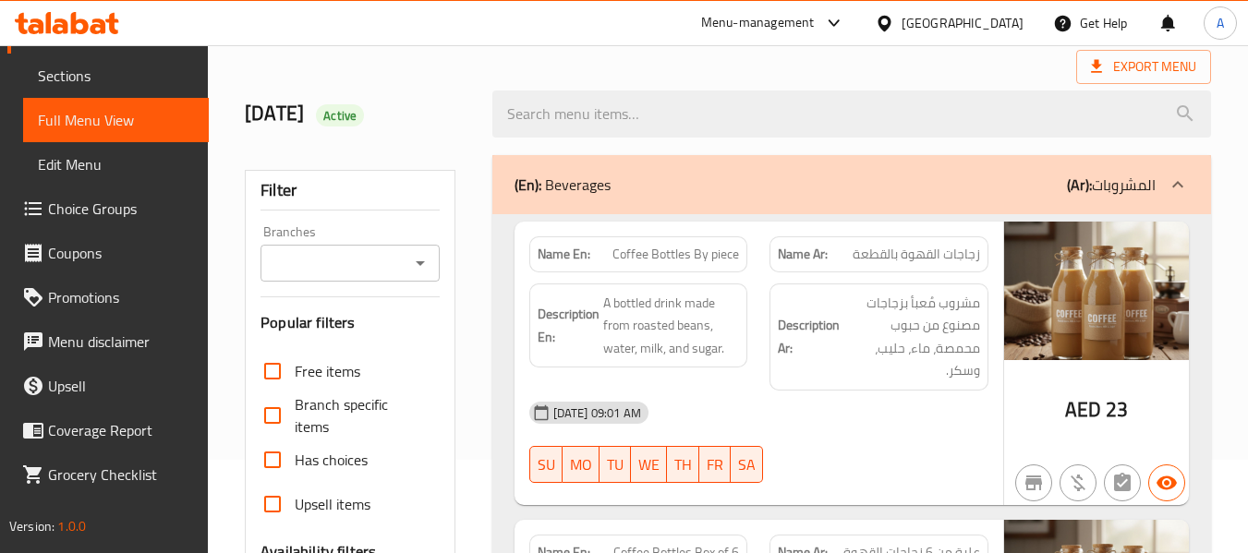
scroll to position [0, 0]
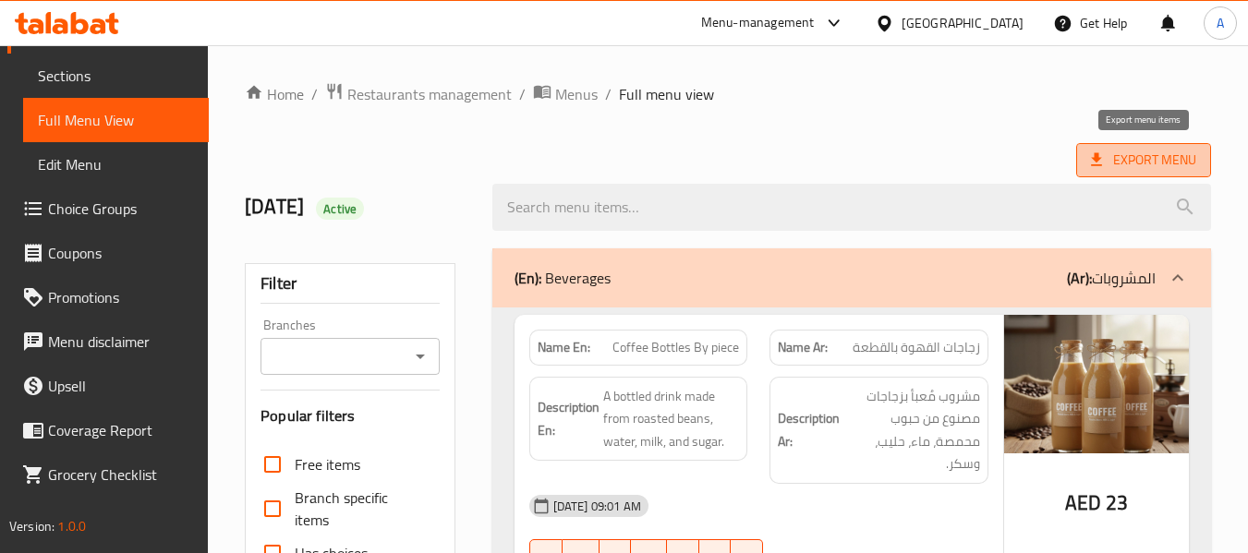
click at [1133, 157] on span "Export Menu" at bounding box center [1143, 160] width 105 height 23
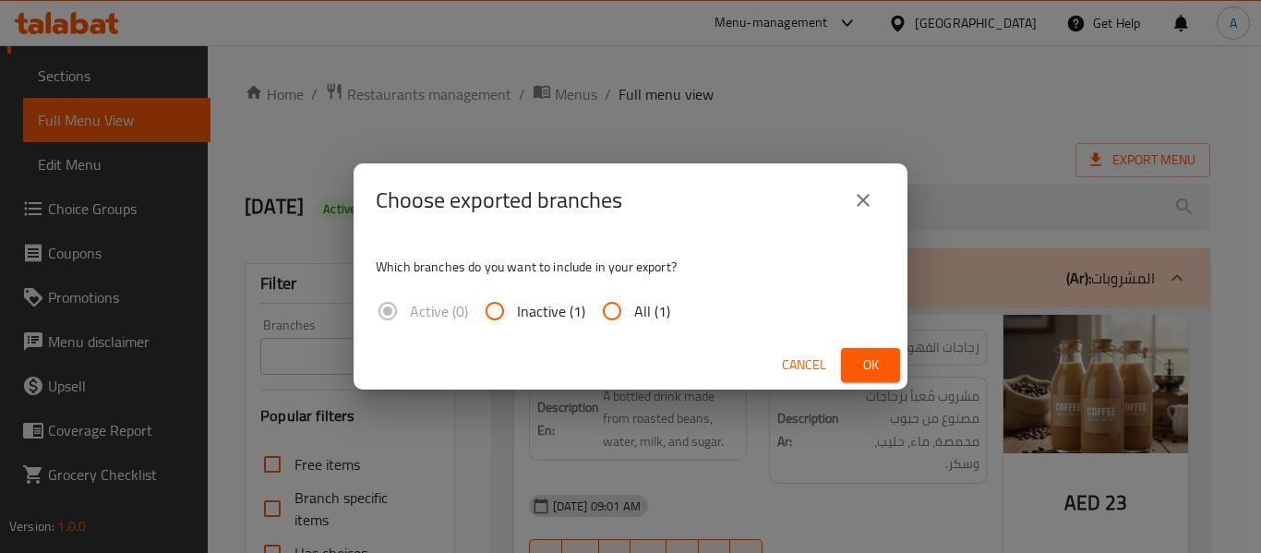
click at [652, 310] on span "All (1)" at bounding box center [652, 311] width 36 height 22
click at [634, 310] on input "All (1)" at bounding box center [612, 311] width 44 height 44
radio input "true"
click at [873, 357] on span "Ok" at bounding box center [871, 365] width 30 height 23
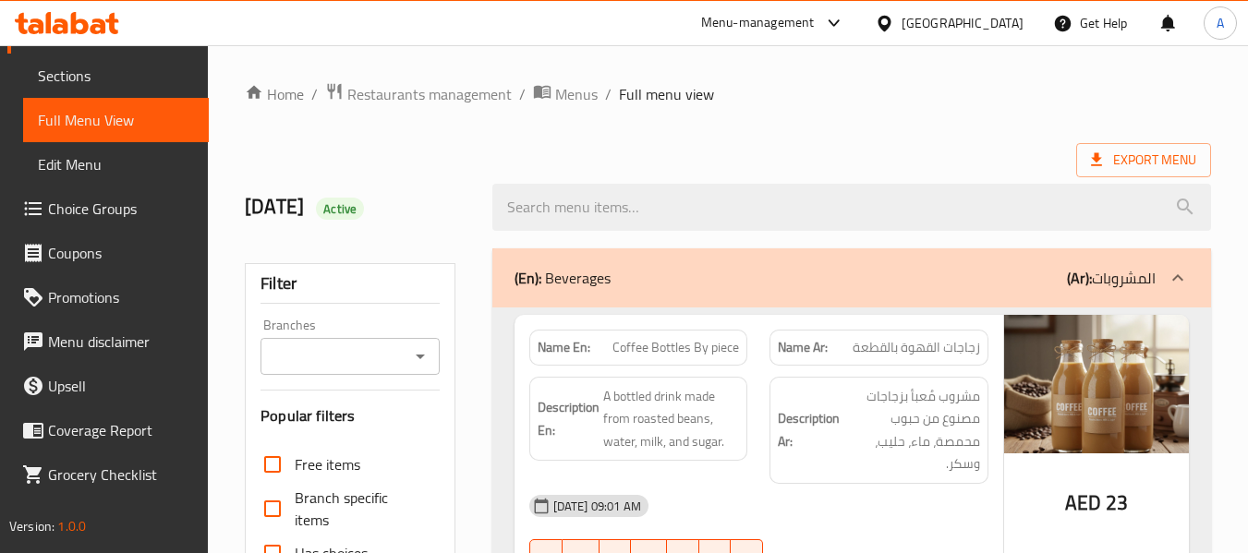
click at [65, 30] on icon at bounding box center [61, 26] width 16 height 16
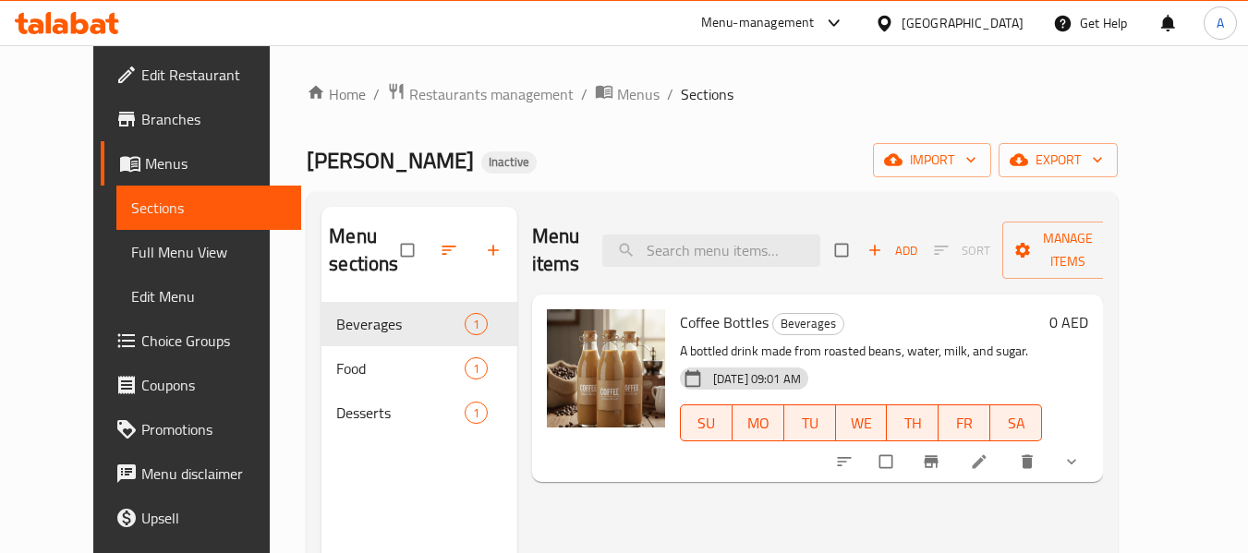
click at [91, 22] on icon at bounding box center [67, 23] width 104 height 22
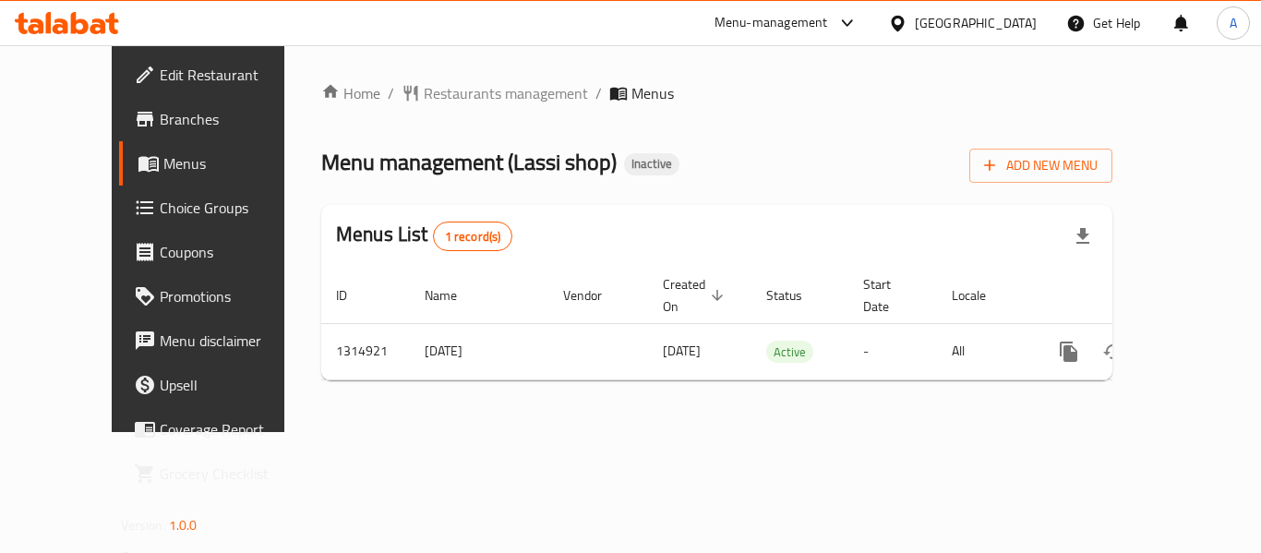
click at [160, 86] on span "Edit Restaurant" at bounding box center [234, 75] width 148 height 22
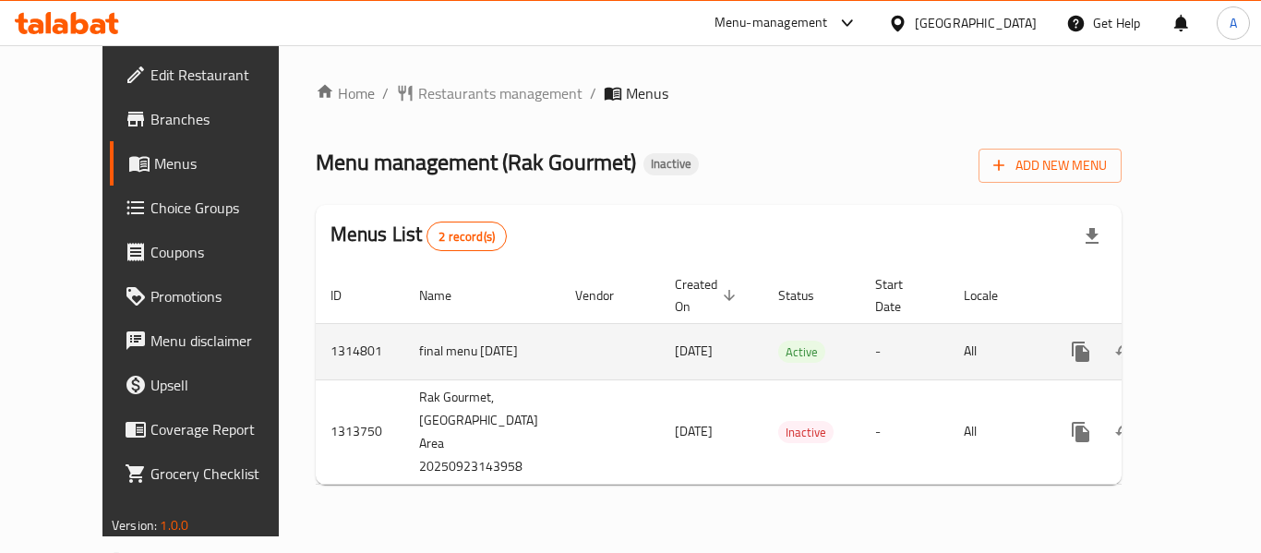
click at [1203, 341] on icon "enhanced table" at bounding box center [1214, 352] width 22 height 22
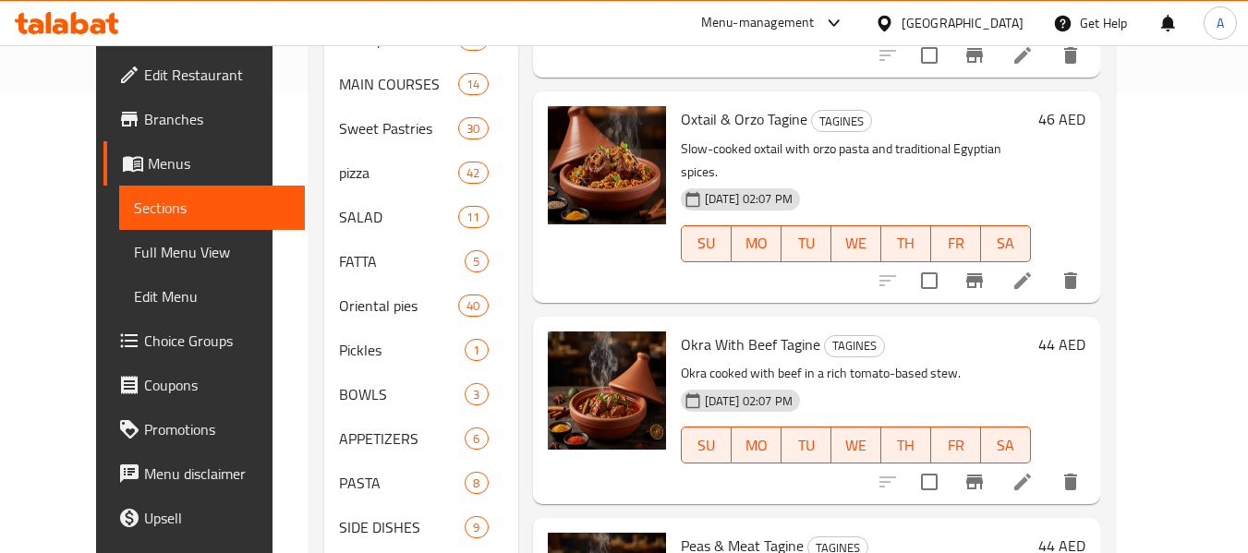
scroll to position [650, 0]
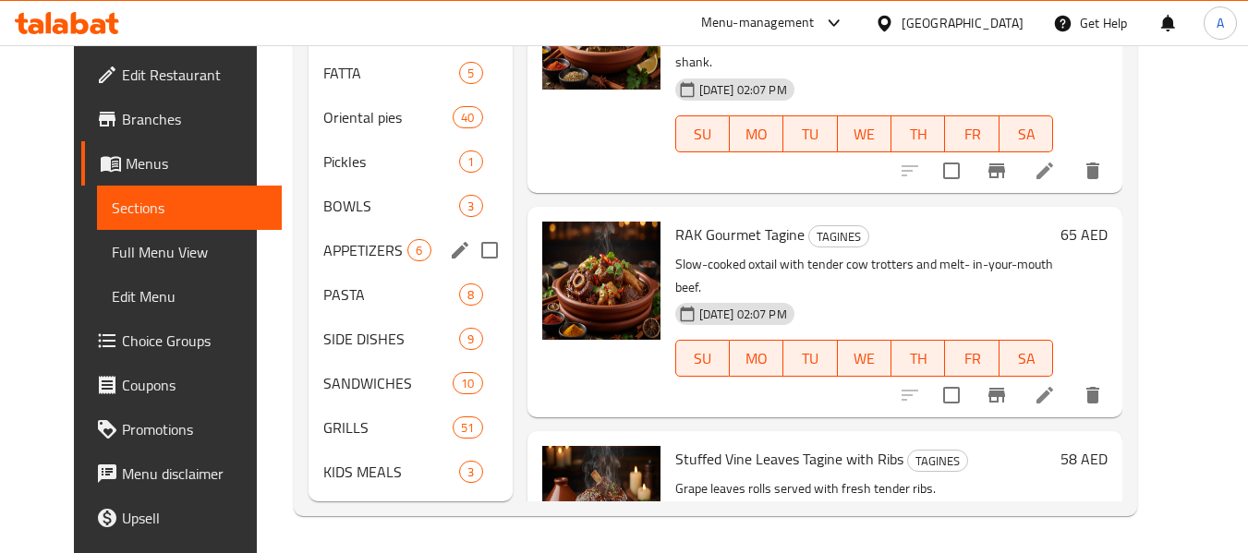
click at [347, 239] on span "APPETIZERS" at bounding box center [365, 250] width 84 height 22
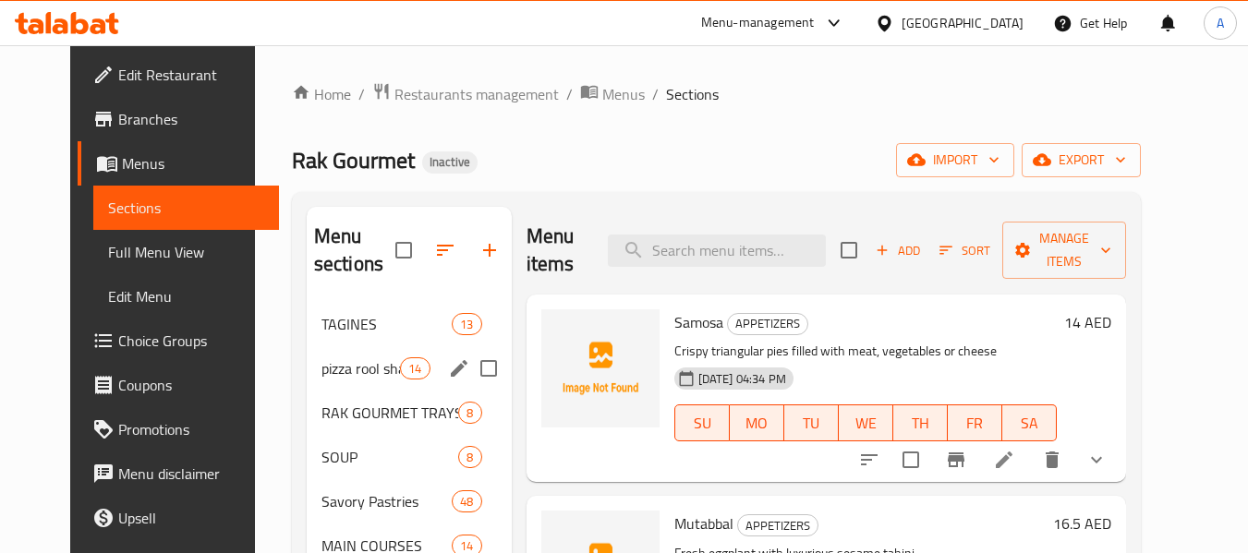
click at [363, 369] on span "pizza rool sharay" at bounding box center [360, 368] width 78 height 22
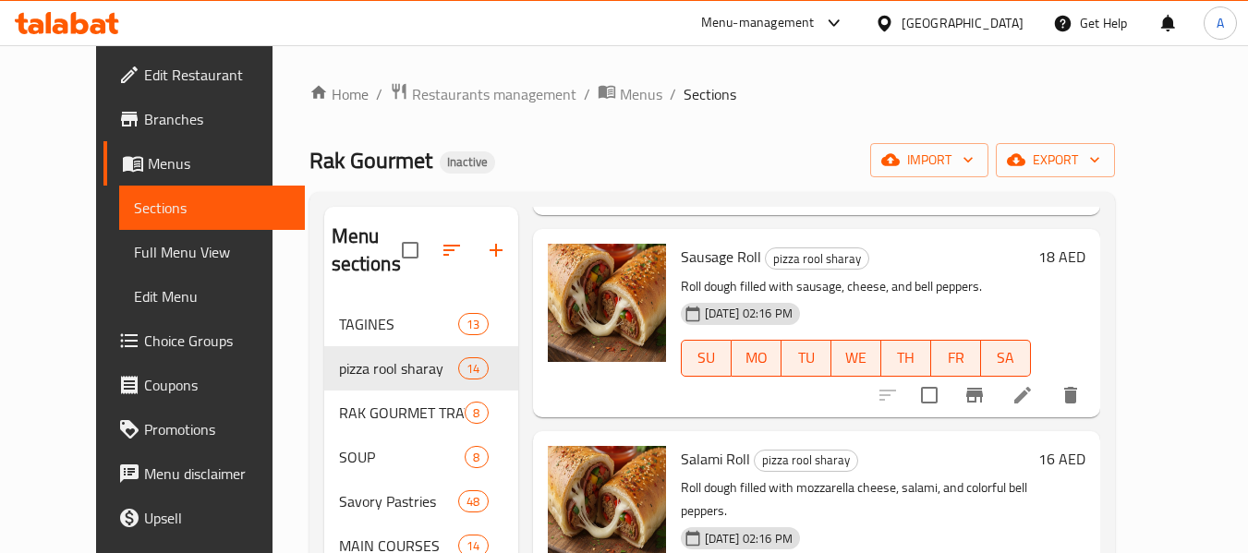
scroll to position [1953, 0]
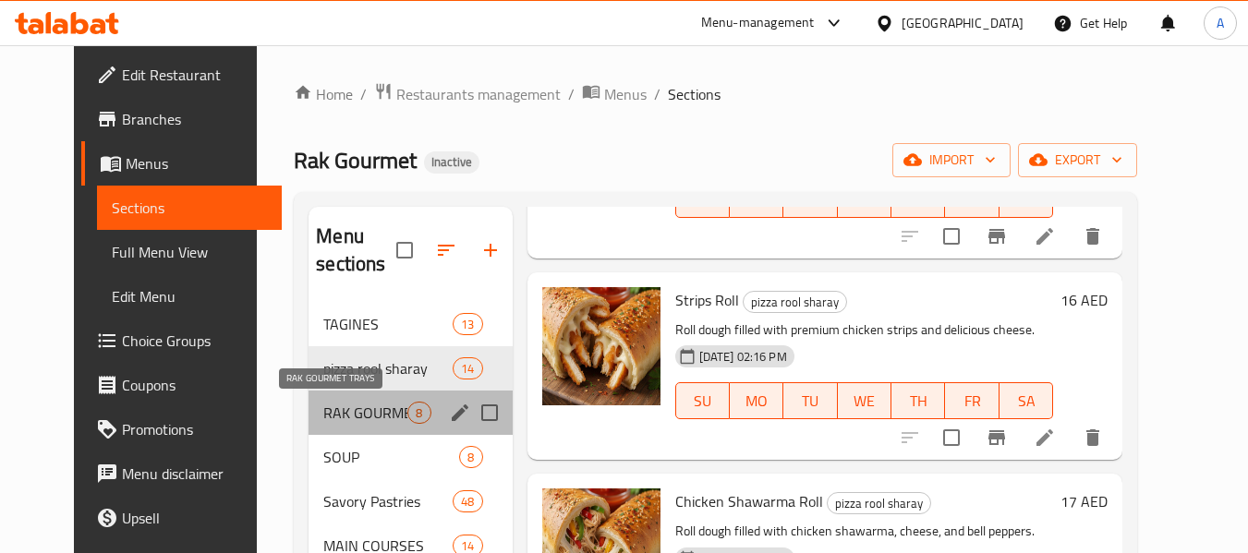
click at [323, 422] on span "RAK GOURMET TRAYS" at bounding box center [365, 413] width 84 height 22
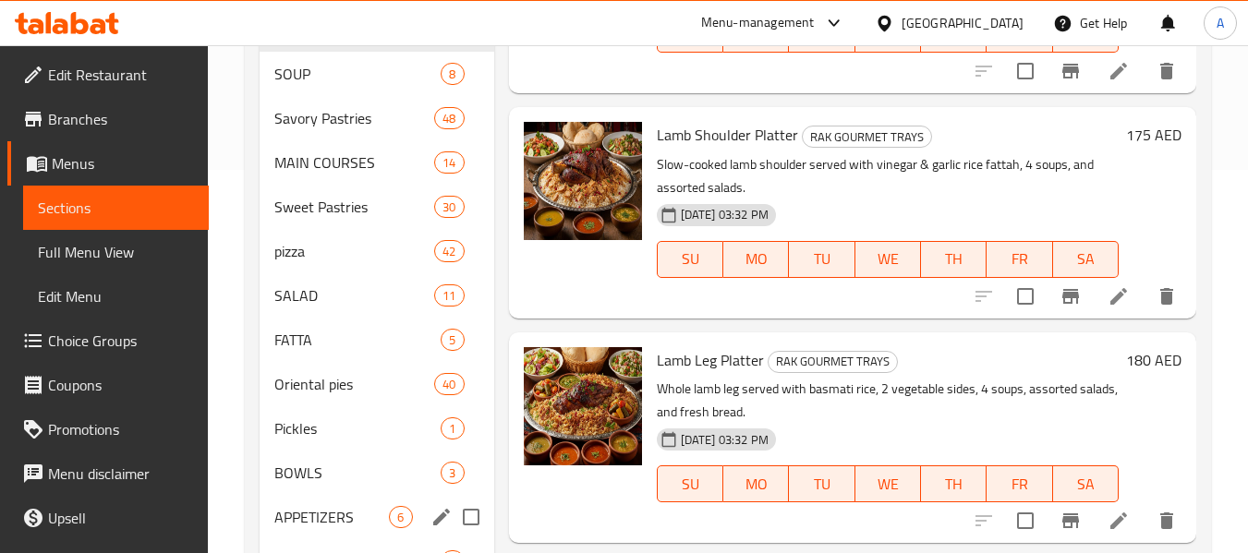
scroll to position [373, 0]
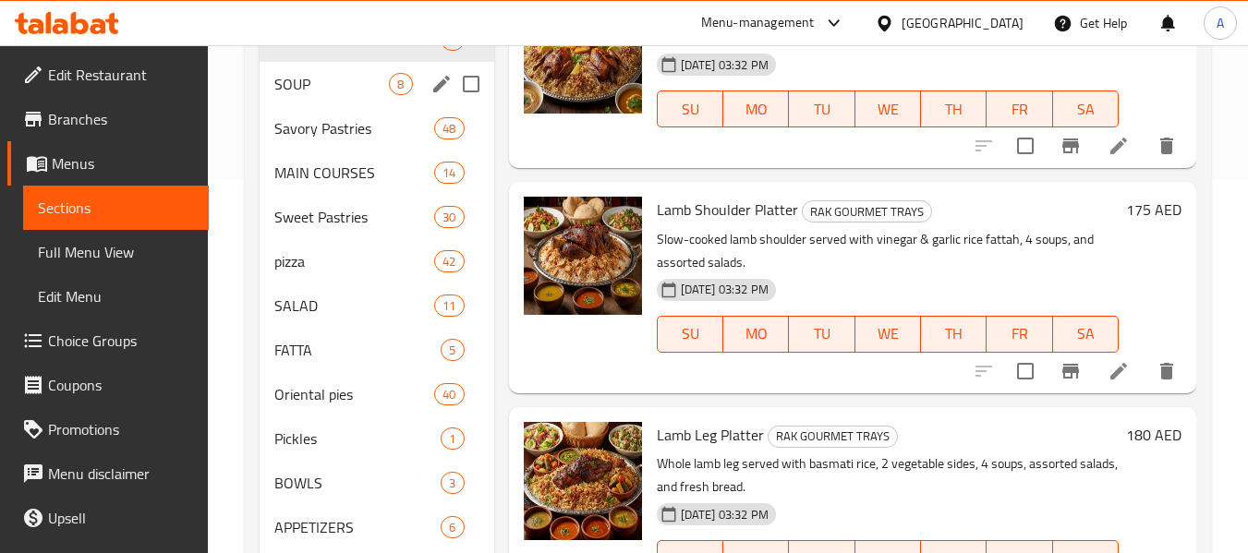
click at [332, 95] on div "SOUP 8" at bounding box center [376, 84] width 234 height 44
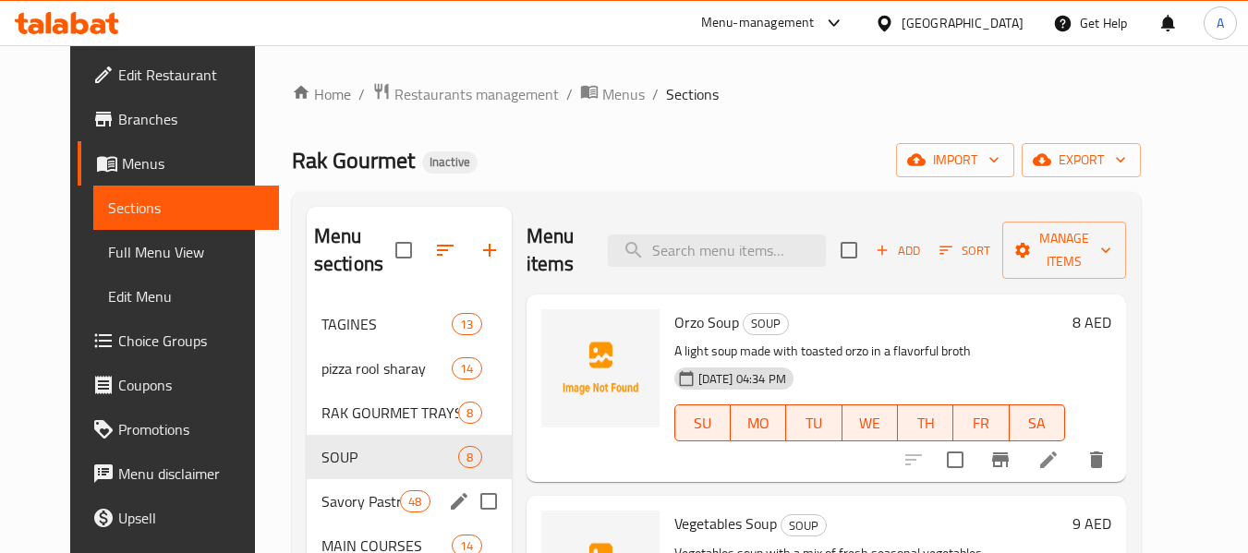
click at [335, 490] on span "Savory Pastries" at bounding box center [360, 501] width 78 height 22
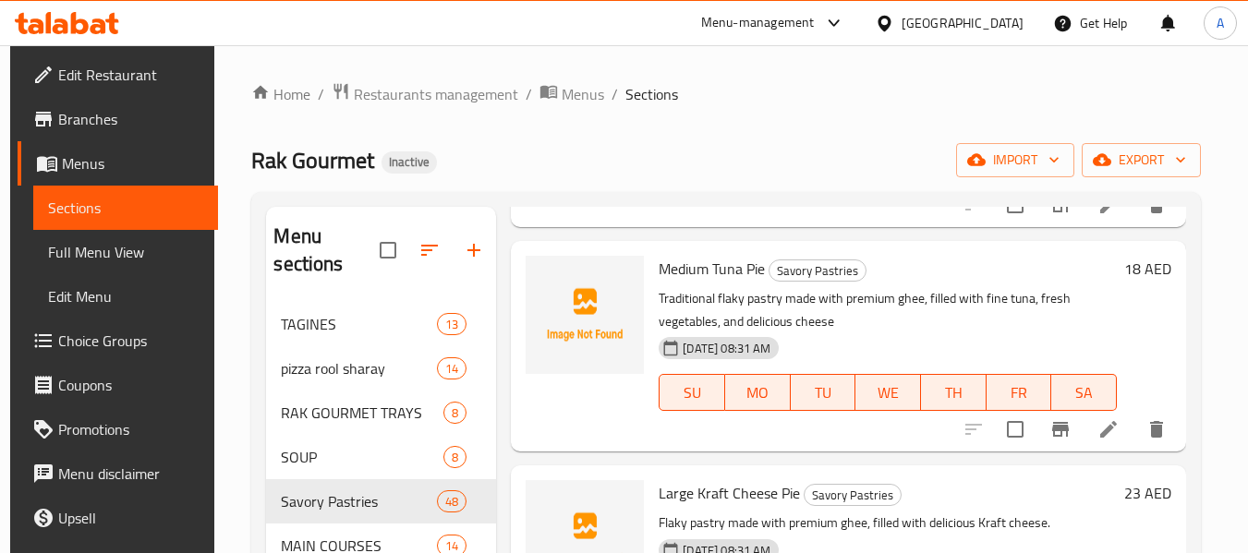
scroll to position [2032, 0]
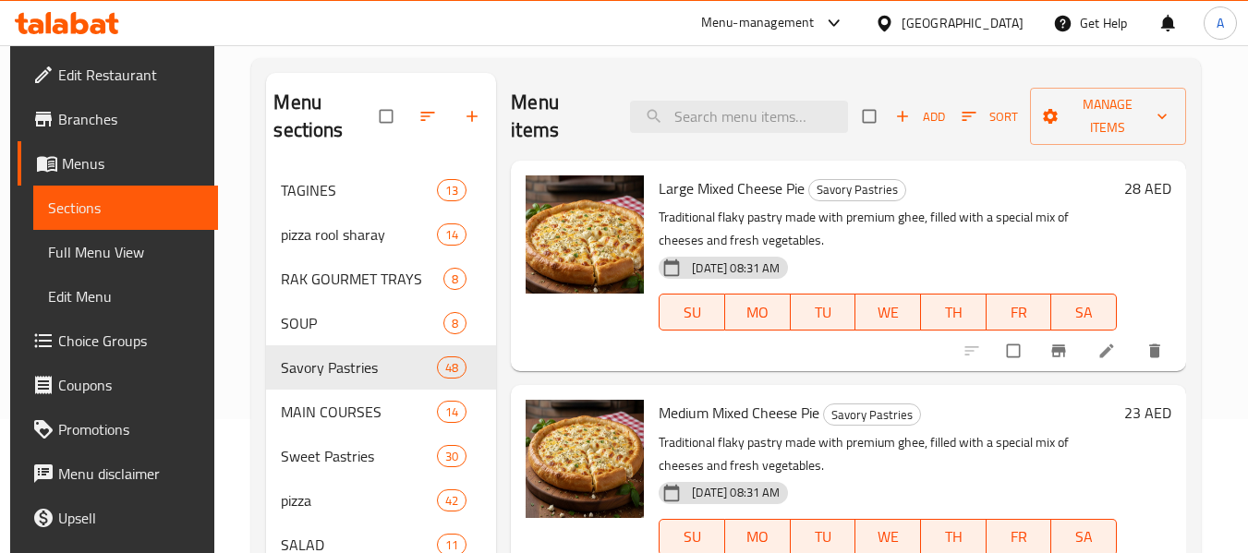
scroll to position [277, 0]
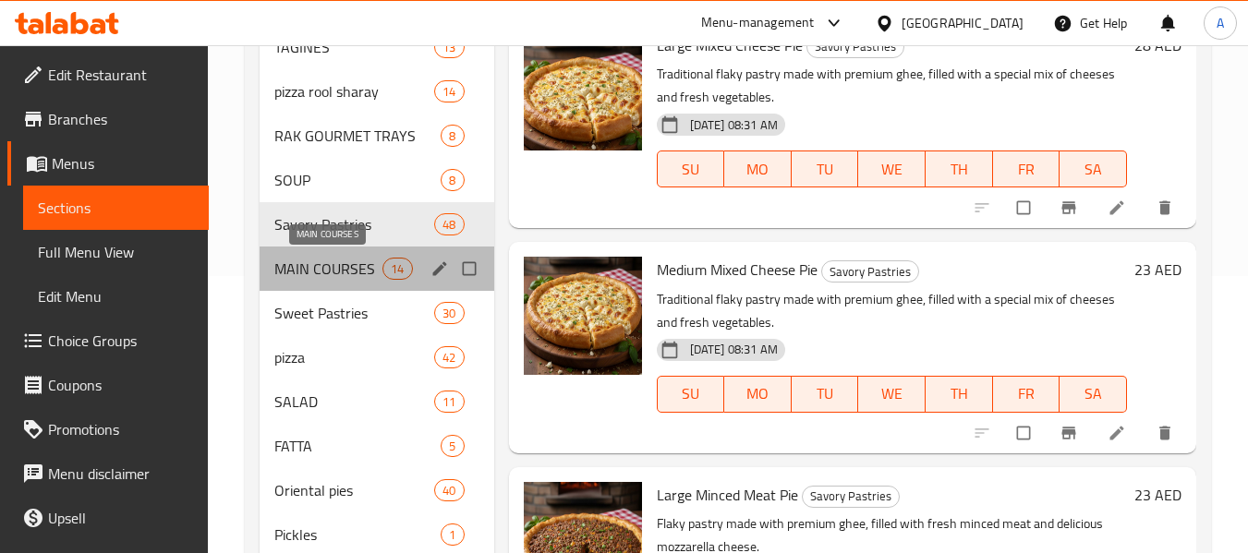
click at [309, 267] on span "MAIN COURSES" at bounding box center [328, 269] width 108 height 22
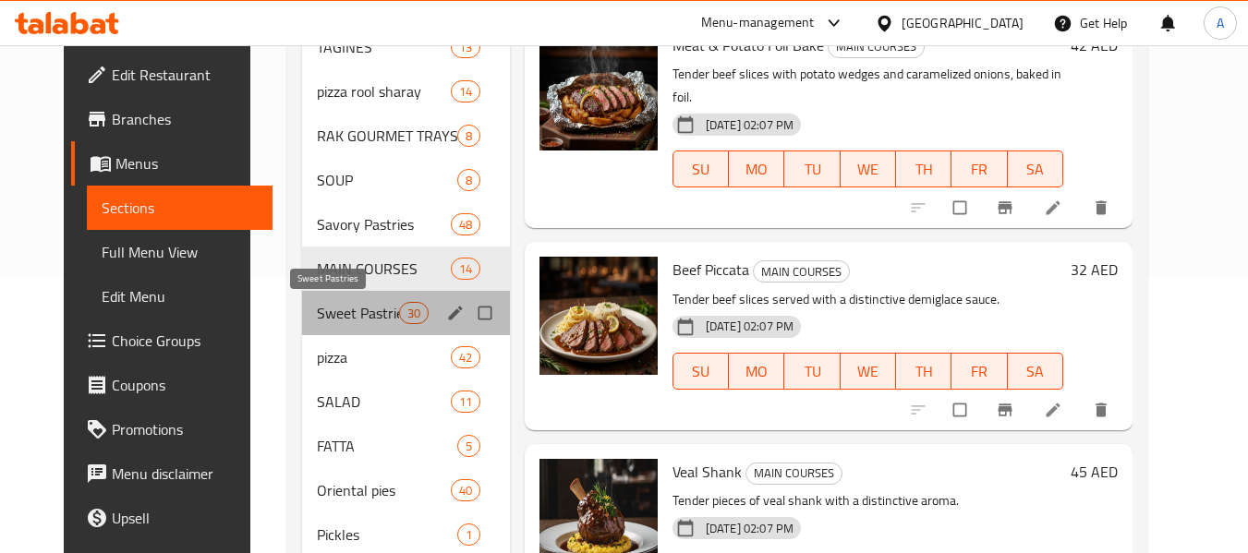
click at [317, 315] on span "Sweet Pastries" at bounding box center [357, 313] width 81 height 22
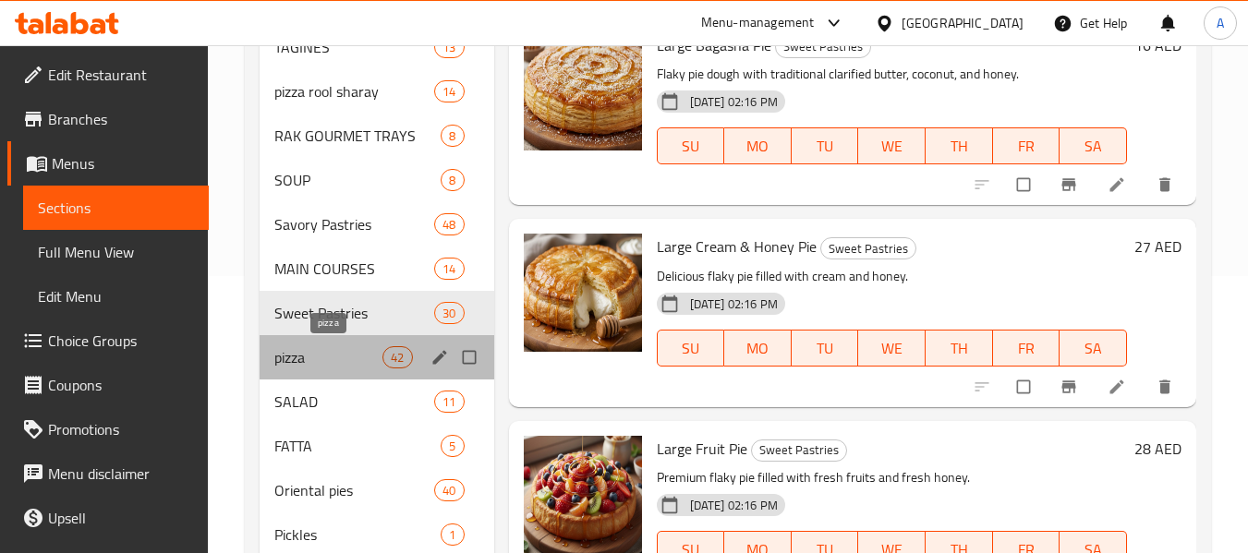
click at [312, 365] on span "pizza" at bounding box center [328, 357] width 108 height 22
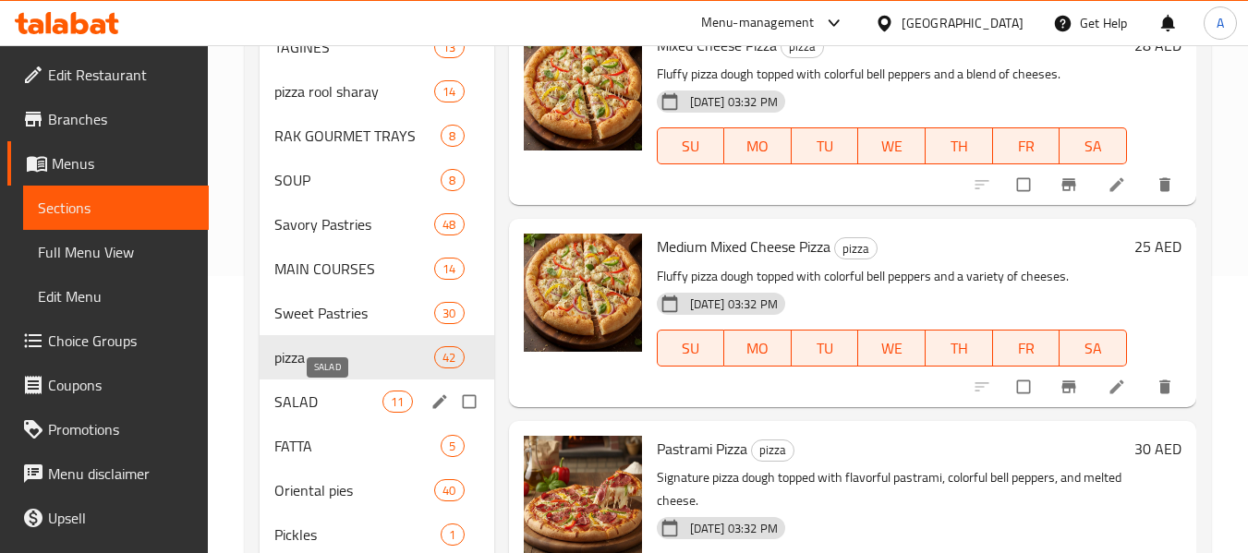
click at [310, 395] on span "SALAD" at bounding box center [328, 402] width 108 height 22
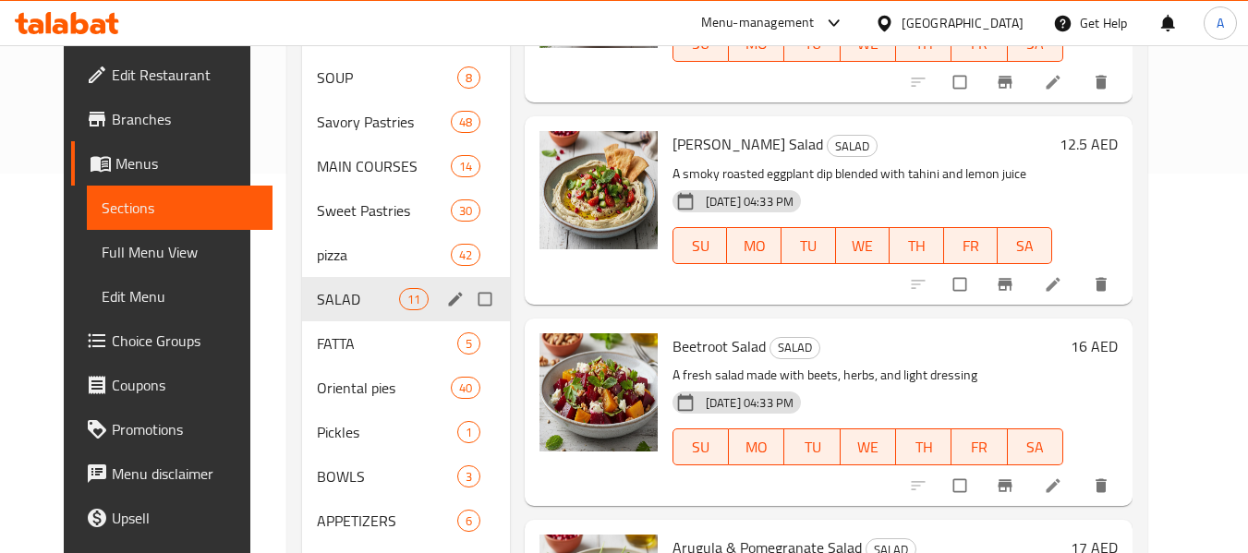
scroll to position [554, 0]
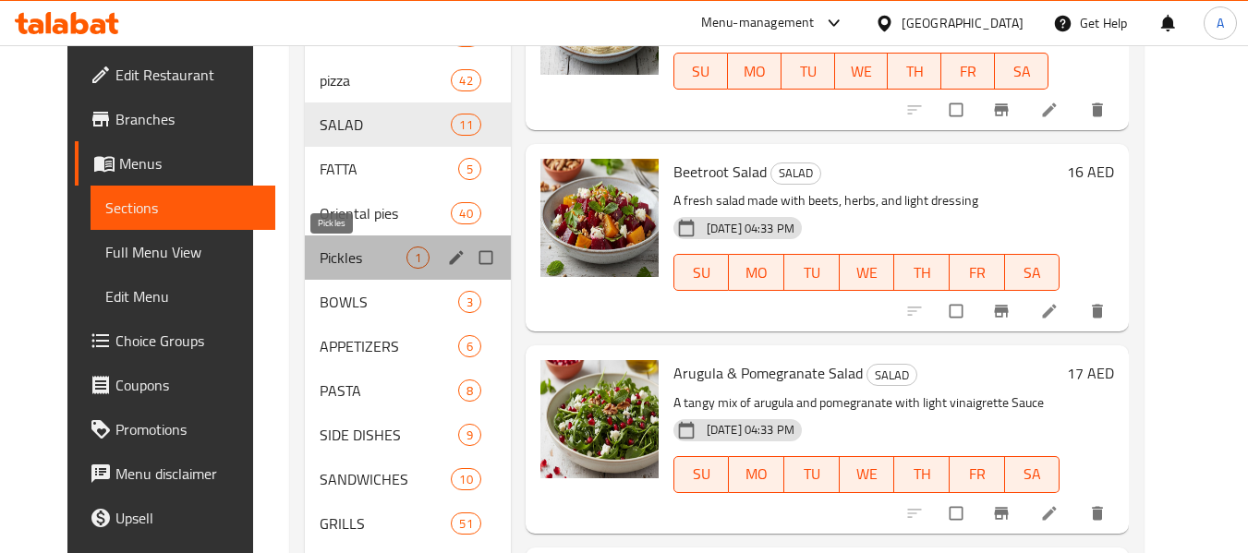
click at [366, 266] on span "Pickles" at bounding box center [363, 258] width 87 height 22
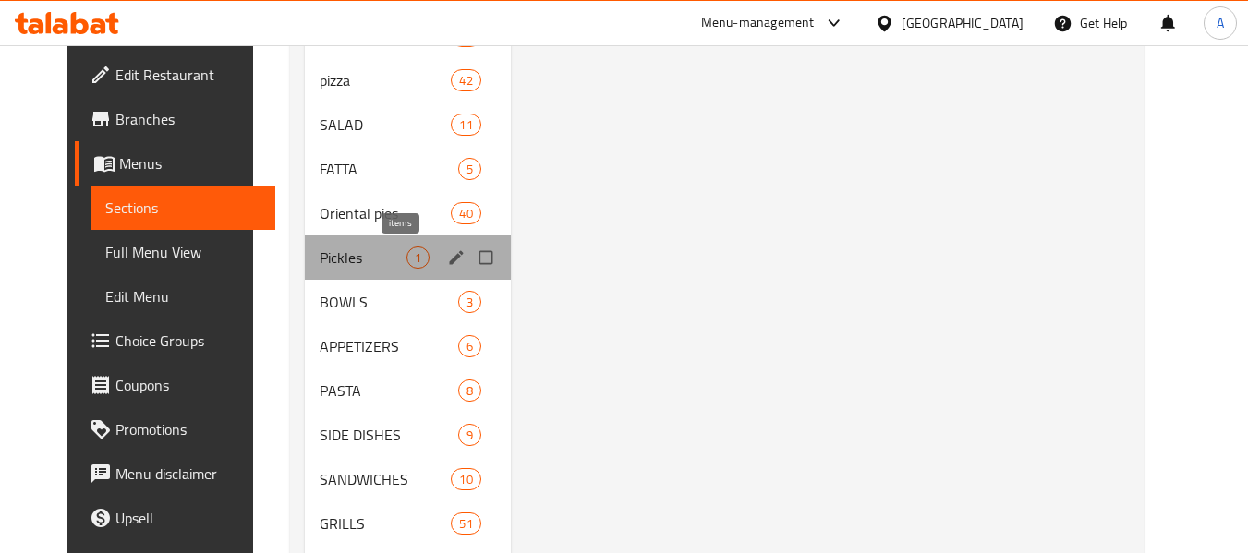
click at [407, 256] on span "1" at bounding box center [417, 258] width 21 height 18
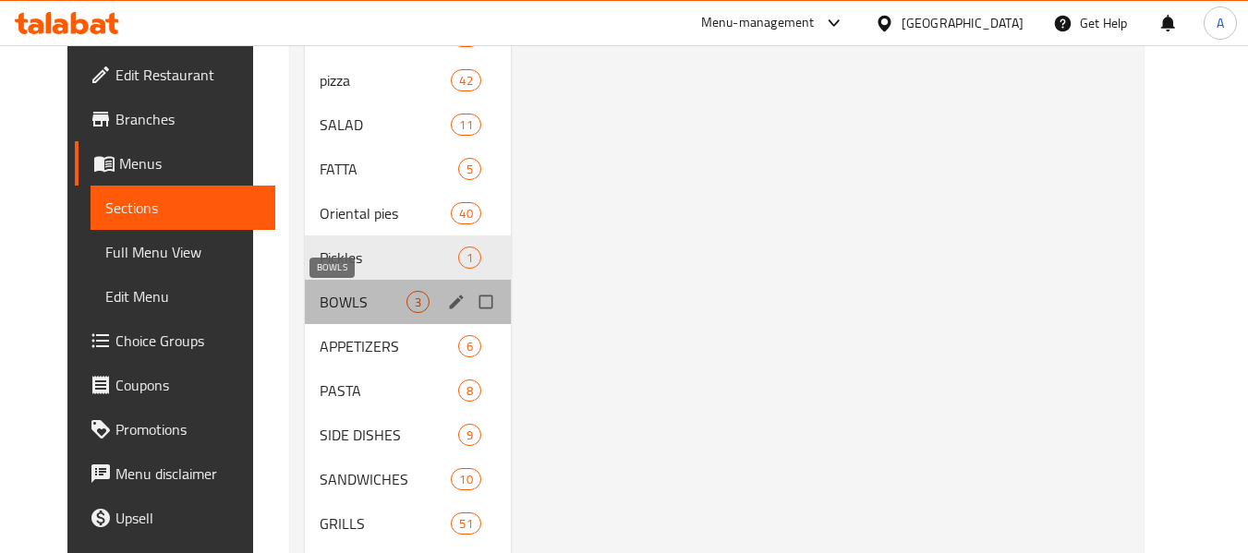
click at [368, 295] on span "BOWLS" at bounding box center [363, 302] width 87 height 22
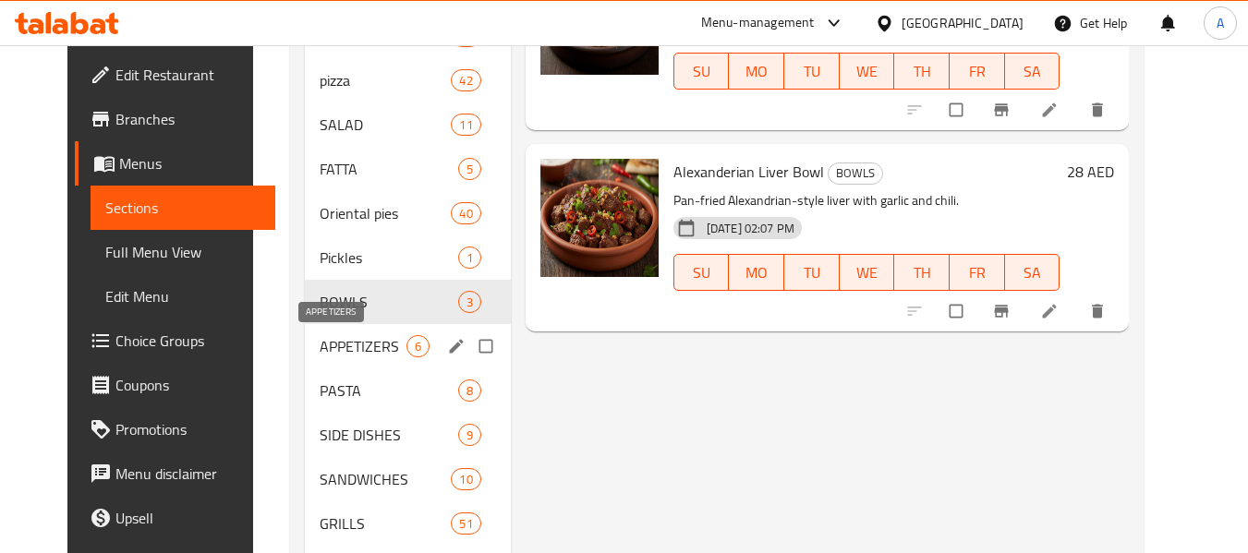
click at [364, 342] on span "APPETIZERS" at bounding box center [363, 346] width 87 height 22
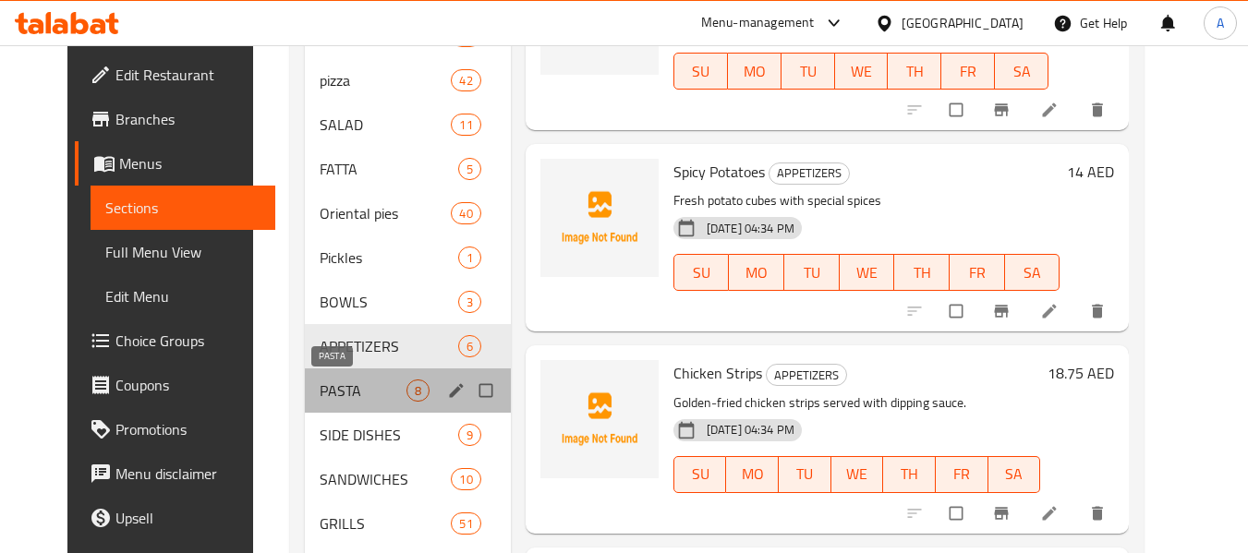
click at [356, 400] on span "PASTA" at bounding box center [363, 391] width 87 height 22
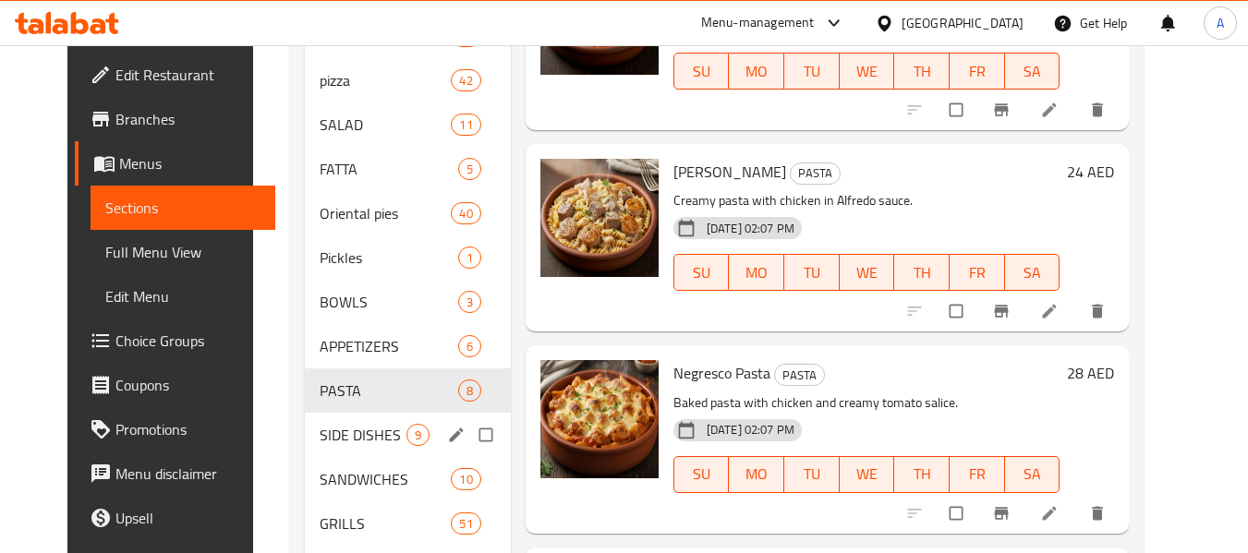
click at [354, 420] on div "SIDE DISHES 9" at bounding box center [408, 435] width 206 height 44
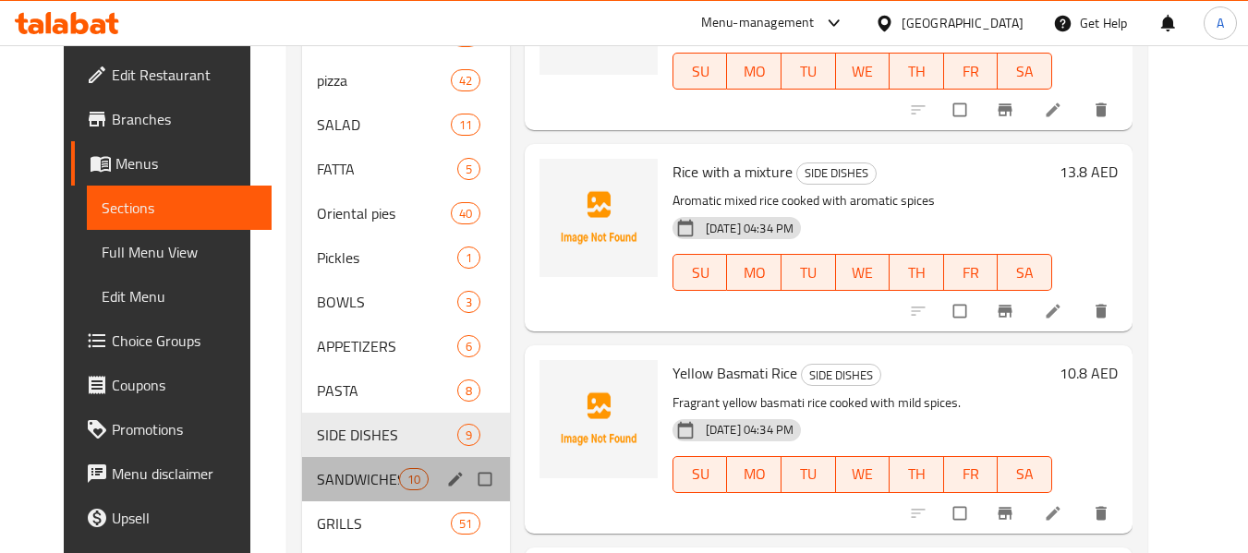
click at [351, 466] on div "SANDWICHES 10" at bounding box center [406, 479] width 208 height 44
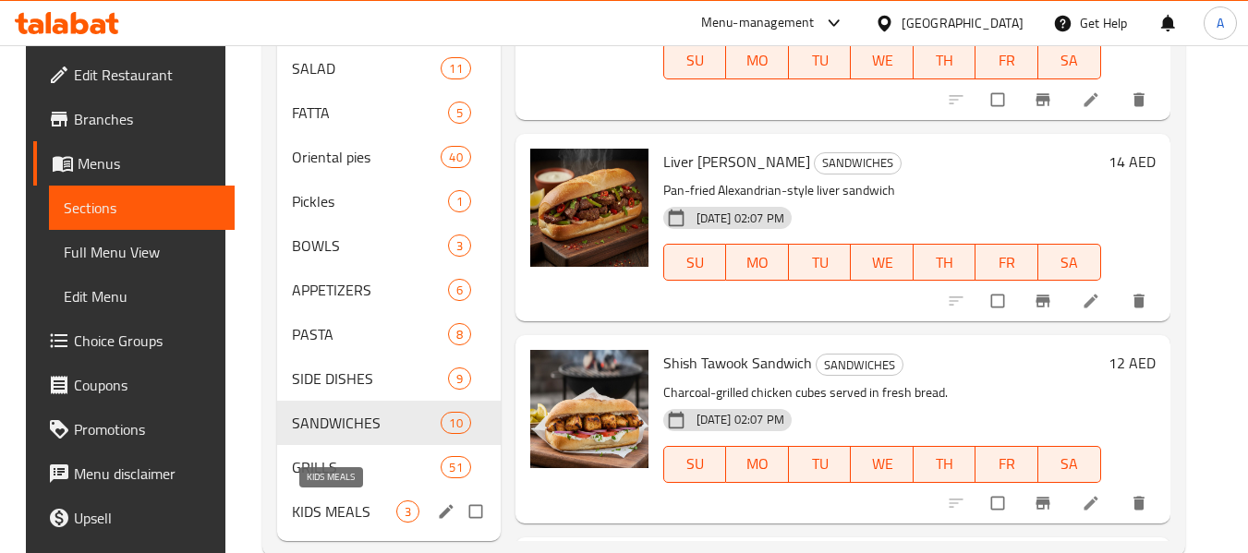
scroll to position [650, 0]
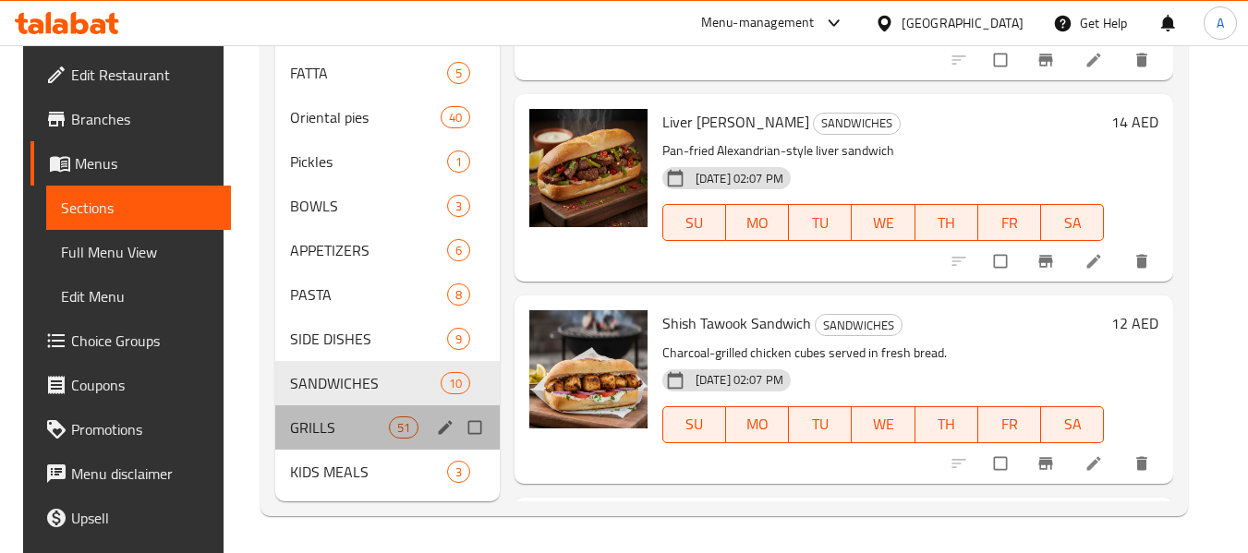
click at [386, 415] on div "GRILLS 51" at bounding box center [387, 427] width 224 height 44
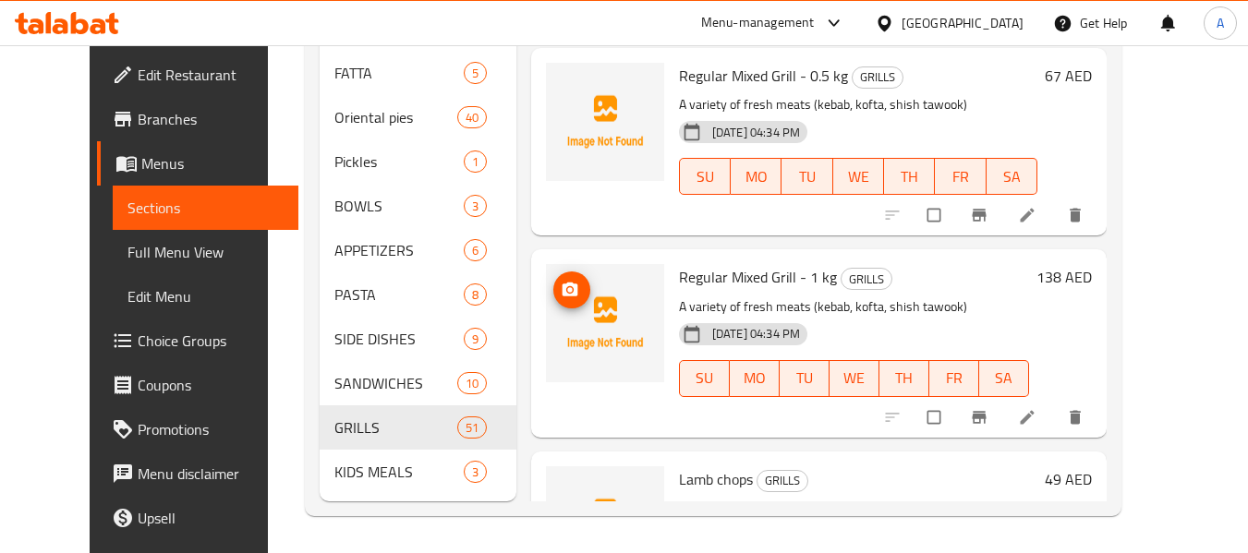
scroll to position [462, 0]
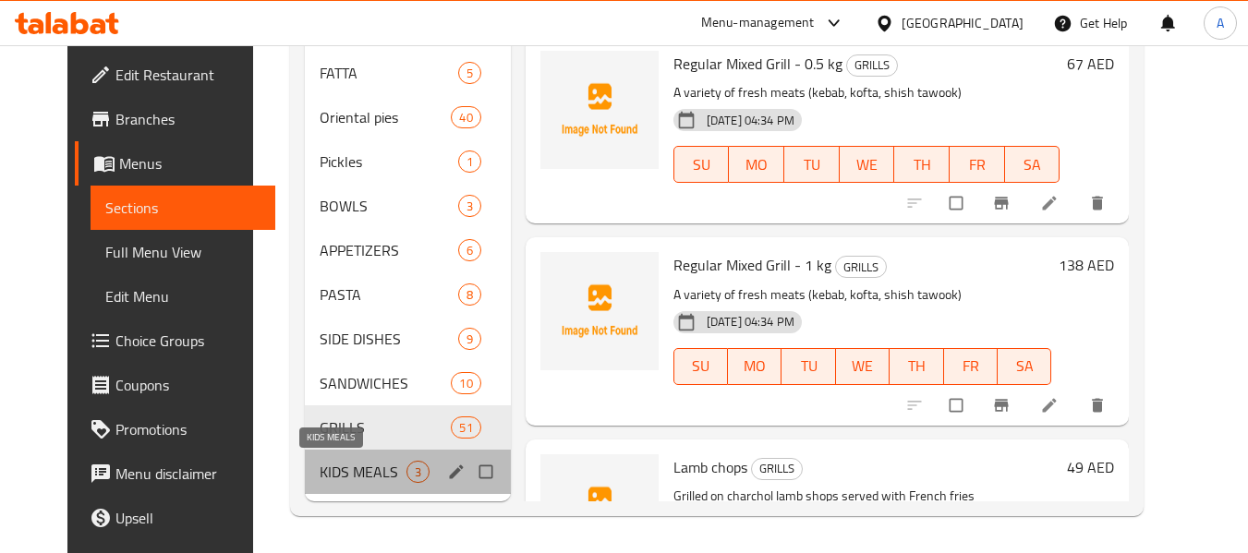
click at [358, 463] on span "KIDS MEALS" at bounding box center [363, 472] width 87 height 22
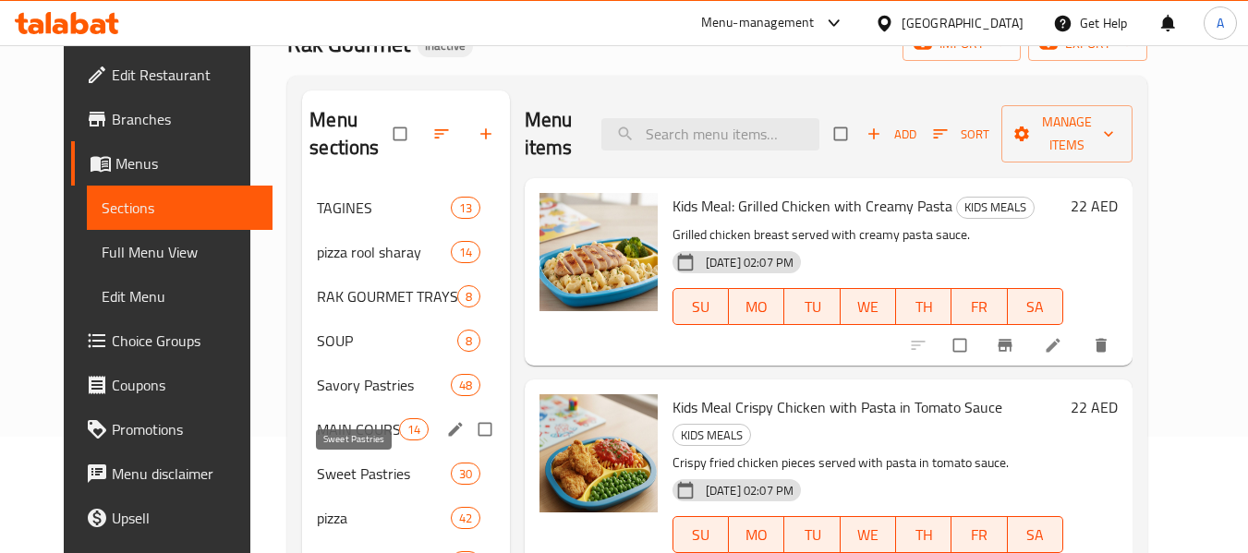
scroll to position [96, 0]
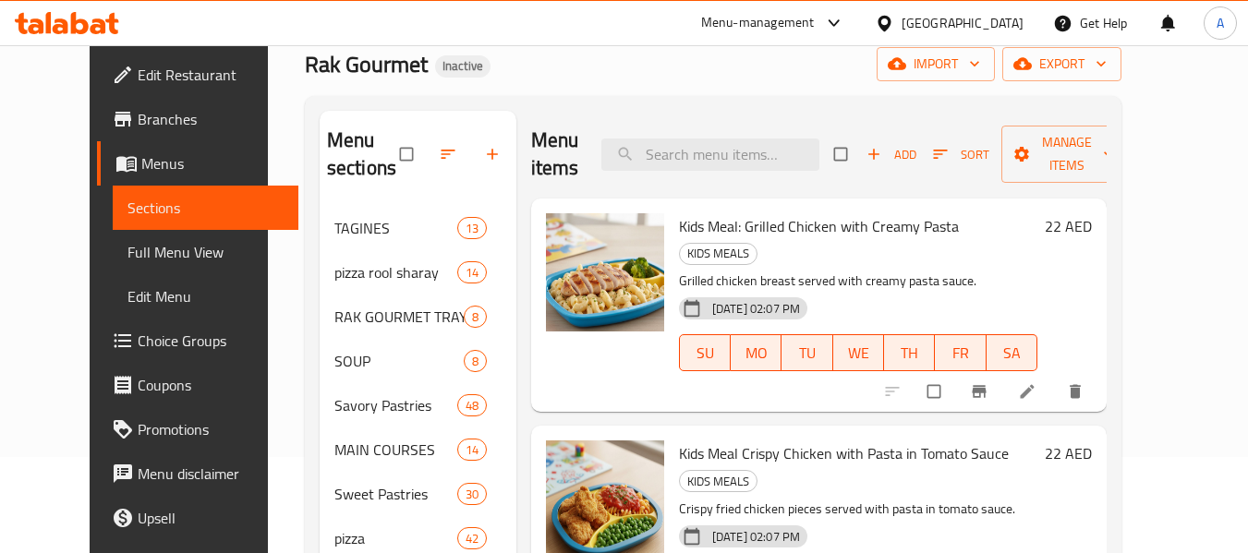
click at [113, 237] on link "Full Menu View" at bounding box center [206, 252] width 186 height 44
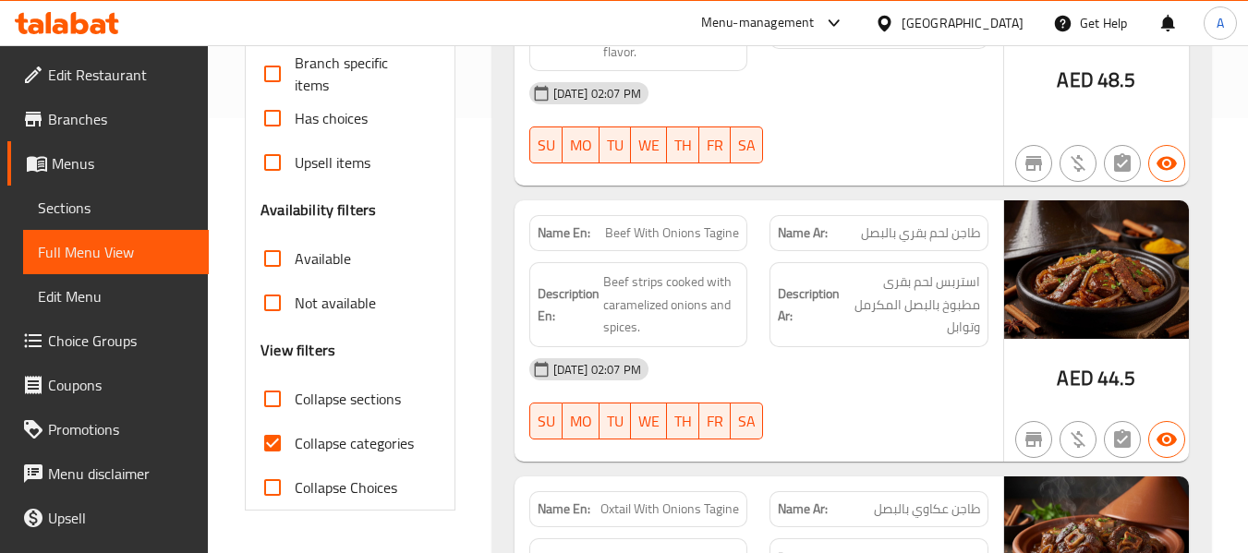
scroll to position [558, 0]
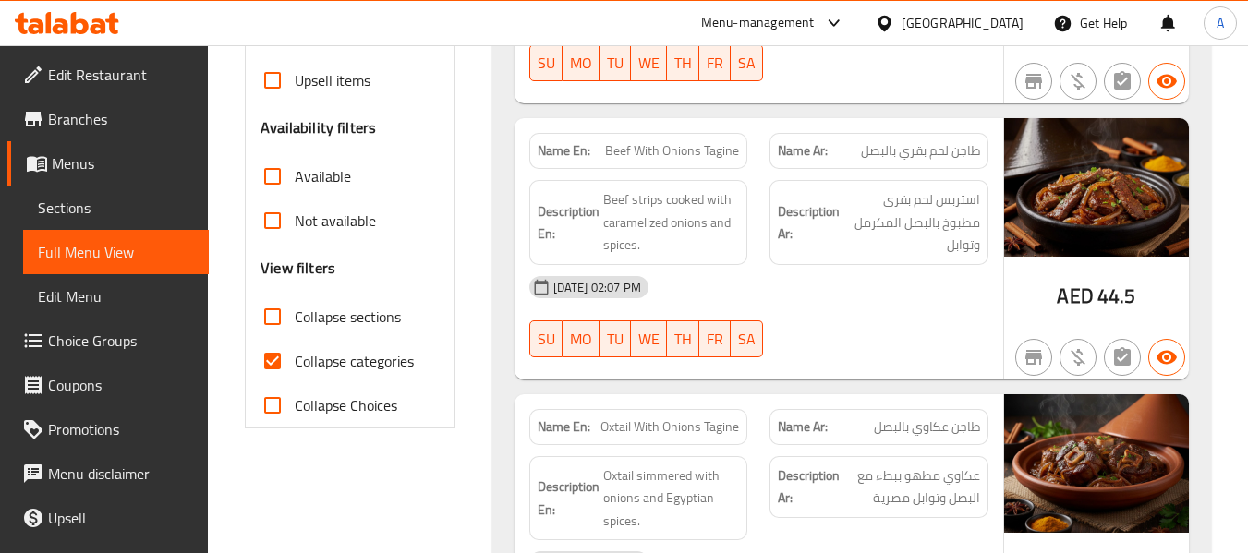
scroll to position [549, 0]
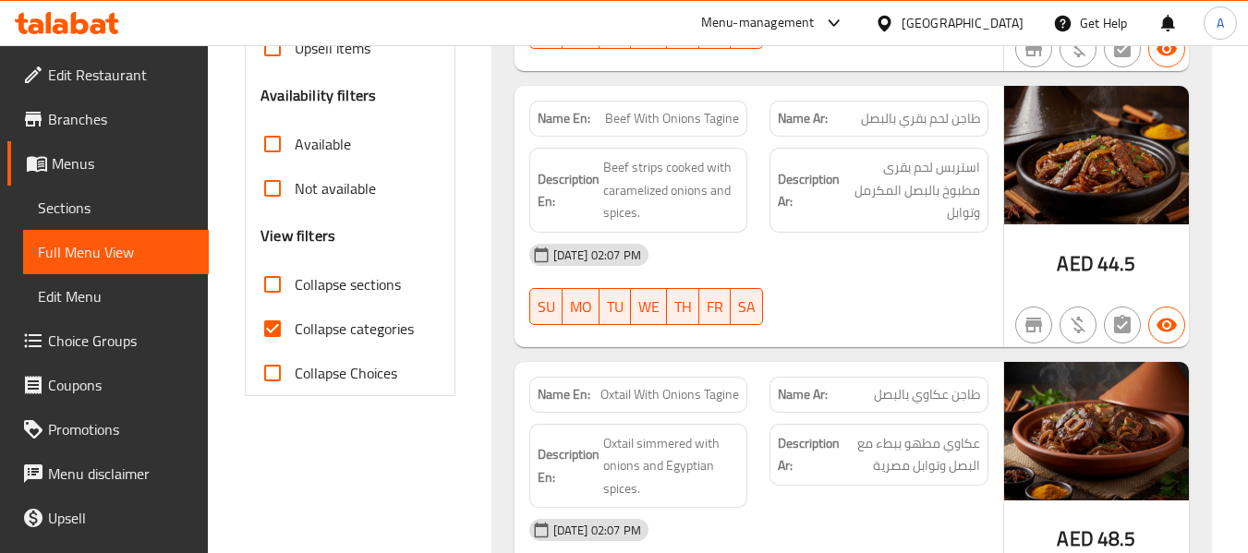
click at [355, 340] on span "Collapse categories" at bounding box center [354, 329] width 119 height 22
click at [295, 351] on input "Collapse categories" at bounding box center [272, 329] width 44 height 44
checkbox input "false"
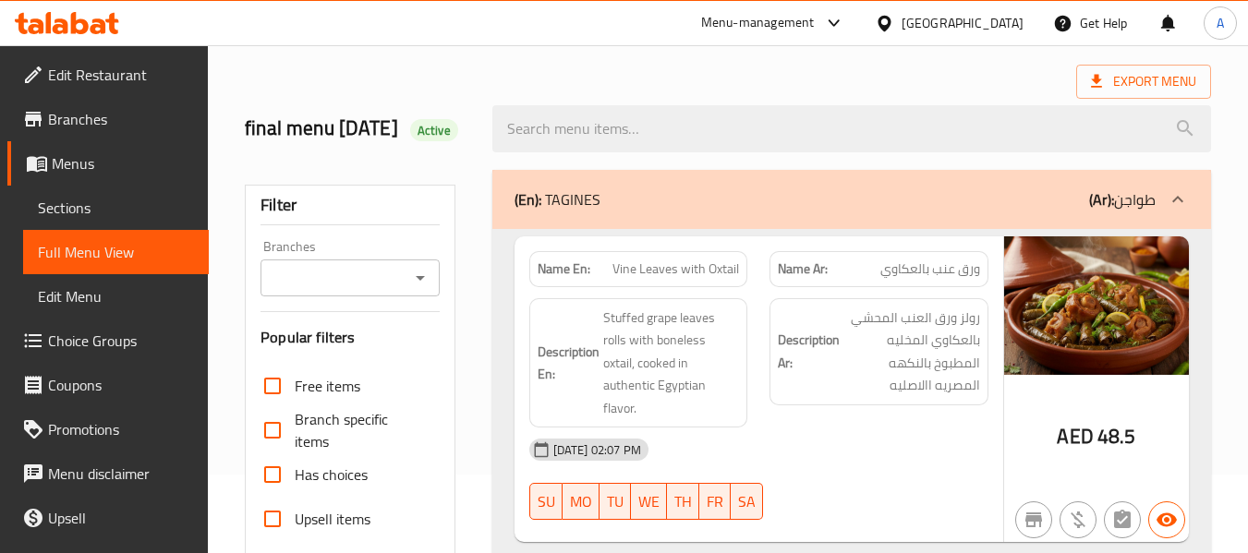
scroll to position [0, 0]
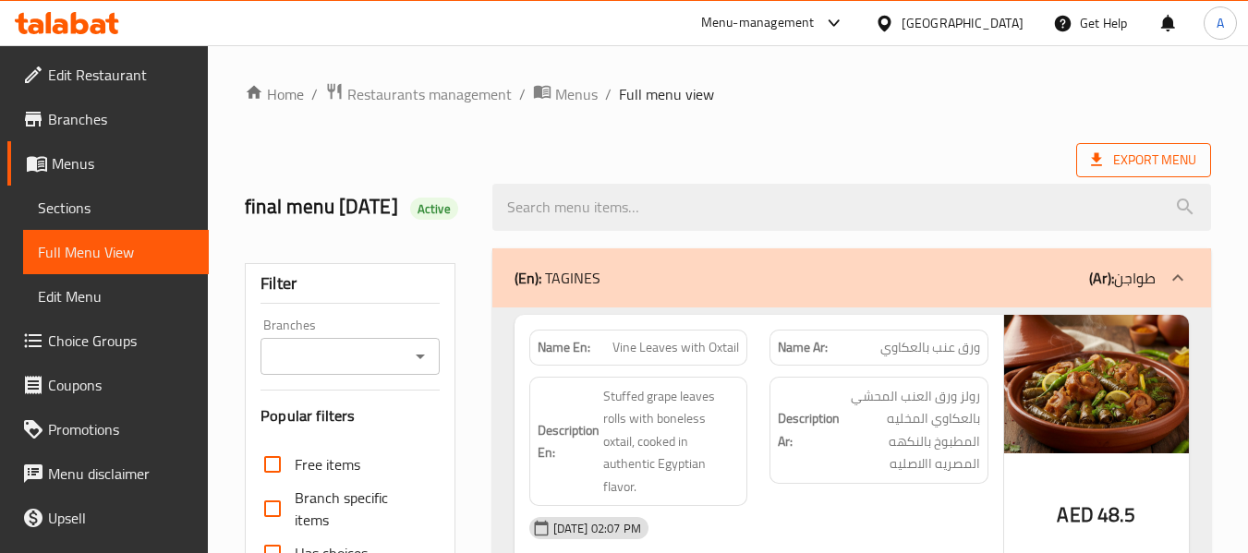
click at [1092, 164] on icon at bounding box center [1096, 160] width 18 height 18
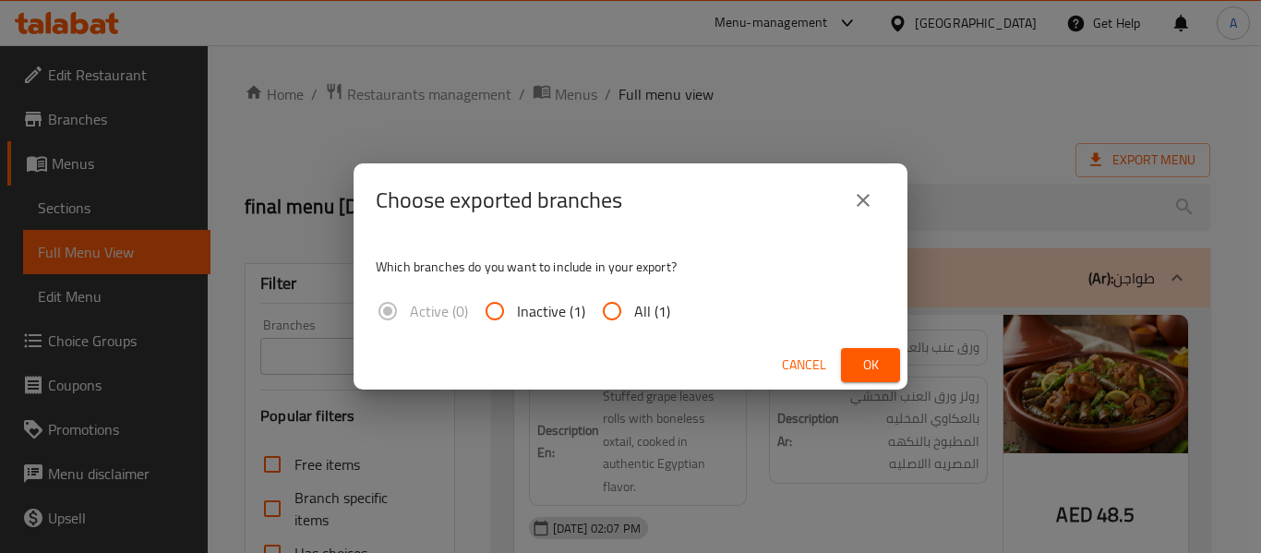
click at [604, 305] on input "All (1)" at bounding box center [612, 311] width 44 height 44
radio input "true"
click at [872, 359] on span "Ok" at bounding box center [871, 365] width 30 height 23
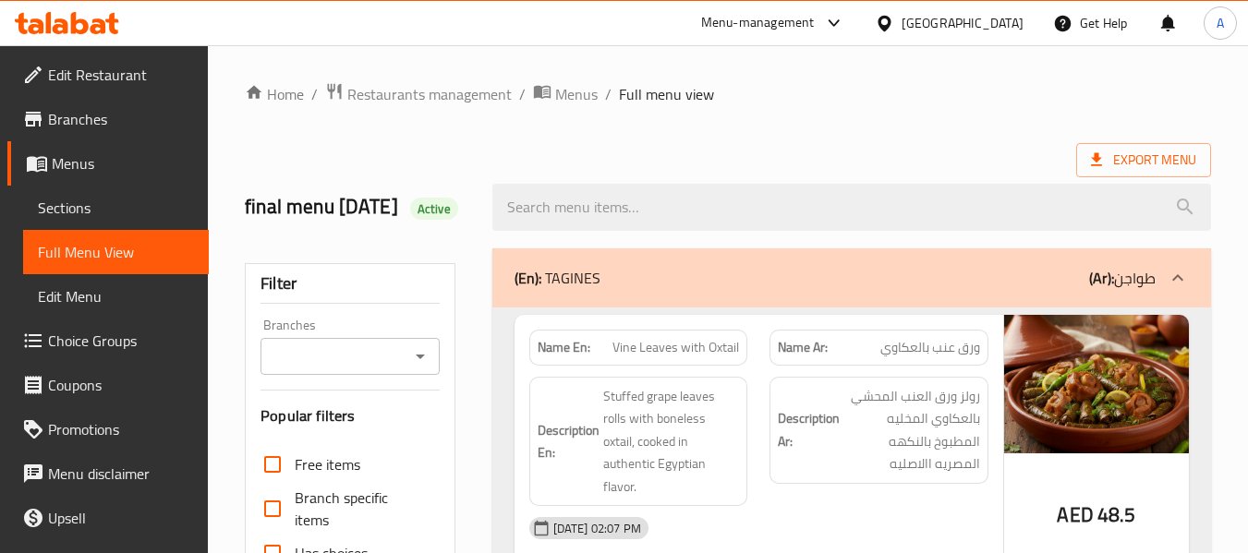
click at [91, 205] on span "Sections" at bounding box center [116, 208] width 156 height 22
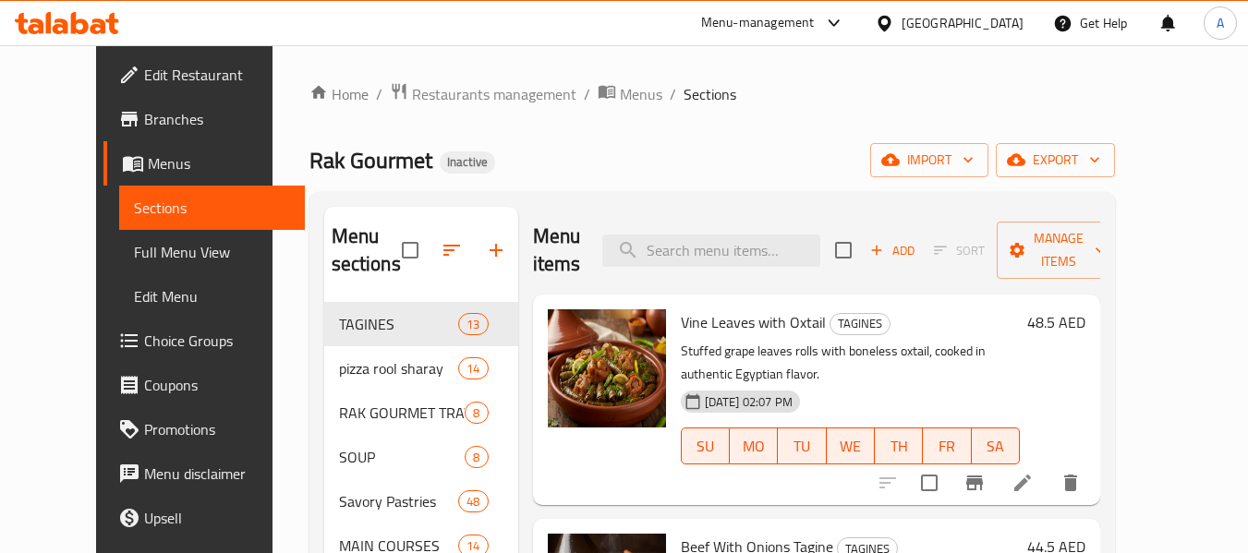
click at [134, 246] on span "Full Menu View" at bounding box center [212, 252] width 156 height 22
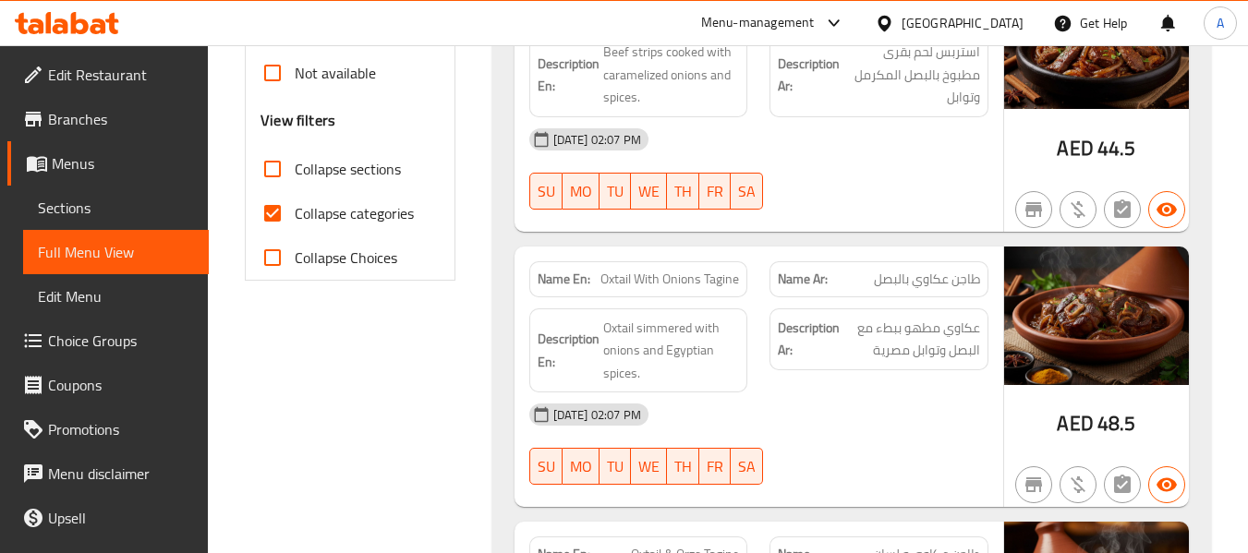
scroll to position [462, 0]
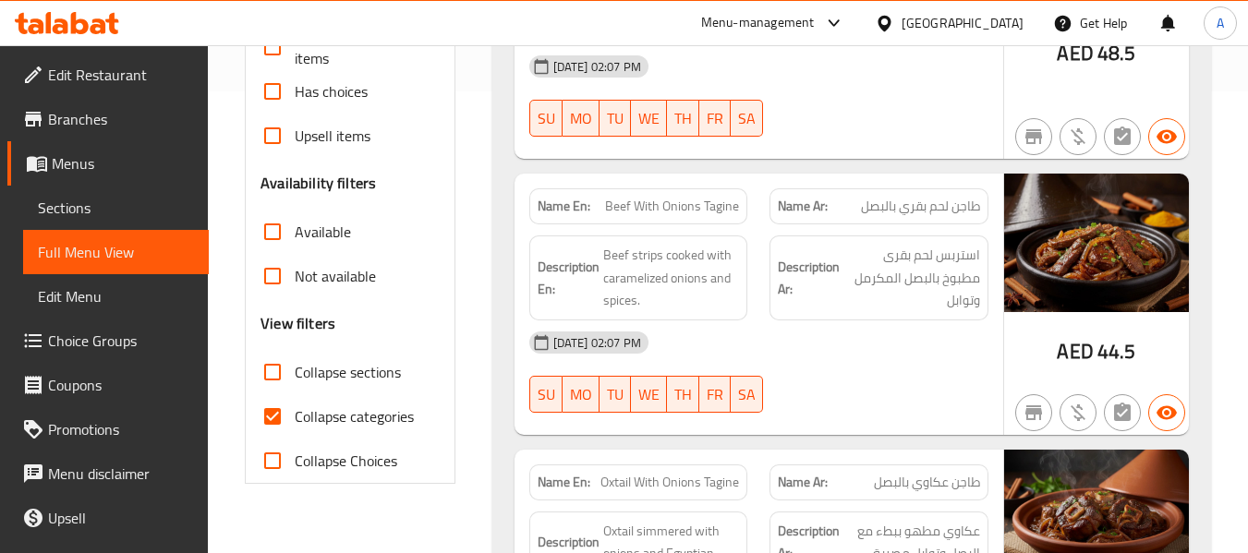
click at [366, 428] on span "Collapse categories" at bounding box center [354, 416] width 119 height 22
click at [295, 439] on input "Collapse categories" at bounding box center [272, 416] width 44 height 44
checkbox input "false"
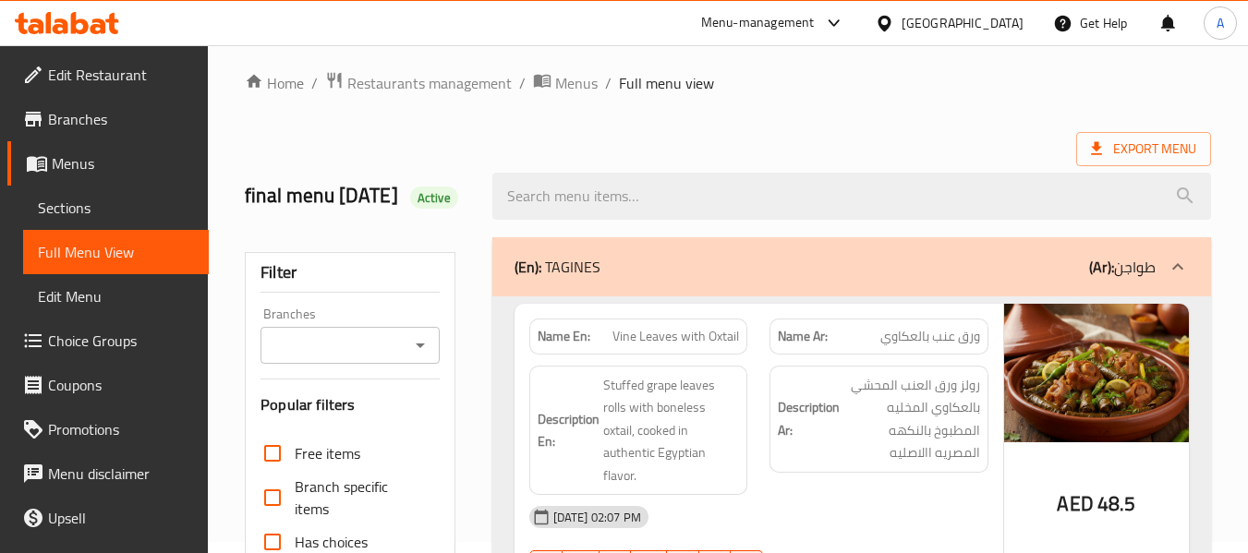
scroll to position [0, 0]
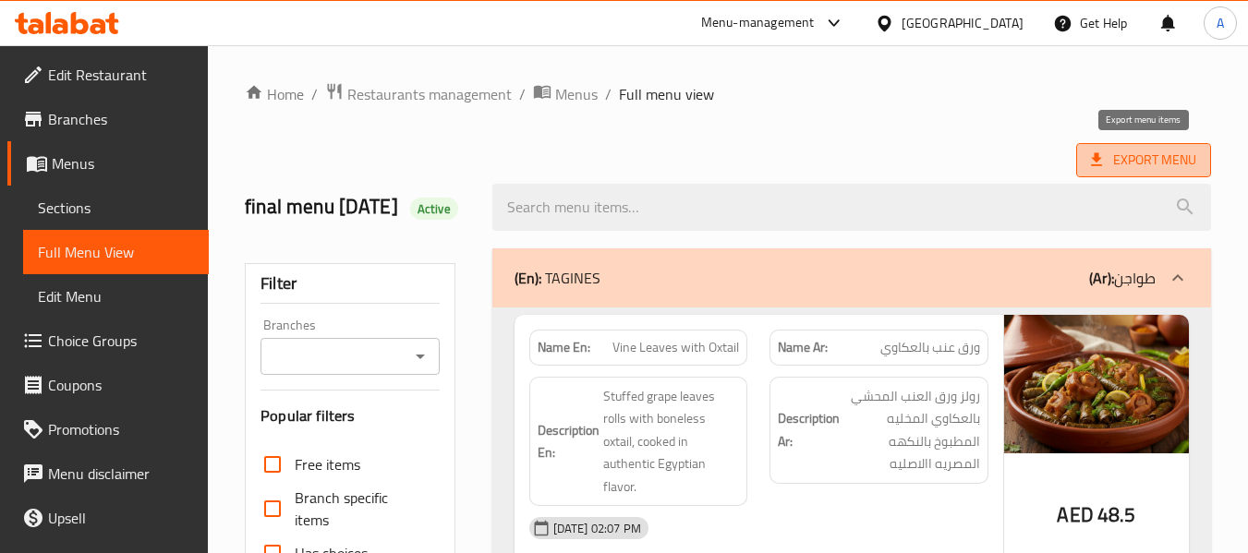
click at [1135, 149] on span "Export Menu" at bounding box center [1143, 160] width 105 height 23
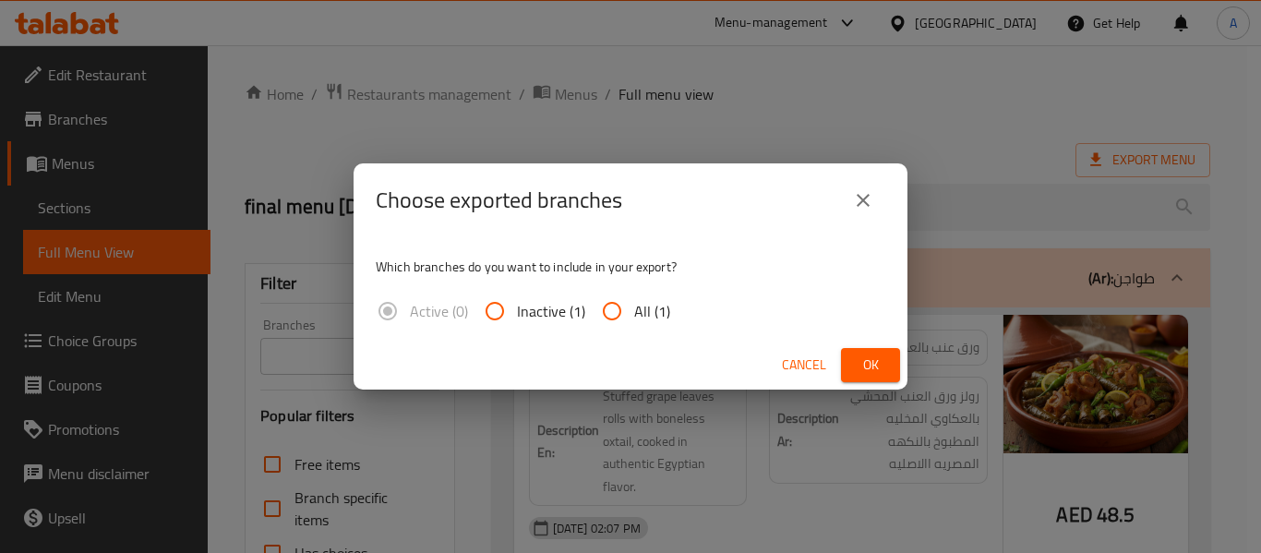
click at [641, 317] on span "All (1)" at bounding box center [652, 311] width 36 height 22
click at [634, 317] on input "All (1)" at bounding box center [612, 311] width 44 height 44
radio input "true"
click at [863, 354] on span "Ok" at bounding box center [871, 365] width 30 height 23
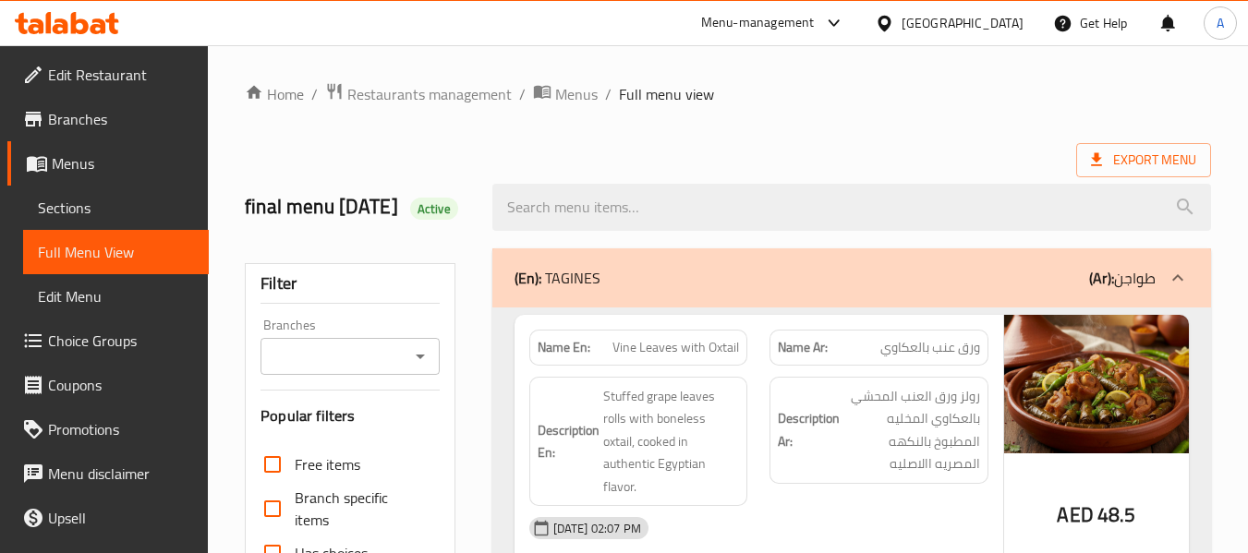
click at [88, 23] on icon at bounding box center [80, 23] width 18 height 22
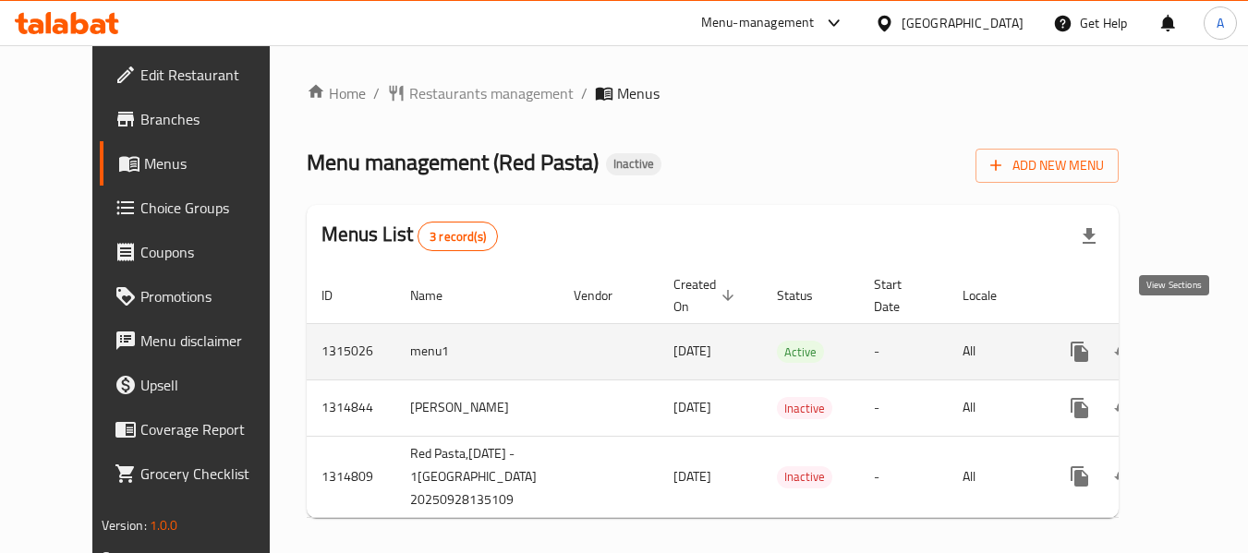
click at [1201, 341] on icon "enhanced table" at bounding box center [1212, 352] width 22 height 22
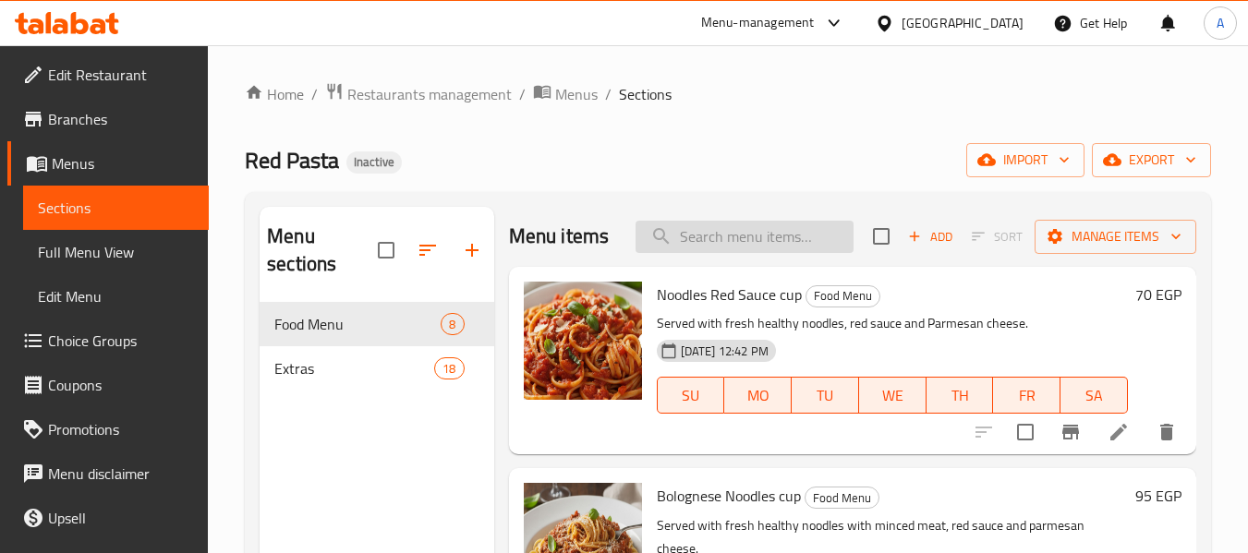
click at [728, 253] on input "search" at bounding box center [744, 237] width 218 height 32
paste input "Noodles Red Sauce"
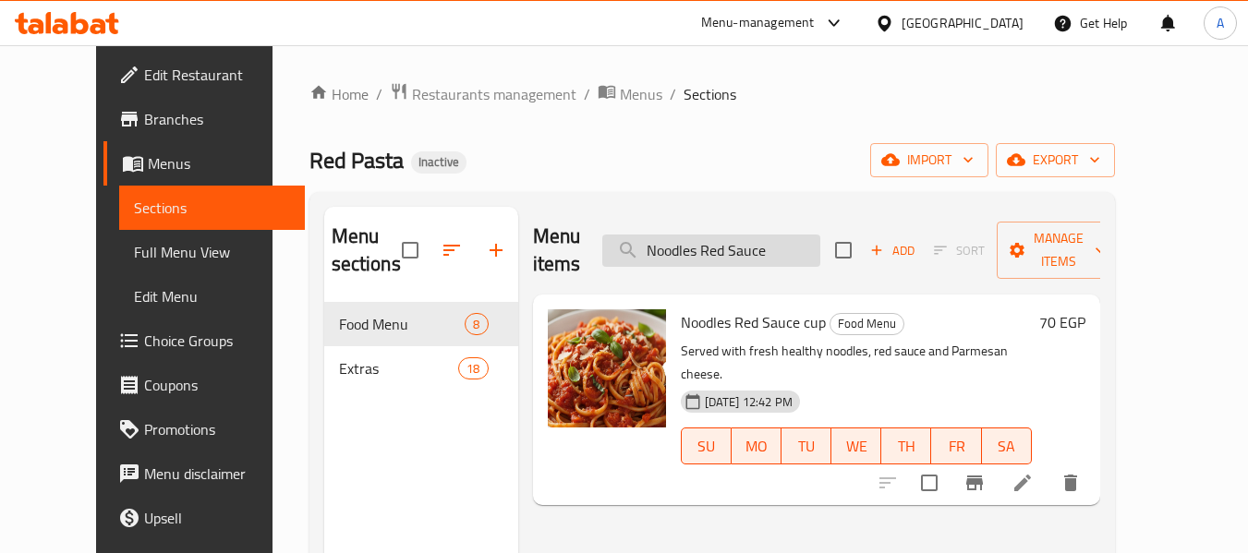
click at [686, 237] on input "Noodles Red Sauce" at bounding box center [711, 251] width 218 height 32
paste input "Bolognese Noodles"
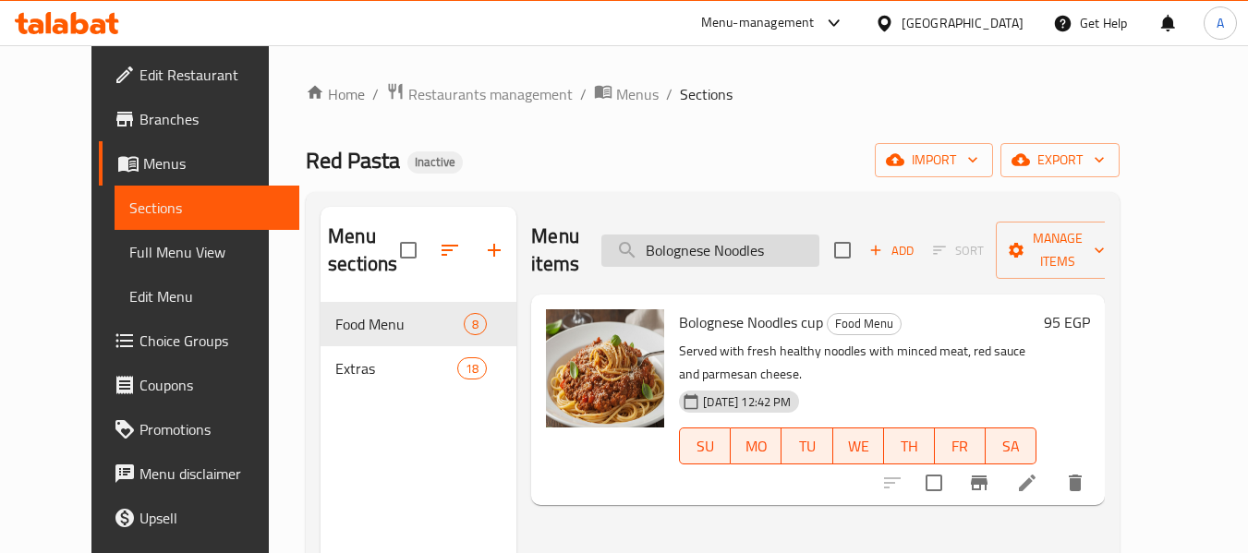
click at [796, 235] on input "Bolognese Noodles" at bounding box center [710, 251] width 218 height 32
paste input "Chicken Fajita"
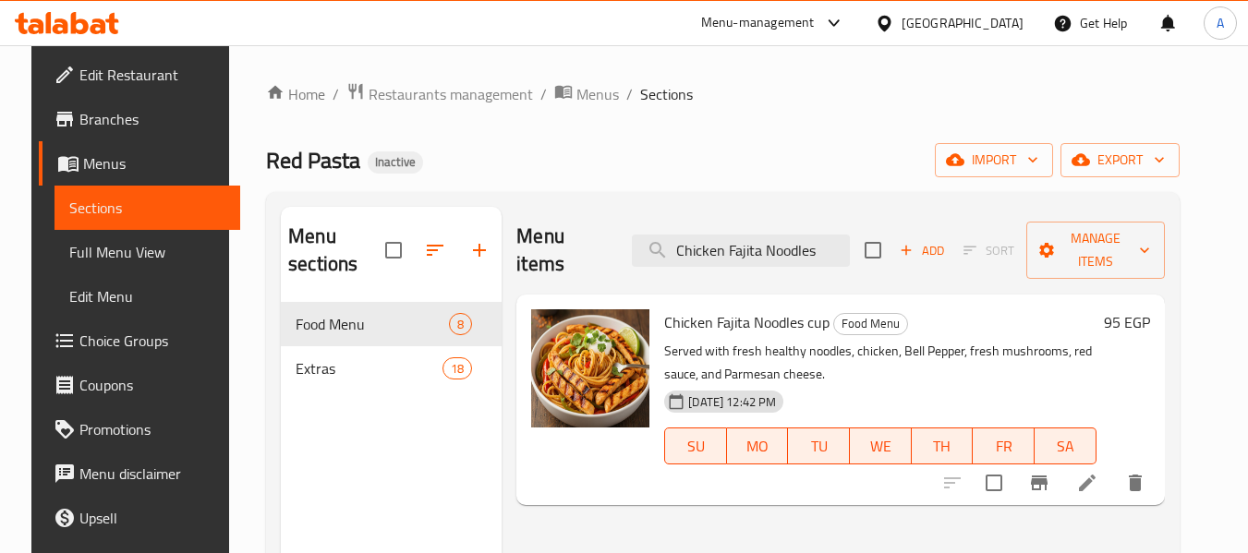
click at [732, 259] on div "Menu items Chicken Fajita Noodles Add Sort Manage items" at bounding box center [839, 251] width 647 height 88
click at [731, 243] on input "Chicken Fajita Noodles" at bounding box center [741, 251] width 218 height 32
paste input "Noodles Hot Dog"
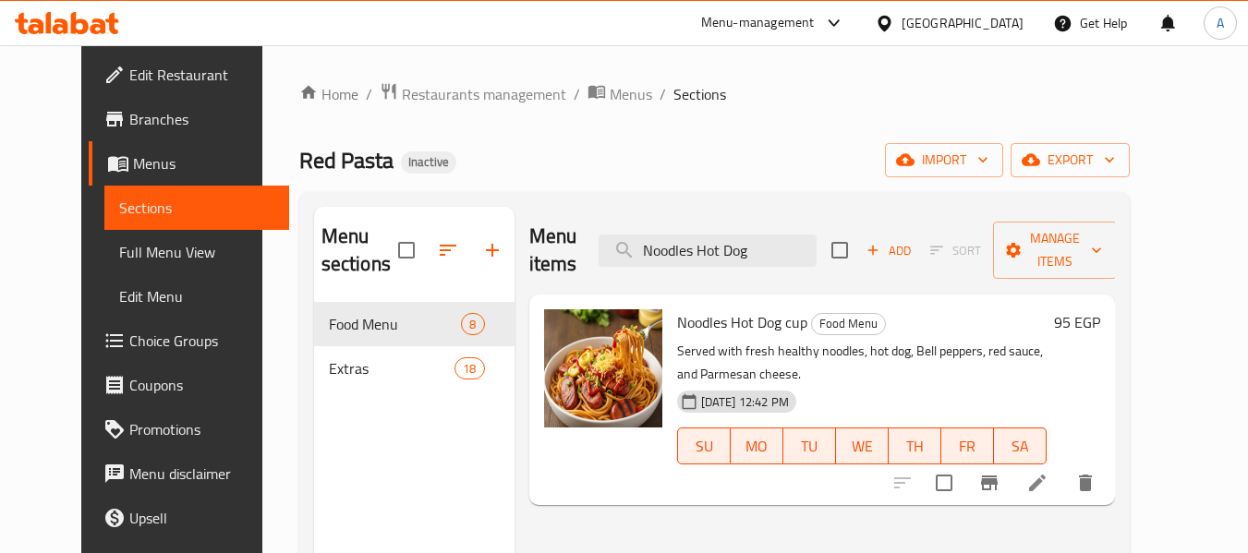
click at [694, 254] on div "Menu items Noodles Hot Dog Add Sort Manage items" at bounding box center [822, 251] width 586 height 88
click at [695, 243] on input "Noodles Hot Dog" at bounding box center [707, 251] width 218 height 32
paste input "Beef Fajita Noodles"
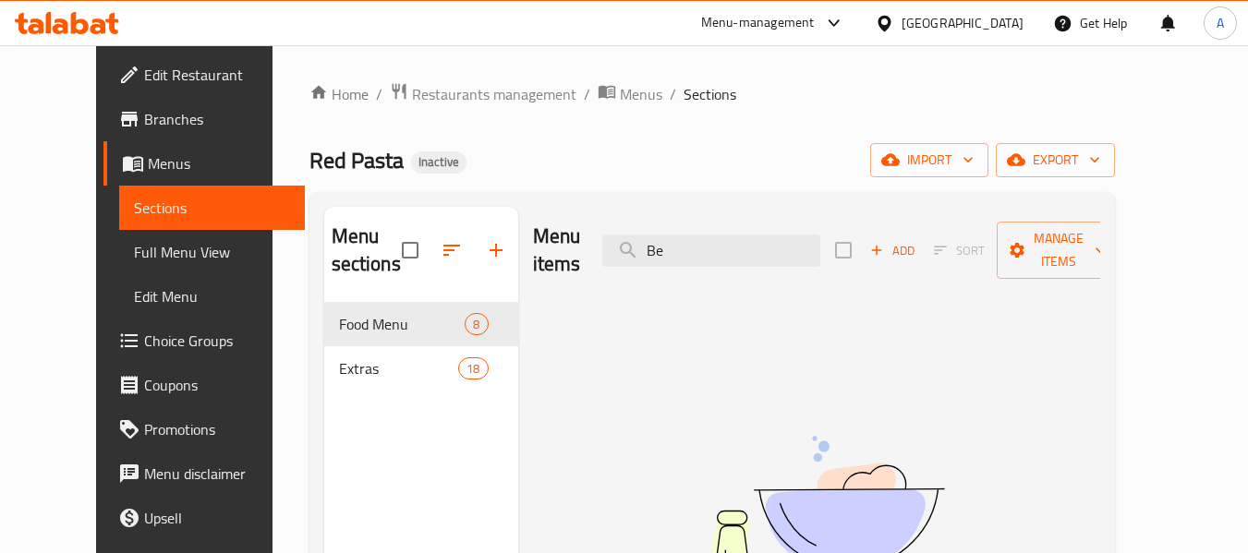
type input "B"
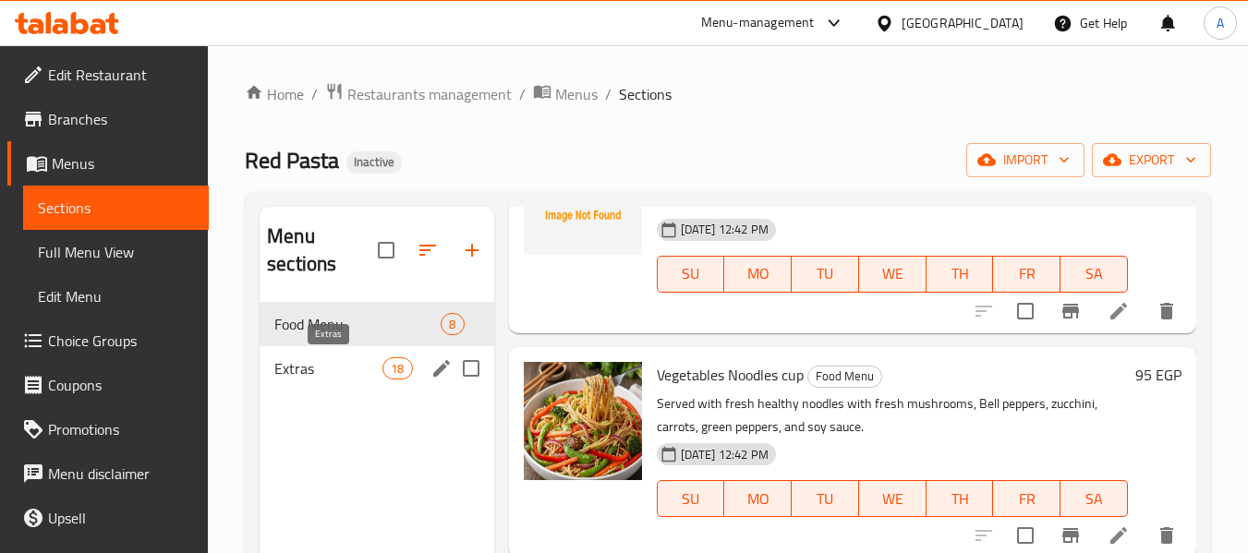
click at [356, 379] on span "Extras" at bounding box center [328, 368] width 108 height 22
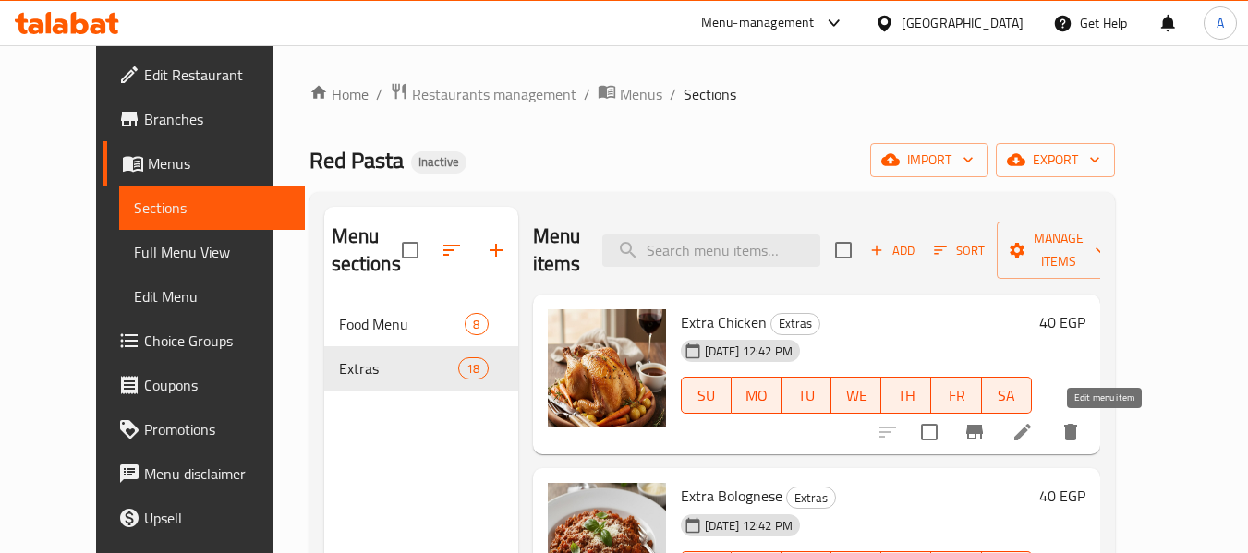
click at [1031, 437] on icon at bounding box center [1022, 432] width 17 height 17
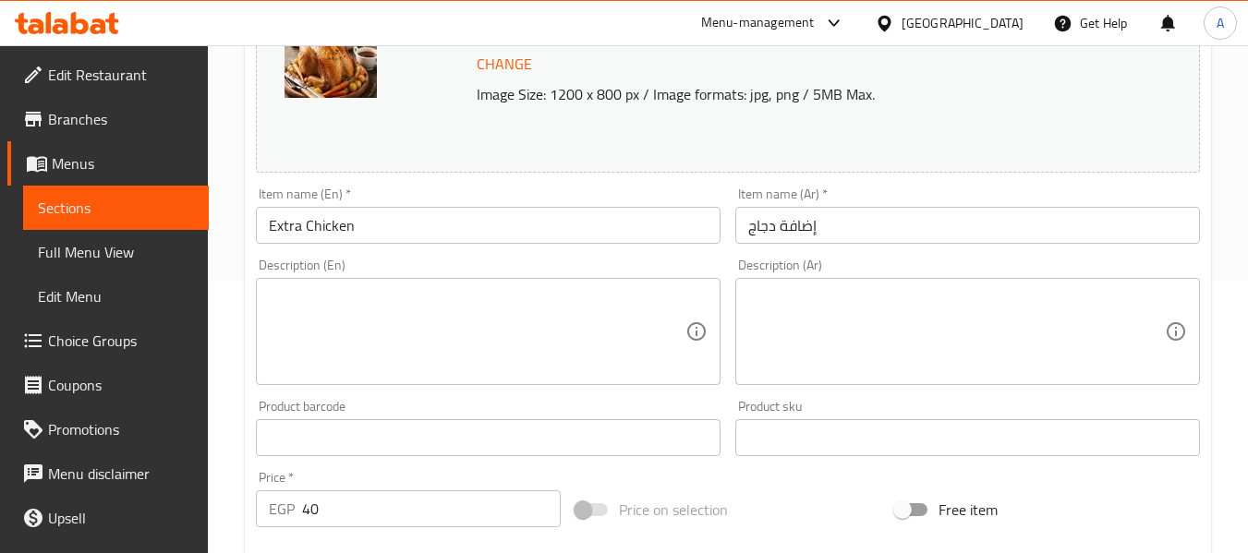
scroll to position [277, 0]
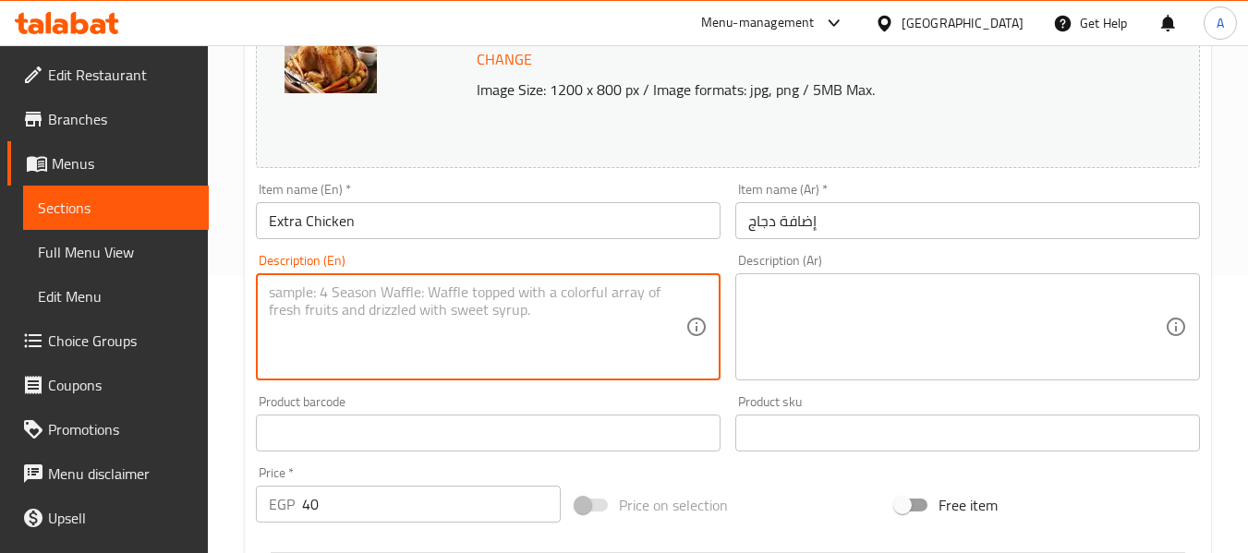
click at [386, 339] on textarea at bounding box center [477, 328] width 416 height 88
paste textarea "A portion of chicken breast, garlic, and assorted seasonings."
type textarea "A portion of chicken breast, garlic, and assorted seasonings."
click at [908, 299] on textarea at bounding box center [956, 328] width 416 height 88
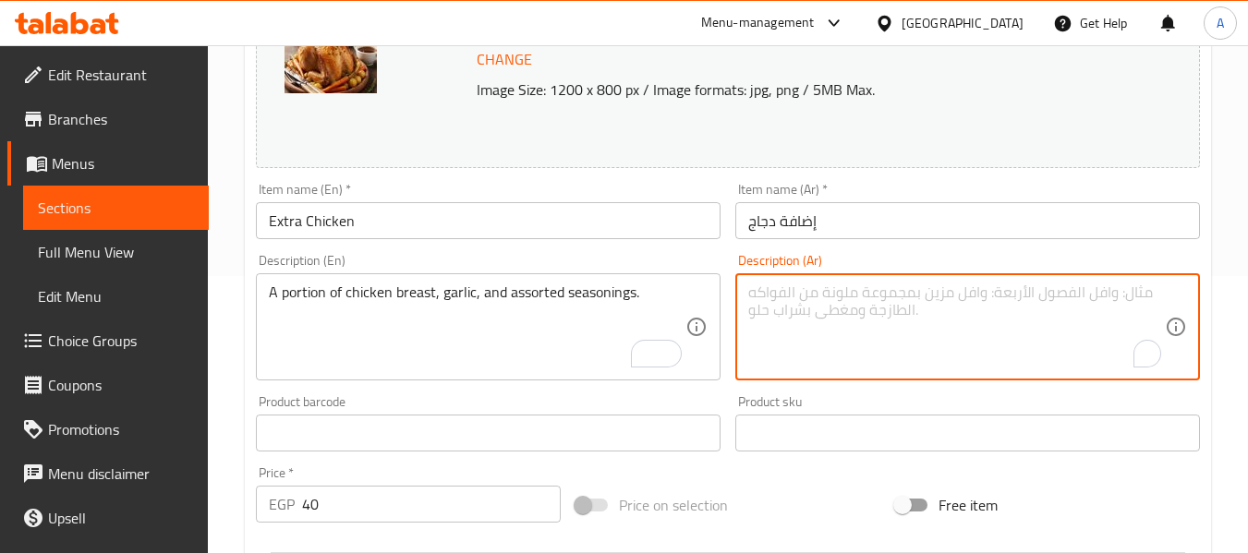
paste textarea "حصة من صدور الدجاج والثوم والتوابل المتنوعة."
click at [1151, 292] on textarea "حصة من صدور الدجاج والثوم والتوابل المتنوعة." at bounding box center [956, 328] width 416 height 88
click at [1080, 294] on textarea "كمية من صدور الدجاج والثوم والتوابل المتنوعة." at bounding box center [956, 328] width 416 height 88
type textarea "كمية من صدر الدجاج والثوم والتوابل المتنوعة."
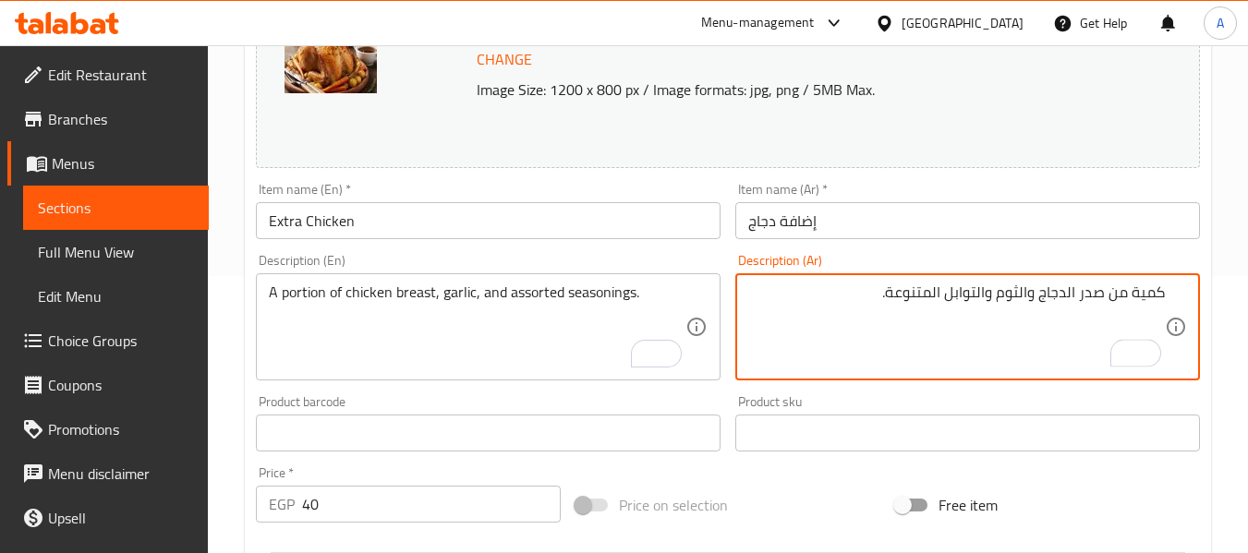
click at [865, 229] on input "إضافة دجاج" at bounding box center [967, 220] width 465 height 37
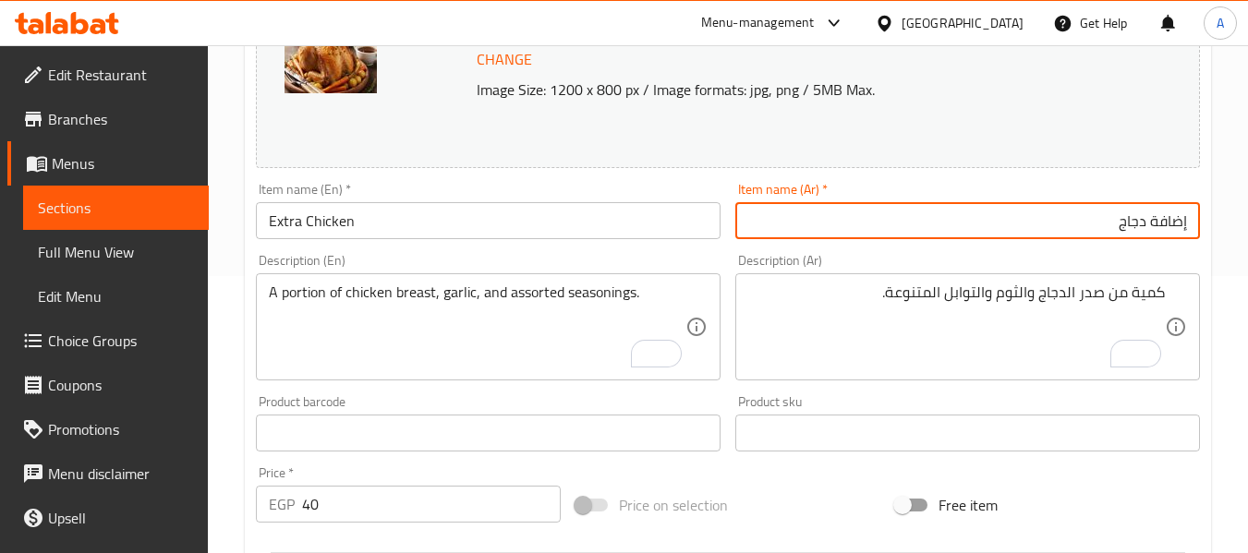
type input "إضافة دجاج"
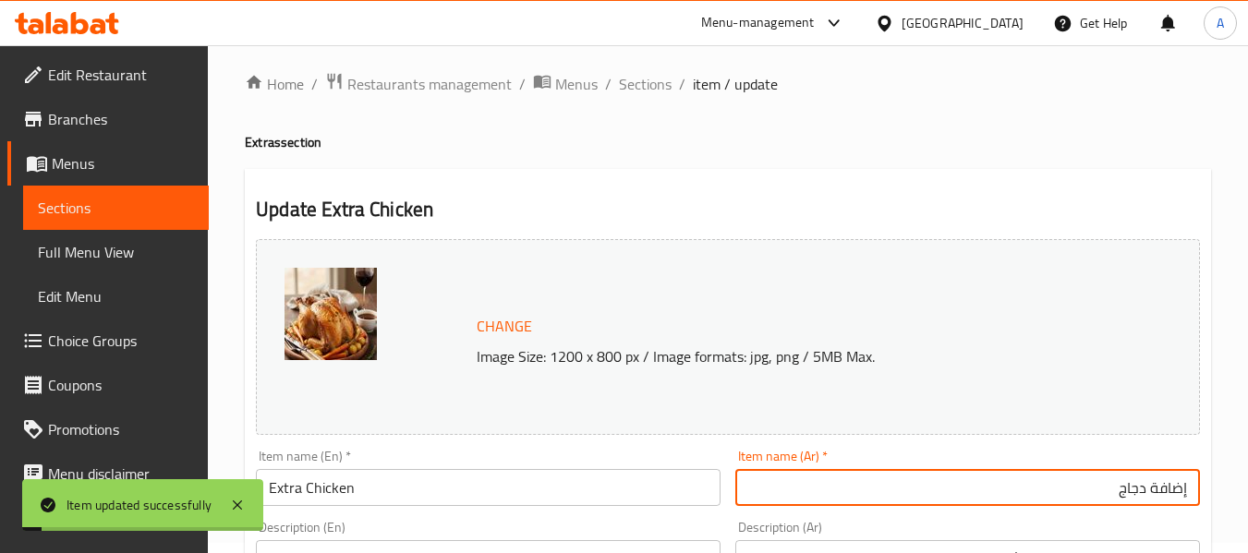
scroll to position [0, 0]
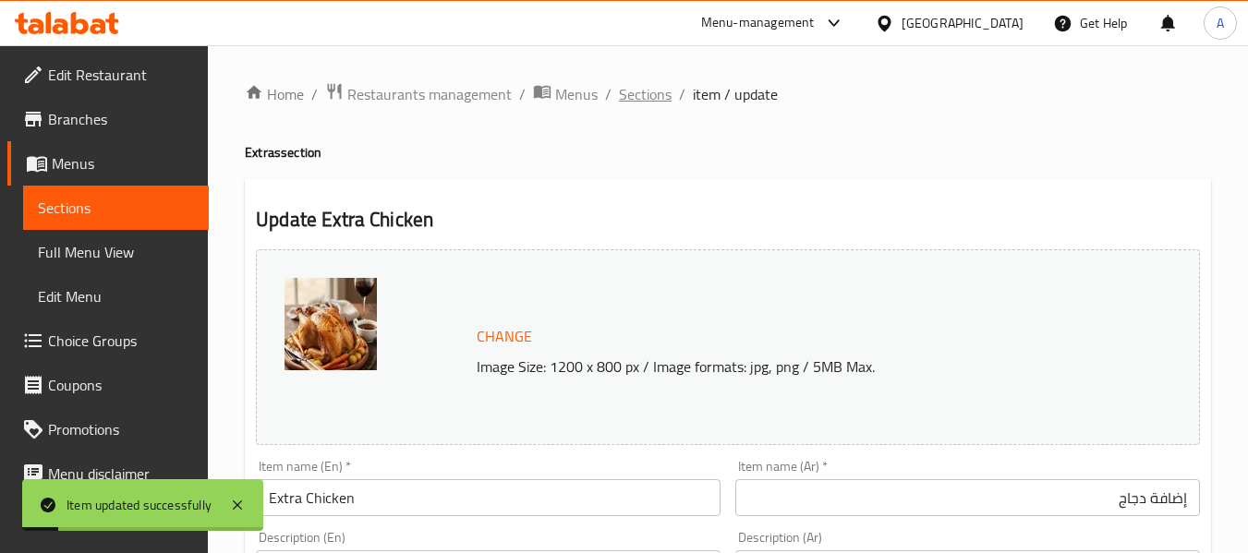
click at [641, 85] on span "Sections" at bounding box center [645, 94] width 53 height 22
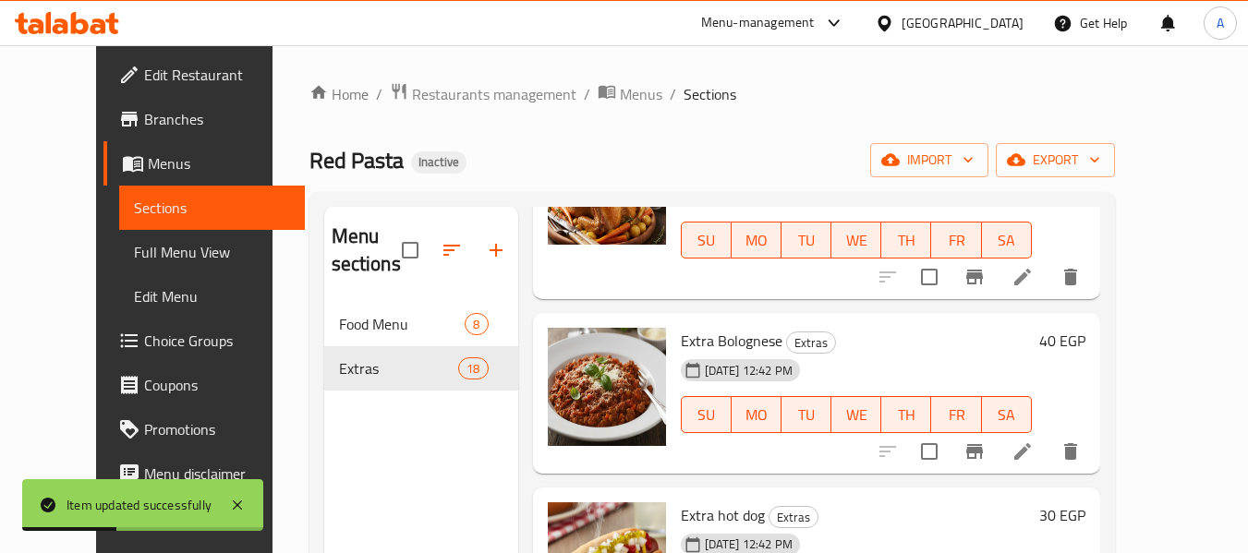
scroll to position [185, 0]
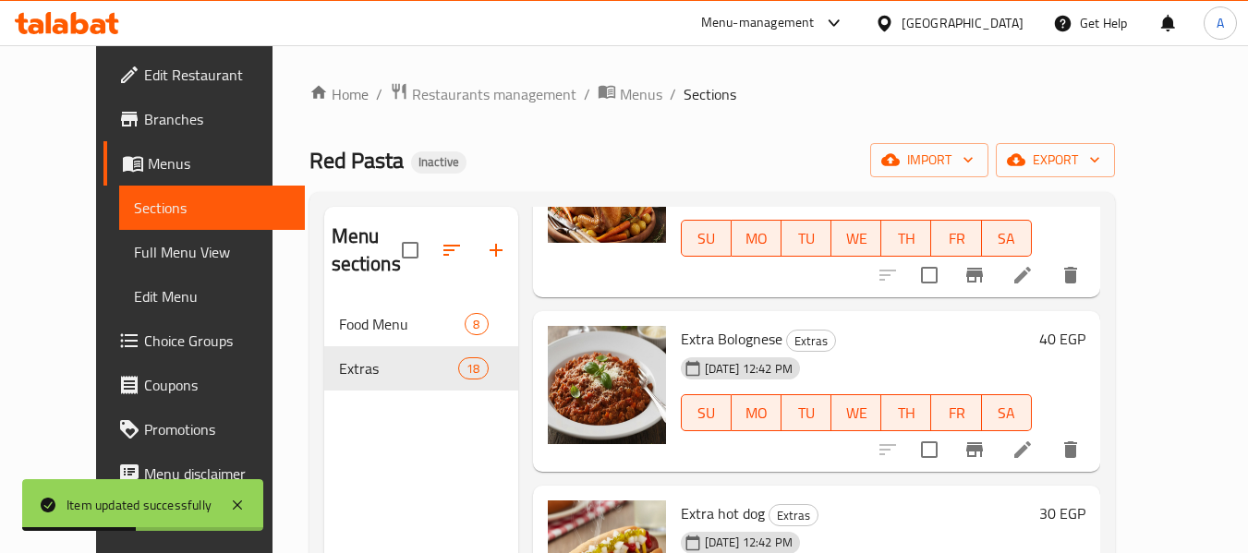
click at [1048, 437] on li at bounding box center [1022, 449] width 52 height 33
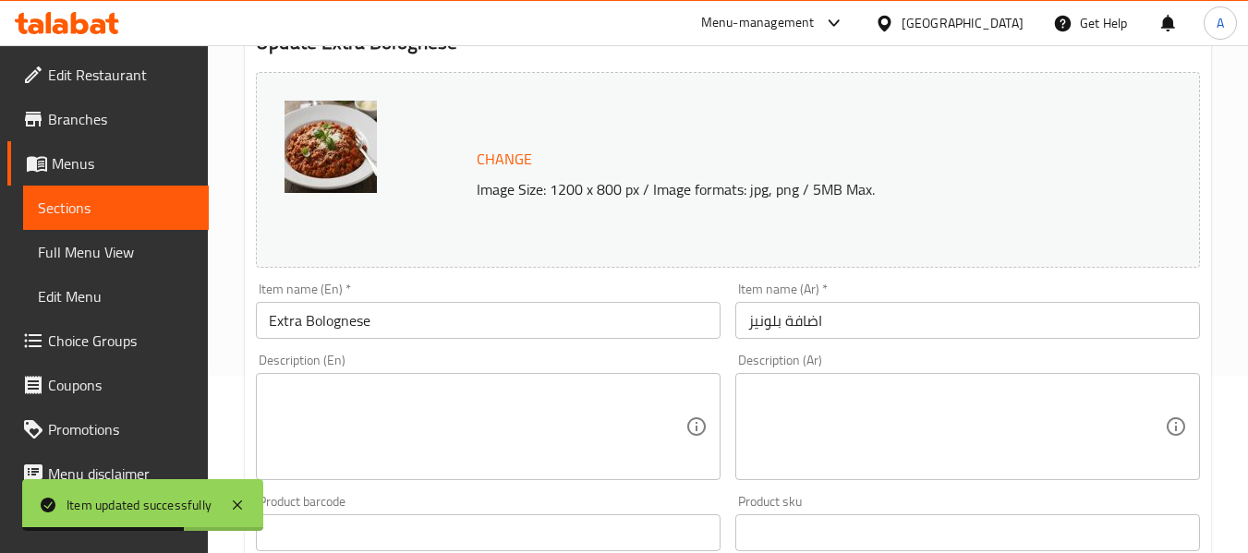
scroll to position [185, 0]
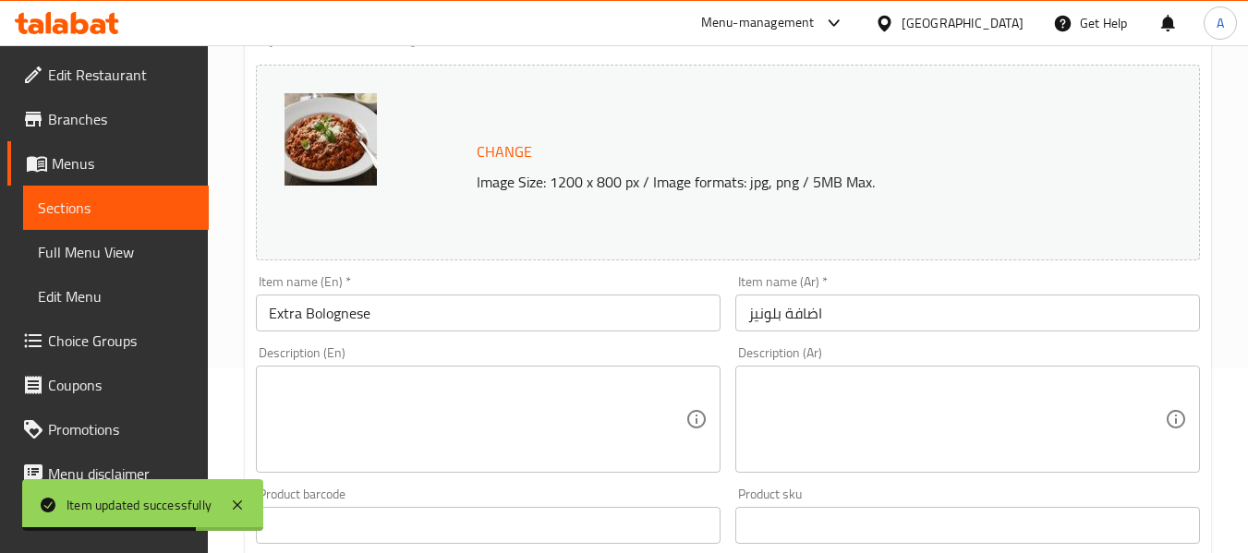
drag, startPoint x: 454, startPoint y: 426, endPoint x: 451, endPoint y: 416, distance: 9.9
click at [454, 426] on textarea at bounding box center [477, 420] width 416 height 88
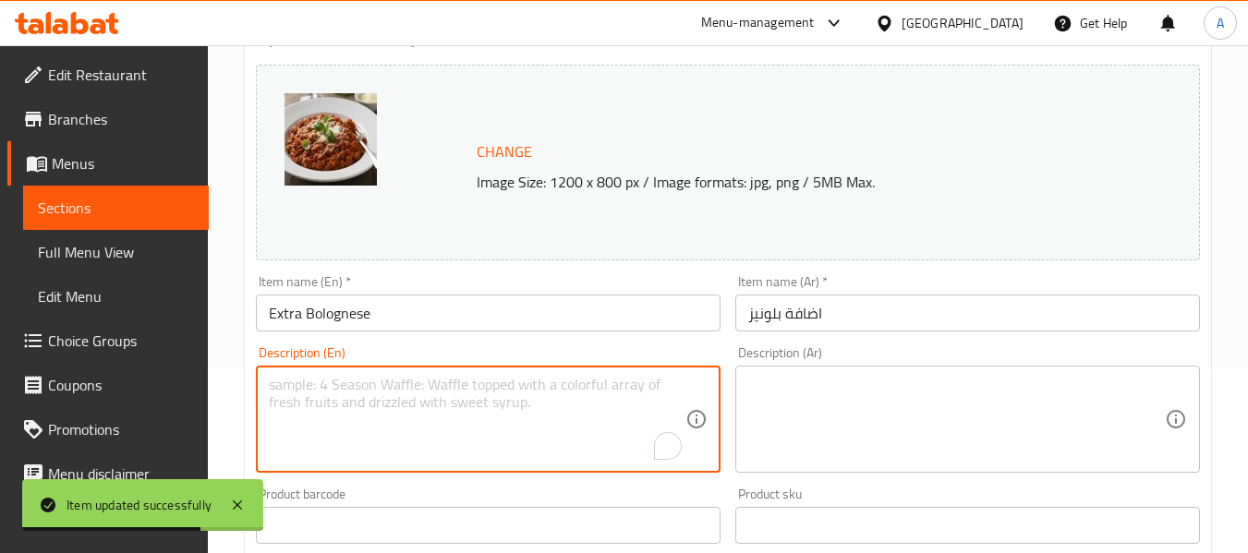
paste textarea "Ground beef, tomatoes, onions, celery, and carrots slow-cooked into a sauce."
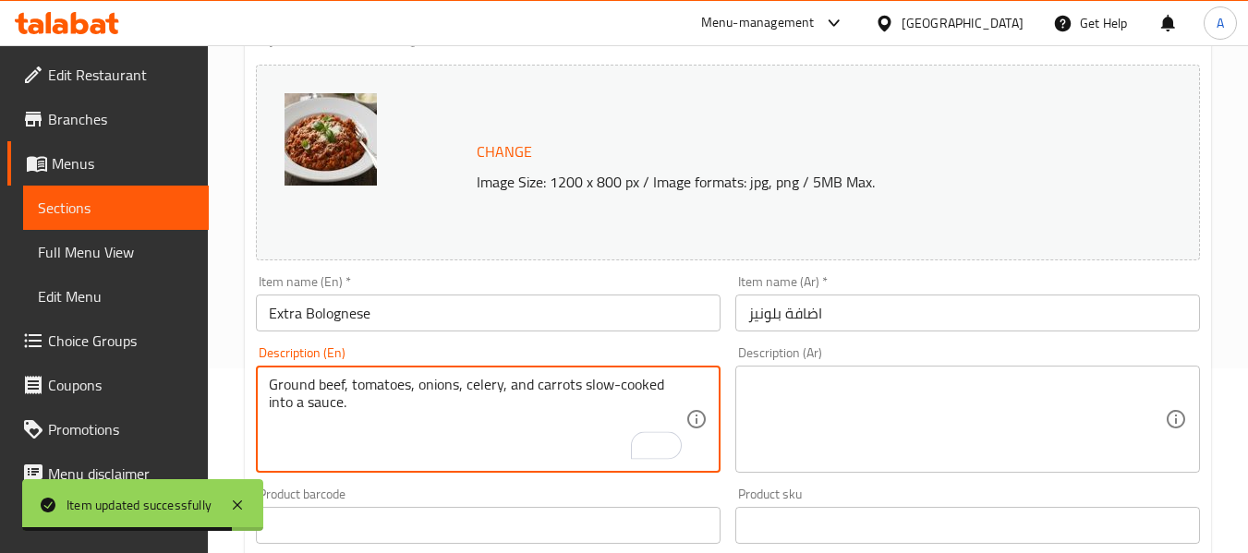
type textarea "Ground beef, tomatoes, onions, celery, and carrots slow-cooked into a sauce."
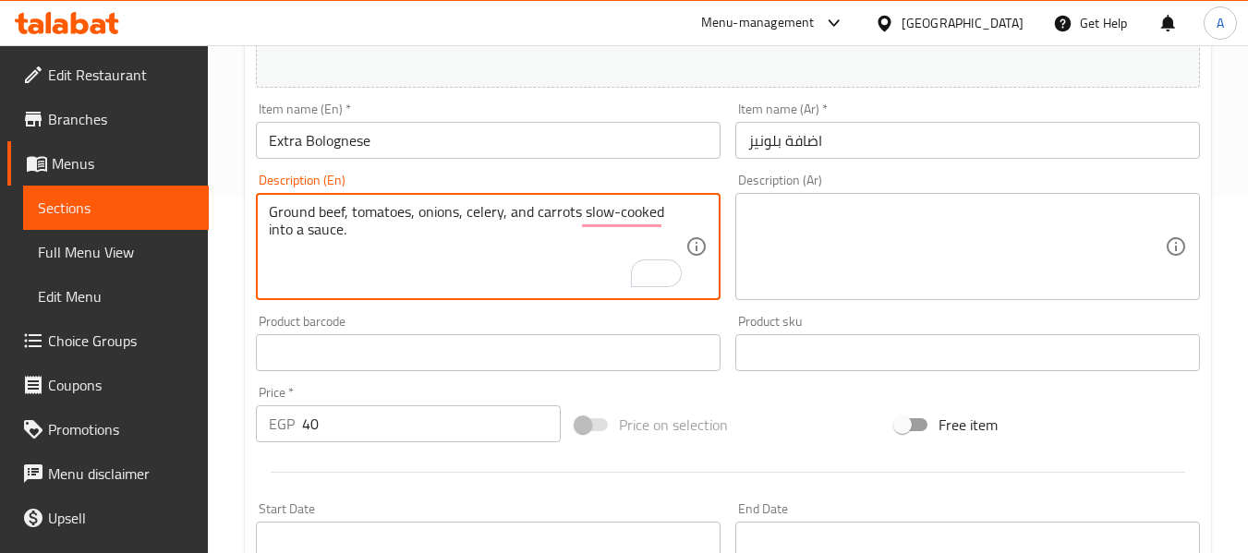
scroll to position [369, 0]
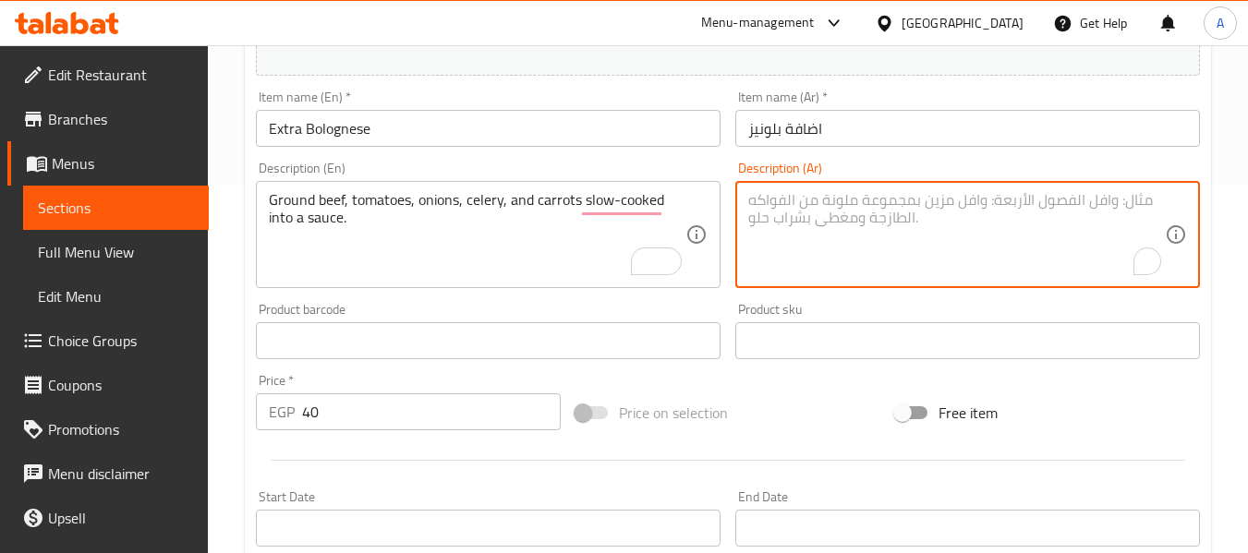
click at [858, 254] on textarea "To enrich screen reader interactions, please activate Accessibility in Grammarl…" at bounding box center [956, 235] width 416 height 88
paste textarea "لحم بقري مفروم، طماطم، بصل، كرفس، وجزر مطبوخ ببطء في [GEOGRAPHIC_DATA]."
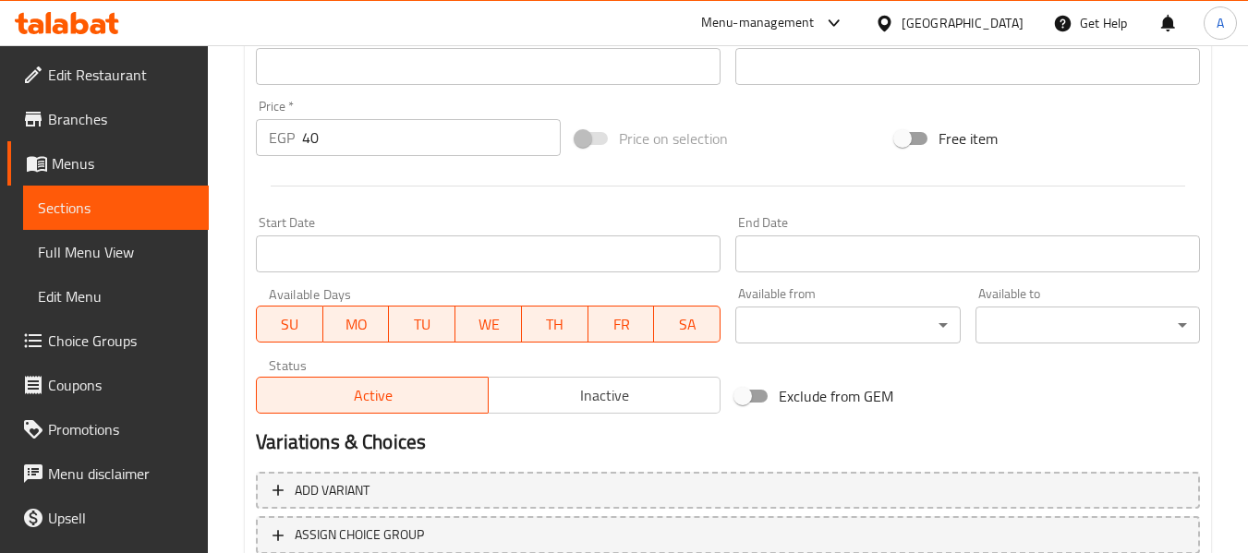
scroll to position [778, 0]
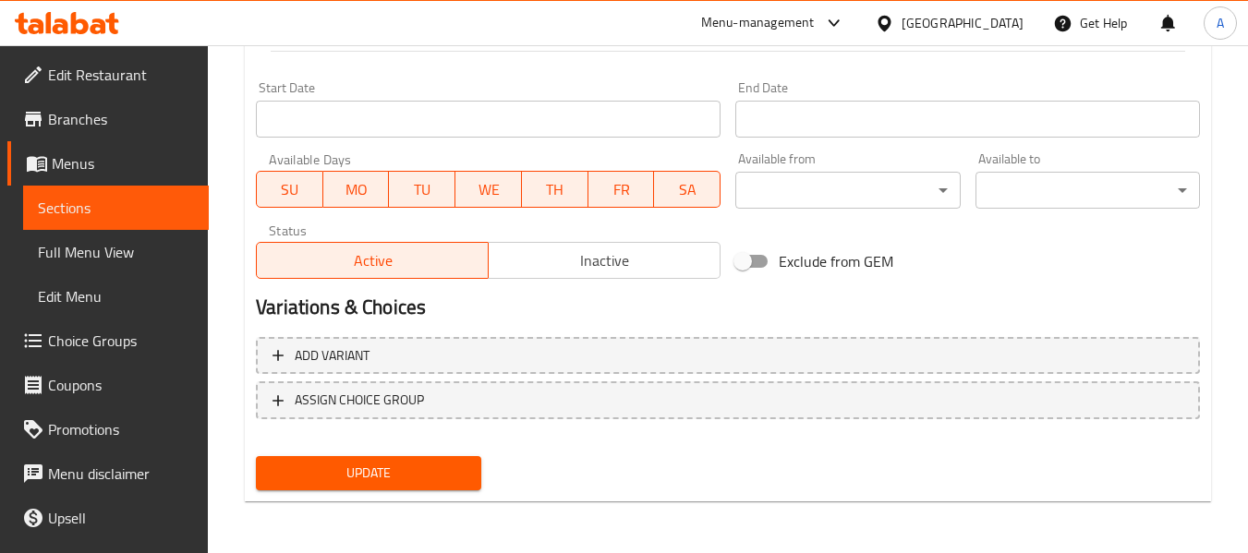
type textarea "لحم بقري مفروم، طماطم، بصل، كرفس، وجزر مطبوخ ببطء في [GEOGRAPHIC_DATA]."
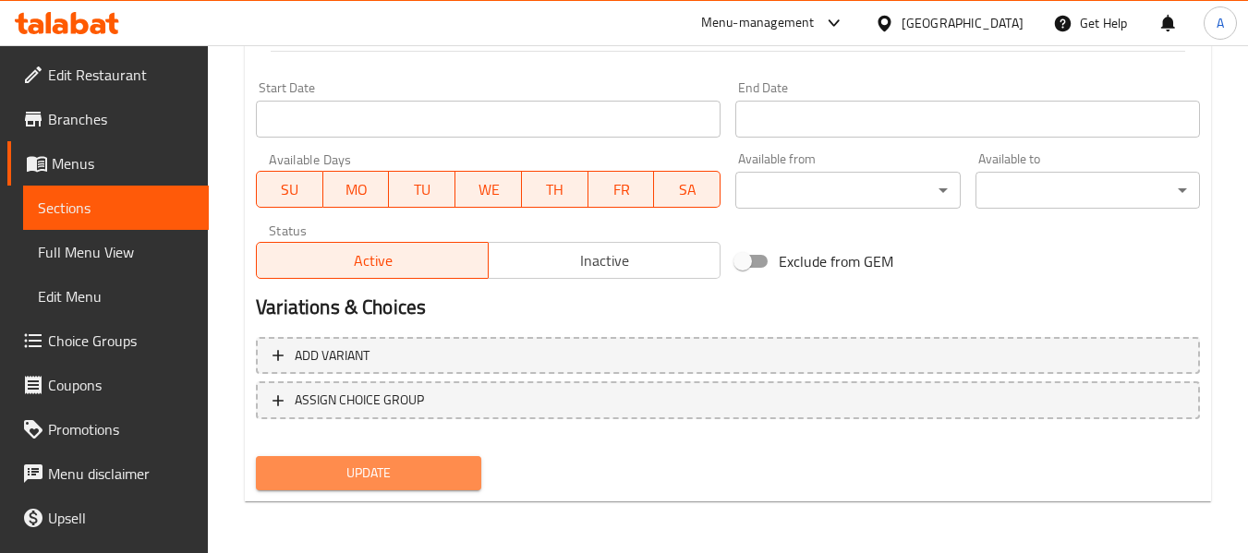
click at [434, 483] on span "Update" at bounding box center [368, 473] width 195 height 23
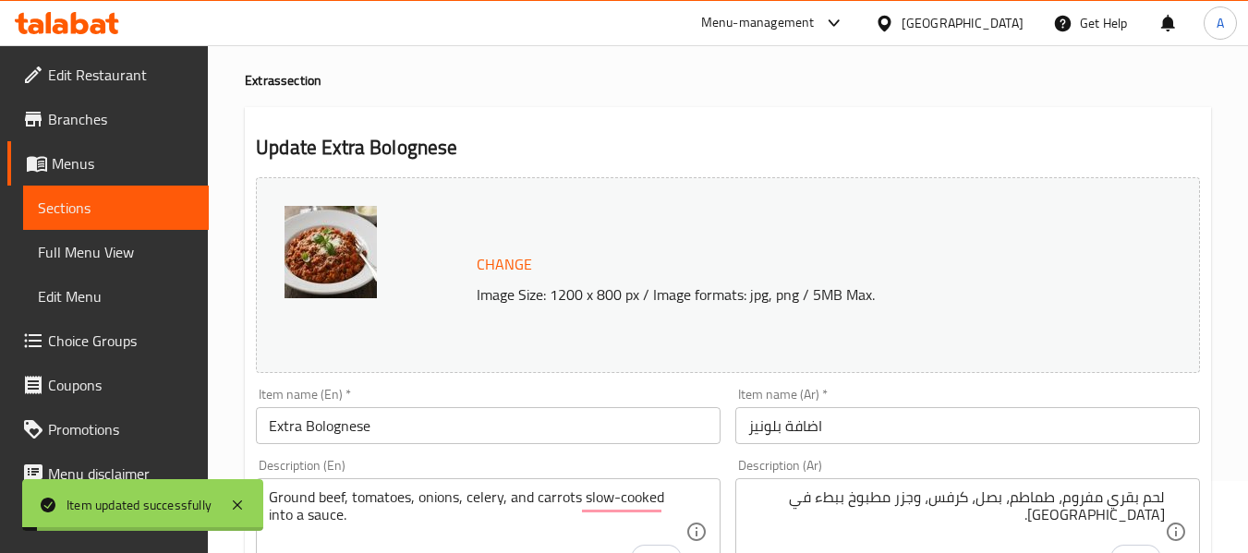
scroll to position [0, 0]
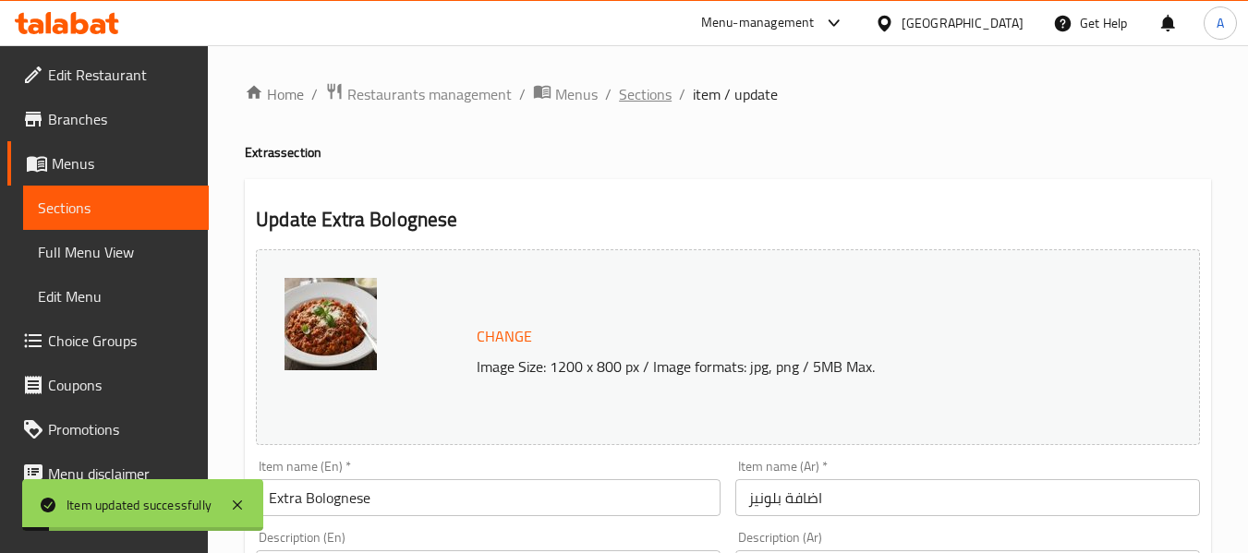
click at [648, 91] on span "Sections" at bounding box center [645, 94] width 53 height 22
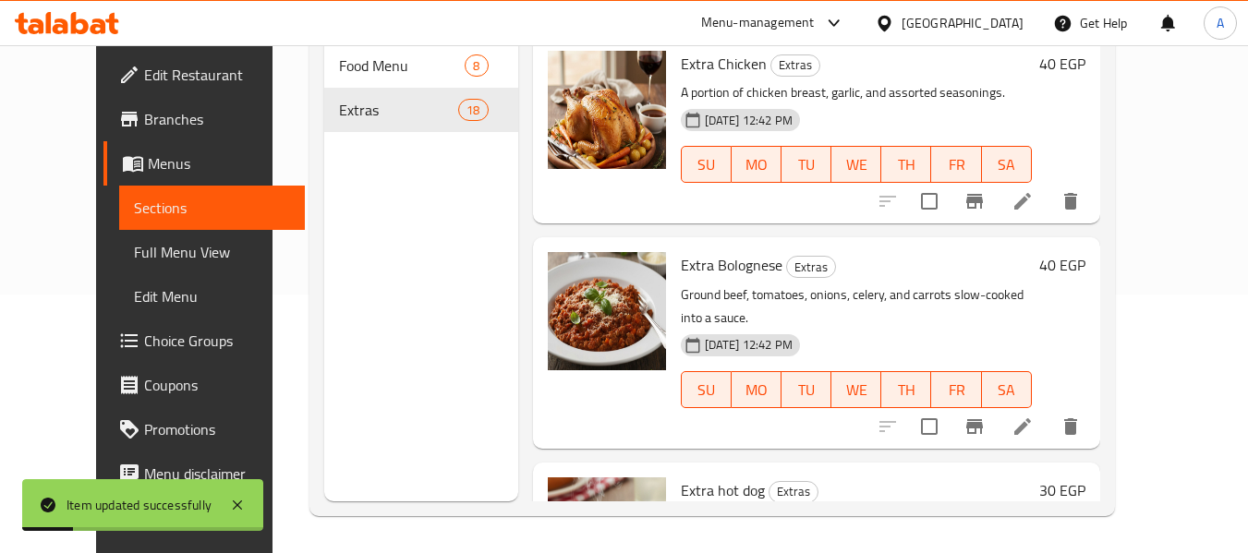
scroll to position [185, 0]
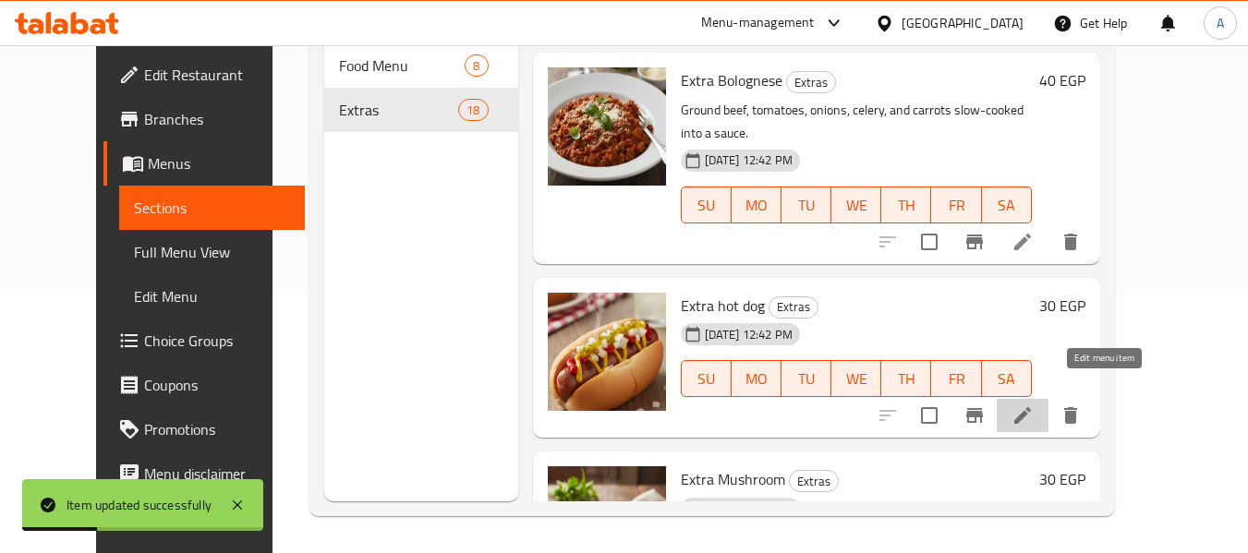
click at [1031, 407] on icon at bounding box center [1022, 415] width 17 height 17
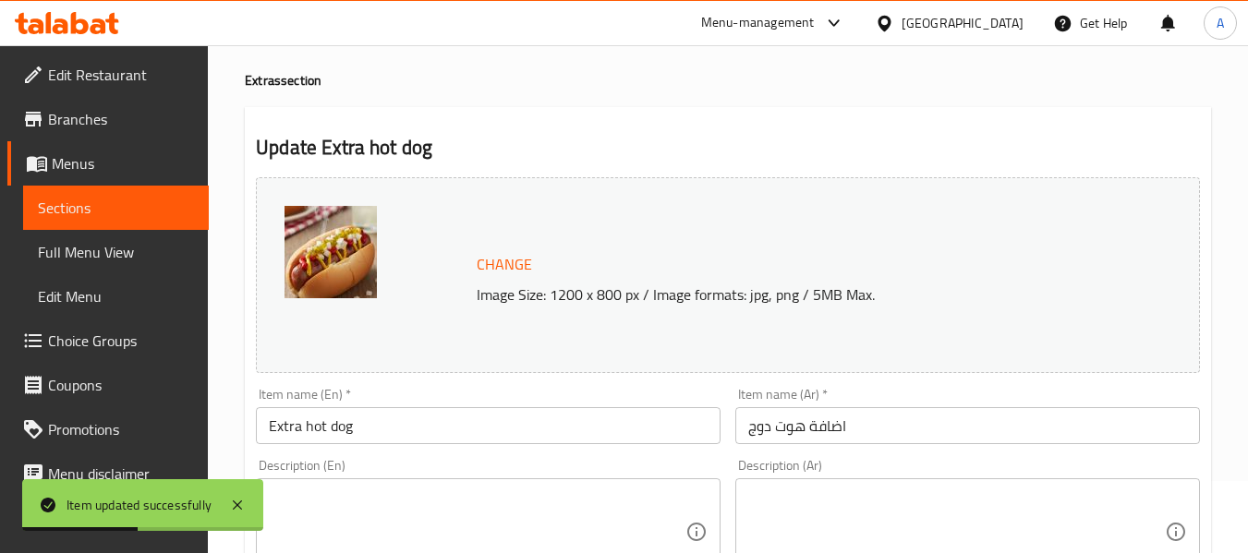
scroll to position [185, 0]
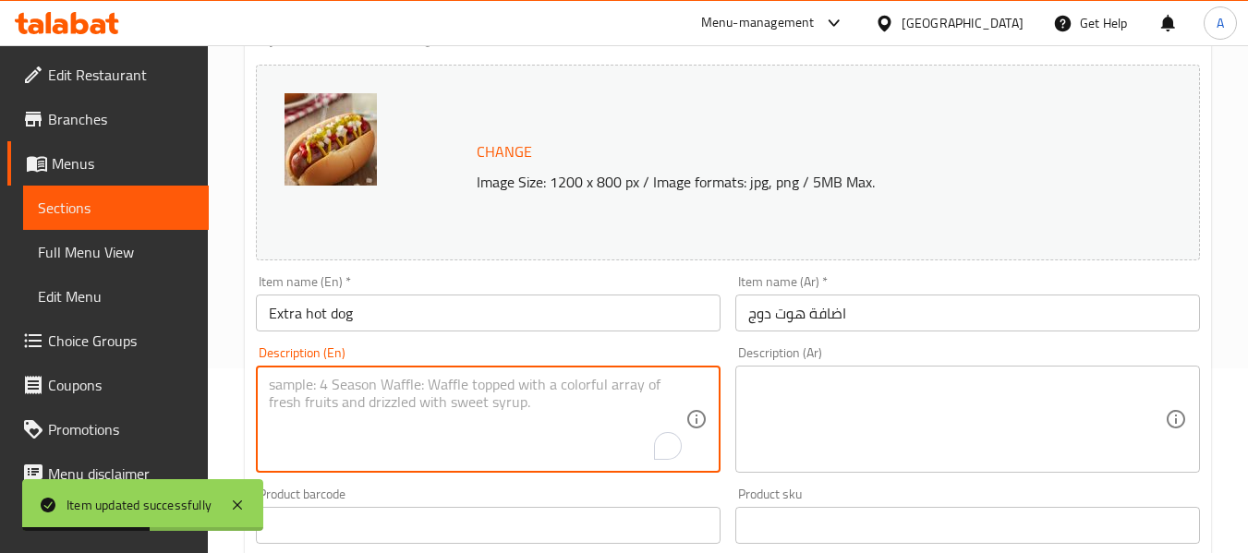
click at [567, 396] on textarea "To enrich screen reader interactions, please activate Accessibility in Grammarl…" at bounding box center [477, 420] width 416 height 88
paste textarea "A grilled Frankfurter sausage made from beef and spices."
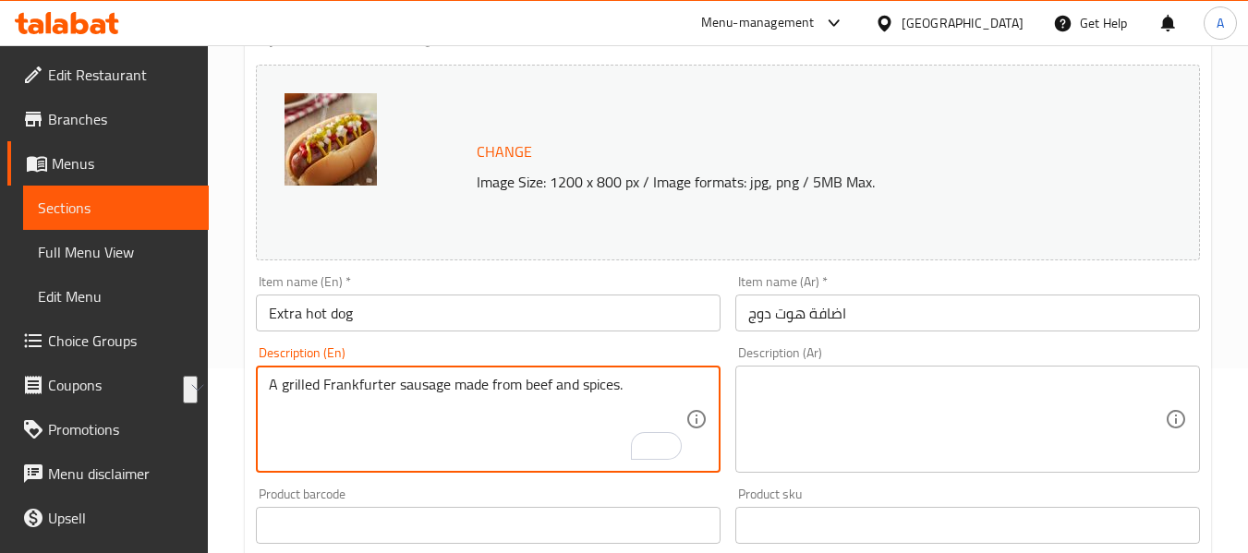
drag, startPoint x: 322, startPoint y: 384, endPoint x: 449, endPoint y: 382, distance: 126.5
click at [449, 382] on textarea "A grilled Frankfurter sausage made from beef and spices." at bounding box center [477, 420] width 416 height 88
type textarea "A grilled Frankfurter sausage made from beef and spices."
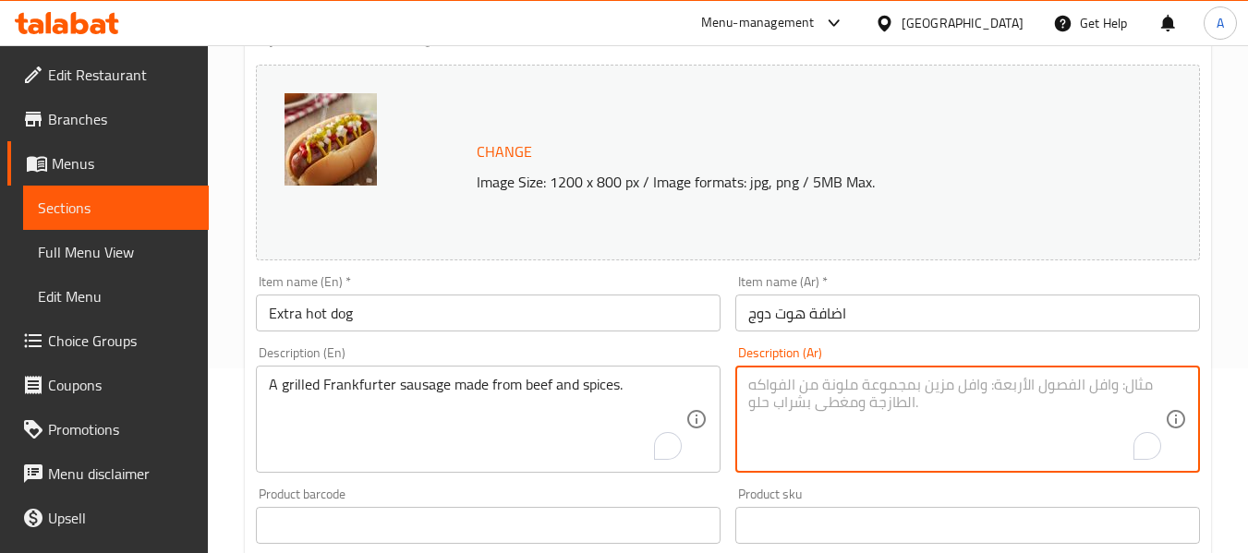
click at [934, 420] on textarea "To enrich screen reader interactions, please activate Accessibility in Grammarl…" at bounding box center [956, 420] width 416 height 88
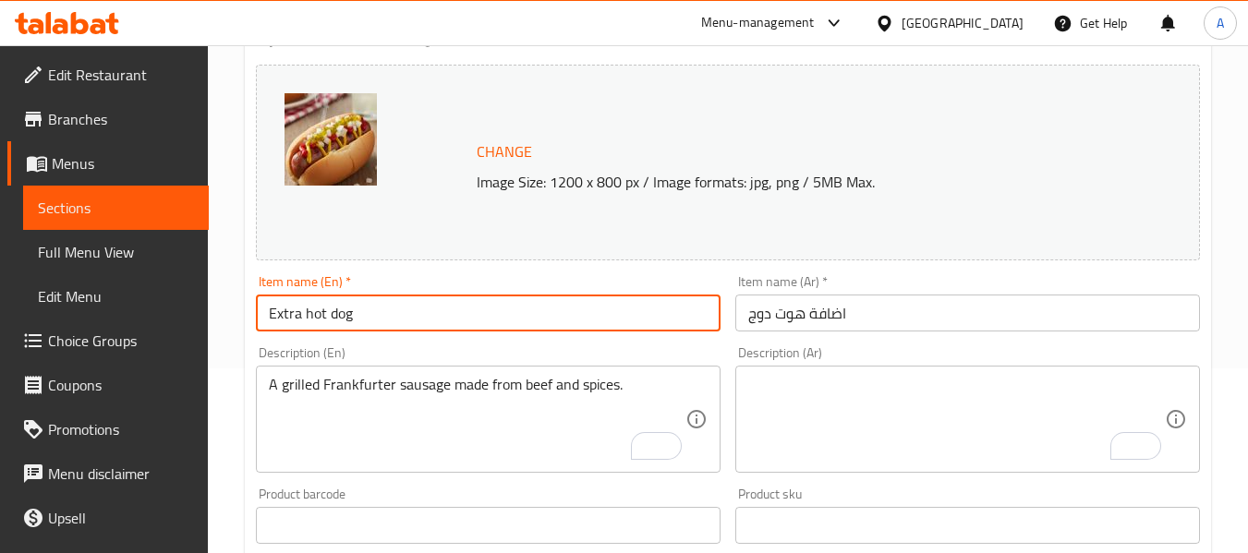
drag, startPoint x: 352, startPoint y: 324, endPoint x: 252, endPoint y: 305, distance: 101.6
click at [252, 305] on div "Item name (En)   * Extra hot dog Item name (En) *" at bounding box center [487, 303] width 479 height 71
click at [455, 278] on div "Item name (En)   * Extra hot dog Item name (En) *" at bounding box center [488, 303] width 465 height 56
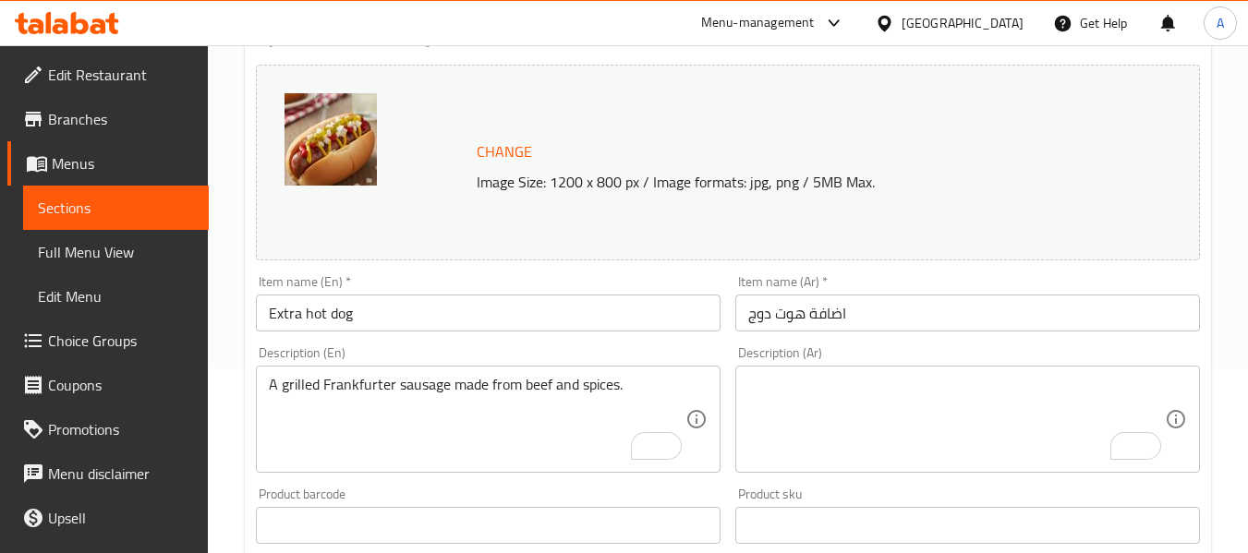
click at [422, 322] on input "Extra hot dog" at bounding box center [488, 313] width 465 height 37
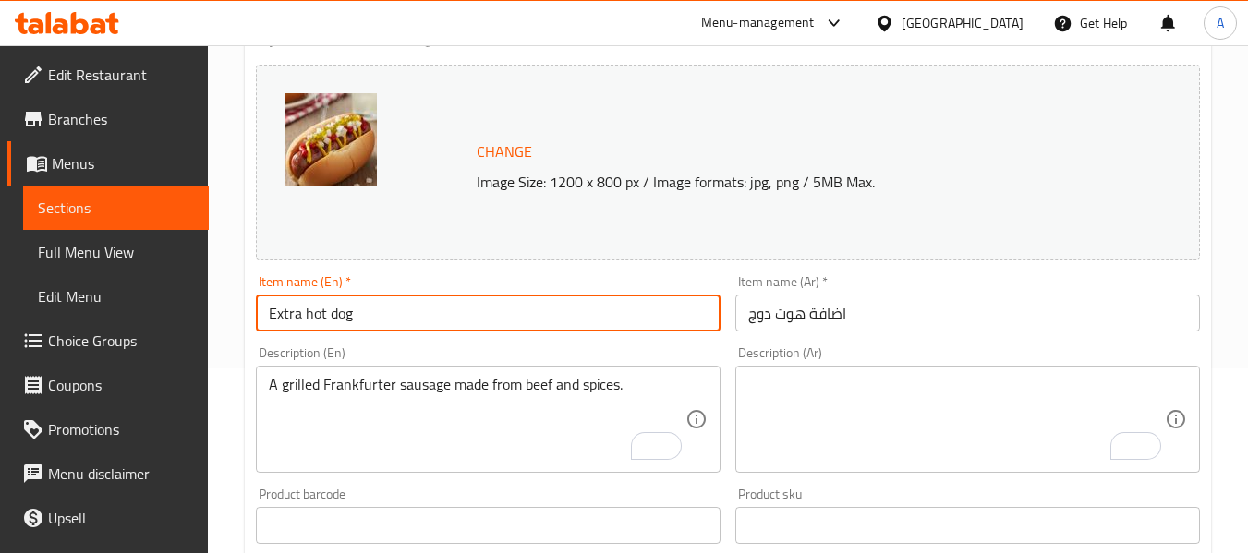
click at [422, 322] on input "Extra hot dog" at bounding box center [488, 313] width 465 height 37
click at [265, 316] on input "Extra hot dog" at bounding box center [488, 313] width 465 height 37
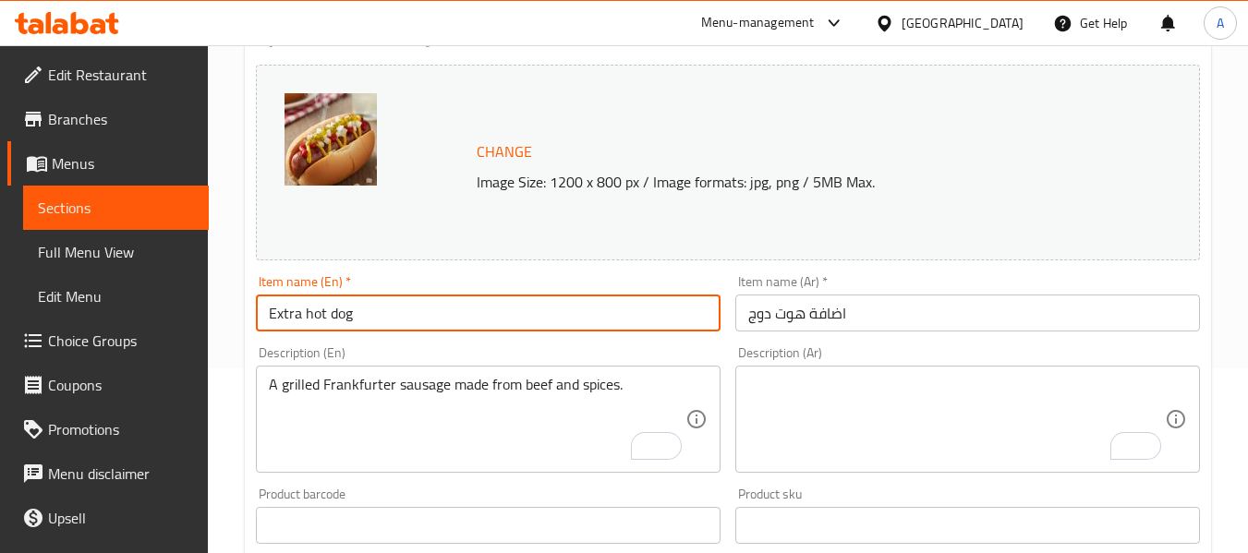
type input "Extra hot dog"
click at [890, 326] on input "اضافة هوت دوج" at bounding box center [967, 313] width 465 height 37
click at [417, 325] on input "Extra hot dog" at bounding box center [488, 313] width 465 height 37
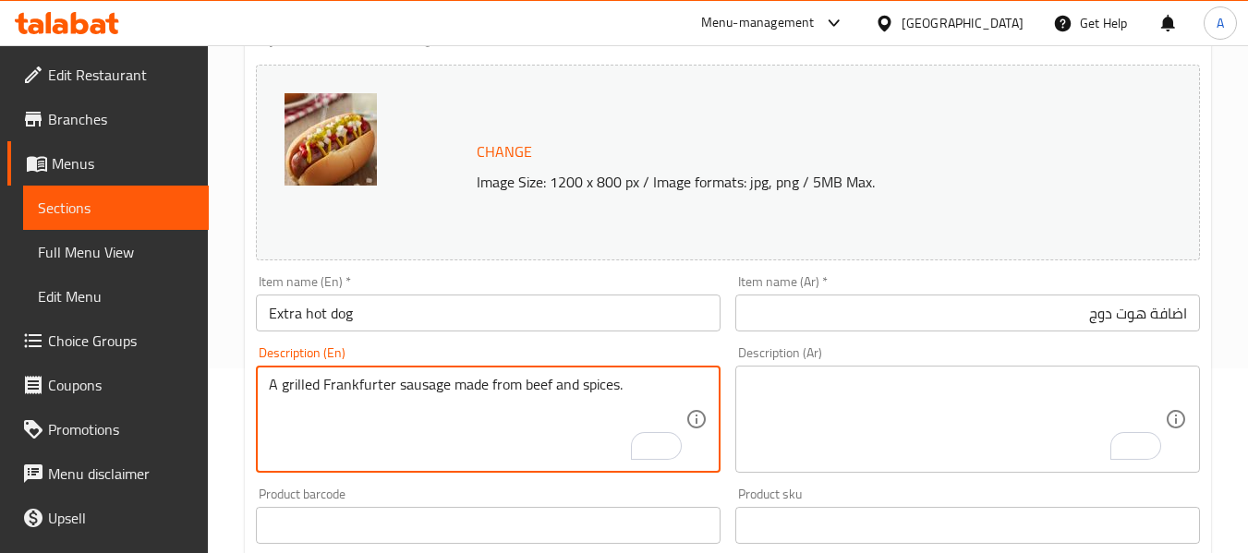
click at [491, 397] on textarea "A grilled Frankfurter sausage made from beef and spices." at bounding box center [477, 420] width 416 height 88
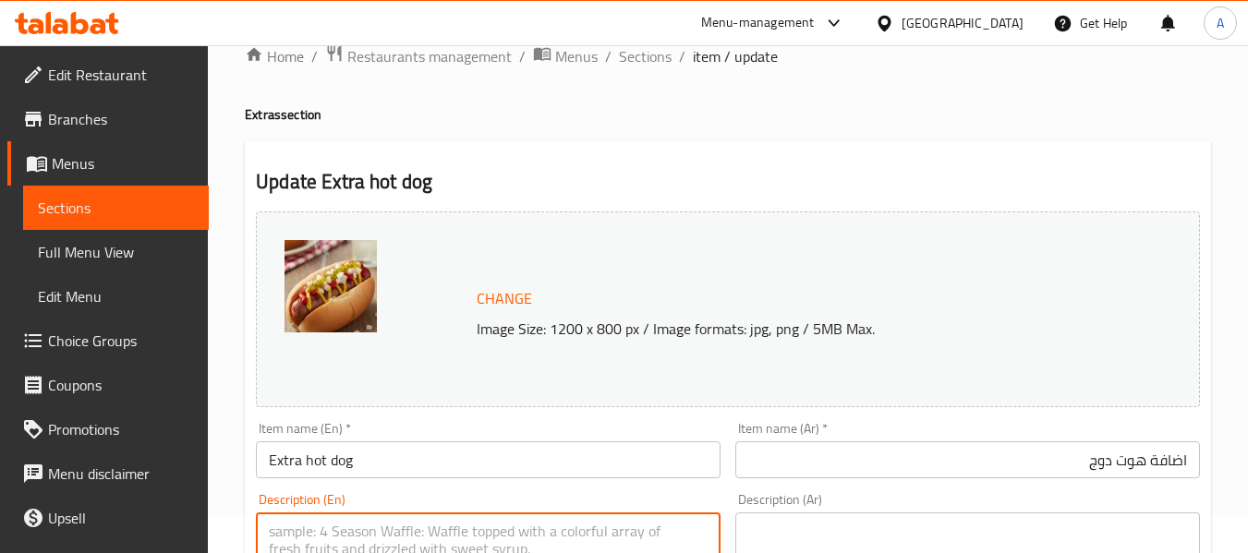
scroll to position [0, 0]
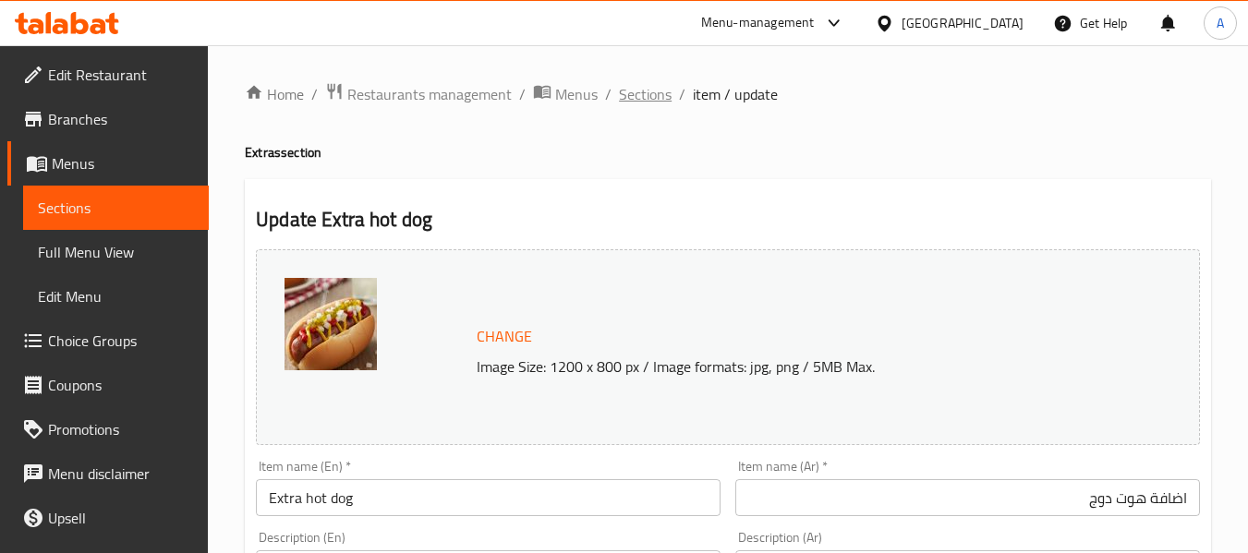
click at [653, 94] on span "Sections" at bounding box center [645, 94] width 53 height 22
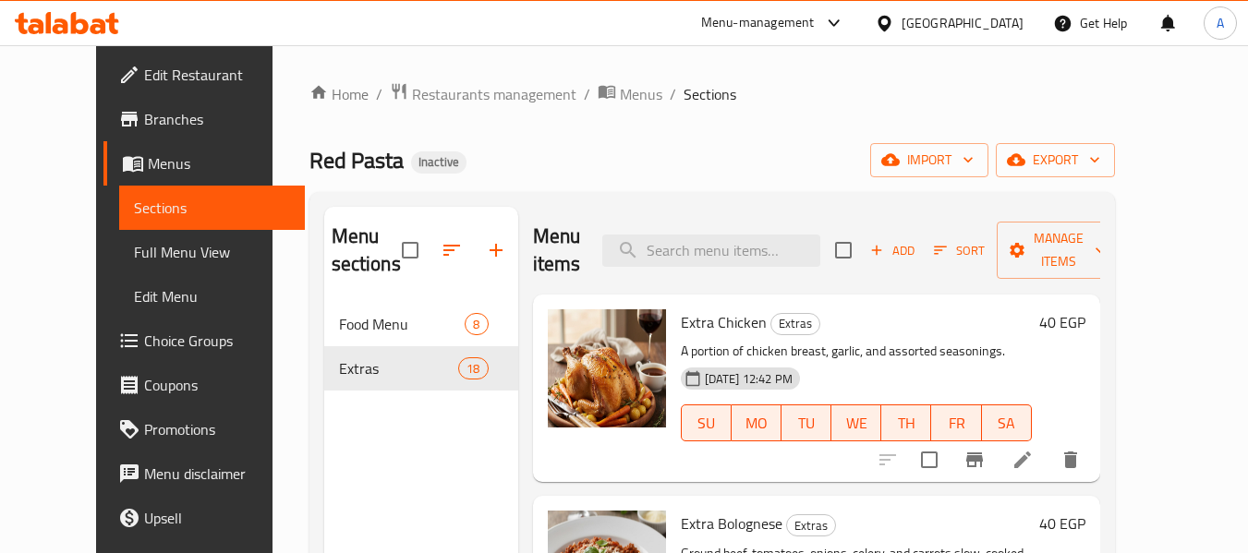
drag, startPoint x: 625, startPoint y: 246, endPoint x: 529, endPoint y: 175, distance: 119.0
click at [625, 246] on div "Menu items Add Sort Manage items" at bounding box center [816, 251] width 567 height 88
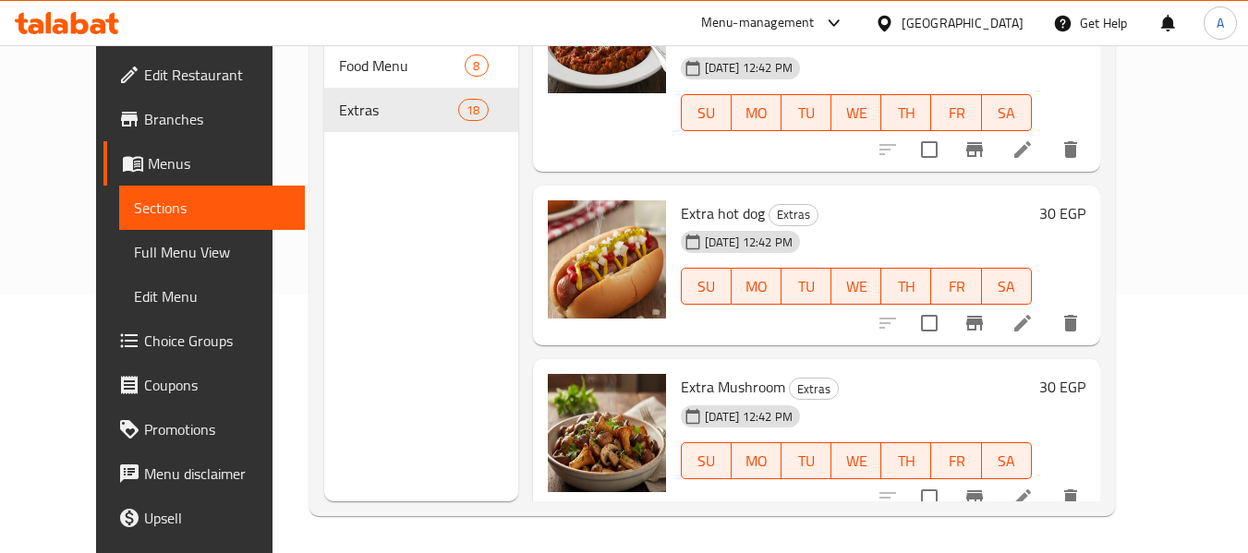
scroll to position [369, 0]
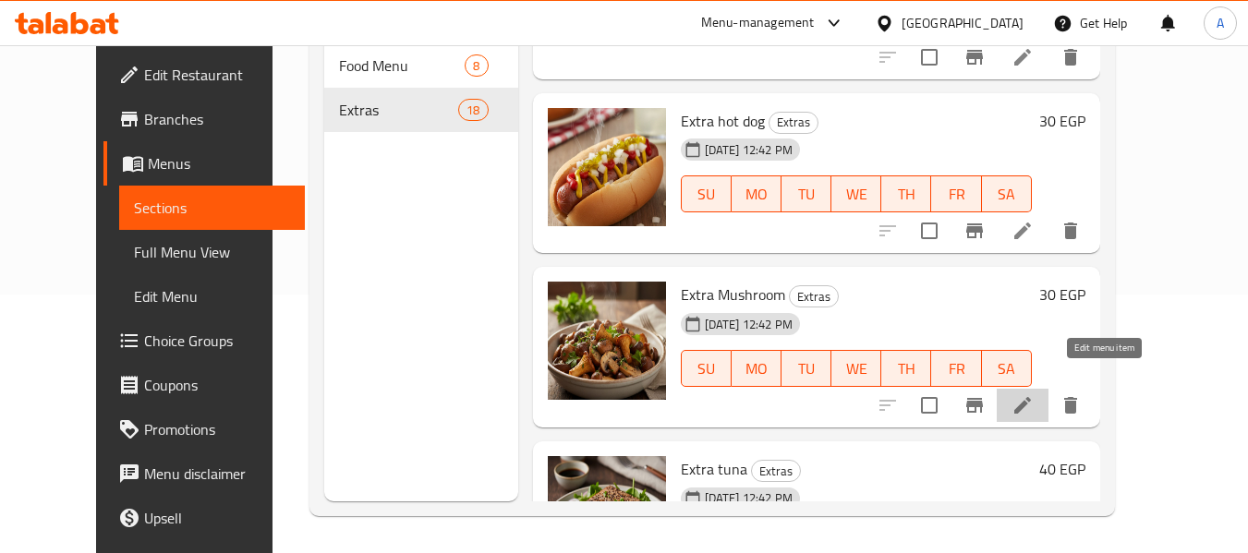
click at [1031, 397] on icon at bounding box center [1022, 405] width 17 height 17
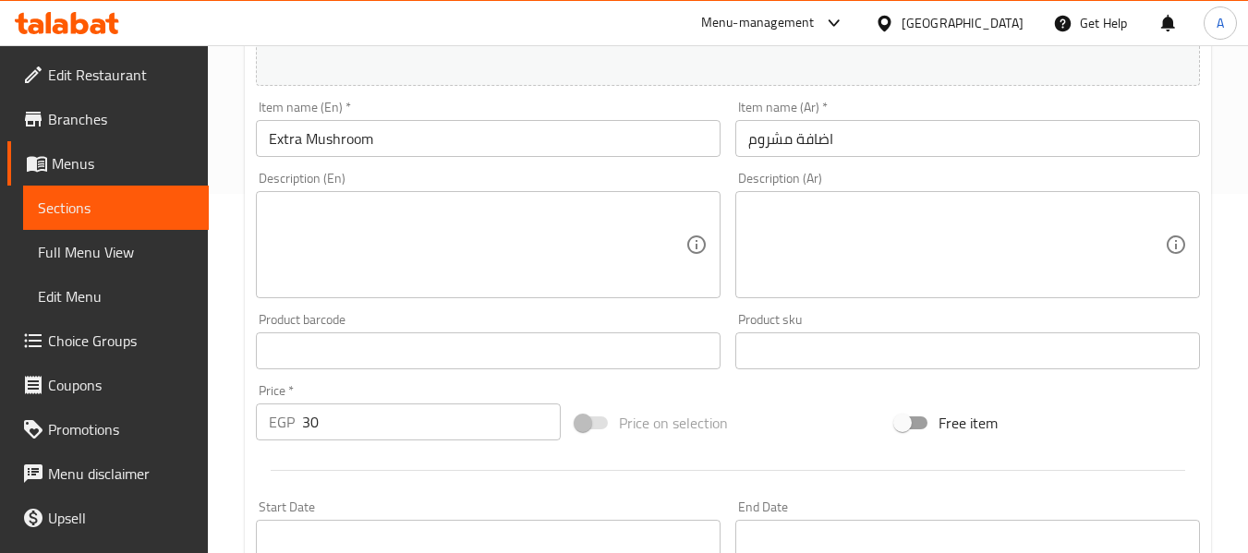
scroll to position [369, 0]
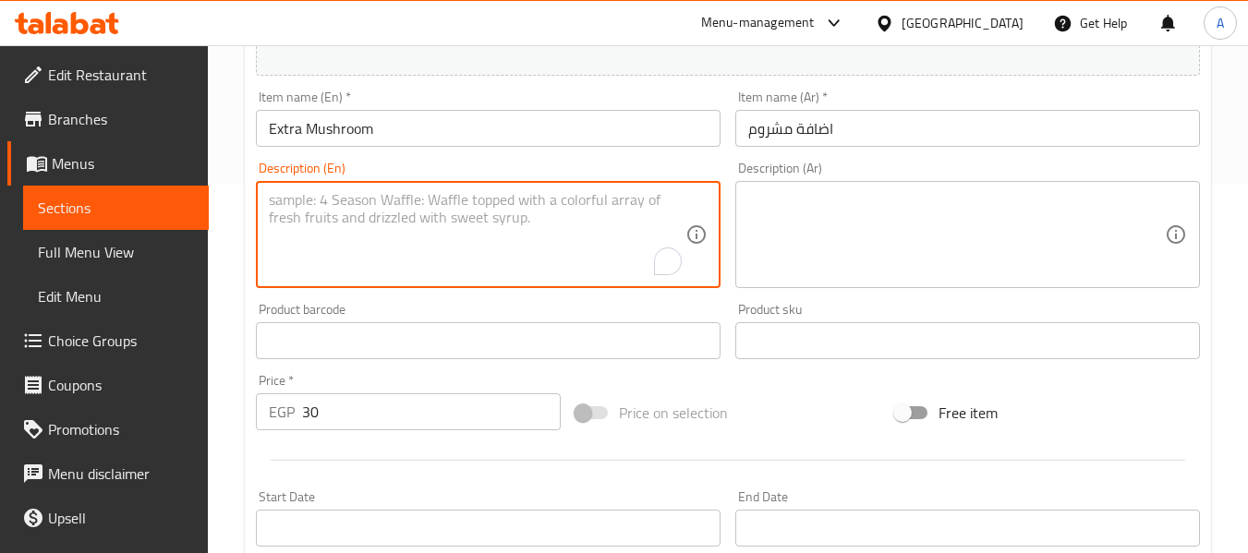
click at [425, 226] on textarea "To enrich screen reader interactions, please activate Accessibility in Grammarl…" at bounding box center [477, 235] width 416 height 88
paste textarea "Sliced sautéed mushrooms with a hint of garlic."
type textarea "Sliced sautéed mushrooms with a hint of garlic."
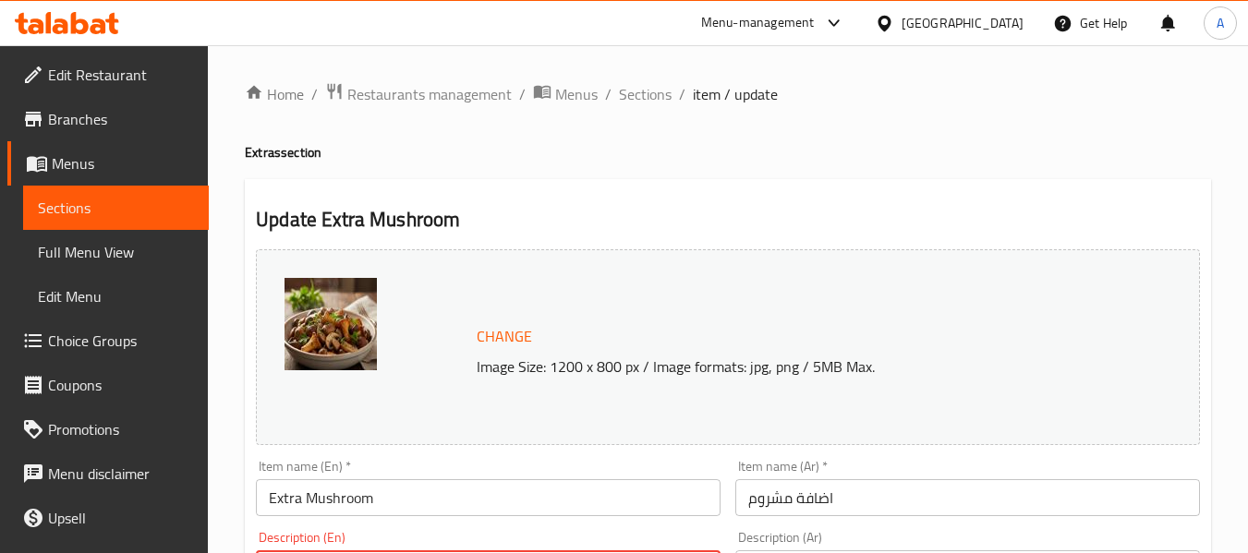
scroll to position [369, 0]
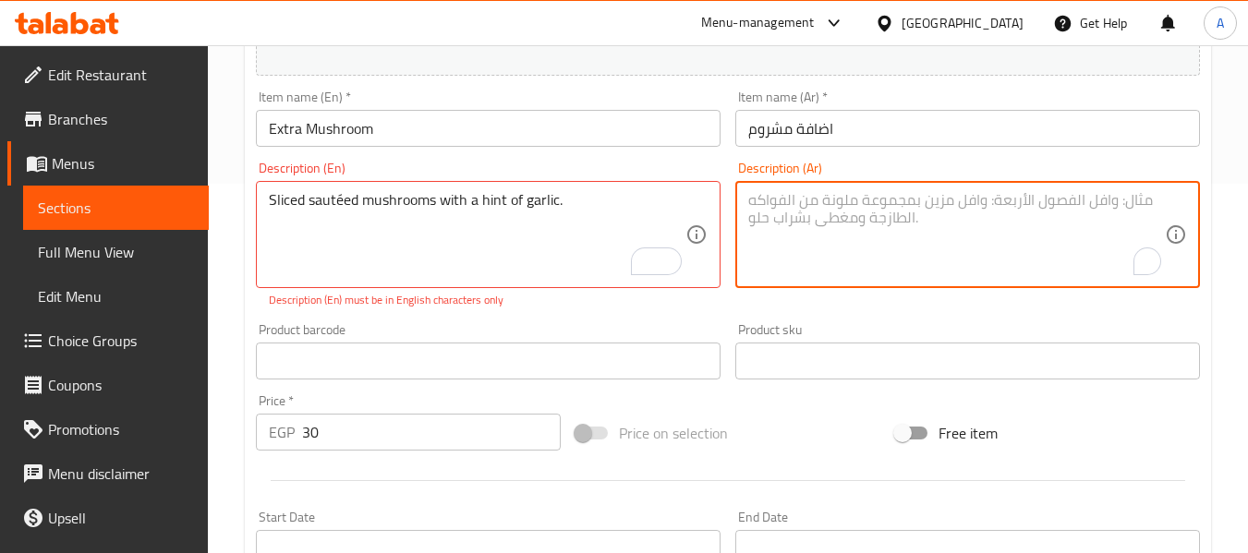
click at [929, 235] on textarea "To enrich screen reader interactions, please activate Accessibility in Grammarl…" at bounding box center [956, 235] width 416 height 88
paste textarea "شرائح الفطر المقلية مع لمسة من الثوم."
drag, startPoint x: 1093, startPoint y: 198, endPoint x: 1207, endPoint y: 204, distance: 113.8
click at [1207, 204] on div "Update Extra Mushroom Change Image Size: 1200 x 800 px / Image formats: jpg, pn…" at bounding box center [728, 371] width 966 height 1122
click at [1060, 202] on textarea "مشروم مقطع المقلية مع لمسة من الثوم." at bounding box center [956, 235] width 416 height 88
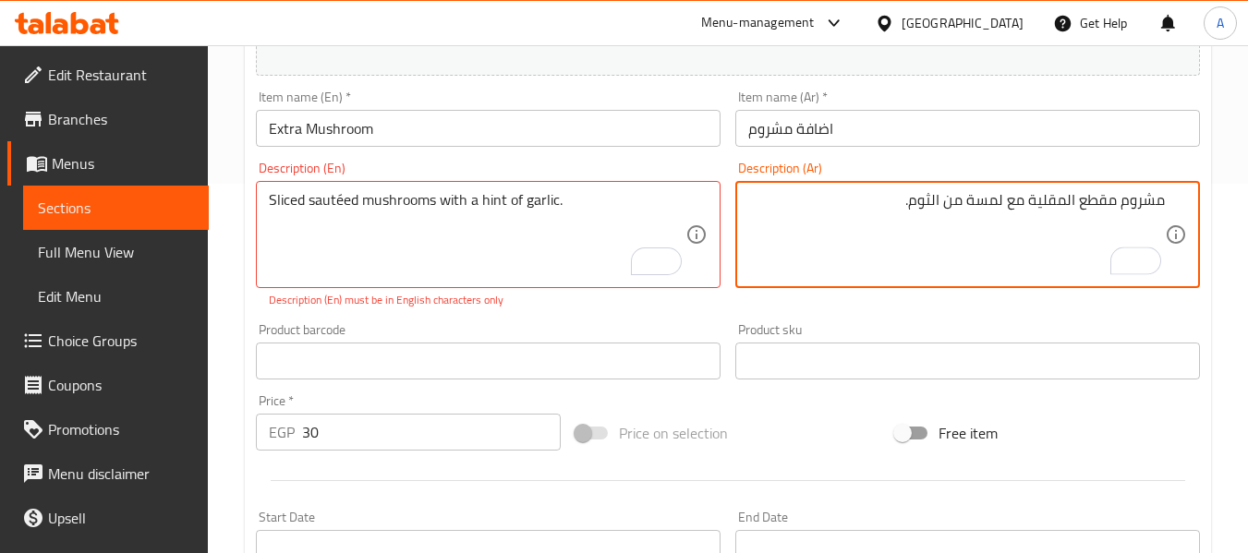
click at [1060, 202] on textarea "مشروم مقطع المقلية مع لمسة من الثوم." at bounding box center [956, 235] width 416 height 88
type textarea "مشروم مقطع سوتيه مع لمسة من الثوم."
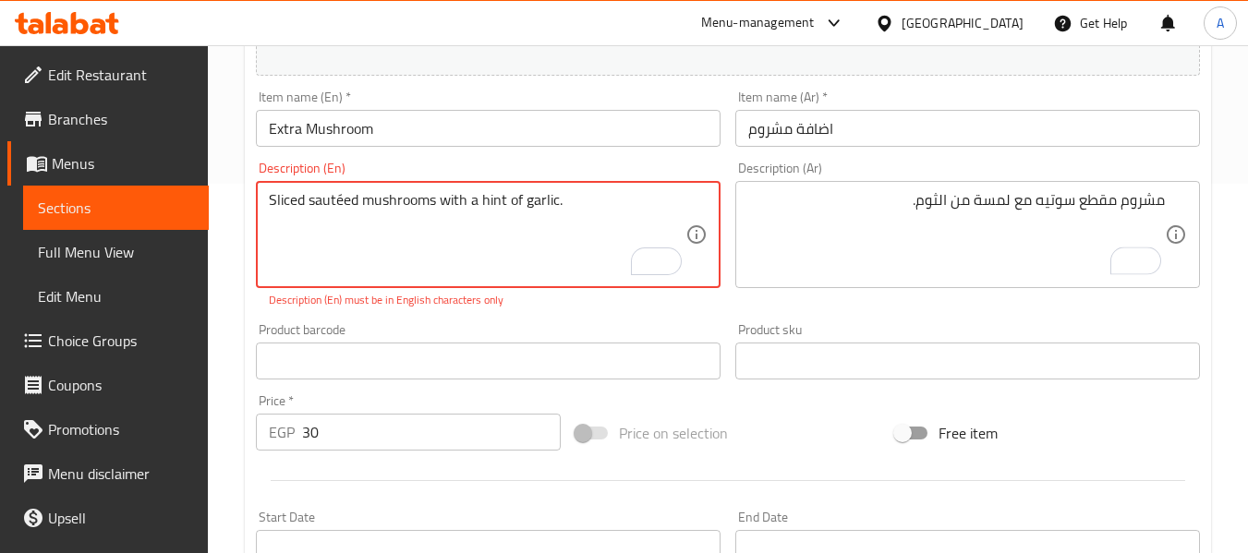
click at [343, 192] on textarea "Sliced sautéed mushrooms with a hint of garlic." at bounding box center [477, 235] width 416 height 88
click at [526, 241] on textarea "Sliced sauteed mushrooms with a hint of garlic." at bounding box center [477, 235] width 416 height 88
click at [592, 205] on textarea "Sliced sauteed mushrooms with a hint of garlic." at bounding box center [477, 235] width 416 height 88
type textarea "Sliced sauteed mushrooms with a hint of garlic."
drag, startPoint x: 211, startPoint y: 248, endPoint x: 232, endPoint y: 253, distance: 20.8
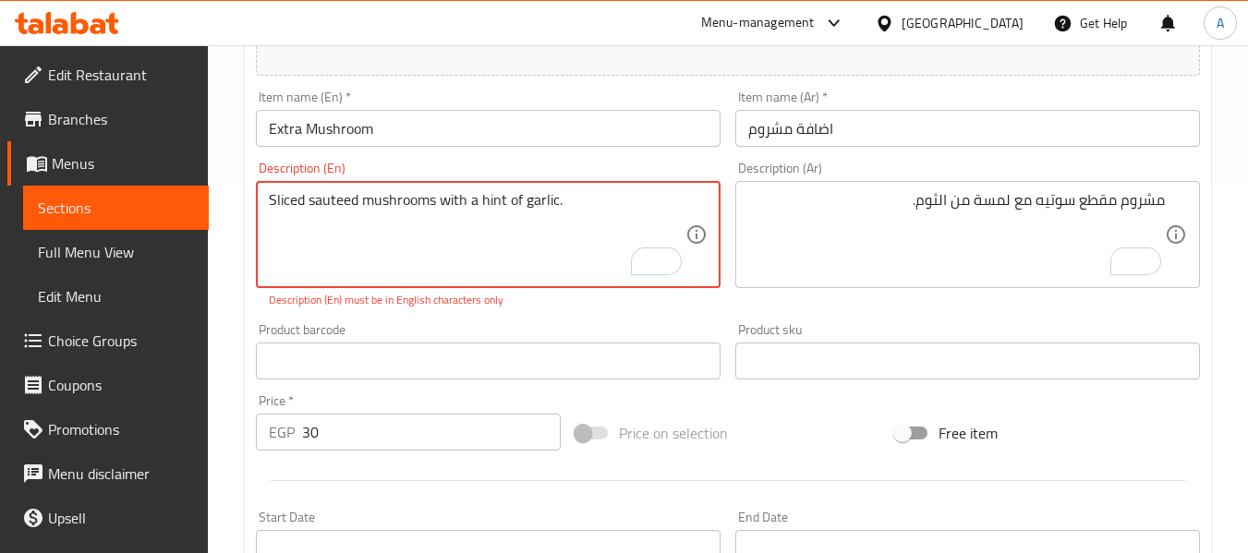
click at [211, 248] on div "Home / Restaurants management / Menus / Sections / item / update Extras section…" at bounding box center [728, 329] width 1040 height 1307
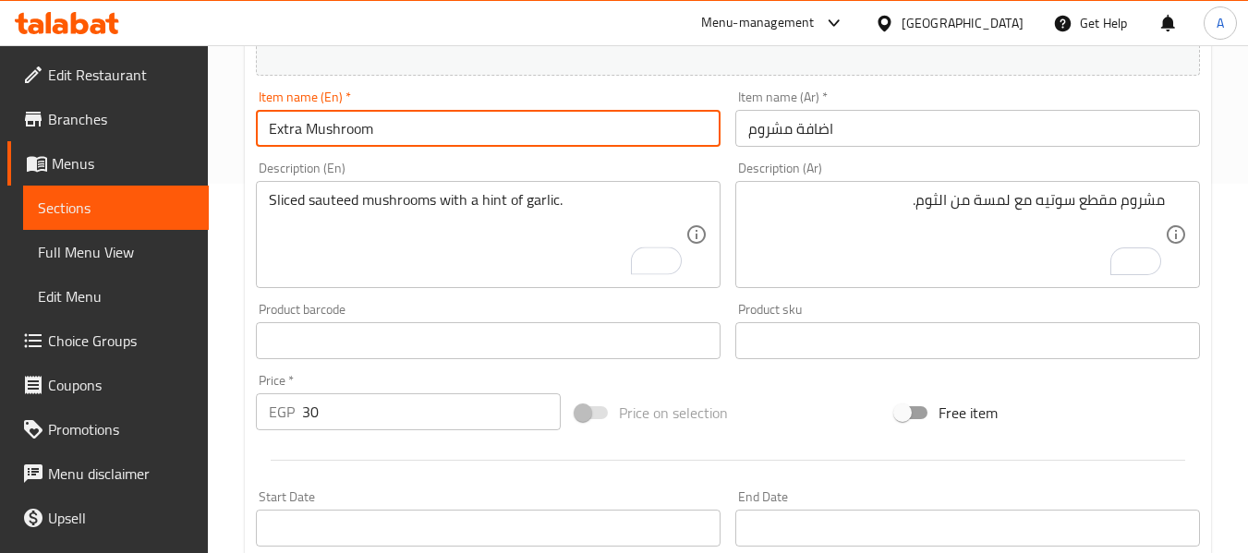
click at [497, 121] on input "Extra Mushroom" at bounding box center [488, 128] width 465 height 37
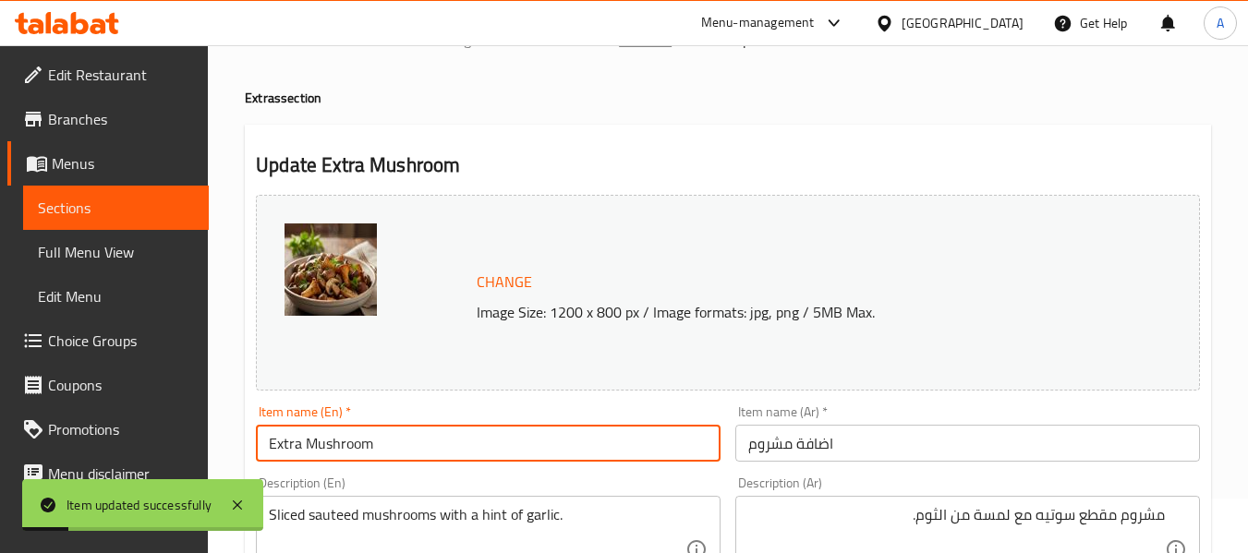
scroll to position [0, 0]
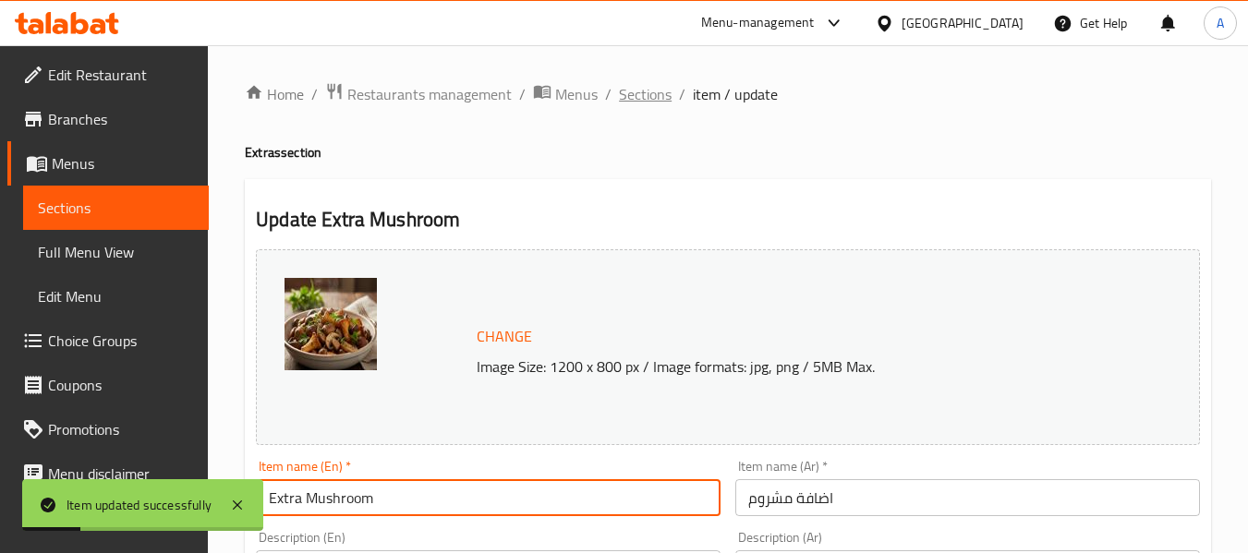
click at [636, 93] on span "Sections" at bounding box center [645, 94] width 53 height 22
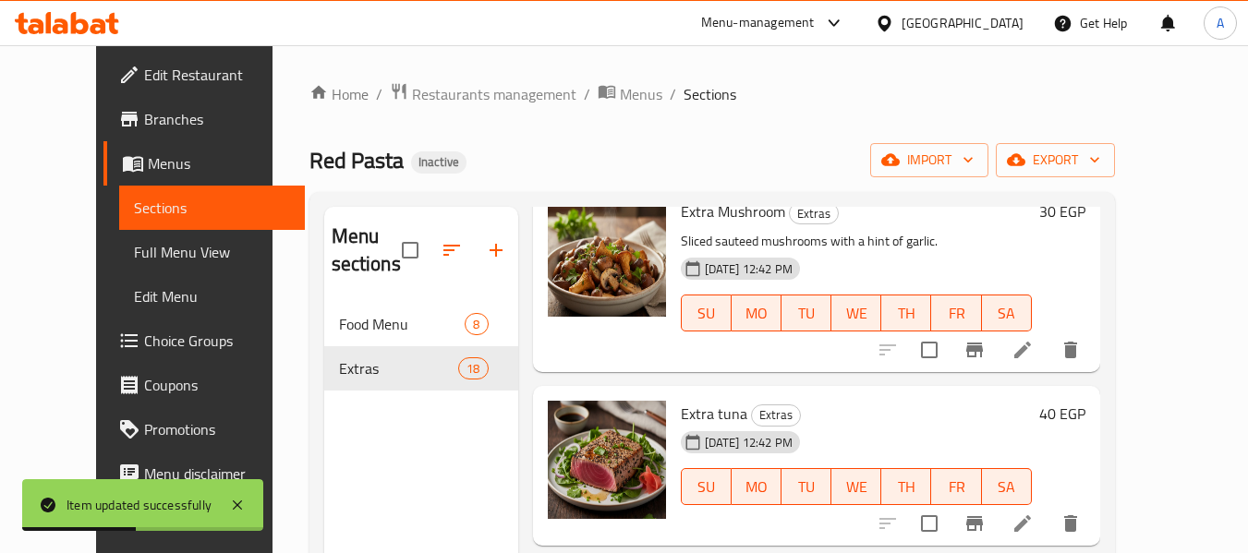
scroll to position [739, 0]
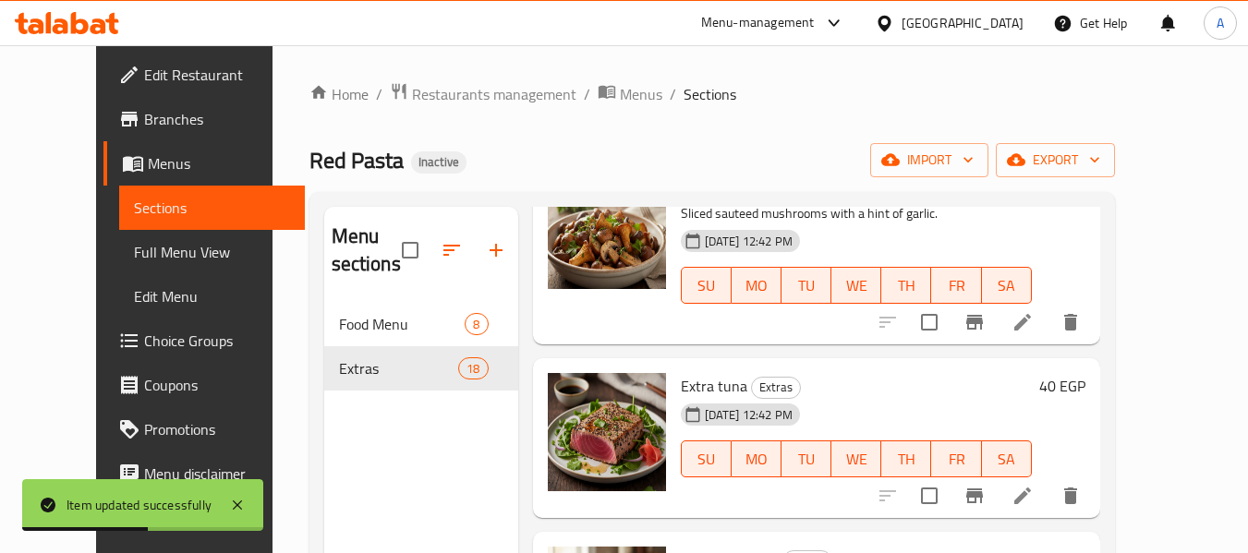
click at [1031, 488] on icon at bounding box center [1022, 496] width 17 height 17
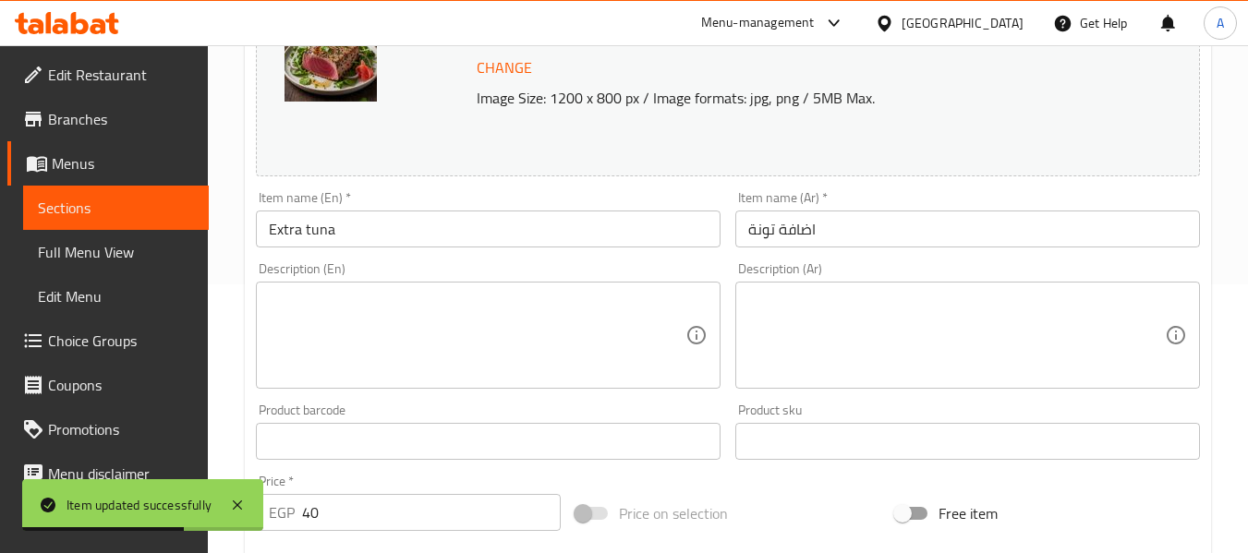
scroll to position [277, 0]
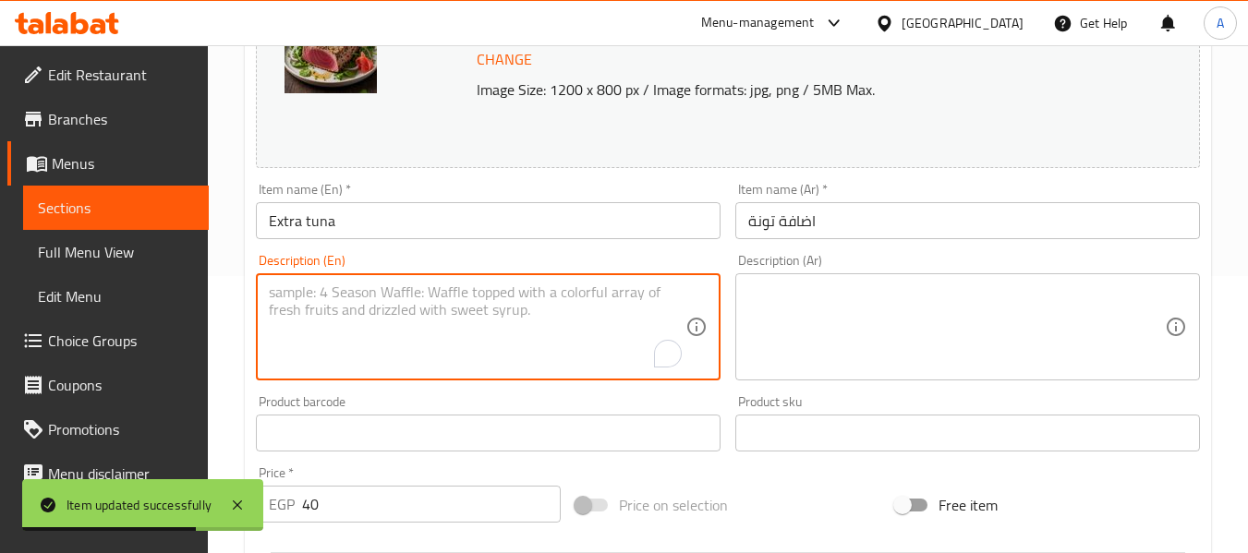
click at [605, 337] on textarea "To enrich screen reader interactions, please activate Accessibility in Grammarl…" at bounding box center [477, 328] width 416 height 88
paste textarea "Canned tuna flakes, mayonnaise, and celery."
type textarea "Canned tuna flakes, mayonnaise, and celery."
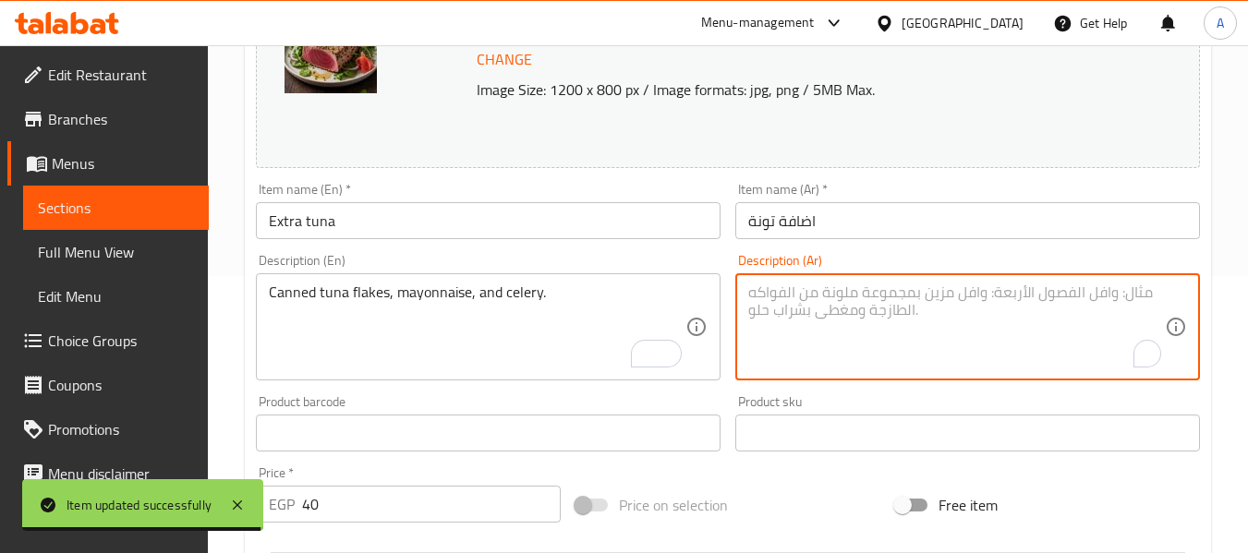
click at [880, 352] on textarea "To enrich screen reader interactions, please activate Accessibility in Grammarl…" at bounding box center [956, 328] width 416 height 88
paste textarea "رقائق التونة المعلبة والمايونيز والكرفس."
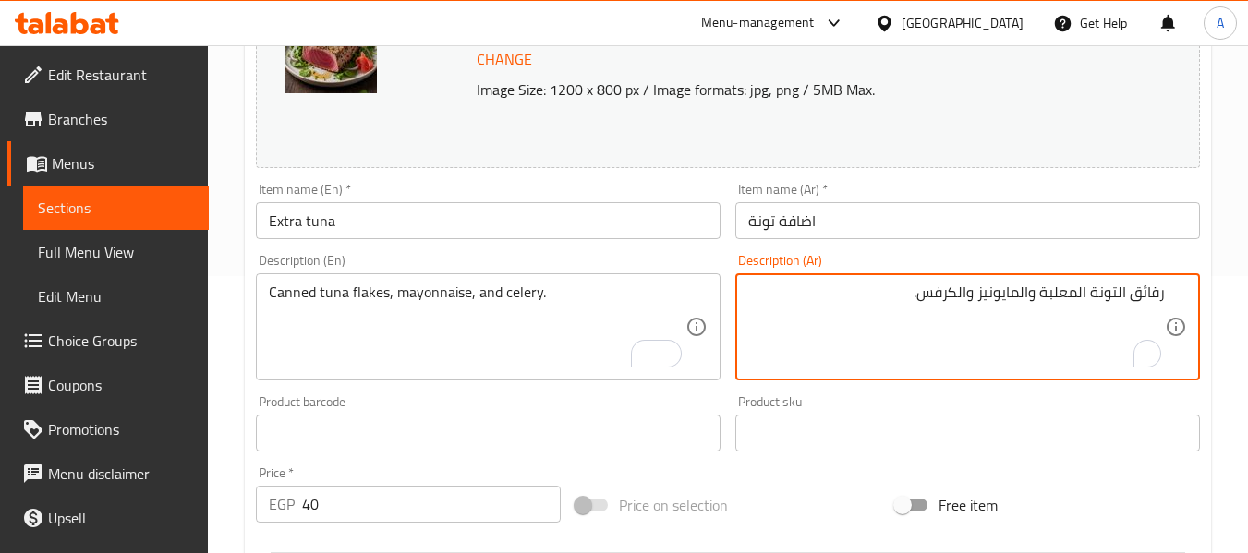
click at [1156, 298] on textarea "رقائق التونة المعلبة والمايونيز والكرفس." at bounding box center [956, 328] width 416 height 88
type textarea "فليكس التونة المعلبة والمايونيز والكرفس."
click at [927, 235] on input "اضافة تونة" at bounding box center [967, 220] width 465 height 37
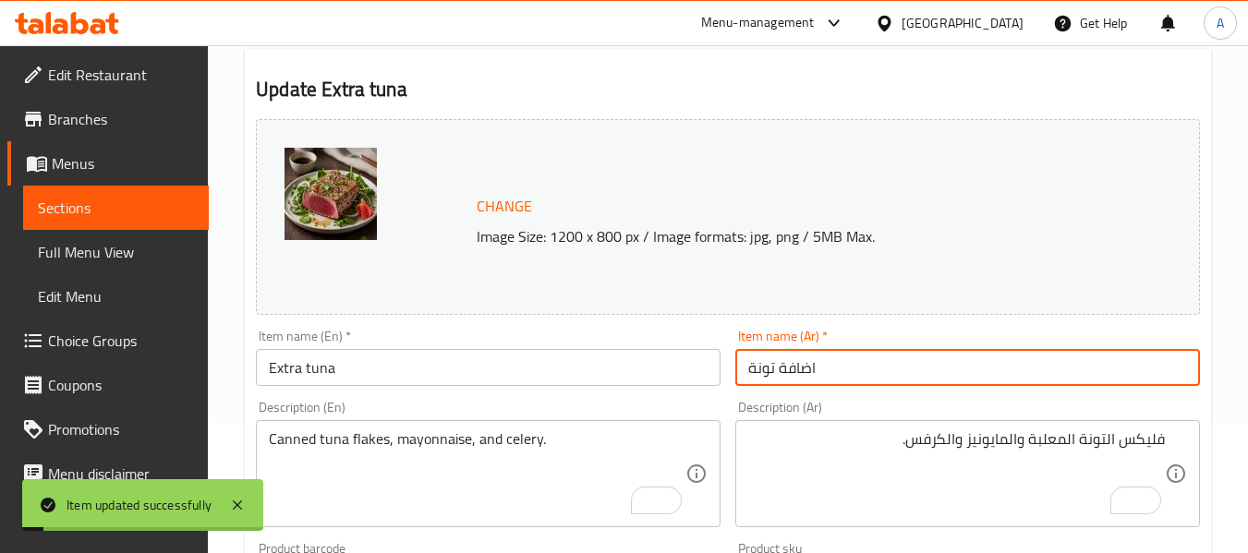
scroll to position [0, 0]
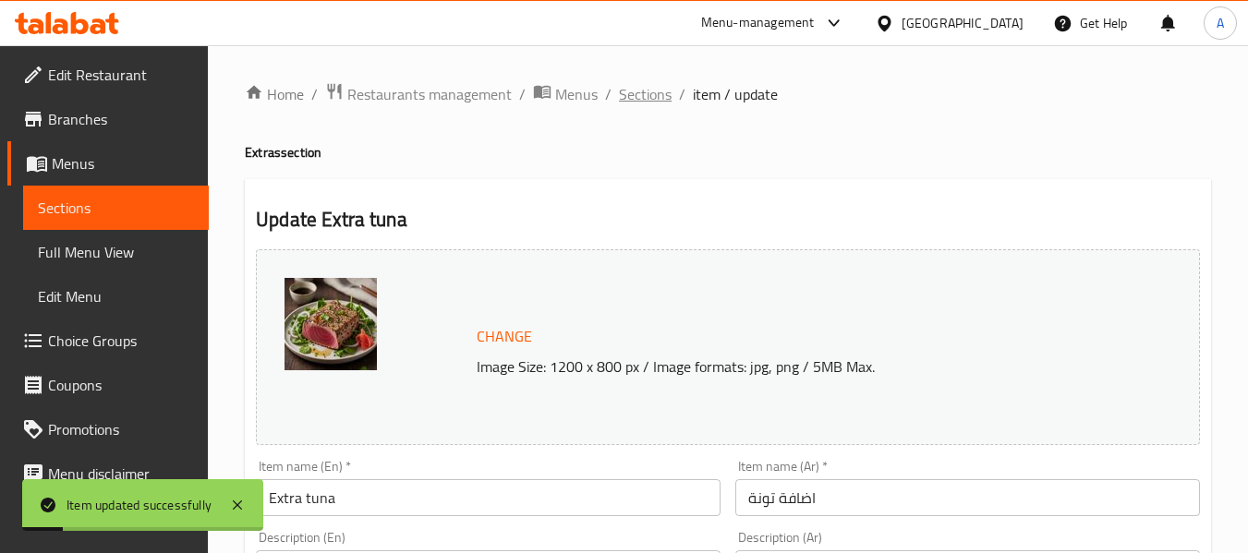
click at [666, 101] on span "Sections" at bounding box center [645, 94] width 53 height 22
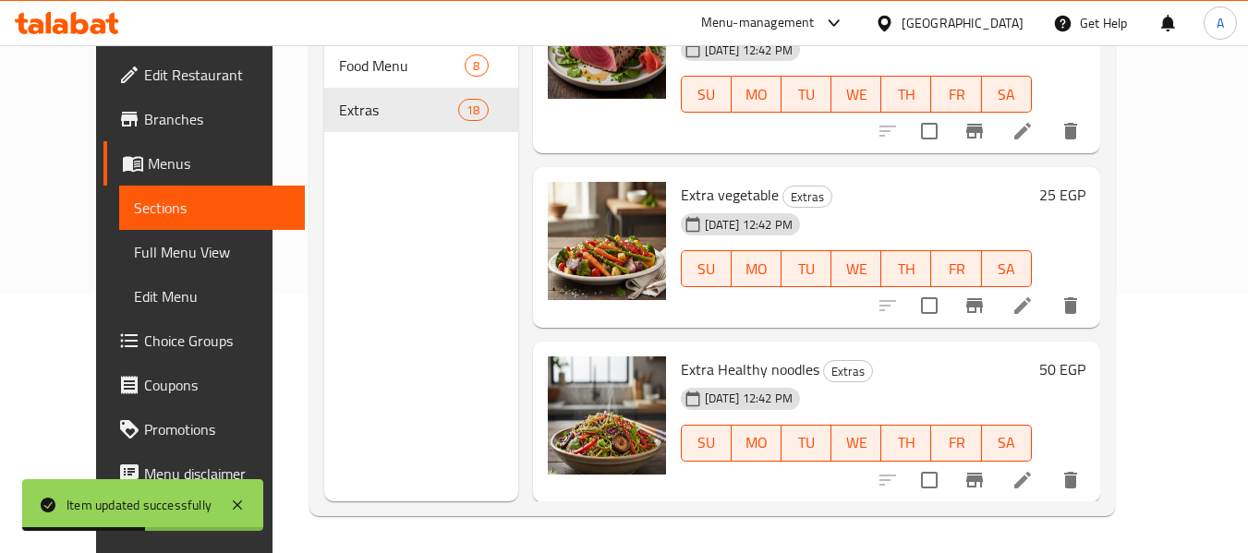
scroll to position [923, 0]
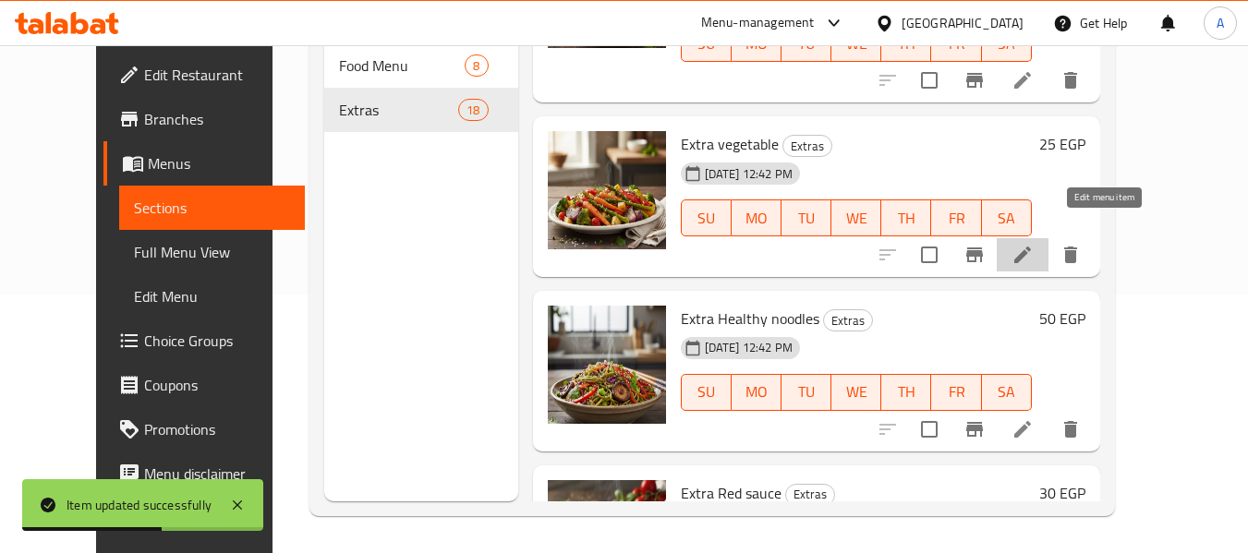
click at [1031, 247] on icon at bounding box center [1022, 255] width 17 height 17
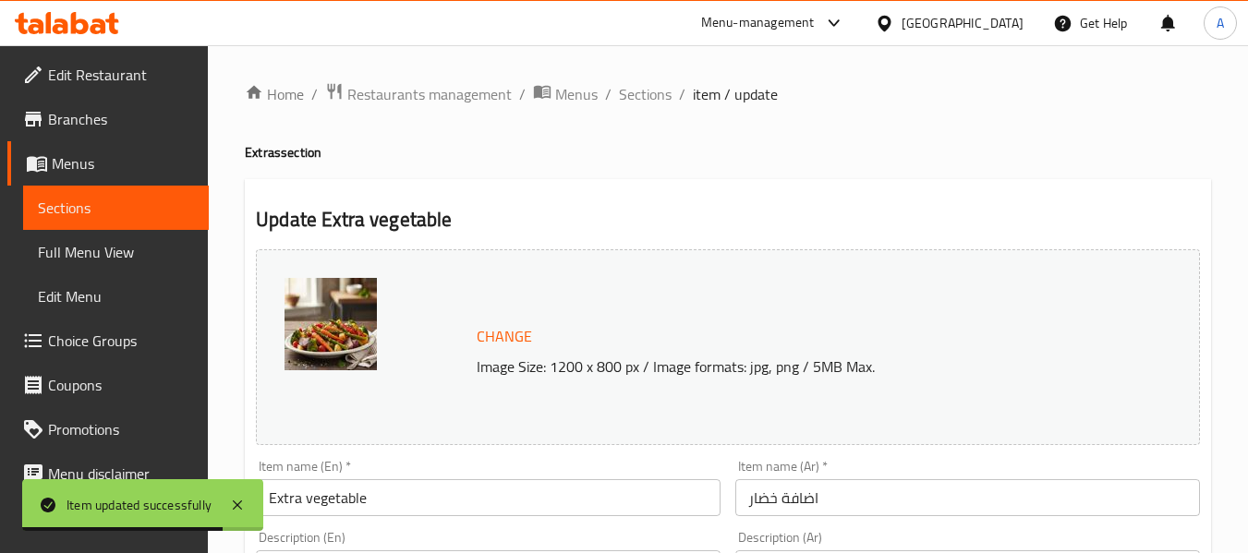
scroll to position [185, 0]
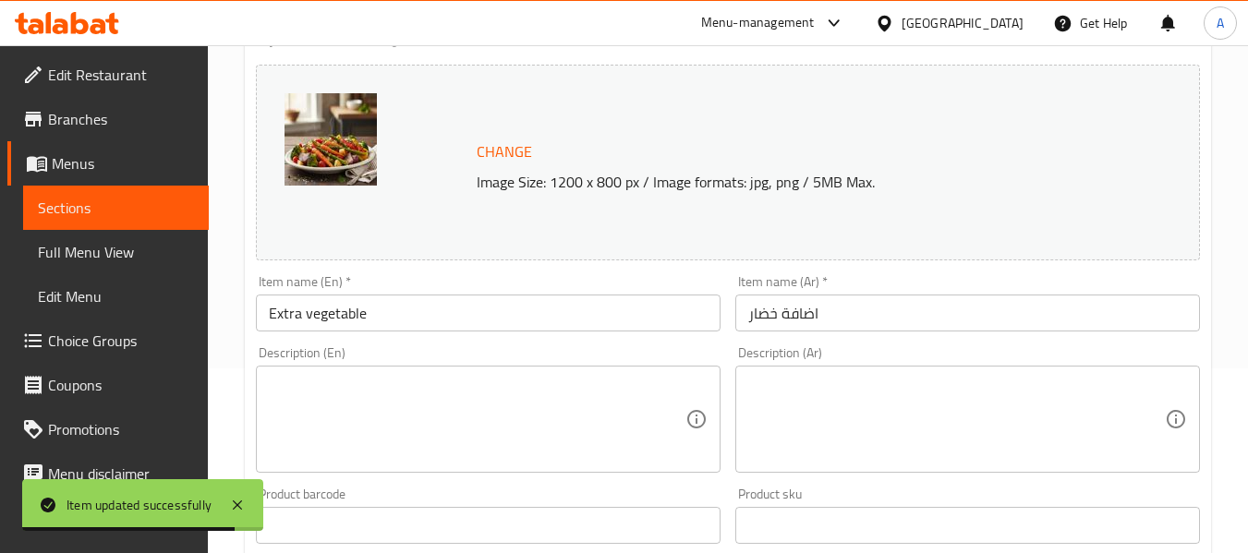
click at [471, 414] on textarea at bounding box center [477, 420] width 416 height 88
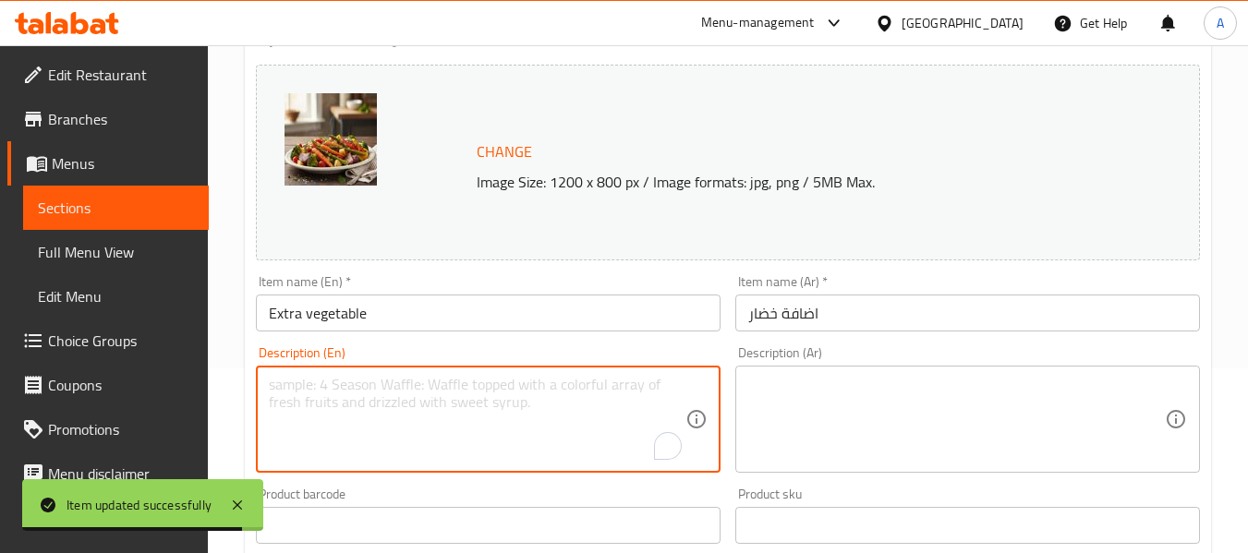
paste textarea "A mix of carrots, broccoli, zucchini, and bell peppers."
type textarea "A mix of carrots, broccoli, zucchini, and bell peppers."
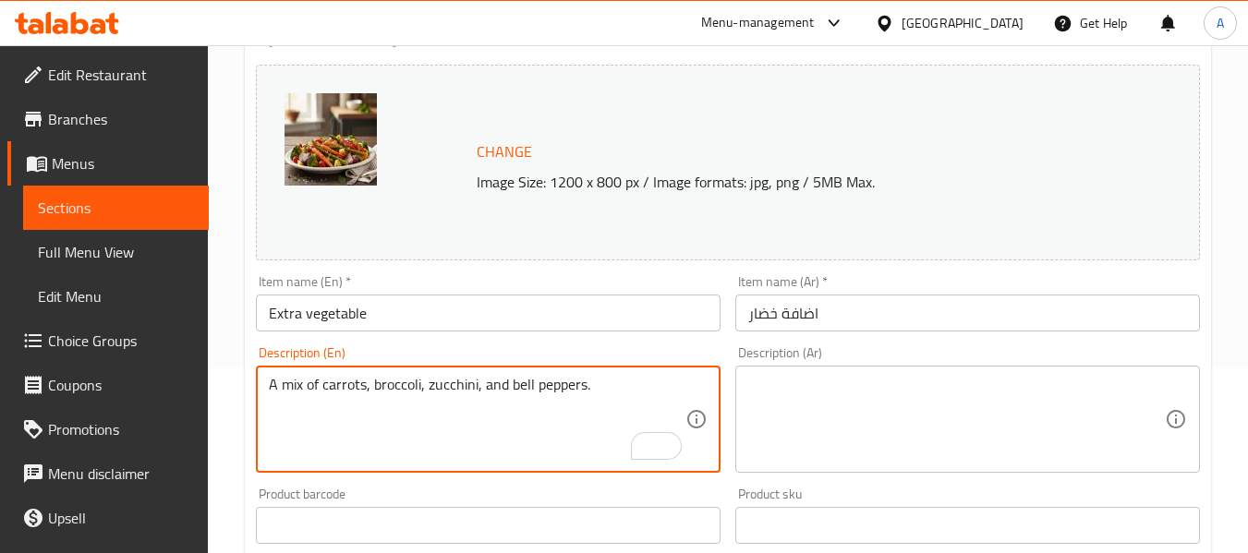
click at [890, 386] on textarea at bounding box center [956, 420] width 416 height 88
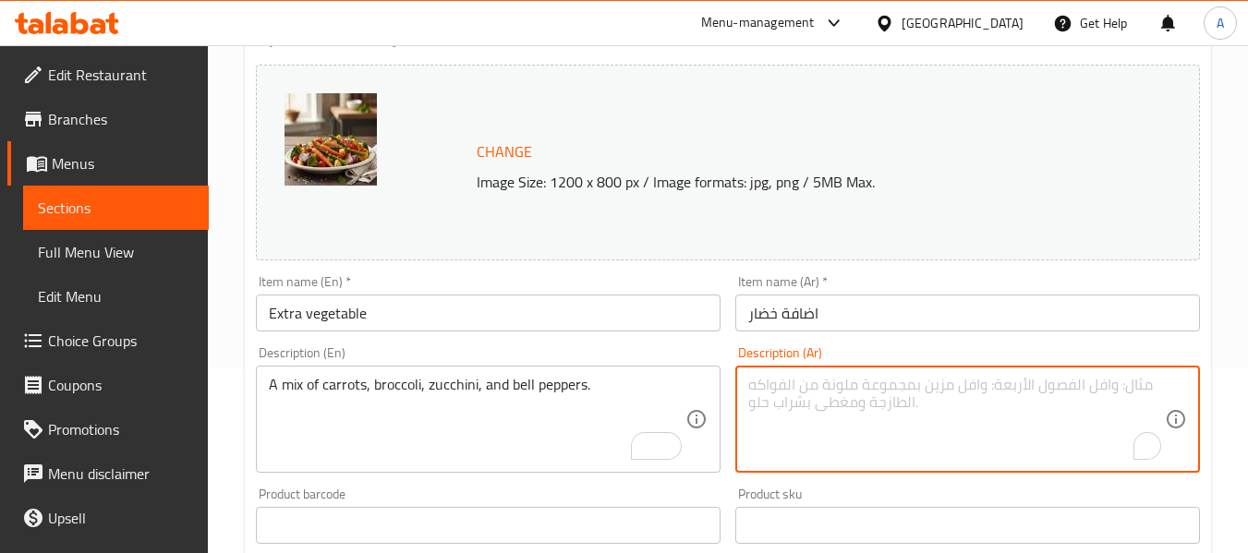
paste textarea "مزيج من الجزر والبروكلي والكوسا والفلفل الحلو."
type textarea "مزيج من الجزر والبروكلي والكوسا والفلفل الحلو."
click at [870, 321] on input "اضافة خضار" at bounding box center [967, 313] width 465 height 37
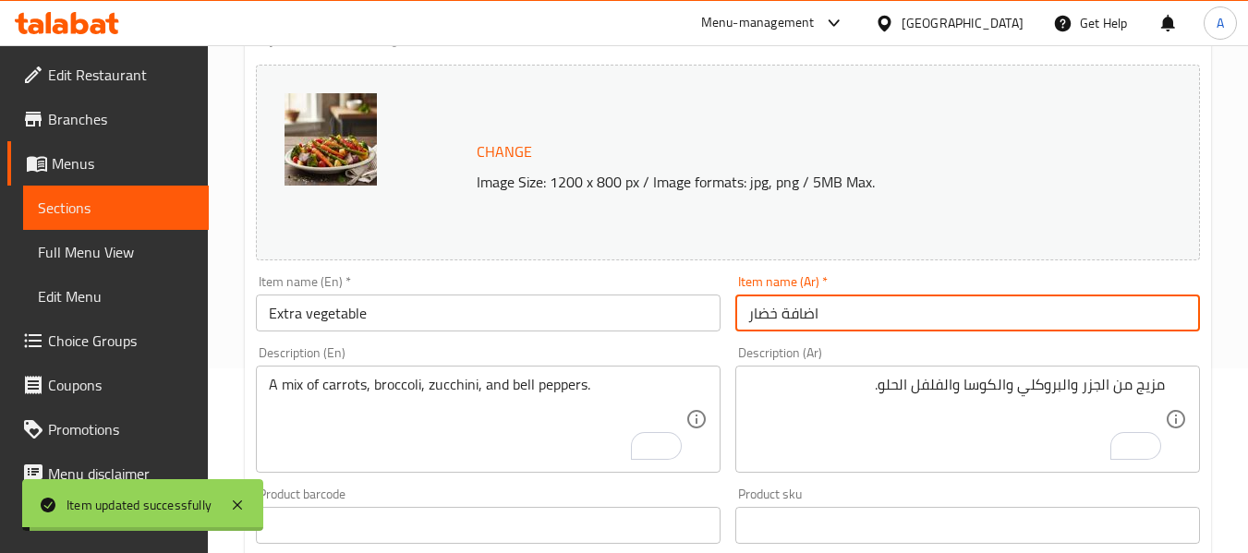
scroll to position [0, 0]
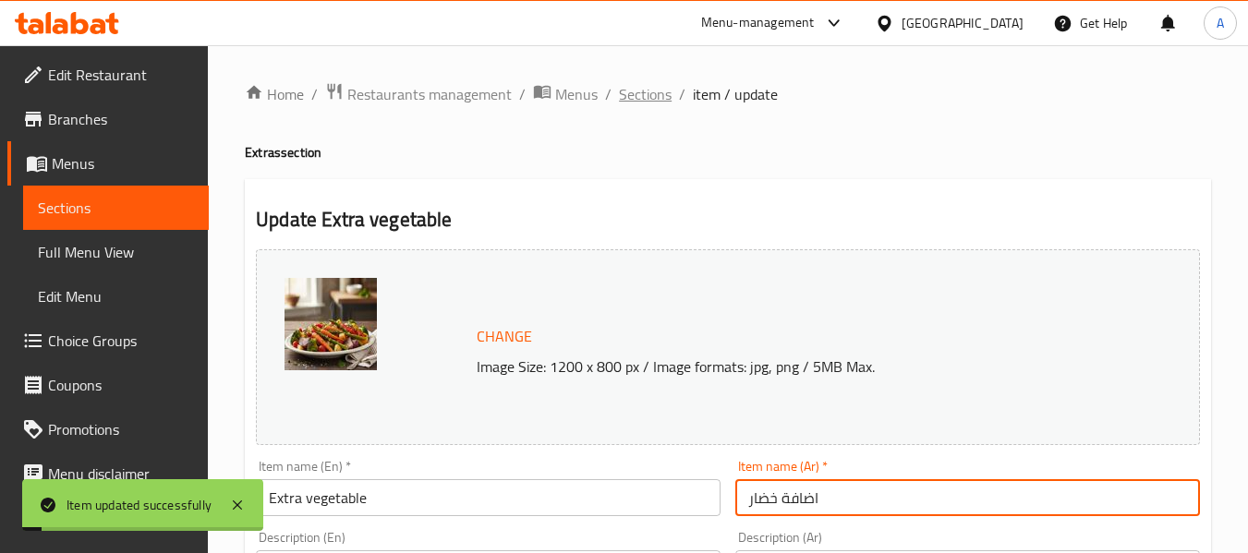
click at [650, 98] on span "Sections" at bounding box center [645, 94] width 53 height 22
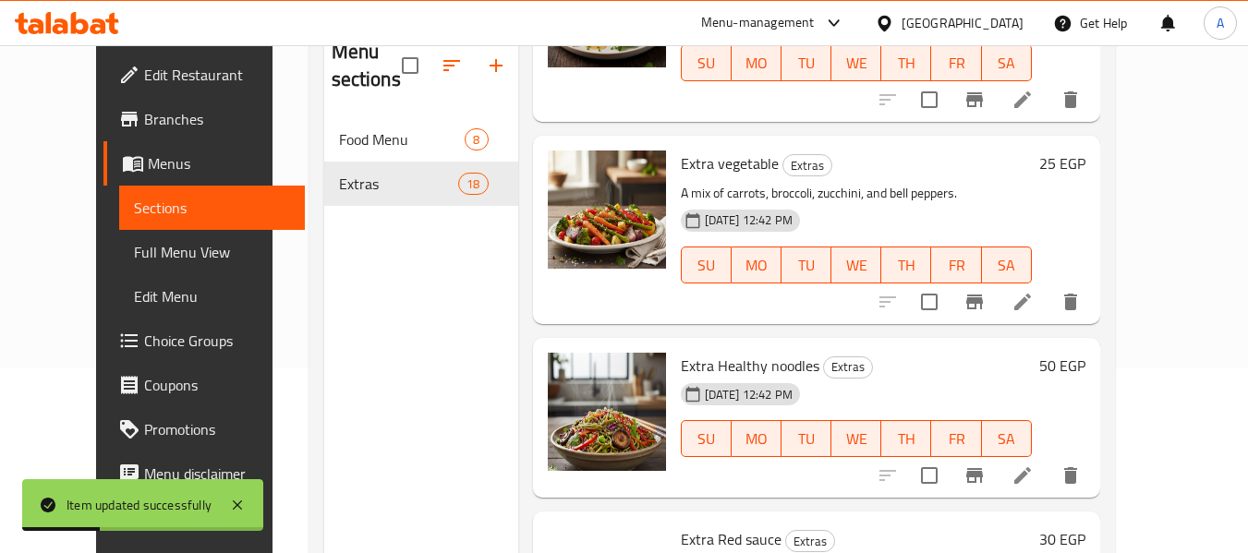
scroll to position [1108, 0]
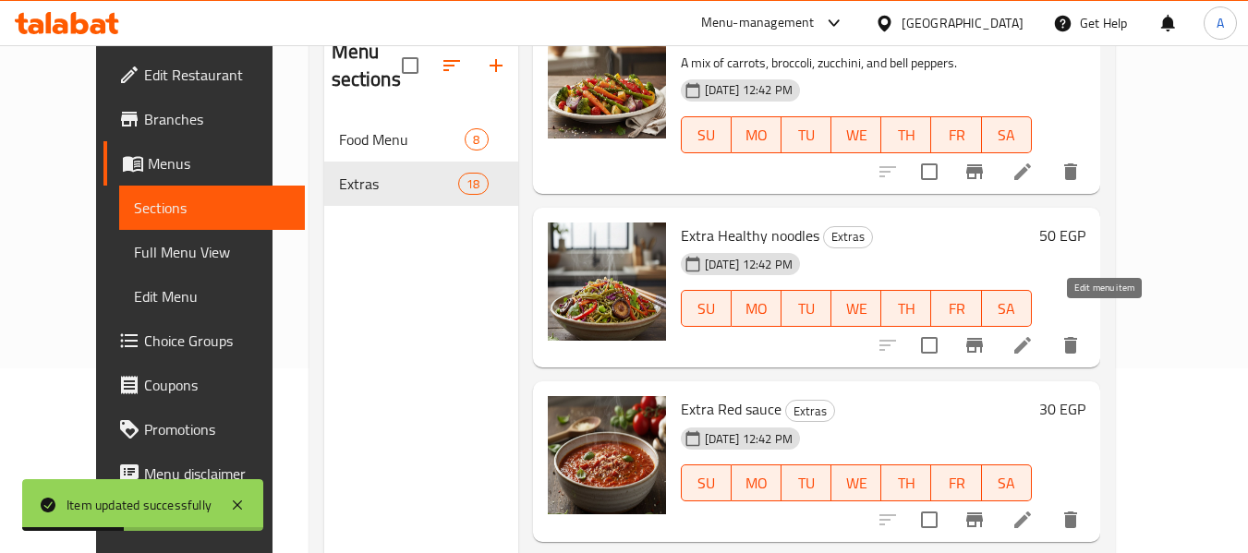
click at [1033, 334] on icon at bounding box center [1022, 345] width 22 height 22
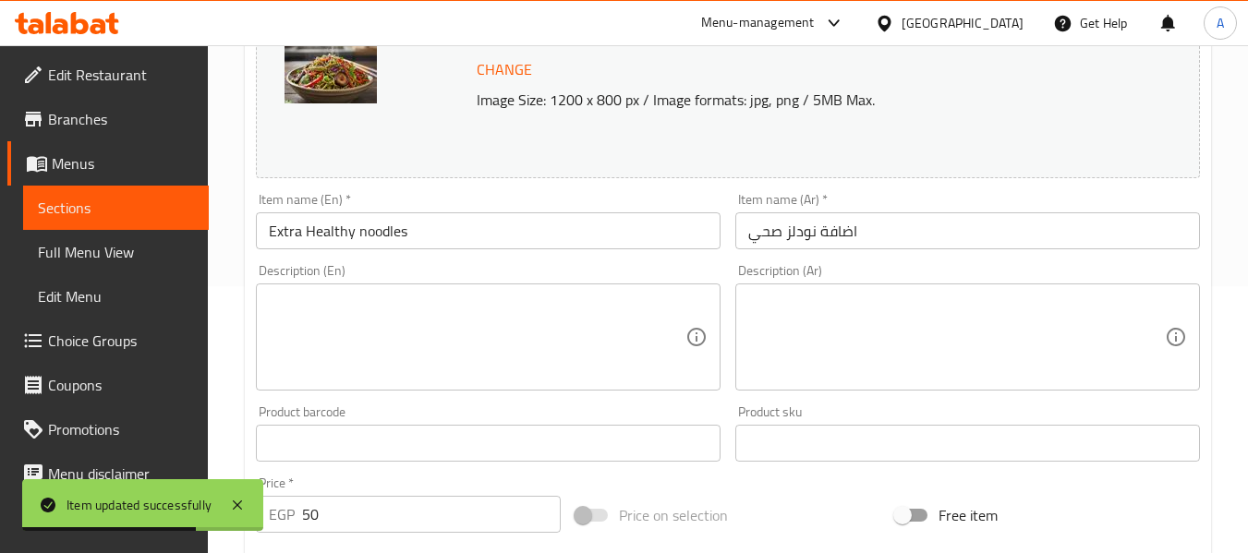
scroll to position [277, 0]
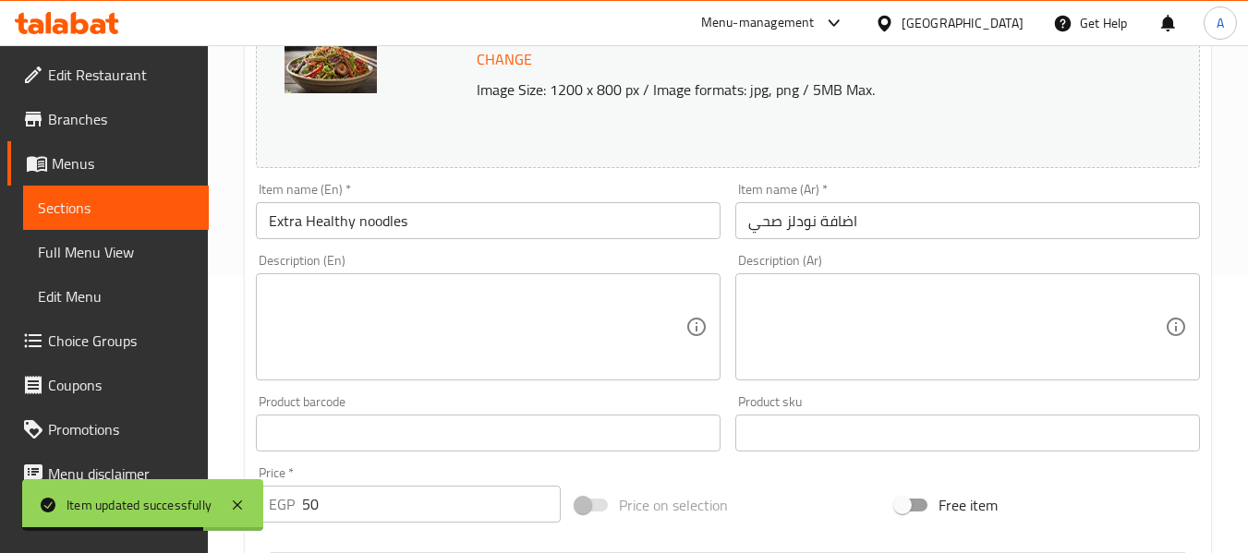
drag, startPoint x: 448, startPoint y: 336, endPoint x: 480, endPoint y: 238, distance: 103.1
click at [448, 336] on textarea at bounding box center [477, 328] width 416 height 88
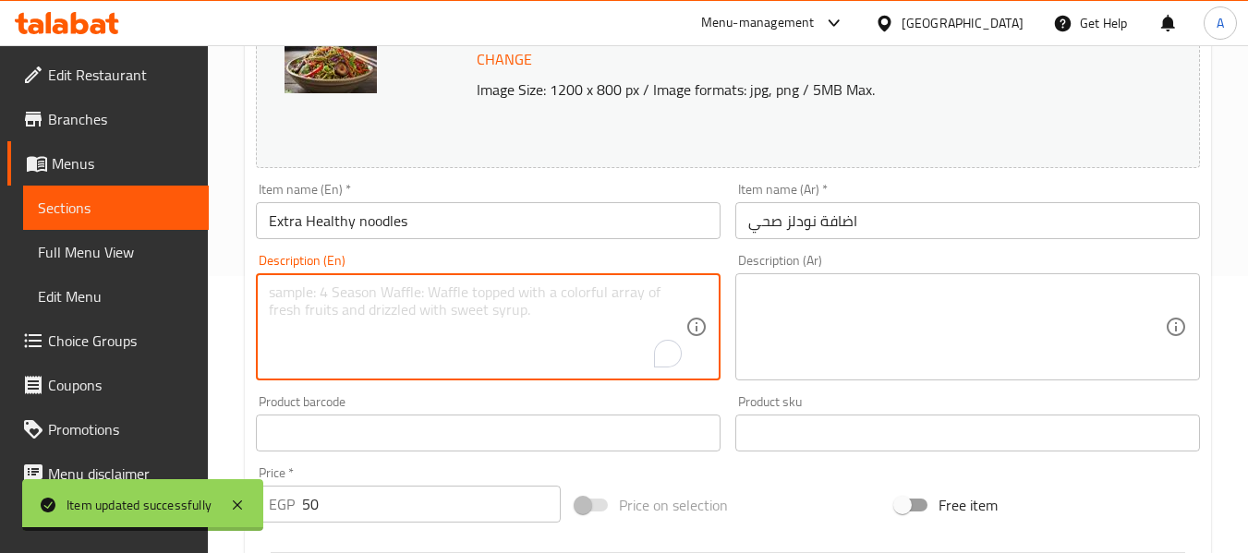
paste textarea "Whole wheat noodles with a light coating of olive oil and herbs."
type textarea "Whole wheat noodles with a light coating of olive oil and herbs."
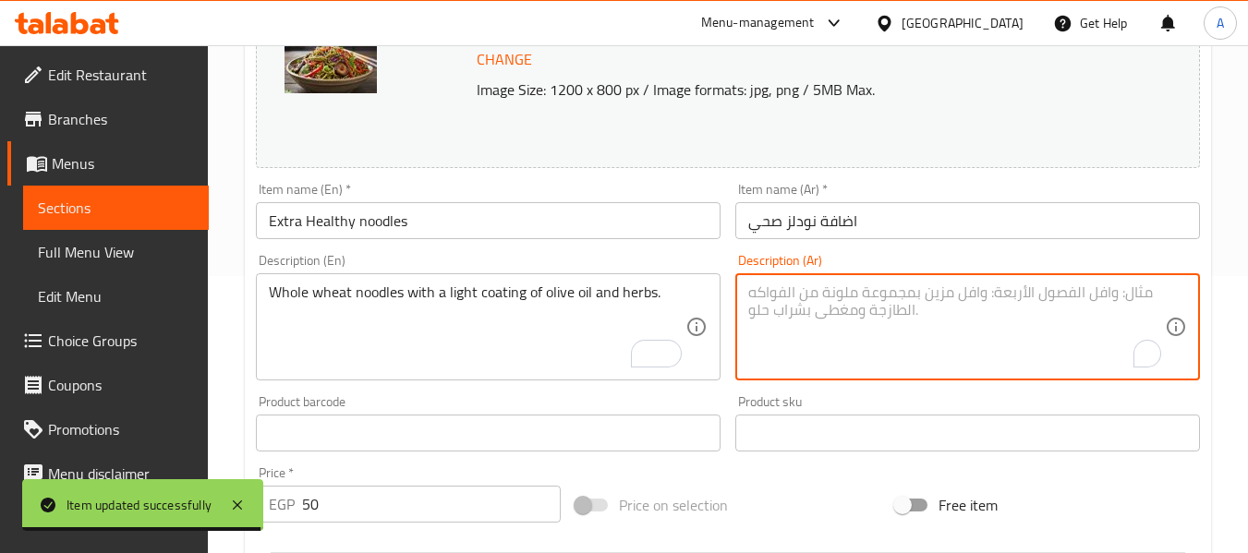
click at [854, 290] on textarea "To enrich screen reader interactions, please activate Accessibility in Grammarl…" at bounding box center [956, 328] width 416 height 88
paste textarea "نودلز القمح الكامل مع طبقة خفيفة من زيت الزيتون والأعشاب."
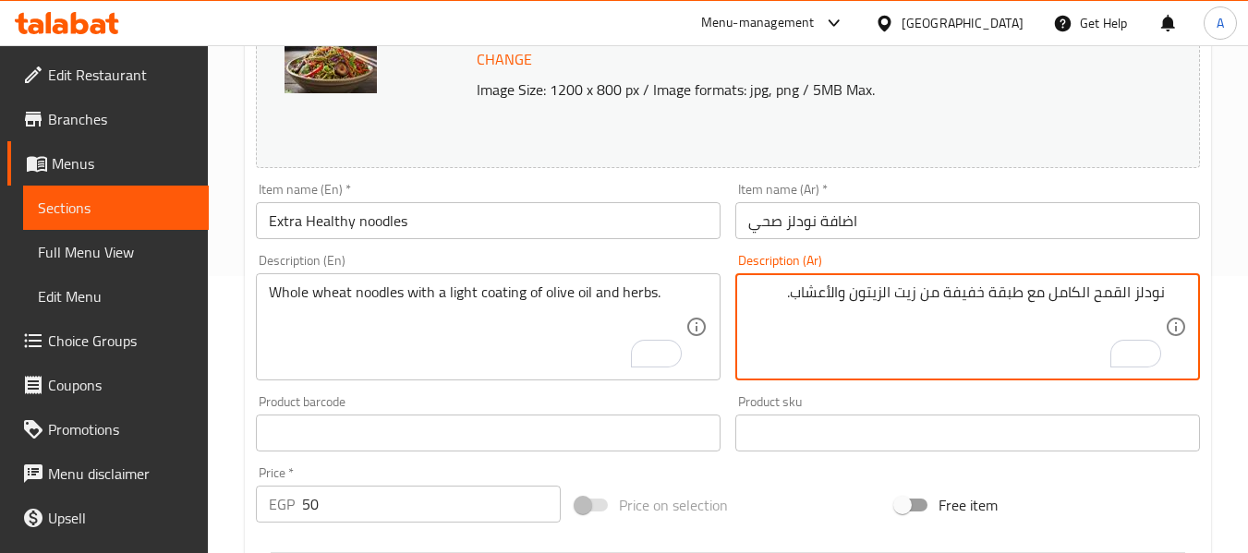
type textarea "نودلز القمح الكامل مع طبقة خفيفة من زيت الزيتون والأعشاب."
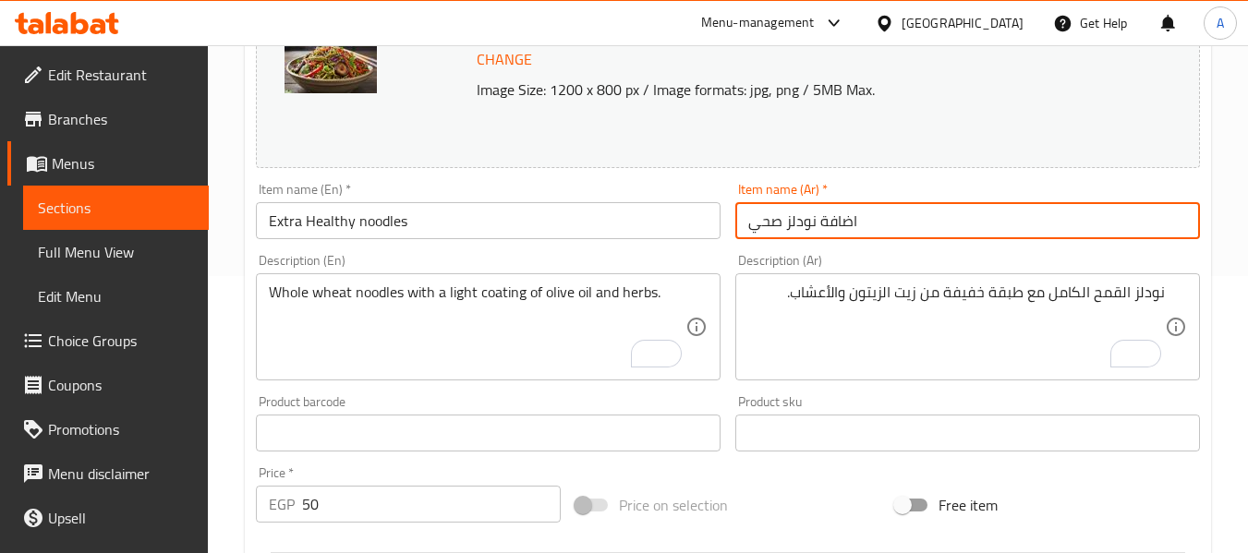
click at [887, 232] on input "اضافة نودلز صحي" at bounding box center [967, 220] width 465 height 37
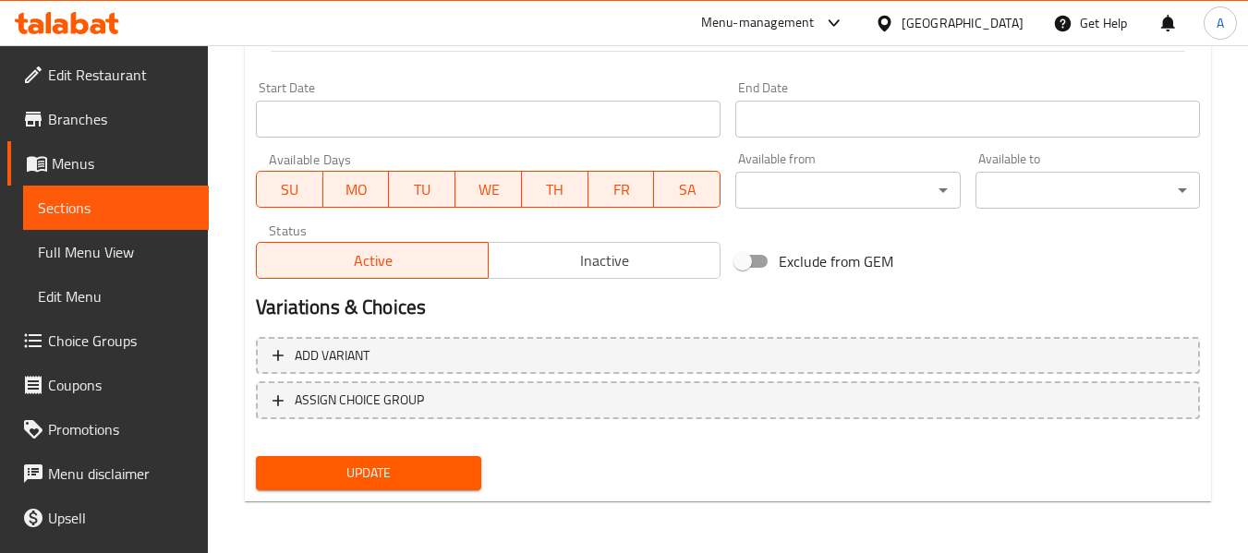
click at [444, 479] on span "Update" at bounding box center [368, 473] width 195 height 23
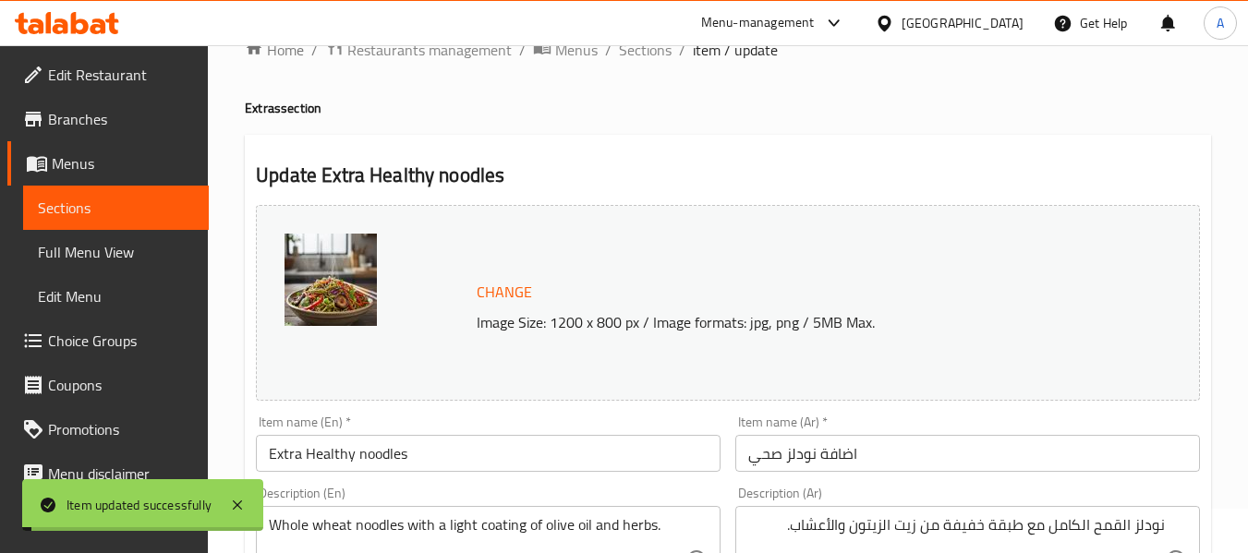
scroll to position [40, 0]
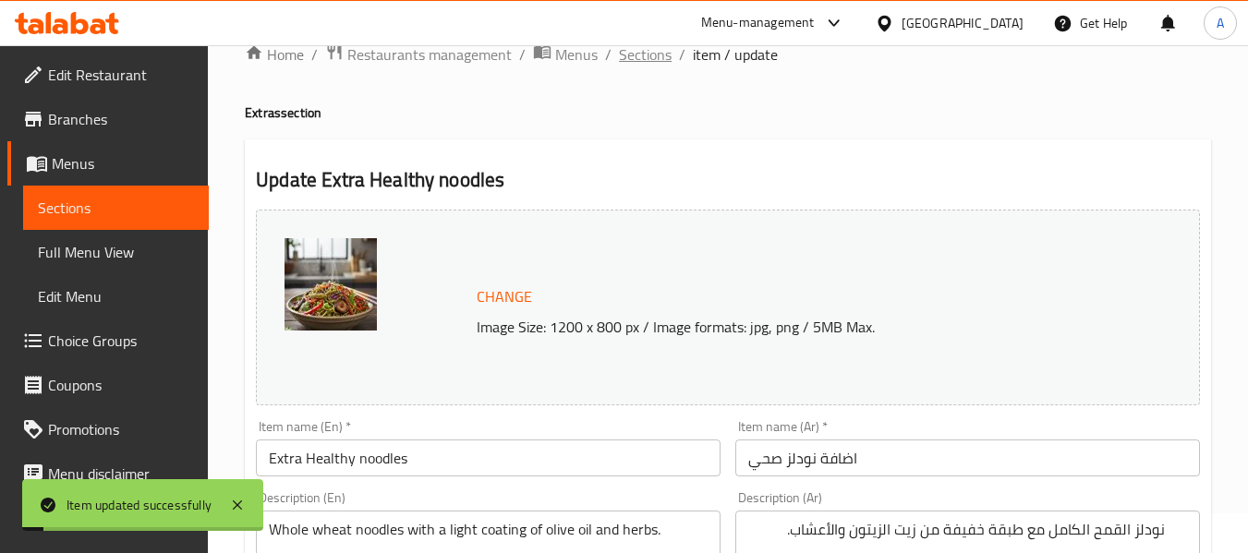
click at [635, 53] on span "Sections" at bounding box center [645, 54] width 53 height 22
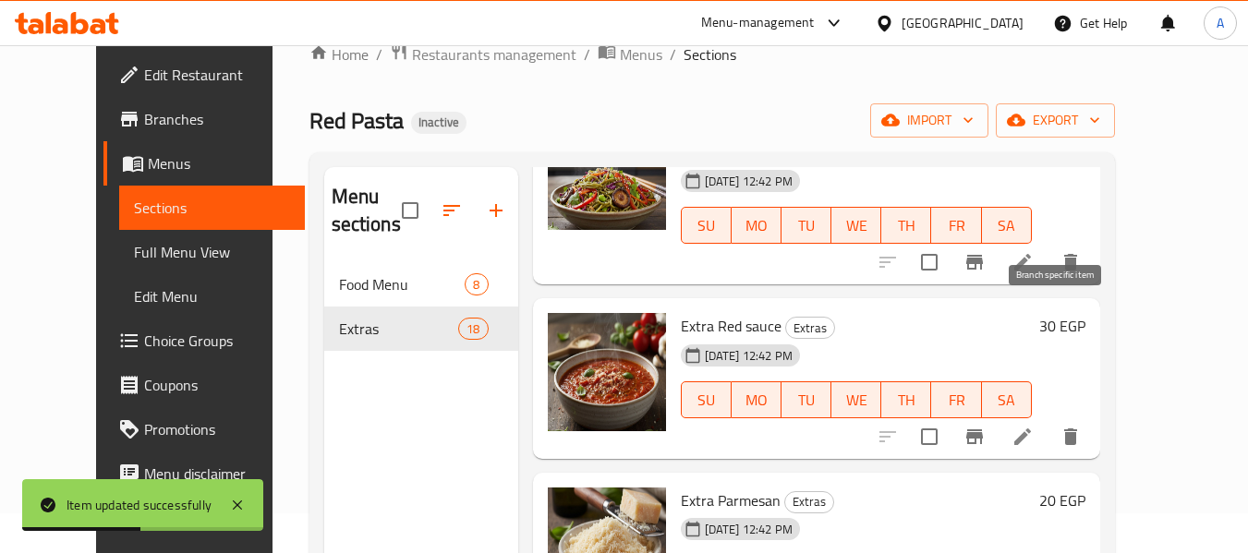
scroll to position [1478, 0]
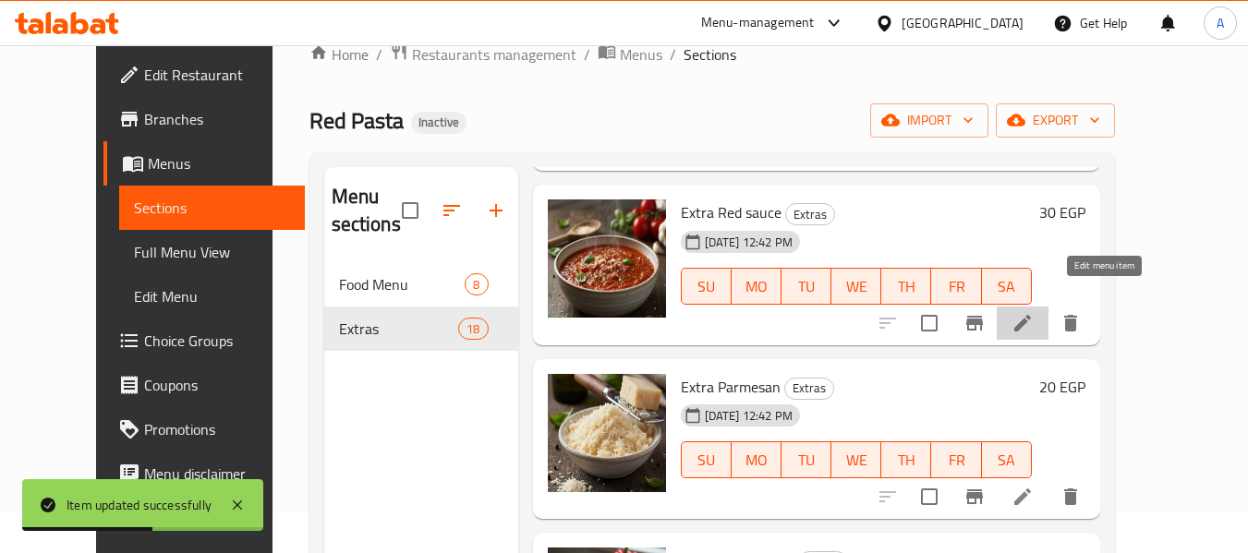
click at [1033, 312] on icon at bounding box center [1022, 323] width 22 height 22
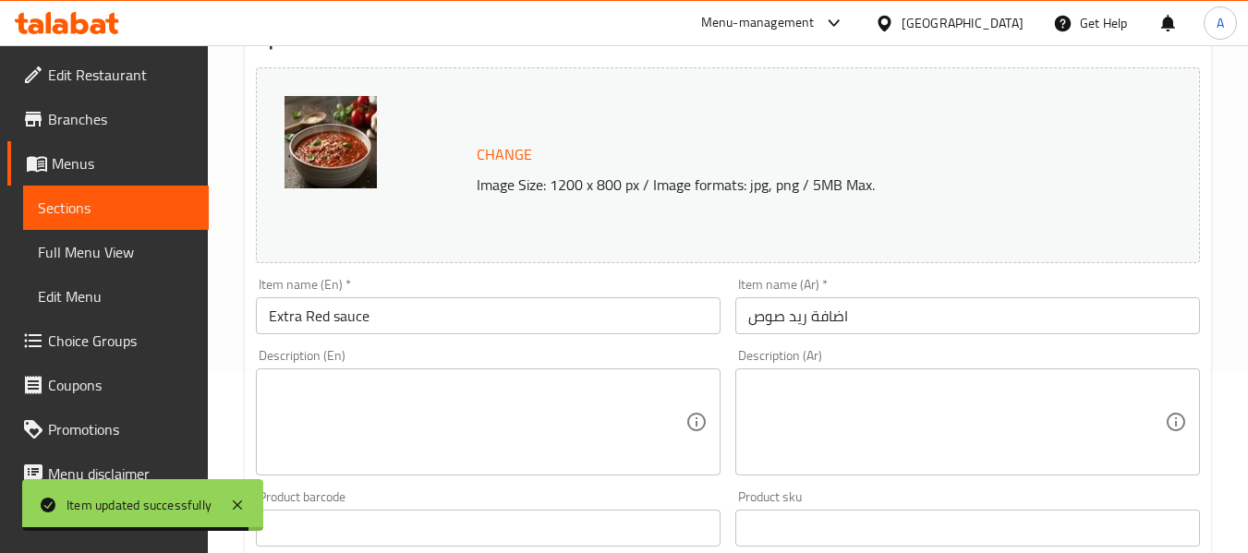
scroll to position [185, 0]
click at [442, 383] on textarea at bounding box center [477, 420] width 416 height 88
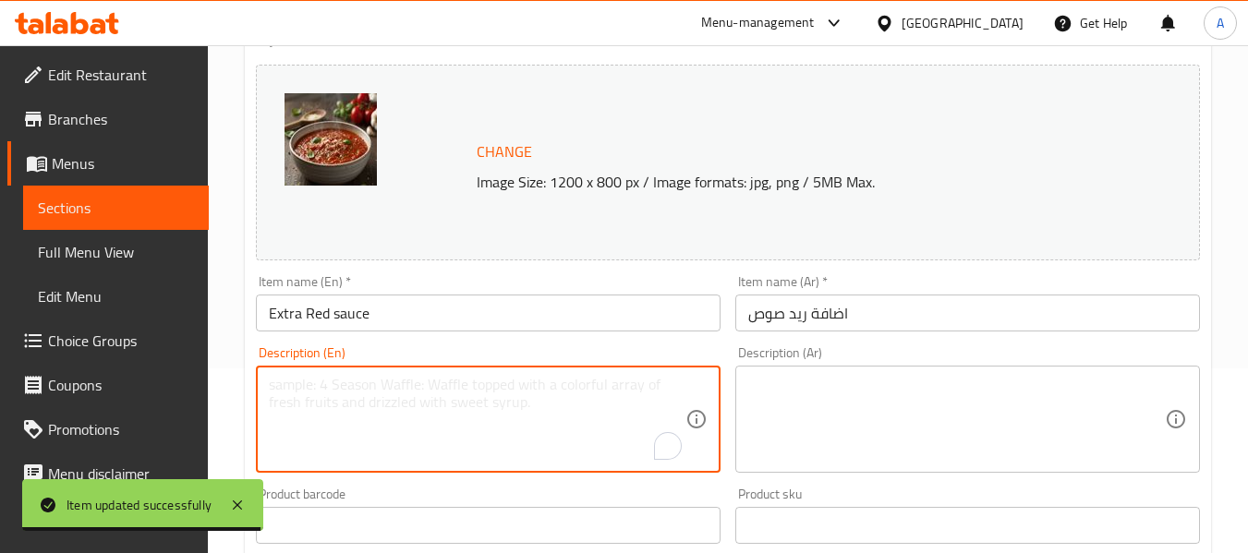
paste textarea "A tangy sauce of tomatoes, onions, and garlic."
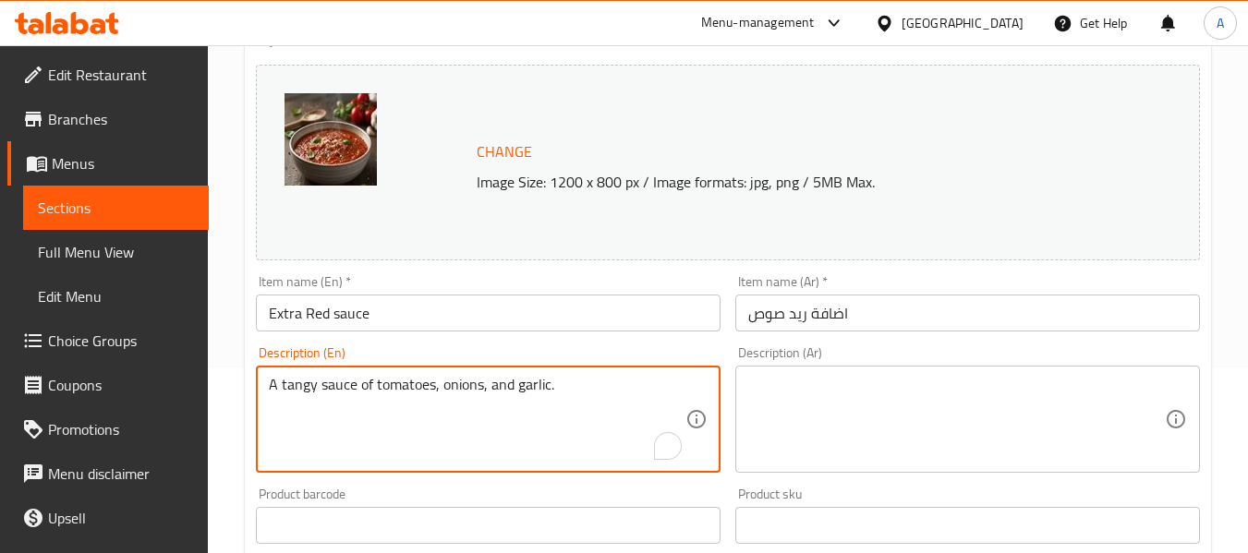
type textarea "A tangy sauce of tomatoes, onions, and garlic."
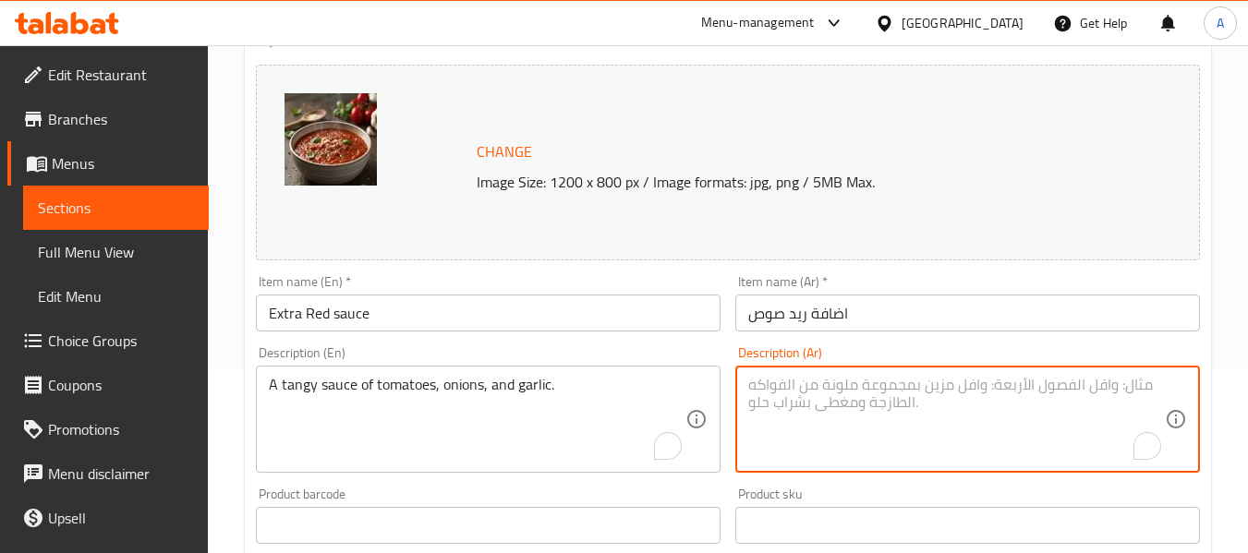
click at [997, 417] on textarea "To enrich screen reader interactions, please activate Accessibility in Grammarl…" at bounding box center [956, 420] width 416 height 88
click at [983, 426] on textarea "To enrich screen reader interactions, please activate Accessibility in Grammarl…" at bounding box center [956, 420] width 416 height 88
paste textarea "صلصة لاذعة من الطماطم والبصل والثوم."
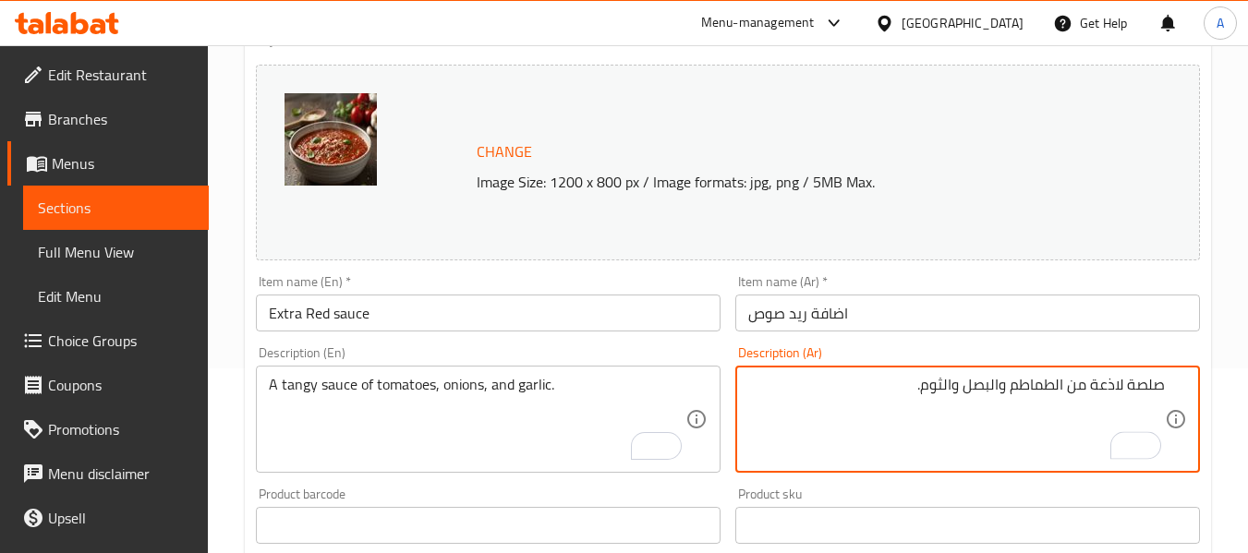
click at [1107, 388] on textarea "صلصة لاذعة من الطماطم والبصل والثوم." at bounding box center [956, 420] width 416 height 88
type textarea "صلصة منعشة من الطماطم والبصل والثوم."
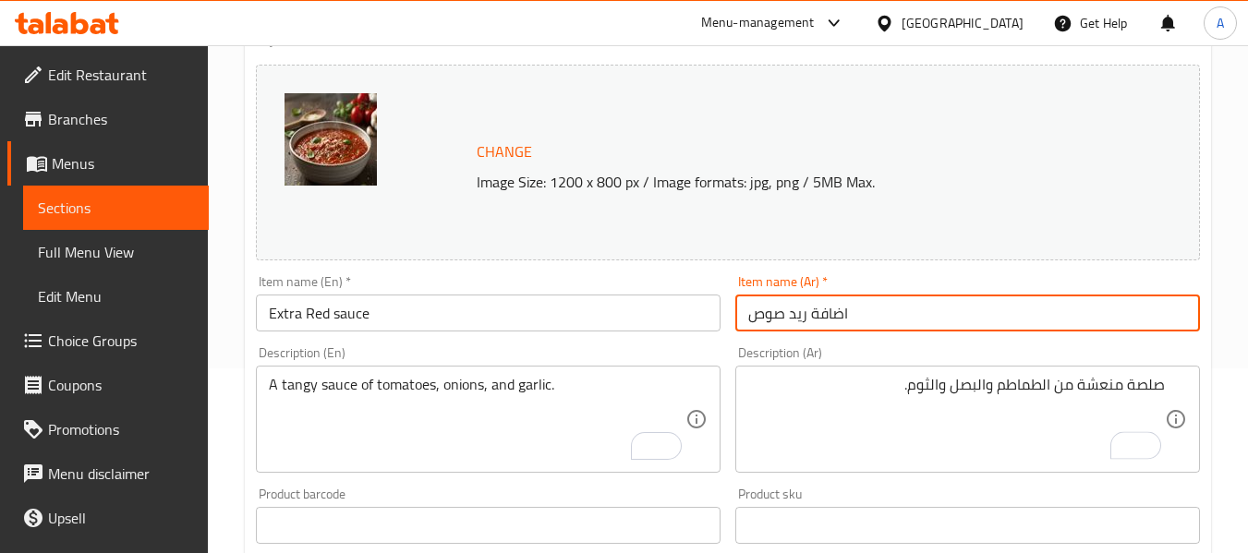
click at [891, 318] on input "اضافة ريد صوص" at bounding box center [967, 313] width 465 height 37
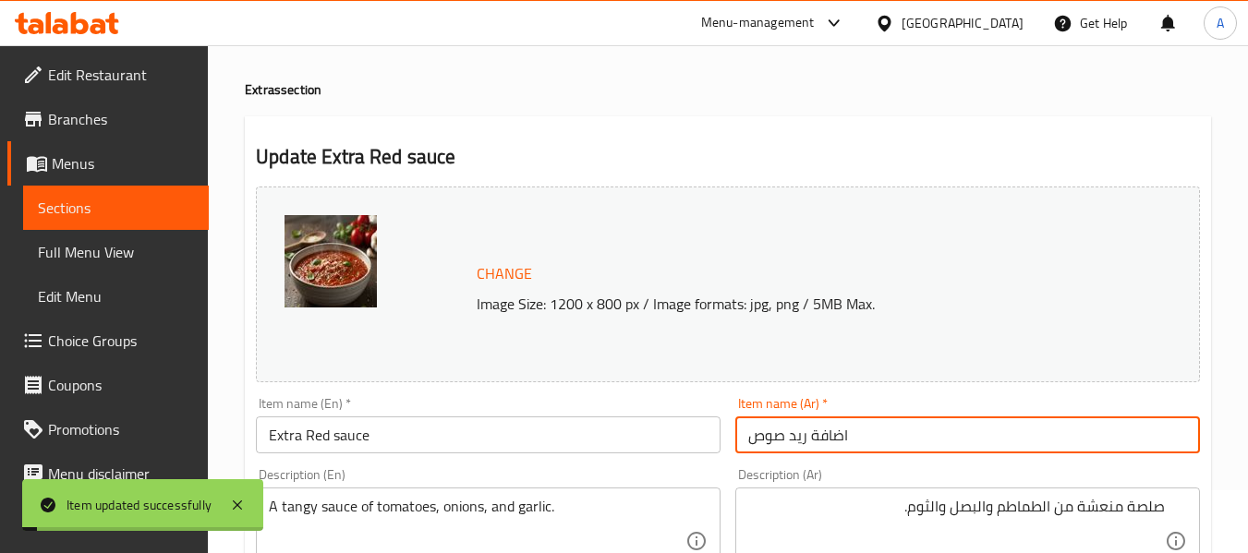
scroll to position [0, 0]
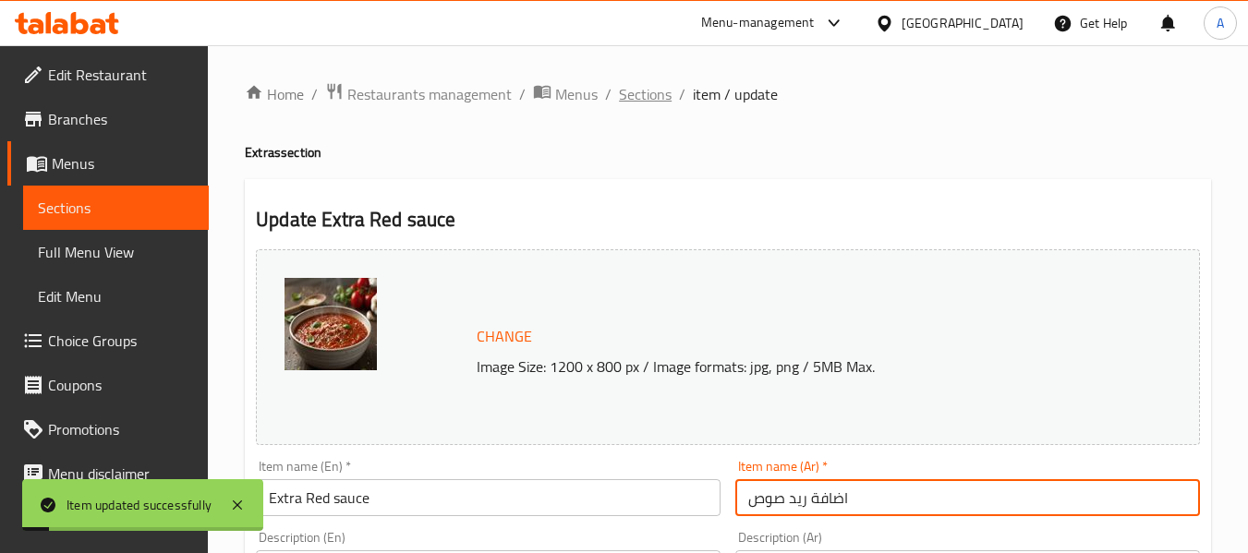
click at [632, 100] on span "Sections" at bounding box center [645, 94] width 53 height 22
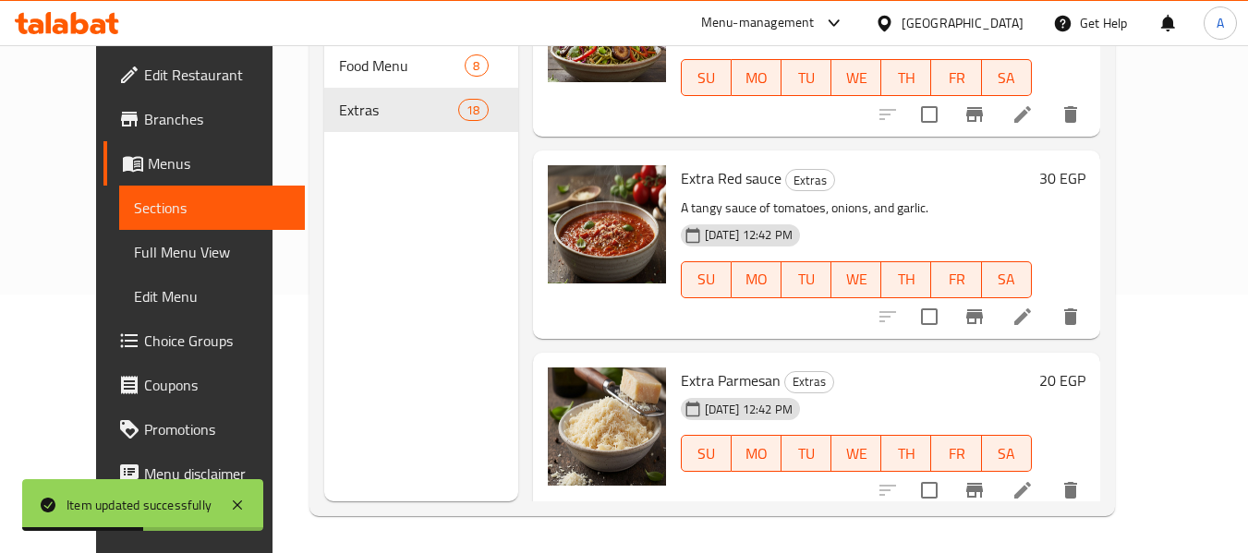
scroll to position [1385, 0]
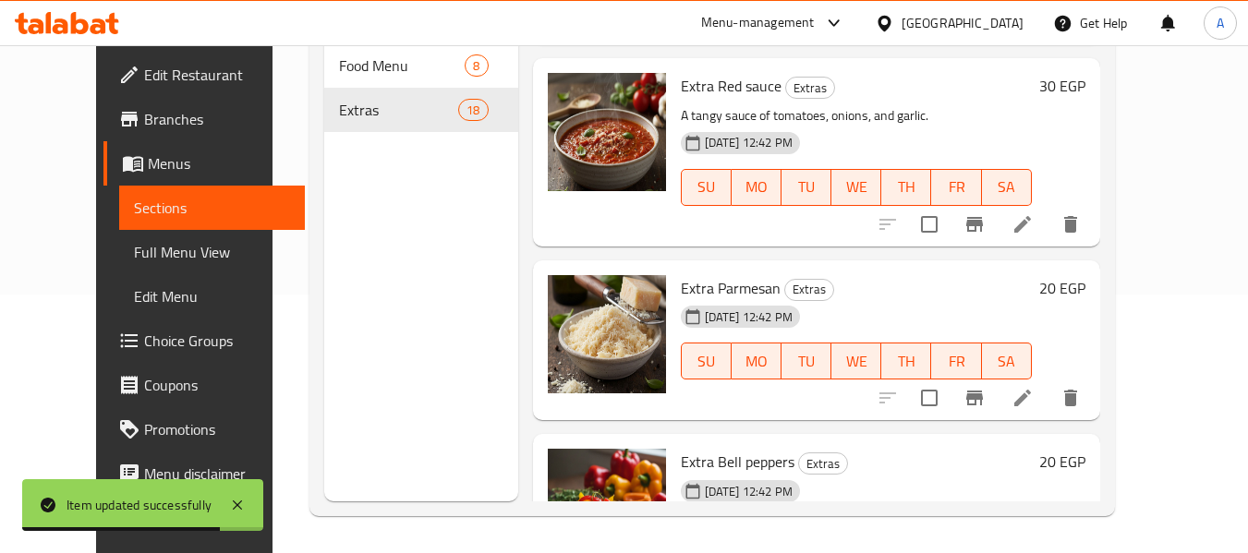
click at [1048, 381] on li at bounding box center [1022, 397] width 52 height 33
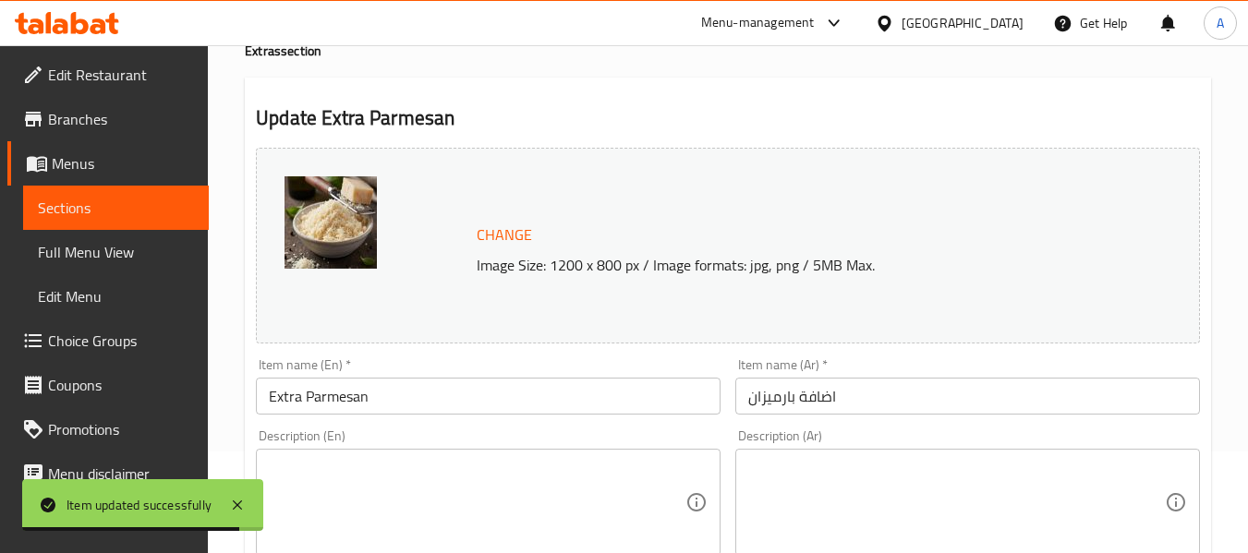
scroll to position [277, 0]
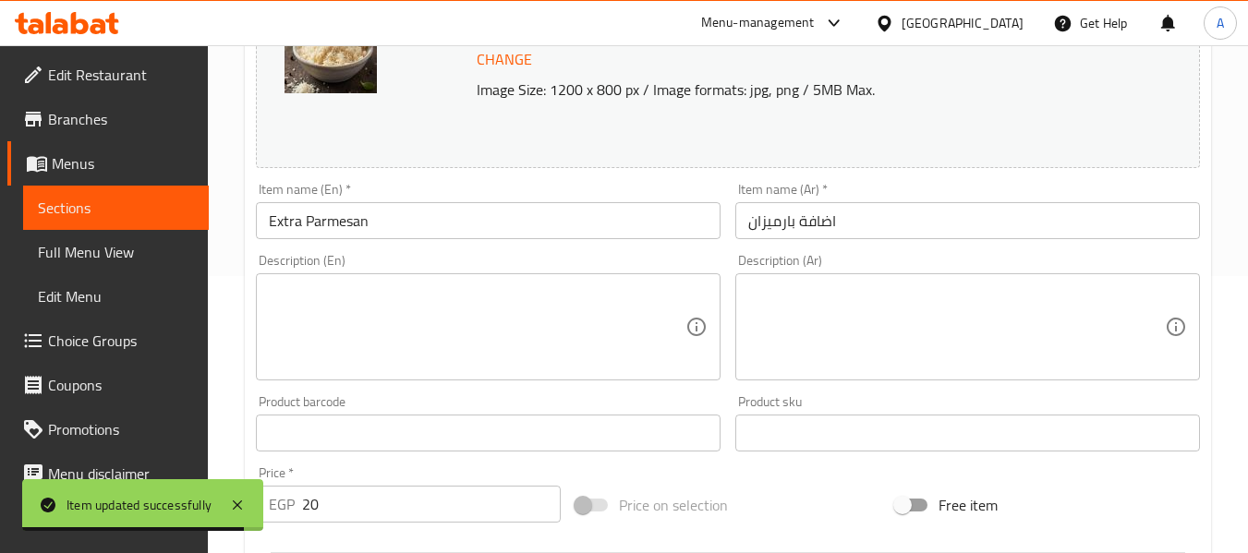
click at [442, 355] on textarea at bounding box center [477, 328] width 416 height 88
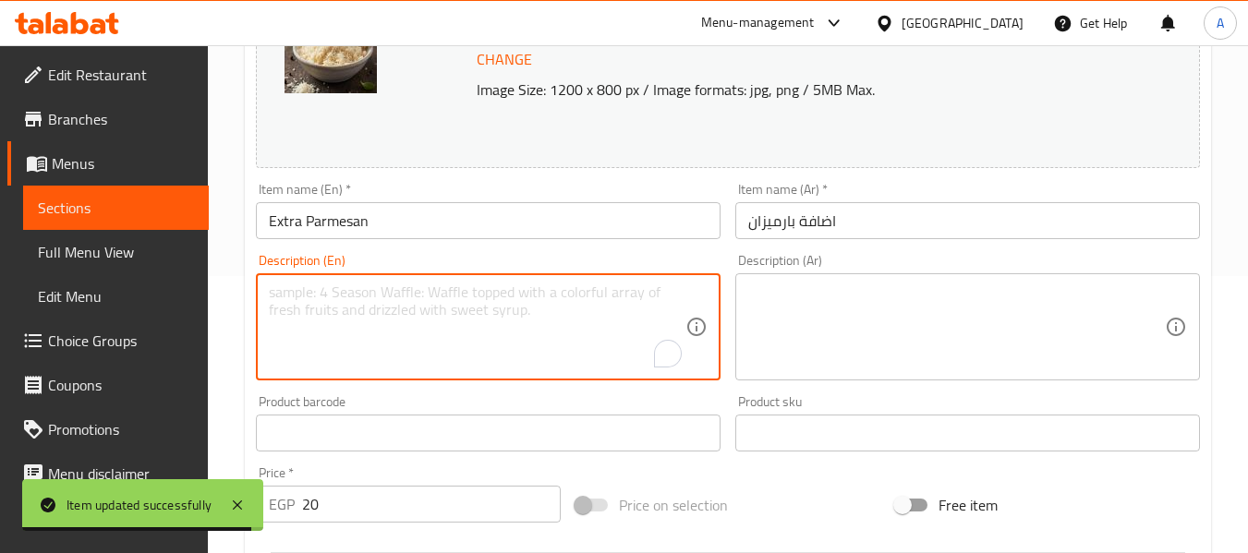
paste textarea "Grated parmesan cheese."
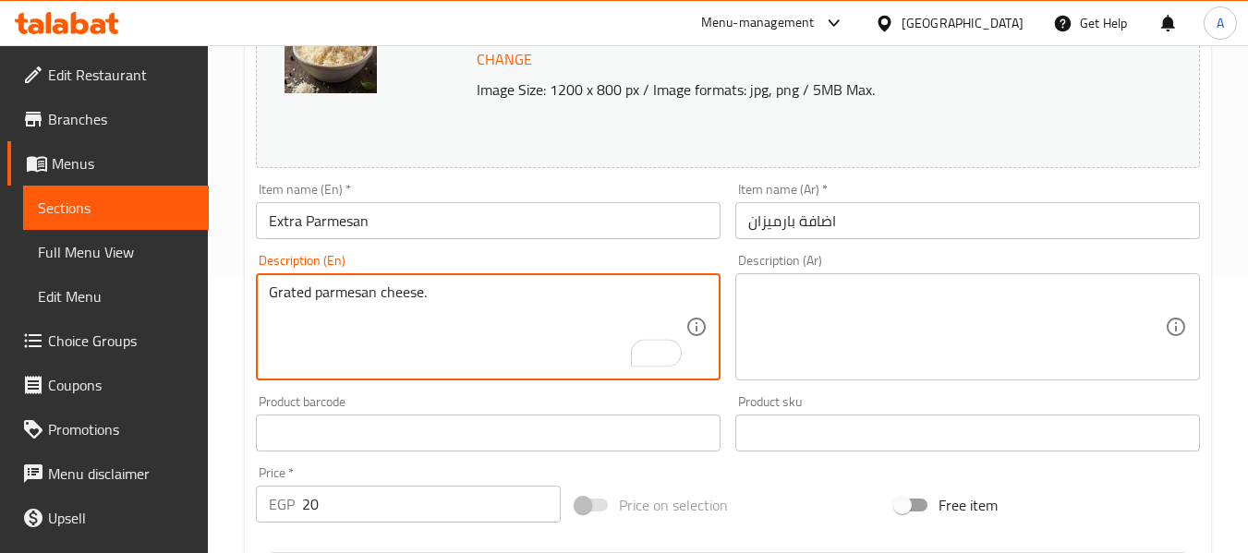
type textarea "Grated parmesan cheese."
click at [951, 358] on textarea at bounding box center [956, 328] width 416 height 88
paste textarea "جبنة البارميزان المبشورة."
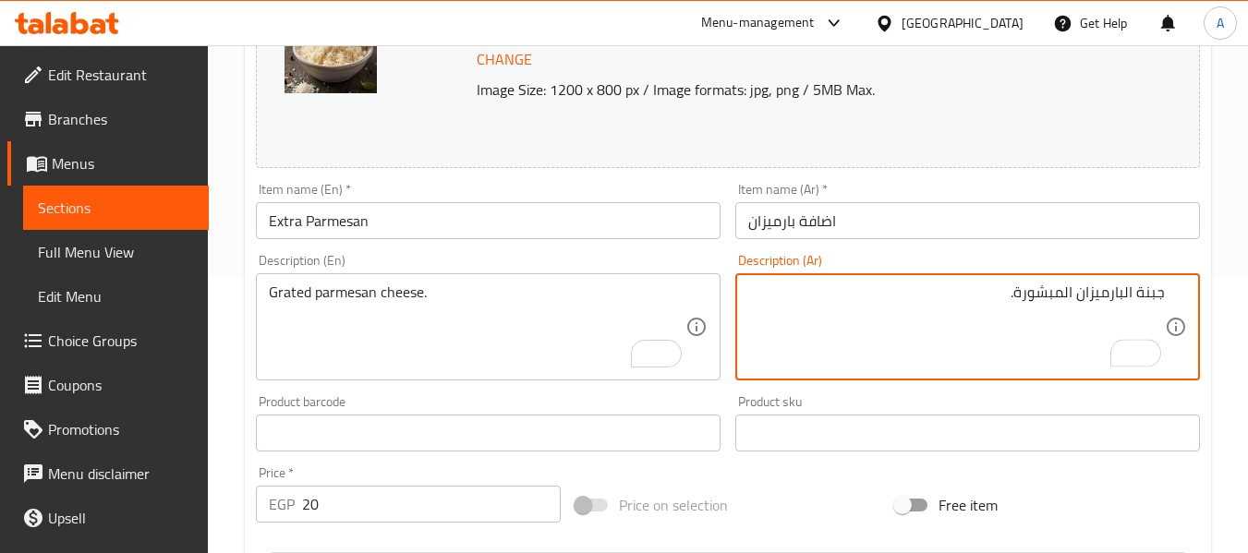
type textarea "جبنة البارميزان المبشورة."
click at [950, 219] on input "اضافة بارميزان" at bounding box center [967, 220] width 465 height 37
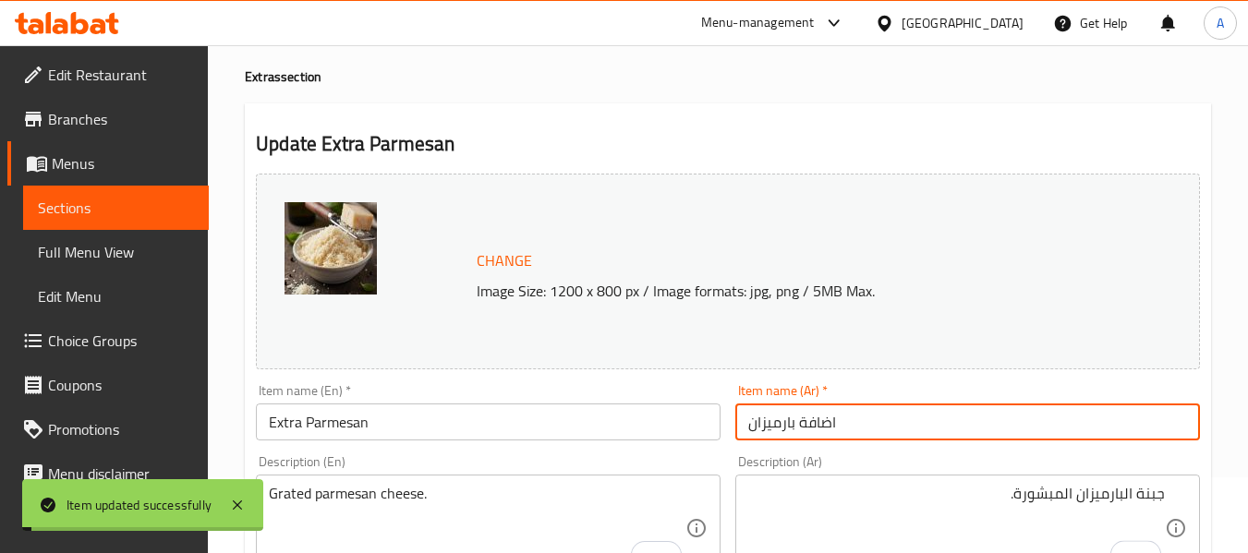
scroll to position [0, 0]
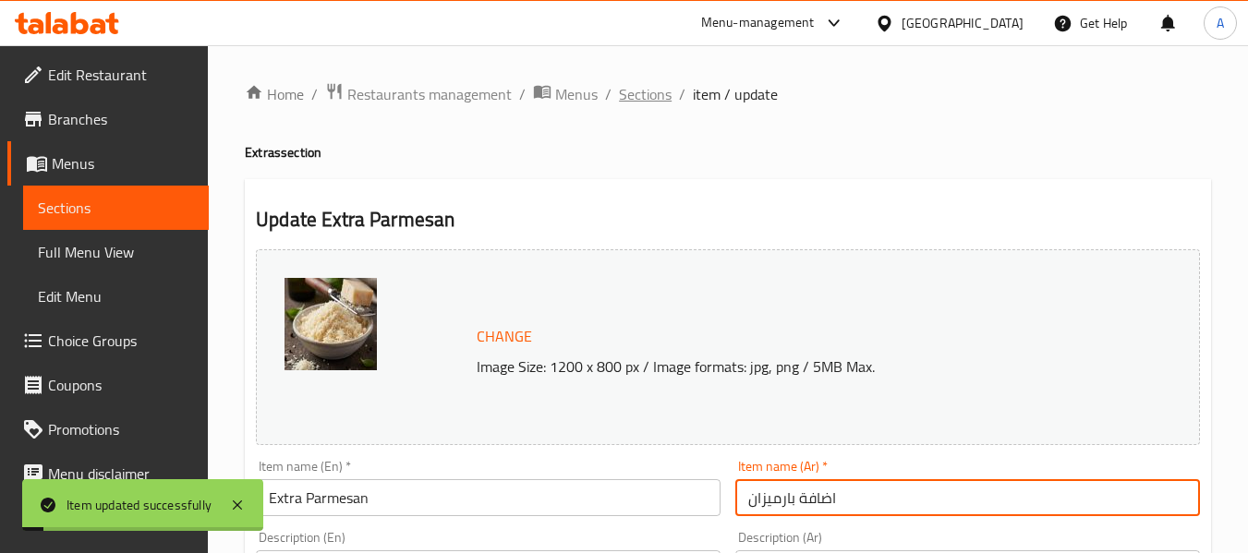
click at [644, 91] on span "Sections" at bounding box center [645, 94] width 53 height 22
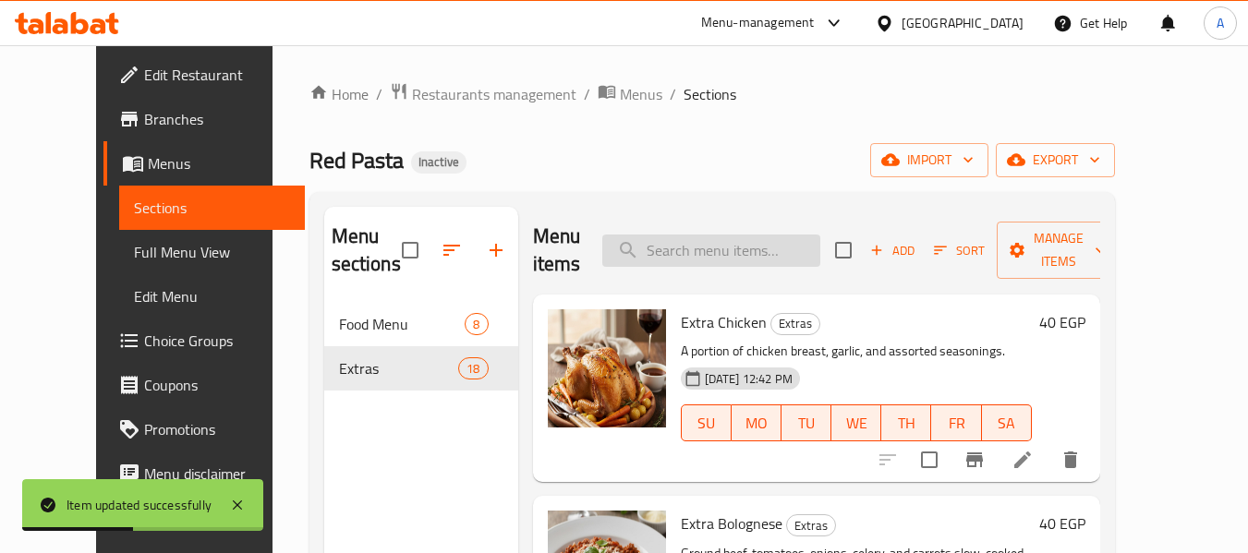
click at [697, 247] on input "search" at bounding box center [711, 251] width 218 height 32
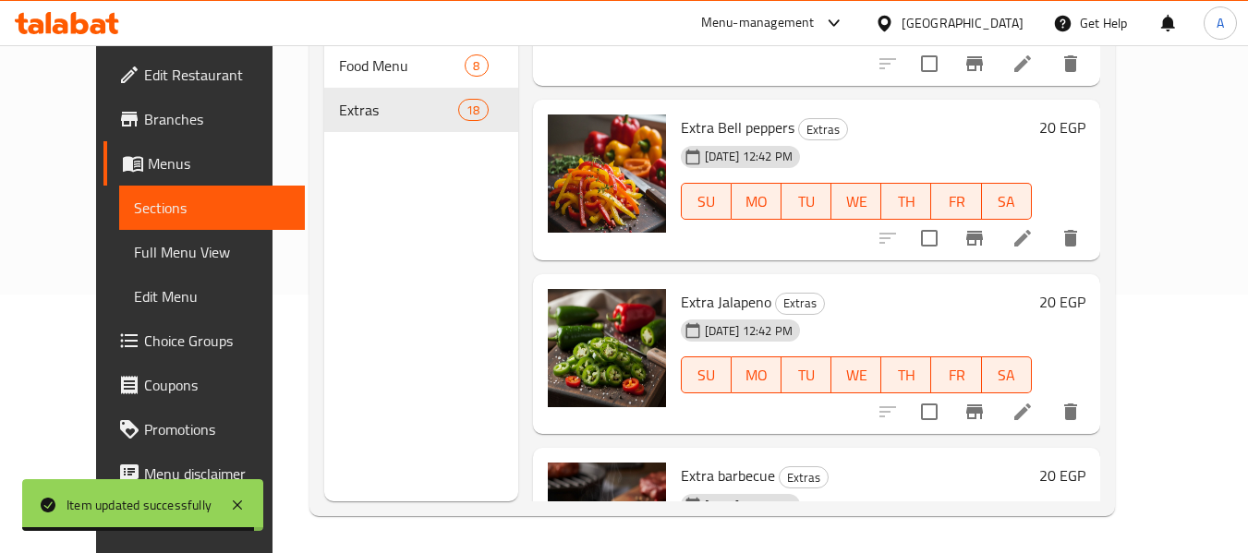
scroll to position [1755, 0]
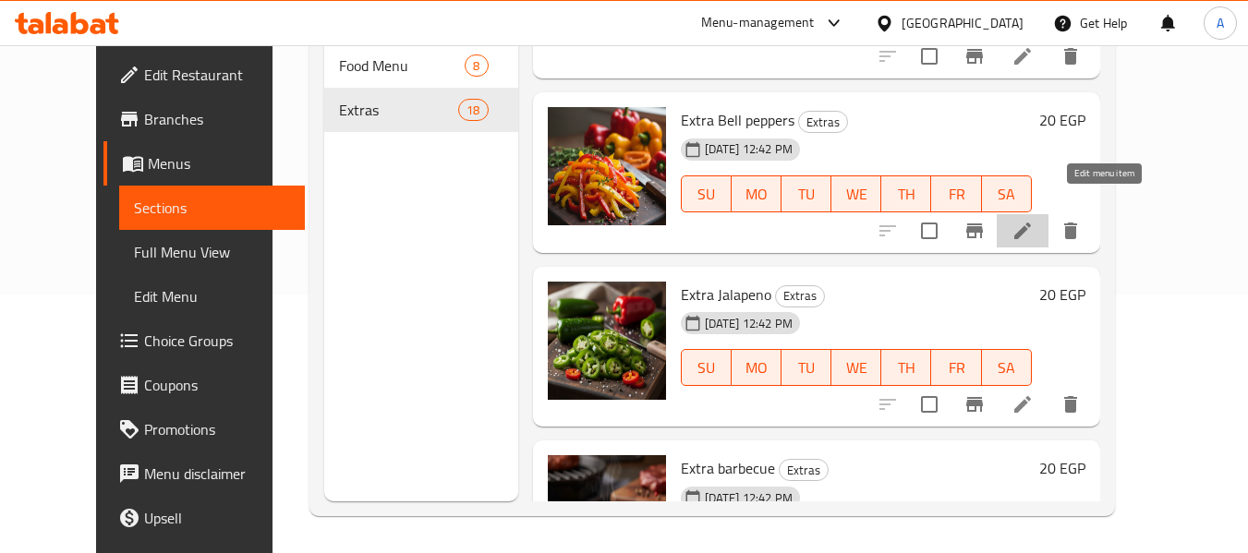
click at [1033, 220] on icon at bounding box center [1022, 231] width 22 height 22
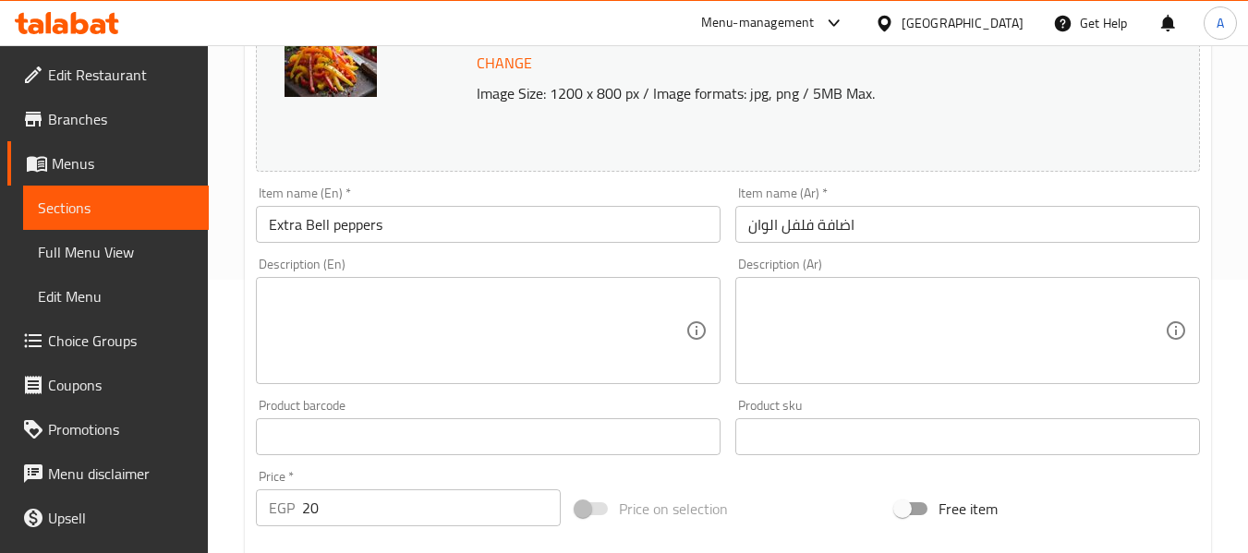
scroll to position [277, 0]
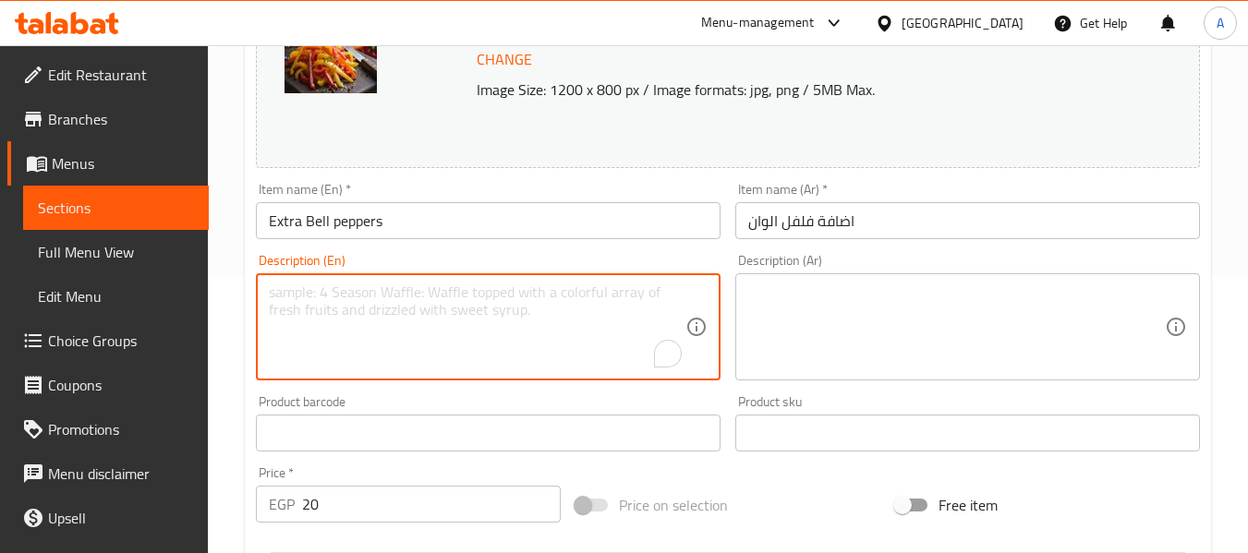
click at [415, 341] on textarea "To enrich screen reader interactions, please activate Accessibility in Grammarl…" at bounding box center [477, 328] width 416 height 88
paste textarea "Sliced green, red, and yellow bell peppers."
type textarea "Sliced green, red, and yellow bell peppers."
click at [903, 323] on textarea at bounding box center [956, 328] width 416 height 88
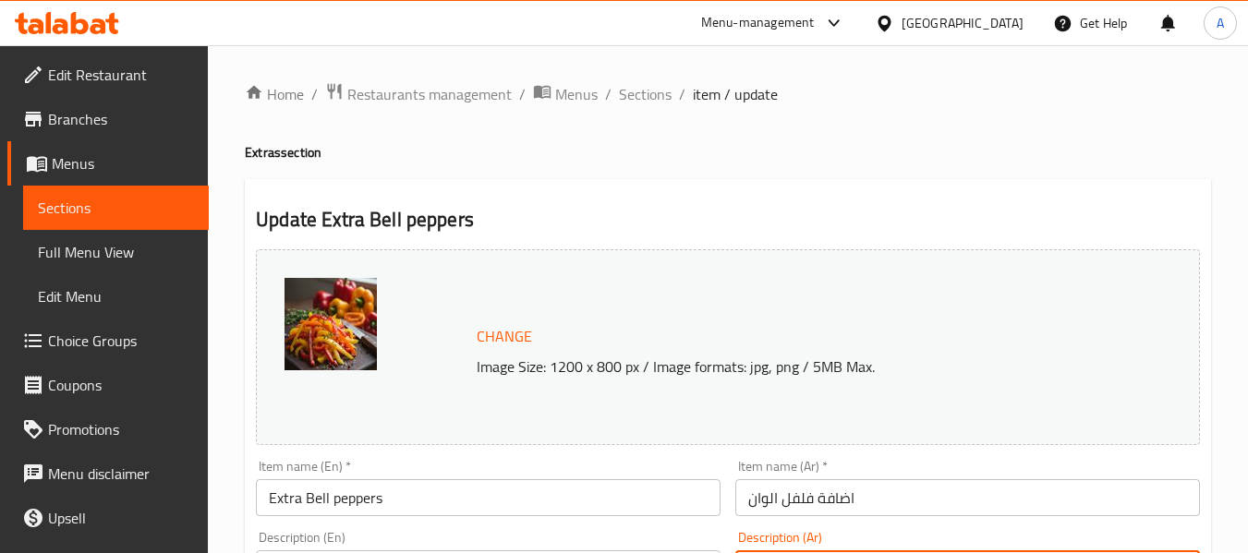
scroll to position [277, 0]
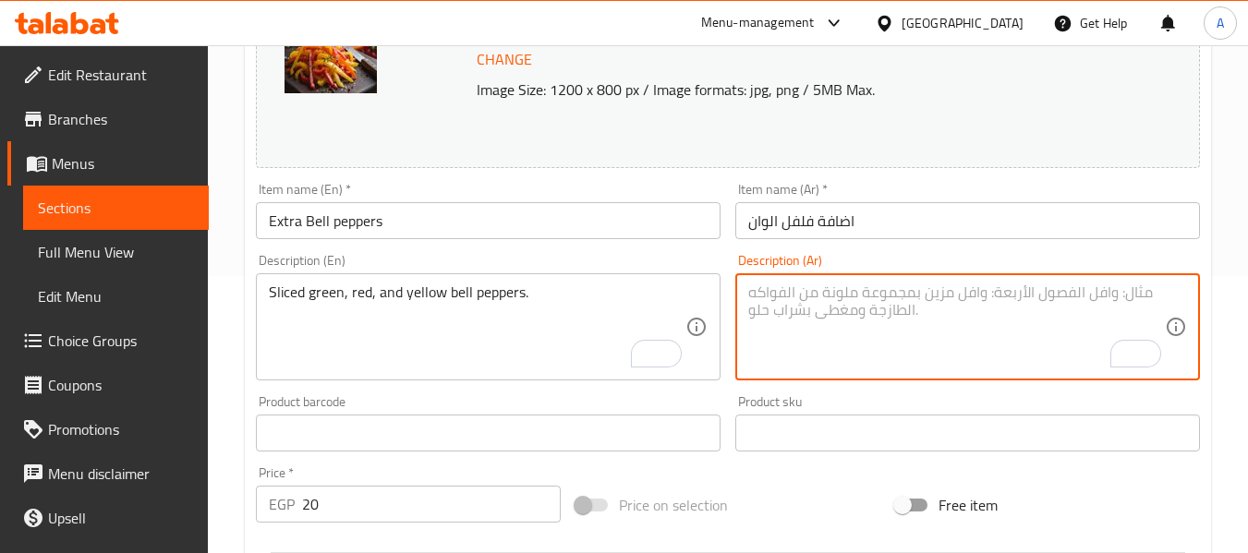
click at [875, 321] on textarea "To enrich screen reader interactions, please activate Accessibility in Grammarl…" at bounding box center [956, 328] width 416 height 88
paste textarea "شرائح الفلفل الأخضر والأحمر والأصفر."
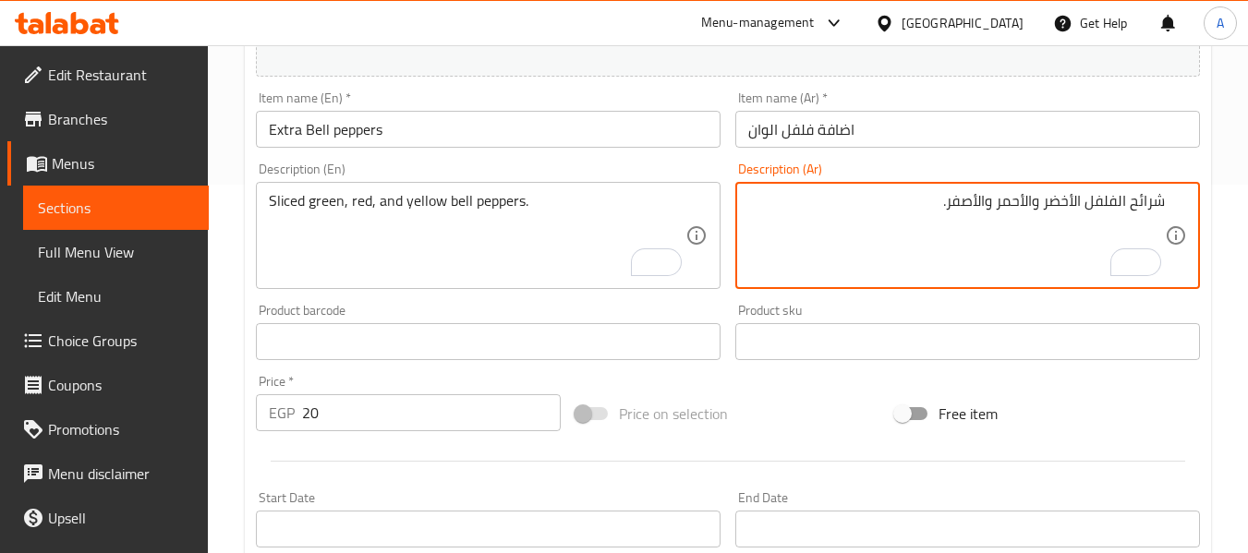
scroll to position [369, 0]
click at [1149, 208] on textarea "شرائح الفلفل الأخضر والأحمر والأصفر." at bounding box center [956, 235] width 416 height 88
type textarea "t"
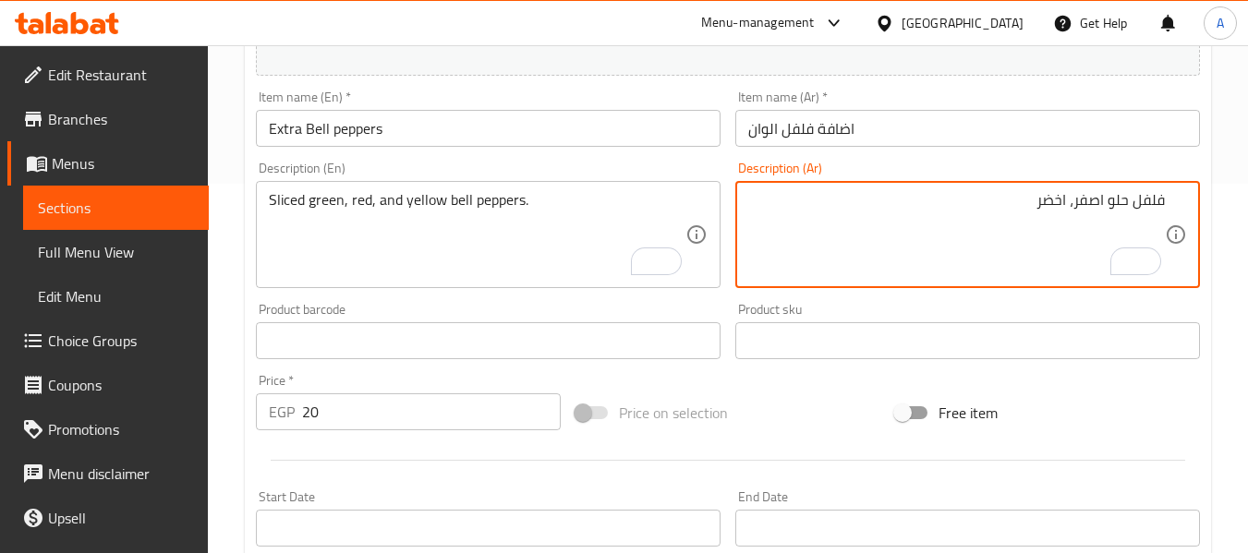
click at [1107, 199] on textarea "فلفل حلو اصفر، اخضر" at bounding box center [956, 235] width 416 height 88
click at [976, 191] on textarea "فلفل حلو مقطع اصفر، اخضر" at bounding box center [956, 235] width 416 height 88
type textarea "فلفل حلو مقطع اصفر، اخضر واحمر"
click at [887, 136] on input "اضافة فلفل الوان" at bounding box center [967, 128] width 465 height 37
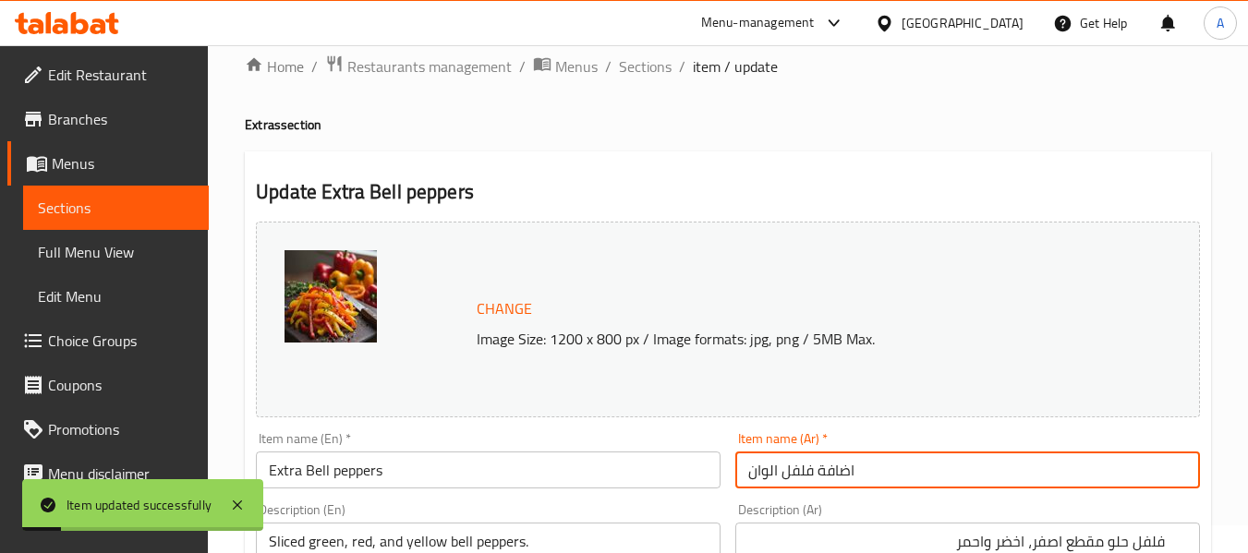
scroll to position [0, 0]
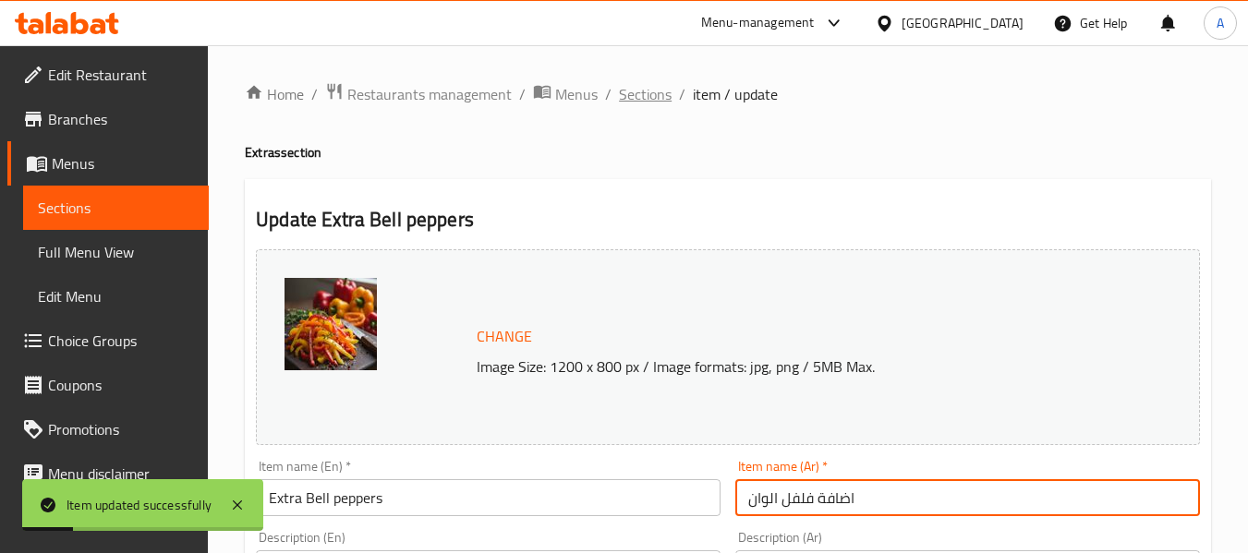
click at [657, 98] on span "Sections" at bounding box center [645, 94] width 53 height 22
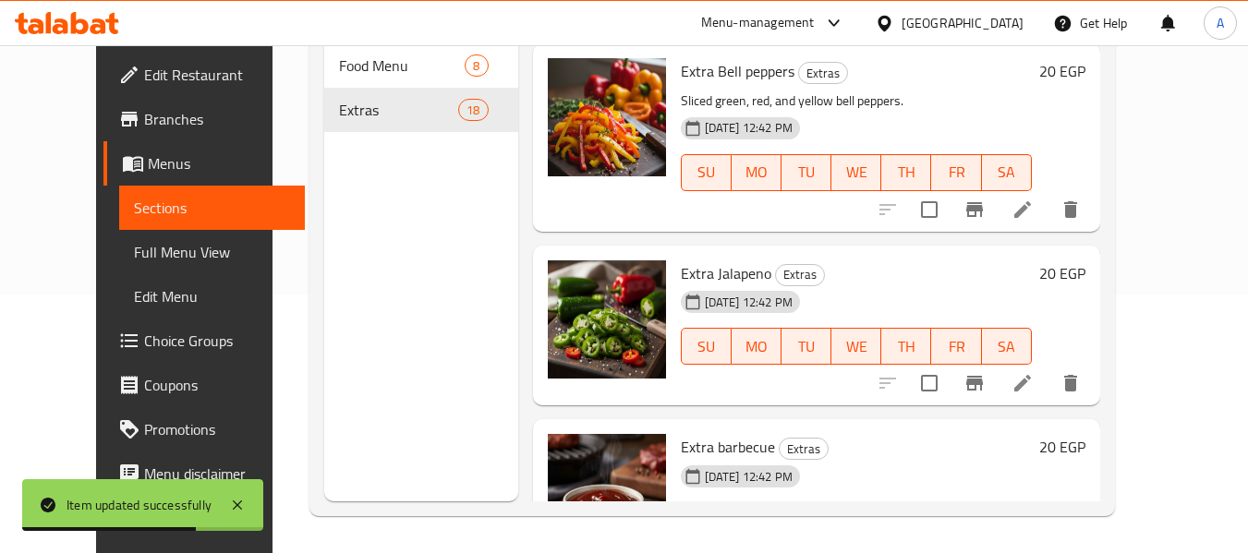
scroll to position [1847, 0]
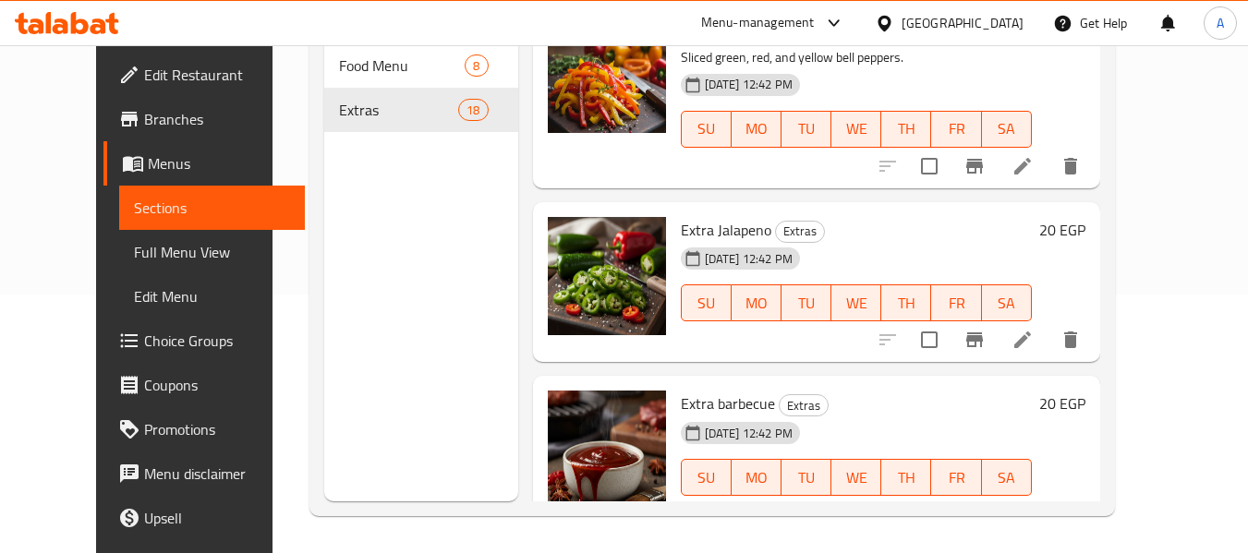
click at [1048, 323] on li at bounding box center [1022, 339] width 52 height 33
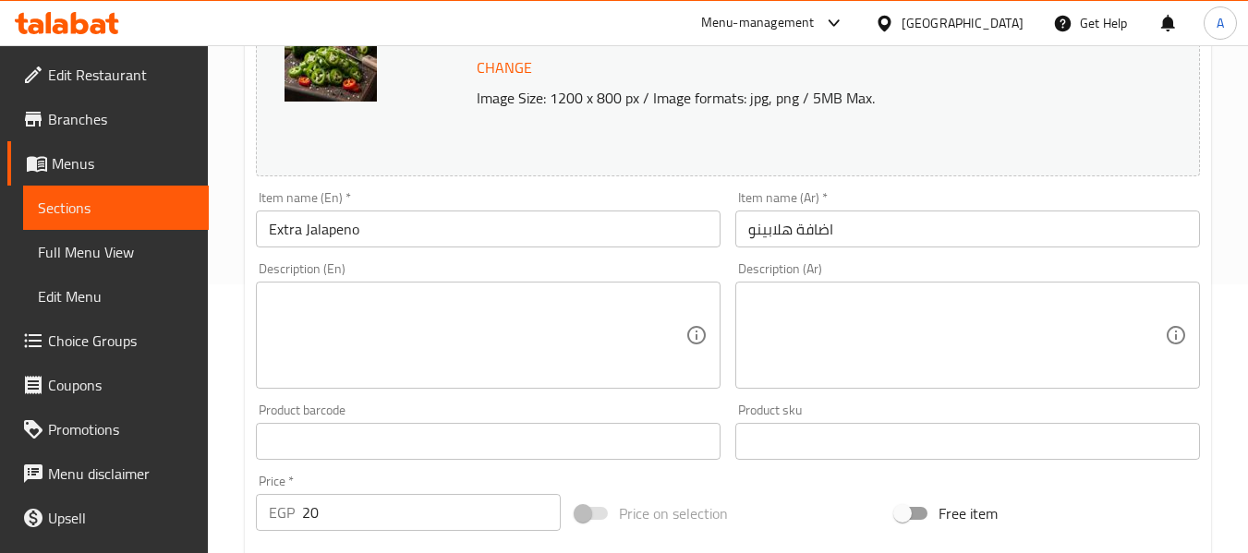
scroll to position [277, 0]
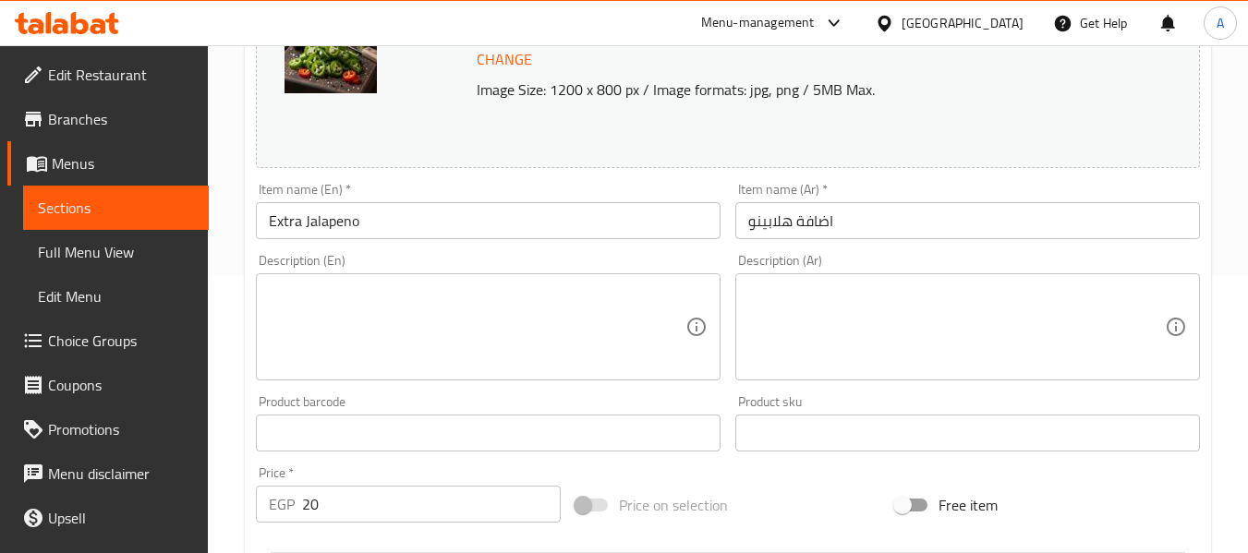
click at [477, 359] on textarea at bounding box center [477, 328] width 416 height 88
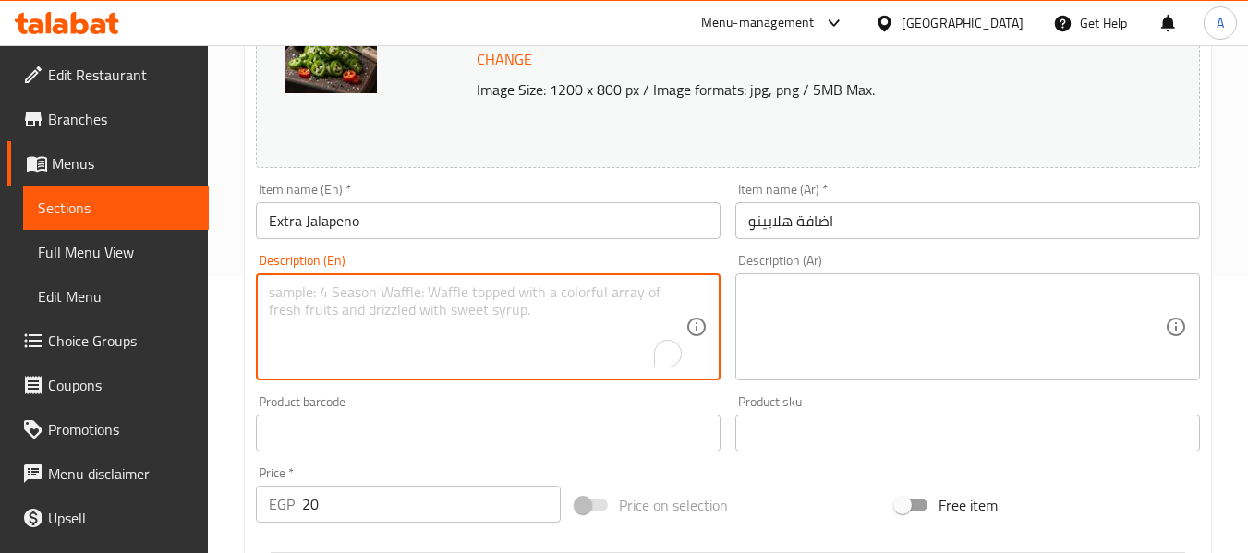
paste textarea "Sliced spicy pickled jalapeno peppers."
type textarea "Sliced spicy pickled jalapeno peppers."
click at [915, 336] on textarea at bounding box center [956, 328] width 416 height 88
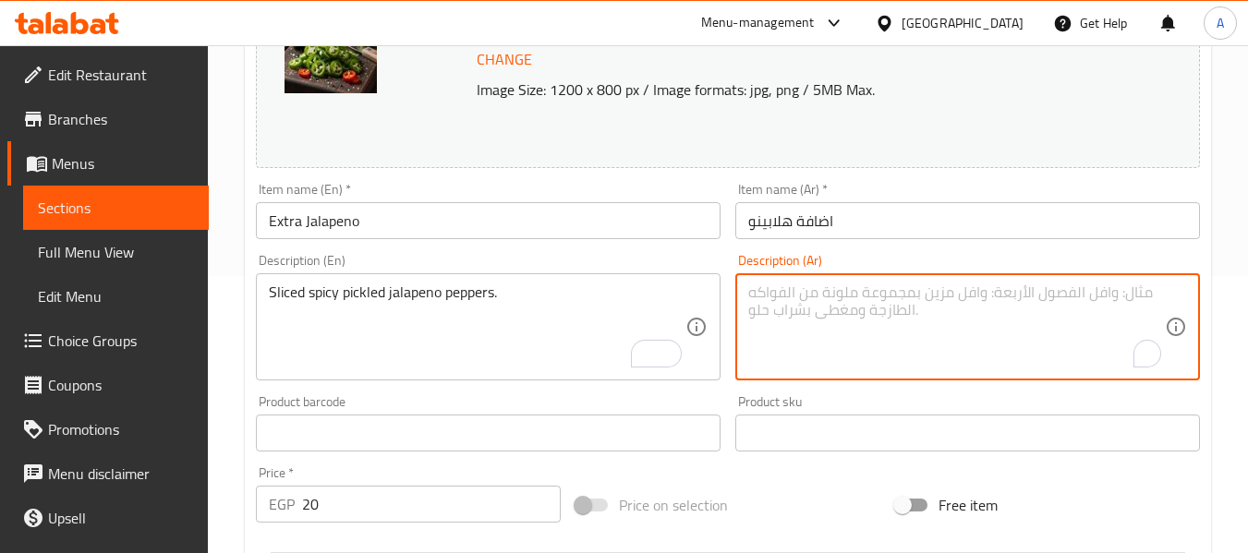
paste textarea "شرائح فلفل جالابينو مخلل حار."
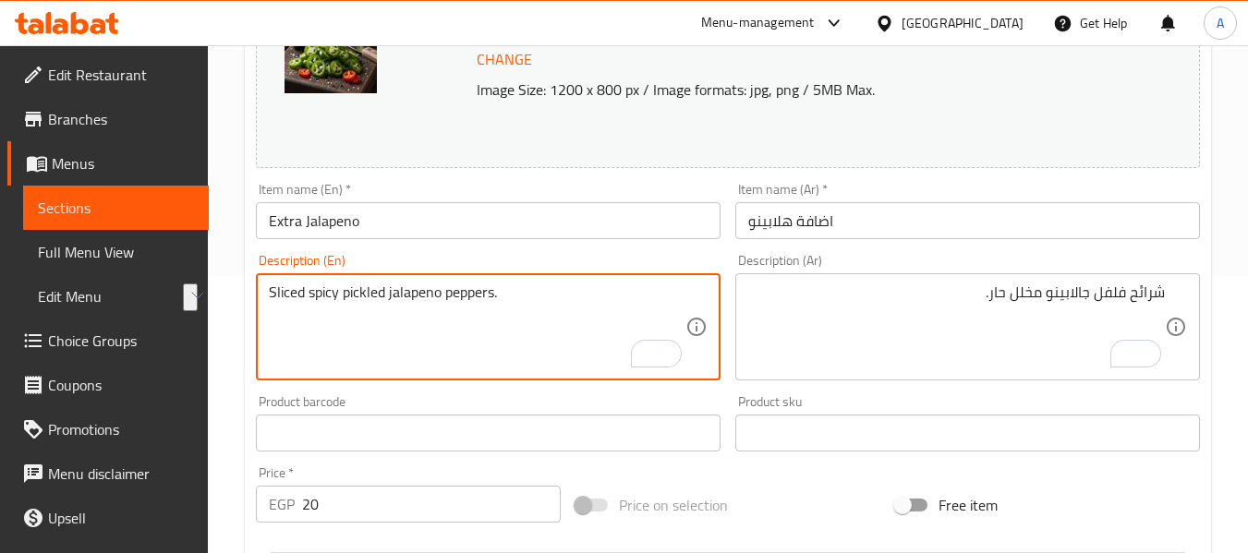
drag, startPoint x: 344, startPoint y: 293, endPoint x: 494, endPoint y: 297, distance: 149.7
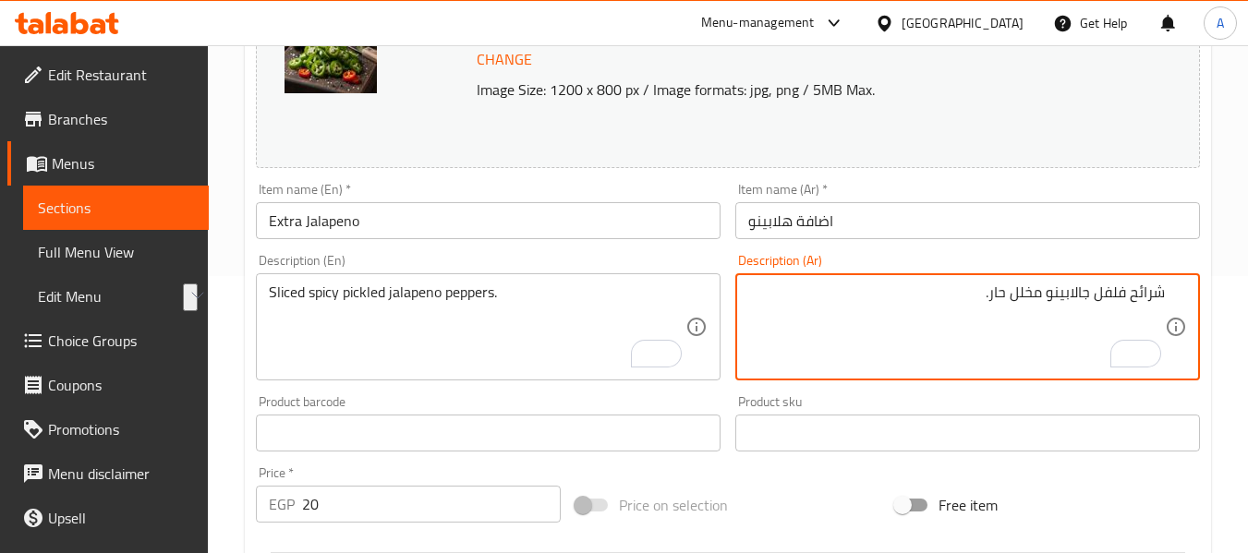
drag, startPoint x: 1014, startPoint y: 298, endPoint x: 1177, endPoint y: 298, distance: 162.5
click at [1177, 298] on div "شرائح فلفل جالابينو مخلل حار. Description (Ar)" at bounding box center [967, 326] width 465 height 107
paste textarea "فلفل ه"
click at [1108, 296] on textarea "فلفل هالابينو مخلل حار." at bounding box center [956, 328] width 416 height 88
click at [1104, 292] on textarea "فلفل هالابينو مخلل حار." at bounding box center [956, 328] width 416 height 88
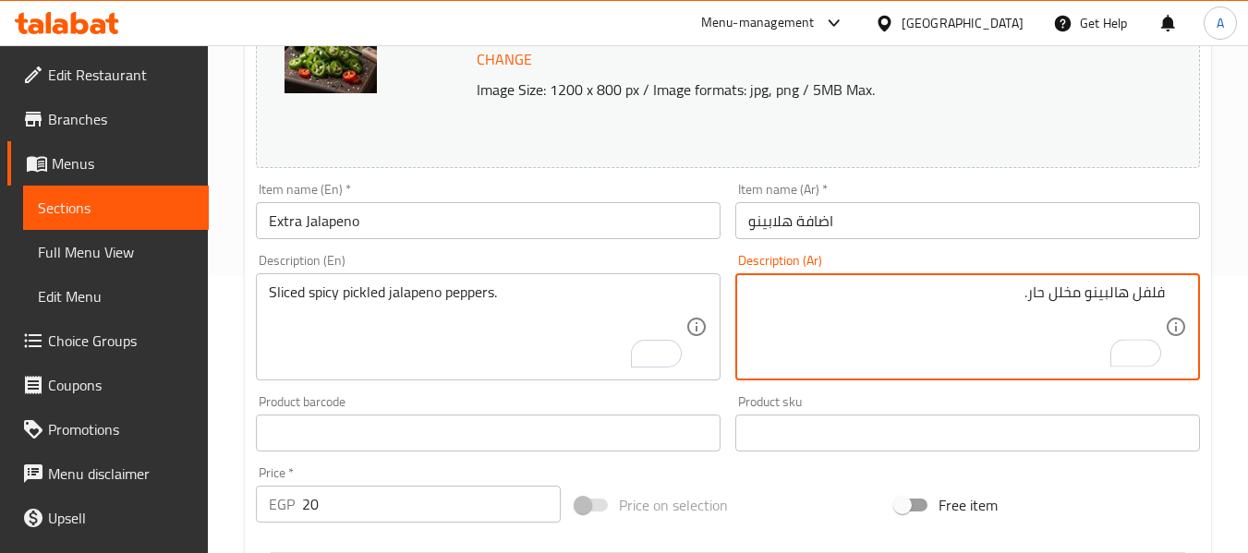
click at [1047, 297] on textarea "فلفل هالبينو مخلل حار." at bounding box center [956, 328] width 416 height 88
type textarea "فلفل هالبينو مخلل مقطع حار."
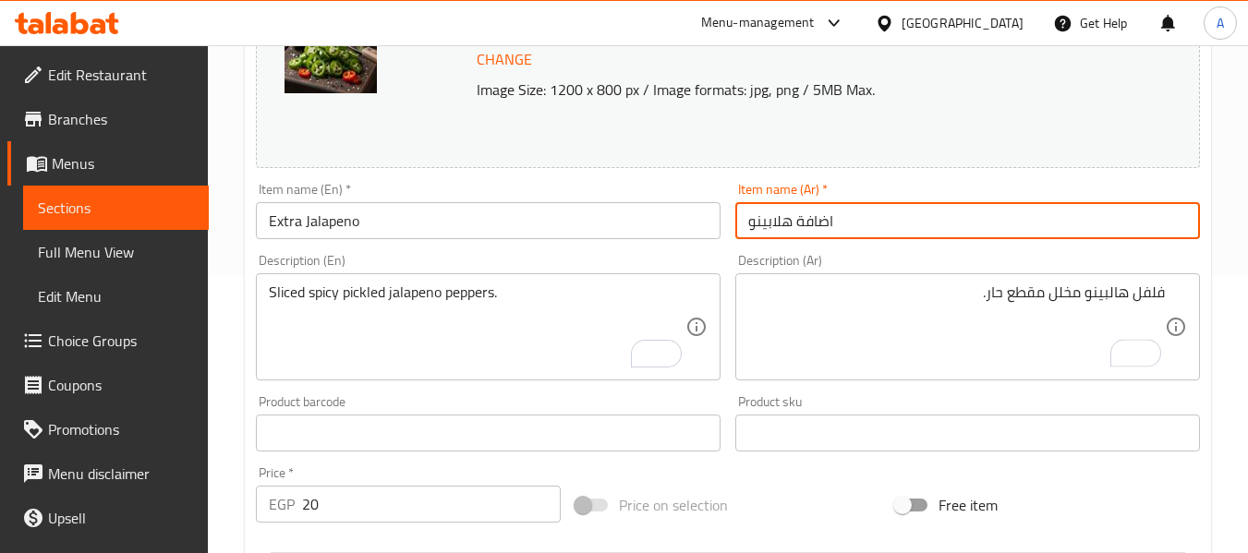
click at [860, 223] on input "اضافة هلابينو" at bounding box center [967, 220] width 465 height 37
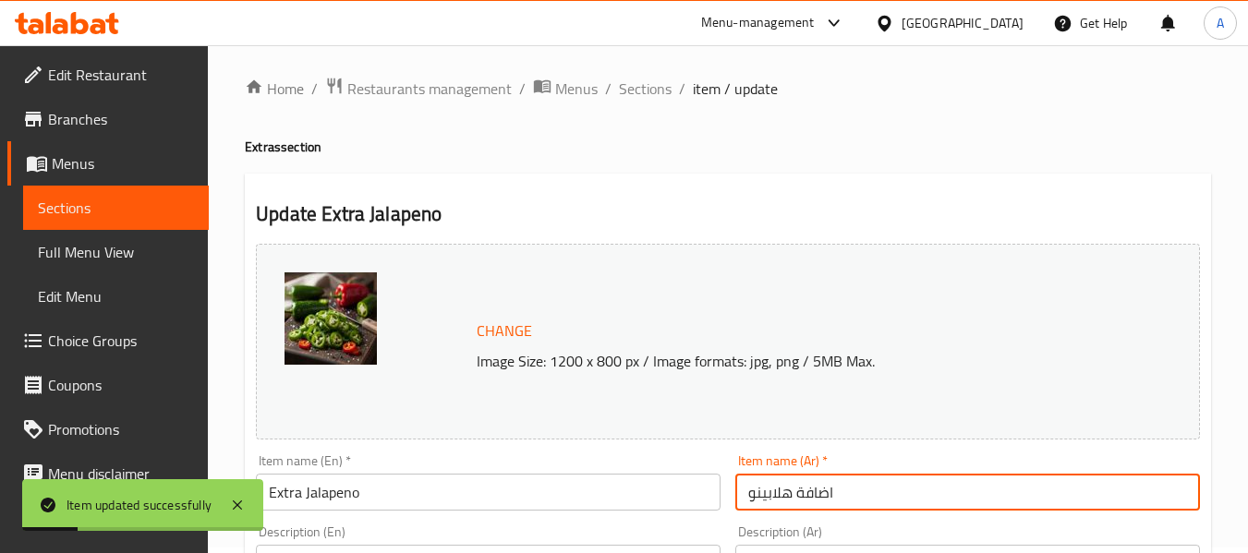
scroll to position [0, 0]
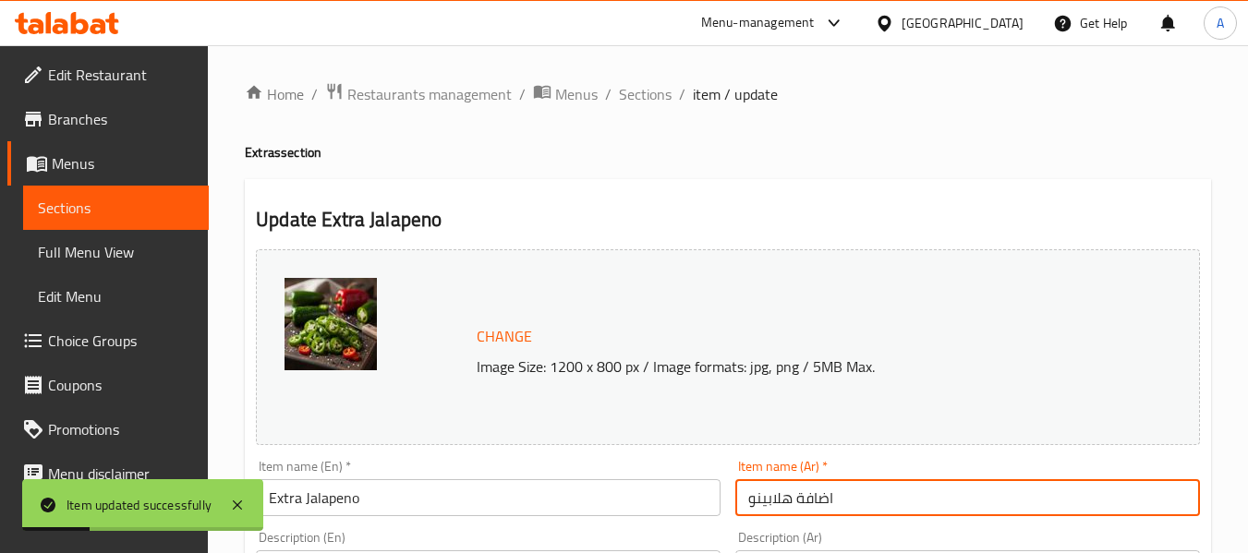
drag, startPoint x: 626, startPoint y: 100, endPoint x: 629, endPoint y: 133, distance: 33.4
click at [626, 100] on span "Sections" at bounding box center [645, 94] width 53 height 22
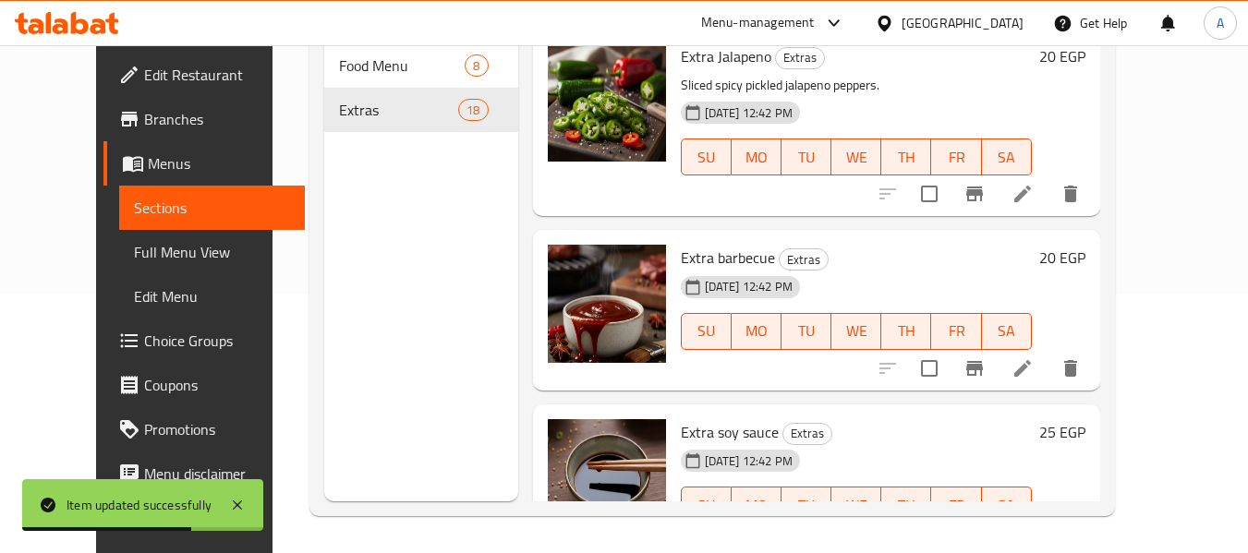
scroll to position [2032, 0]
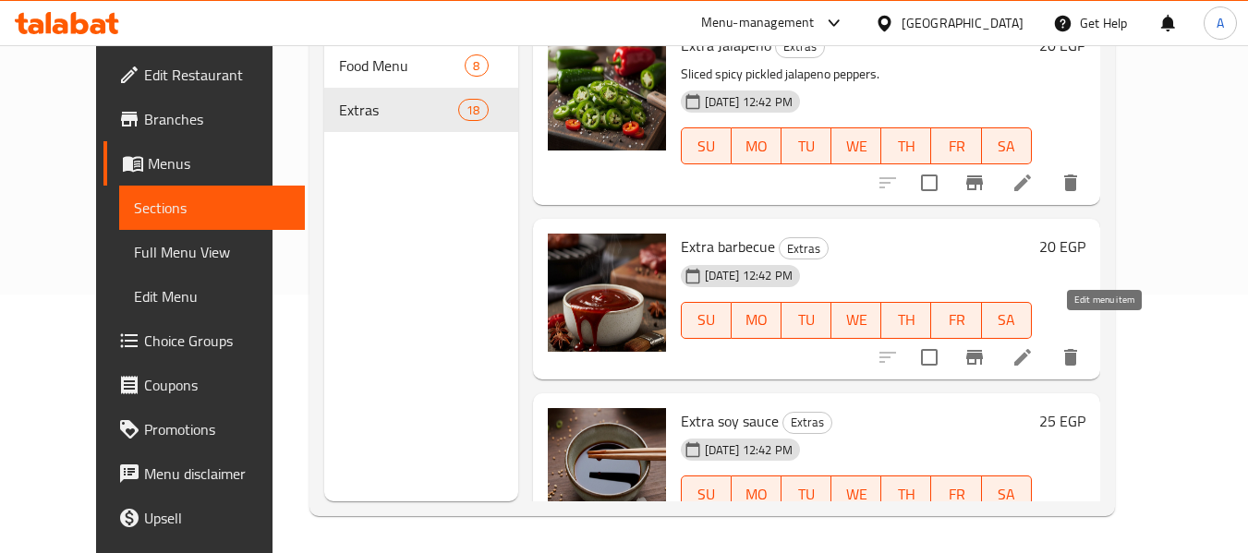
click at [1033, 346] on icon at bounding box center [1022, 357] width 22 height 22
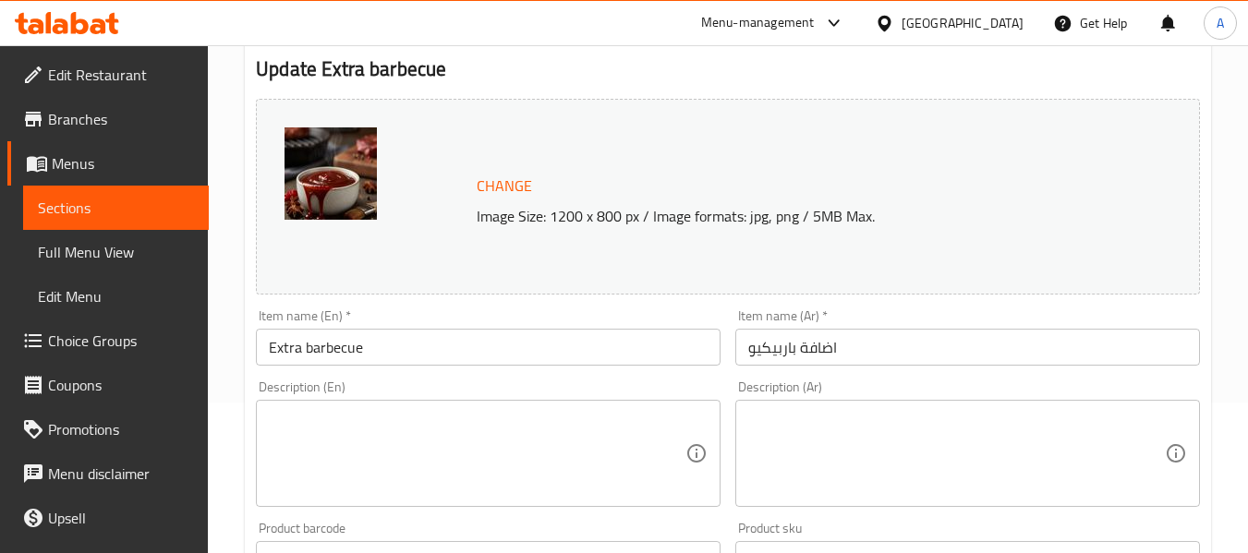
scroll to position [369, 0]
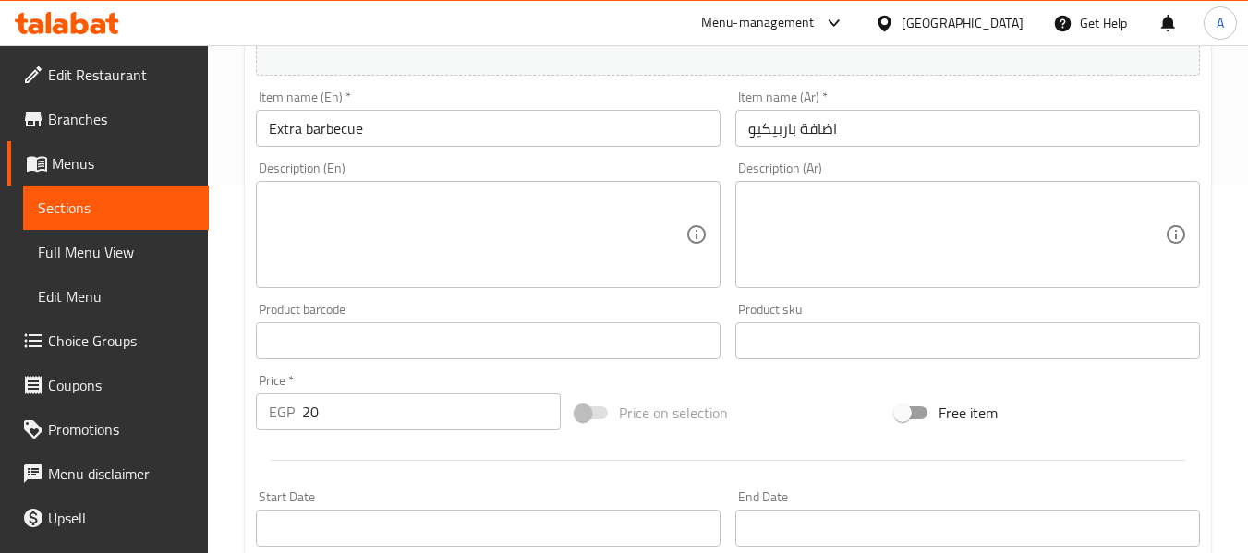
click at [537, 239] on textarea at bounding box center [477, 235] width 416 height 88
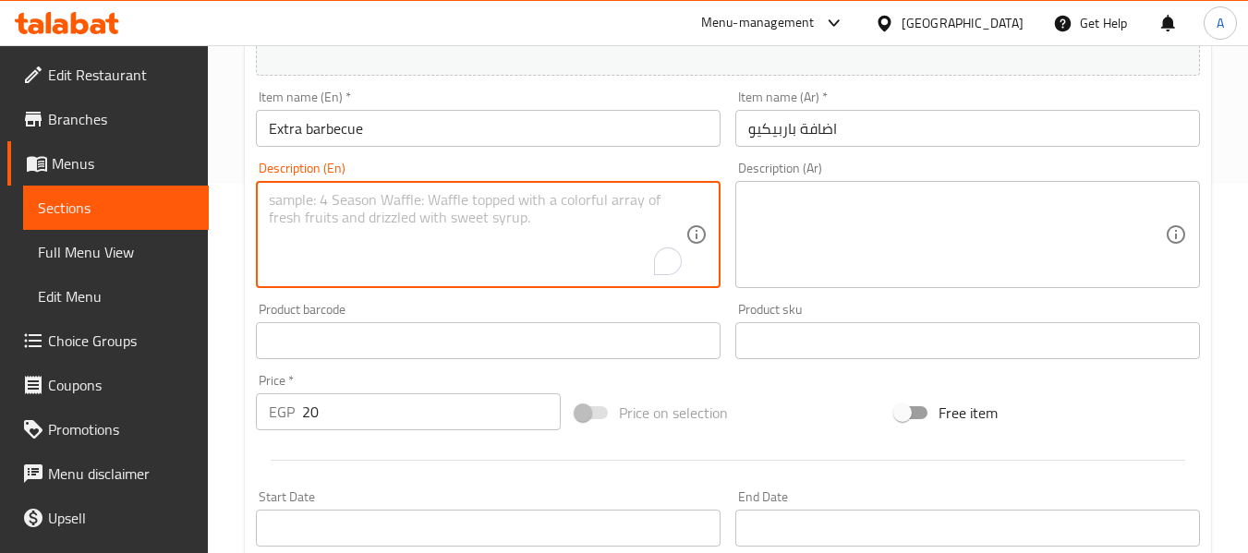
paste textarea "A smoky sauce of ketchup, brown sugar, vinegar, and spices."
type textarea "A smoky sauce of ketchup, brown sugar, vinegar, and spices."
click at [983, 241] on textarea at bounding box center [956, 235] width 416 height 88
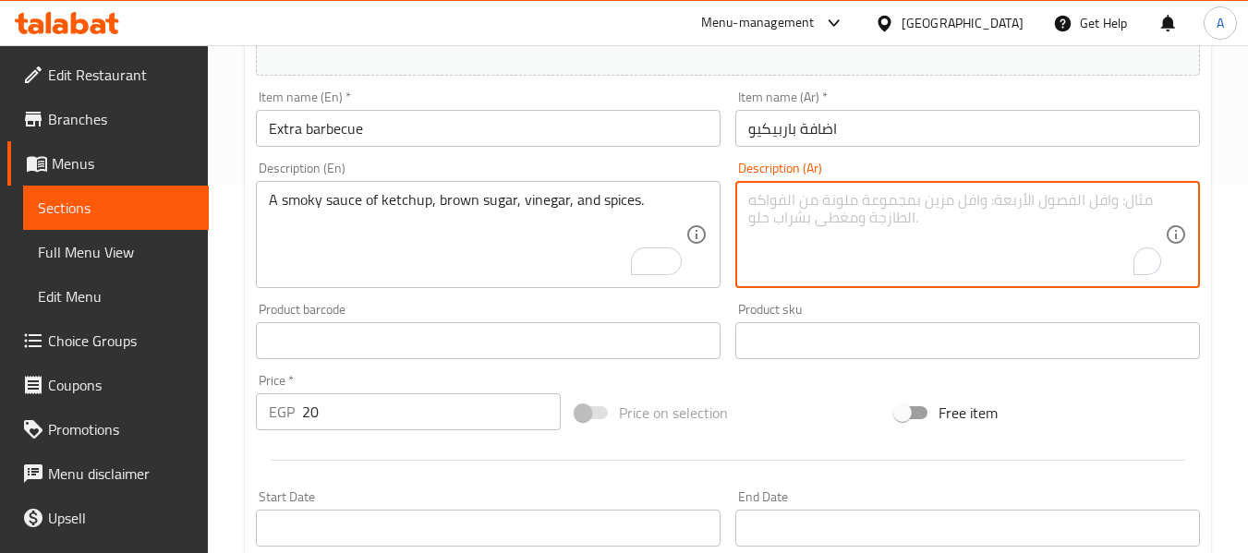
paste textarea "صلصة مدخنة من الكاتشب والسكر البني والخل والتوابل."
type textarea "صلصة مدخنة من الكاتشب والسكر البني والخل والتوابل."
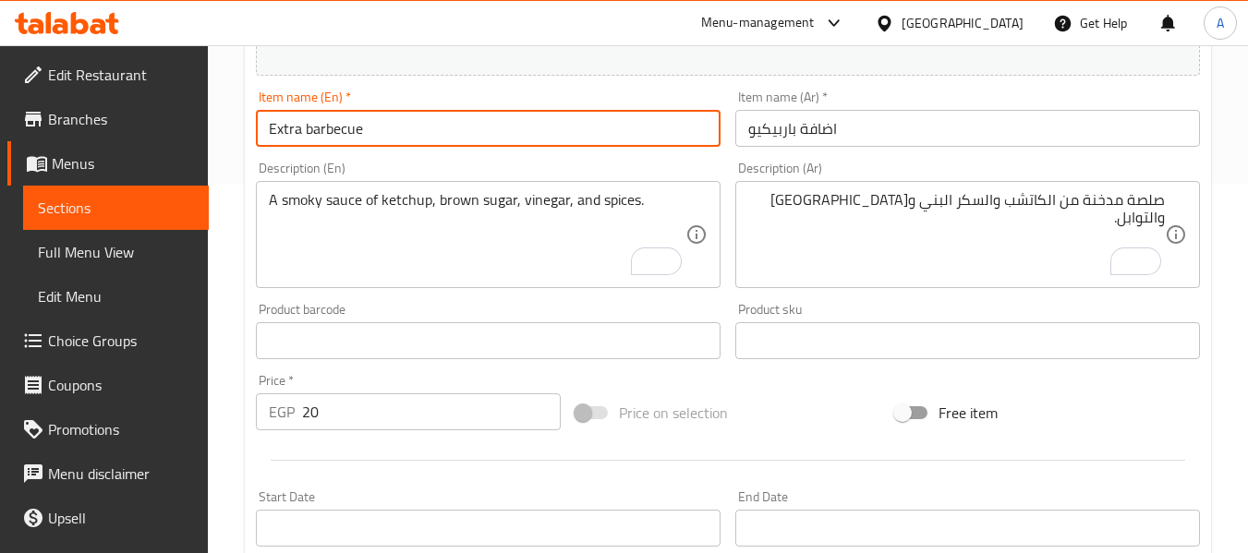
click at [639, 134] on input "Extra barbecue" at bounding box center [488, 128] width 465 height 37
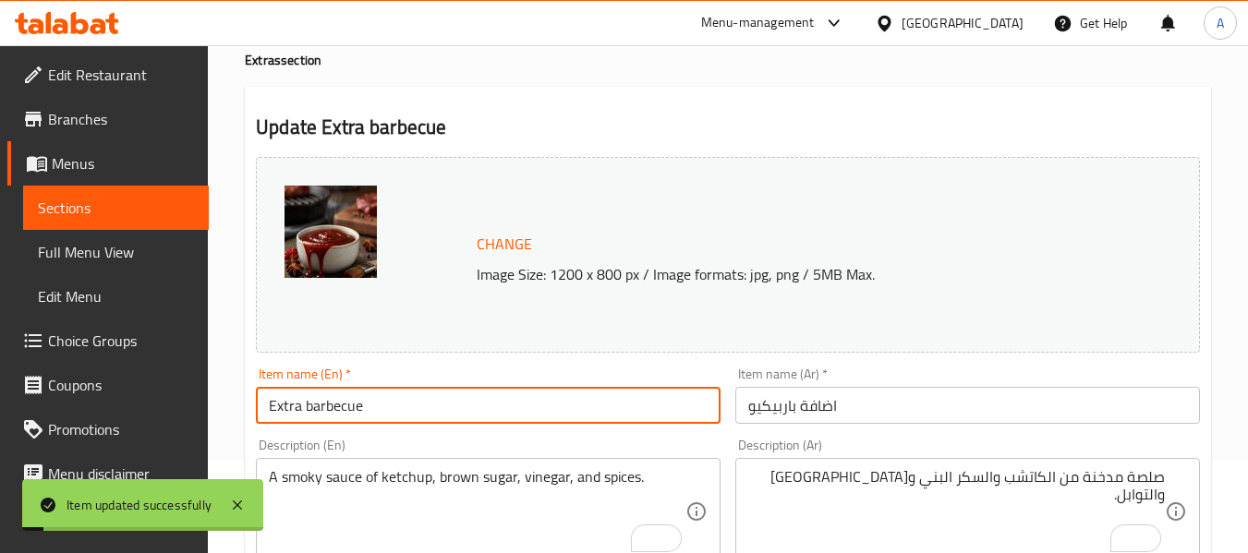
scroll to position [0, 0]
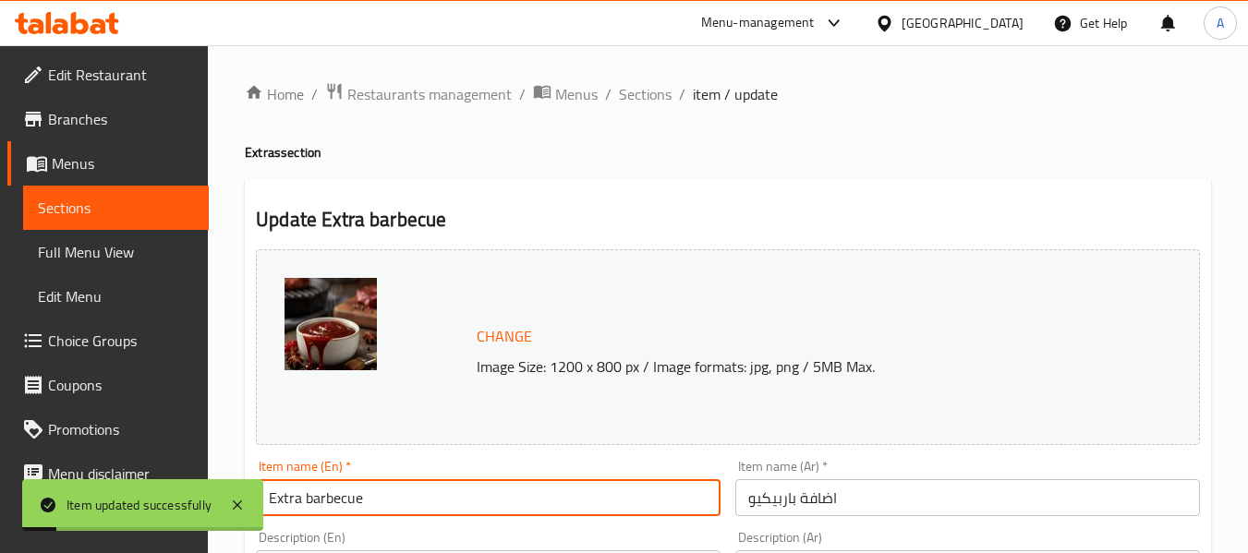
drag, startPoint x: 634, startPoint y: 98, endPoint x: 639, endPoint y: 133, distance: 35.5
click at [634, 98] on span "Sections" at bounding box center [645, 94] width 53 height 22
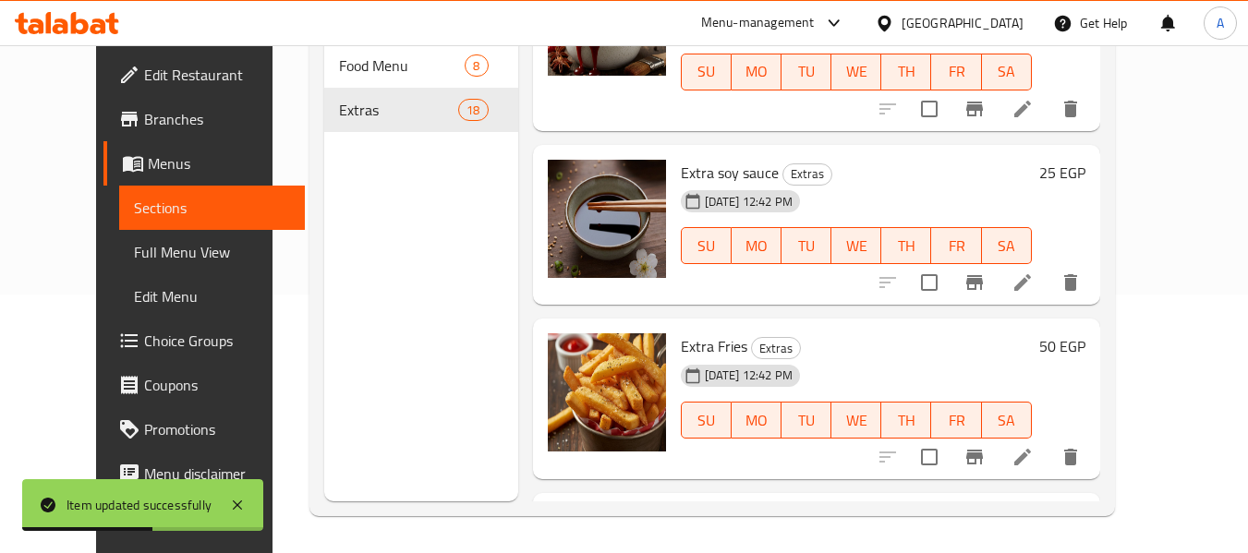
scroll to position [2309, 0]
click at [1033, 271] on icon at bounding box center [1022, 282] width 22 height 22
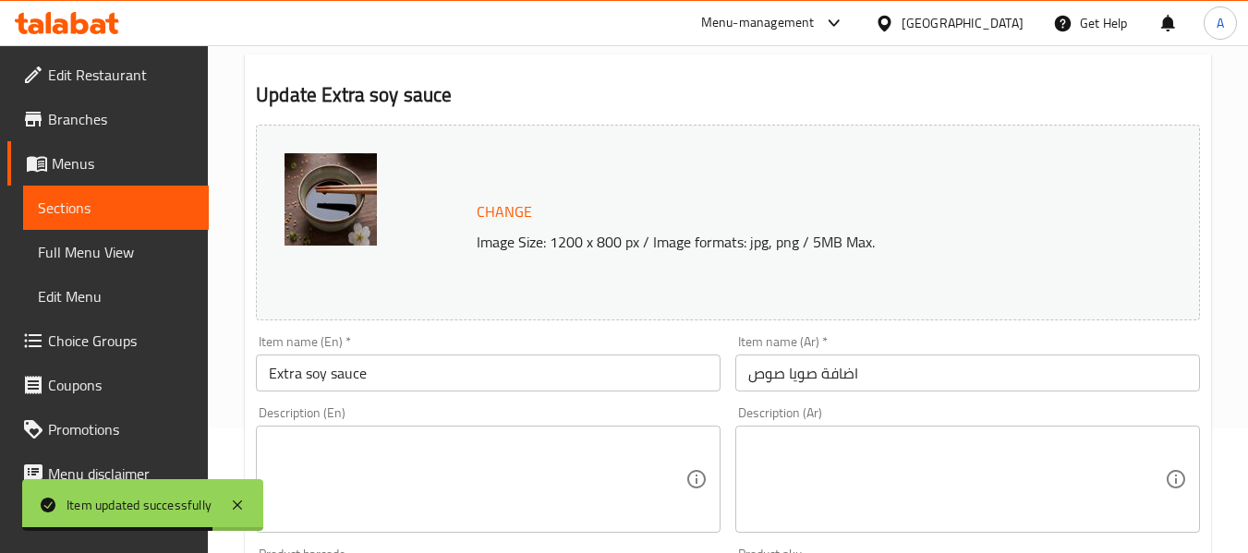
scroll to position [369, 0]
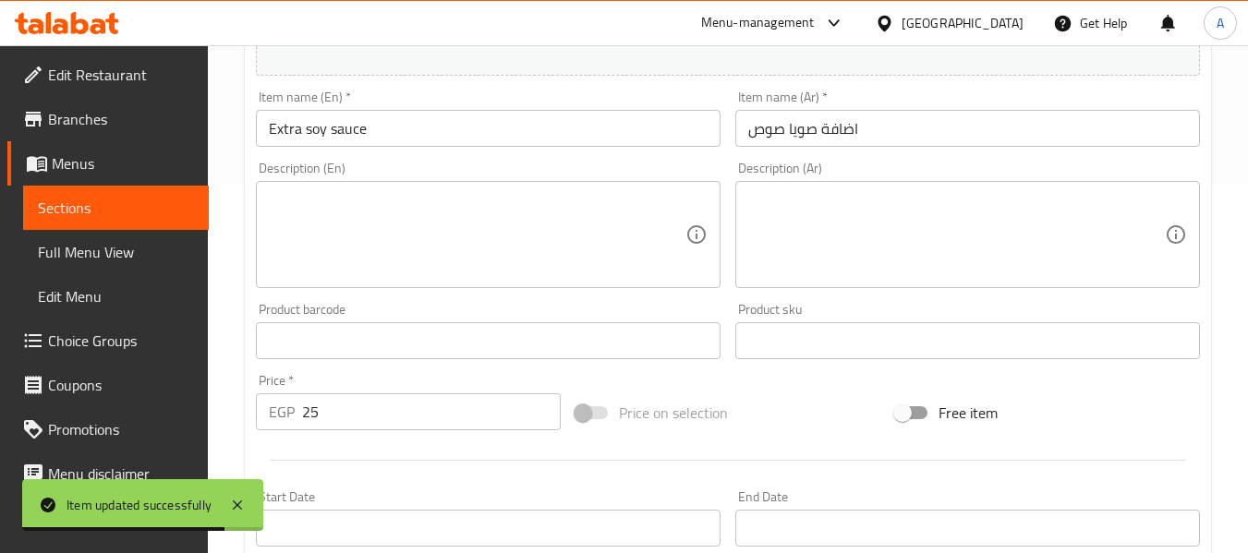
click at [482, 247] on textarea at bounding box center [477, 235] width 416 height 88
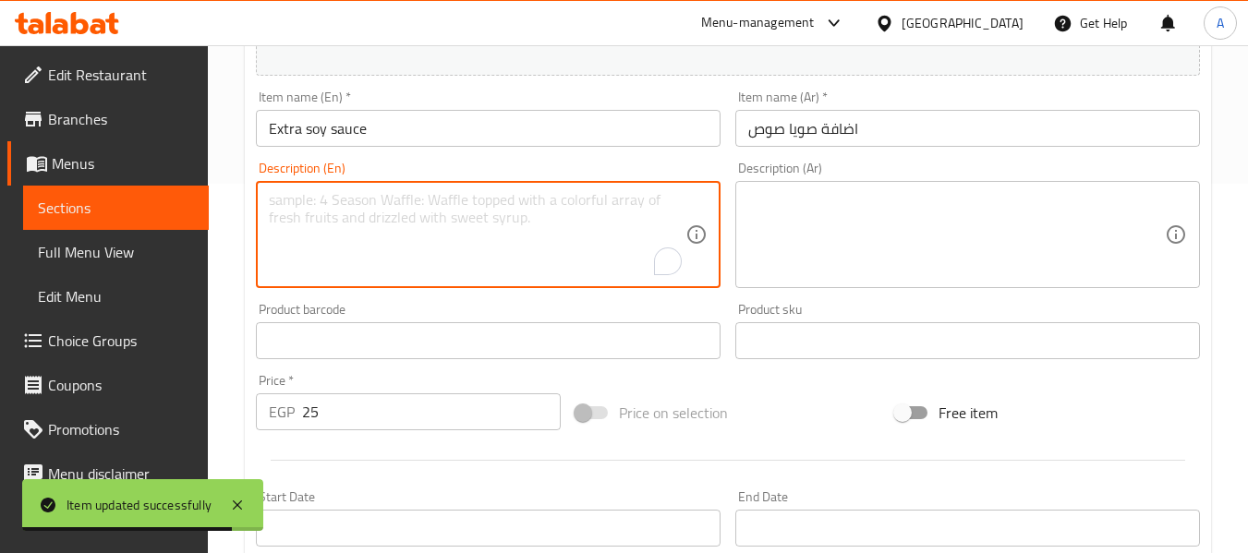
paste textarea "A salty condiment made from fermented soybeans, wheat, and water."
type textarea "A salty condiment made from fermented soybeans, wheat, and water."
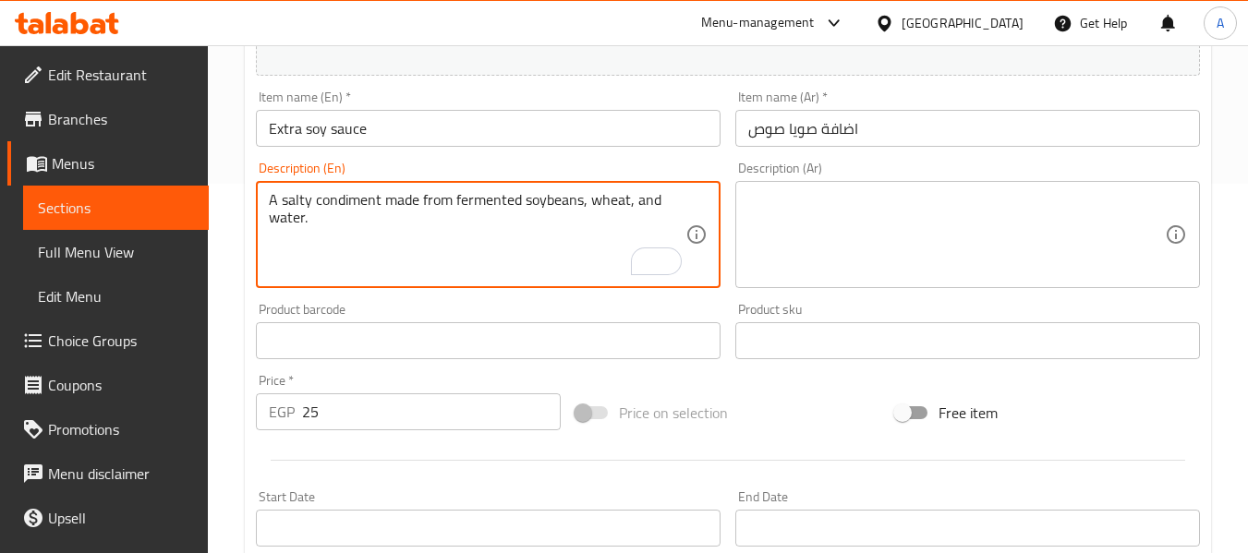
scroll to position [369, 0]
click at [839, 244] on textarea at bounding box center [956, 235] width 416 height 88
paste textarea "صلصة مالحة مصنوعة من فول الصويا المخمر والقمح والماء."
click at [334, 200] on textarea "A salty condiment made from fermented soybeans, wheat, and water." at bounding box center [477, 235] width 416 height 88
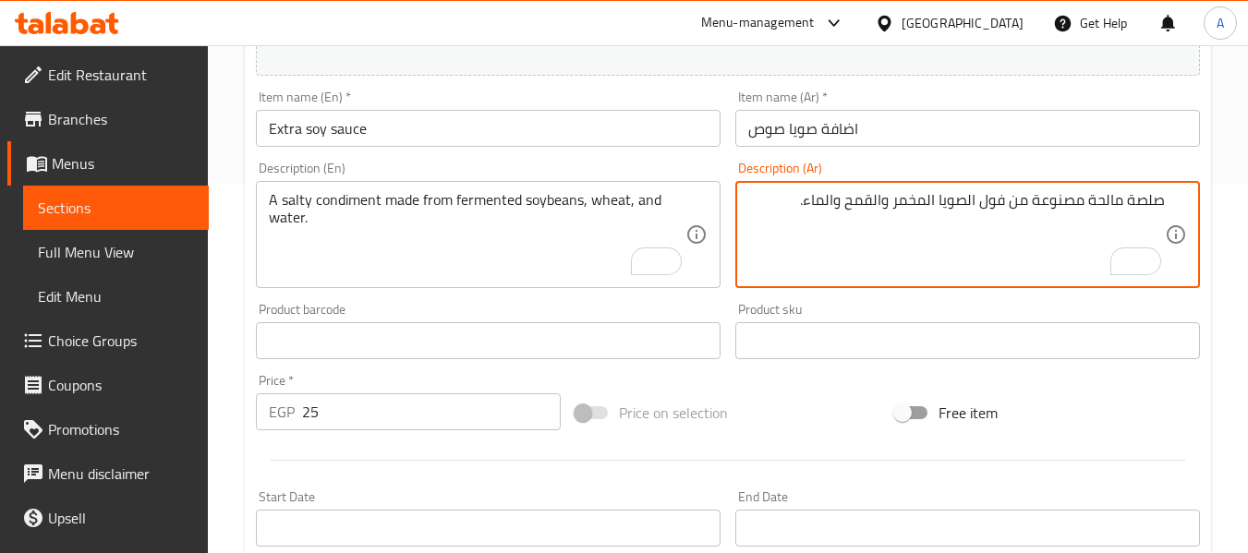
click at [1142, 200] on textarea "صلصة مالحة مصنوعة من فول الصويا المخمر والقمح والماء." at bounding box center [956, 235] width 416 height 88
paste textarea "لتوابل"
click at [1161, 202] on textarea "التوابل مالحة مصنوعة من فول الصويا المخمر والقمح والماء." at bounding box center [956, 235] width 416 height 88
click at [1153, 202] on textarea "التوابل مالحة مصنوعة من فول الصويا المخمر والقمح والماء." at bounding box center [956, 235] width 416 height 88
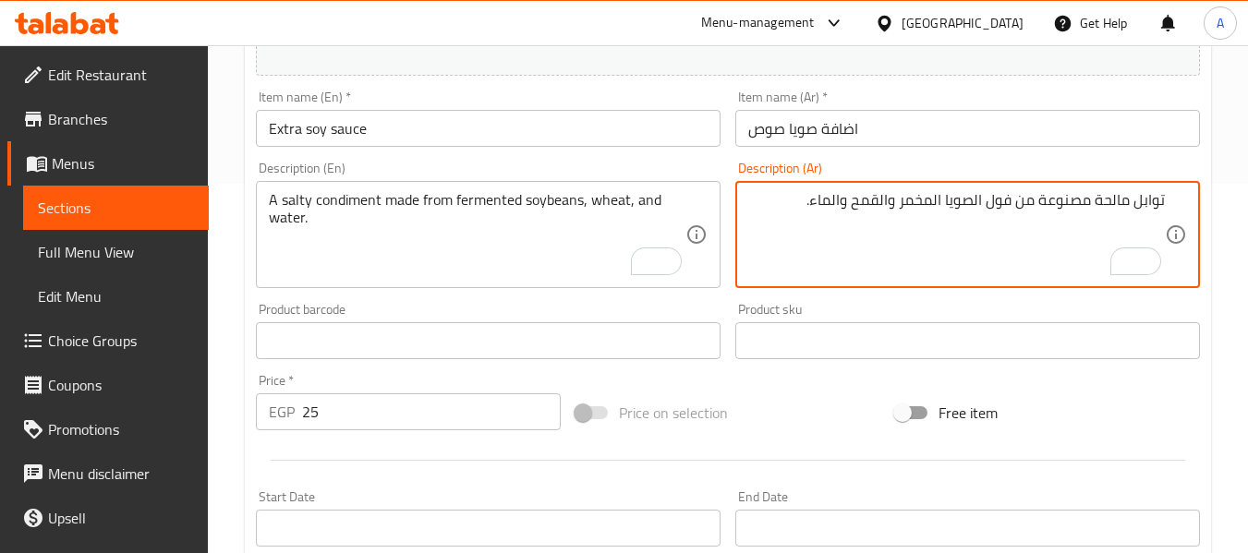
type textarea "توابل مالحة مصنوعة من فول الصويا المخمر والقمح والماء."
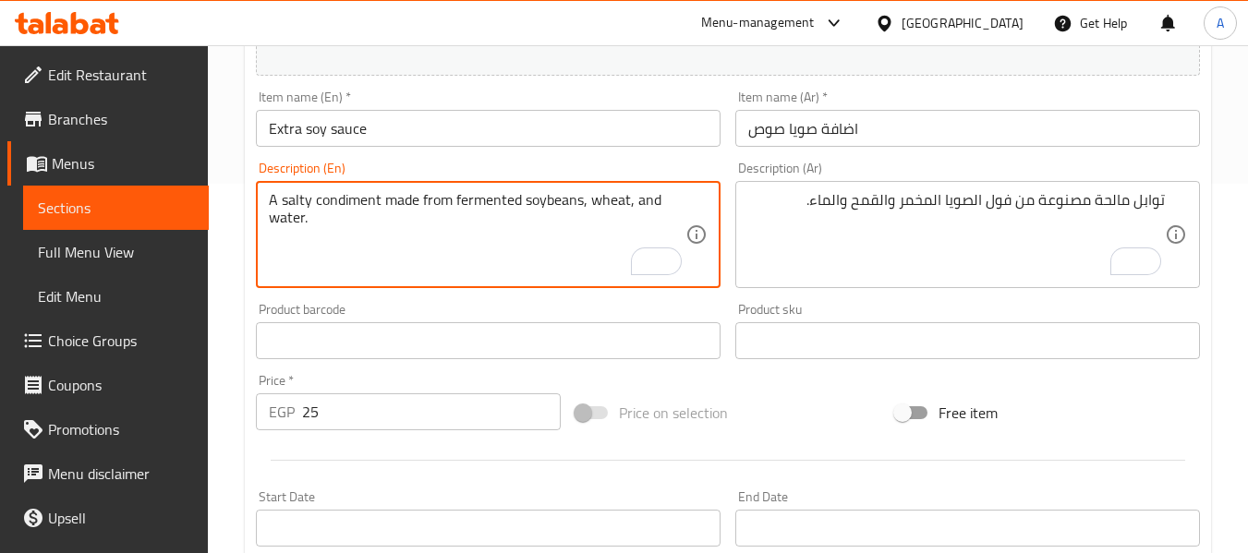
drag, startPoint x: 455, startPoint y: 202, endPoint x: 533, endPoint y: 204, distance: 77.6
click at [548, 201] on textarea "A salty condiment made from fermented soybeans, wheat, and water." at bounding box center [477, 235] width 416 height 88
click at [491, 199] on textarea "A salty condiment made from fermented soybeans, wheat, and water." at bounding box center [477, 235] width 416 height 88
click at [619, 202] on textarea "A salty condiment made from fermented soybeans, wheat, and water." at bounding box center [477, 235] width 416 height 88
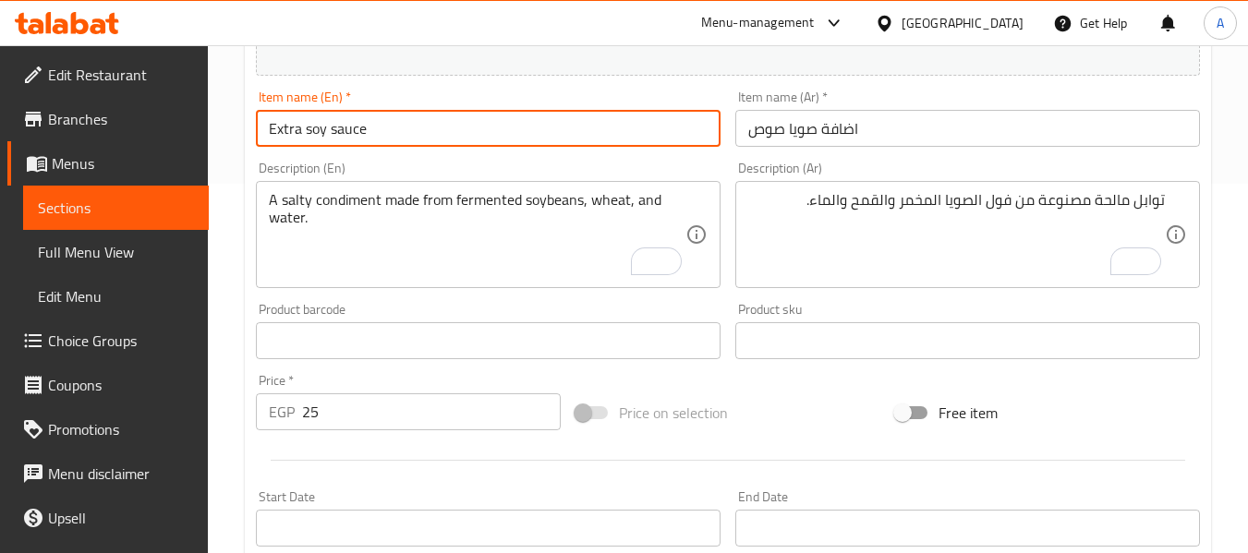
click at [678, 130] on input "Extra soy sauce" at bounding box center [488, 128] width 465 height 37
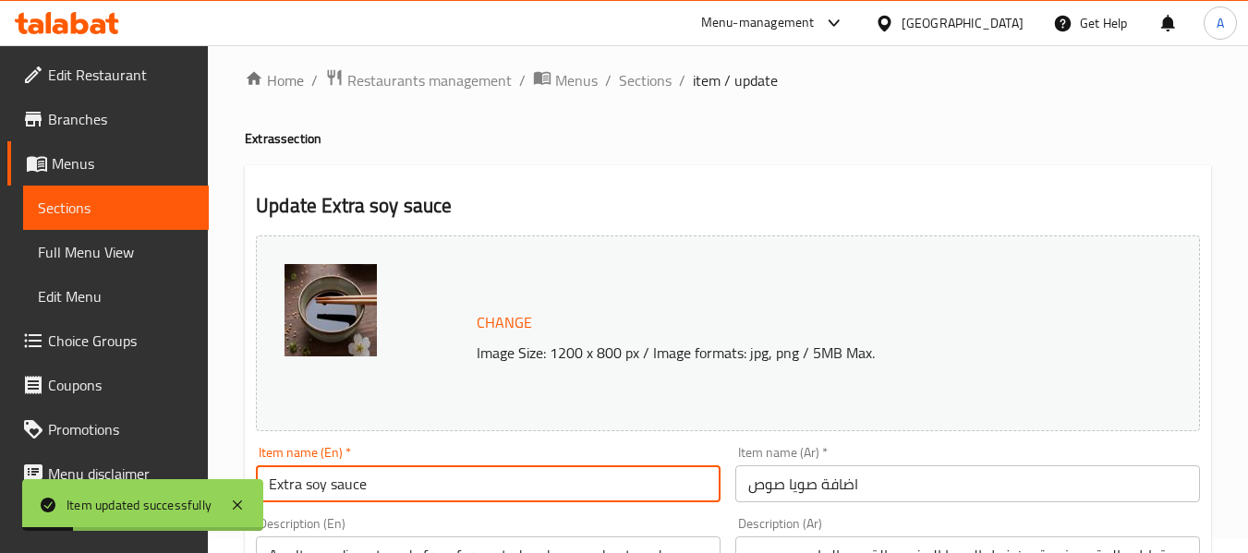
scroll to position [0, 0]
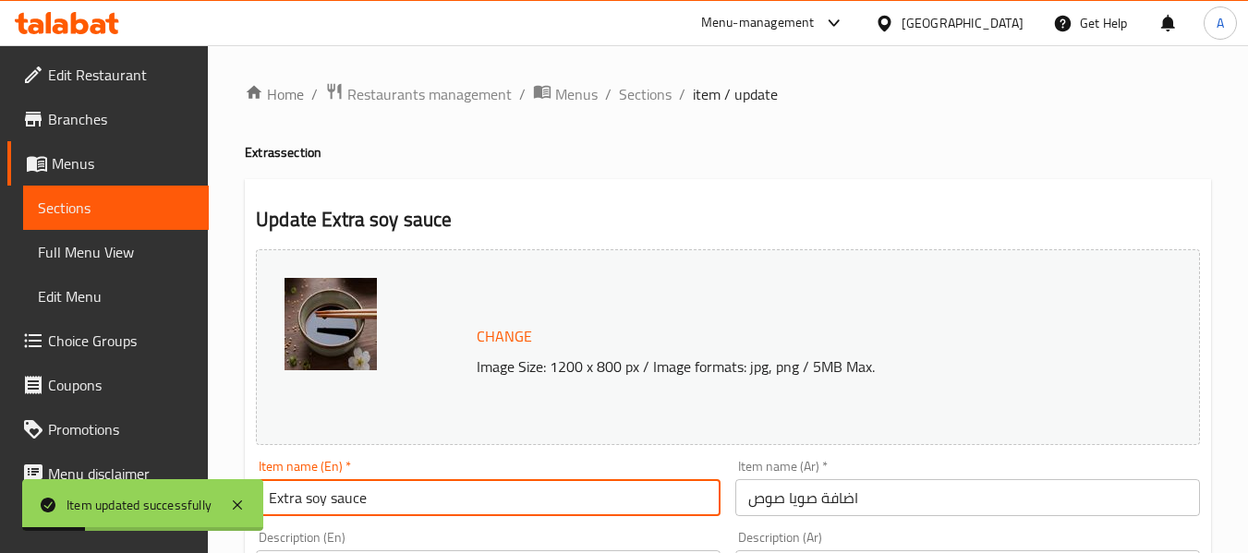
drag, startPoint x: 650, startPoint y: 92, endPoint x: 661, endPoint y: 142, distance: 51.1
click at [650, 92] on span "Sections" at bounding box center [645, 94] width 53 height 22
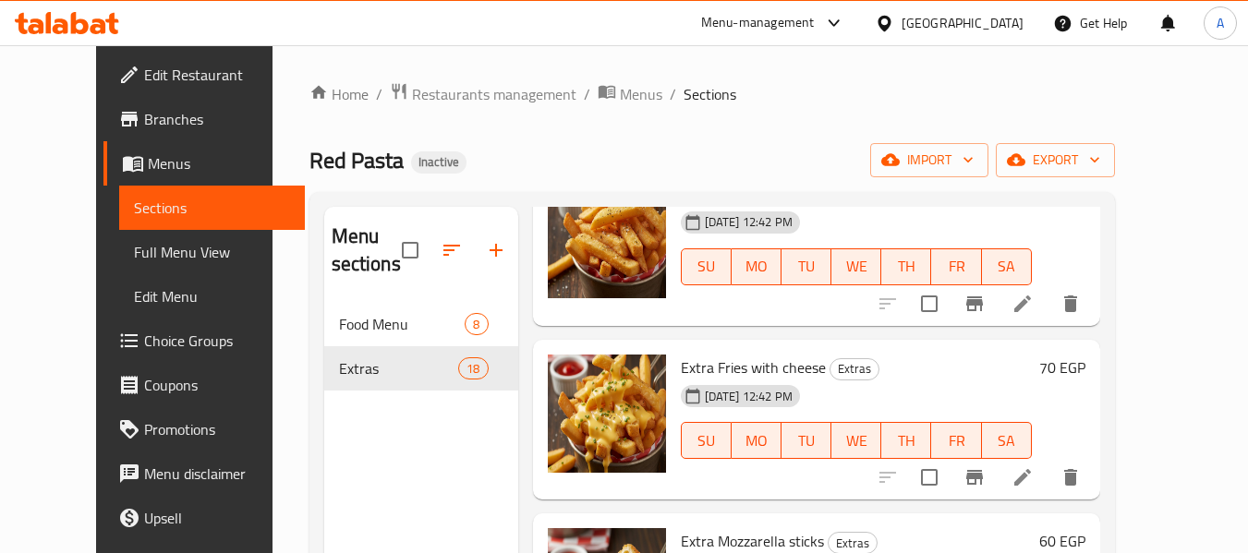
scroll to position [2678, 0]
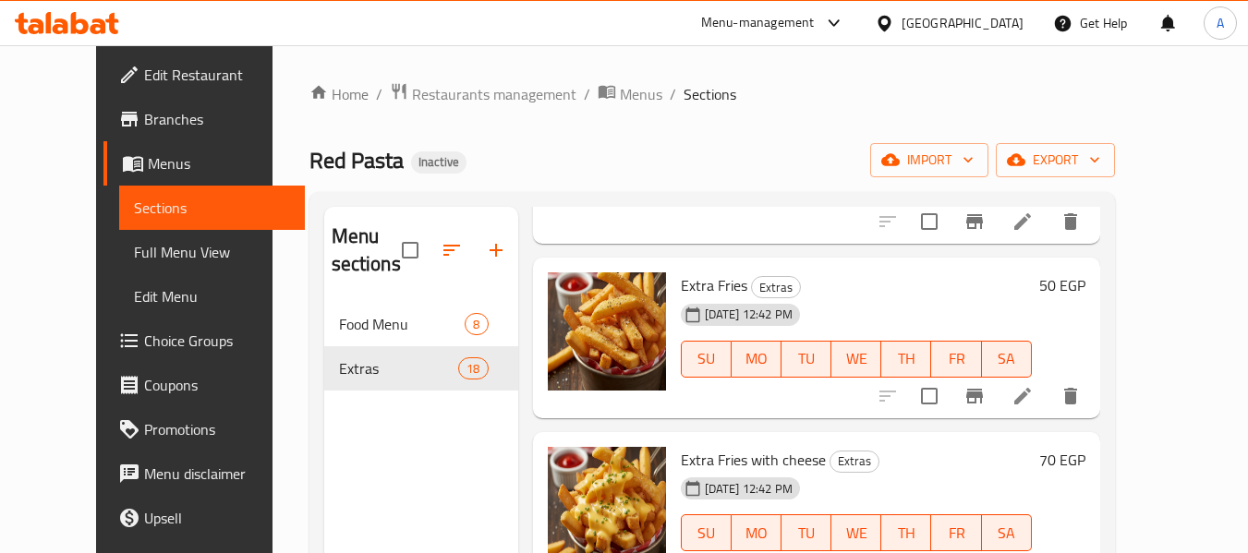
click at [1033, 385] on icon at bounding box center [1022, 396] width 22 height 22
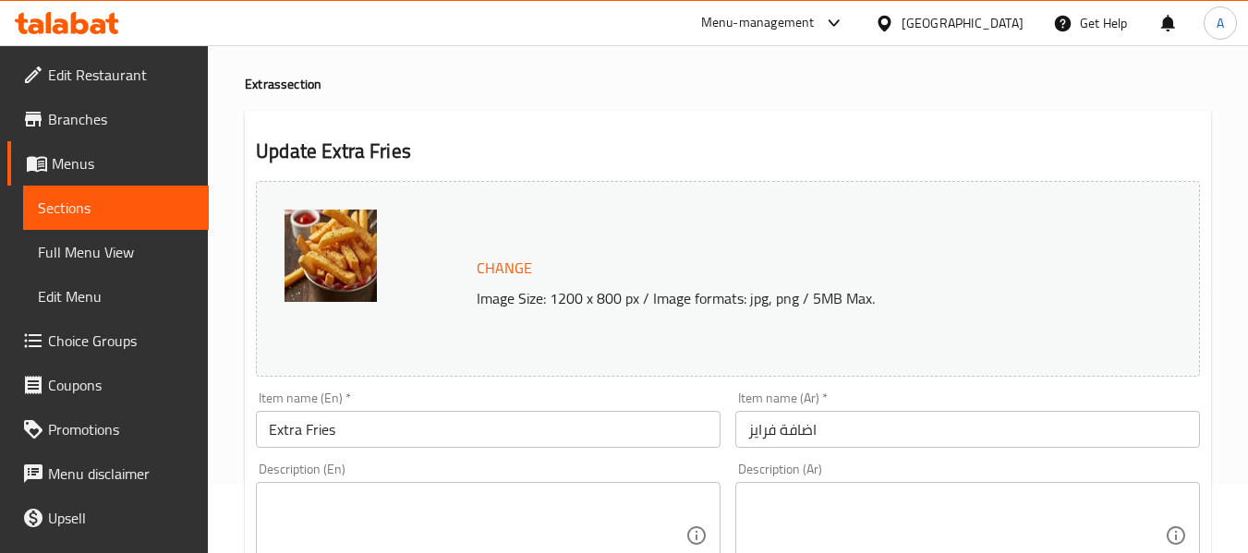
scroll to position [185, 0]
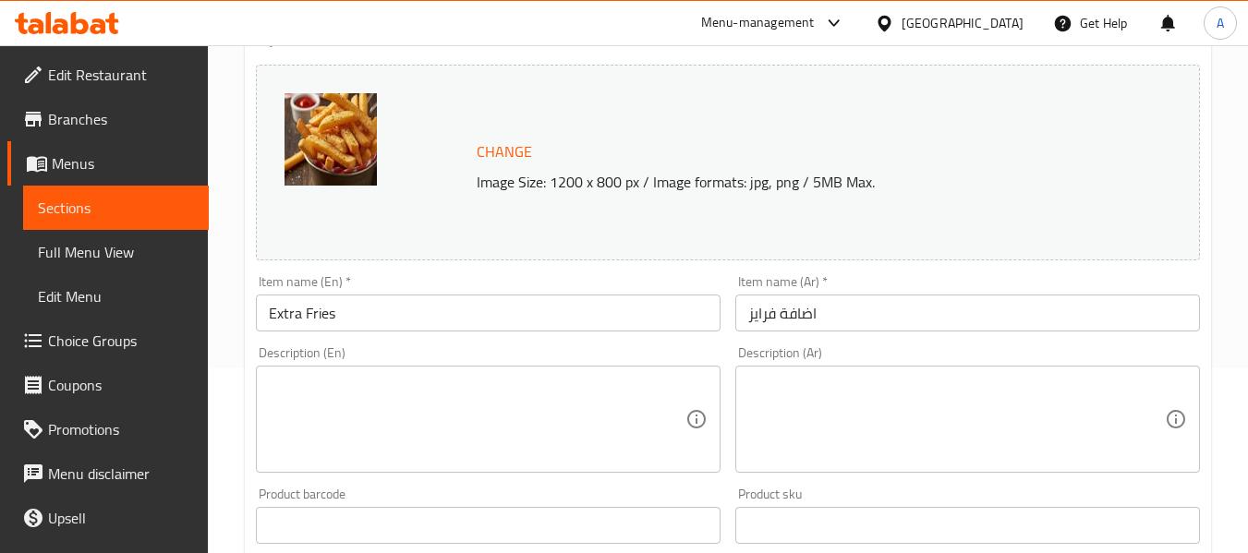
click at [427, 393] on textarea at bounding box center [477, 420] width 416 height 88
paste textarea "Thinly sliced potatoes deep-fried until golden."
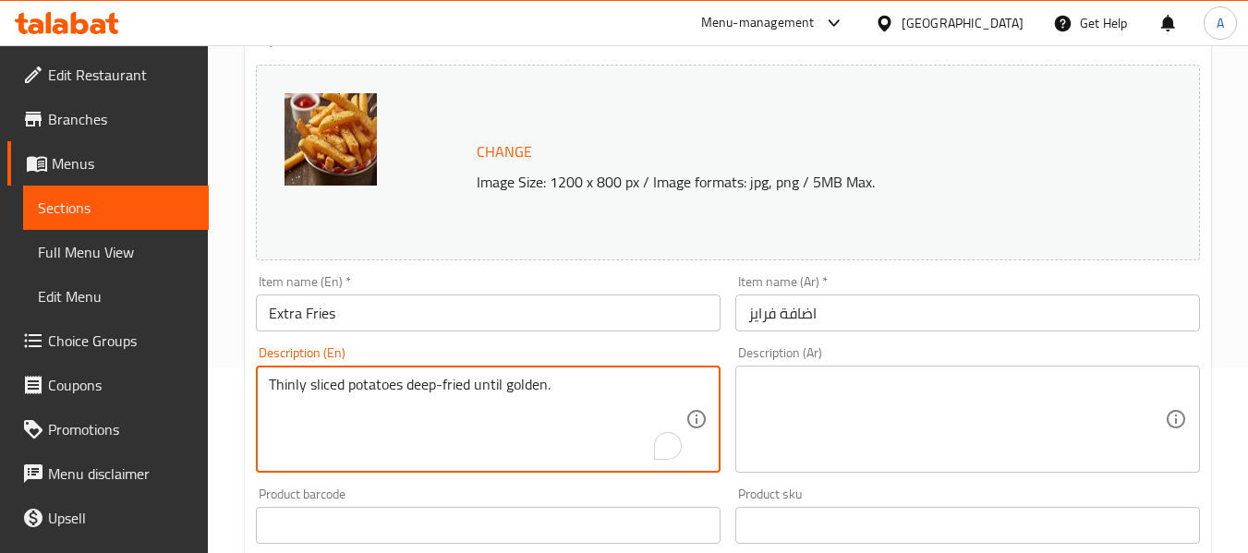
type textarea "Thinly sliced potatoes deep-fried until golden."
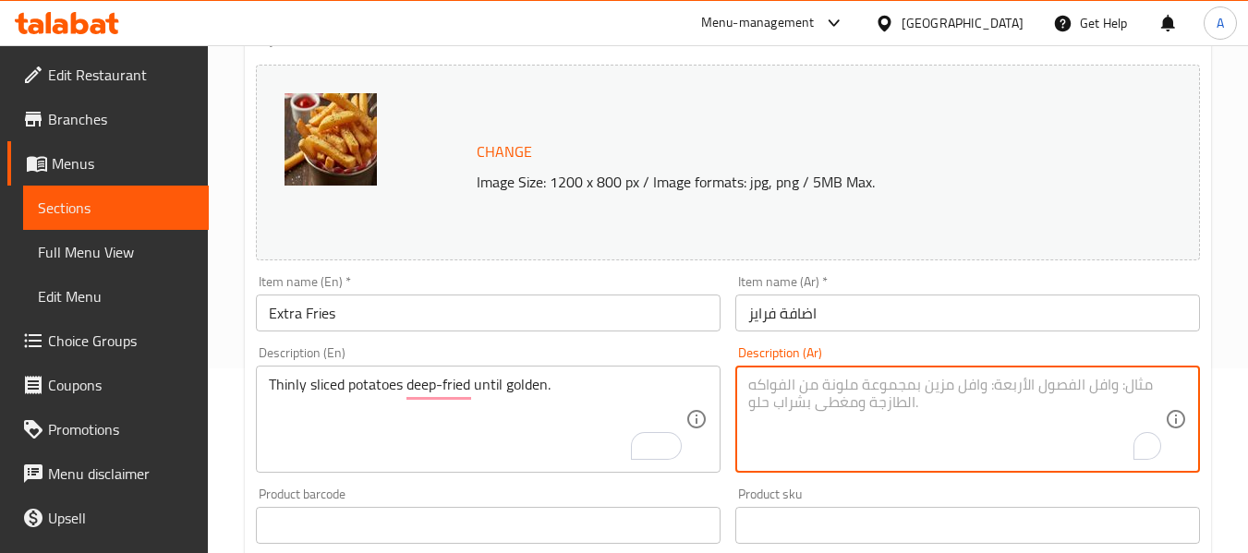
click at [920, 441] on textarea "To enrich screen reader interactions, please activate Accessibility in Grammarl…" at bounding box center [956, 420] width 416 height 88
paste textarea "بطاطس مقطعة إلى شرائح رقيقة ومقلية حتى تصبح ذهبية اللون."
click at [796, 386] on textarea "بطاطس مقطعة إلى شرائح رقيقة ومقلية حتى تصبح ذهبية اللون." at bounding box center [956, 420] width 416 height 88
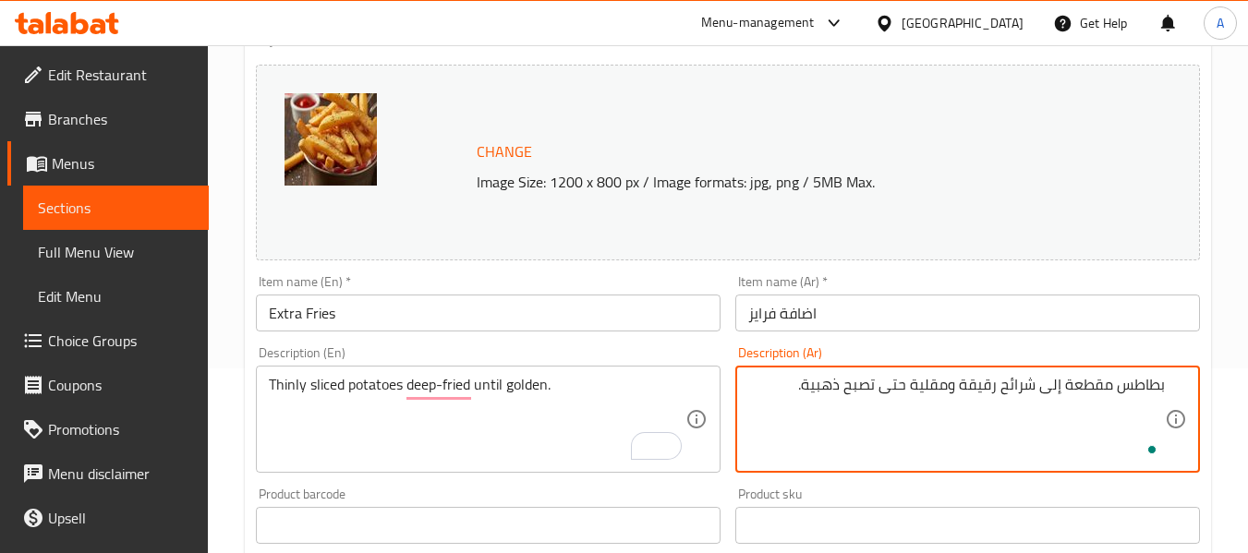
type textarea "بطاطس مقطعة إلى شرائح رقيقة ومقلية حتى تصبح ذهبية."
click at [858, 326] on input "اضافة فرايز" at bounding box center [967, 313] width 465 height 37
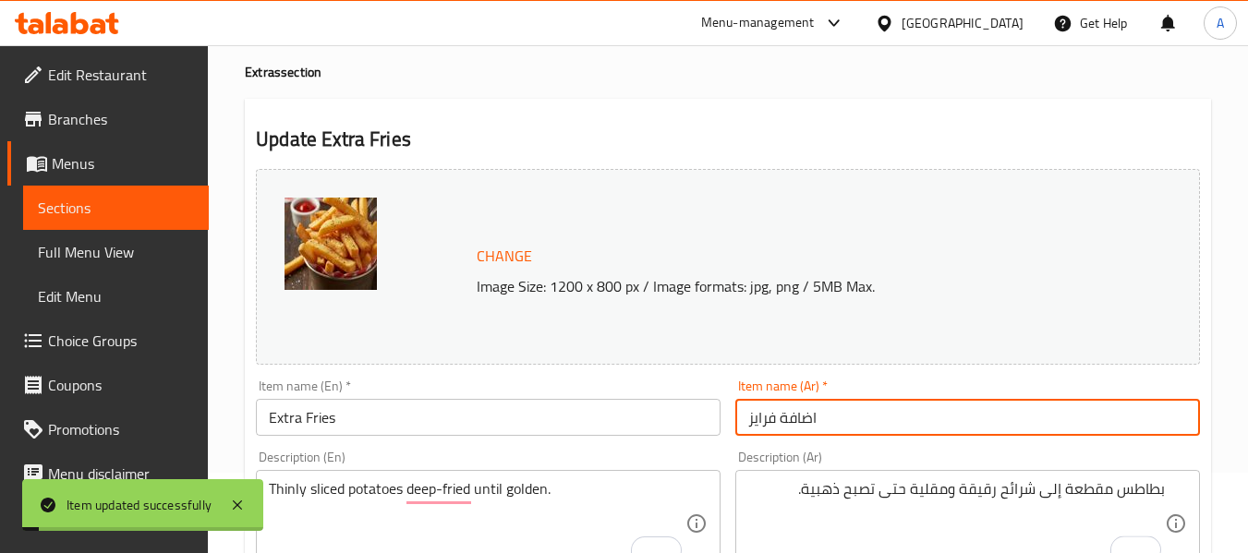
scroll to position [0, 0]
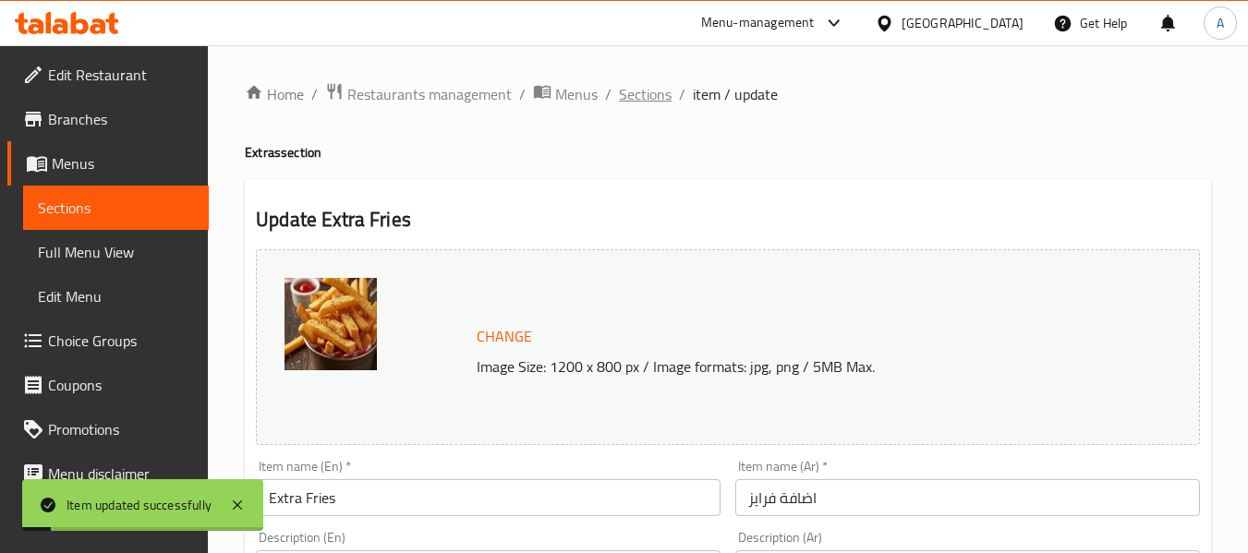
click at [641, 91] on span "Sections" at bounding box center [645, 94] width 53 height 22
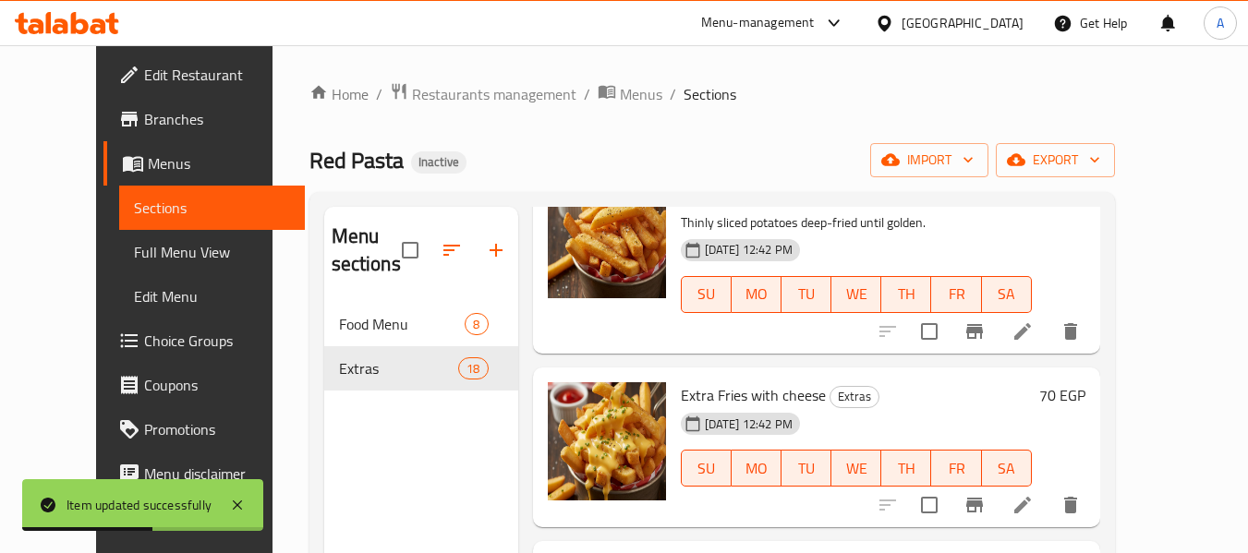
scroll to position [92, 0]
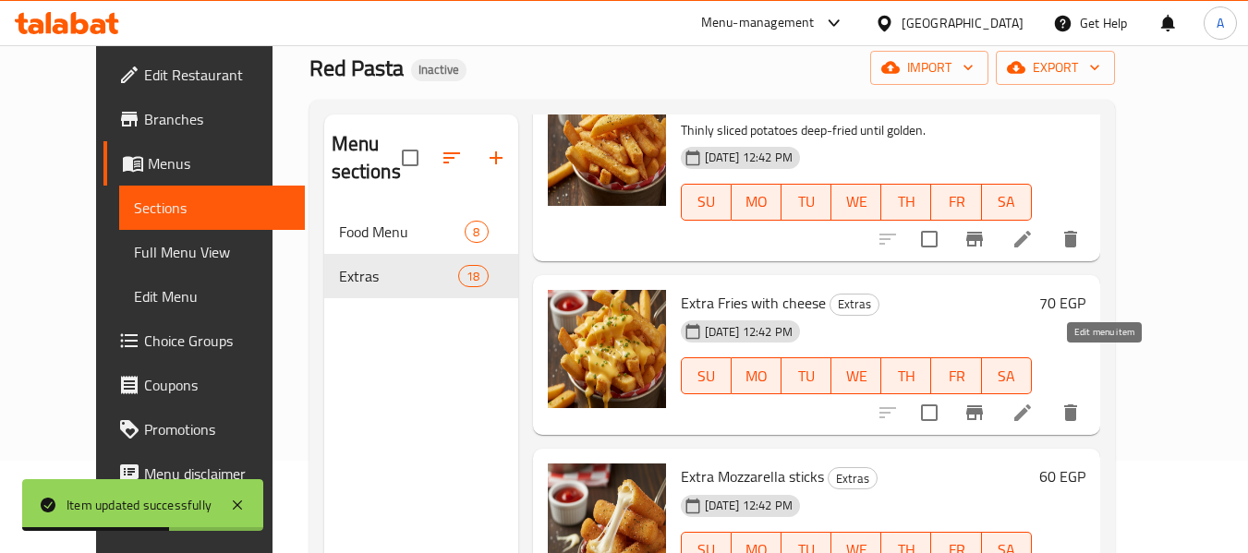
click at [1033, 402] on icon at bounding box center [1022, 413] width 22 height 22
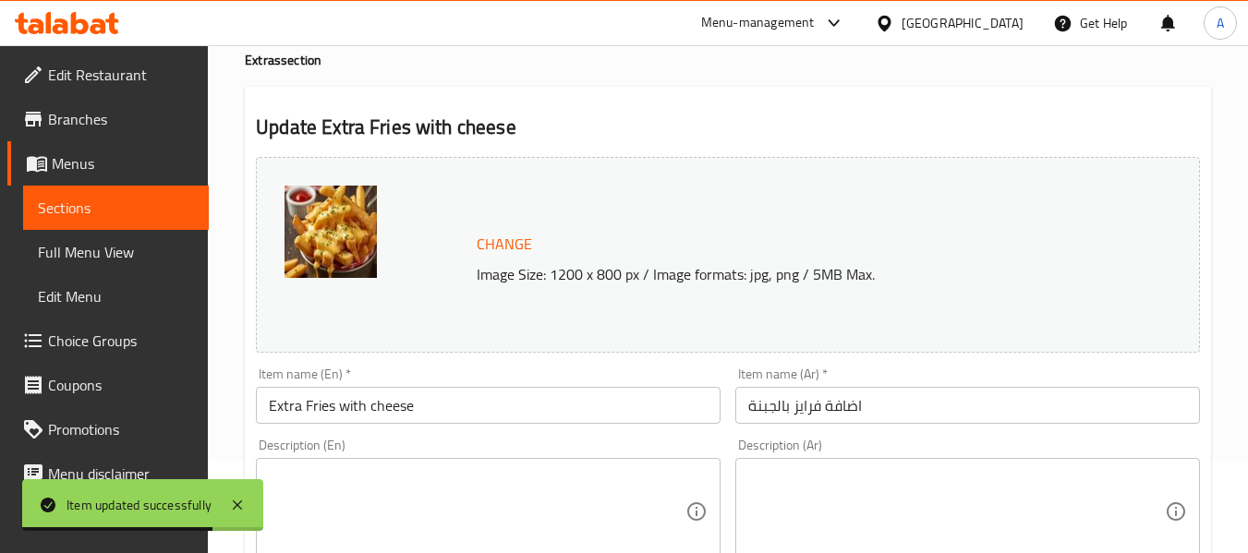
scroll to position [277, 0]
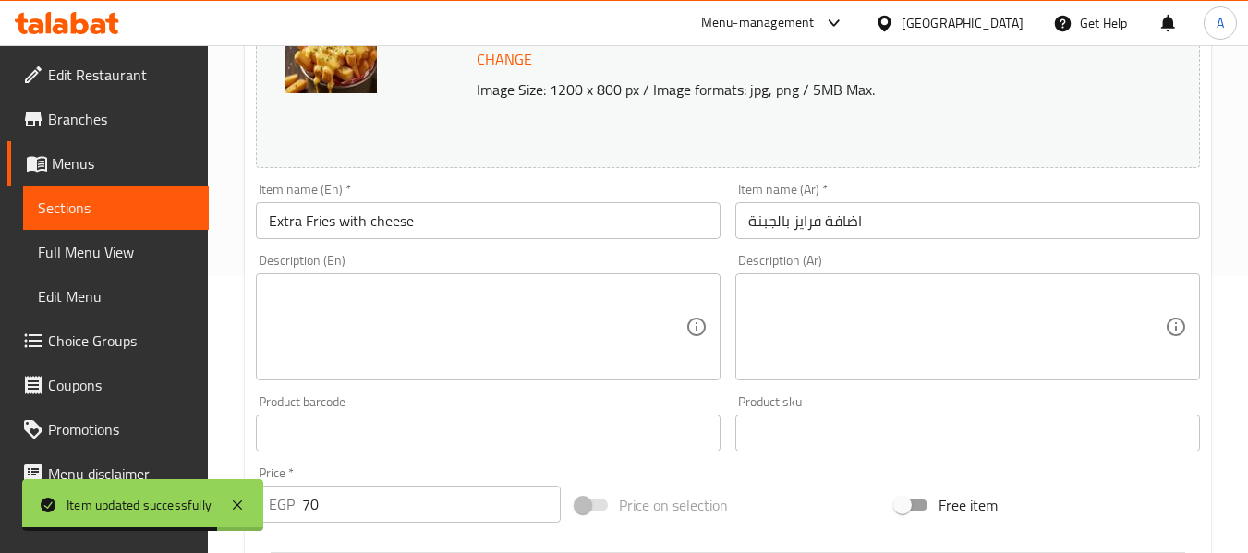
drag, startPoint x: 444, startPoint y: 325, endPoint x: 459, endPoint y: 326, distance: 14.8
click at [444, 325] on textarea at bounding box center [477, 328] width 416 height 88
paste textarea "Golden fried potato sticks topped with melted cheddar cheese."
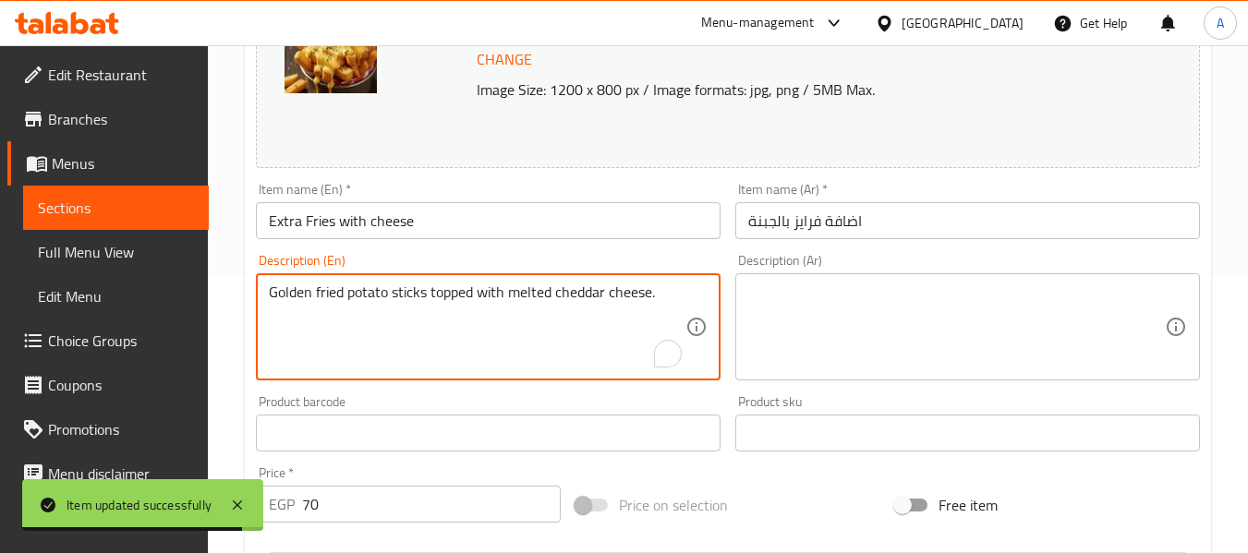
type textarea "Golden fried potato sticks topped with melted cheddar cheese."
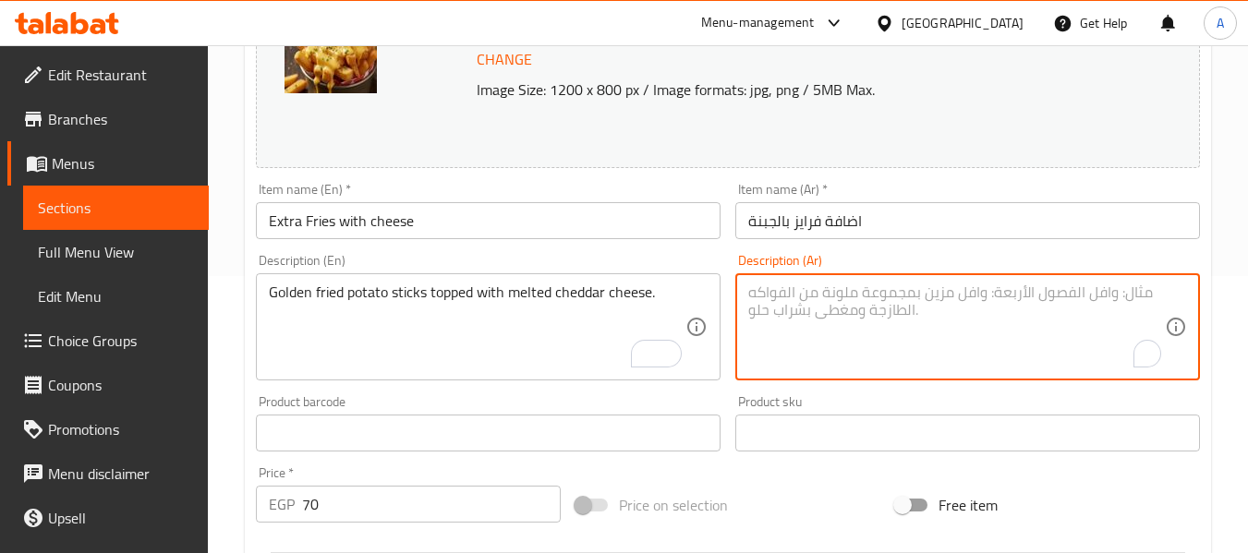
click at [928, 317] on textarea "To enrich screen reader interactions, please activate Accessibility in Grammarl…" at bounding box center [956, 328] width 416 height 88
paste textarea "أصابع البطاطس المقلية الذهبية مغطاة بجبنة [PERSON_NAME] المذابة."
type textarea "أصابع البطاطس المقلية الذهبية مغطاة بجبنة [PERSON_NAME] المذابة."
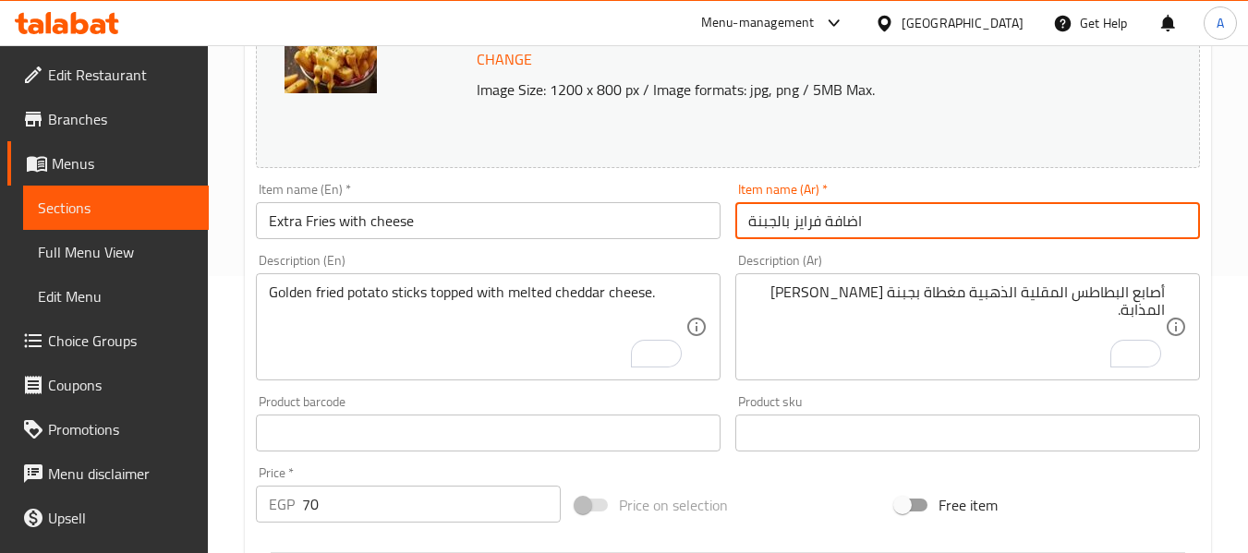
click at [995, 234] on input "اضافة فرايز بالجبنة" at bounding box center [967, 220] width 465 height 37
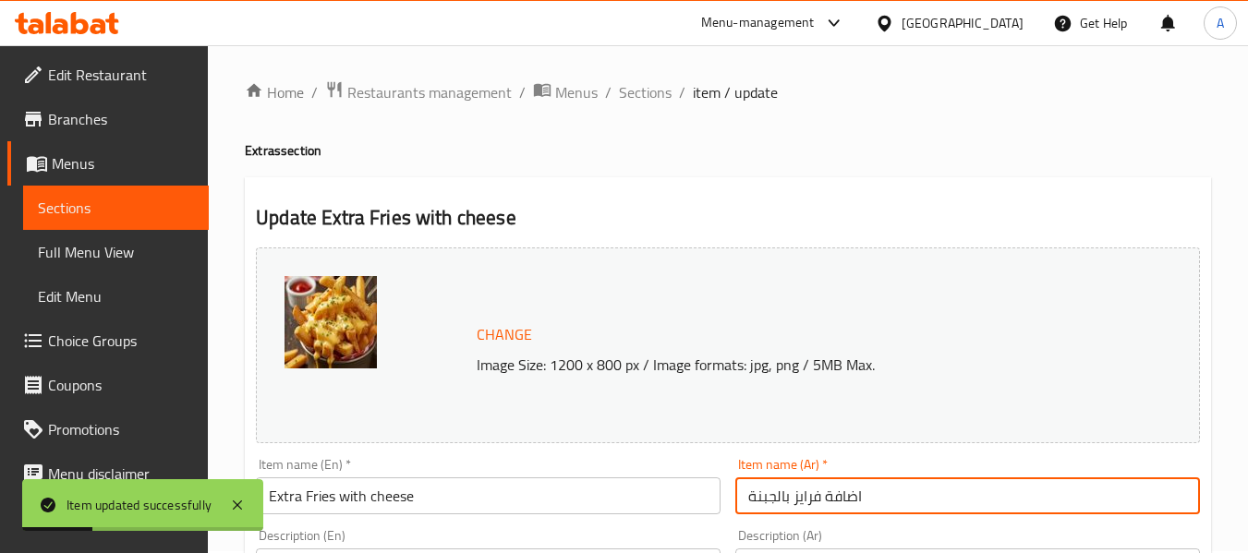
scroll to position [0, 0]
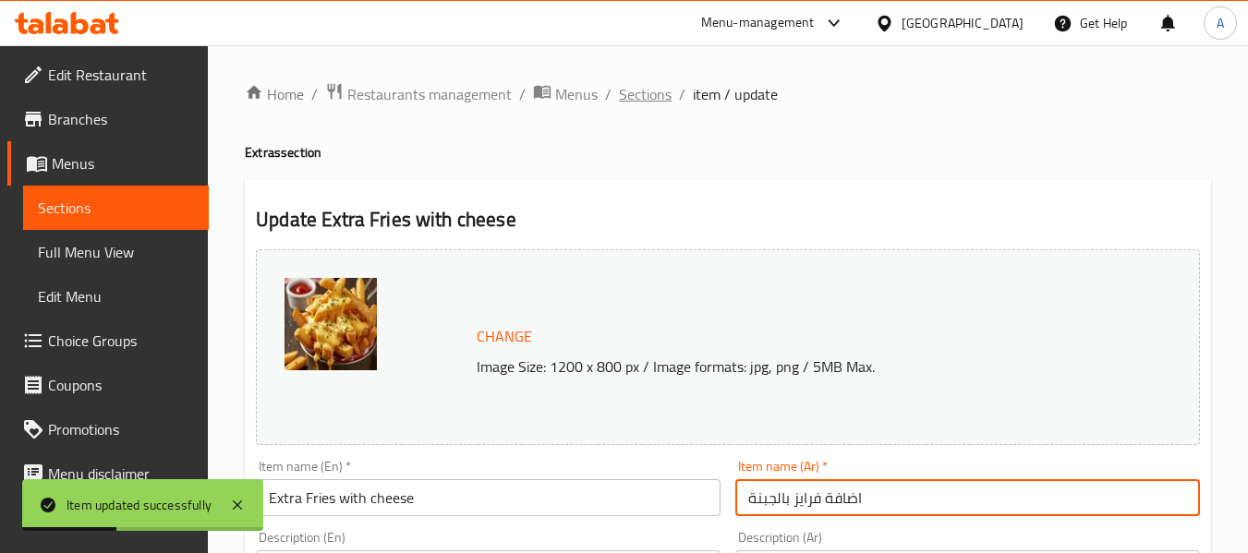
click at [625, 98] on span "Sections" at bounding box center [645, 94] width 53 height 22
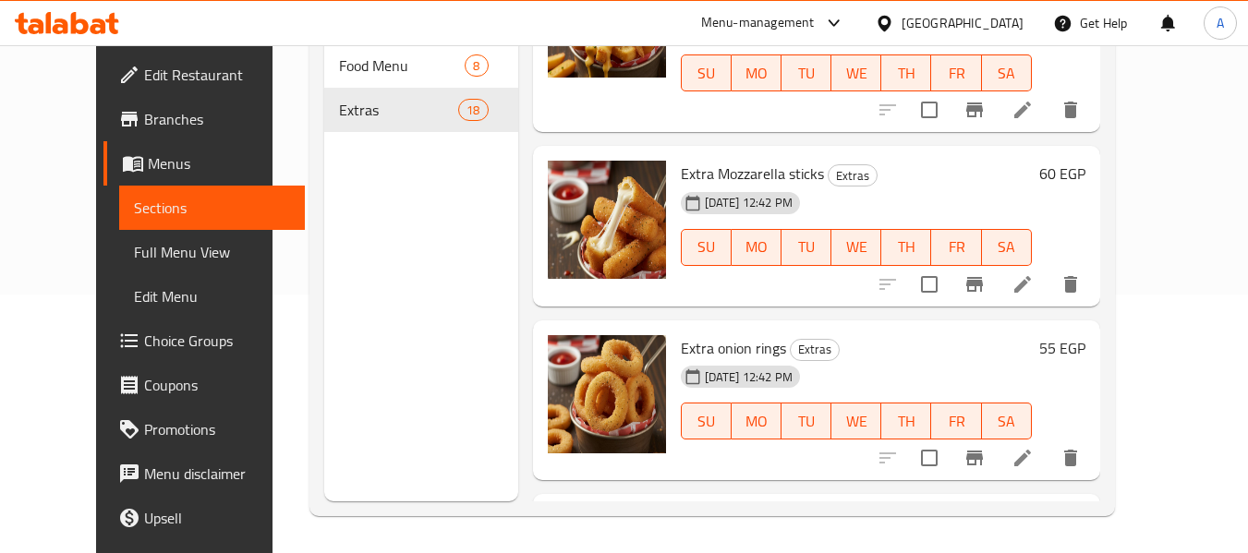
scroll to position [2955, 0]
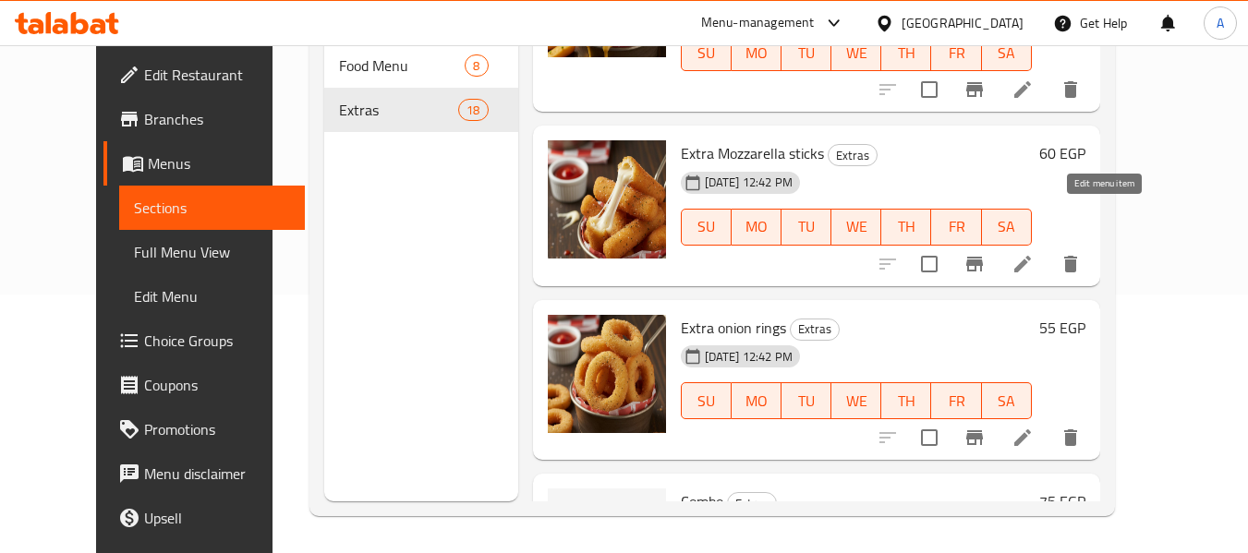
click at [1033, 253] on icon at bounding box center [1022, 264] width 22 height 22
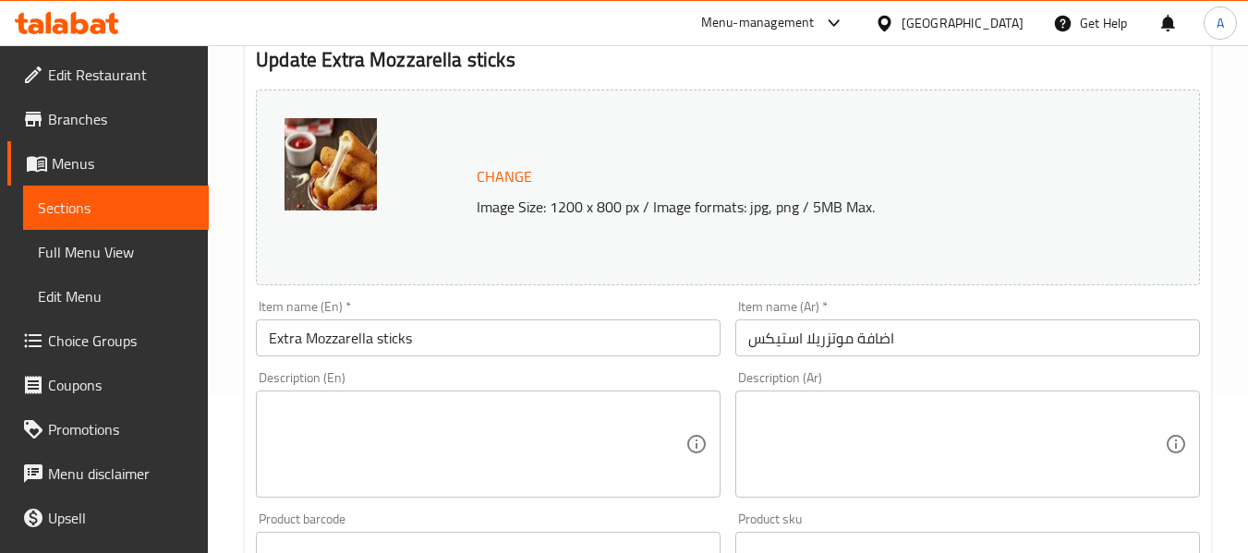
scroll to position [277, 0]
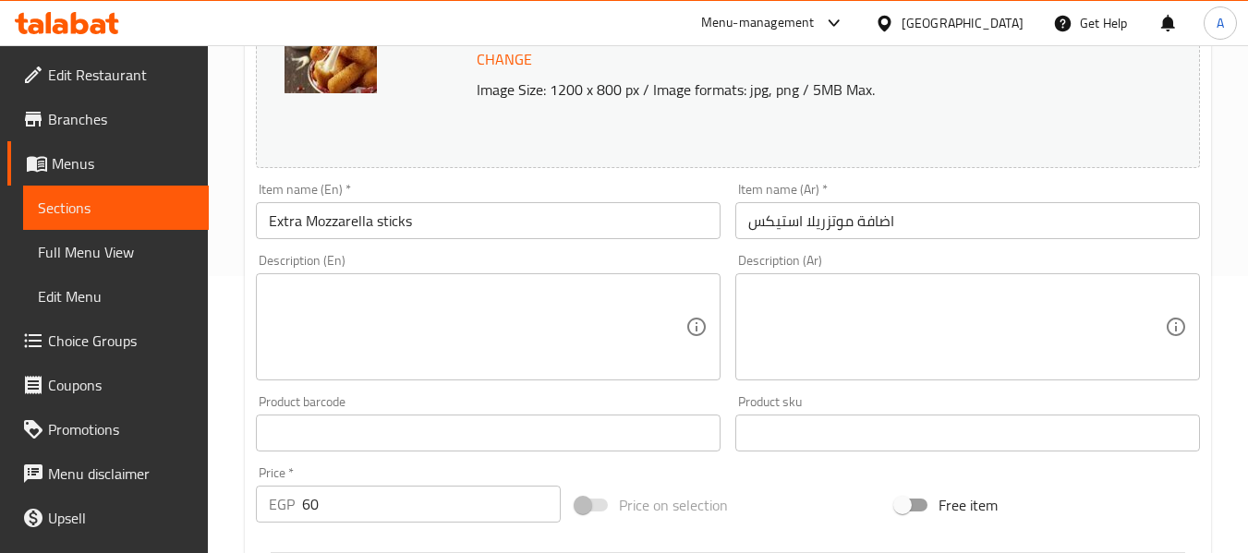
click at [397, 319] on textarea at bounding box center [477, 328] width 416 height 88
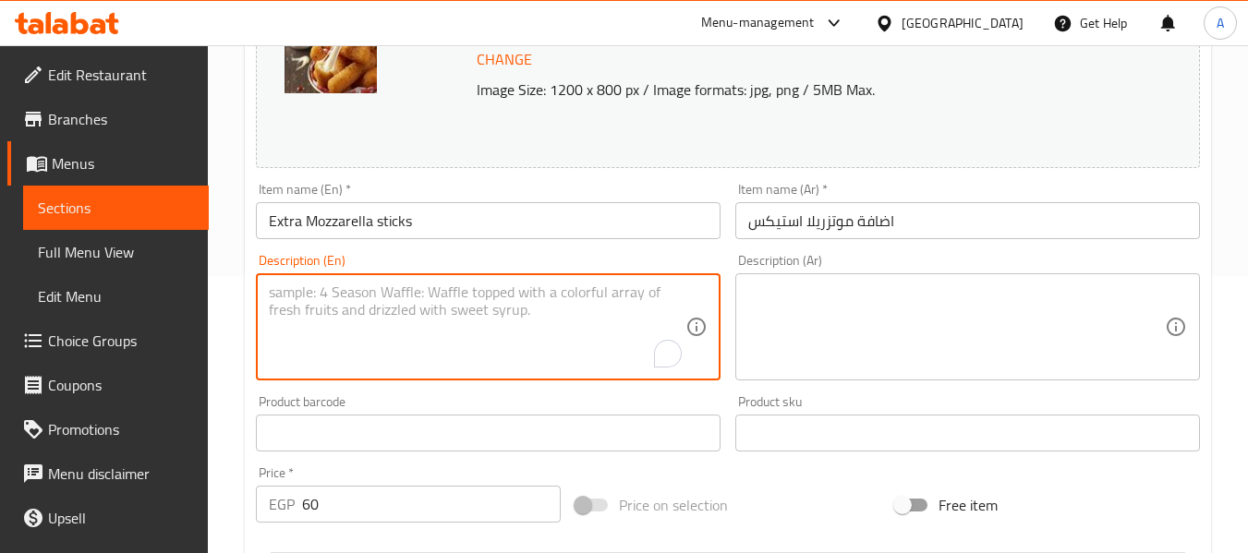
paste textarea "Fried sticks of breaded mozzarella cheese."
type textarea "Fried sticks of breaded mozzarella cheese."
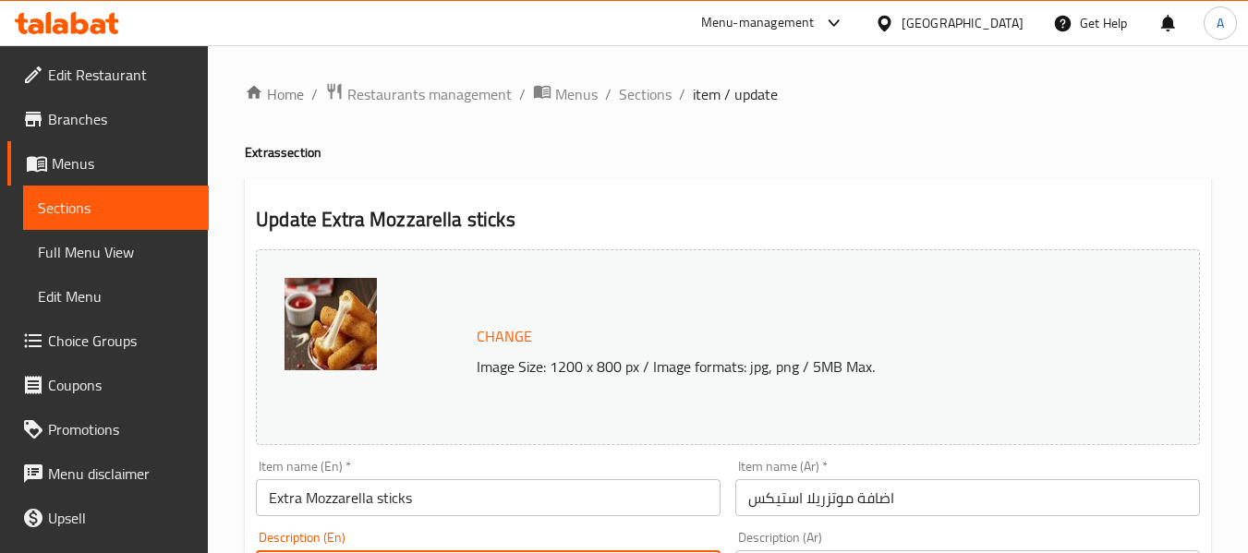
scroll to position [277, 0]
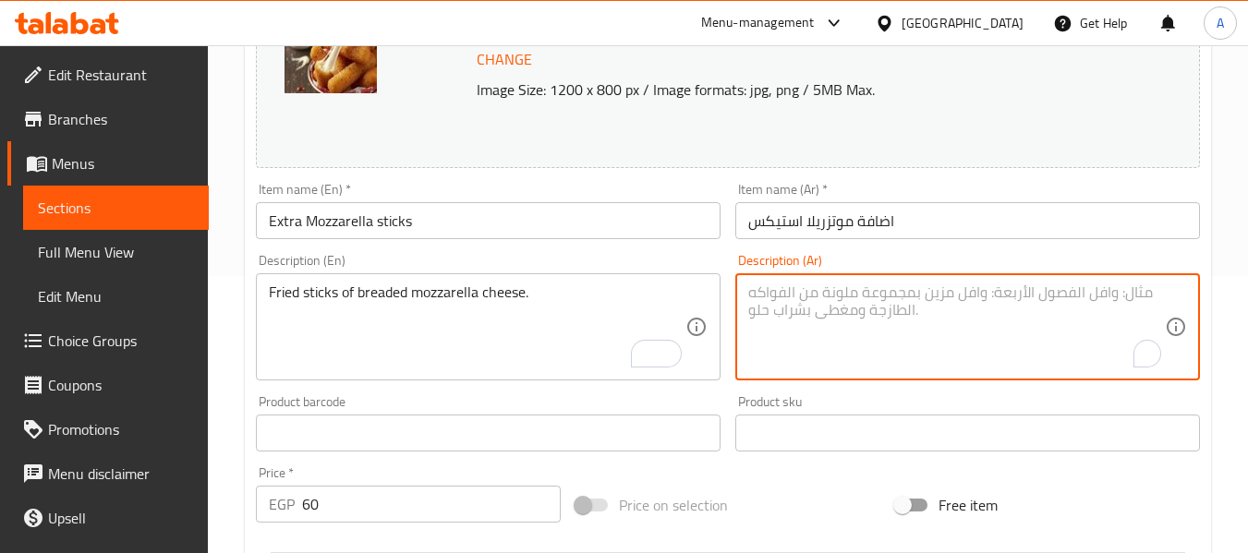
click at [911, 324] on textarea "To enrich screen reader interactions, please activate Accessibility in Grammarl…" at bounding box center [956, 328] width 416 height 88
paste textarea "أعواد مقلية من جبن الموزاريلا المقلي."
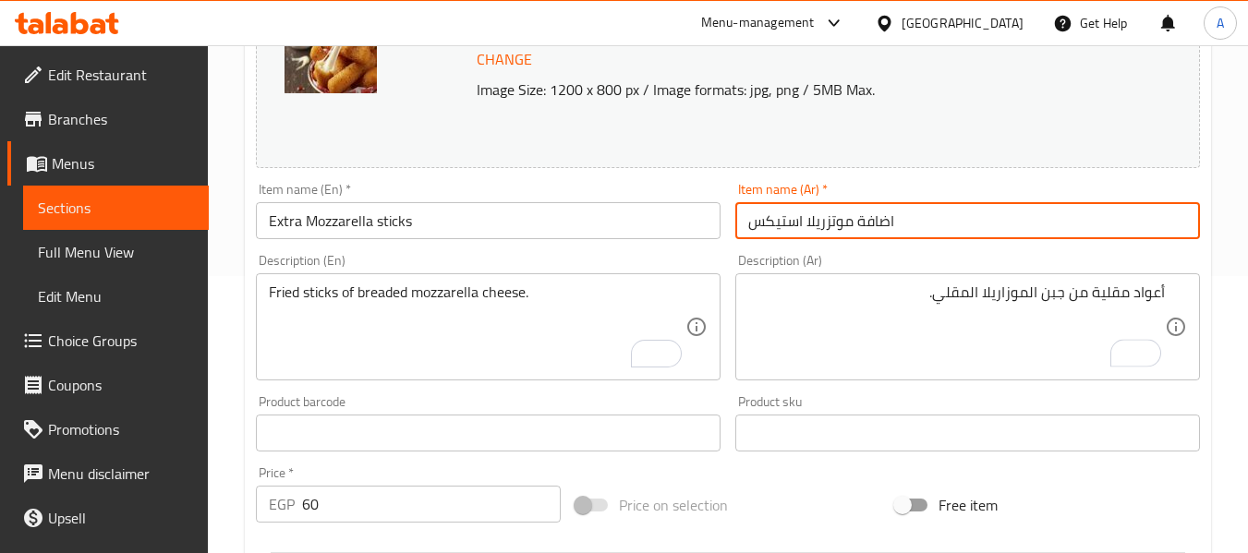
click at [967, 215] on input "اضافة موتزريلا استيكس" at bounding box center [967, 220] width 465 height 37
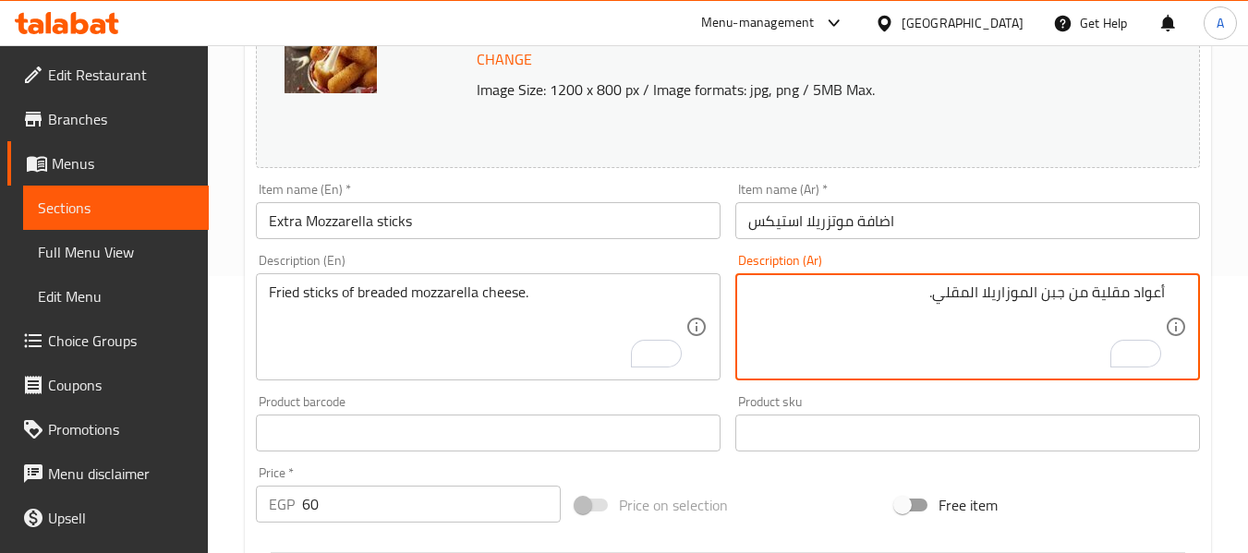
drag, startPoint x: 936, startPoint y: 297, endPoint x: 981, endPoint y: 306, distance: 45.1
type textarea "أعواد مقلية من جبن الموزاريلا بالبقسماط."
click at [1018, 209] on input "اضافة موتزريلا استيكس" at bounding box center [967, 220] width 465 height 37
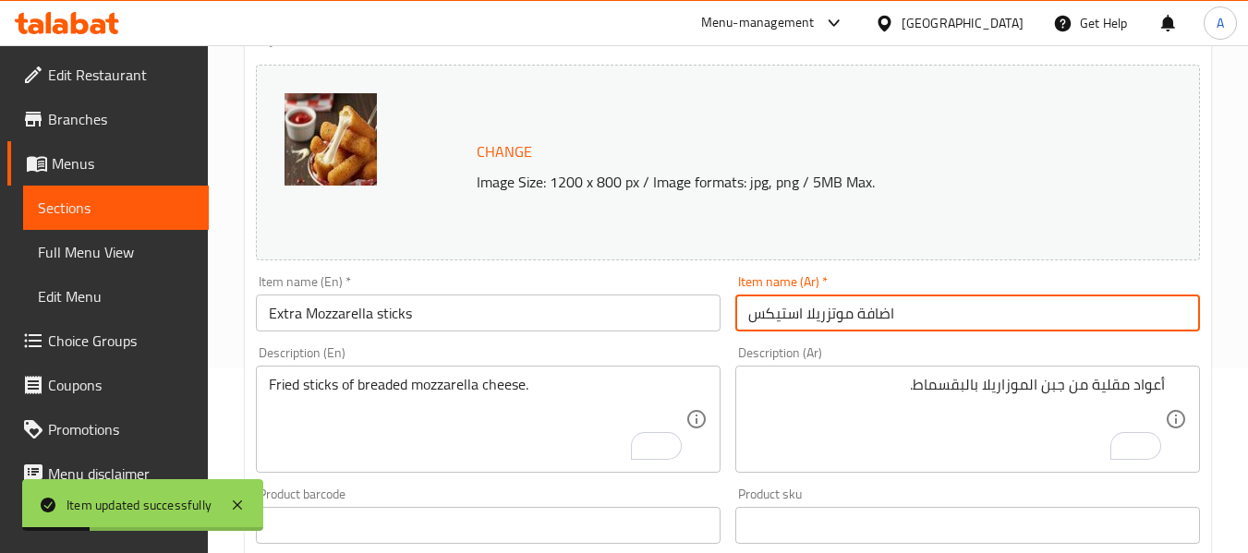
scroll to position [0, 0]
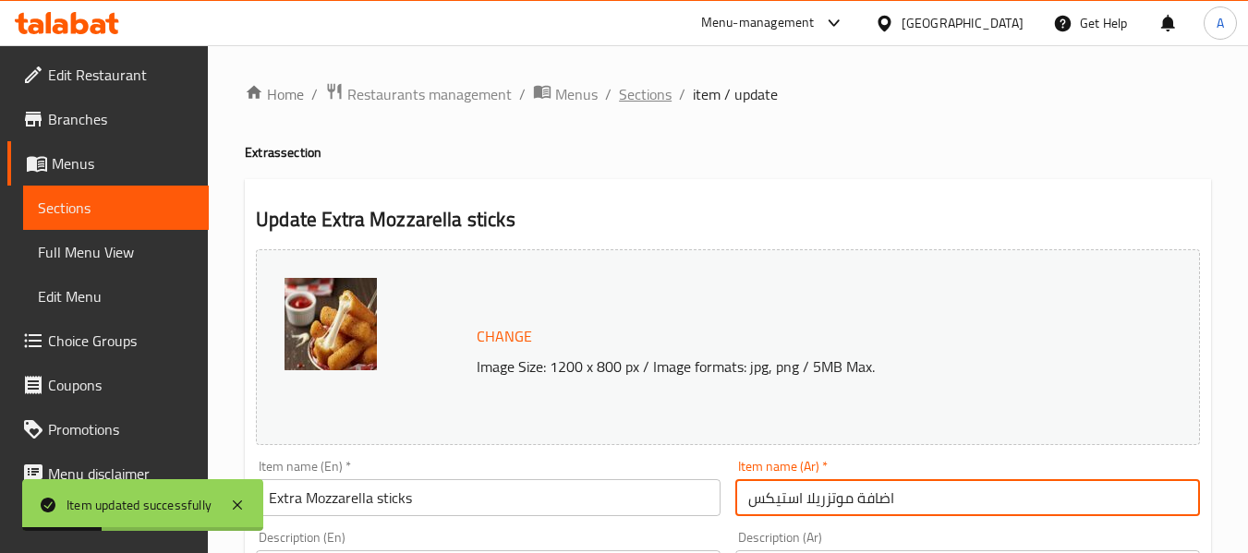
click at [634, 104] on span "Sections" at bounding box center [645, 94] width 53 height 22
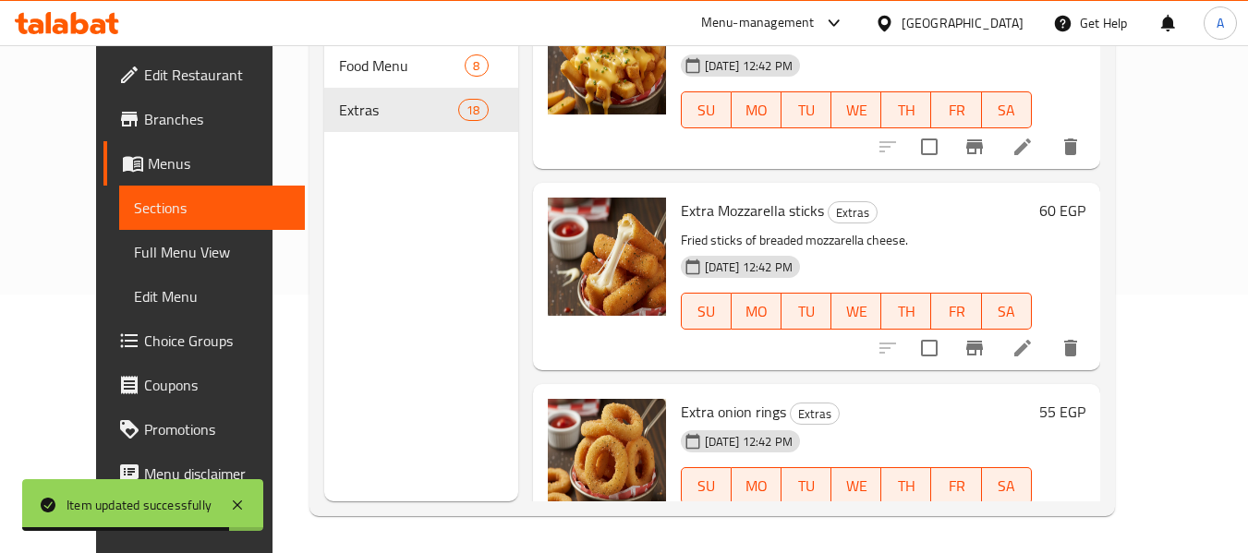
scroll to position [3070, 0]
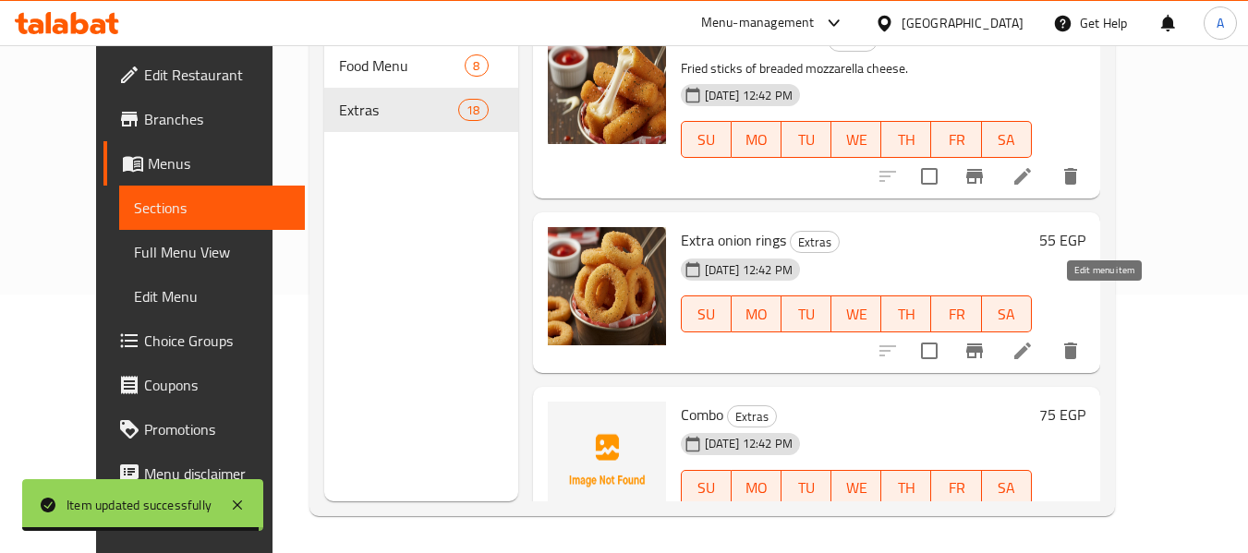
click at [1033, 340] on icon at bounding box center [1022, 351] width 22 height 22
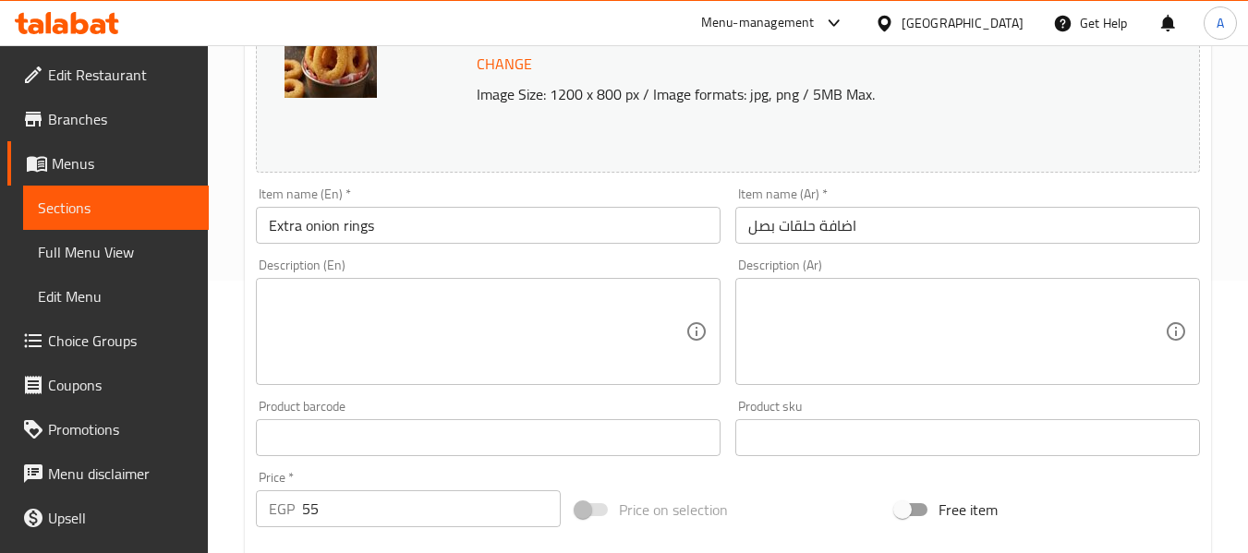
scroll to position [277, 0]
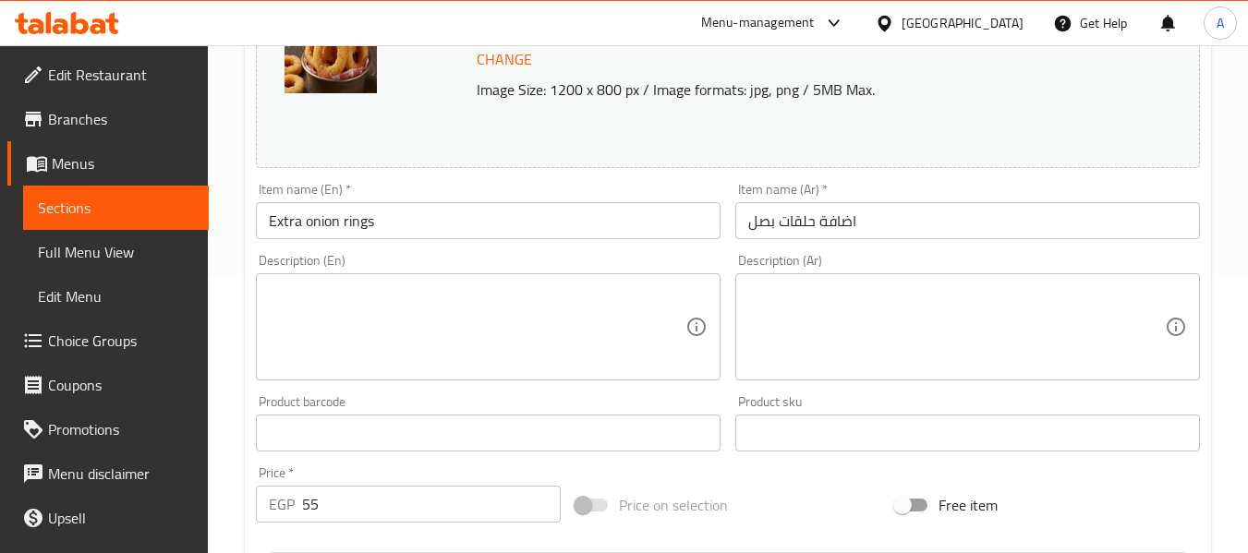
click at [447, 352] on textarea at bounding box center [477, 328] width 416 height 88
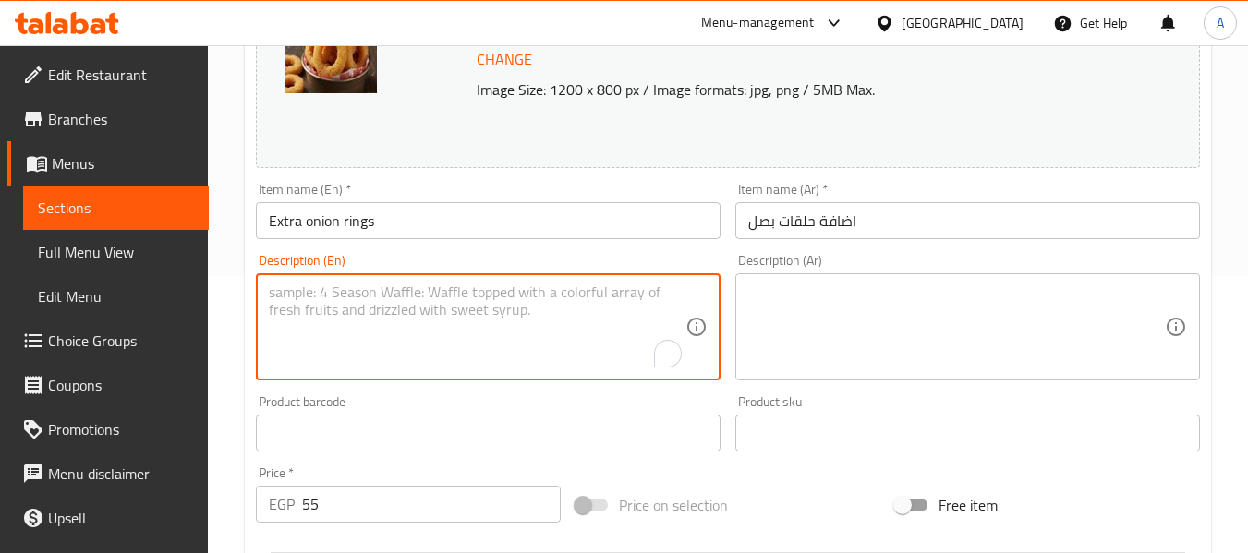
paste textarea "Rings of battered and deep-fried onions."
type textarea "Rings of battered and deep-fried onions."
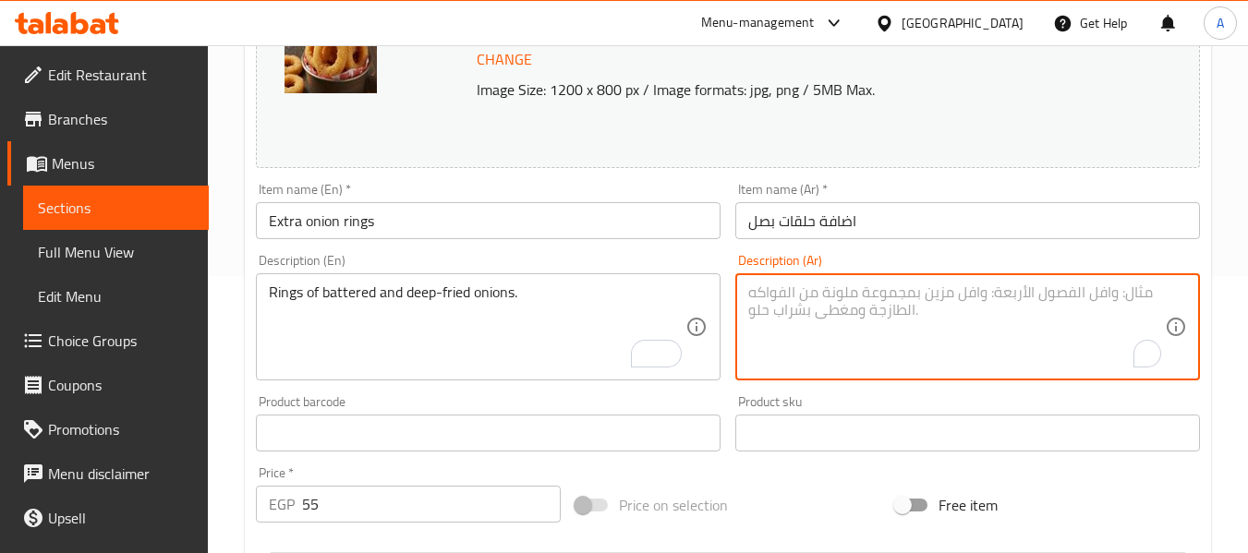
click at [833, 286] on textarea "To enrich screen reader interactions, please activate Accessibility in Grammarl…" at bounding box center [956, 328] width 416 height 88
paste textarea "حلقات من البصل المقلي والمغطى بالدقيق."
drag, startPoint x: 900, startPoint y: 298, endPoint x: 982, endPoint y: 302, distance: 81.4
click at [992, 303] on textarea "حلقات من البصل المقلي والمغطى بالدقيق." at bounding box center [956, 328] width 416 height 88
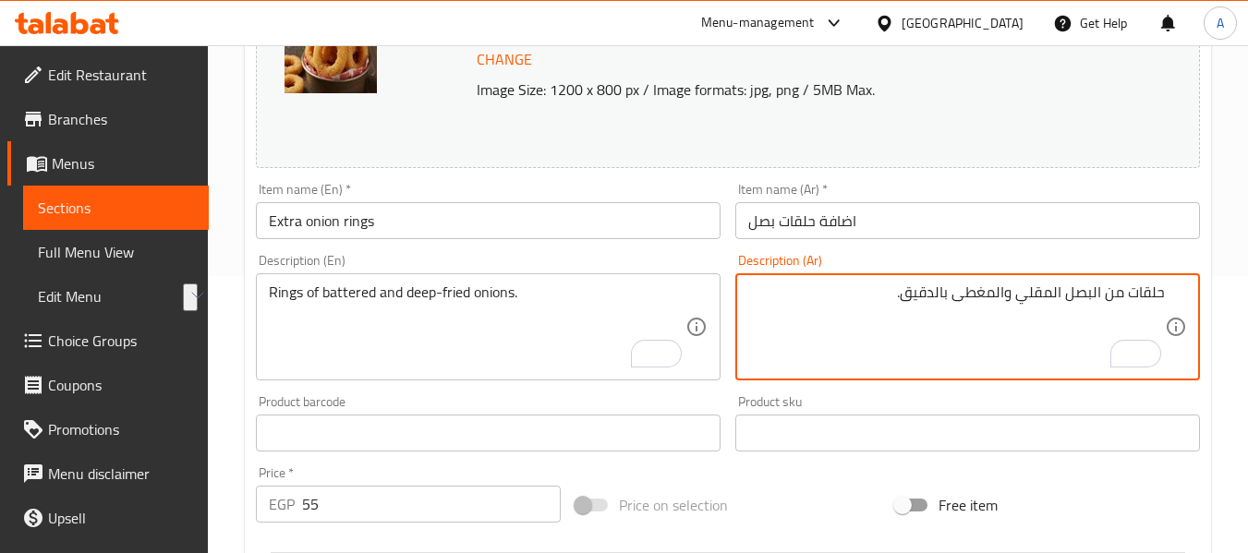
click at [898, 297] on textarea "حلقات من البصل المقلي والمغطى بالدقيق." at bounding box center [956, 328] width 416 height 88
drag, startPoint x: 907, startPoint y: 298, endPoint x: 1008, endPoint y: 300, distance: 100.7
click at [1008, 300] on textarea "حلقات من البصل المقلي والمغطى بالدقيق." at bounding box center [956, 328] width 416 height 88
click at [968, 290] on textarea "حلقات من البصل المقلي والباتيريد." at bounding box center [956, 328] width 416 height 88
type textarea "حلقات من البصل المقلي والباتيرد."
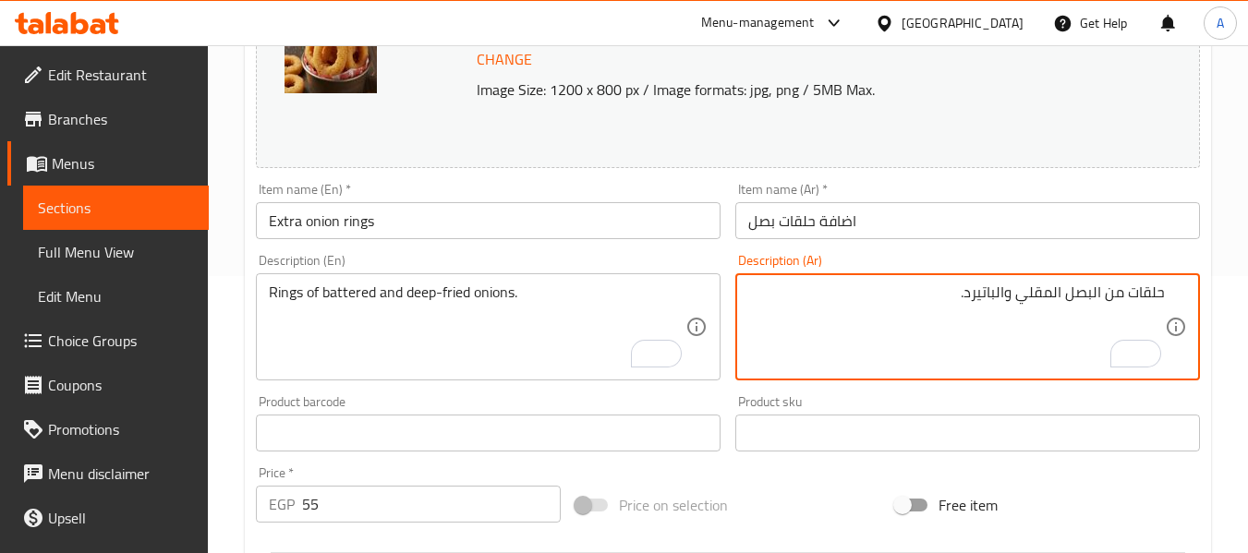
click at [955, 291] on textarea "حلقات من البصل المقلي والباتيرد." at bounding box center [956, 328] width 416 height 88
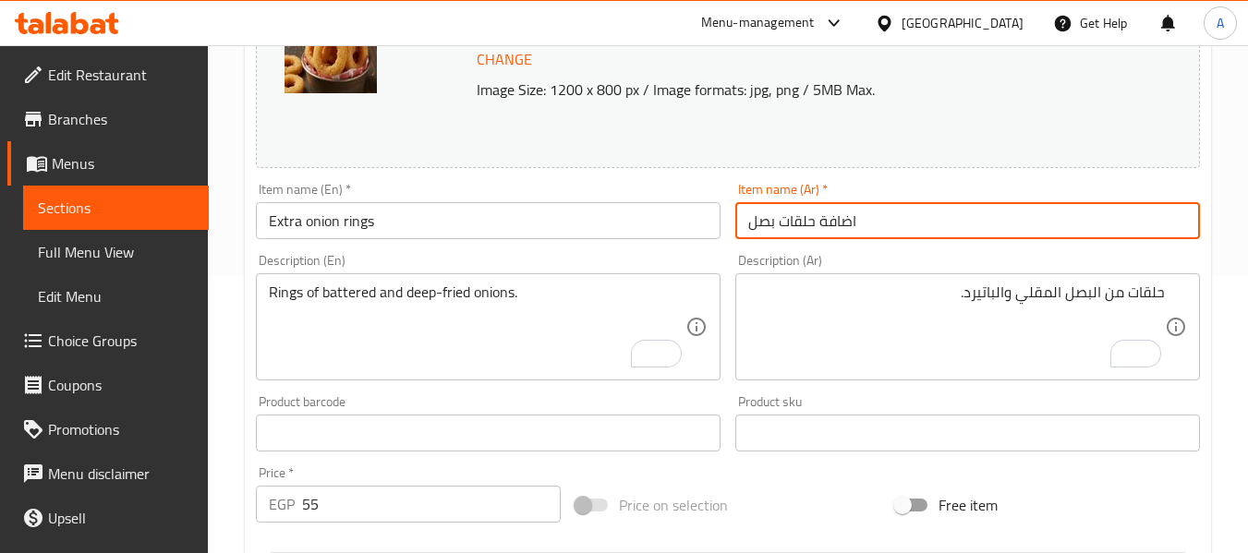
click at [939, 229] on input "اضافة حلقات بصل" at bounding box center [967, 220] width 465 height 37
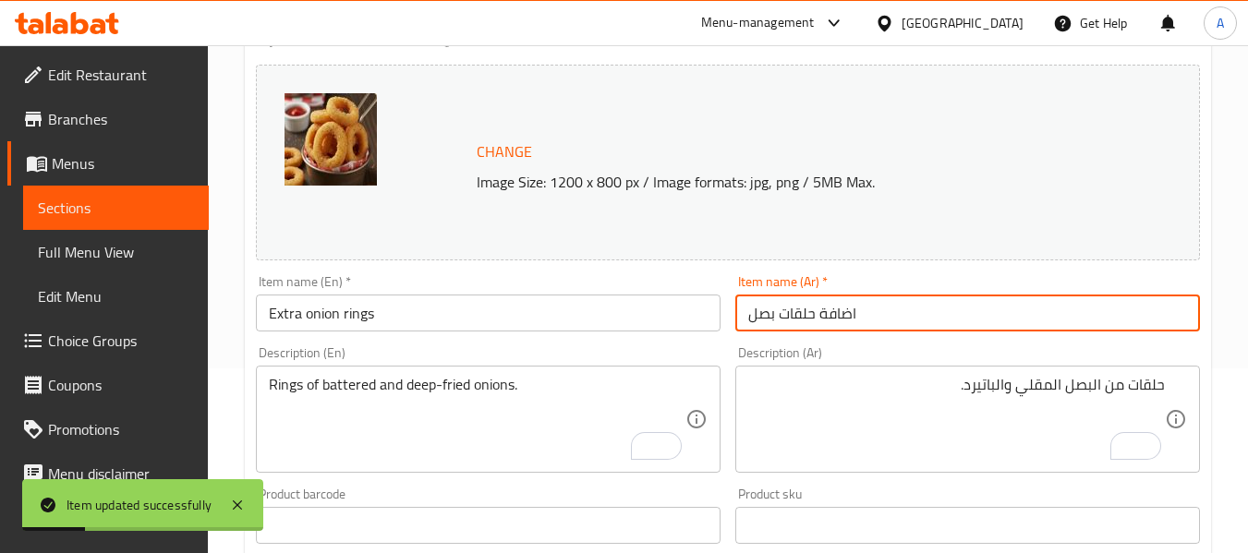
scroll to position [0, 0]
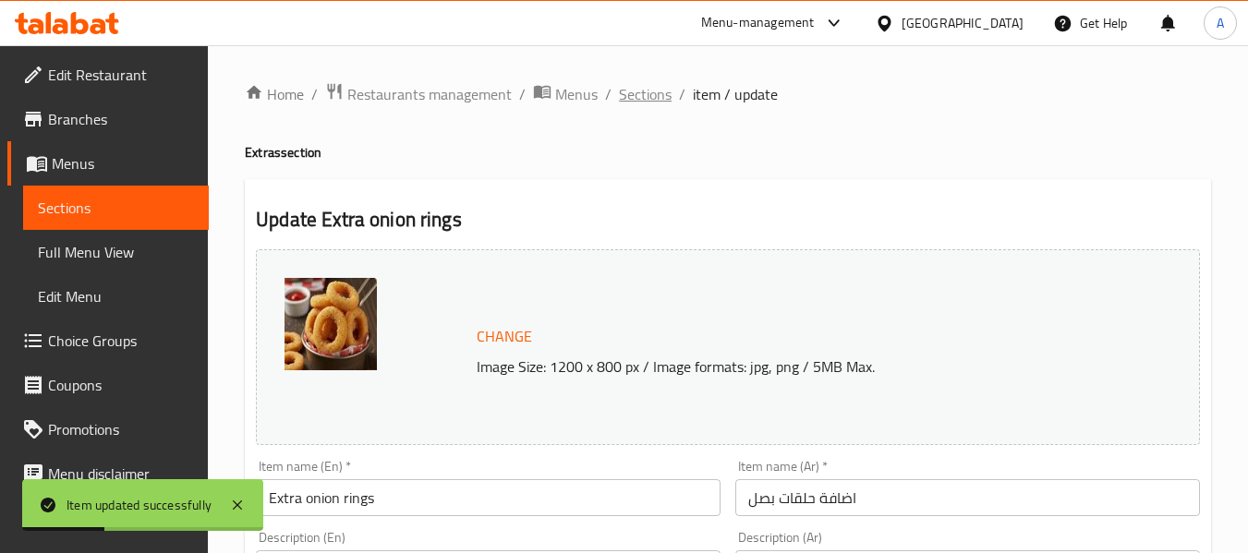
click at [629, 97] on span "Sections" at bounding box center [645, 94] width 53 height 22
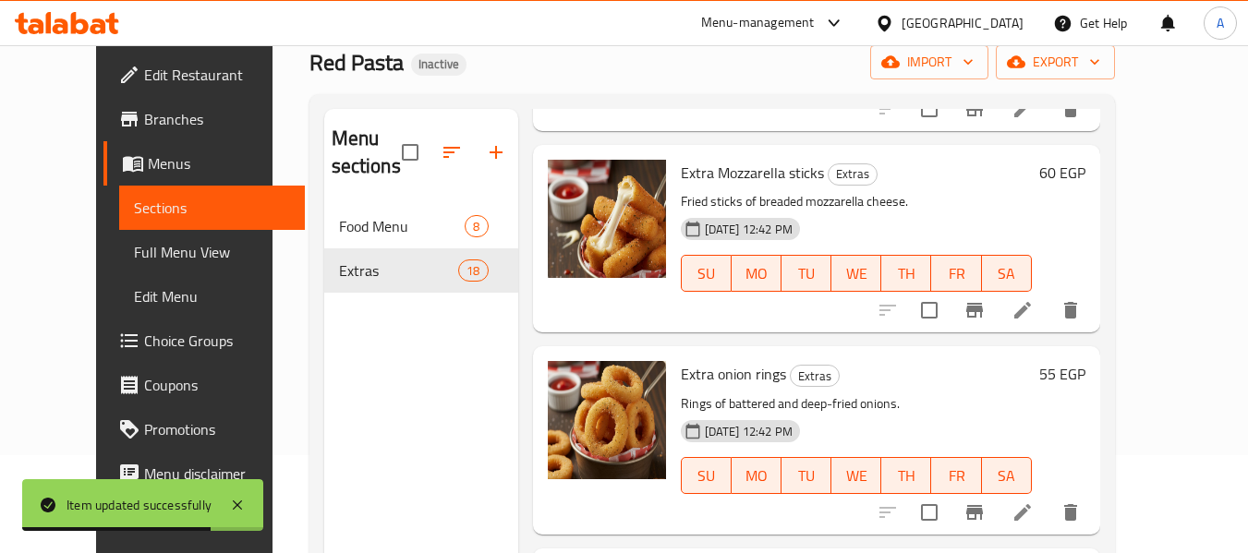
scroll to position [259, 0]
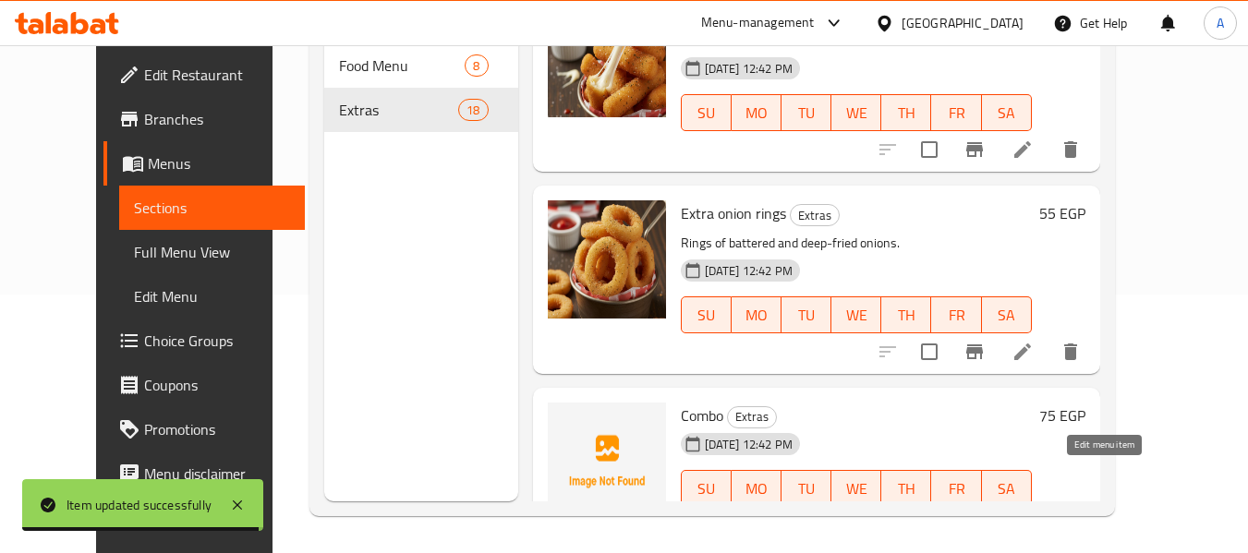
click at [1033, 514] on icon at bounding box center [1022, 525] width 22 height 22
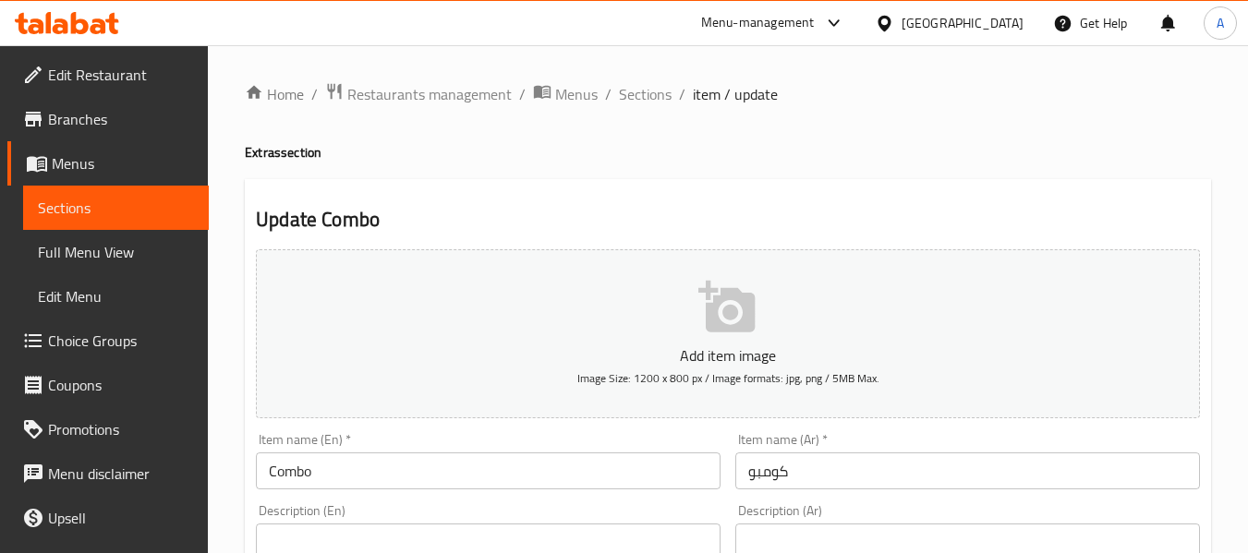
scroll to position [369, 0]
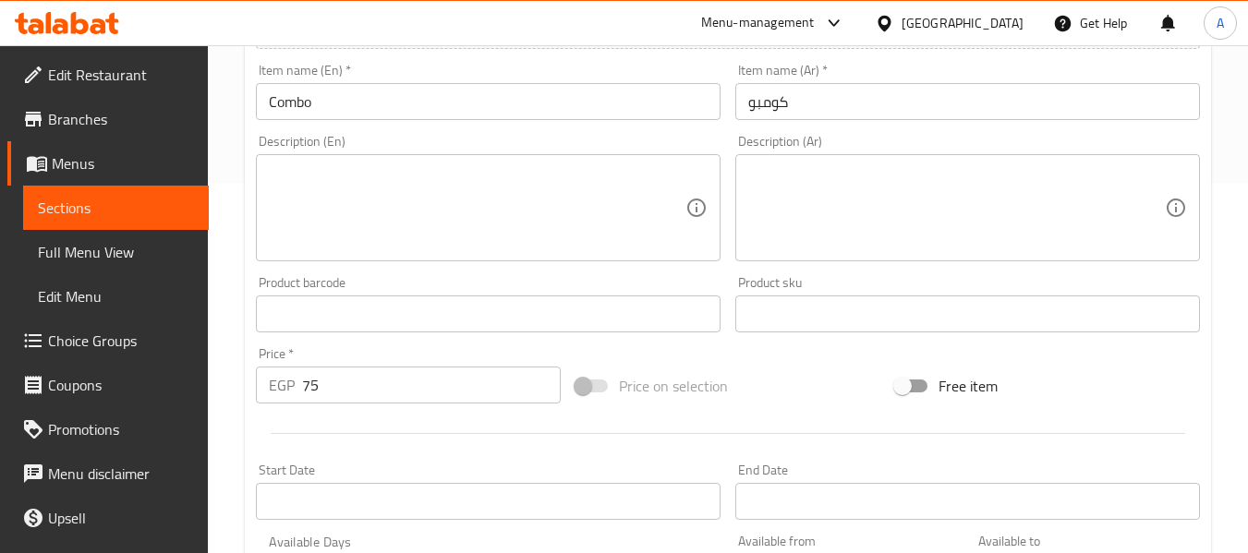
click at [404, 212] on textarea at bounding box center [477, 208] width 416 height 88
paste textarea "A combination of a main dish, a side, and a drink."
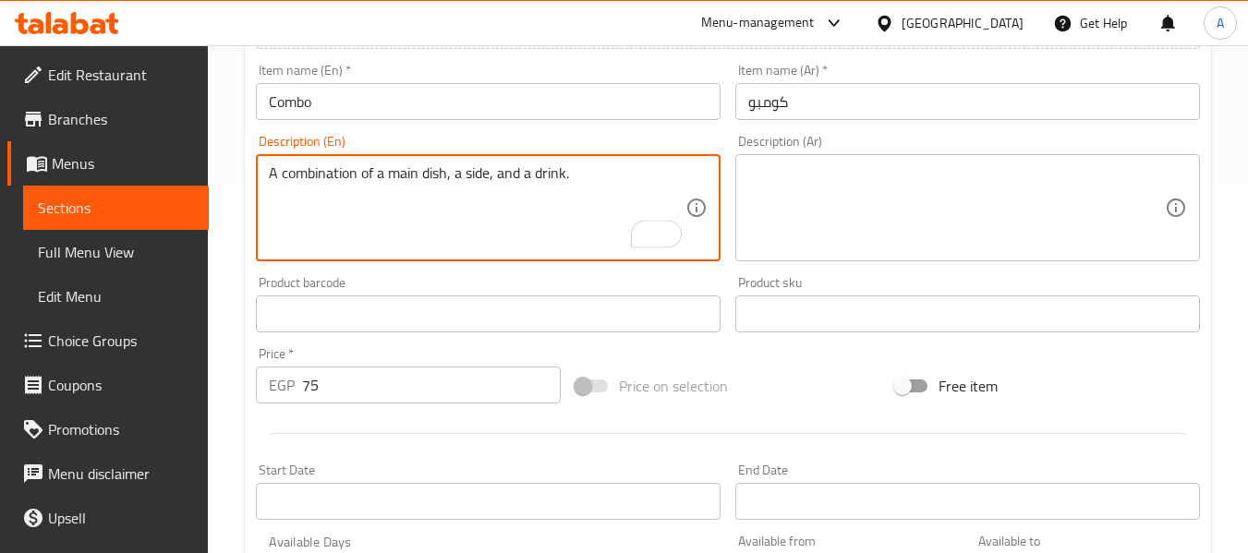
type textarea "A combination of a main dish, a side, and a drink."
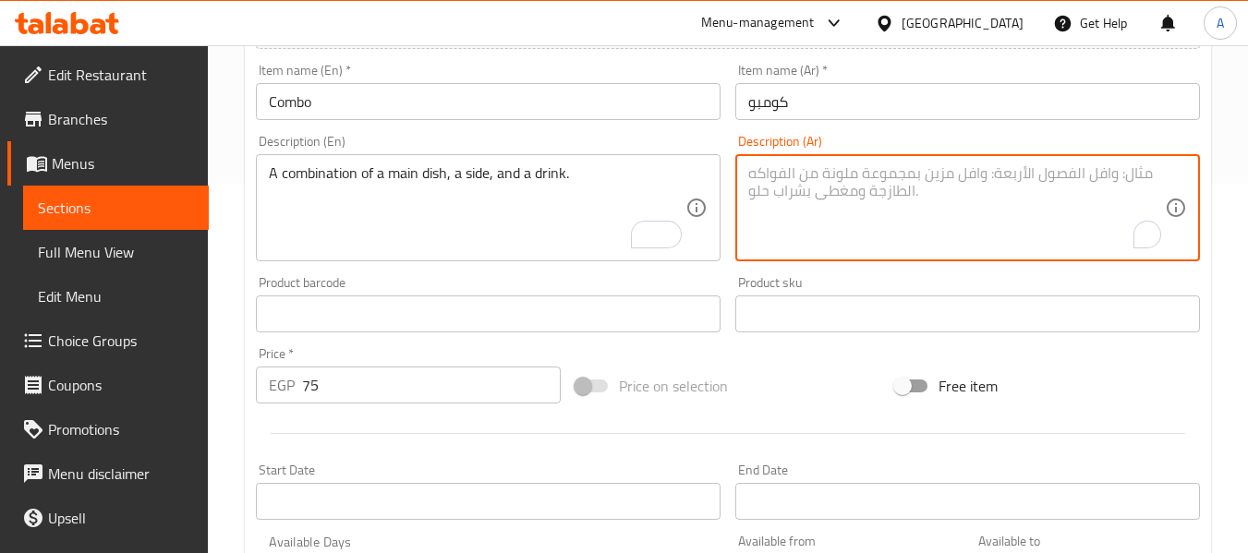
click at [869, 231] on textarea "To enrich screen reader interactions, please activate Accessibility in Grammarl…" at bounding box center [956, 208] width 416 height 88
paste textarea "مزيج من الطبق الرئيسي والطبق الجانبي والمشروب."
click at [980, 179] on textarea "مزيج من الطبق الرئيسي والطبق الجانبي والمشروب." at bounding box center [956, 208] width 416 height 88
click at [971, 182] on textarea "مزيج من الطبق الرئيسي والطبق الجانبي والمشروب." at bounding box center [956, 208] width 416 height 88
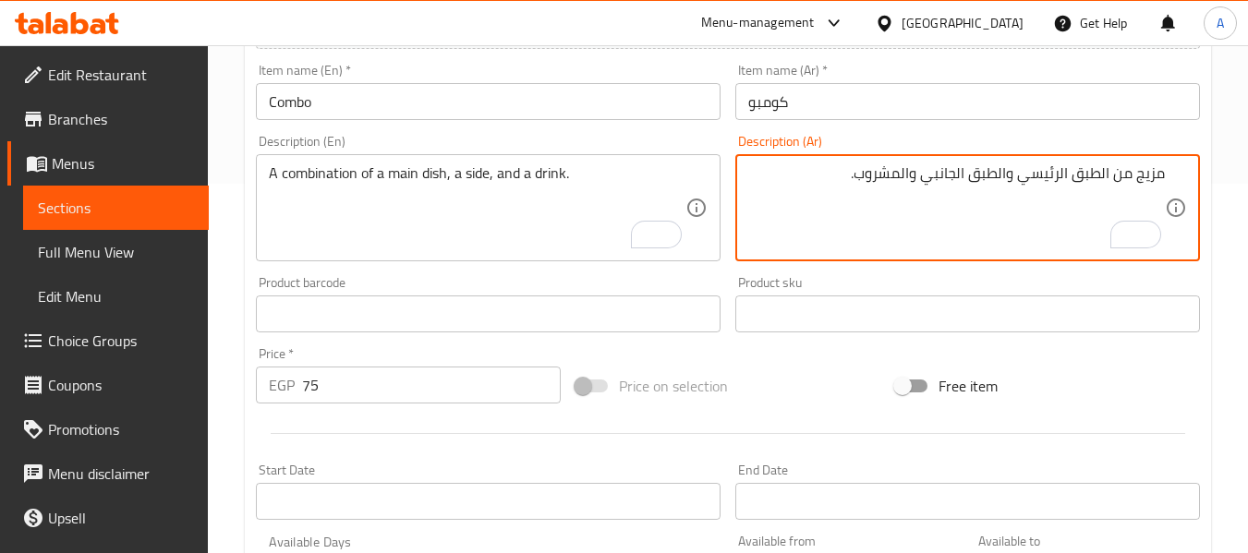
drag, startPoint x: 971, startPoint y: 180, endPoint x: 1003, endPoint y: 169, distance: 34.2
click at [1003, 169] on textarea "مزيج من الطبق الرئيسي والطبق الجانبي والمشروب." at bounding box center [956, 208] width 416 height 88
click at [984, 183] on textarea "مزيج من الطبق الرئيسي والطبق الجانبي والمشروب." at bounding box center [956, 208] width 416 height 88
drag, startPoint x: 966, startPoint y: 179, endPoint x: 1009, endPoint y: 179, distance: 43.4
click at [1009, 179] on textarea "مزيج من الطبق الرئيسي والطبق الجانبي والمشروب." at bounding box center [956, 208] width 416 height 88
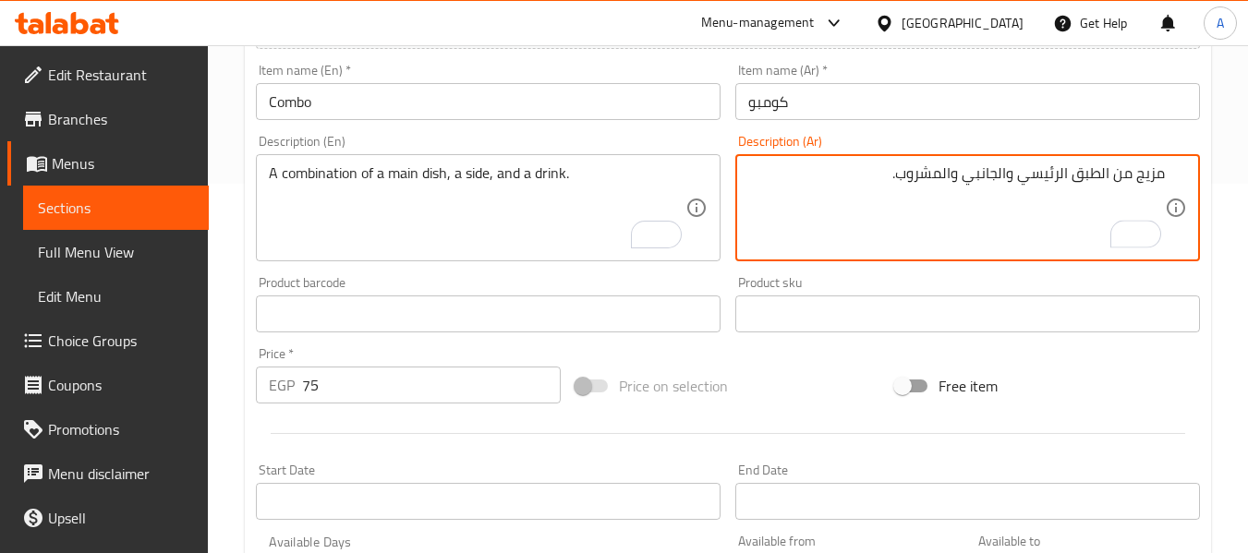
type textarea "مزيج من الطبق الرئيسي والجانبي والمشروب."
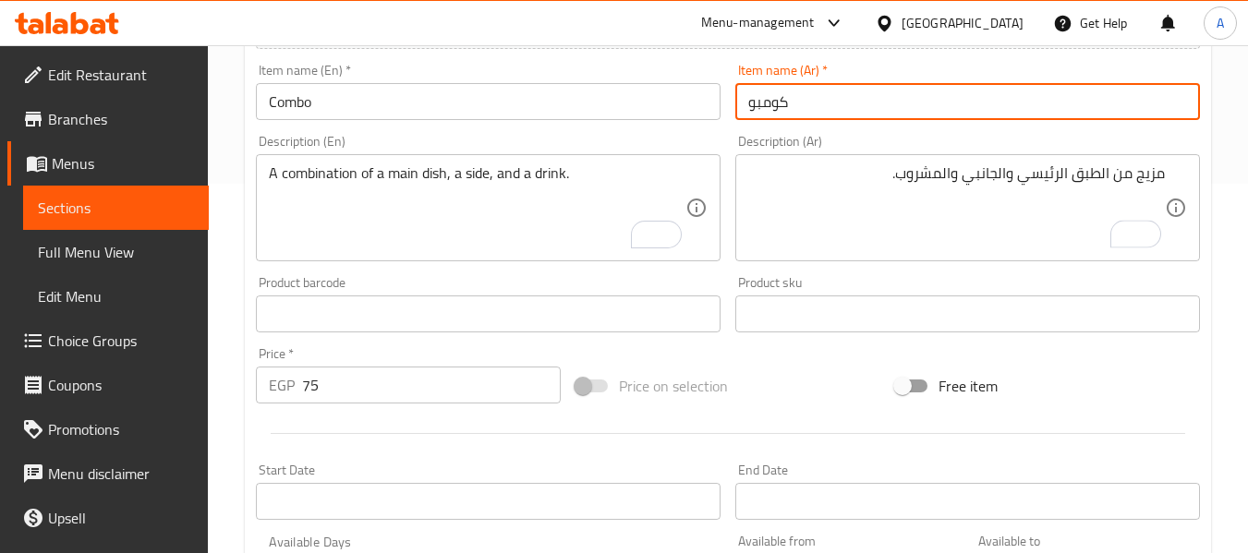
click at [893, 112] on input "كومبو" at bounding box center [967, 101] width 465 height 37
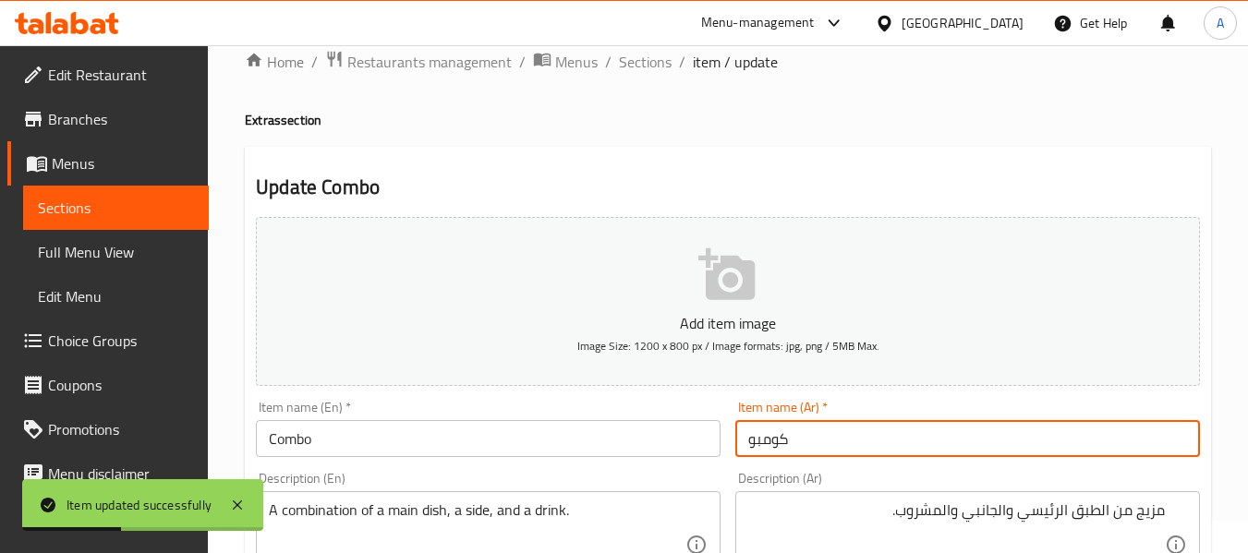
scroll to position [0, 0]
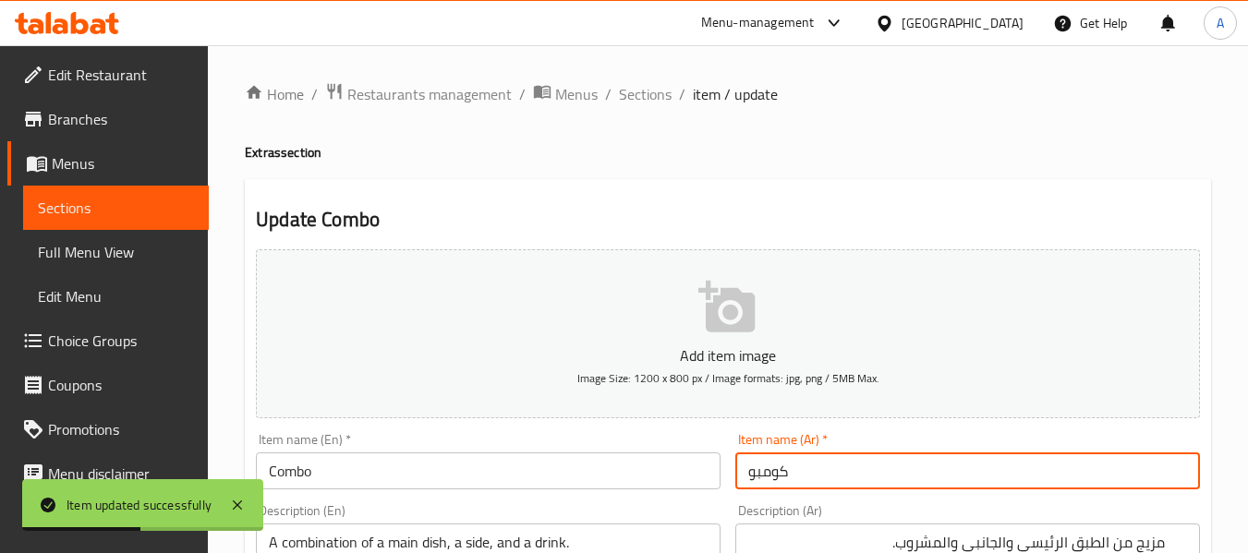
drag, startPoint x: 621, startPoint y: 93, endPoint x: 615, endPoint y: 139, distance: 46.5
click at [621, 93] on span "Sections" at bounding box center [645, 94] width 53 height 22
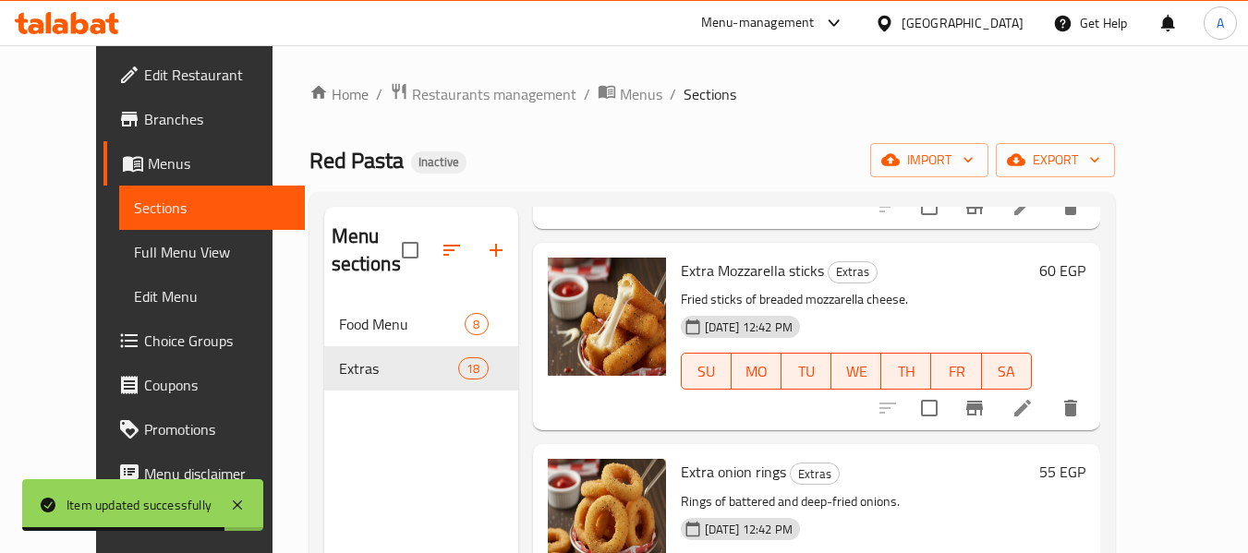
scroll to position [259, 0]
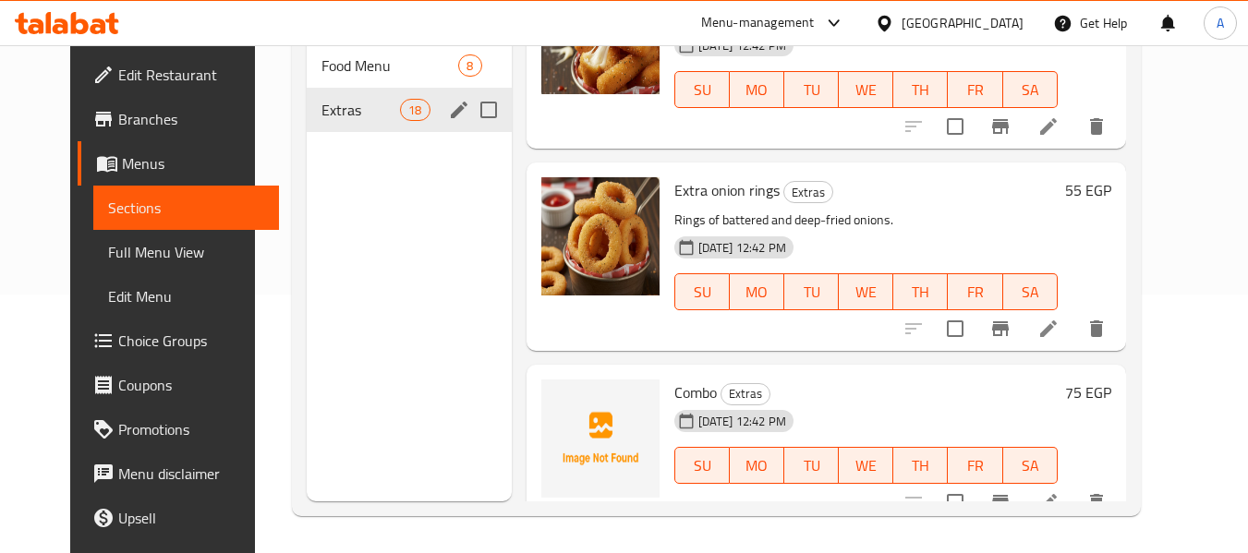
click at [358, 90] on div "Extras 18" at bounding box center [409, 110] width 205 height 44
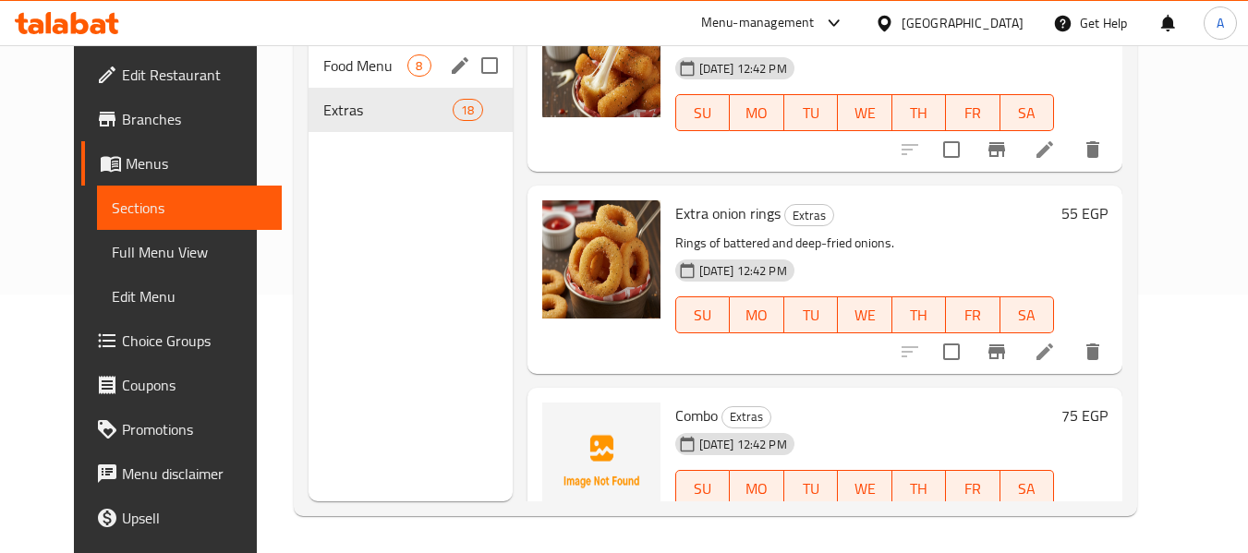
click at [323, 76] on span "Food Menu" at bounding box center [365, 65] width 84 height 22
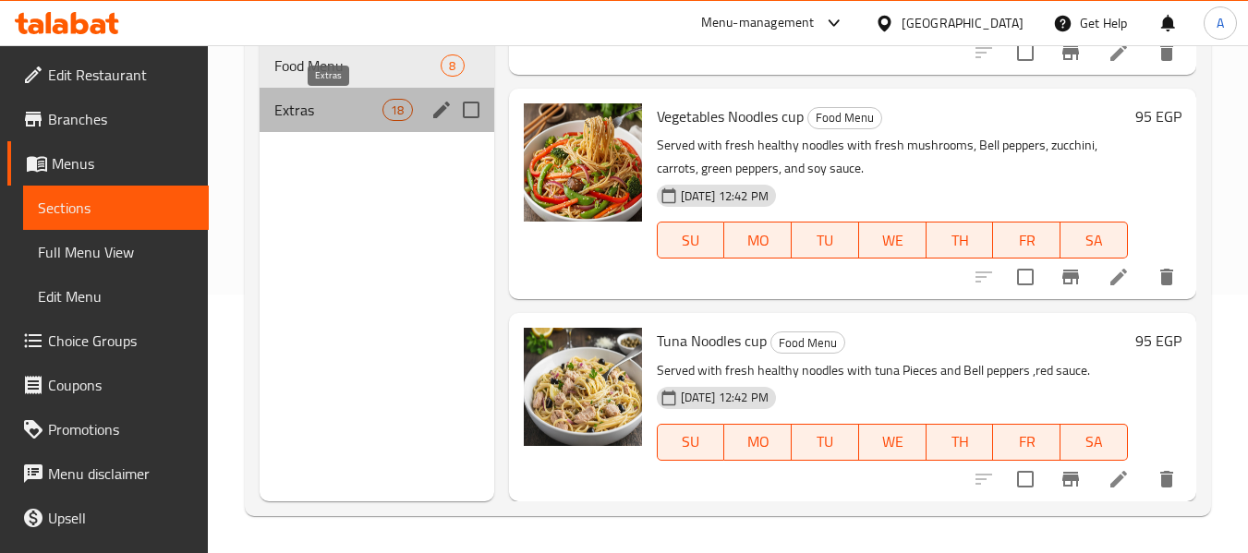
click at [320, 117] on span "Extras" at bounding box center [328, 110] width 108 height 22
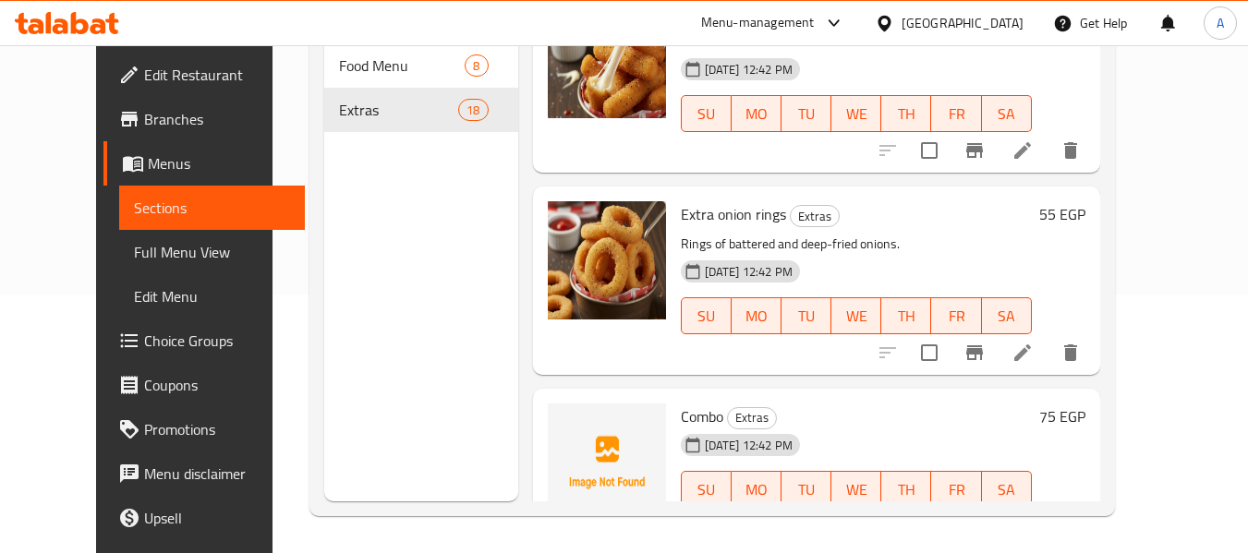
scroll to position [3124, 0]
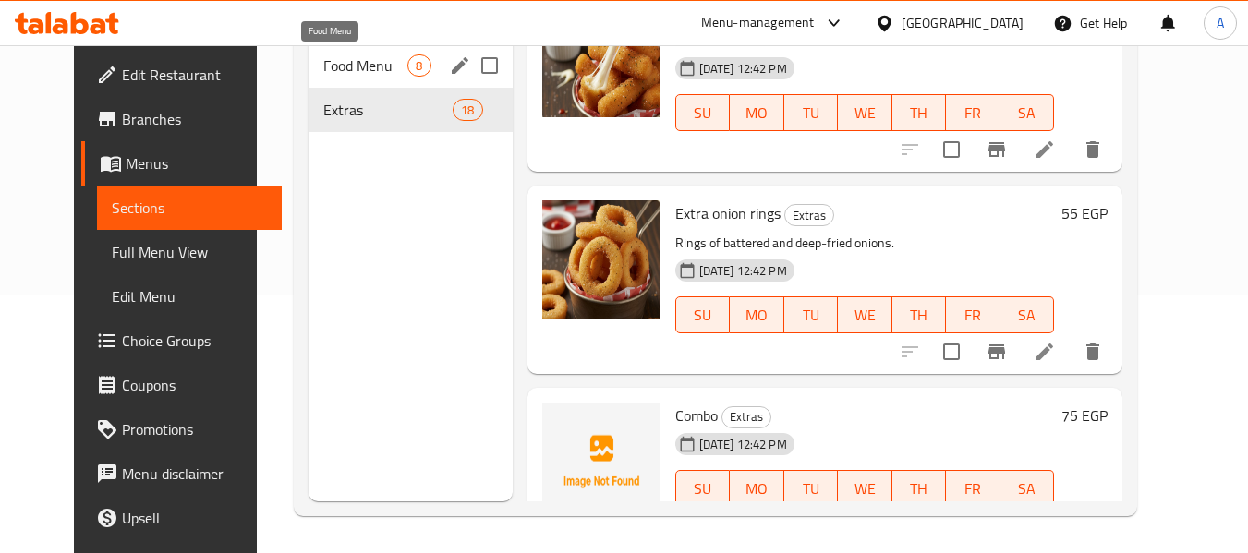
click at [323, 67] on span "Food Menu" at bounding box center [365, 65] width 84 height 22
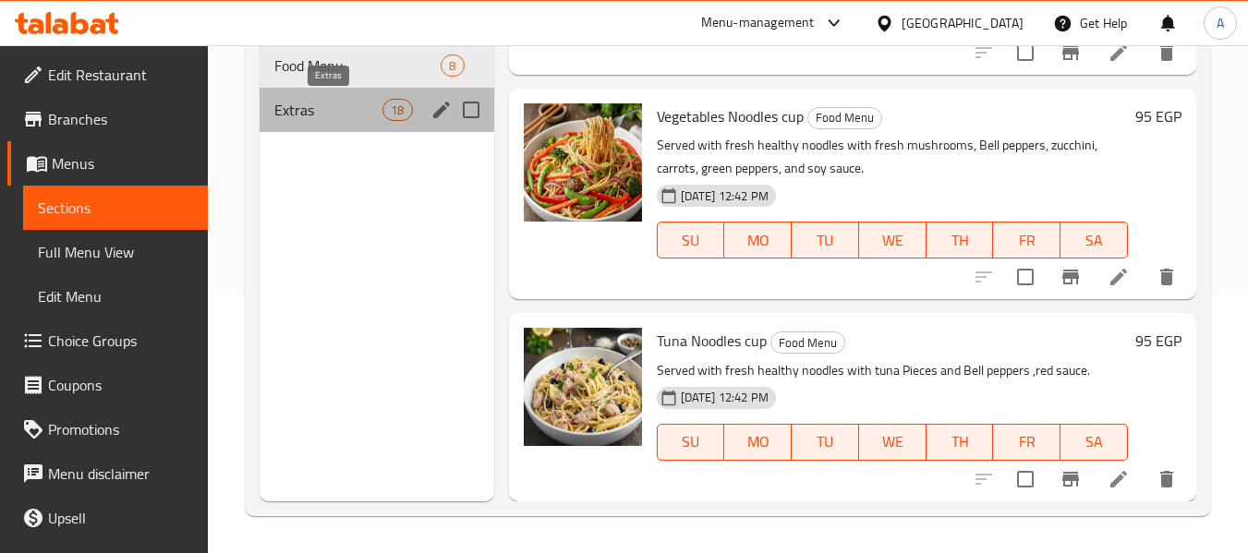
click at [320, 106] on span "Extras" at bounding box center [328, 110] width 108 height 22
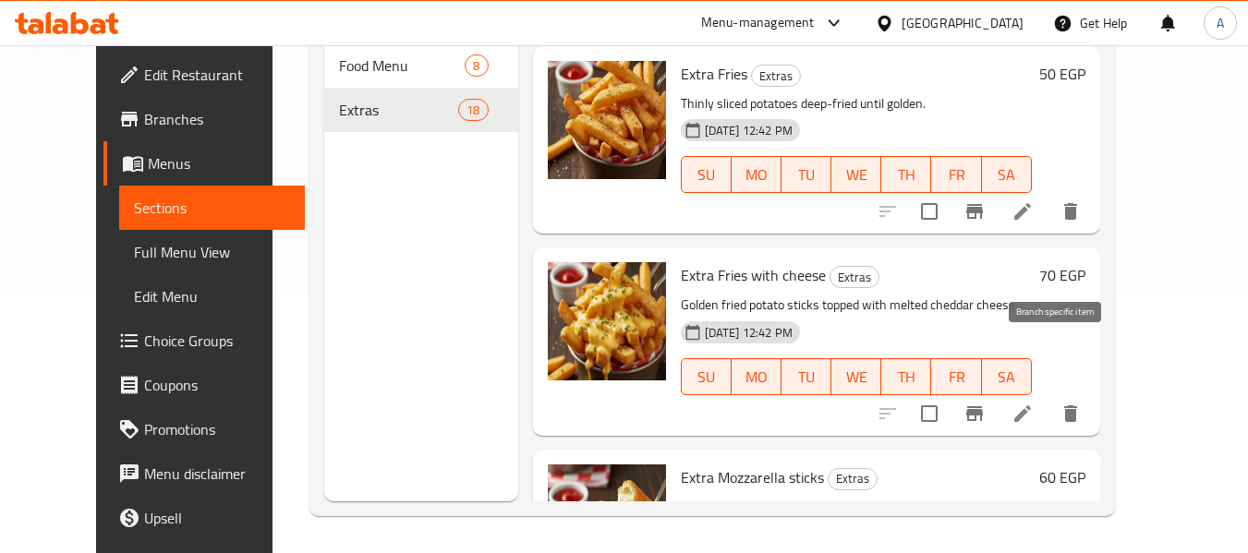
scroll to position [3124, 0]
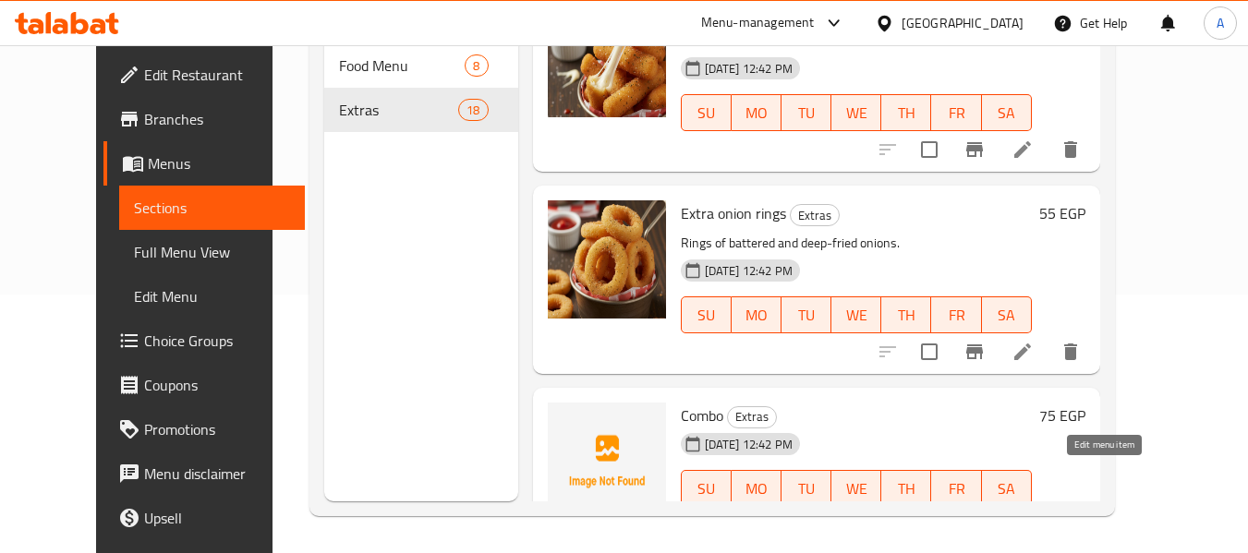
click at [1031, 517] on icon at bounding box center [1022, 525] width 17 height 17
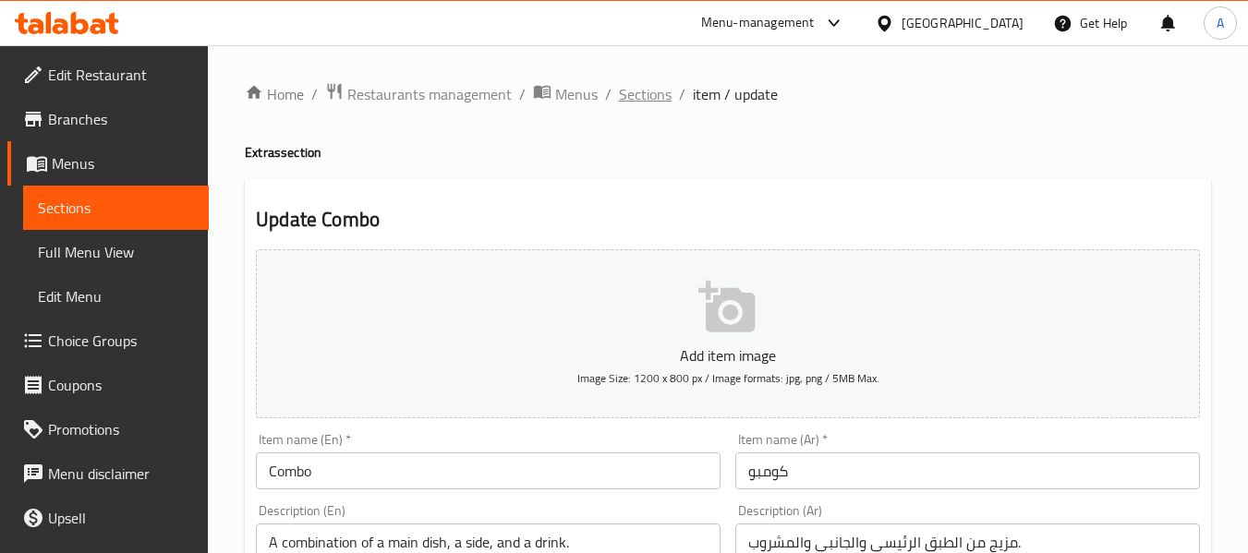
click at [622, 98] on span "Sections" at bounding box center [645, 94] width 53 height 22
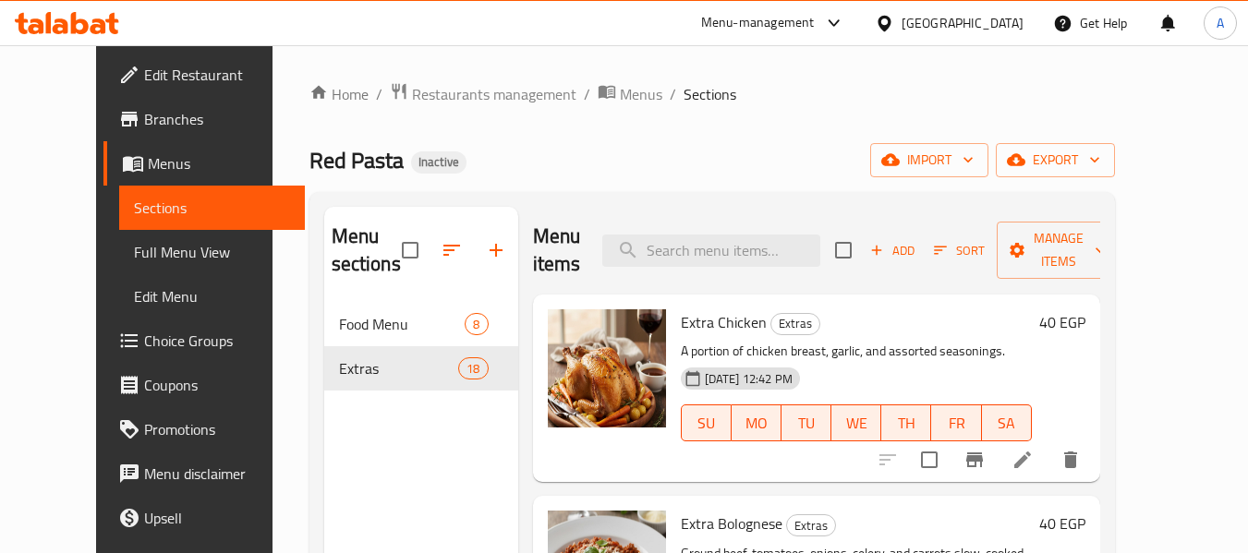
click at [138, 247] on span "Full Menu View" at bounding box center [212, 252] width 156 height 22
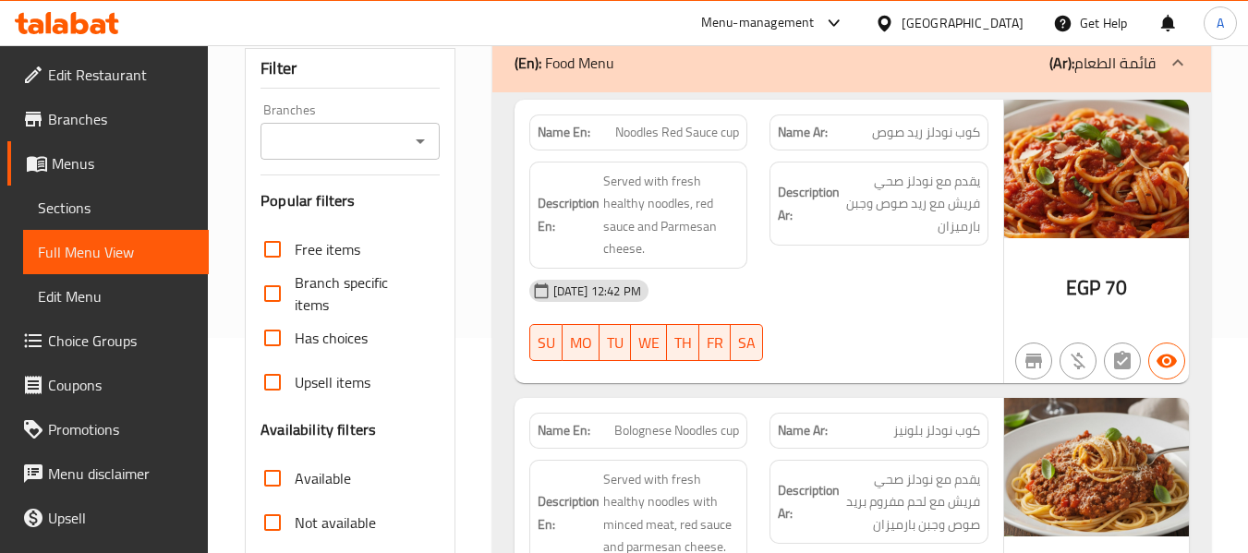
scroll to position [369, 0]
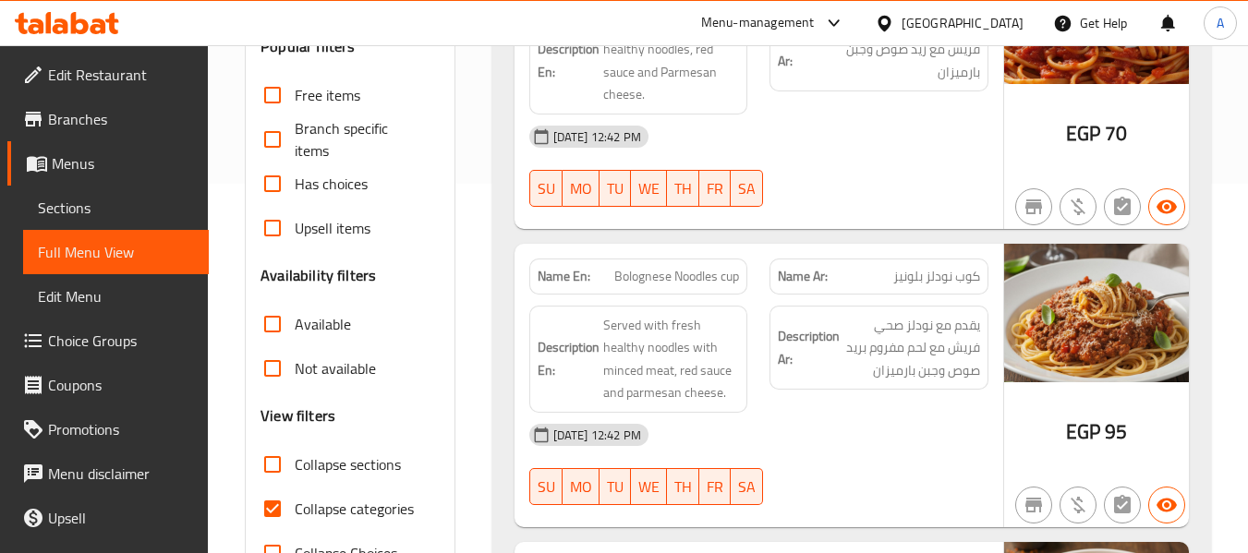
click at [373, 505] on span "Collapse categories" at bounding box center [354, 509] width 119 height 22
click at [295, 505] on input "Collapse categories" at bounding box center [272, 509] width 44 height 44
checkbox input "false"
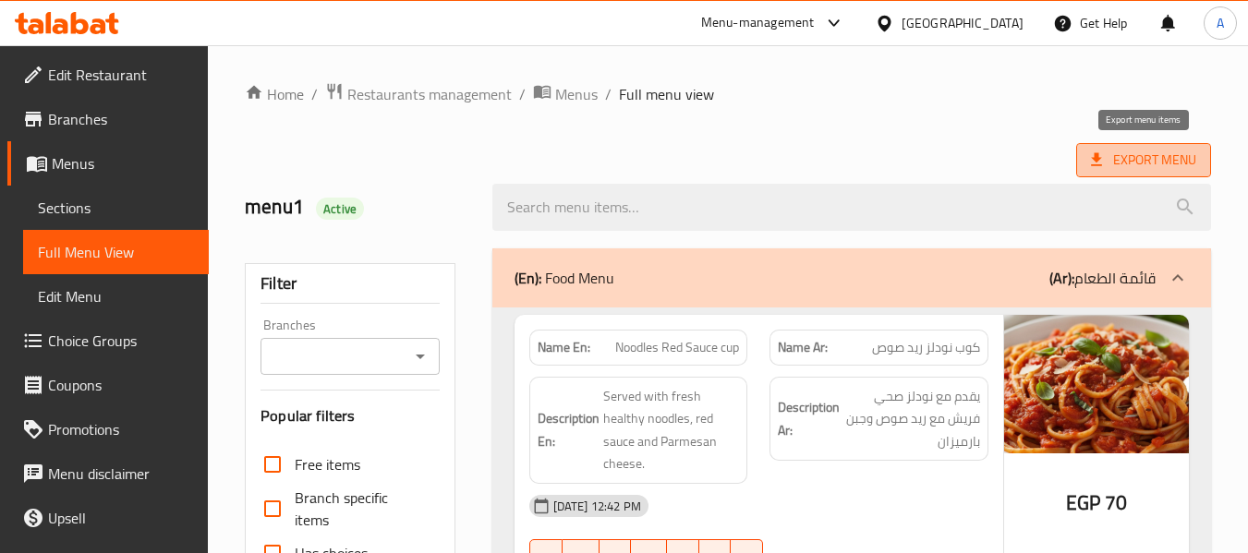
click at [1166, 163] on span "Export Menu" at bounding box center [1143, 160] width 105 height 23
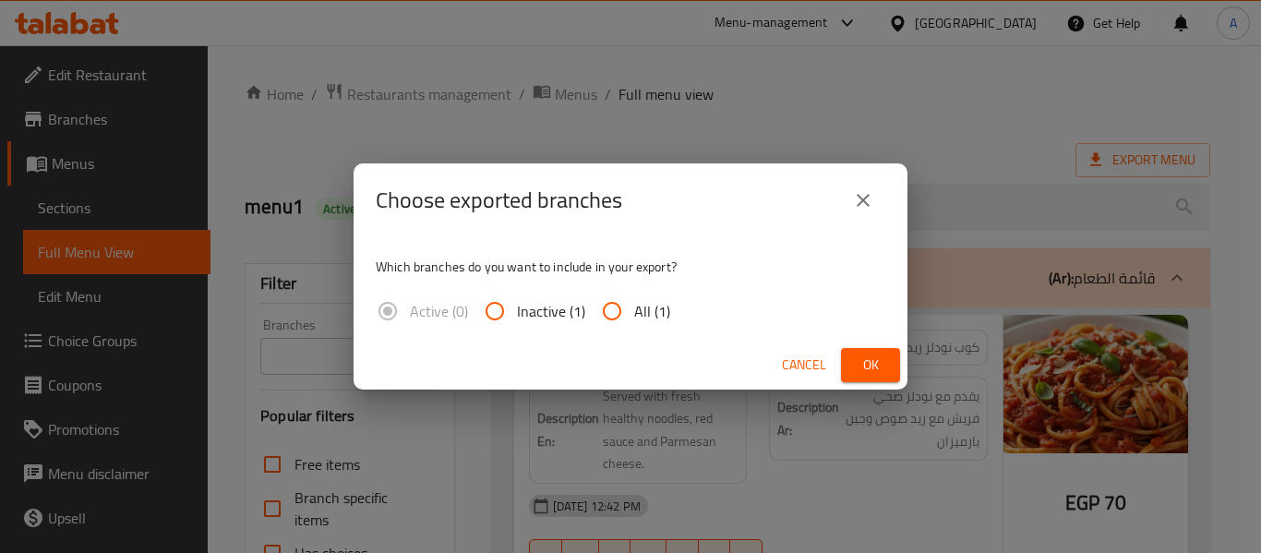
click at [628, 320] on input "All (1)" at bounding box center [612, 311] width 44 height 44
radio input "true"
click at [882, 363] on span "Ok" at bounding box center [871, 365] width 30 height 23
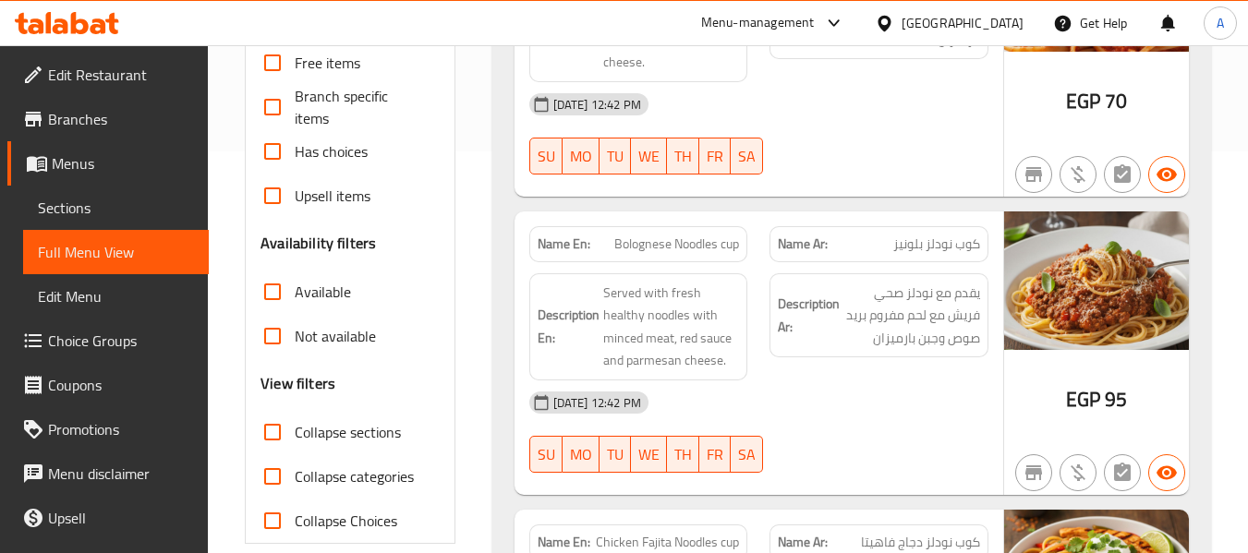
scroll to position [646, 0]
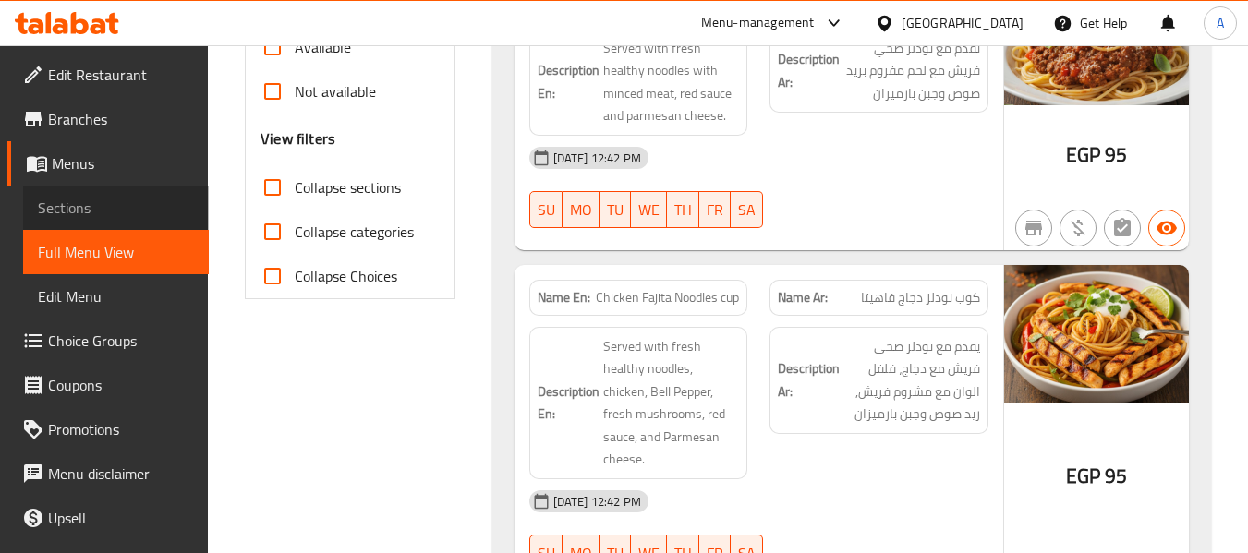
click at [139, 208] on span "Sections" at bounding box center [116, 208] width 156 height 22
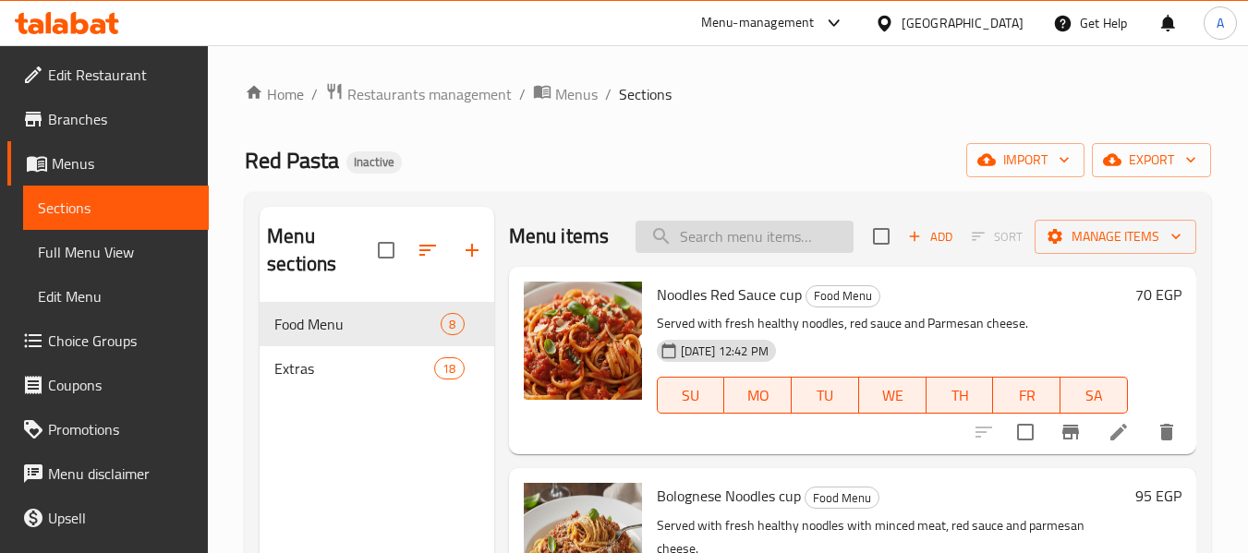
click at [688, 253] on input "search" at bounding box center [744, 237] width 218 height 32
paste input "Extra hot dog"
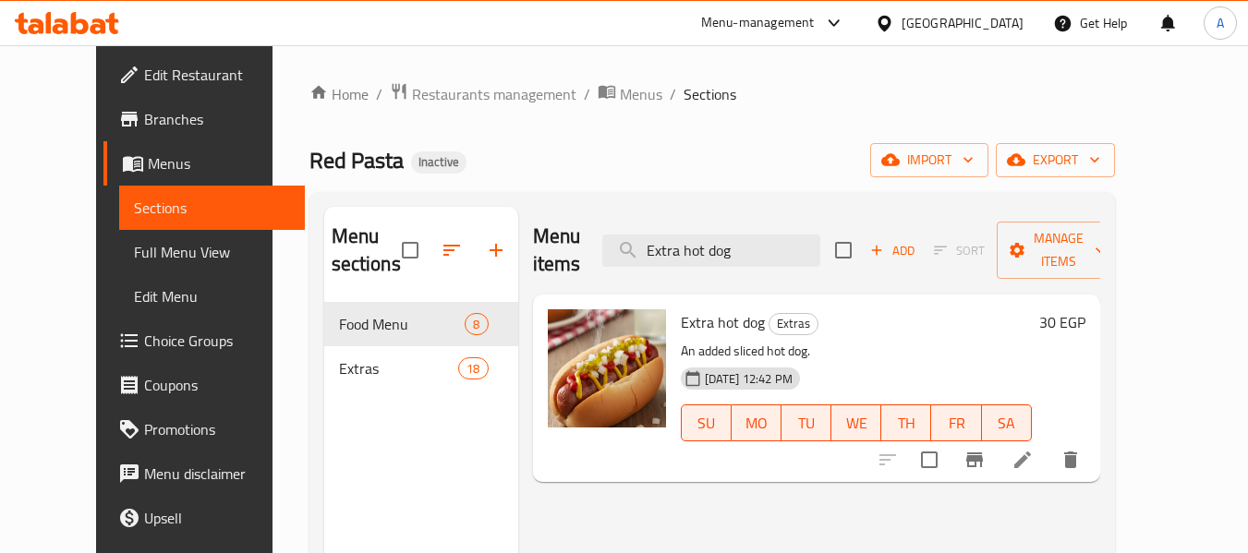
type input "Extra hot dog"
click at [1033, 449] on icon at bounding box center [1022, 460] width 22 height 22
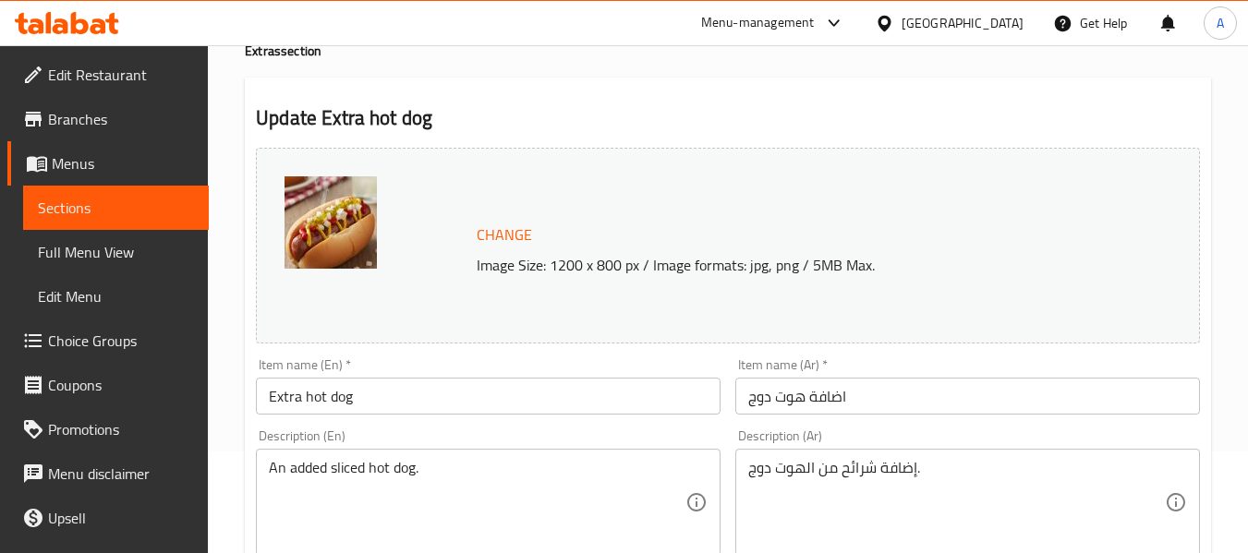
scroll to position [92, 0]
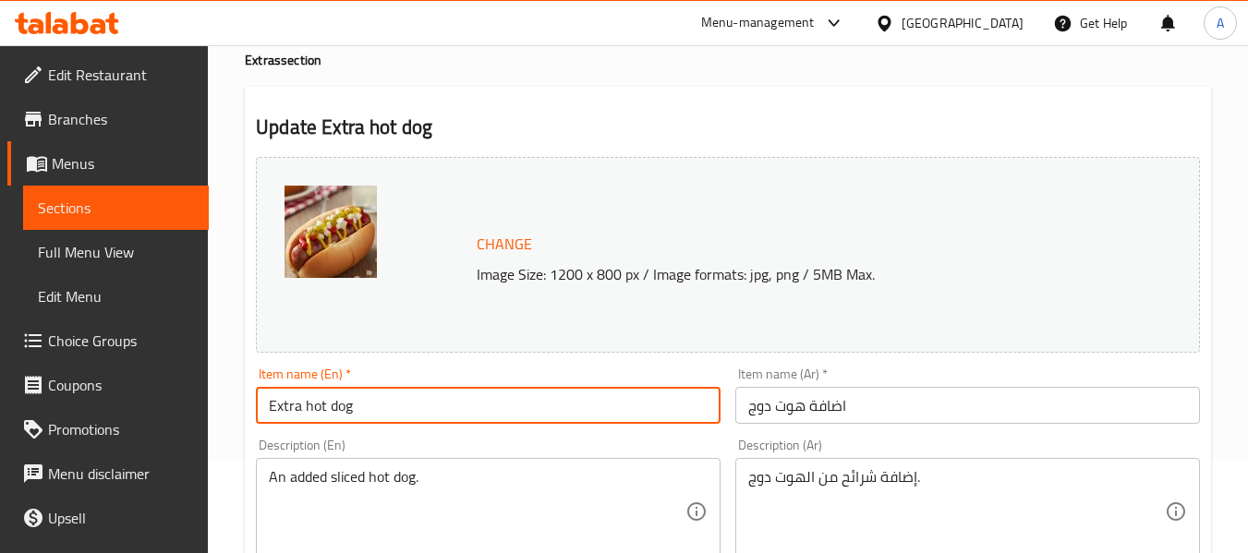
drag, startPoint x: 368, startPoint y: 417, endPoint x: 261, endPoint y: 404, distance: 108.0
click at [261, 404] on input "Extra hot dog" at bounding box center [488, 405] width 465 height 37
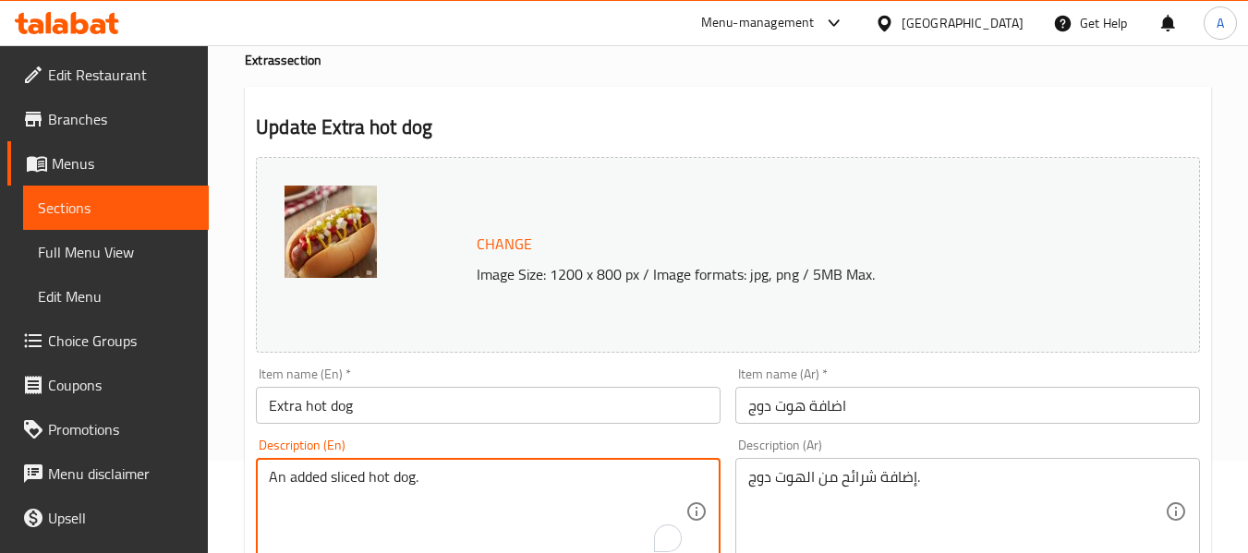
click at [393, 481] on textarea "An added sliced hot dog." at bounding box center [477, 512] width 416 height 88
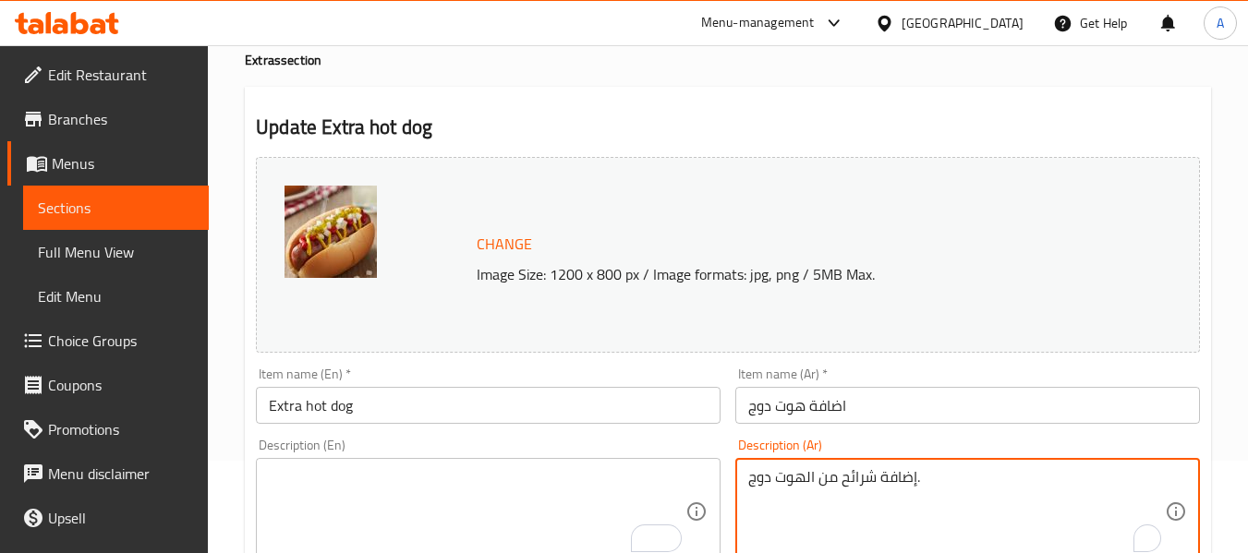
click at [897, 479] on textarea "إضافة شرائح من الهوت دوج." at bounding box center [956, 512] width 416 height 88
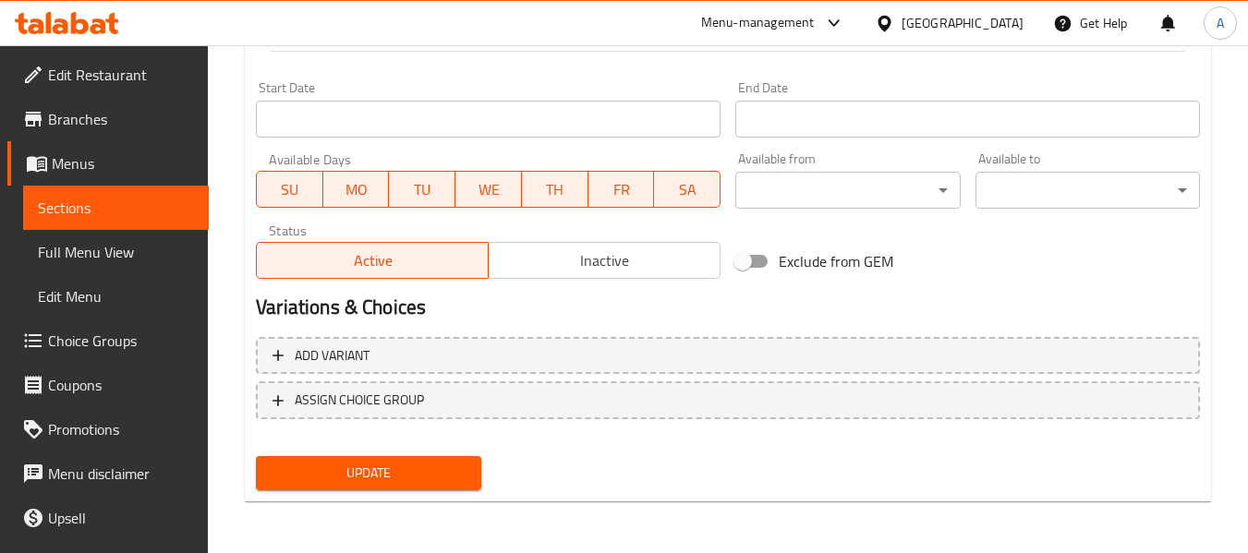
click at [428, 465] on span "Update" at bounding box center [368, 473] width 195 height 23
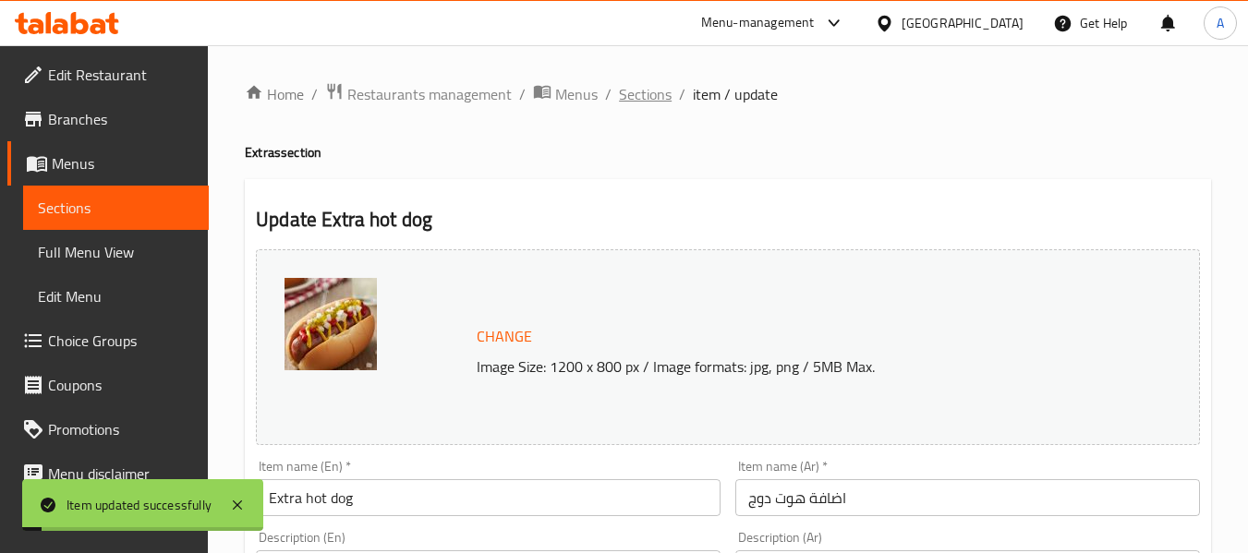
click at [650, 99] on span "Sections" at bounding box center [645, 94] width 53 height 22
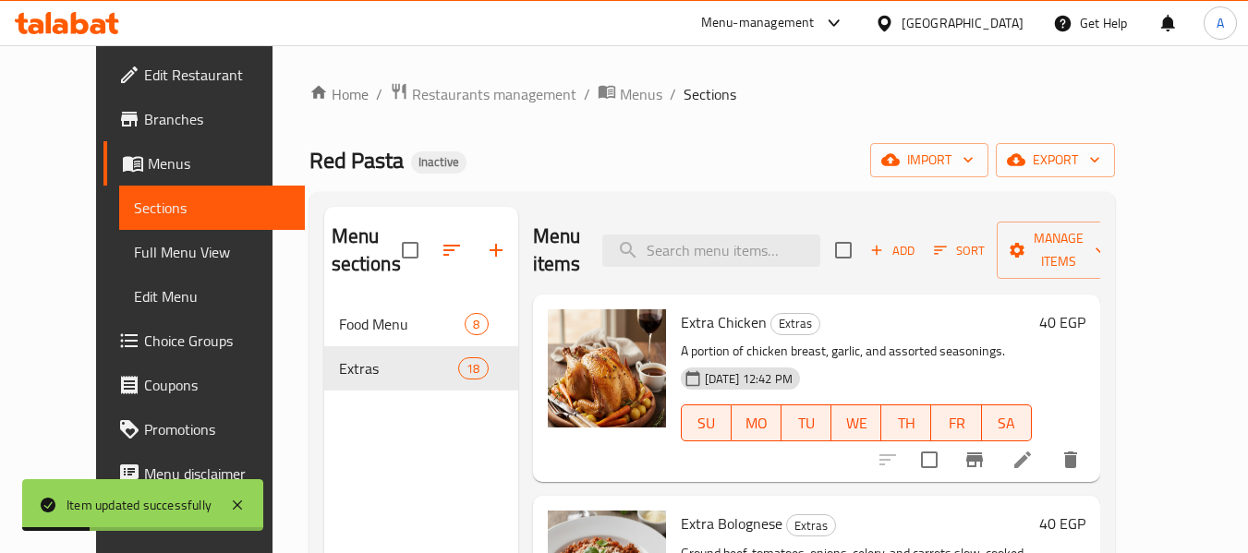
click at [134, 246] on span "Full Menu View" at bounding box center [212, 252] width 156 height 22
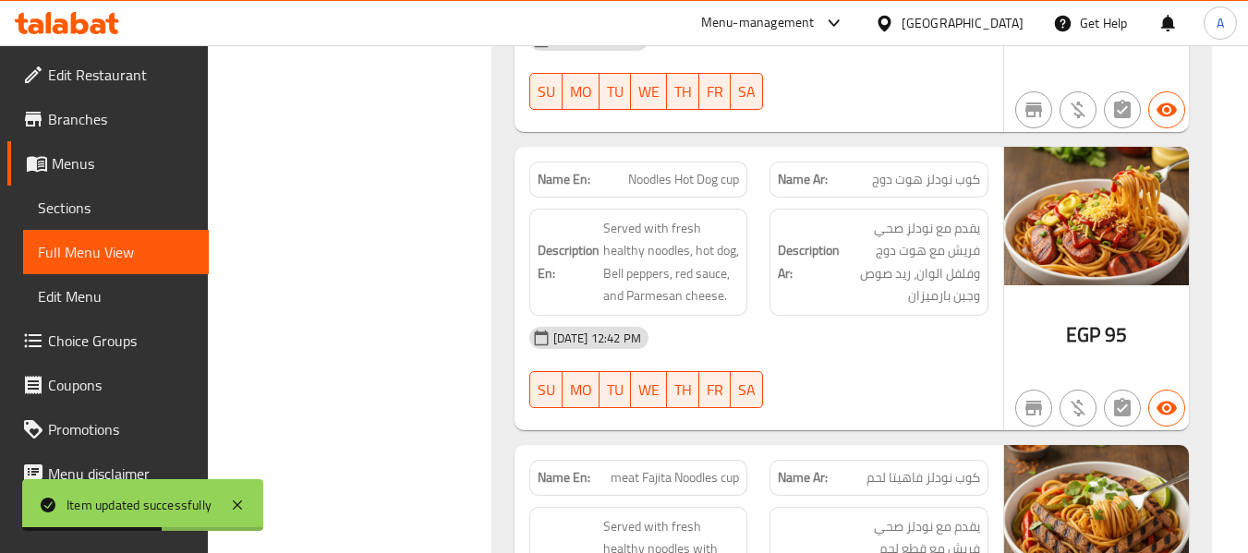
scroll to position [646, 0]
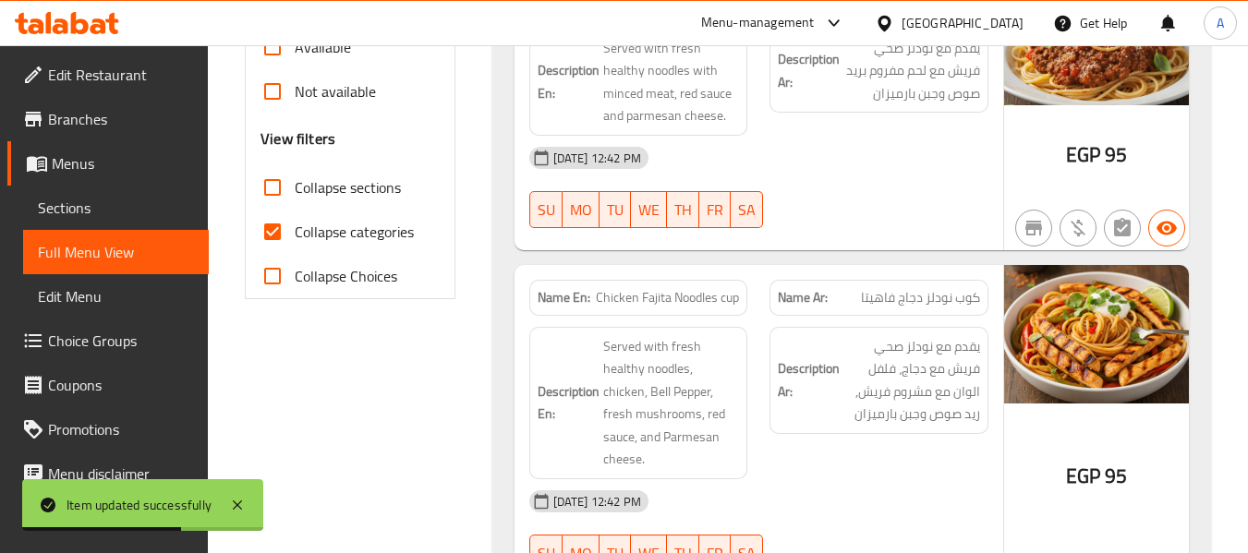
click at [367, 224] on span "Collapse categories" at bounding box center [354, 232] width 119 height 22
click at [295, 224] on input "Collapse categories" at bounding box center [272, 232] width 44 height 44
checkbox input "false"
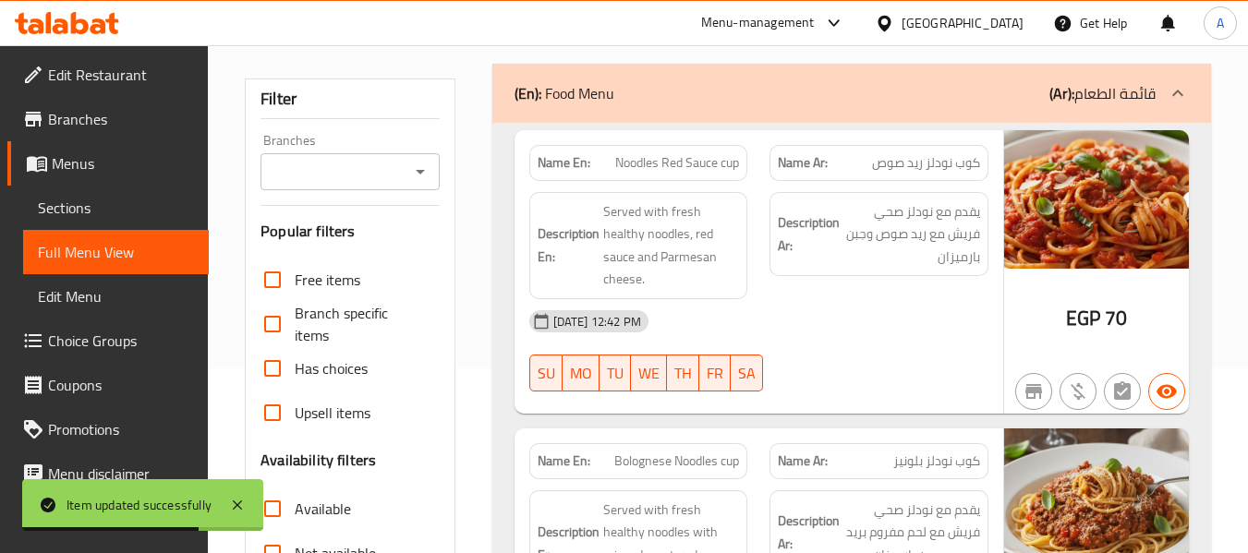
scroll to position [0, 0]
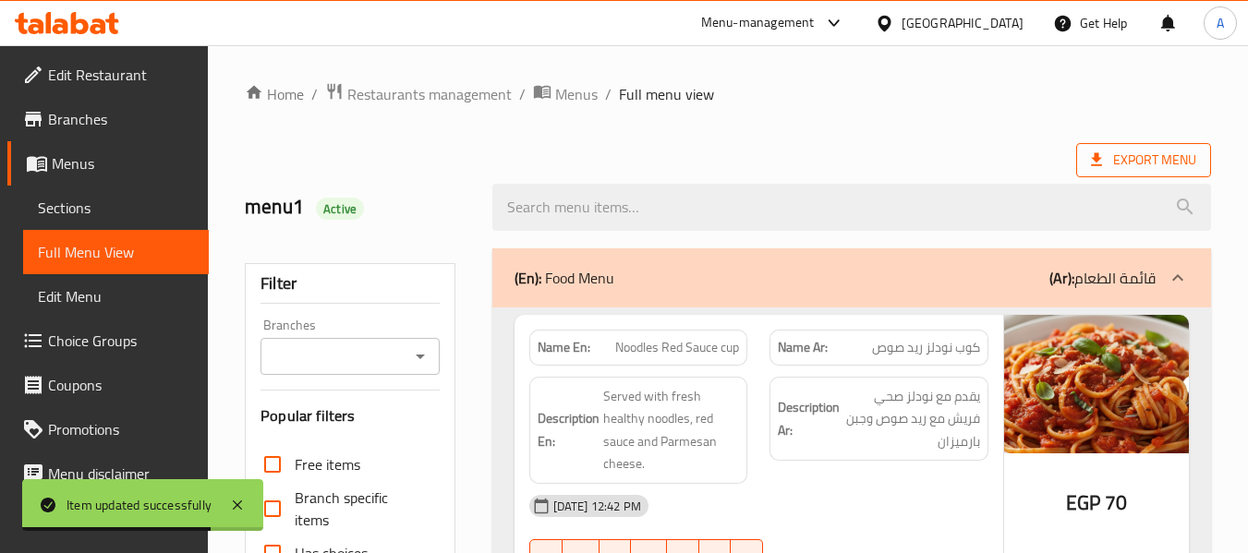
click at [1124, 168] on span "Export Menu" at bounding box center [1143, 160] width 105 height 23
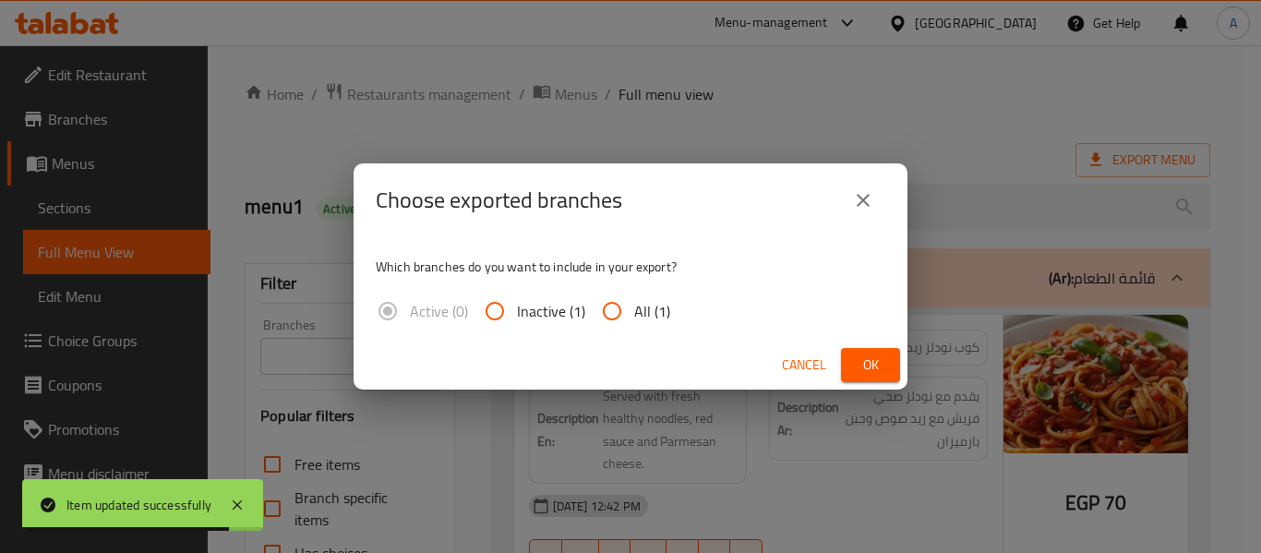
click at [651, 315] on span "All (1)" at bounding box center [652, 311] width 36 height 22
click at [634, 315] on input "All (1)" at bounding box center [612, 311] width 44 height 44
radio input "true"
click at [875, 357] on span "Ok" at bounding box center [871, 365] width 30 height 23
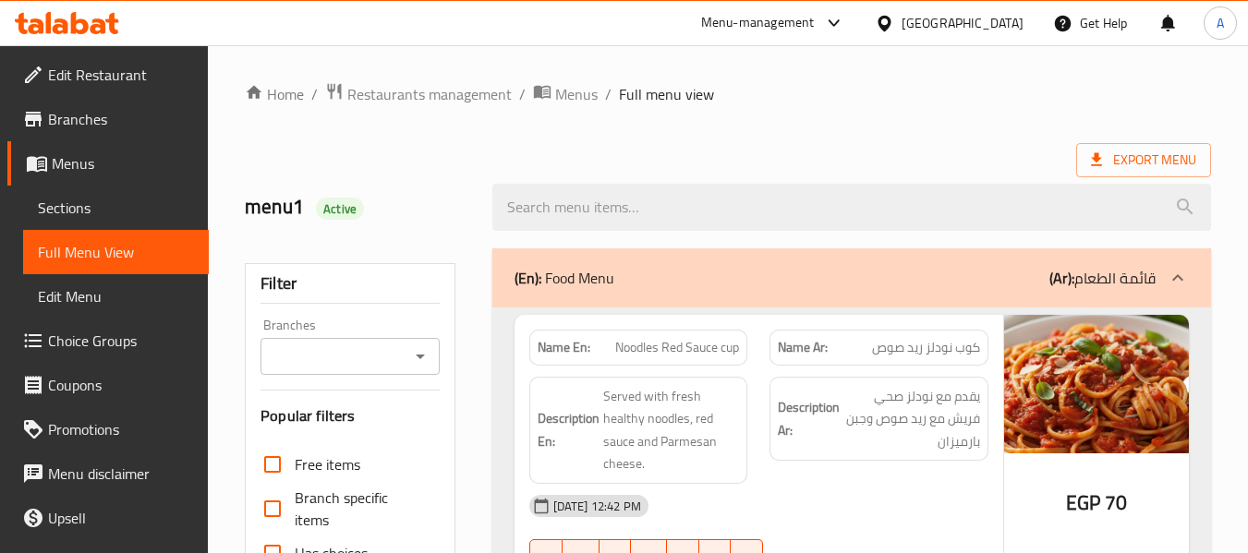
click at [91, 27] on icon at bounding box center [99, 26] width 16 height 16
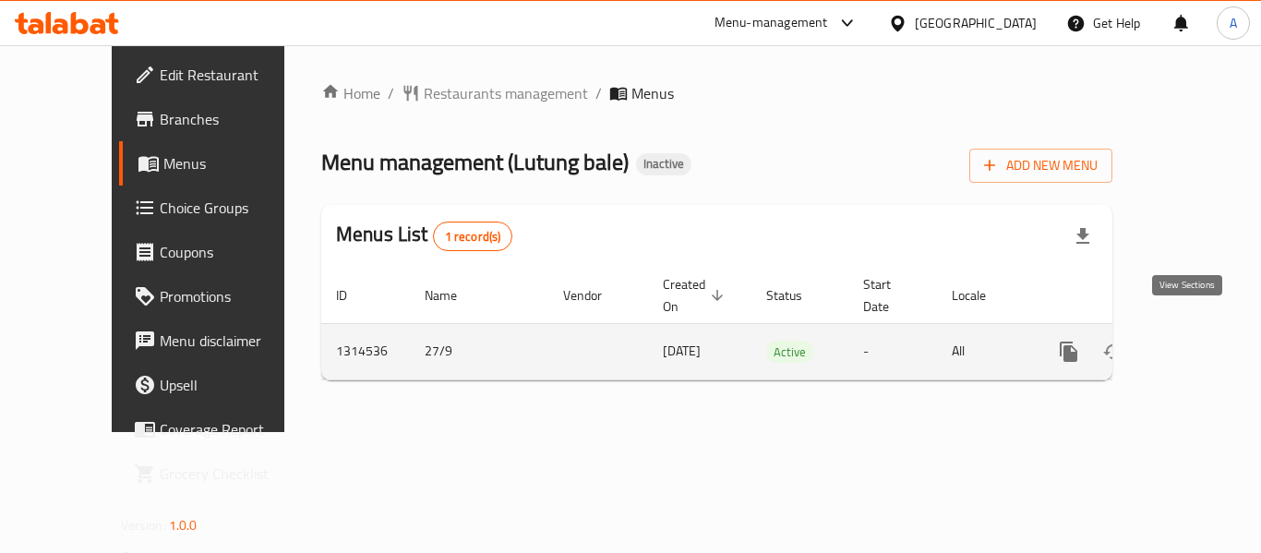
click at [1191, 330] on link "enhanced table" at bounding box center [1202, 352] width 44 height 44
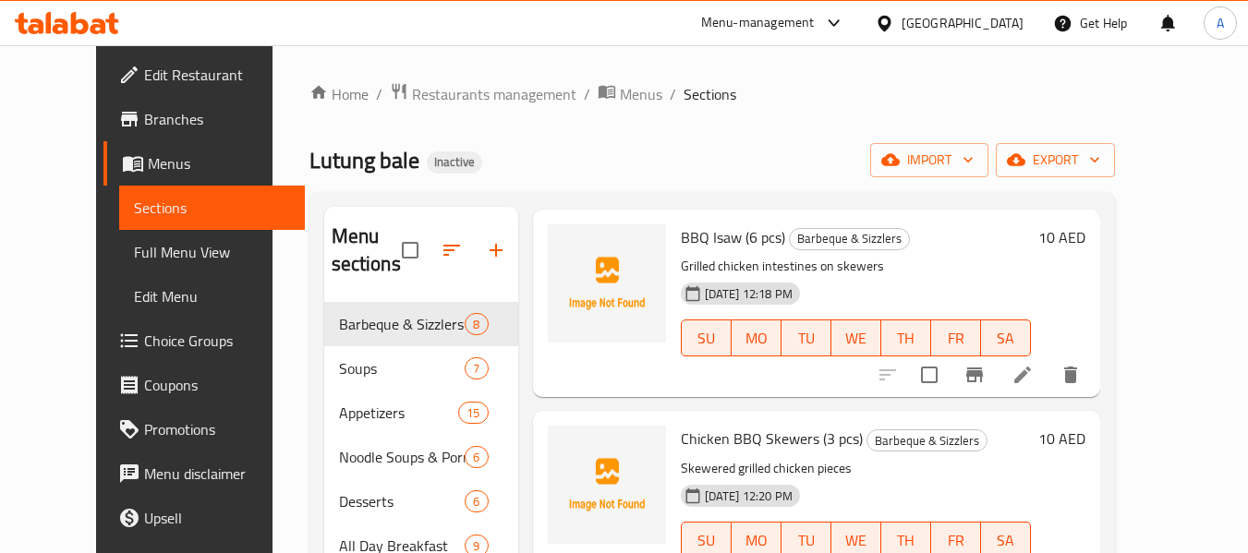
scroll to position [185, 0]
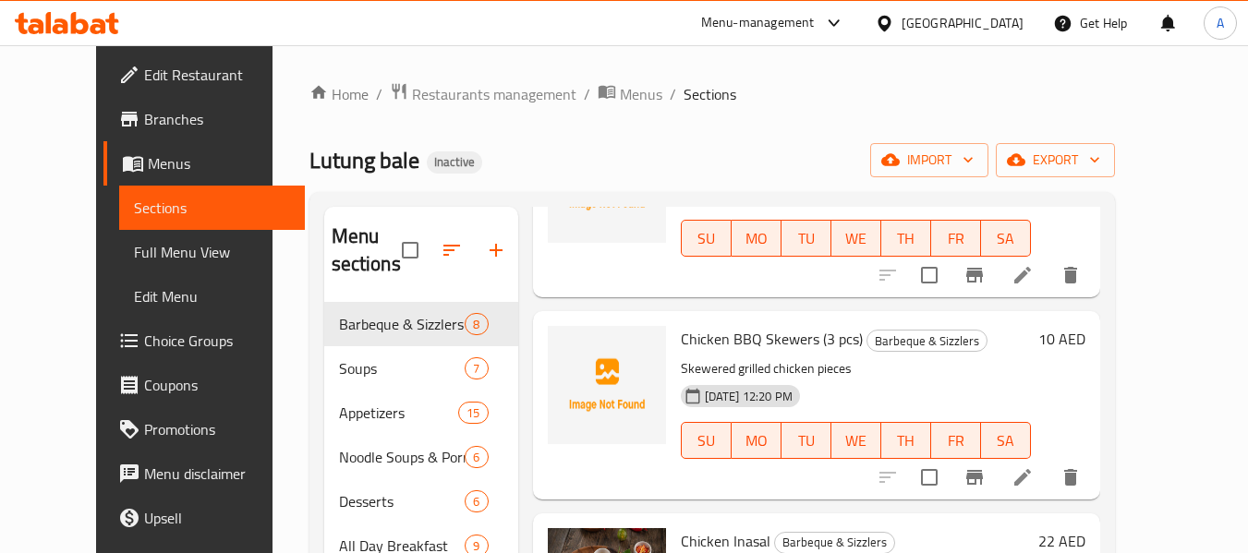
click at [134, 256] on span "Full Menu View" at bounding box center [212, 252] width 156 height 22
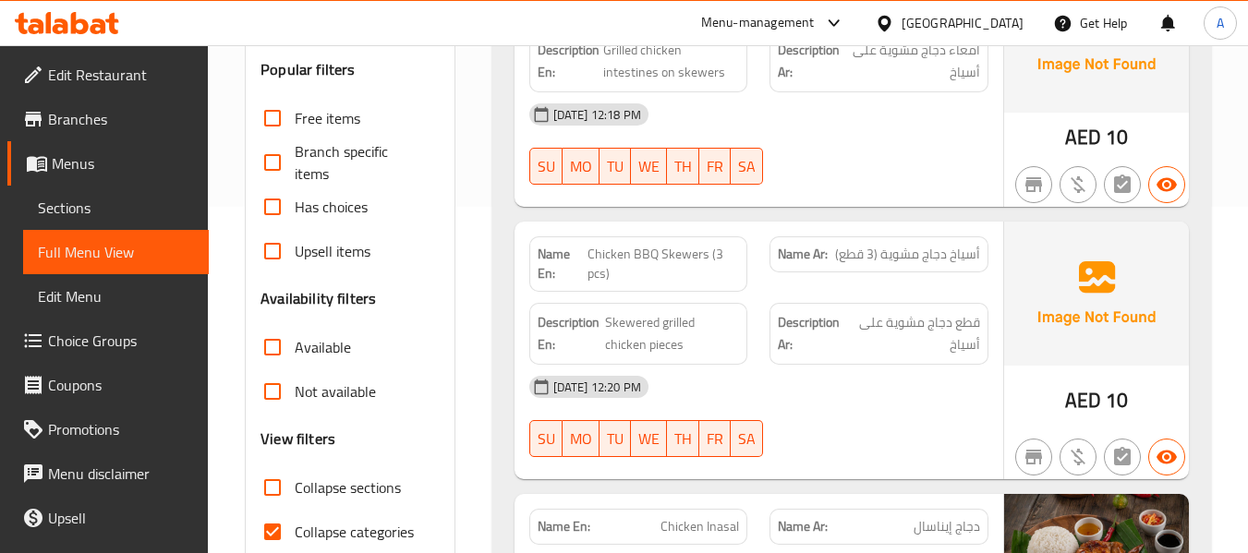
scroll to position [462, 0]
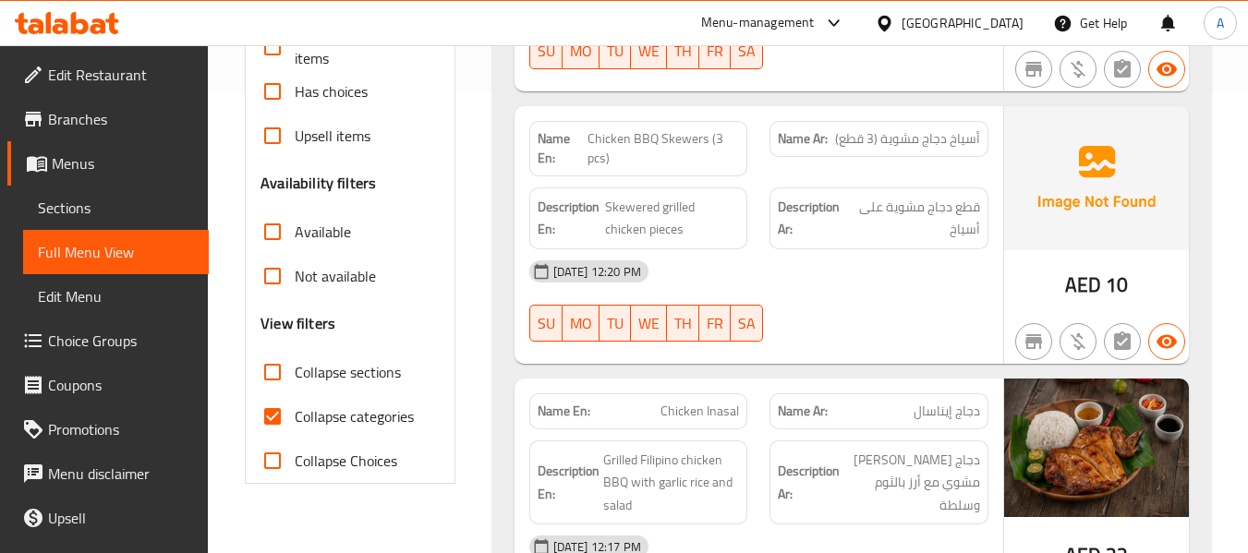
click at [395, 416] on span "Collapse categories" at bounding box center [354, 416] width 119 height 22
click at [295, 416] on input "Collapse categories" at bounding box center [272, 416] width 44 height 44
checkbox input "false"
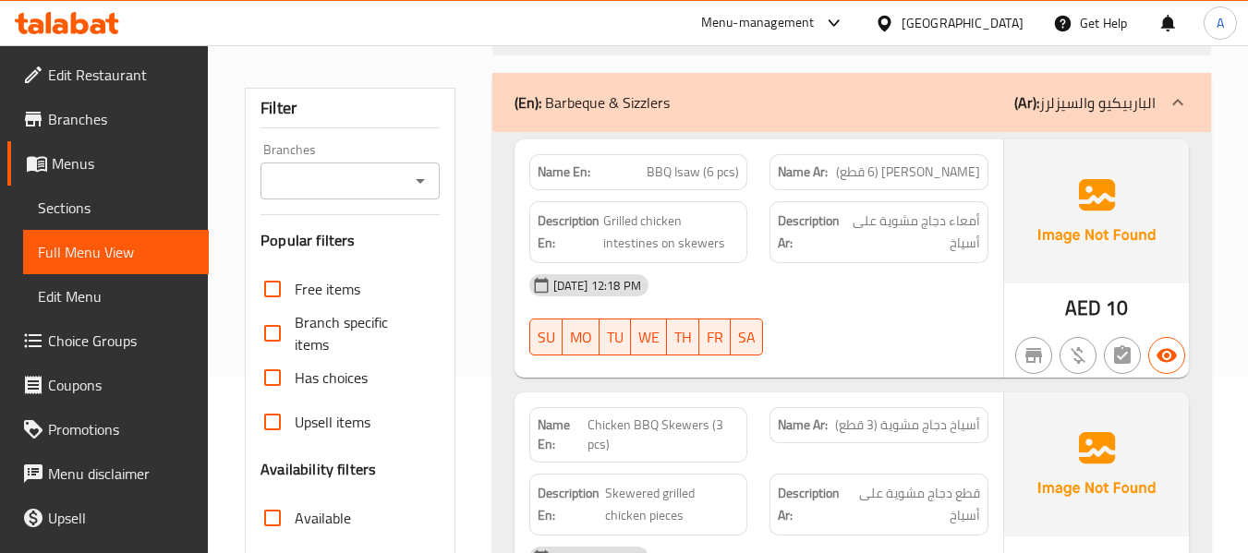
scroll to position [0, 0]
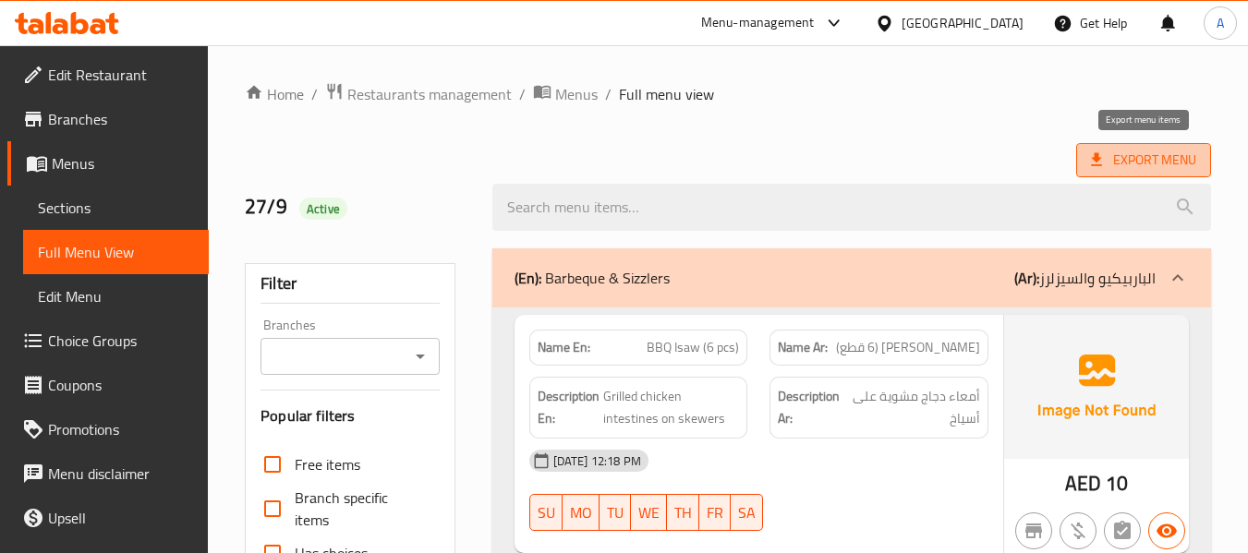
click at [1101, 151] on icon at bounding box center [1096, 160] width 18 height 18
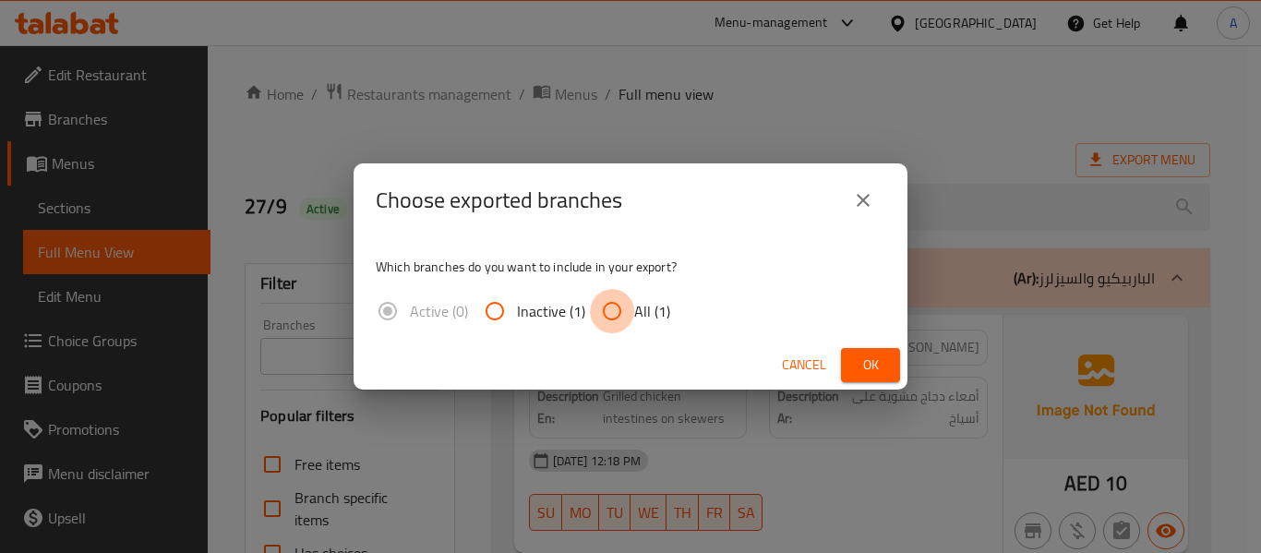
click at [624, 310] on input "All (1)" at bounding box center [612, 311] width 44 height 44
radio input "true"
click at [864, 373] on span "Ok" at bounding box center [871, 365] width 30 height 23
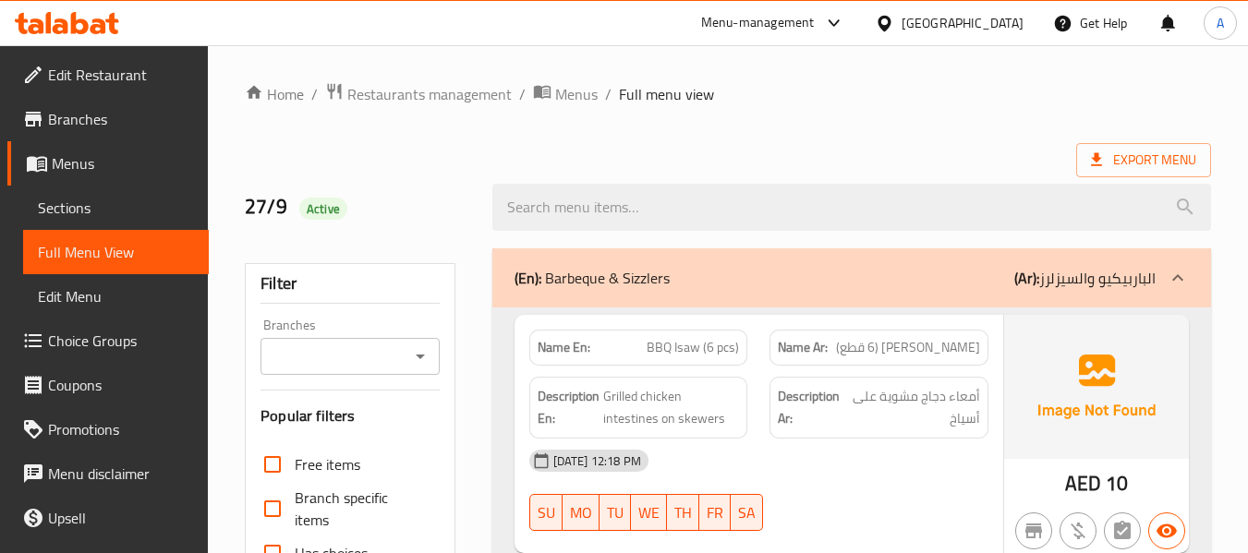
click at [432, 223] on div "27/9 Active" at bounding box center [357, 207] width 247 height 82
click at [102, 29] on icon at bounding box center [99, 26] width 16 height 16
